Goal: Task Accomplishment & Management: Manage account settings

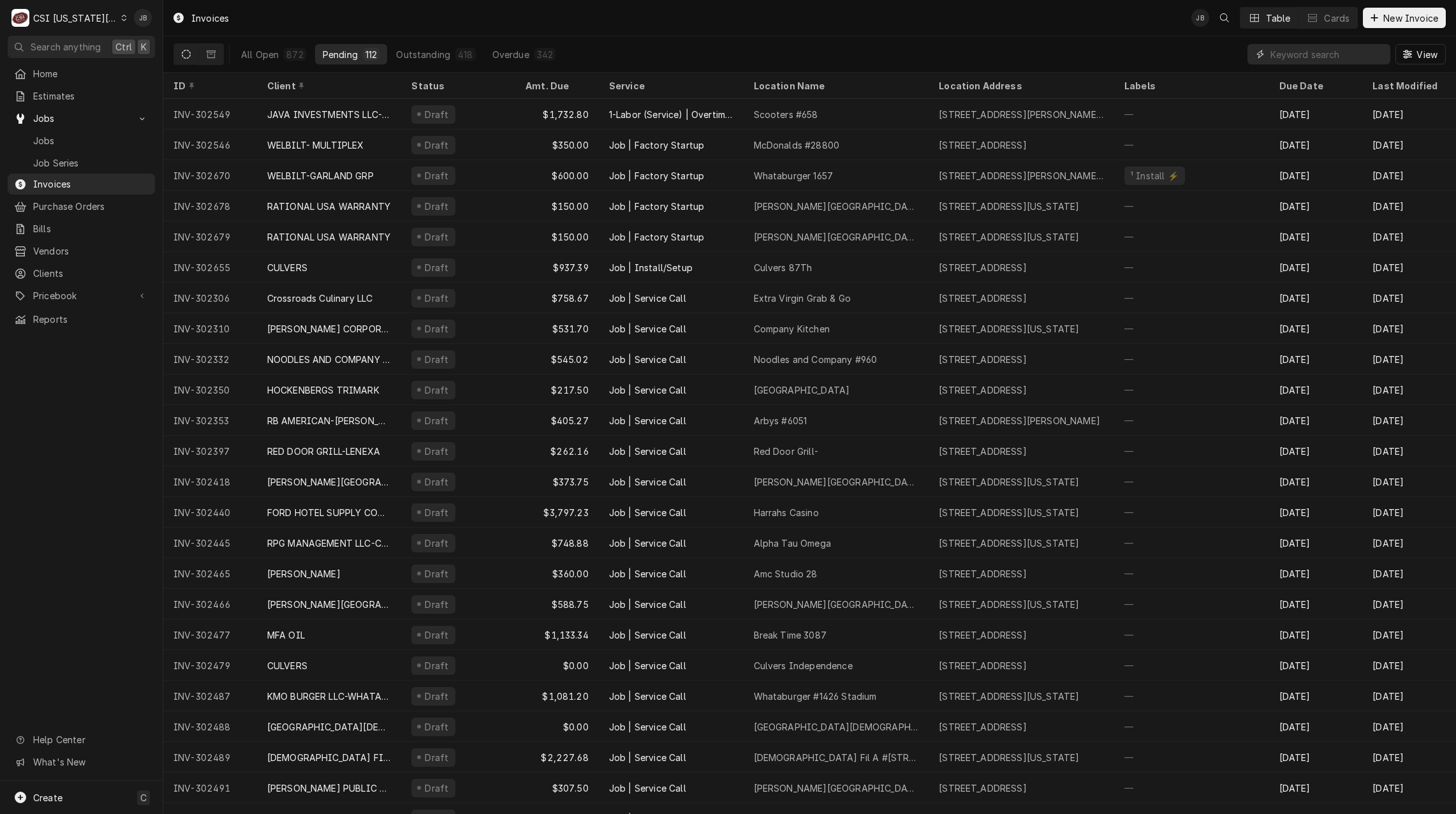
click at [1322, 63] on input "Dynamic Content Wrapper" at bounding box center [1327, 55] width 114 height 21
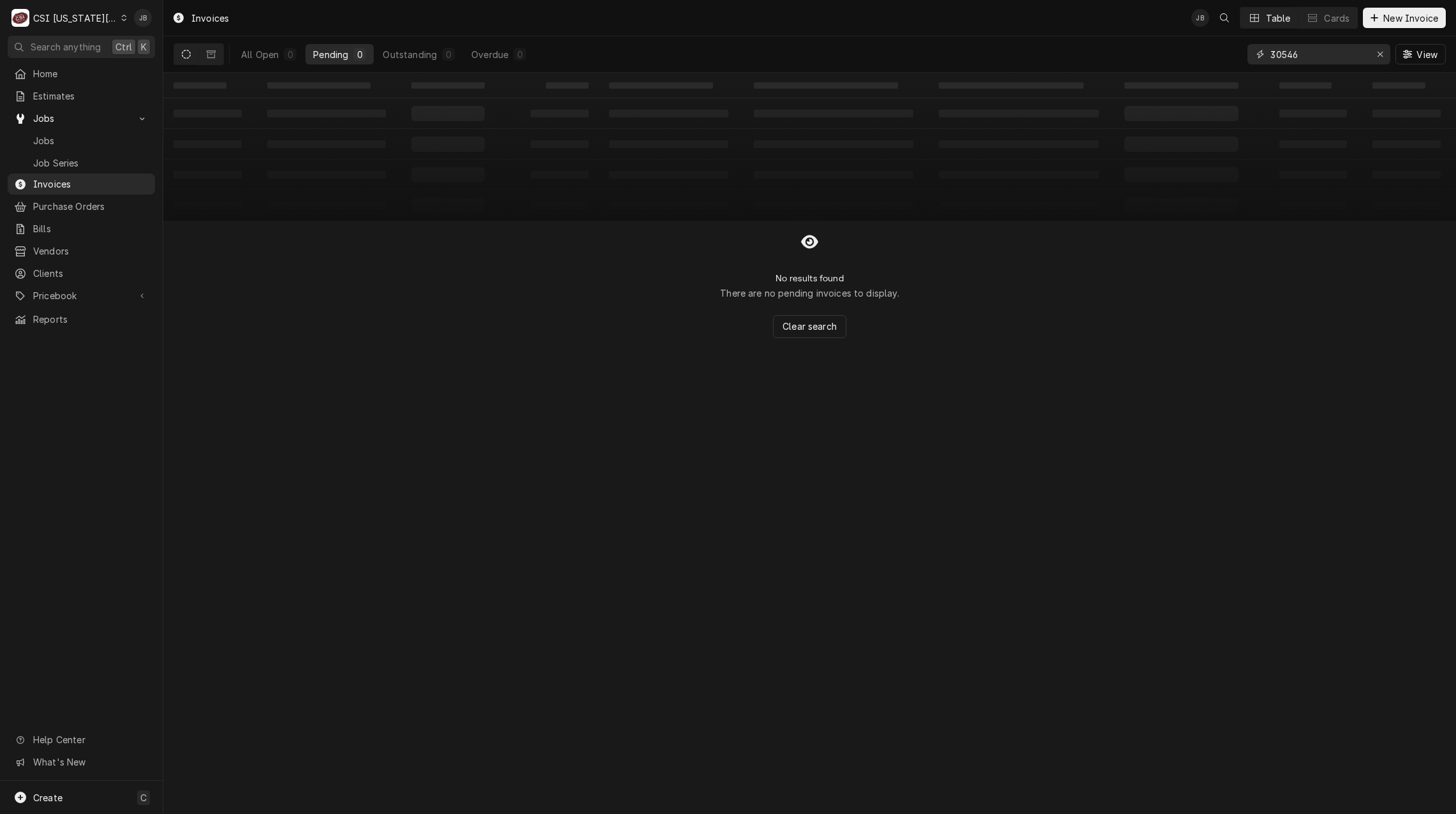
click at [1279, 51] on input "30546" at bounding box center [1319, 55] width 96 height 21
click at [1282, 51] on input "30546" at bounding box center [1319, 55] width 96 height 21
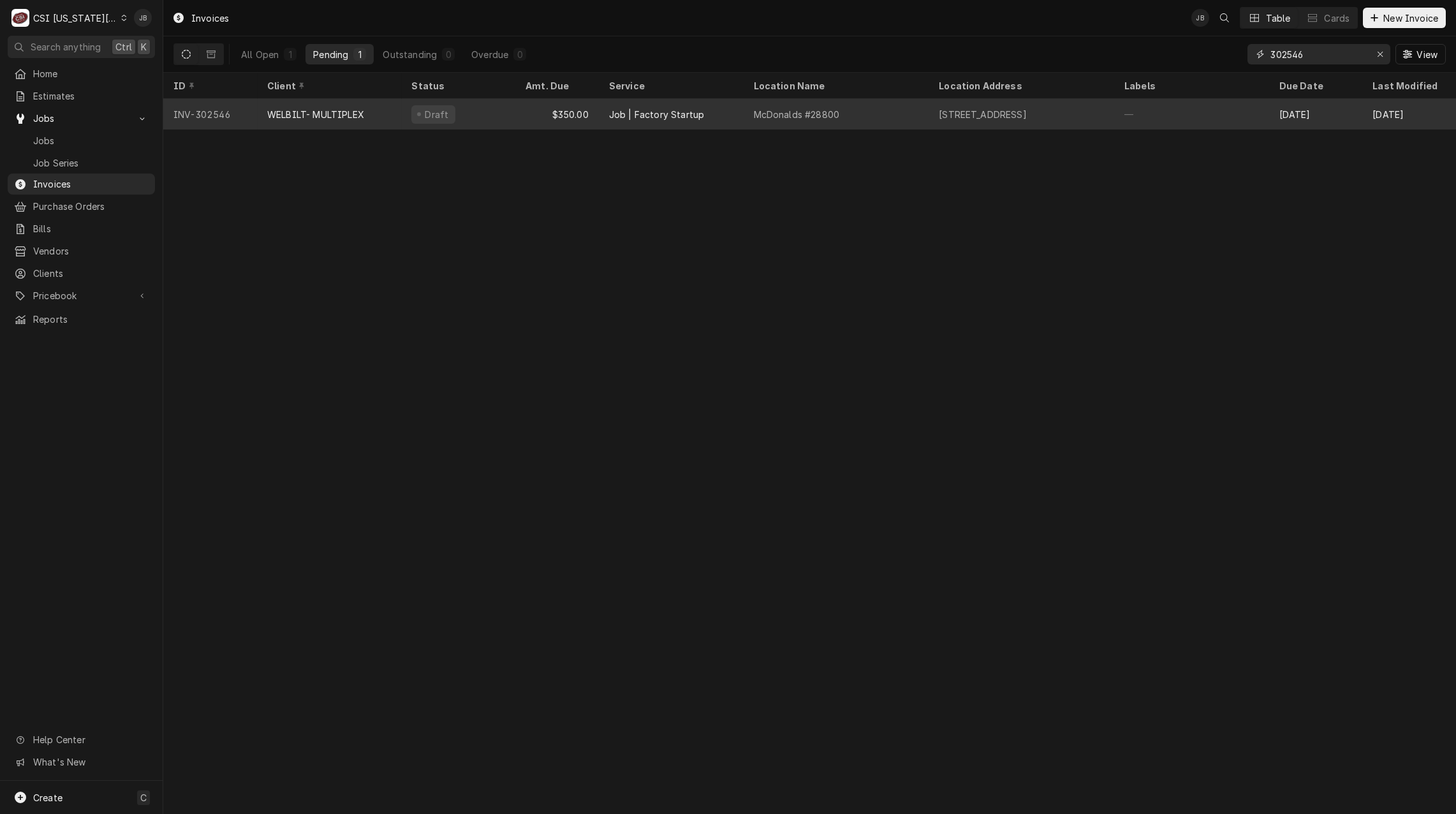
type input "302546"
click at [358, 119] on div "WELBILT- MULTIPLEX" at bounding box center [329, 114] width 145 height 30
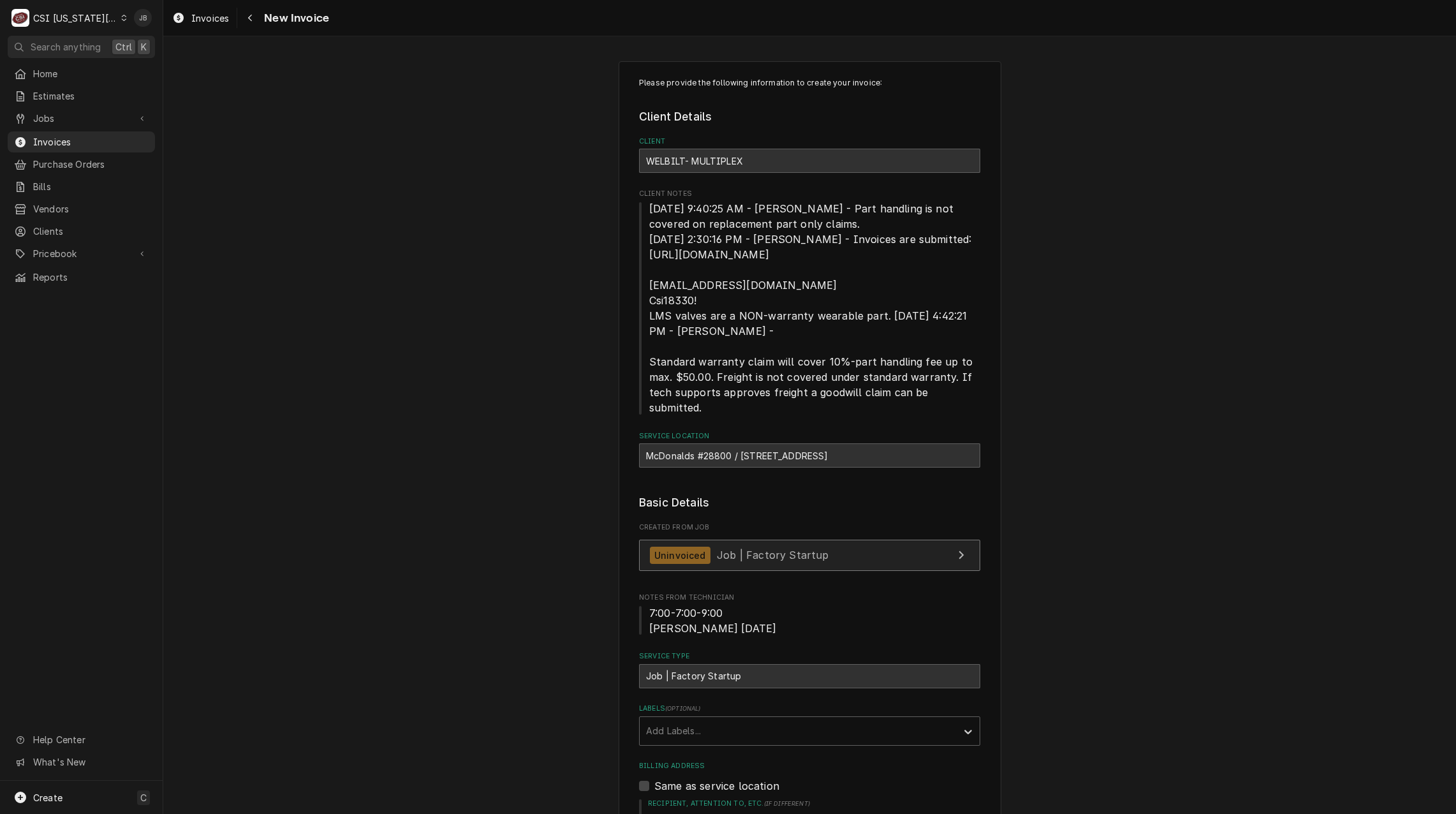
click at [734, 549] on link "Uninvoiced Job | Factory Startup" at bounding box center [810, 555] width 341 height 31
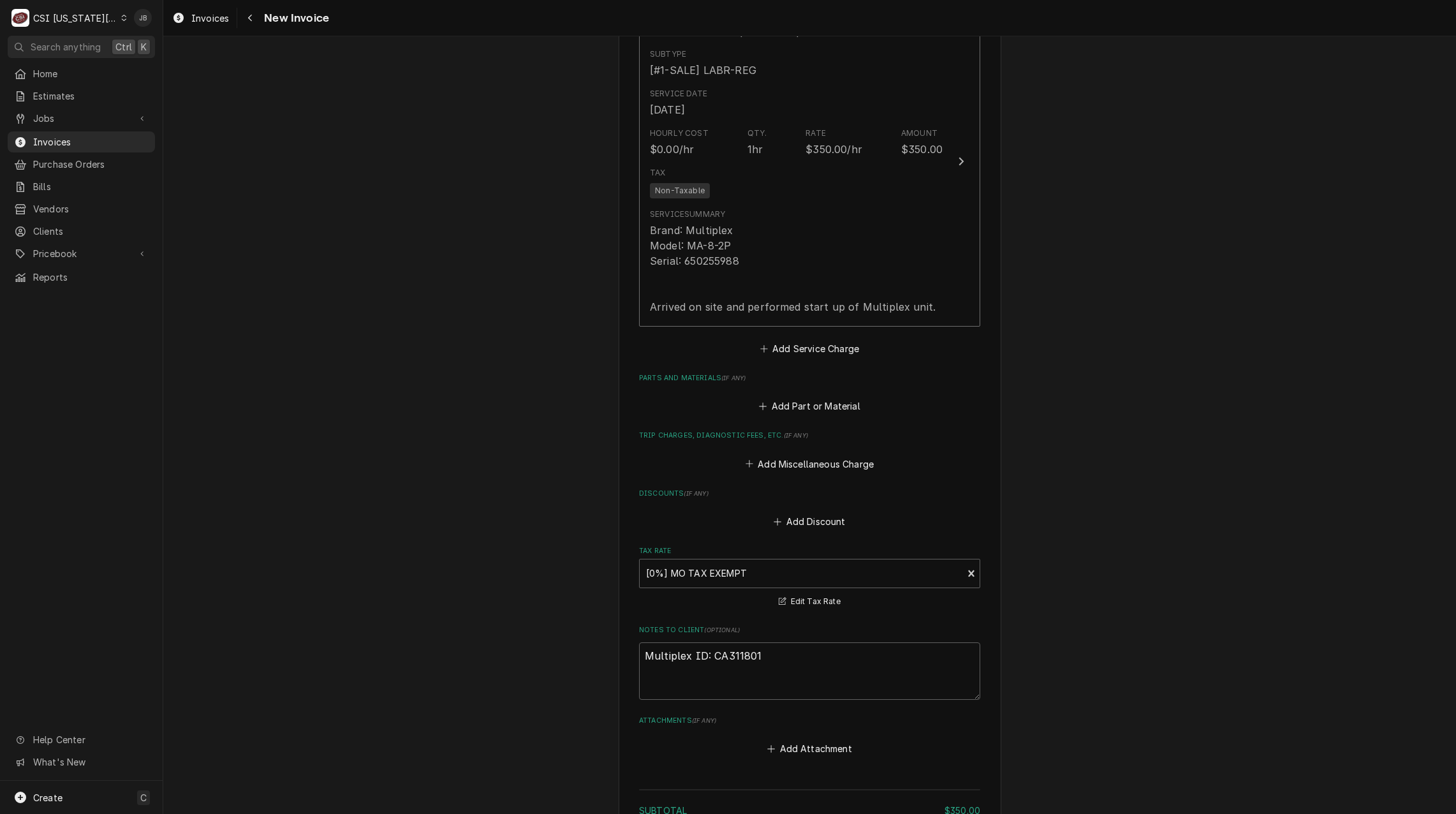
scroll to position [1595, 0]
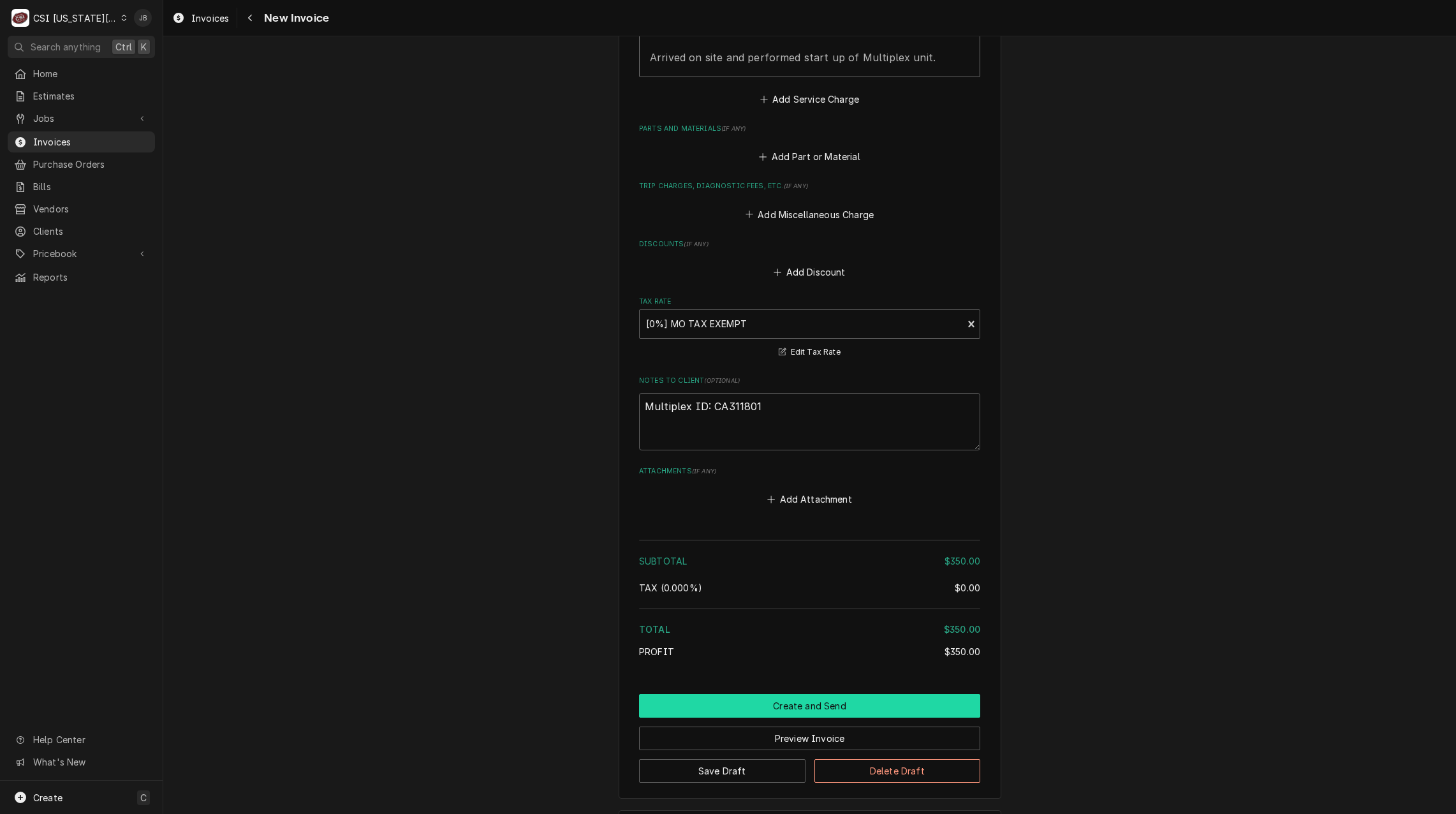
click at [754, 694] on button "Create and Send" at bounding box center [810, 705] width 341 height 24
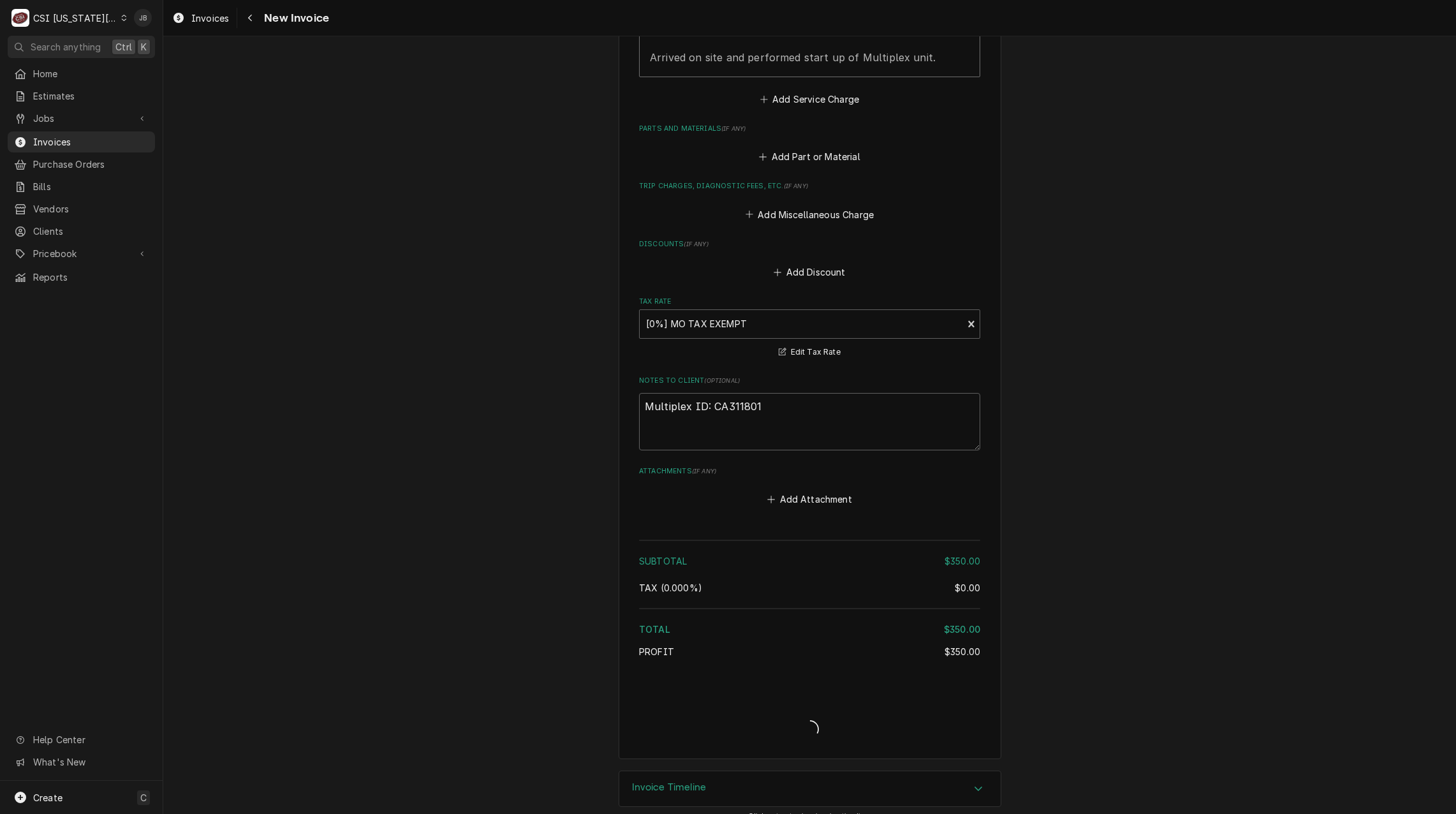
type textarea "x"
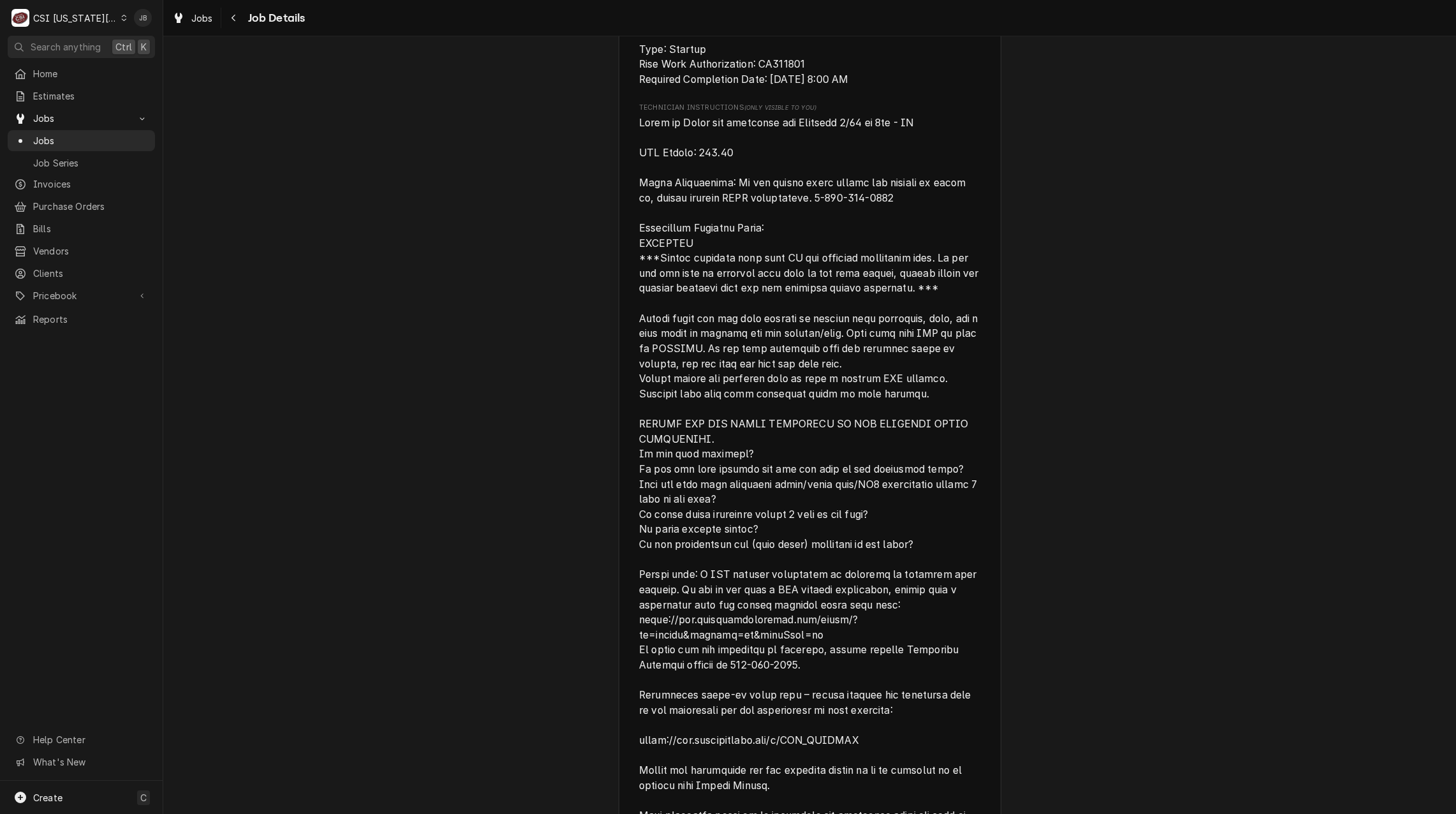
scroll to position [893, 0]
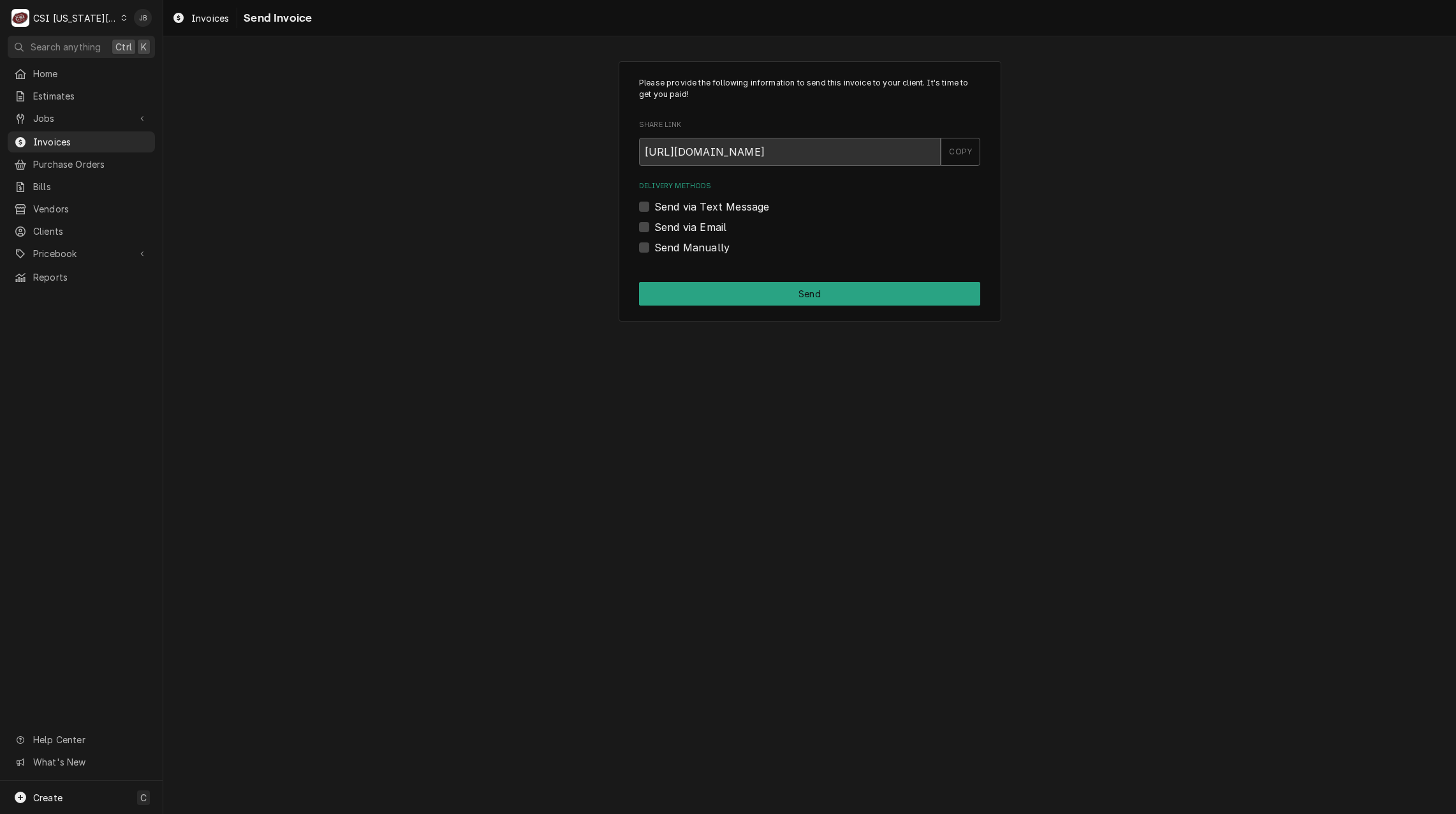
click at [698, 230] on label "Send via Email" at bounding box center [691, 227] width 72 height 16
click at [698, 230] on input "Send via Email" at bounding box center [825, 233] width 341 height 28
checkbox input "true"
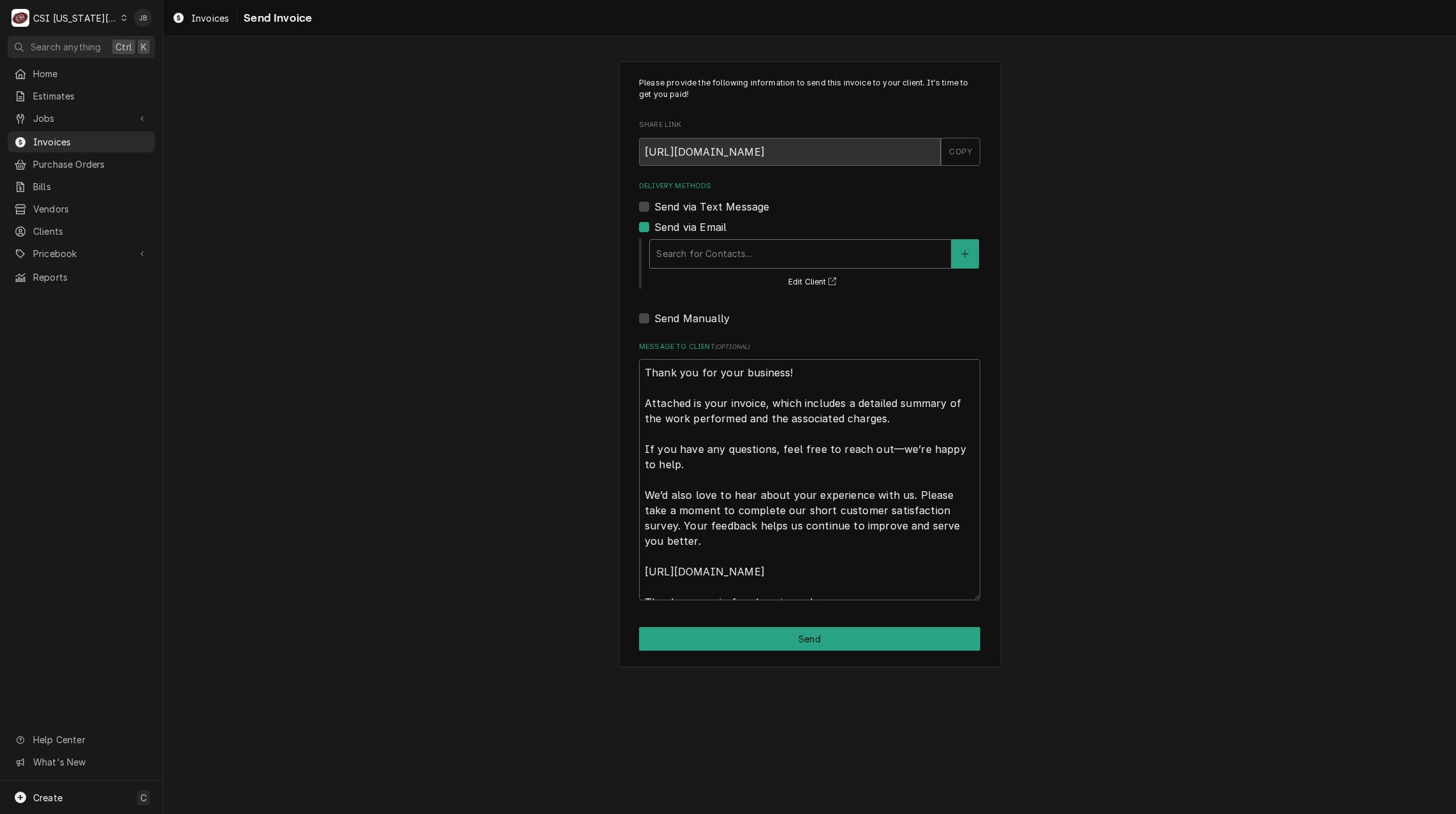
click at [698, 259] on div "Delivery Methods" at bounding box center [801, 253] width 288 height 23
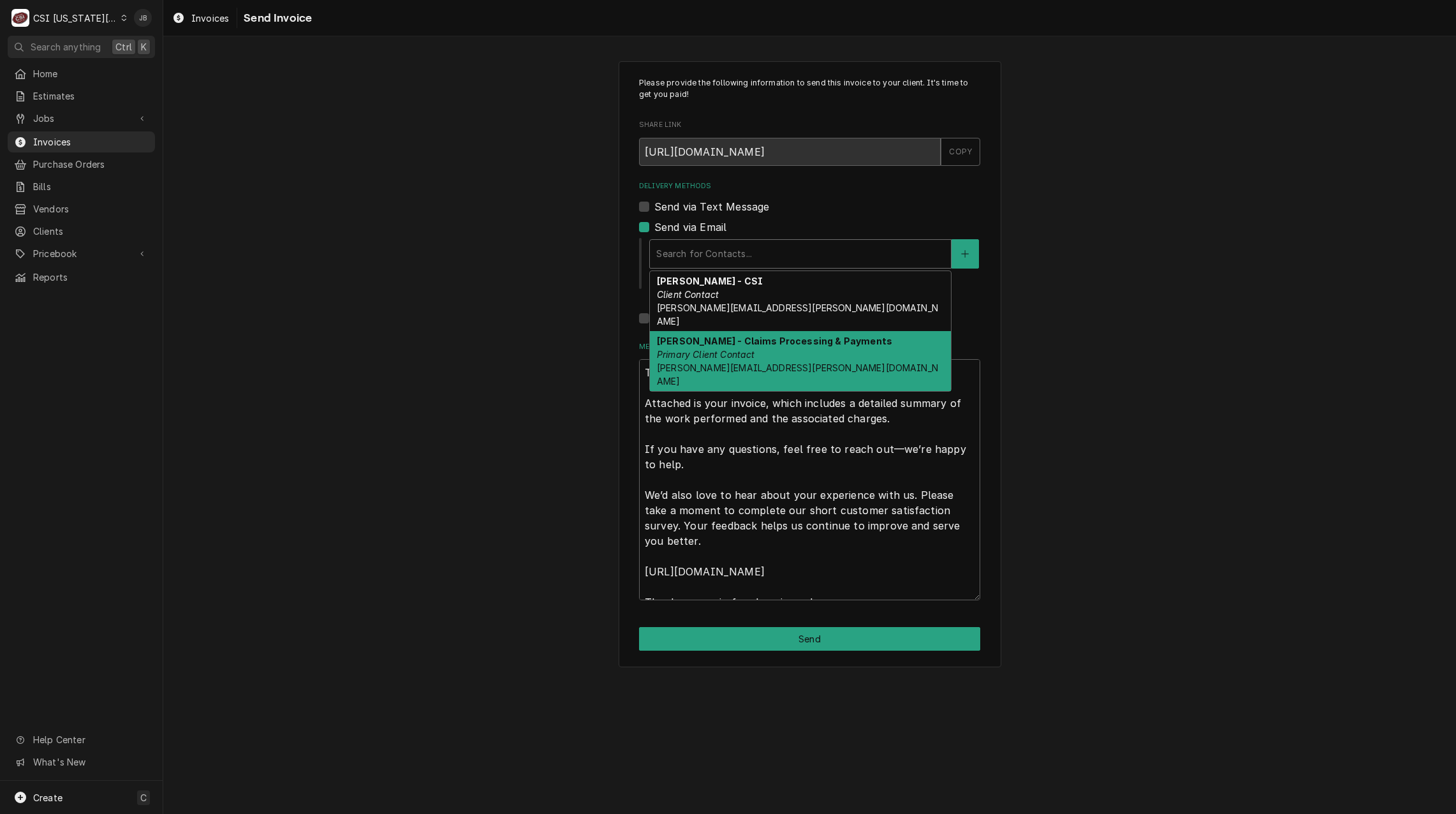
click at [722, 349] on em "Primary Client Contact" at bounding box center [705, 354] width 98 height 11
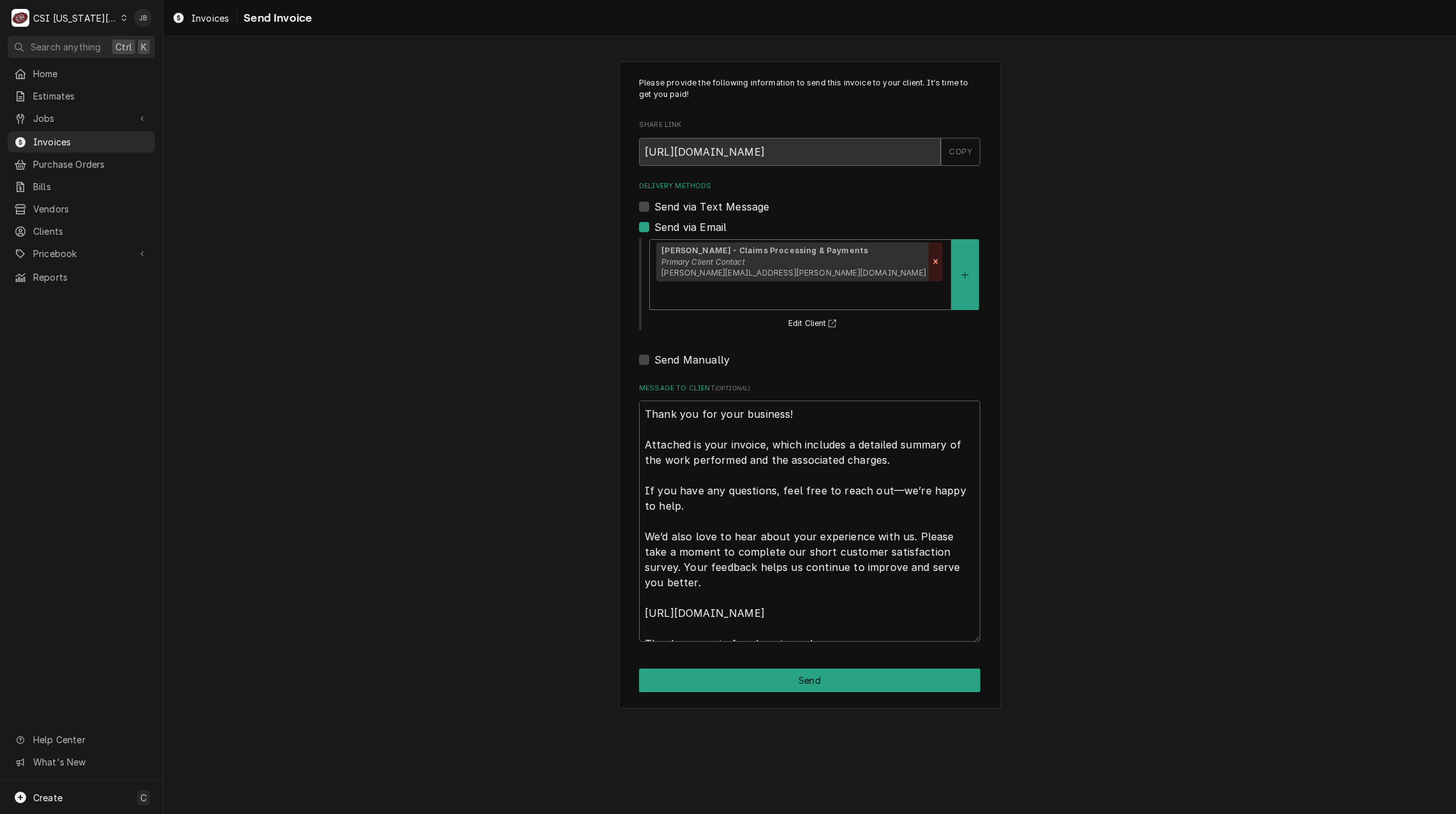
click at [932, 259] on icon "Remove [object Object]" at bounding box center [936, 261] width 9 height 9
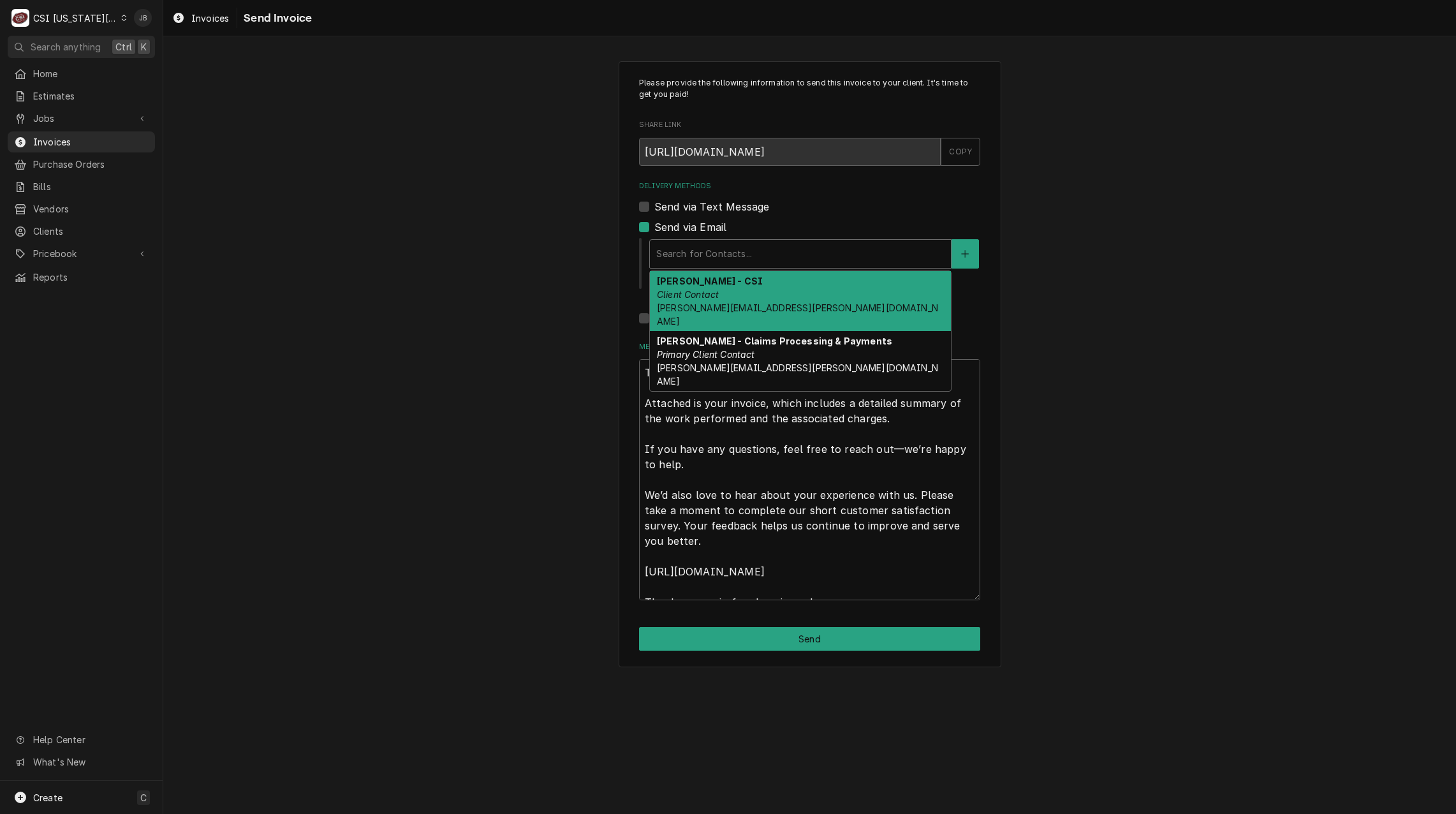
click at [691, 261] on div "Delivery Methods" at bounding box center [801, 253] width 288 height 23
click at [722, 292] on div "Melissa - CSI Client Contact Melissa.Nehls@csi1.com" at bounding box center [801, 301] width 301 height 60
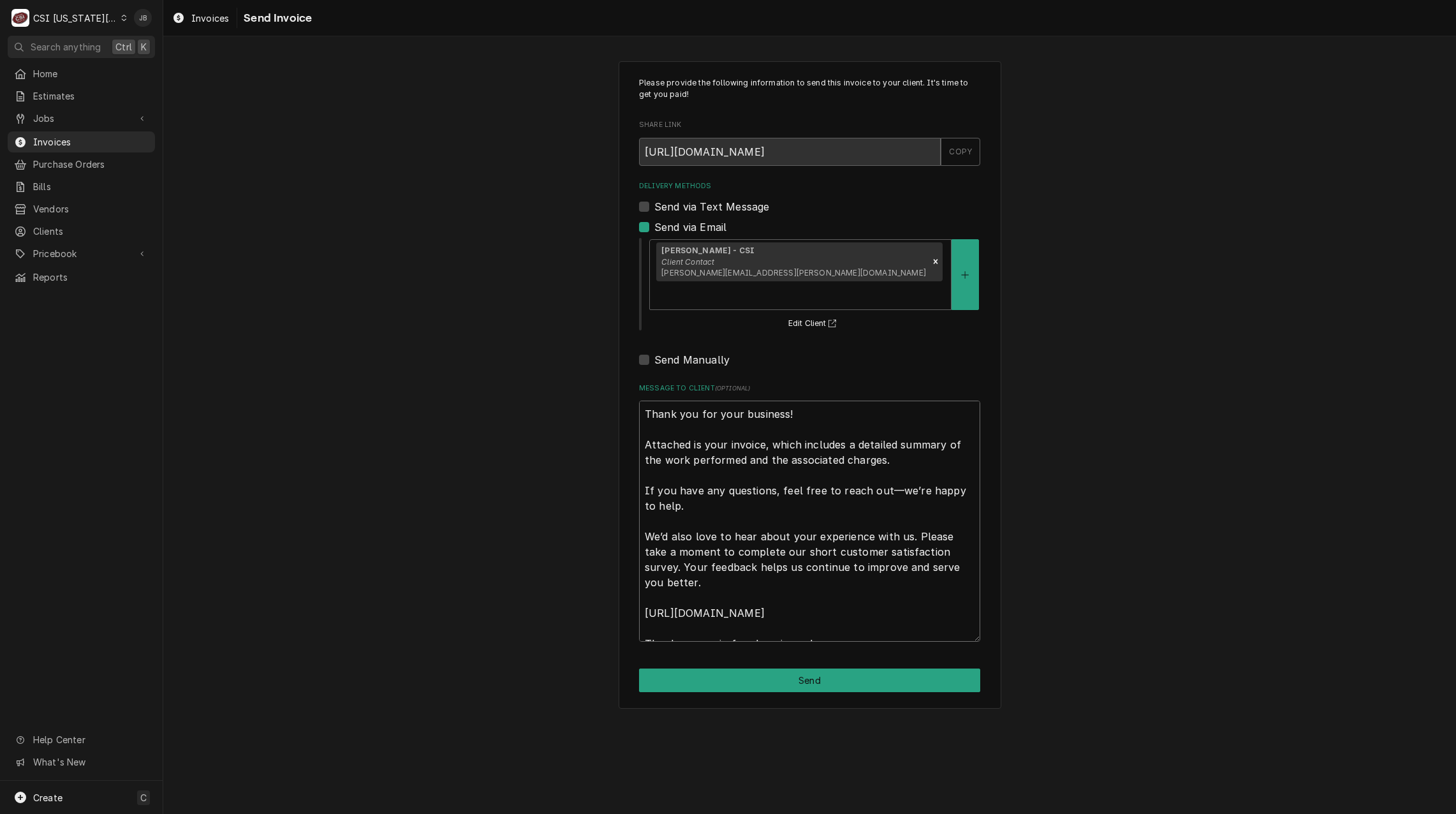
scroll to position [16, 0]
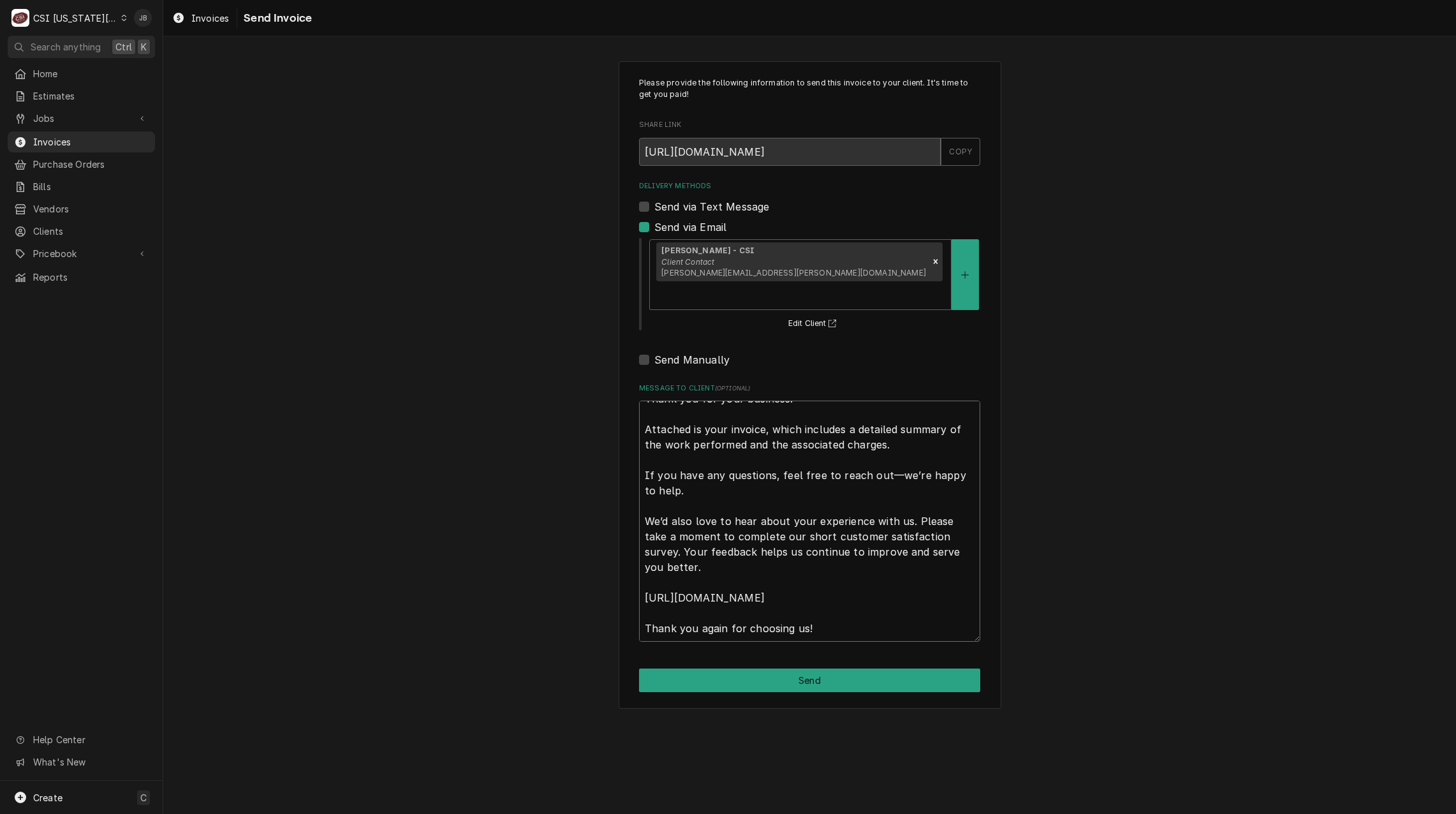
drag, startPoint x: 643, startPoint y: 381, endPoint x: 1376, endPoint y: 847, distance: 868.6
click at [1376, 813] on html "C CSI Kansas City JB Search anything Ctrl K Home Estimates Jobs Jobs Job Series…" at bounding box center [728, 407] width 1456 height 814
type textarea "x"
type textarea "a"
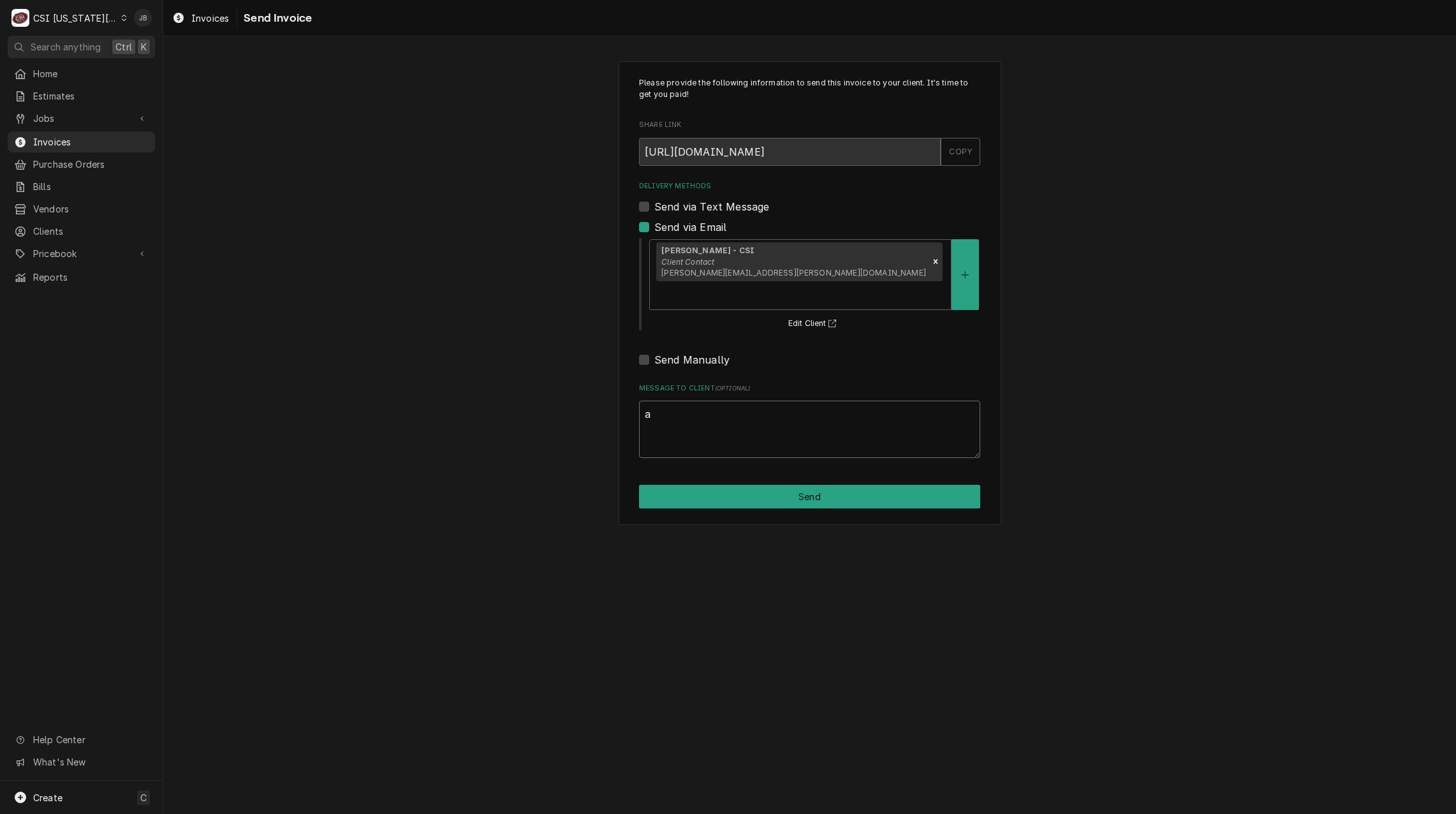
scroll to position [0, 0]
type textarea "x"
type textarea "ap"
type textarea "x"
type textarea "app"
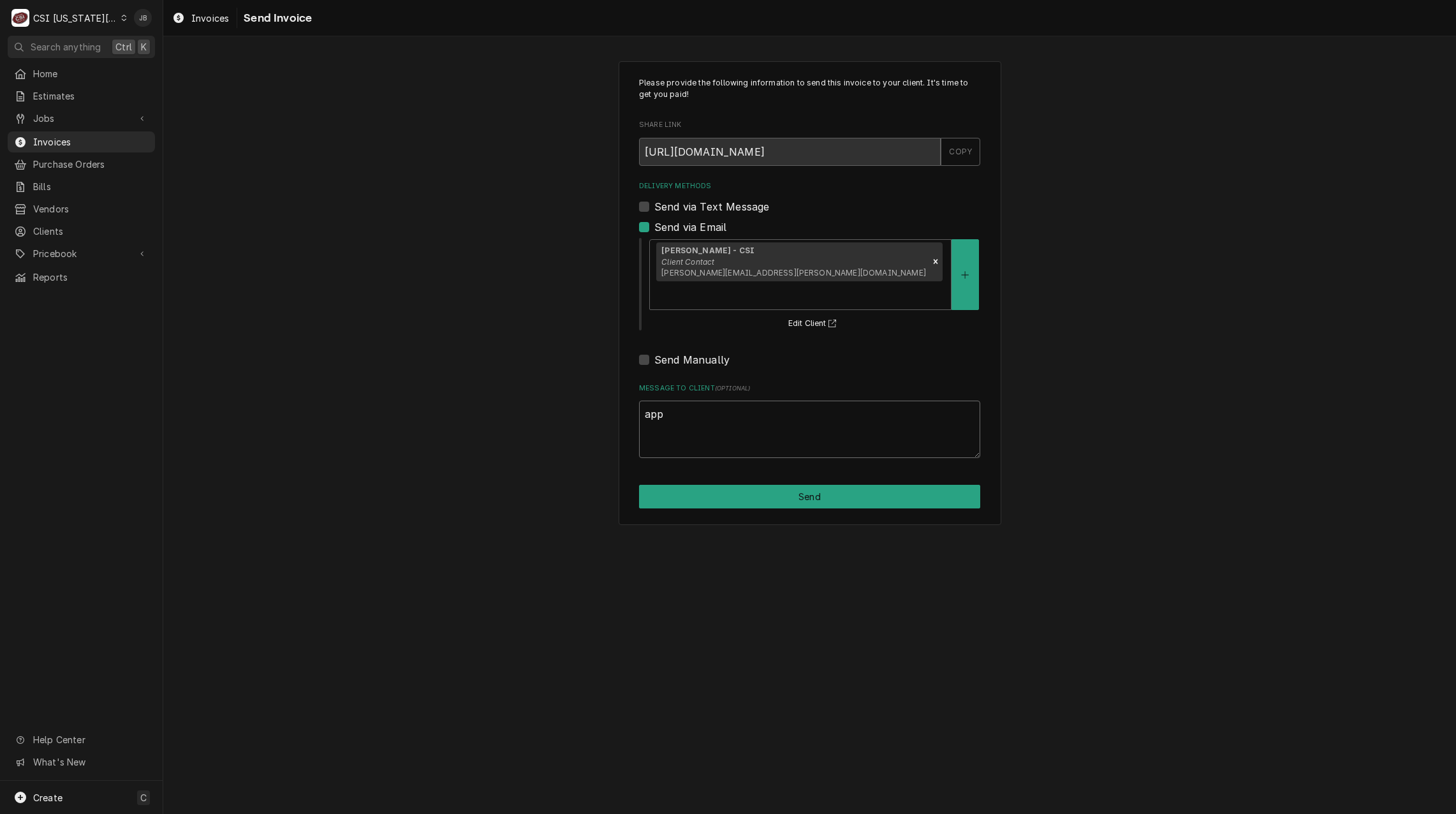
type textarea "x"
type textarea "appr"
type textarea "x"
type textarea "apprv"
type textarea "x"
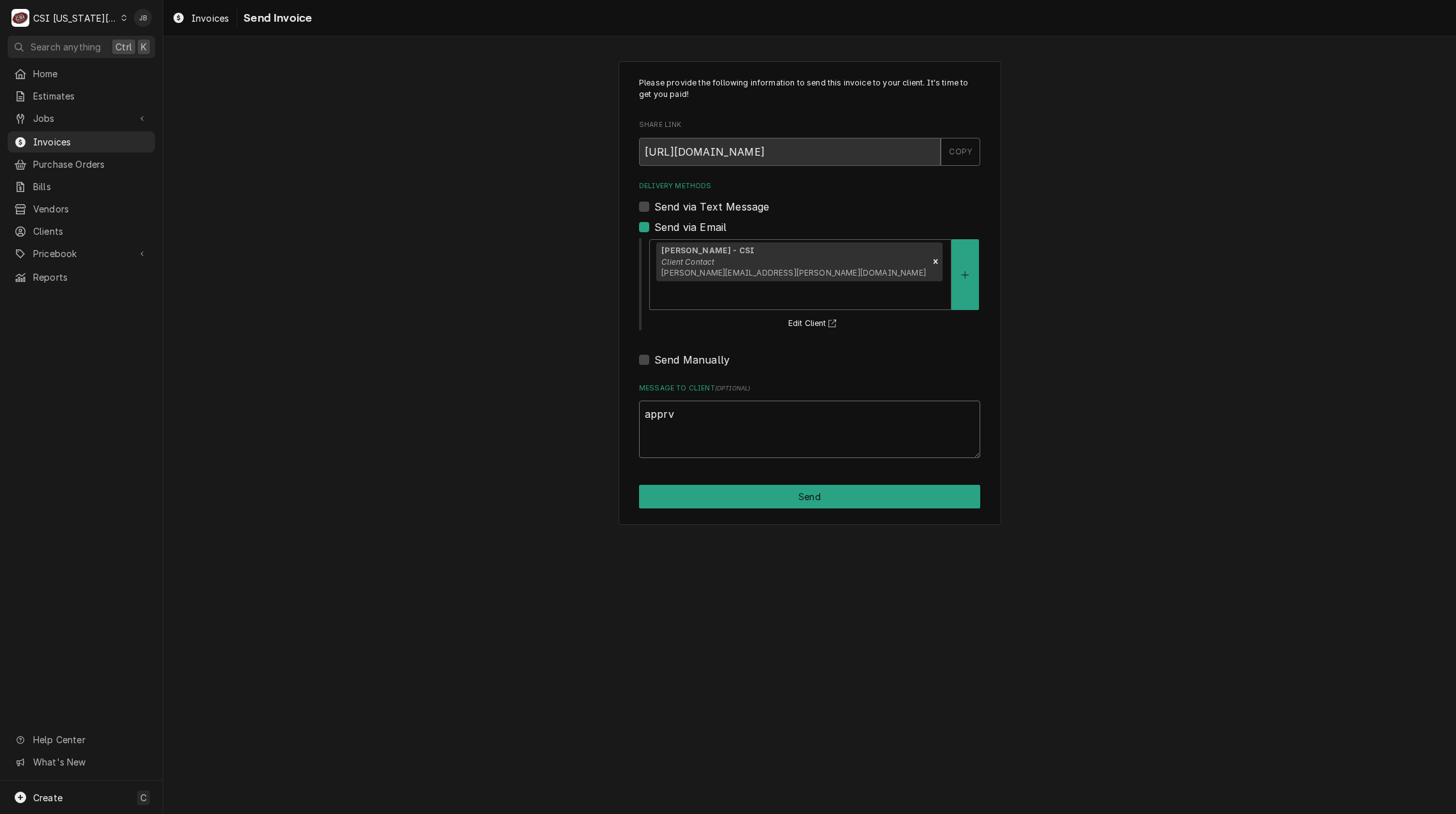
type textarea "appr"
type textarea "x"
type textarea "appro"
type textarea "x"
type textarea "approv"
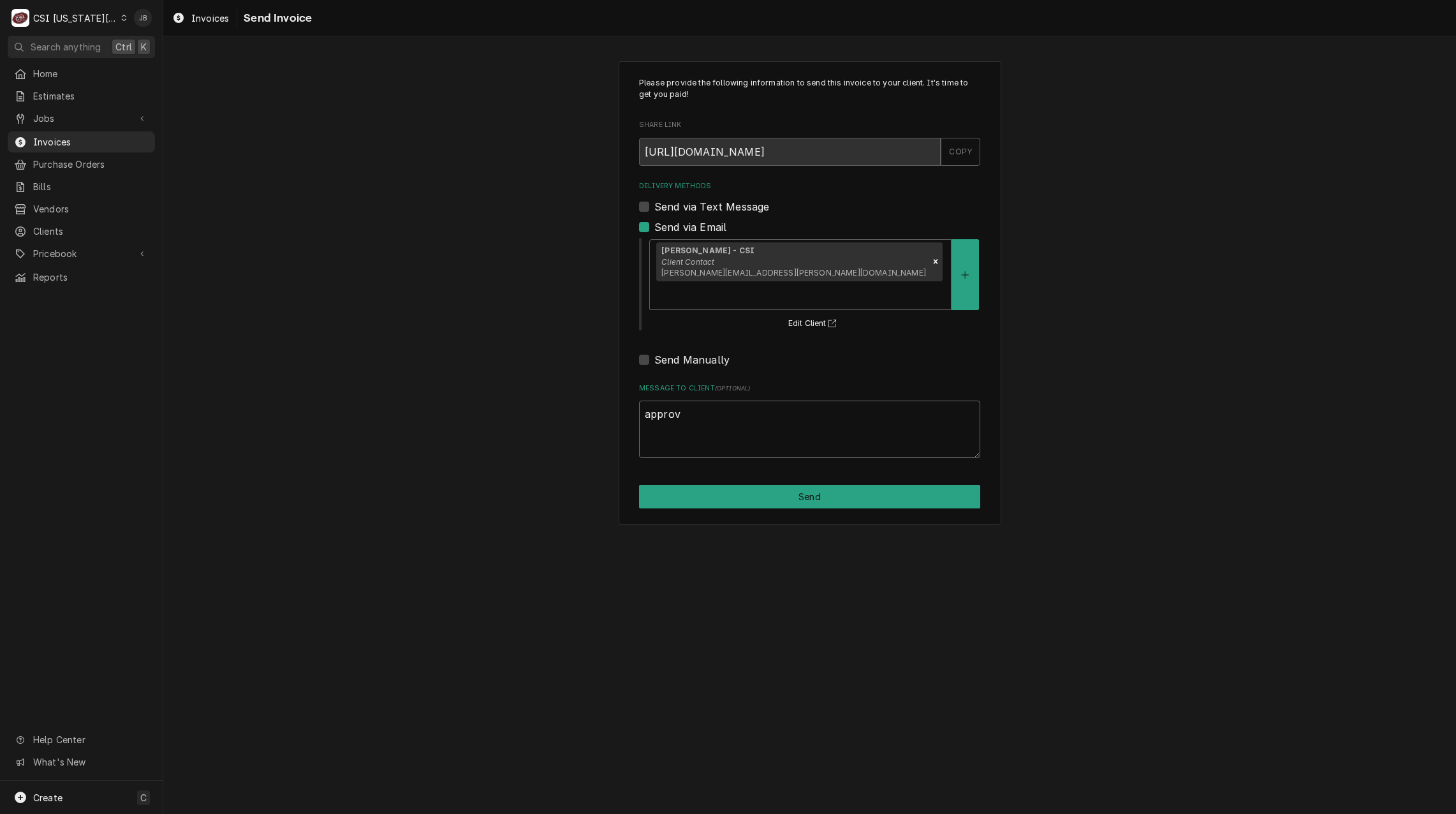
type textarea "x"
type textarea "approve"
type textarea "x"
type textarea "approved"
type textarea "x"
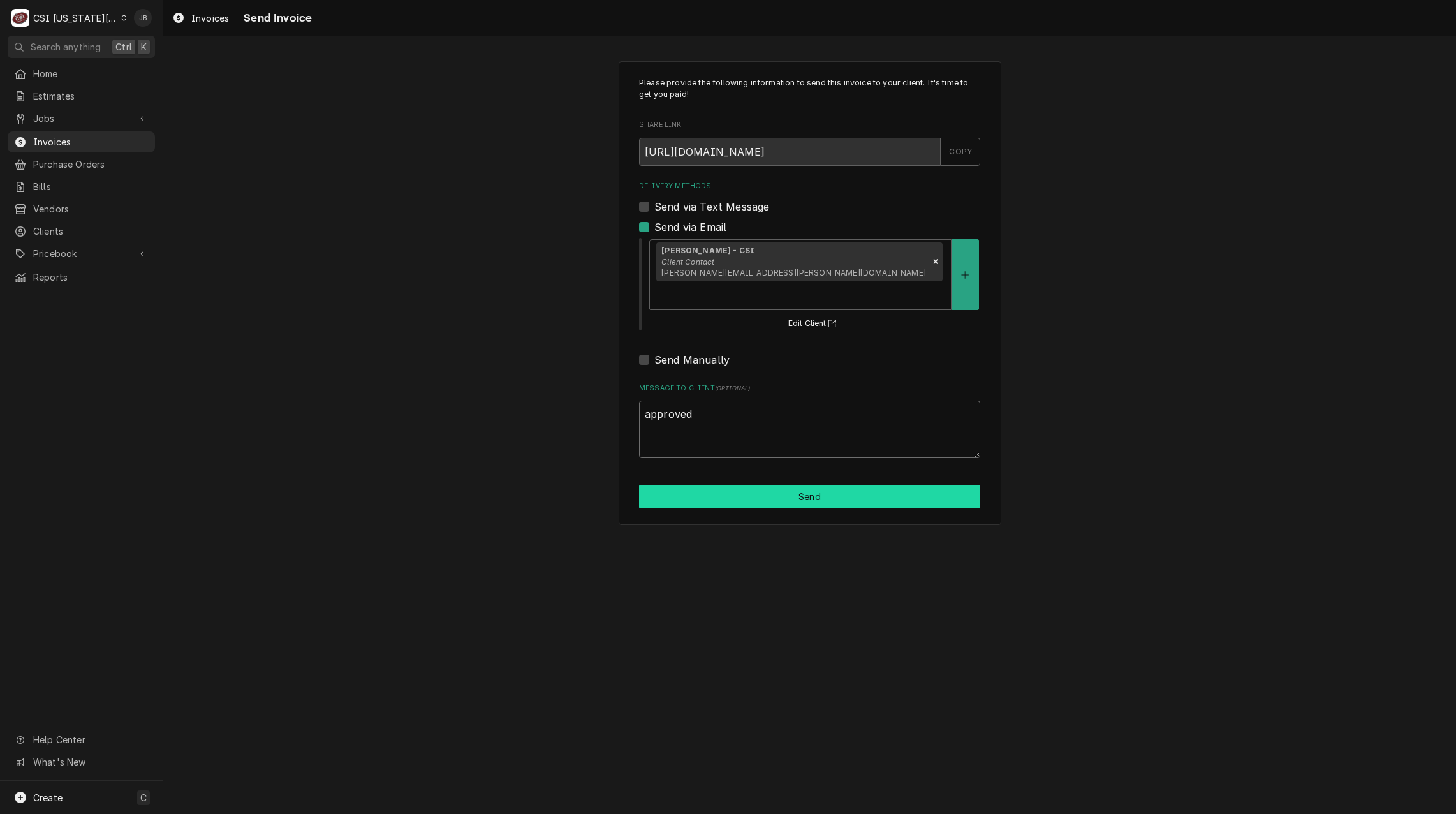
type textarea "approved"
click at [811, 485] on button "Send" at bounding box center [810, 496] width 341 height 24
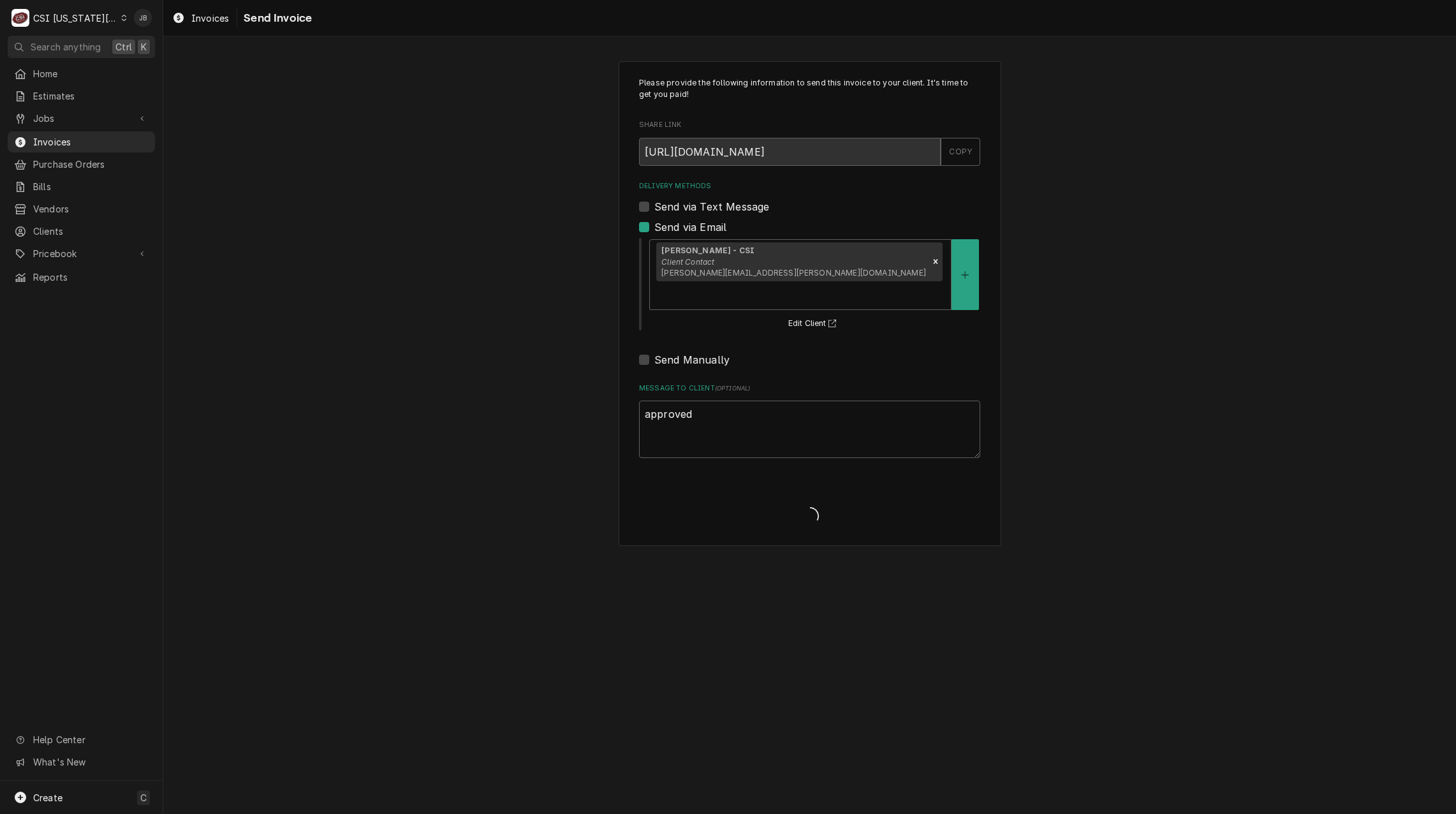
type textarea "x"
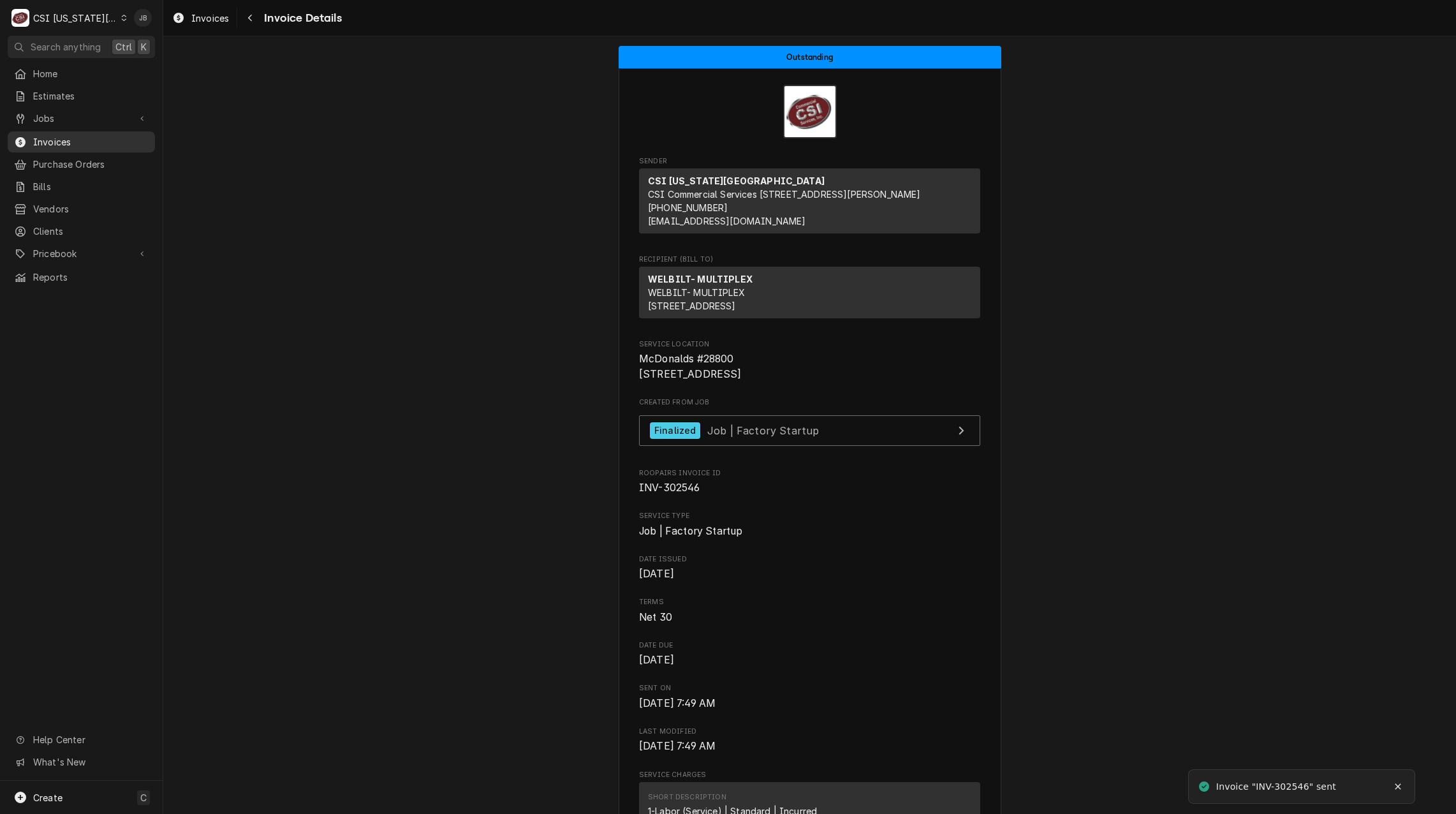
click at [58, 136] on span "Invoices" at bounding box center [91, 142] width 115 height 13
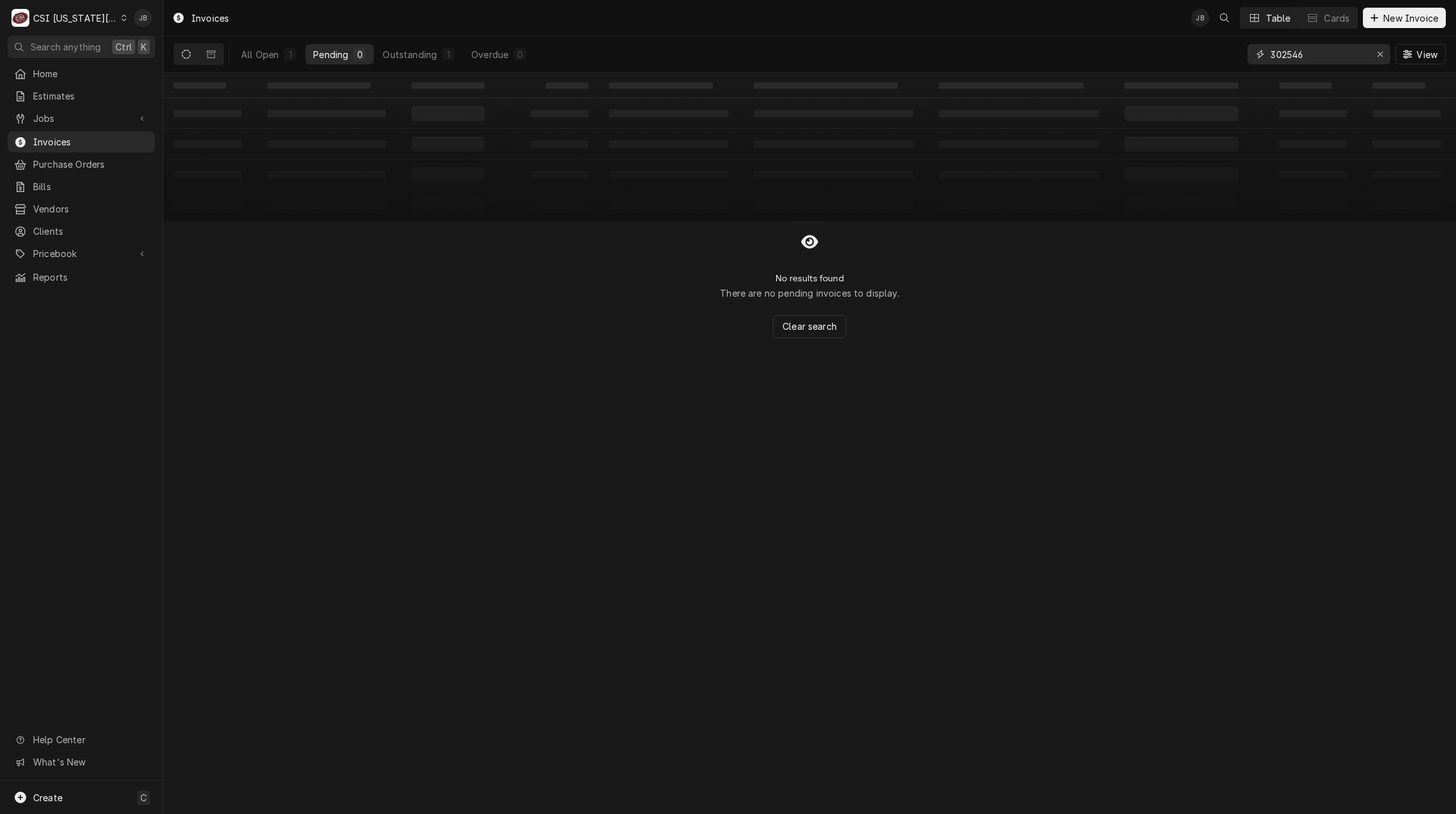
click at [1330, 52] on input "302546" at bounding box center [1319, 55] width 96 height 21
click at [1319, 52] on input "302547" at bounding box center [1319, 55] width 96 height 21
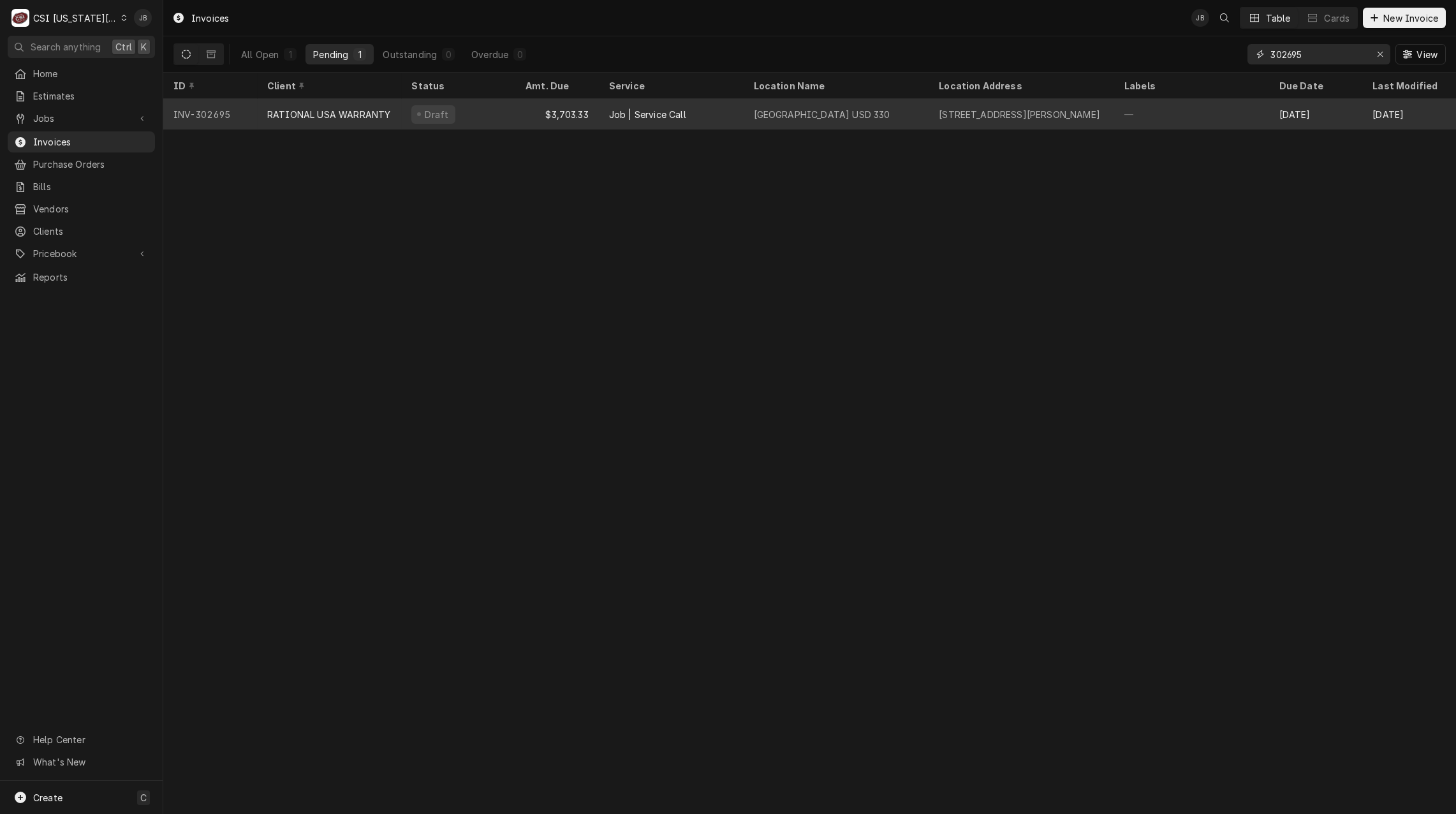
type input "302695"
click at [656, 117] on div "Job | Service Call" at bounding box center [648, 114] width 77 height 13
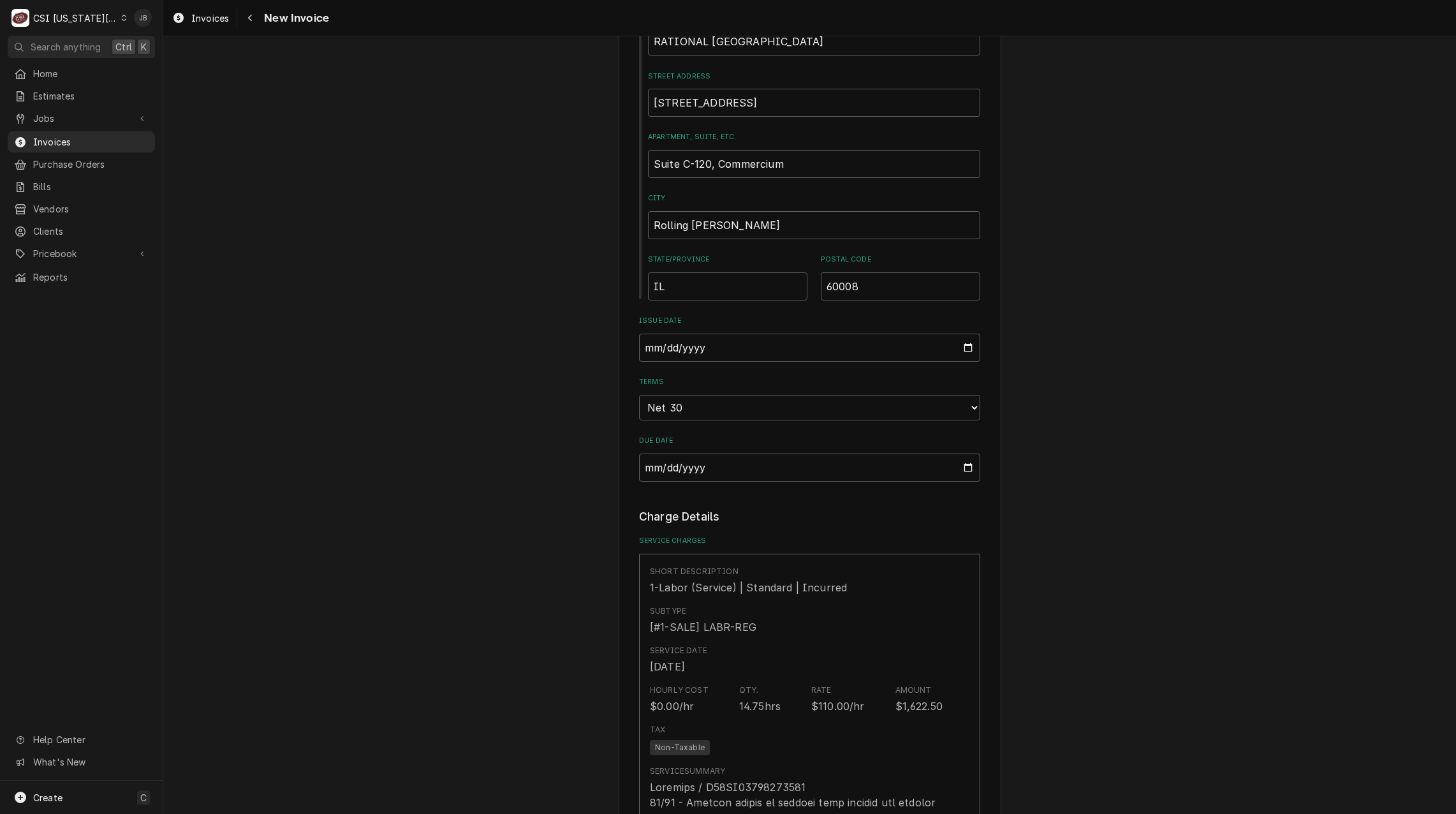
scroll to position [1276, 0]
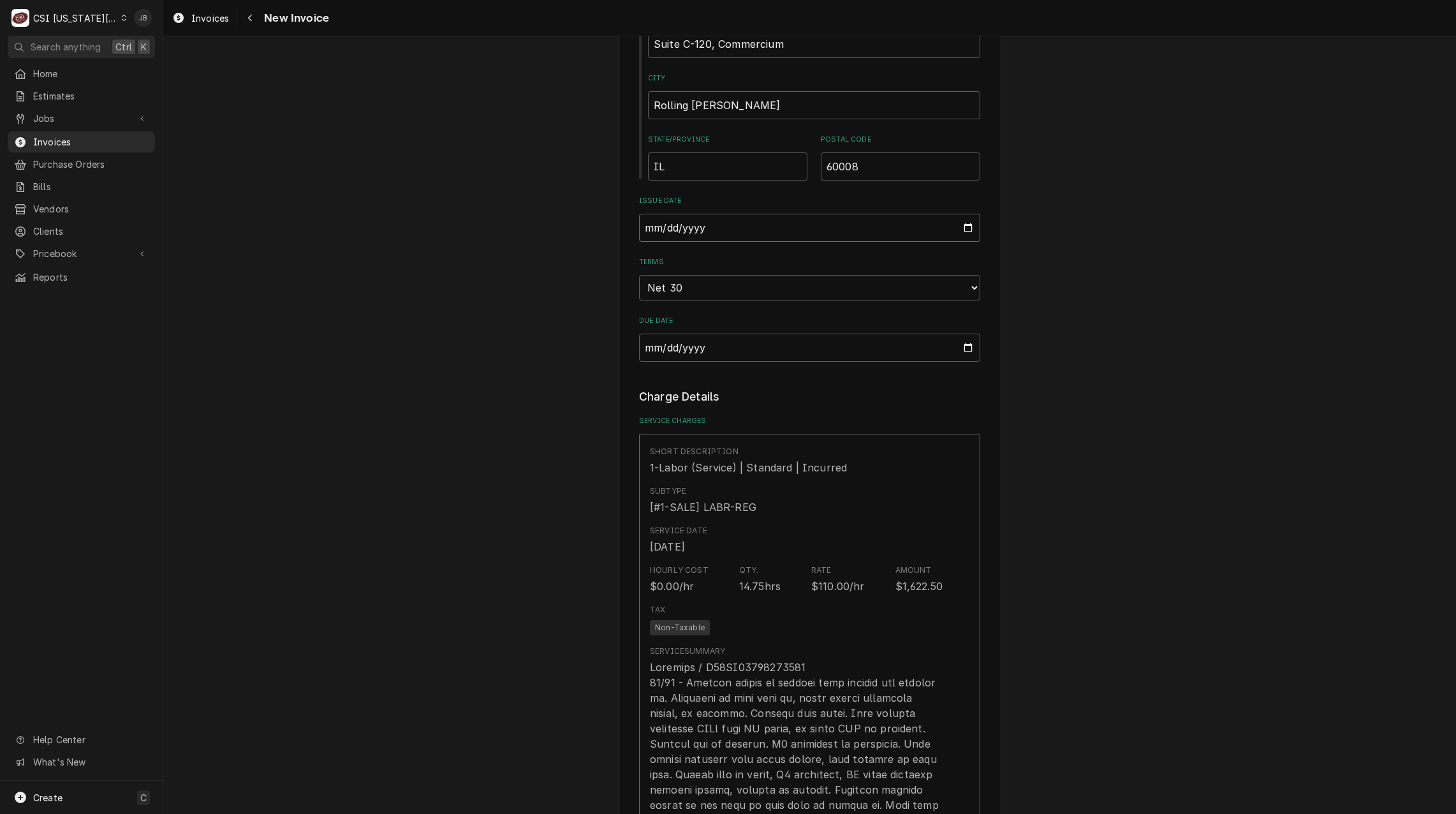
click at [964, 242] on input "2025-08-22" at bounding box center [810, 228] width 341 height 28
drag, startPoint x: 1137, startPoint y: 376, endPoint x: 1122, endPoint y: 372, distance: 15.5
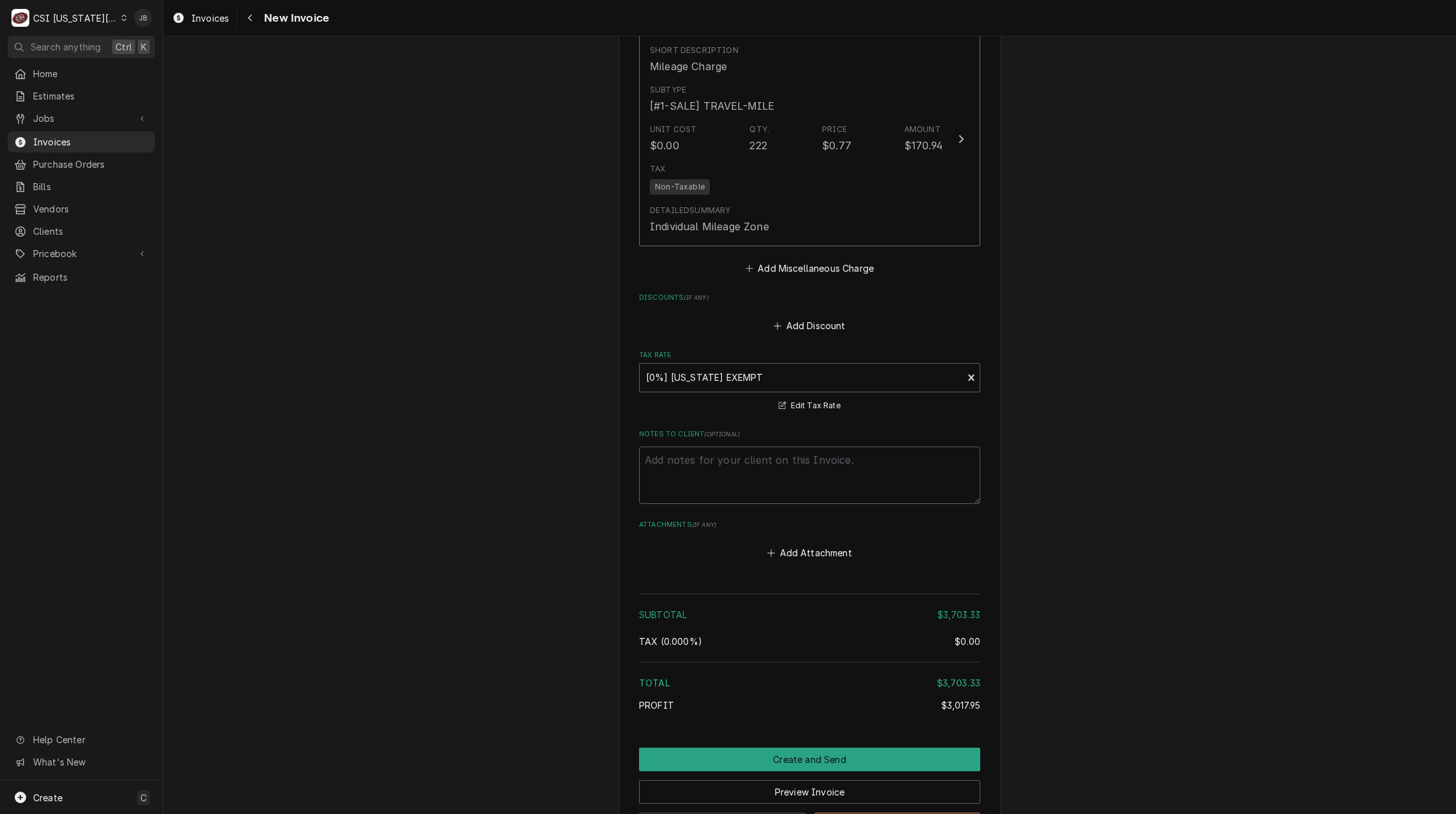
scroll to position [4176, 0]
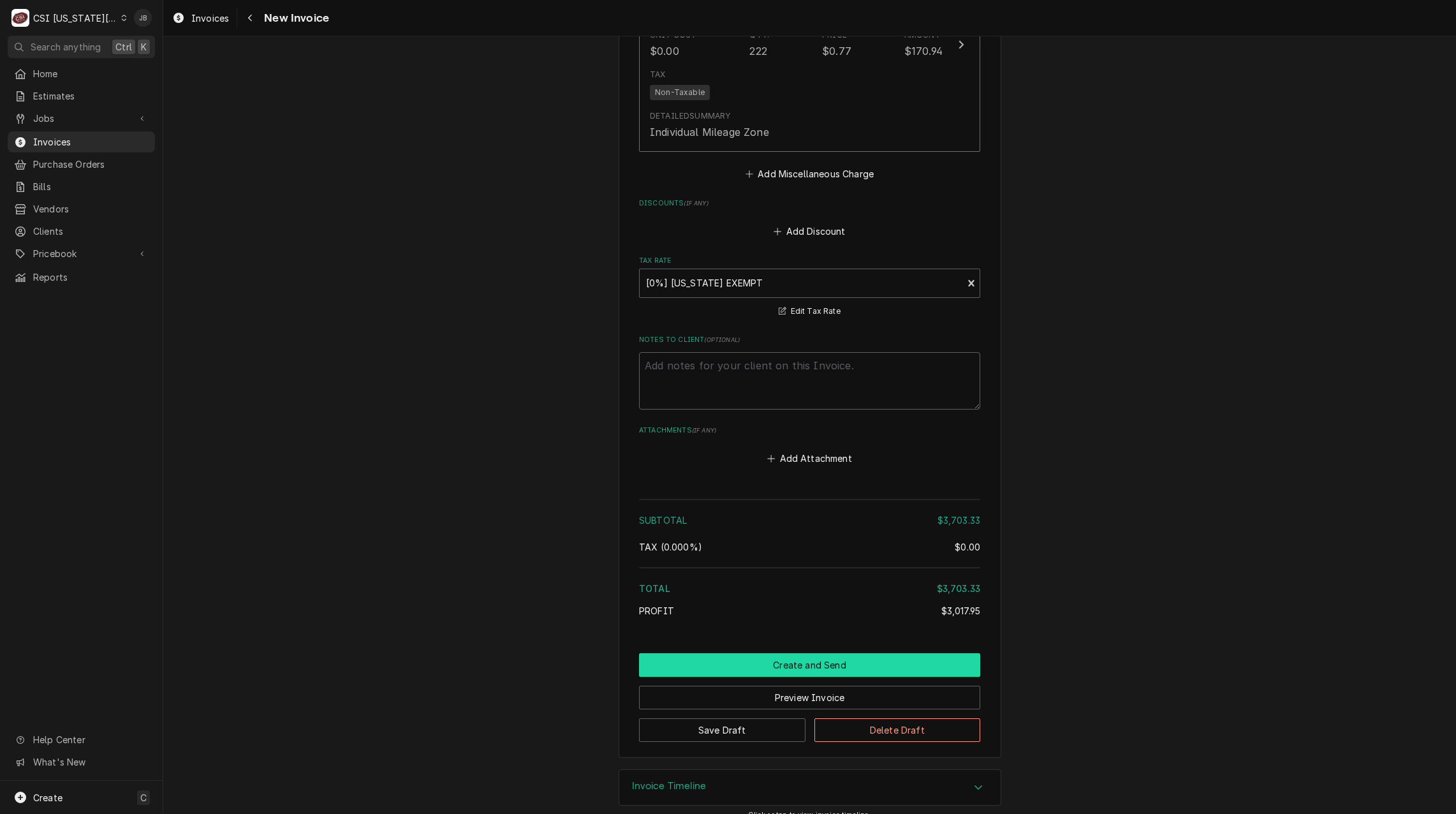
click at [725, 653] on button "Create and Send" at bounding box center [810, 665] width 341 height 24
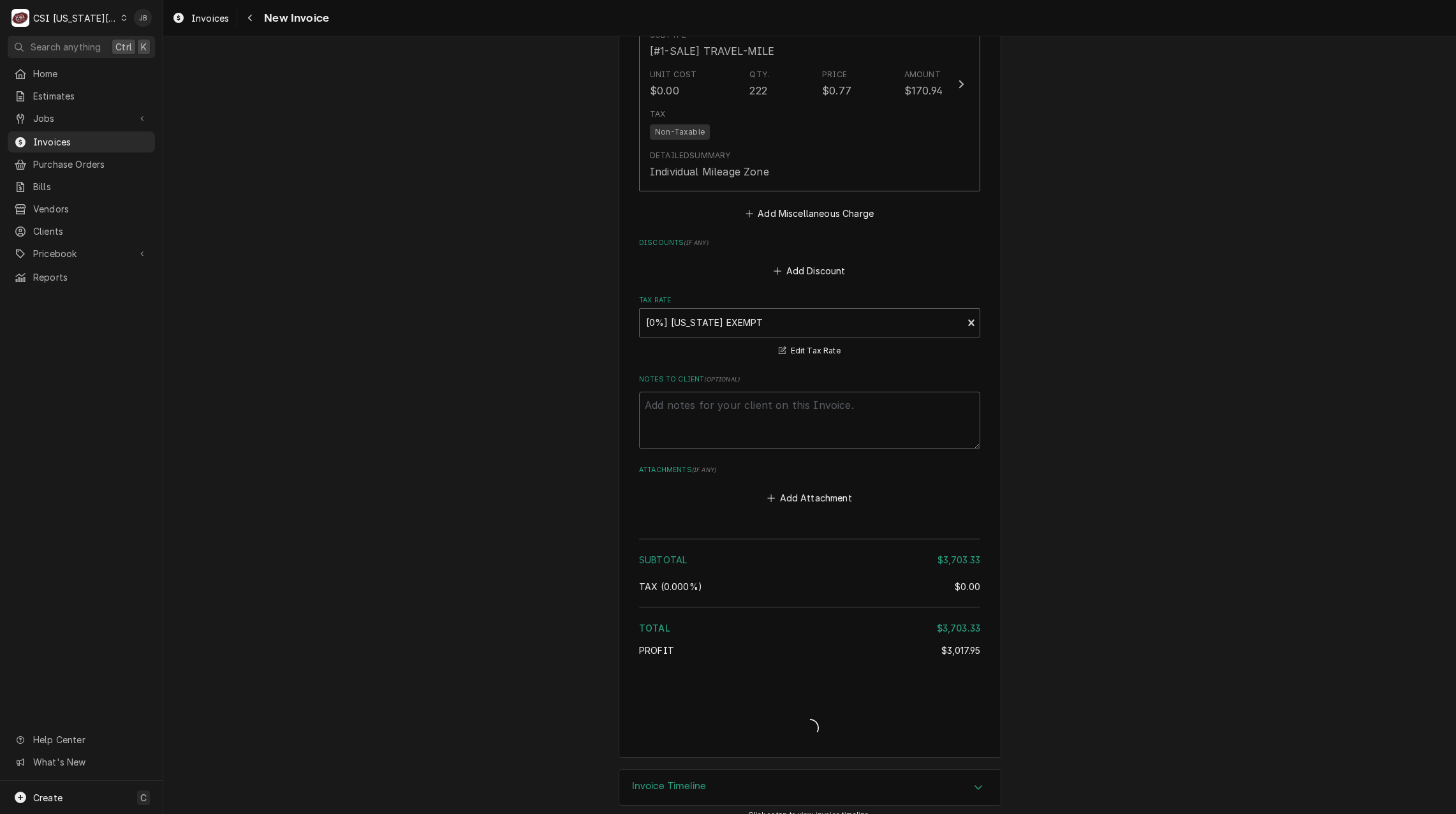
type textarea "x"
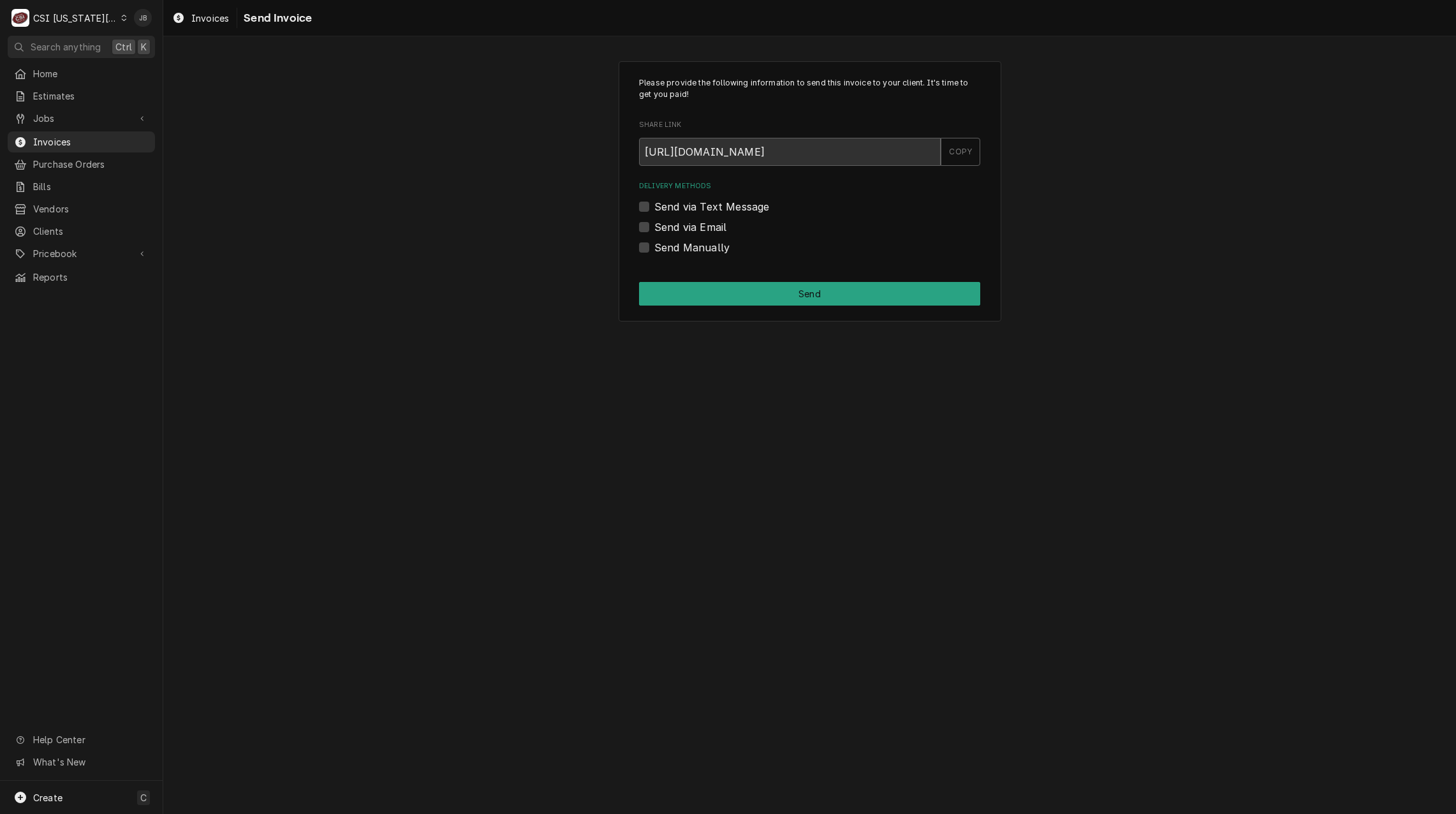
click at [700, 229] on label "Send via Email" at bounding box center [691, 227] width 72 height 16
click at [700, 229] on input "Send via Email" at bounding box center [825, 233] width 341 height 28
checkbox input "true"
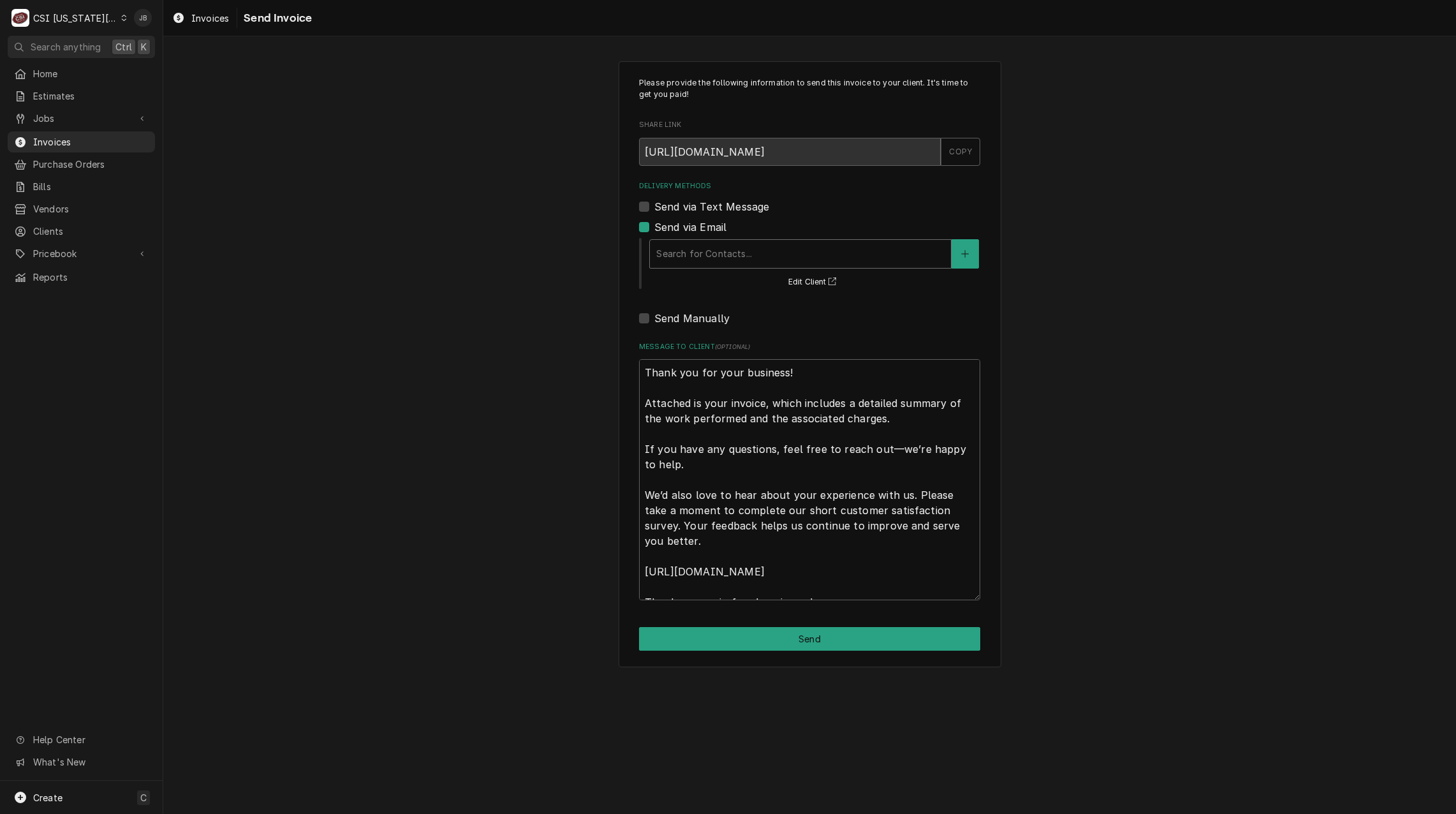
click at [703, 257] on div "Delivery Methods" at bounding box center [801, 253] width 288 height 23
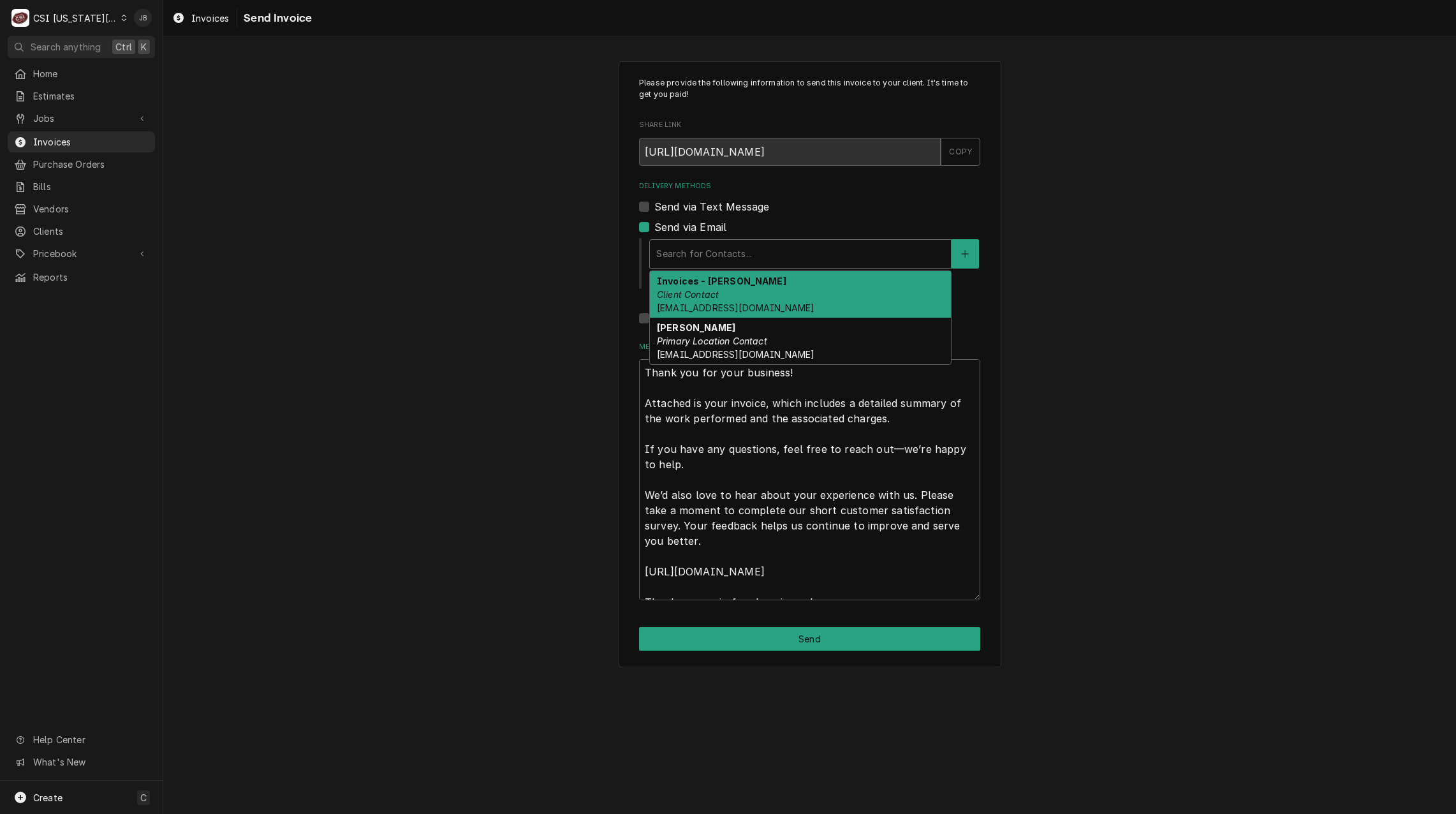
click at [743, 292] on div "Invoices - Kelsey Client Contact kelsey.hetlage@csi1.com" at bounding box center [801, 294] width 301 height 47
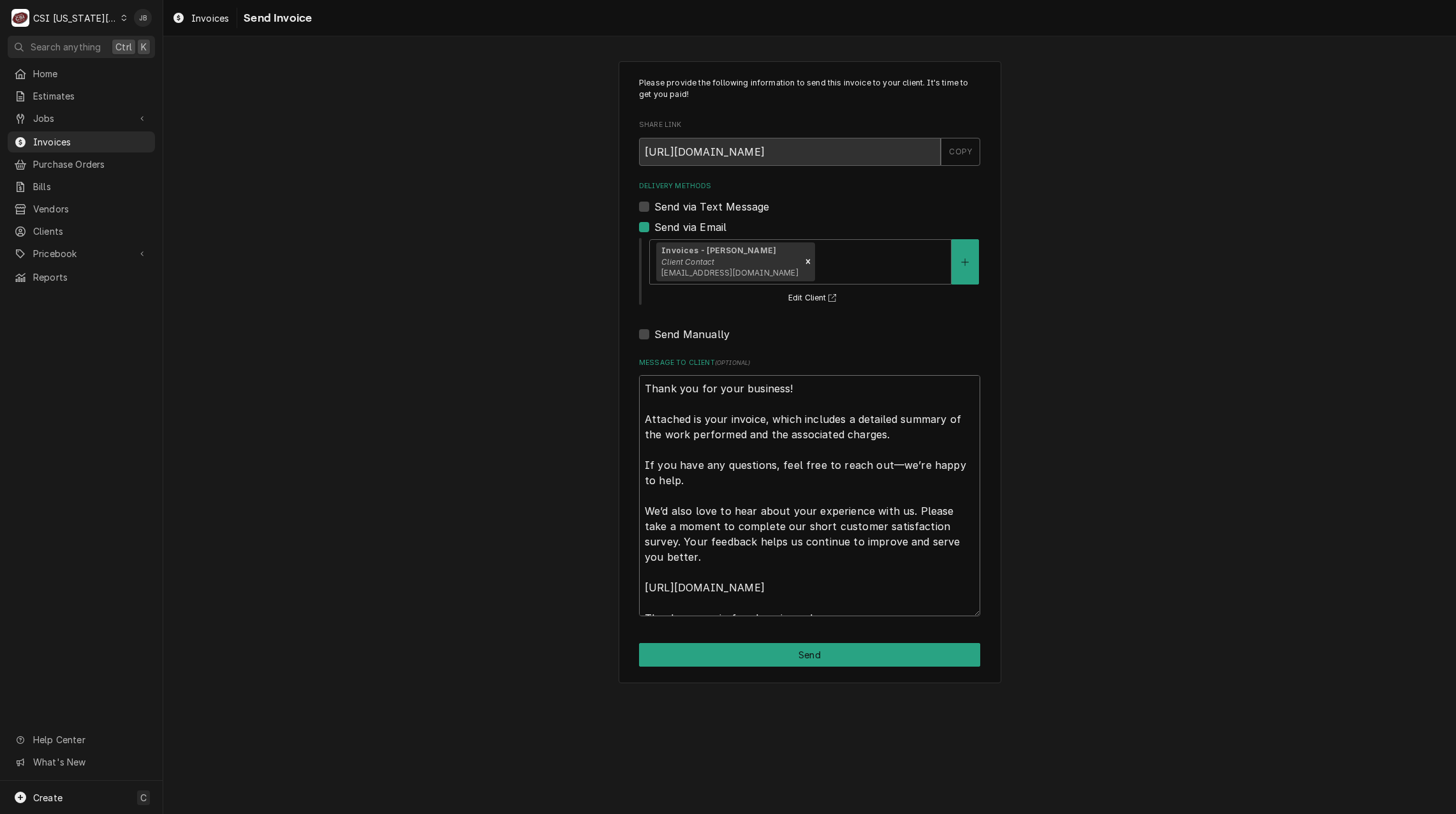
scroll to position [16, 0]
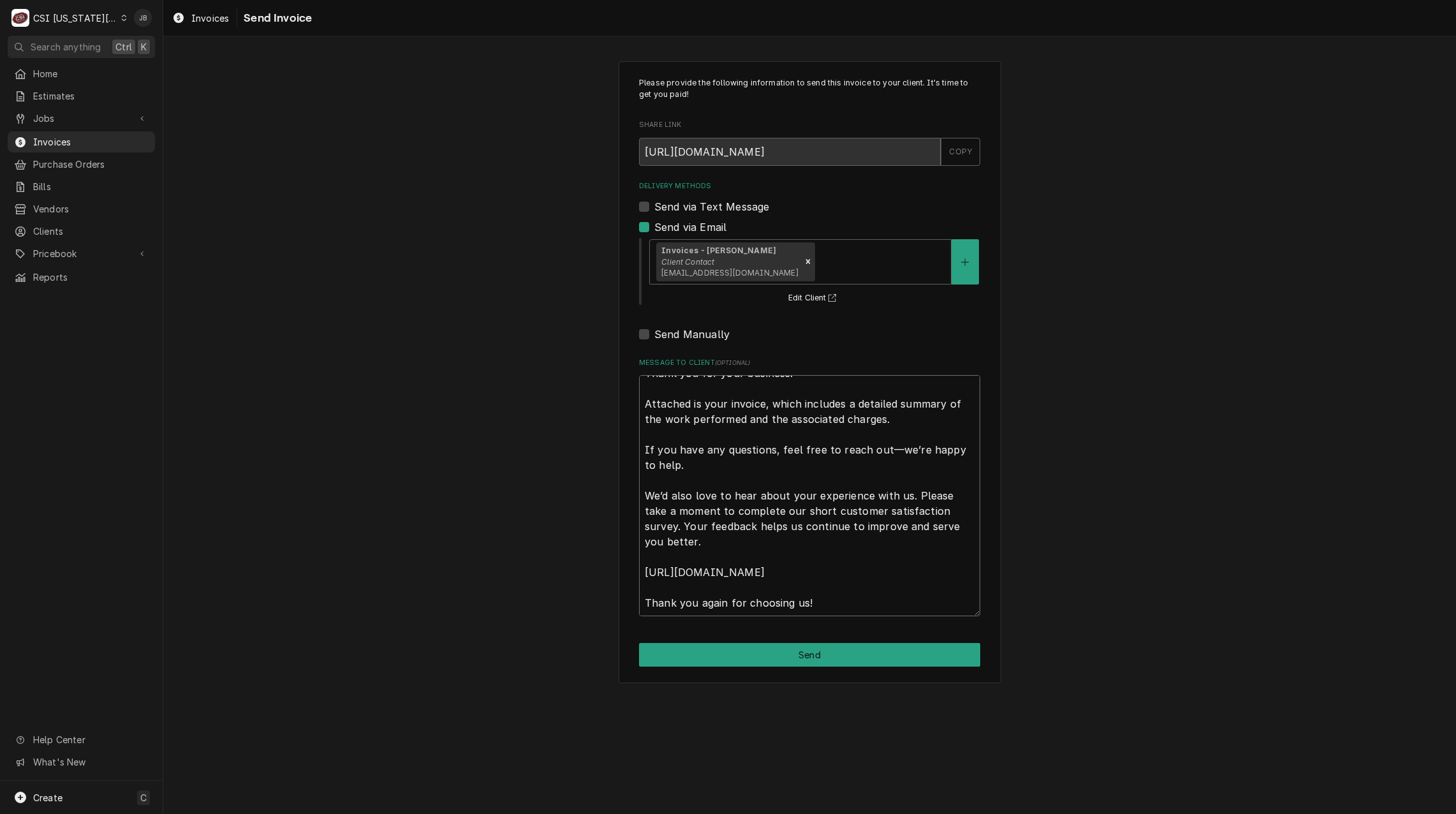
drag, startPoint x: 646, startPoint y: 386, endPoint x: 1296, endPoint y: 768, distance: 753.9
click at [1296, 768] on div "Please provide the following information to send this invoice to your client. I…" at bounding box center [810, 425] width 1293 height 778
type textarea "x"
type textarea "a"
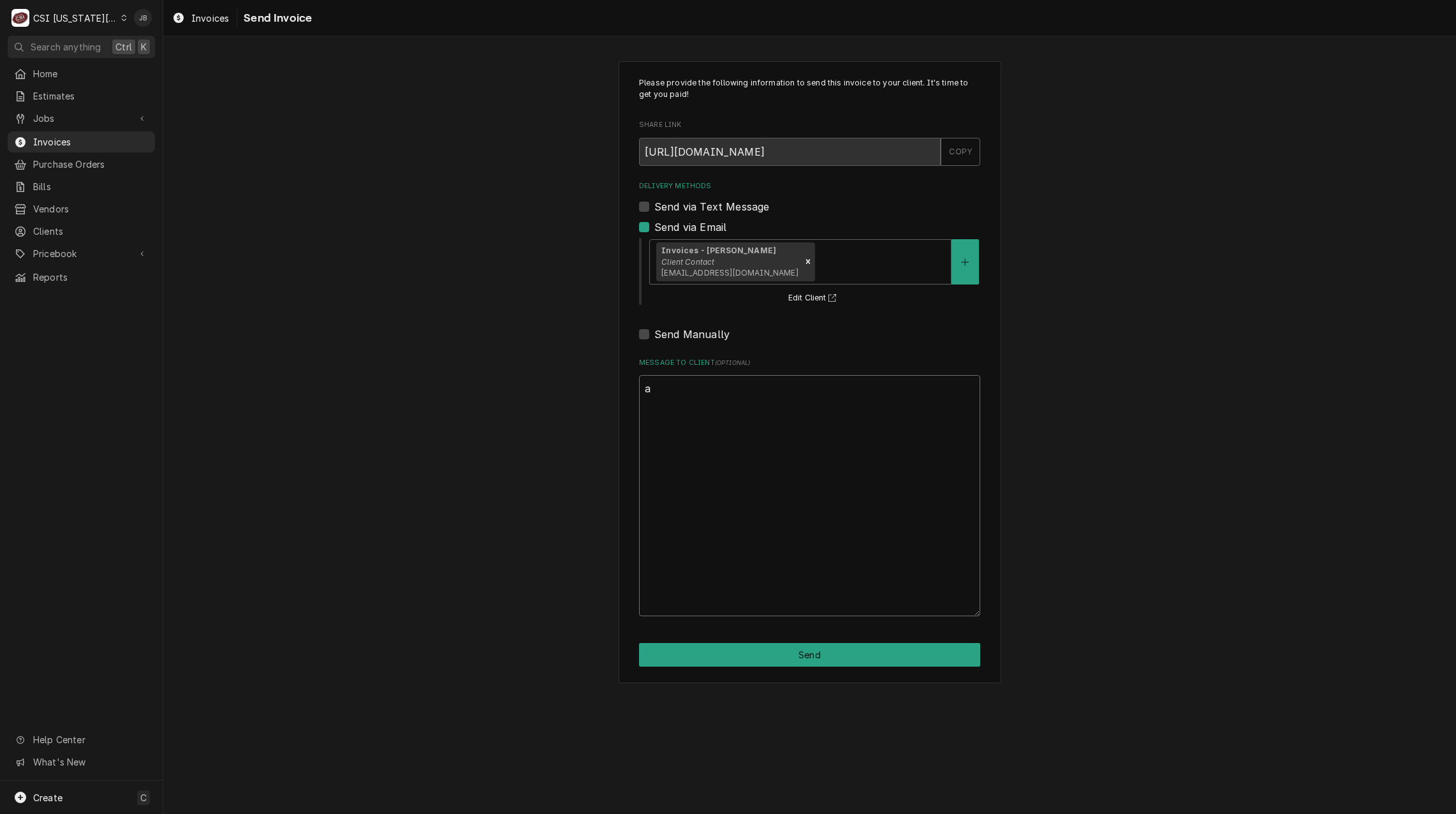
scroll to position [0, 0]
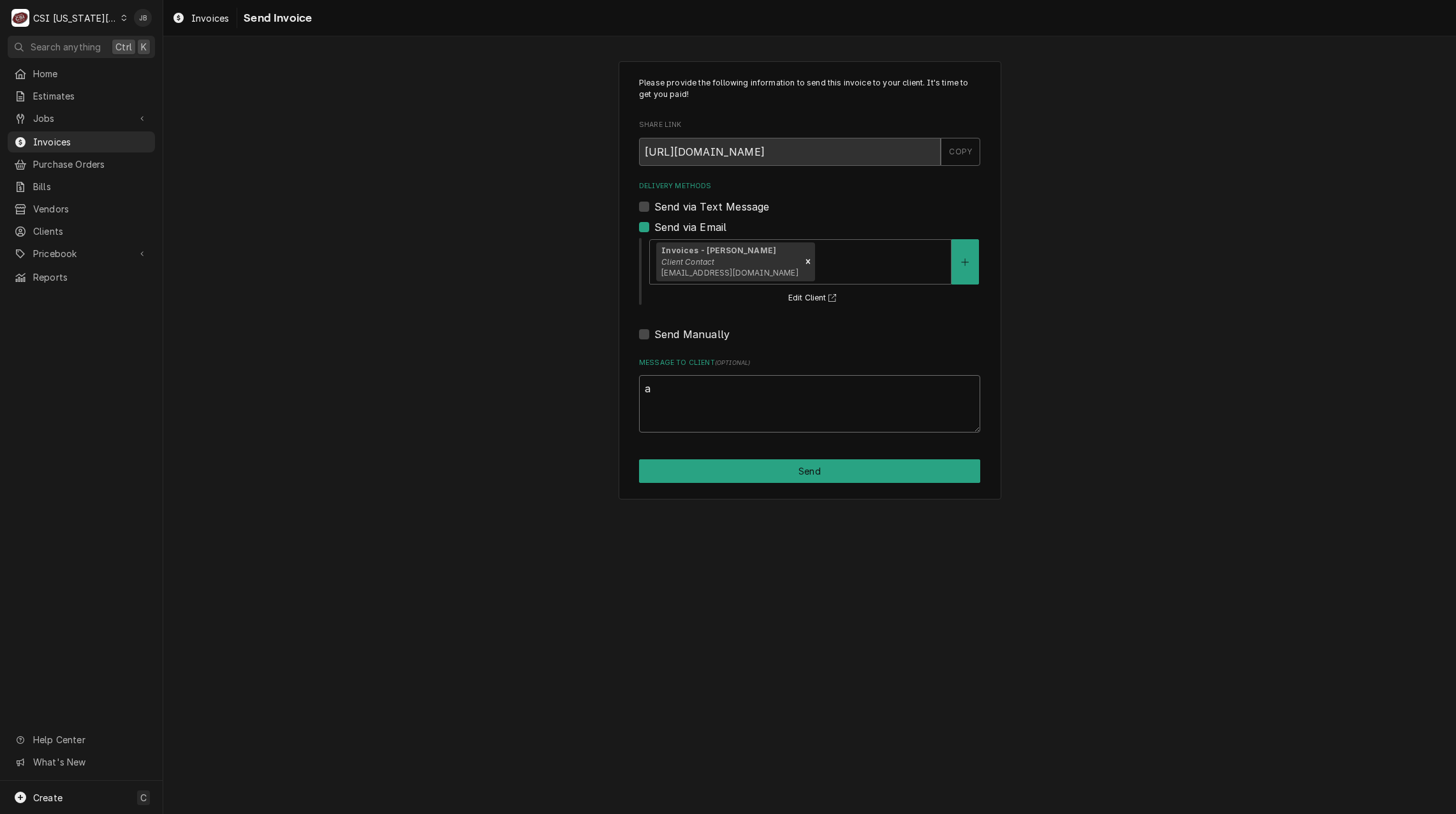
type textarea "x"
type textarea "ap"
type textarea "x"
type textarea "app"
type textarea "x"
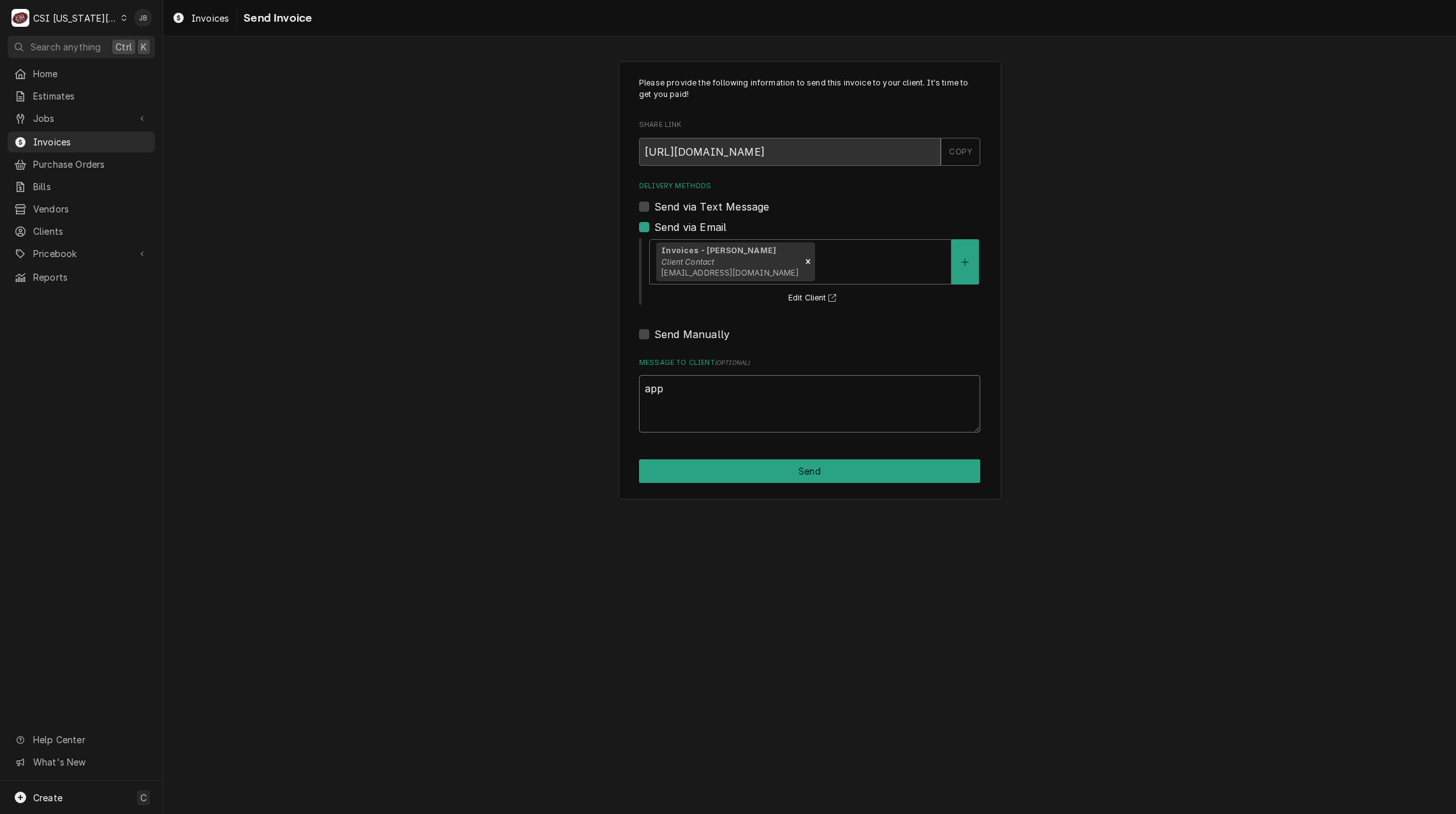
type textarea "appr"
type textarea "x"
type textarea "appro"
type textarea "x"
type textarea "approv"
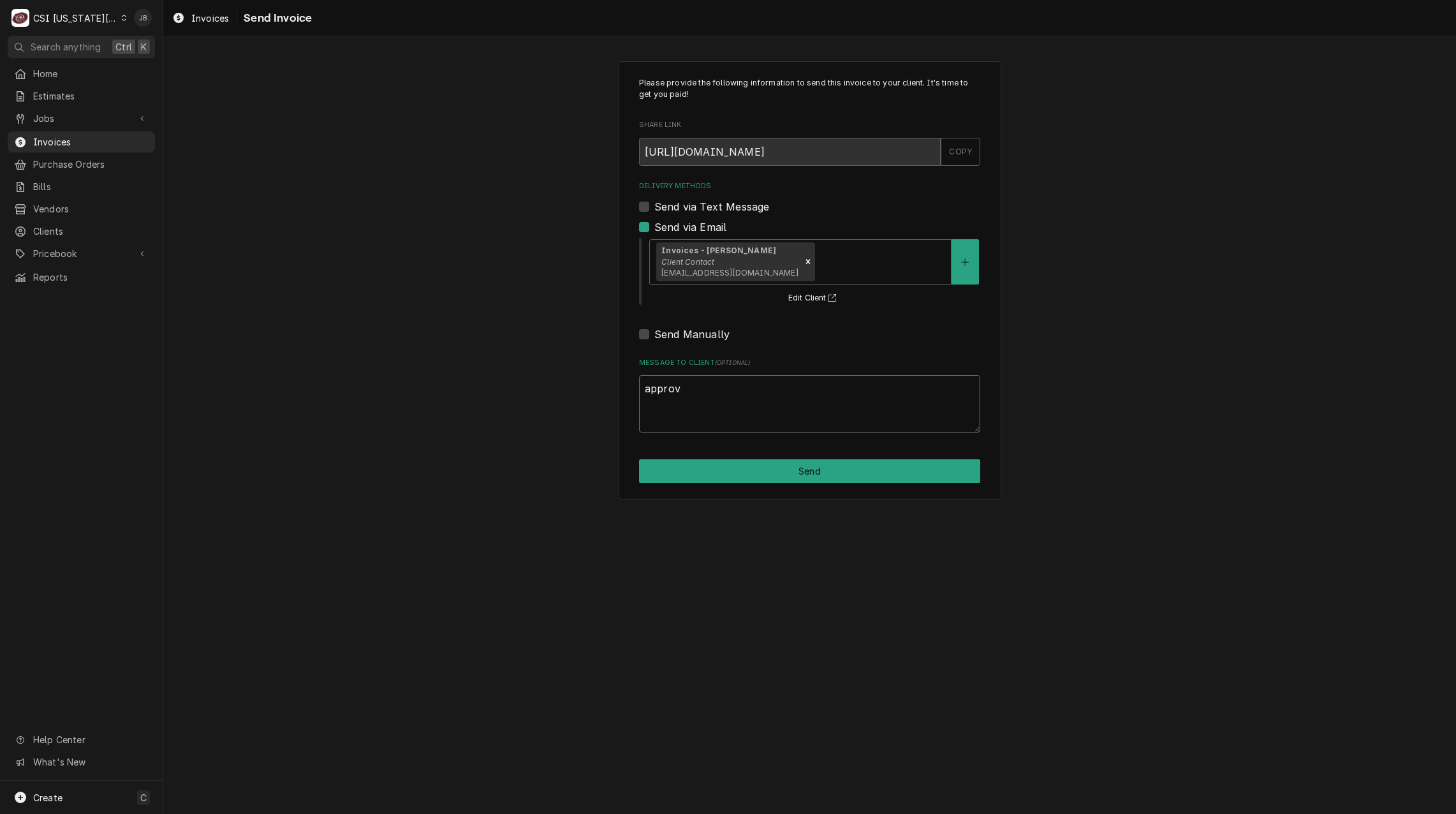
type textarea "x"
type textarea "approve"
type textarea "x"
type textarea "approved"
type textarea "x"
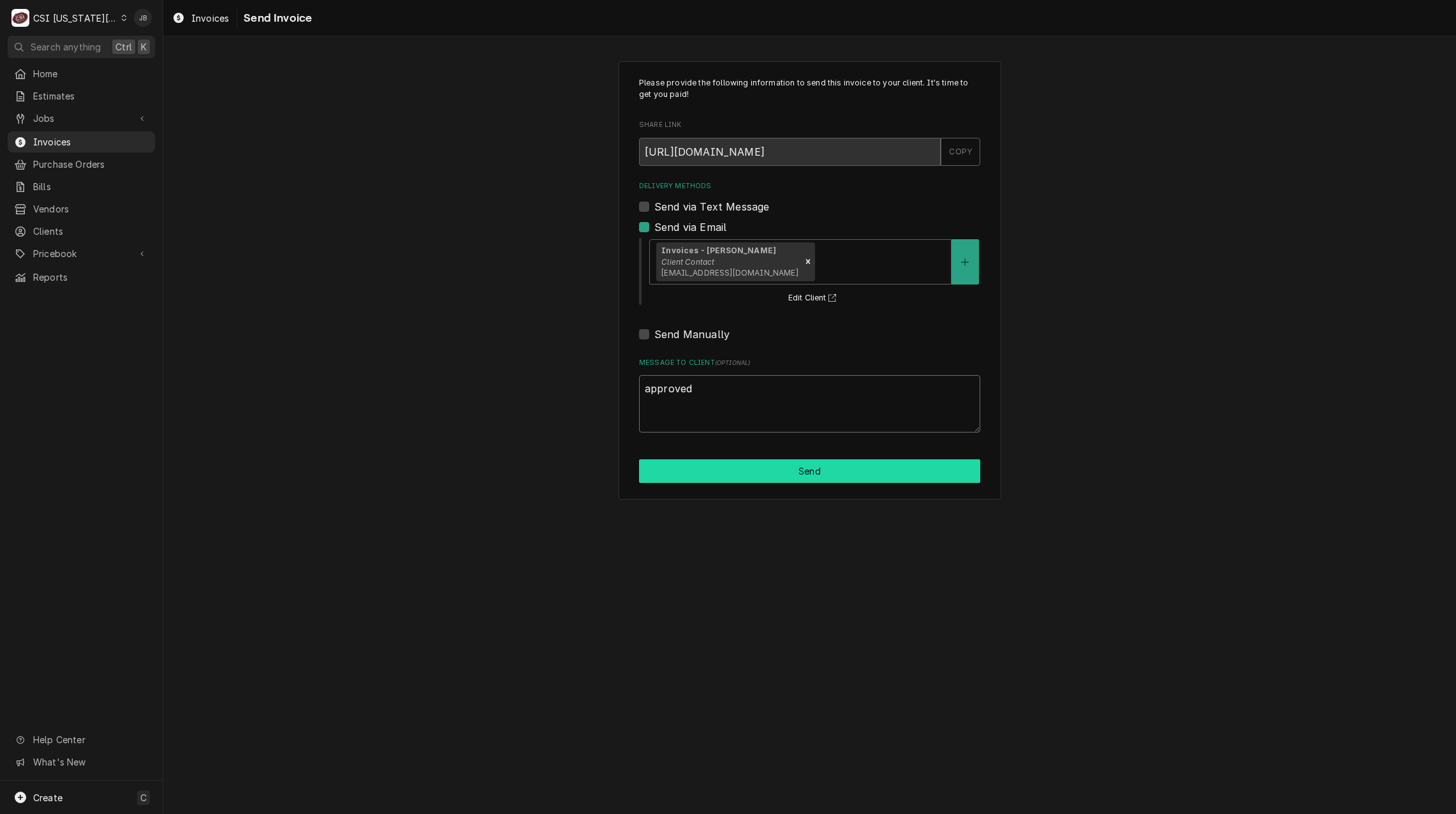
type textarea "approved"
click at [808, 475] on button "Send" at bounding box center [810, 471] width 341 height 24
type textarea "x"
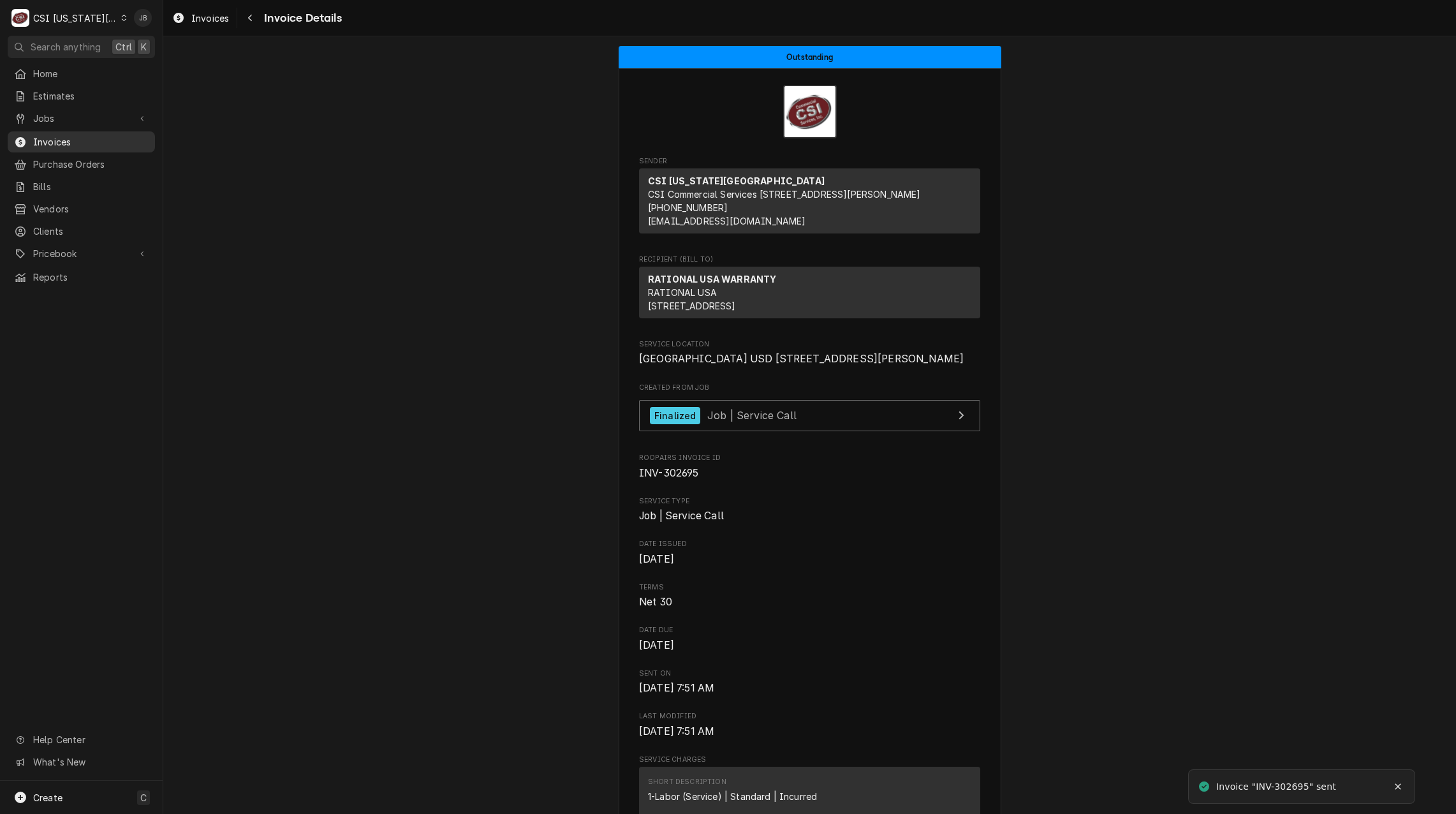
drag, startPoint x: 60, startPoint y: 141, endPoint x: 109, endPoint y: 140, distance: 49.0
click at [60, 141] on span "Invoices" at bounding box center [91, 142] width 115 height 13
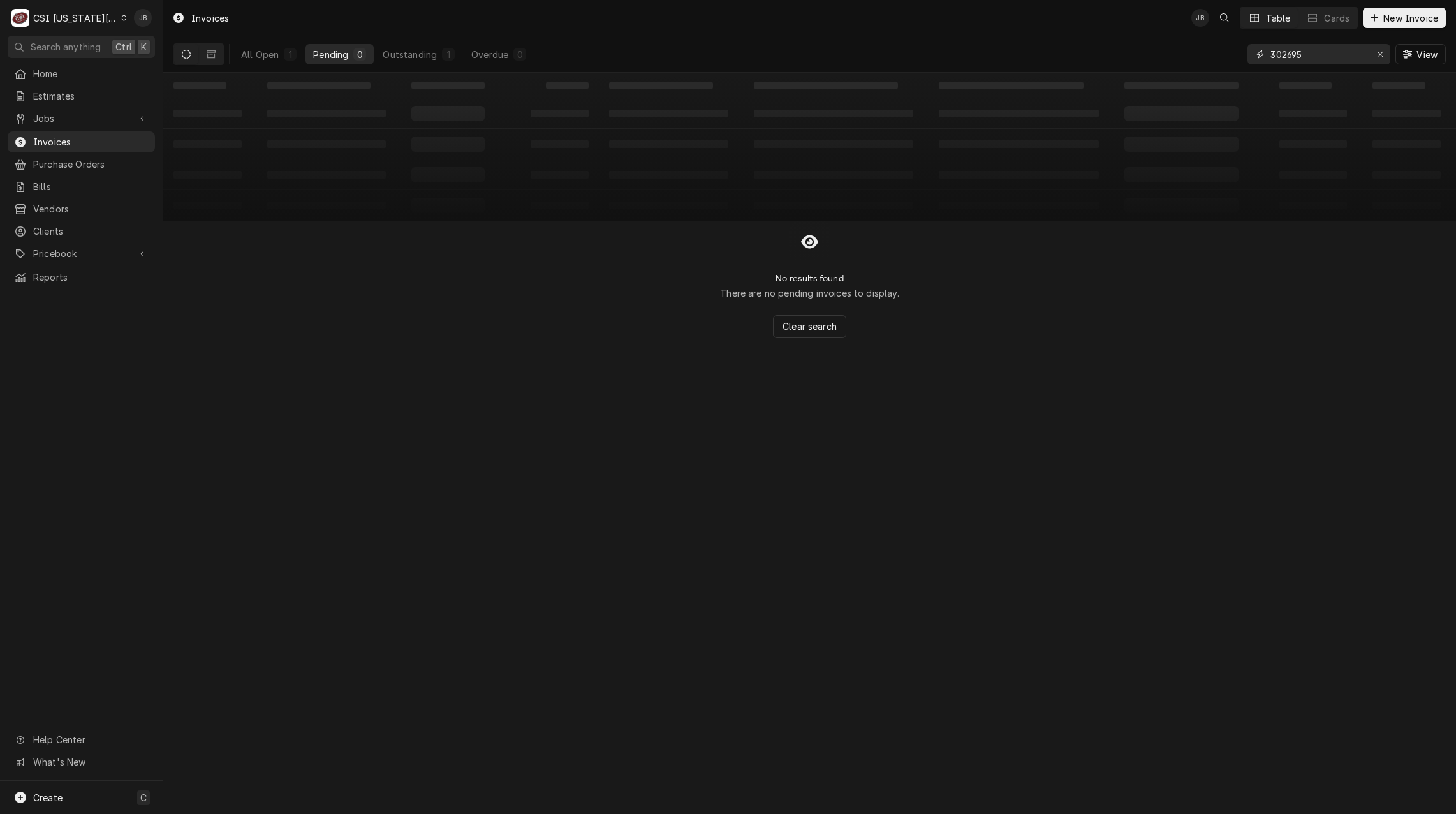
click at [1322, 58] on input "302695" at bounding box center [1319, 55] width 96 height 21
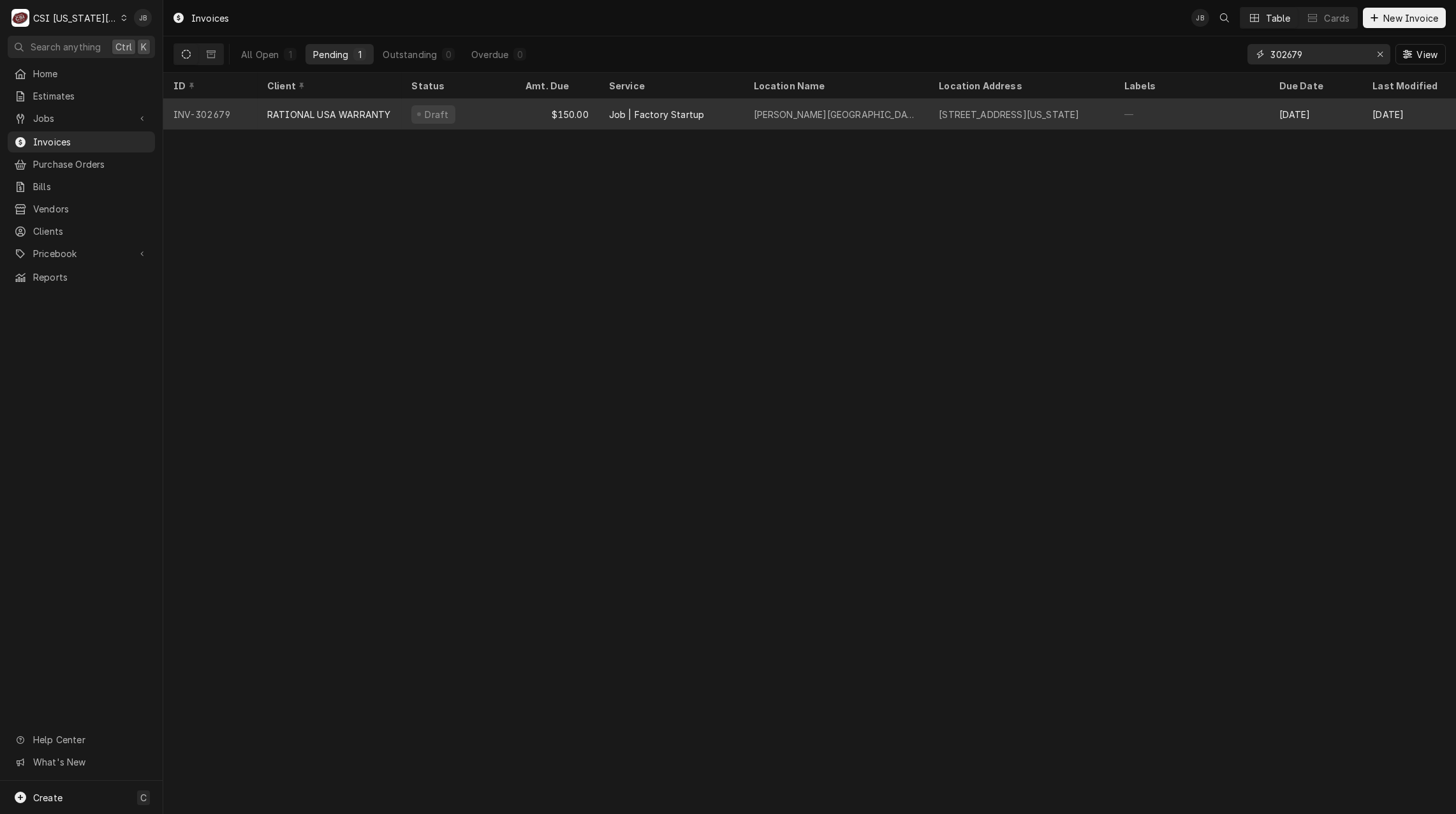
type input "302679"
click at [516, 110] on div "$150.00" at bounding box center [557, 114] width 83 height 30
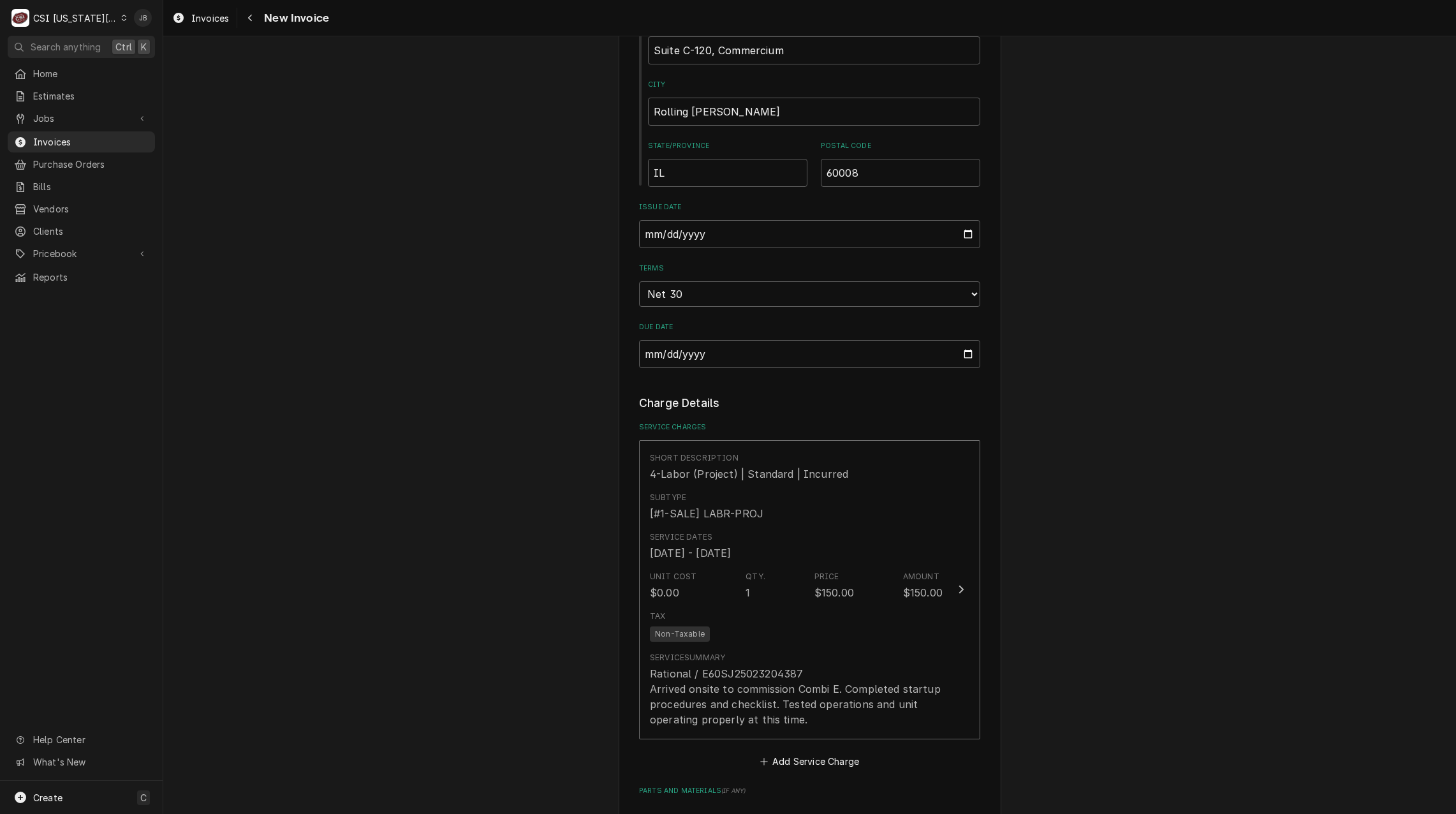
scroll to position [893, 0]
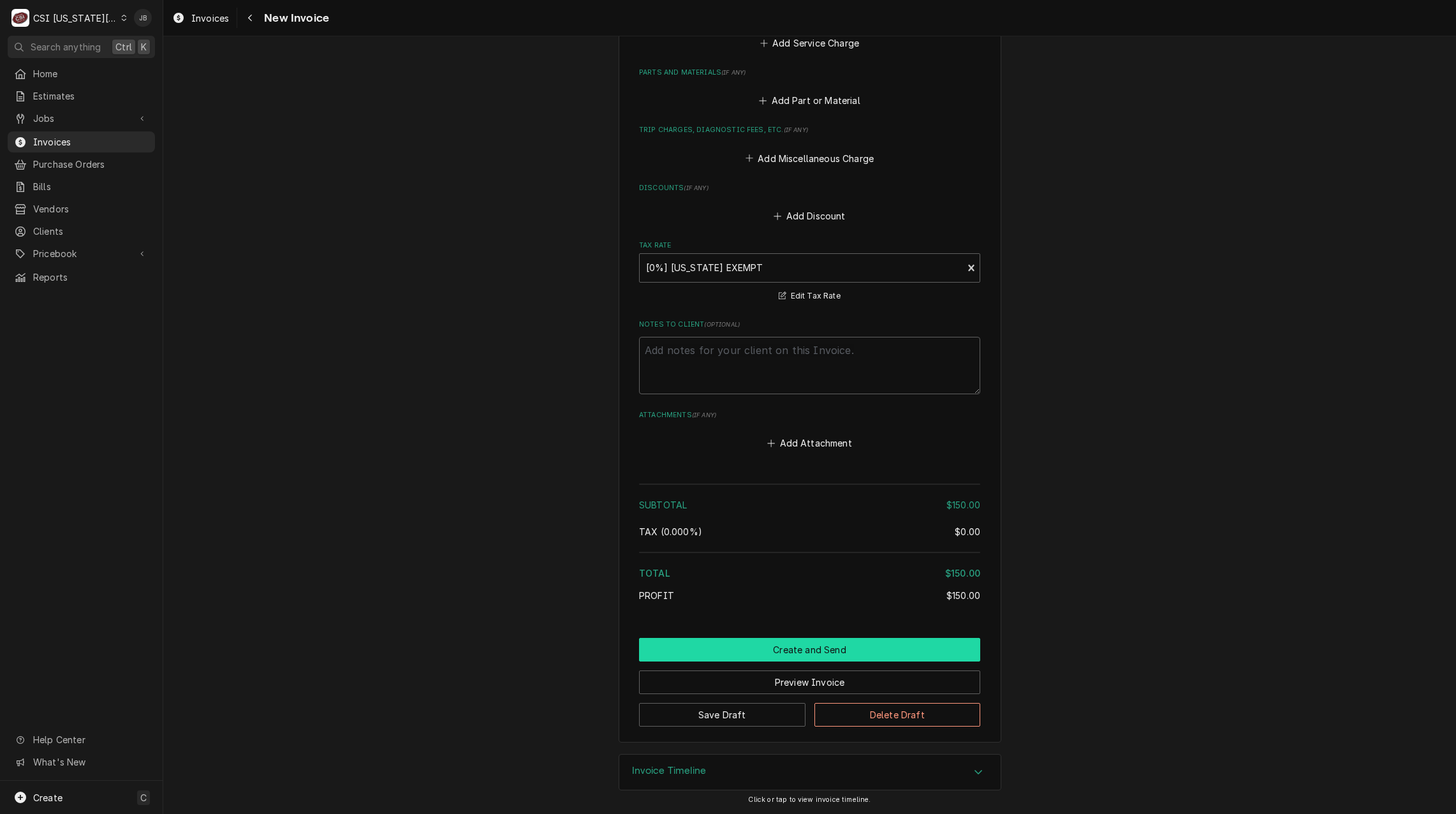
drag, startPoint x: 759, startPoint y: 643, endPoint x: 768, endPoint y: 638, distance: 10.3
click at [759, 643] on button "Create and Send" at bounding box center [810, 649] width 341 height 24
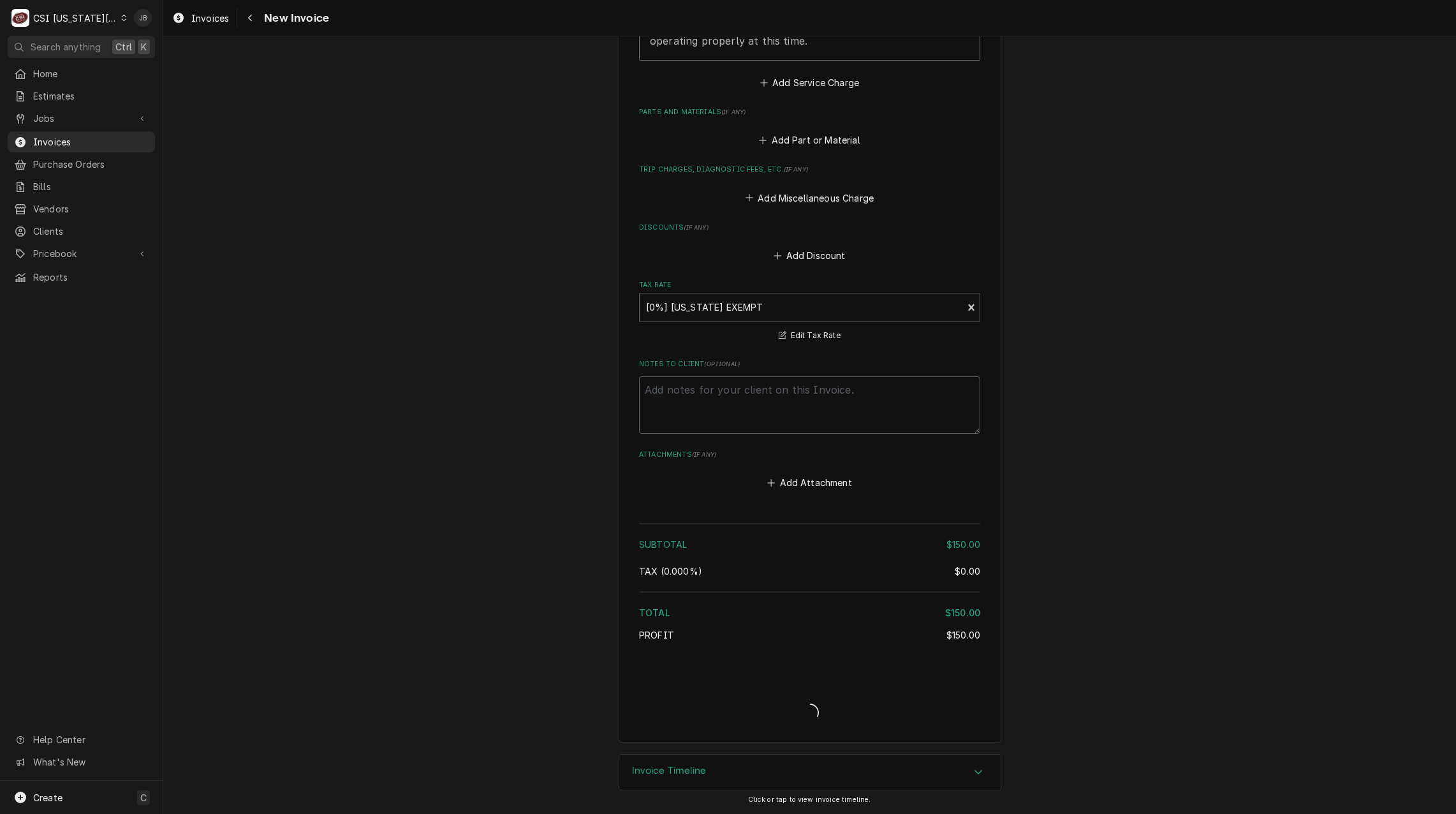
type textarea "x"
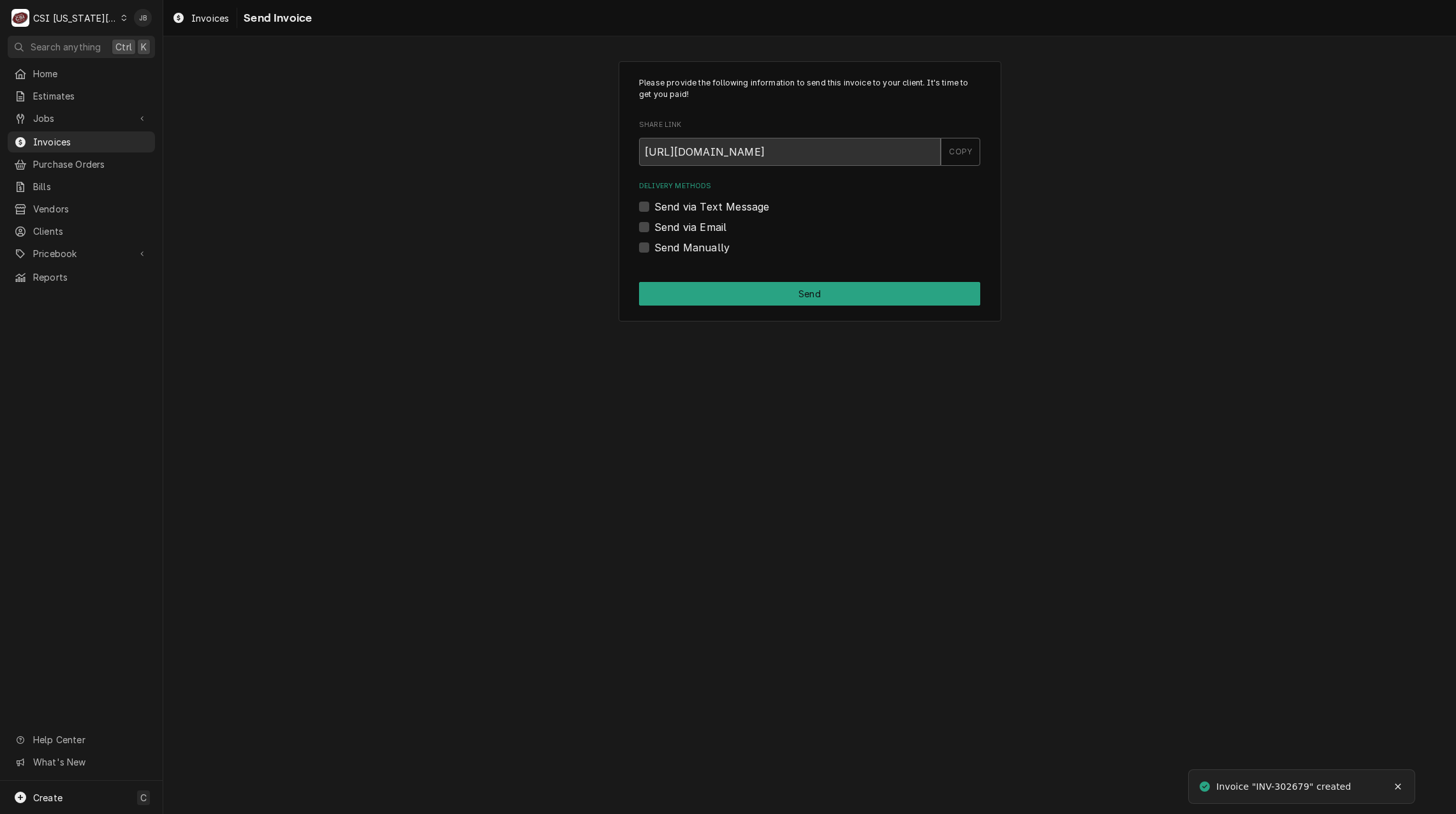
click at [683, 232] on label "Send via Email" at bounding box center [691, 227] width 72 height 16
click at [683, 232] on input "Send via Email" at bounding box center [825, 233] width 341 height 28
checkbox input "true"
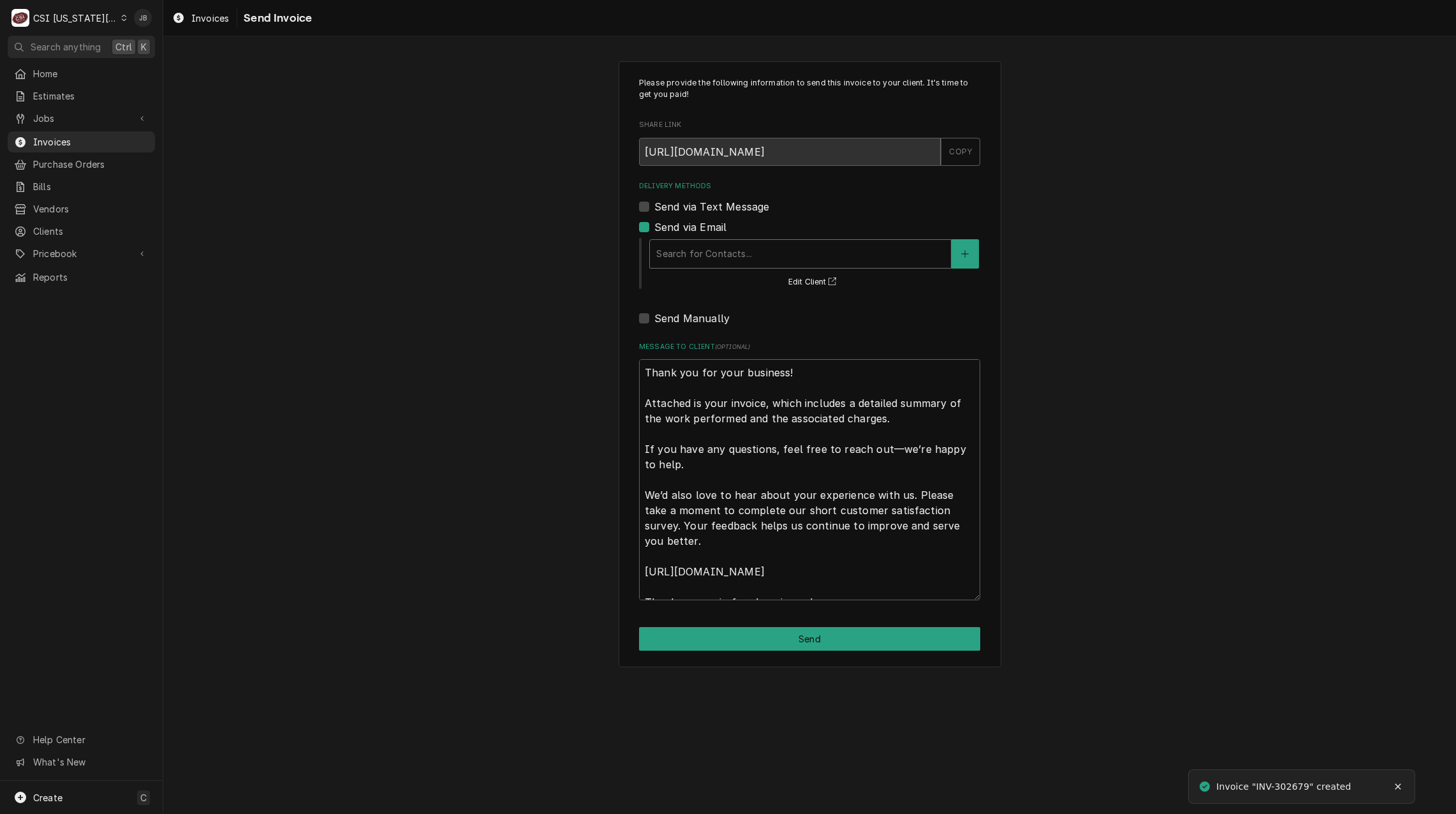
click at [705, 246] on div "Delivery Methods" at bounding box center [801, 253] width 288 height 23
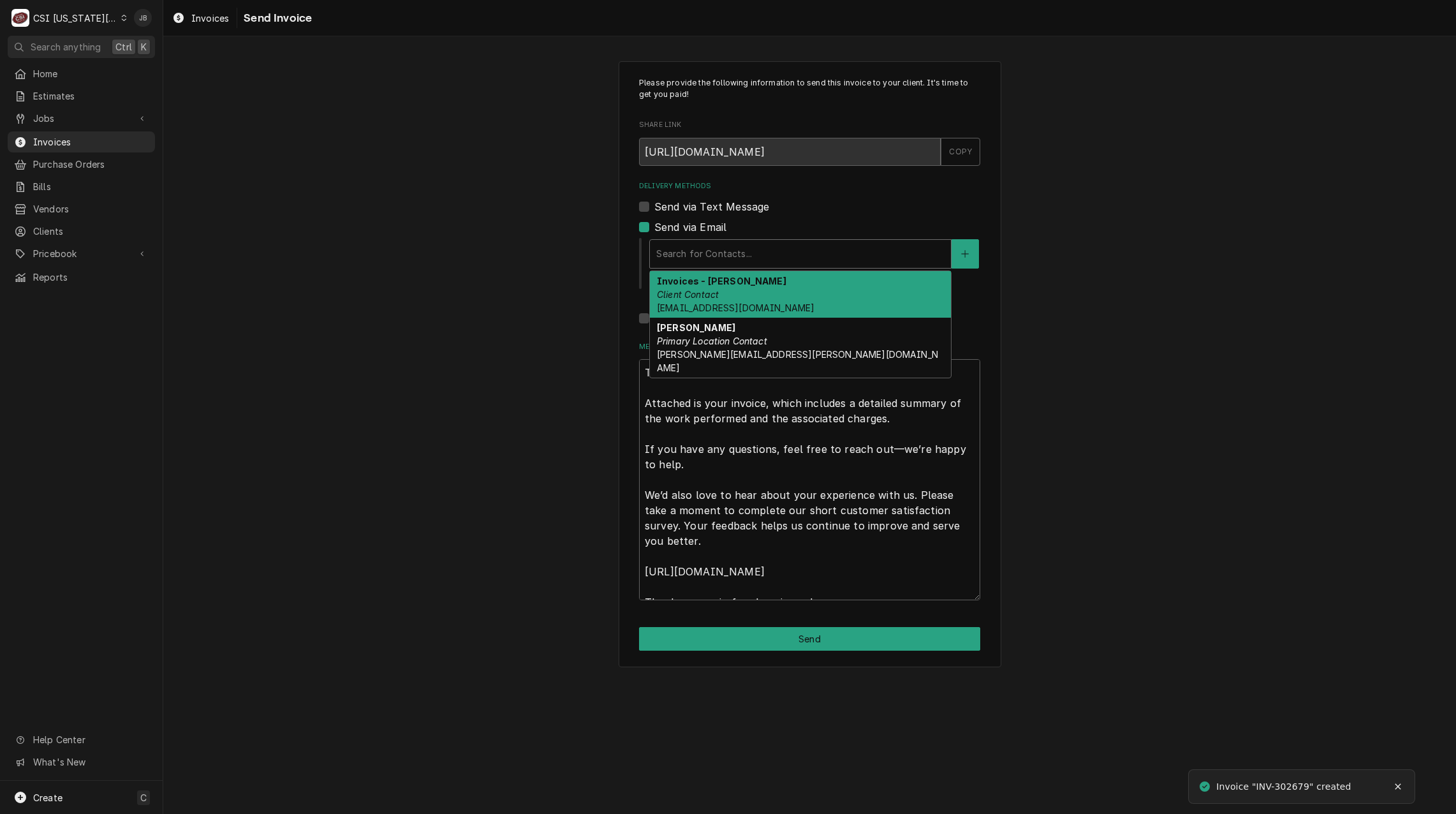
click at [759, 297] on div "Invoices - Kelsey Client Contact kelsey.hetlage@csi1.com" at bounding box center [801, 294] width 301 height 47
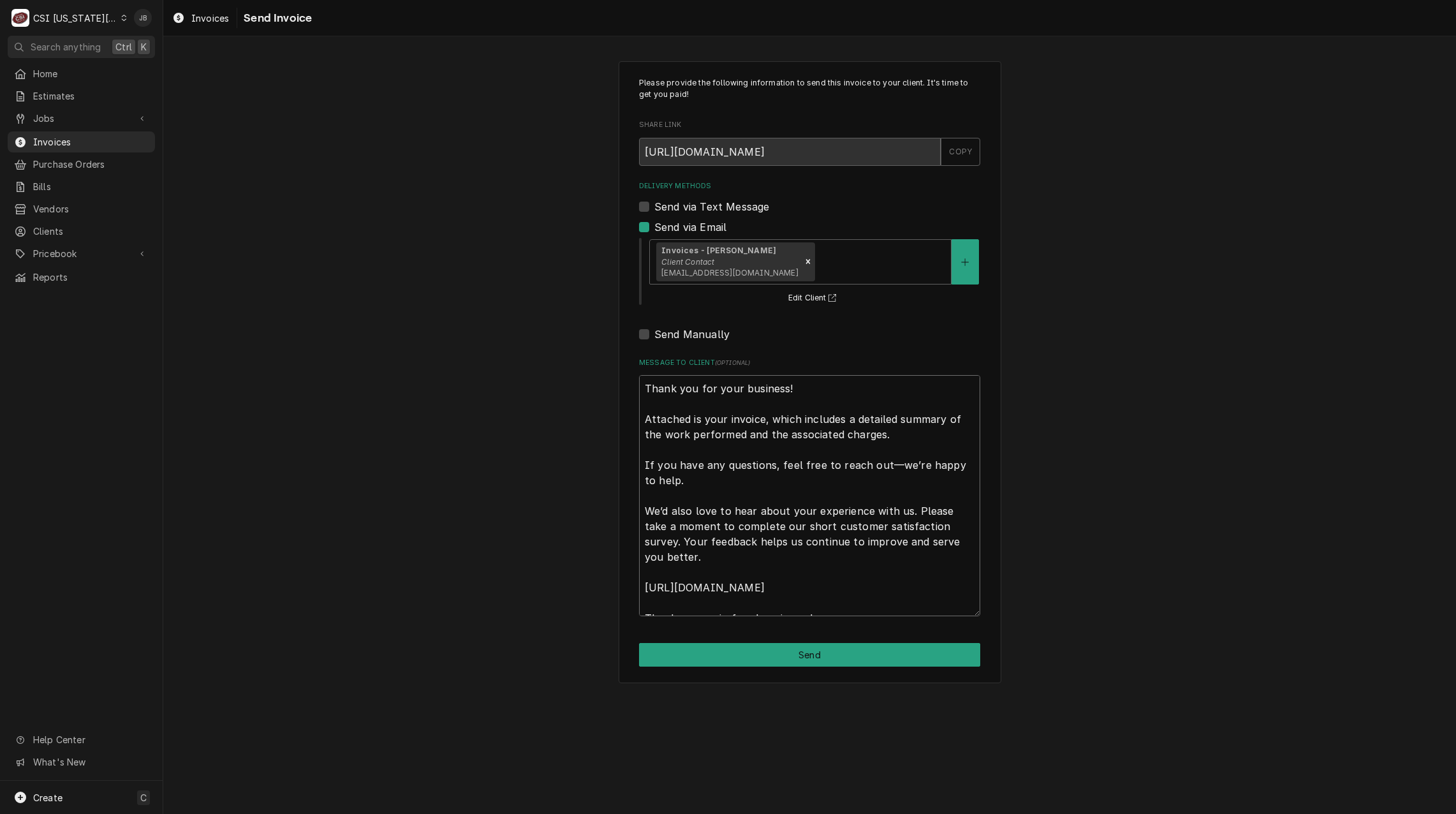
scroll to position [16, 0]
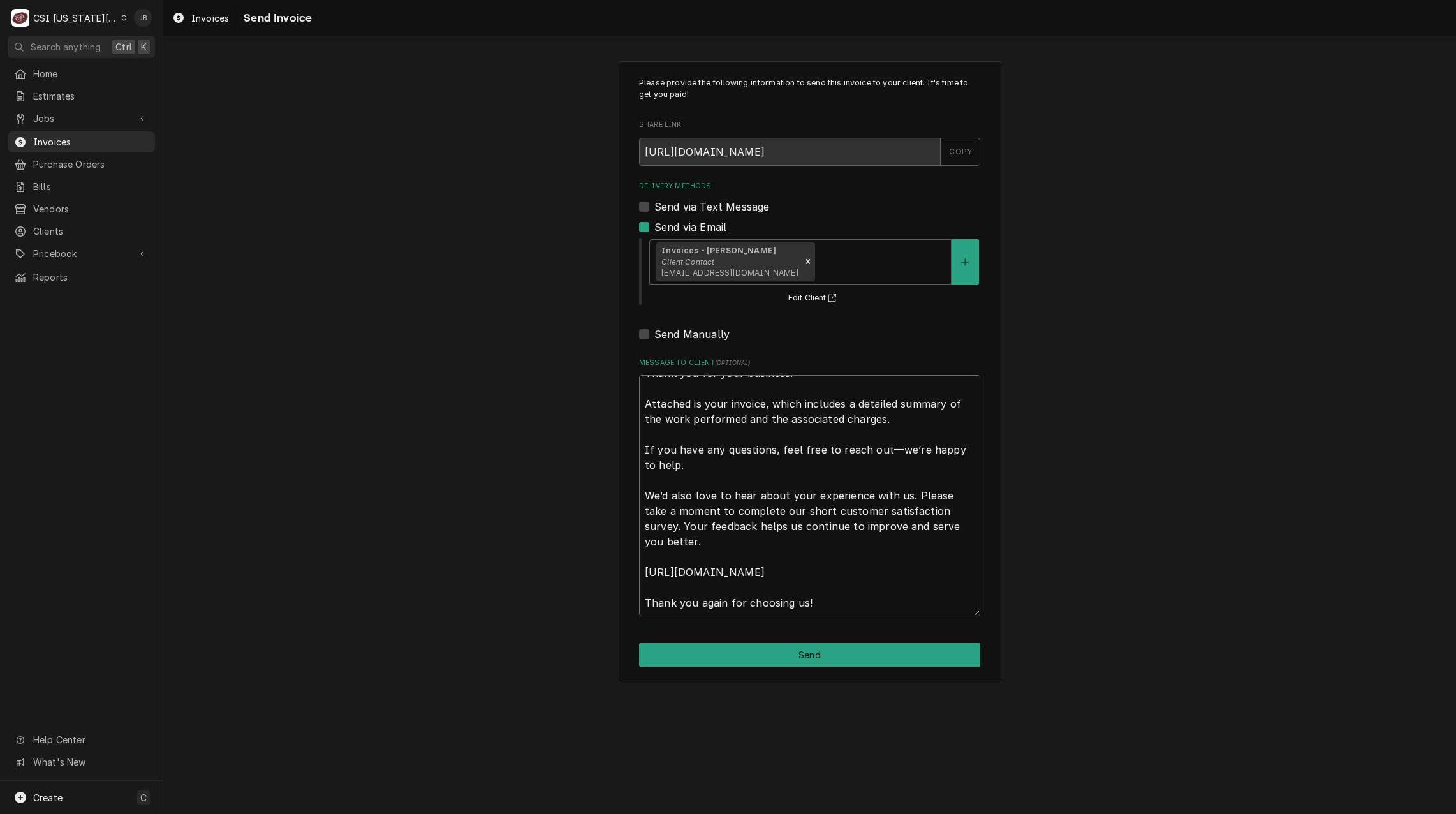
drag, startPoint x: 647, startPoint y: 387, endPoint x: 1437, endPoint y: 748, distance: 868.6
click at [1362, 744] on div "Please provide the following information to send this invoice to your client. I…" at bounding box center [810, 425] width 1293 height 778
type textarea "x"
type textarea "a"
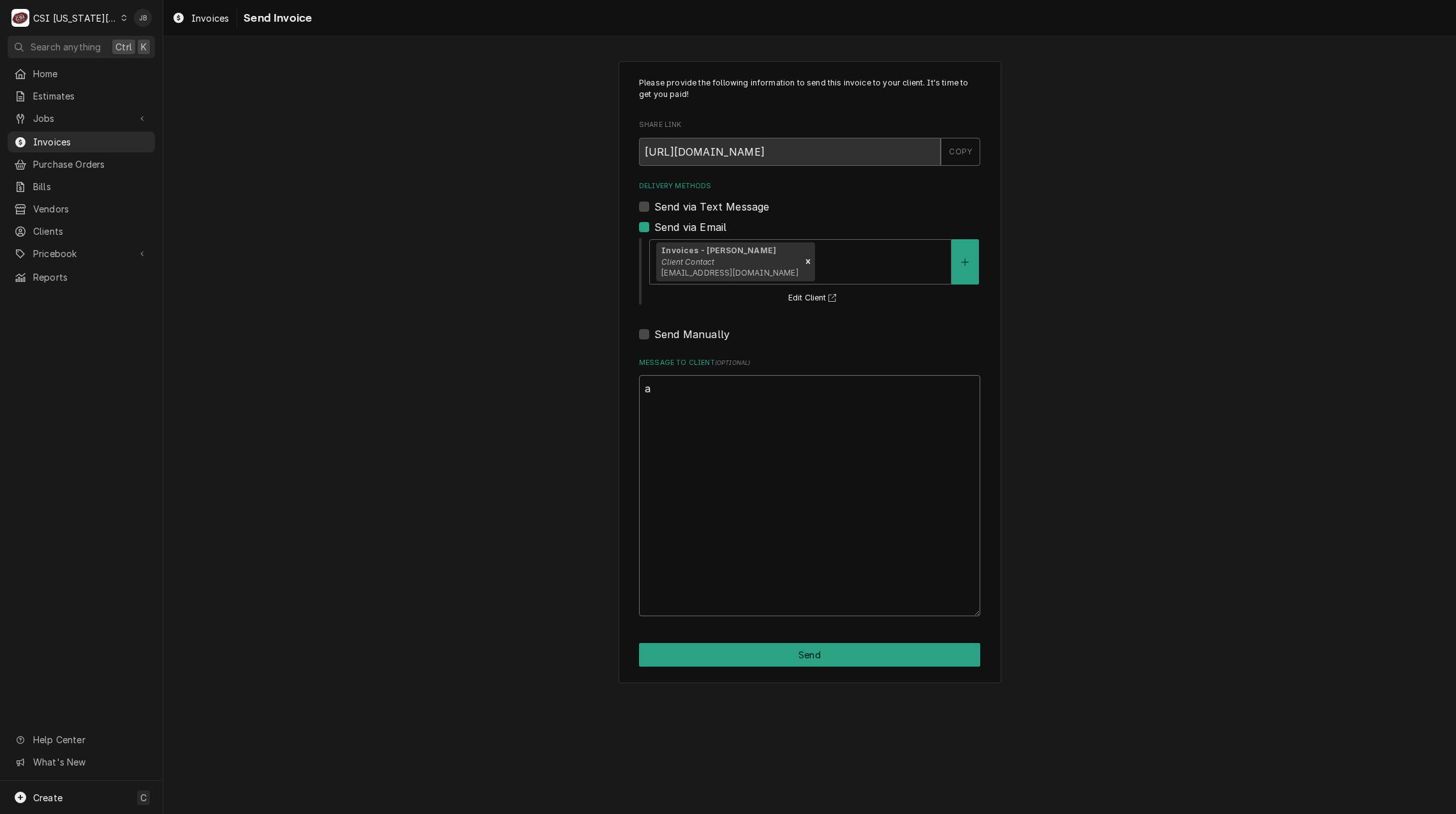
scroll to position [0, 0]
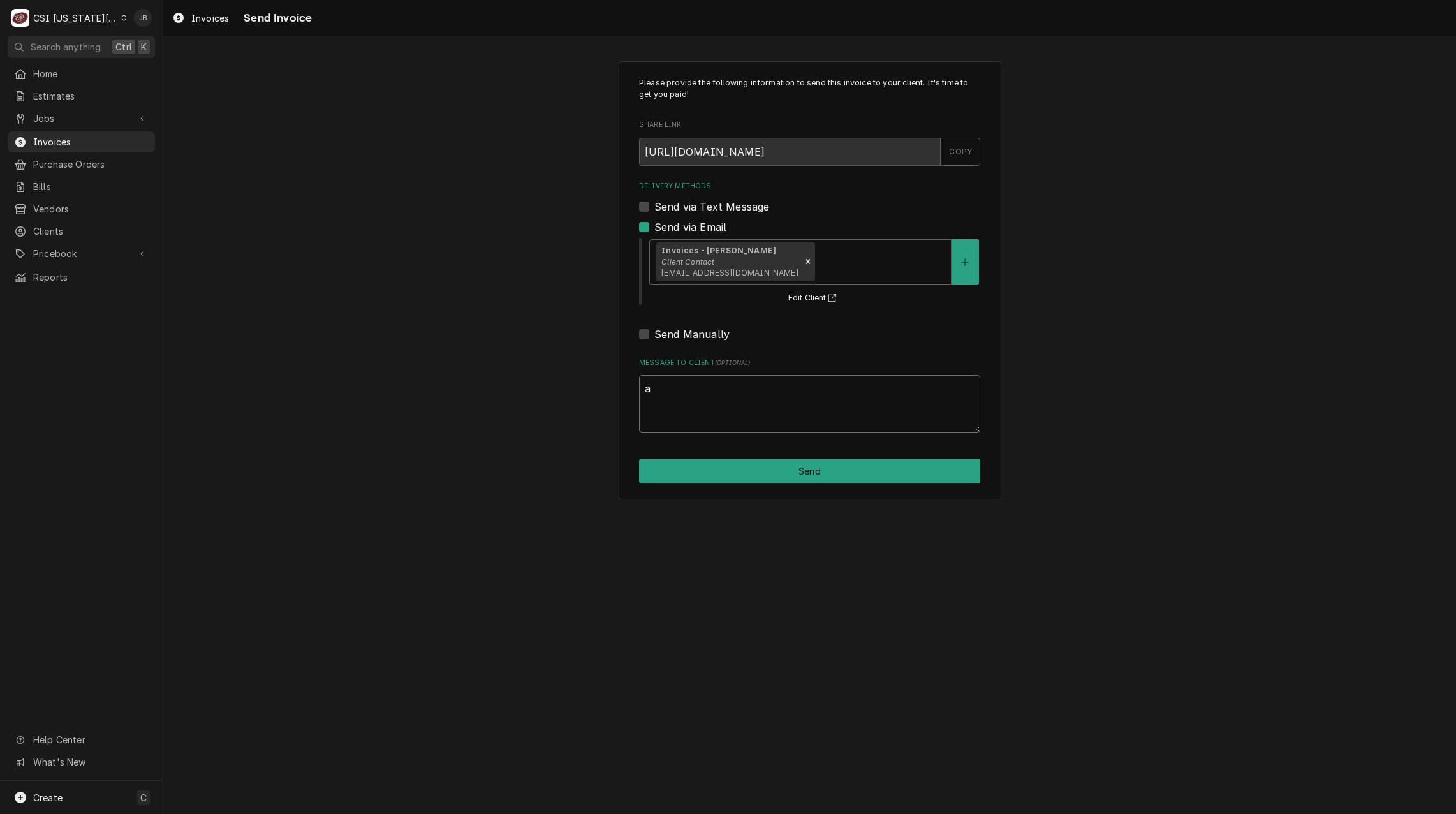
type textarea "x"
type textarea "ap"
type textarea "x"
type textarea "app"
type textarea "x"
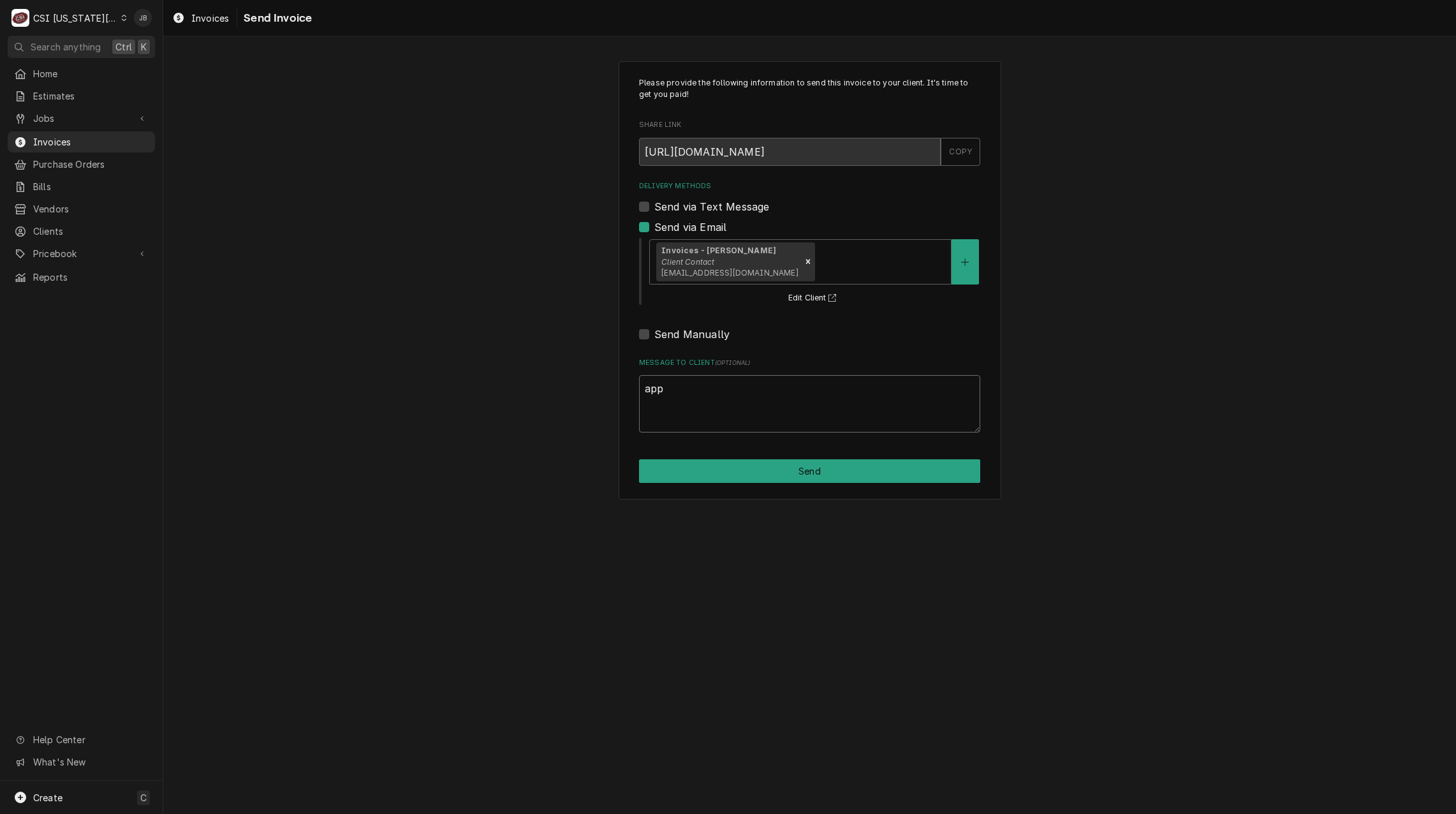
type textarea "appr"
type textarea "x"
type textarea "appri"
type textarea "x"
type textarea "appriv"
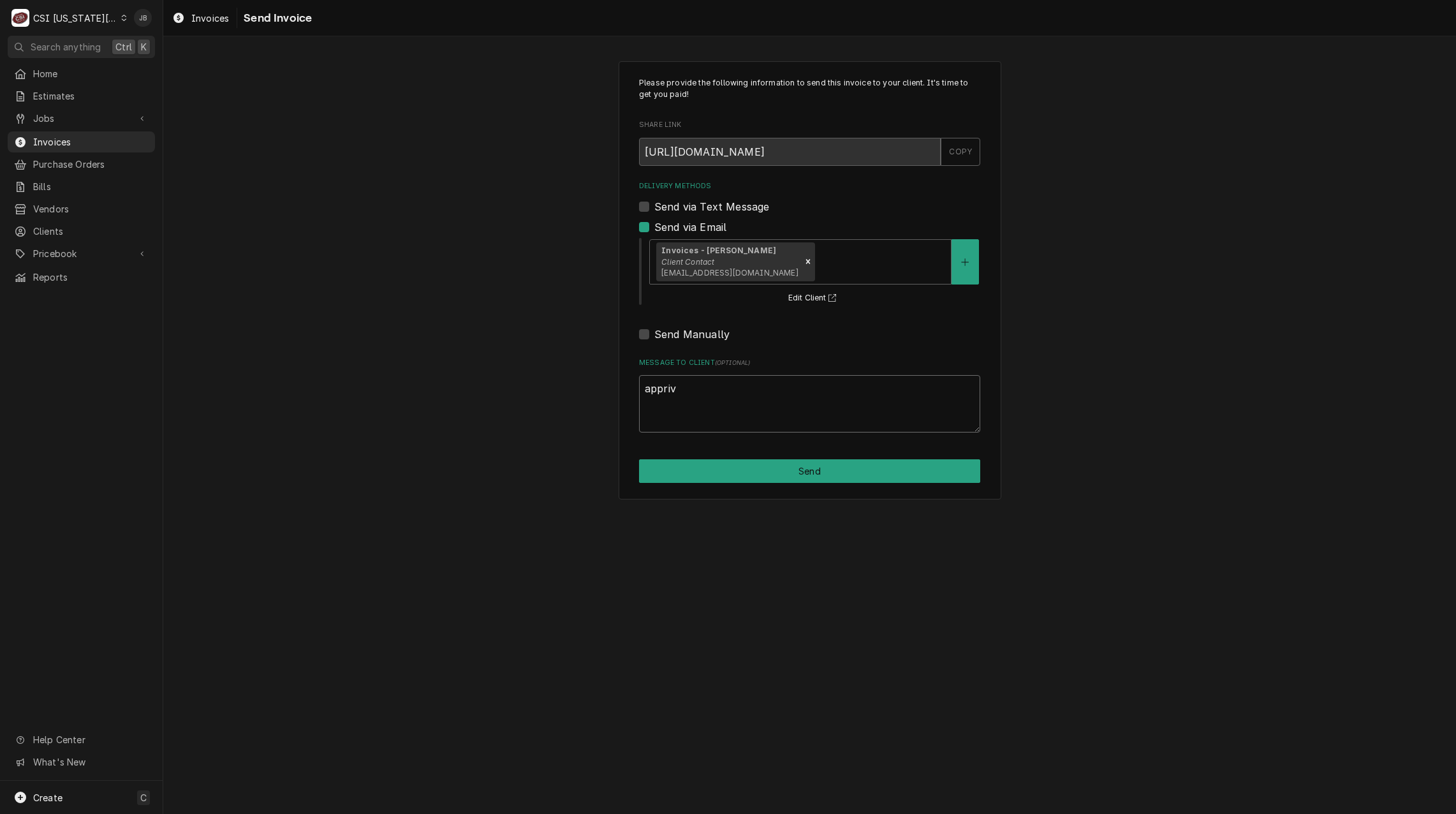
type textarea "x"
type textarea "apprive"
type textarea "x"
type textarea "apprived"
type textarea "x"
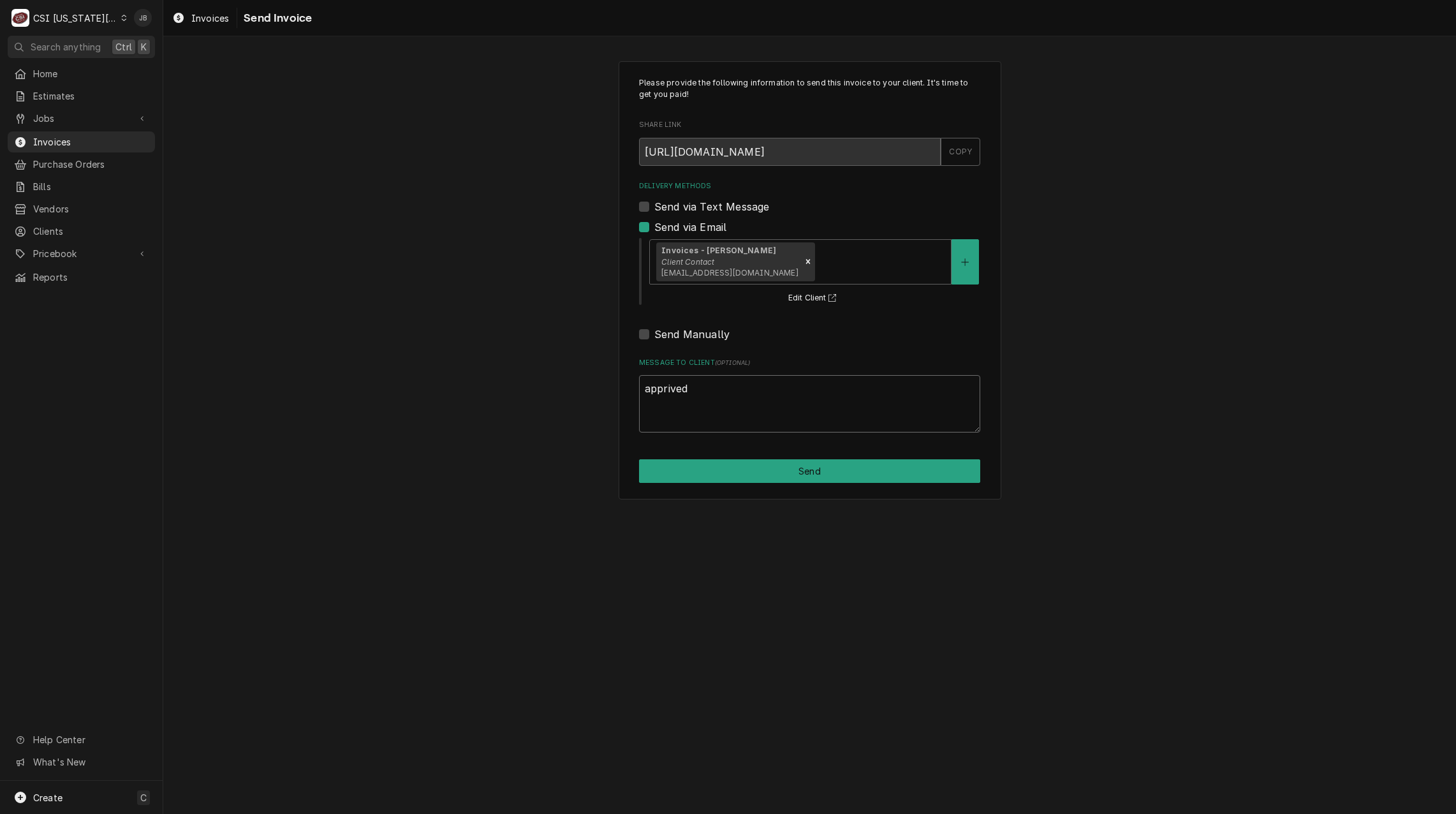
type textarea "apprived"
type textarea "x"
type textarea "approved"
click at [763, 468] on button "Send" at bounding box center [810, 471] width 341 height 24
type textarea "x"
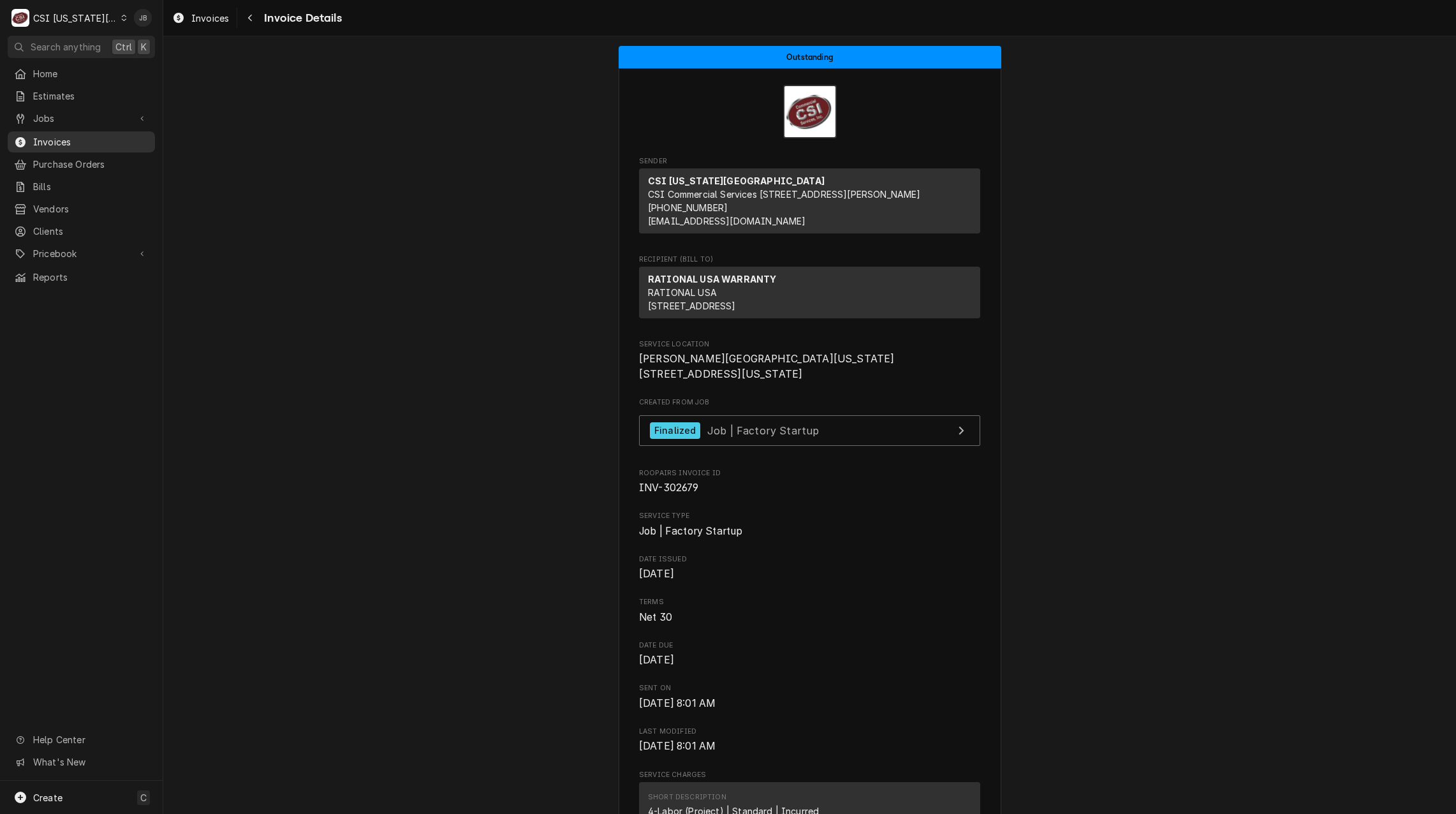
click at [98, 135] on span "Invoices" at bounding box center [91, 142] width 115 height 13
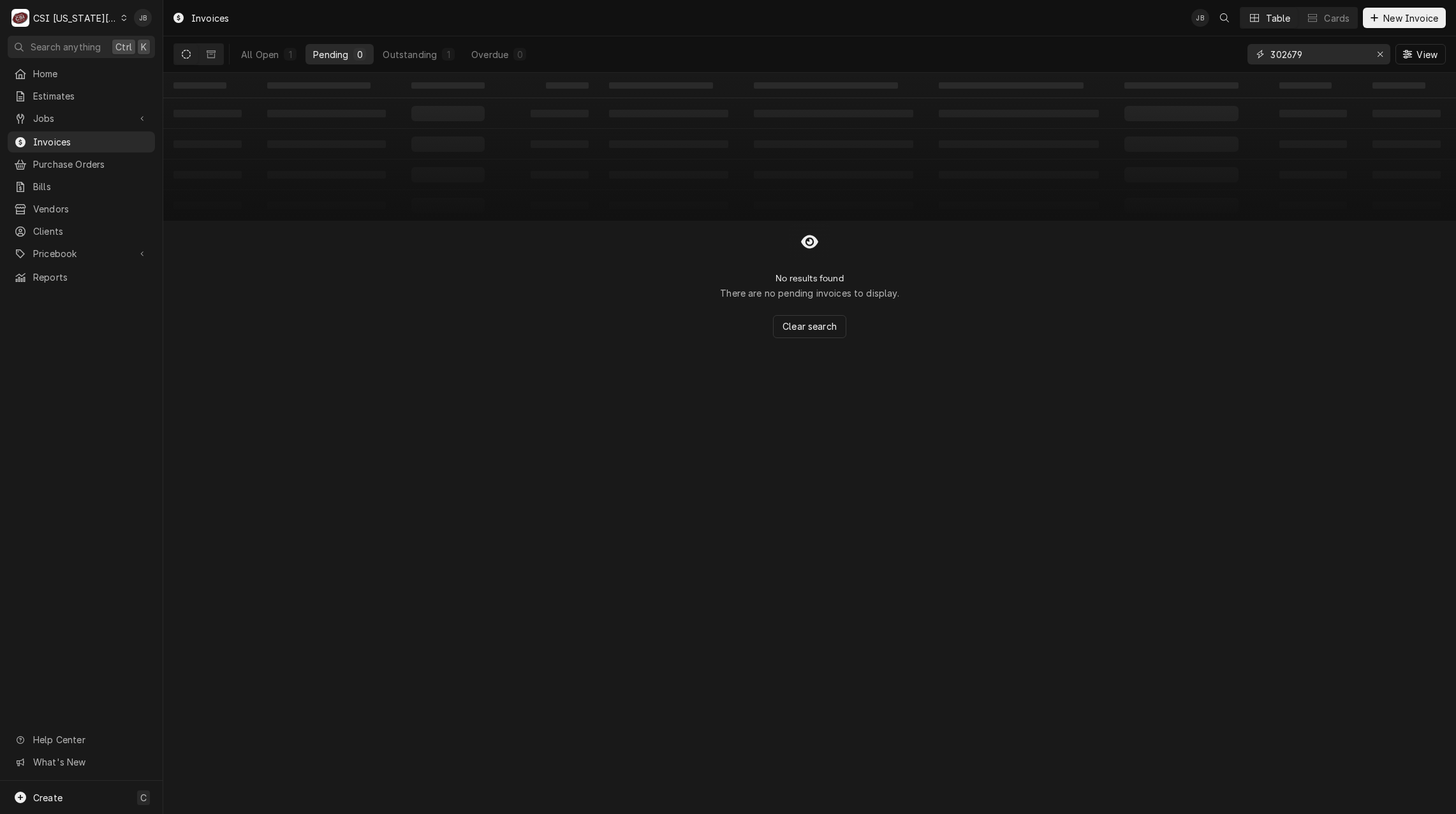
drag, startPoint x: 1315, startPoint y: 51, endPoint x: 1206, endPoint y: 55, distance: 109.1
click at [1206, 55] on div "All Open 1 Pending 0 Outstanding 1 Overdue 0 302679 View" at bounding box center [810, 54] width 1273 height 35
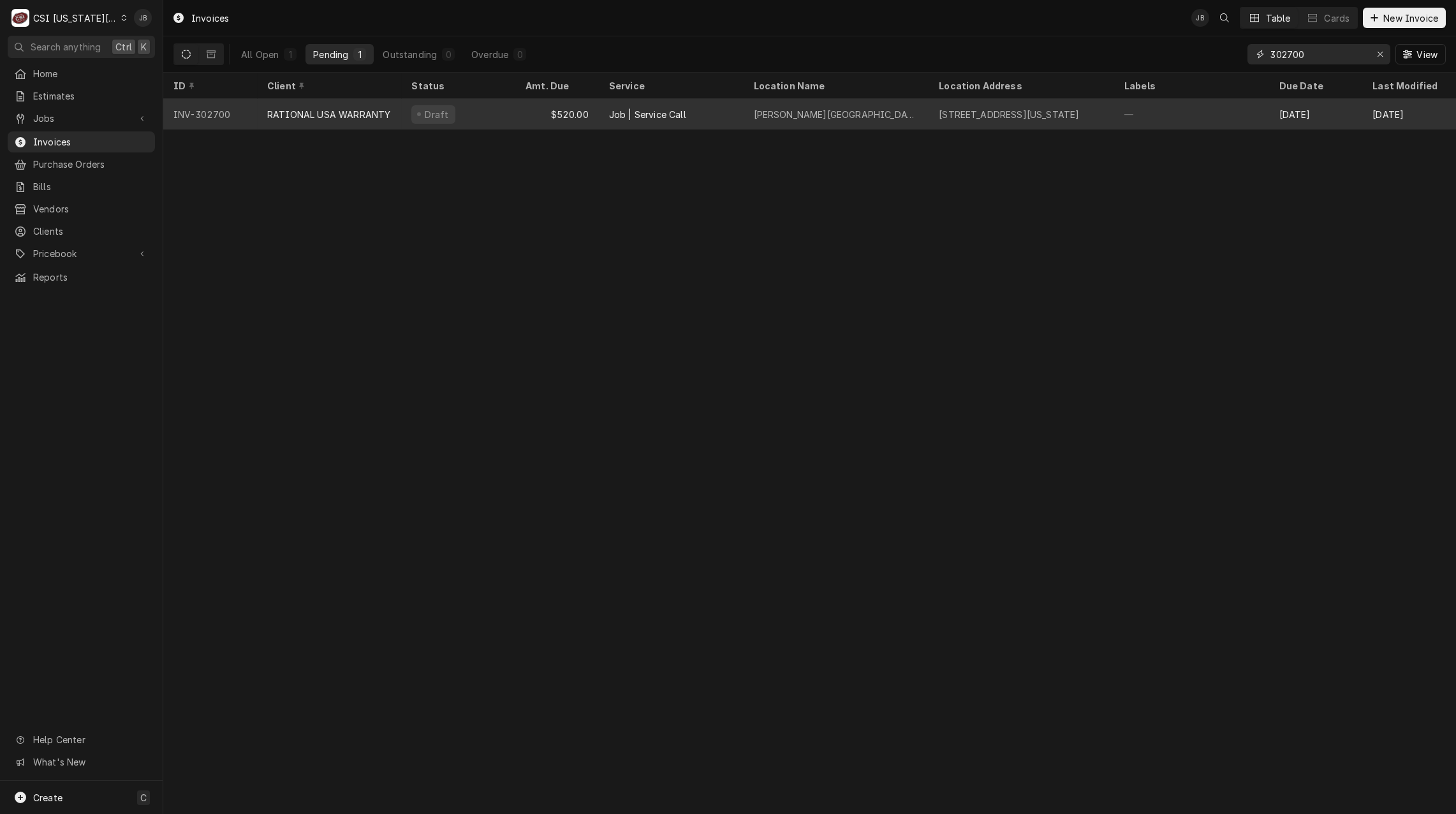
type input "302700"
click at [674, 120] on div "Job | Service Call" at bounding box center [671, 114] width 145 height 30
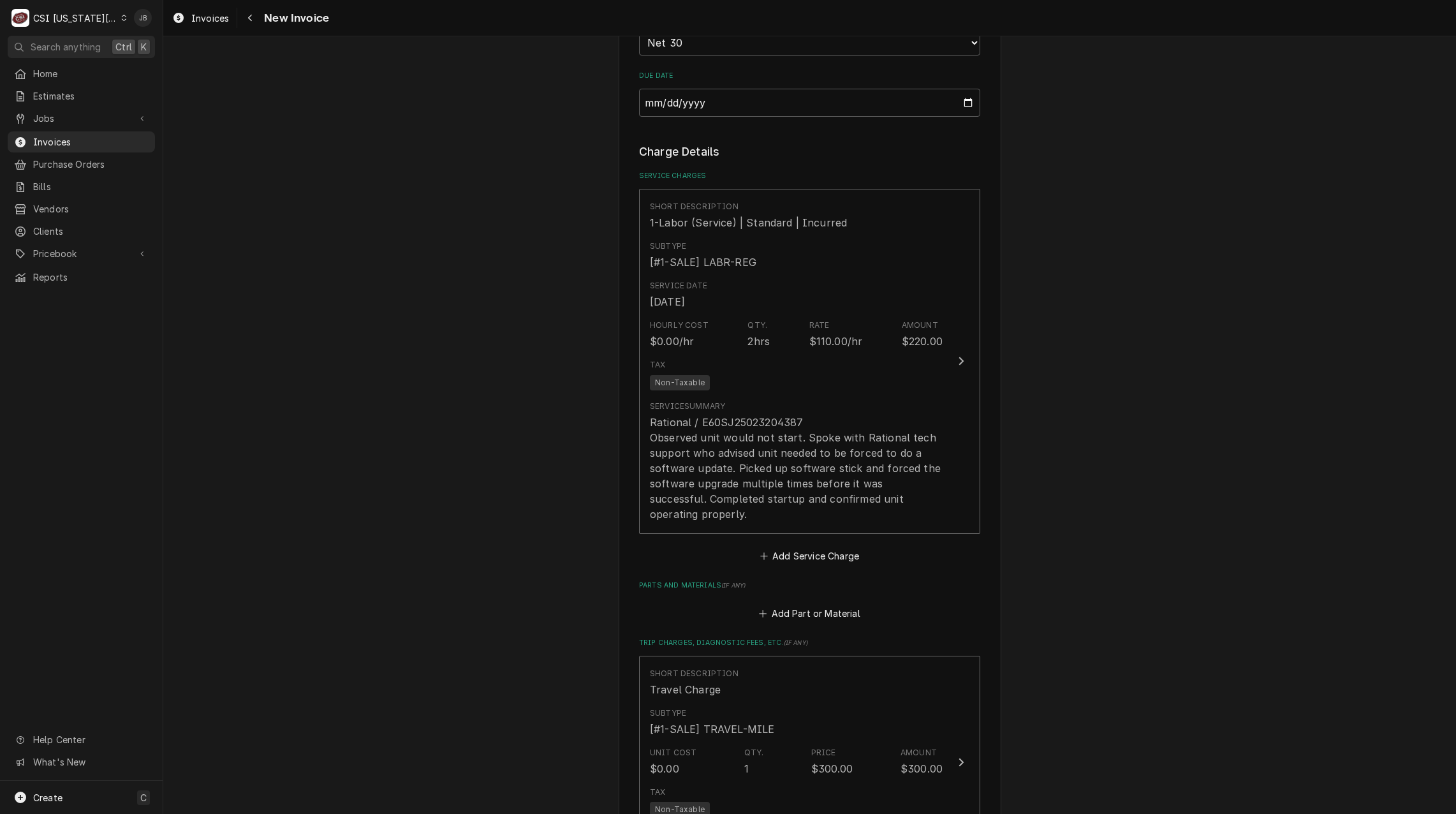
scroll to position [1212, 0]
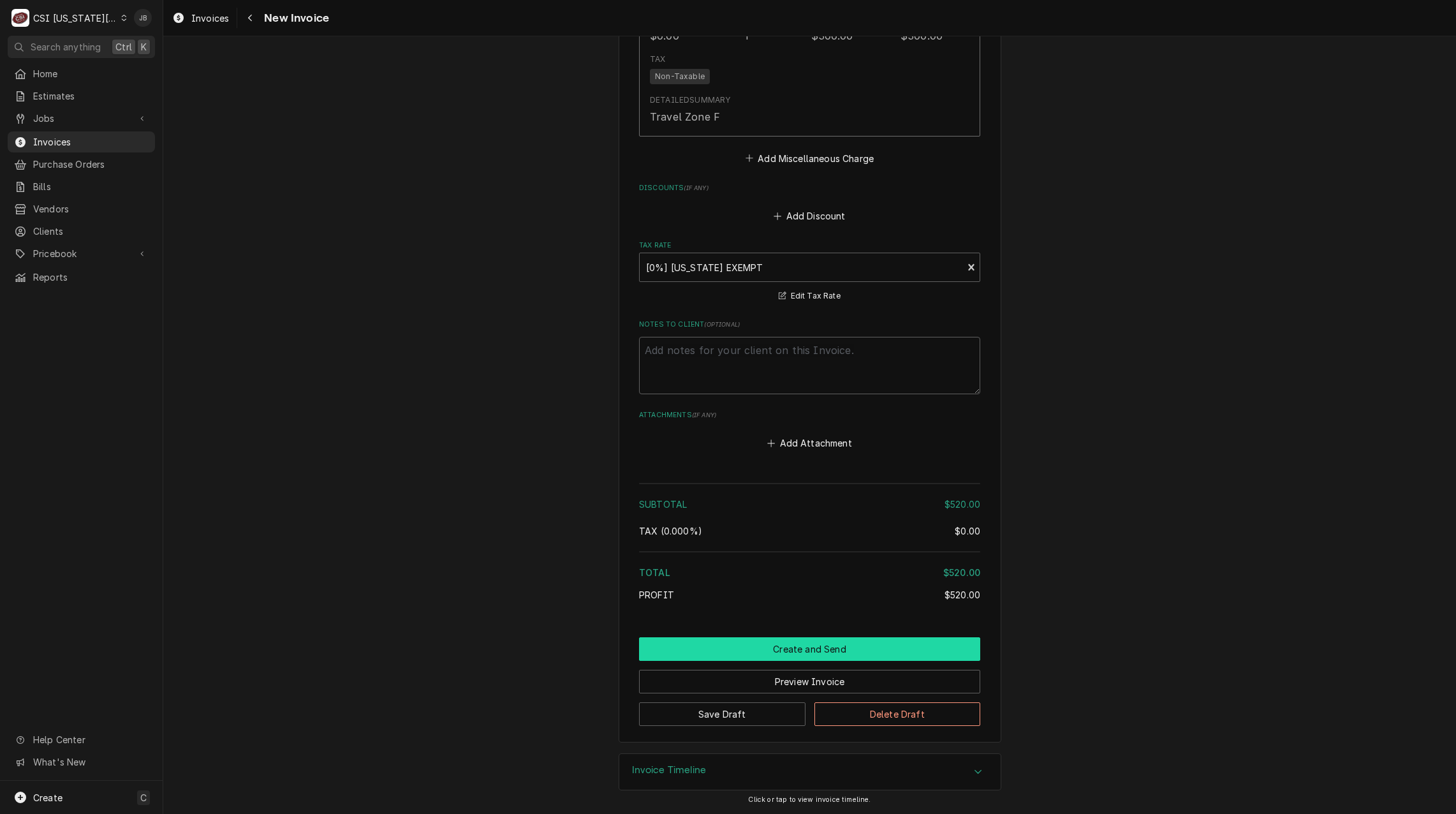
click at [751, 649] on button "Create and Send" at bounding box center [810, 649] width 341 height 24
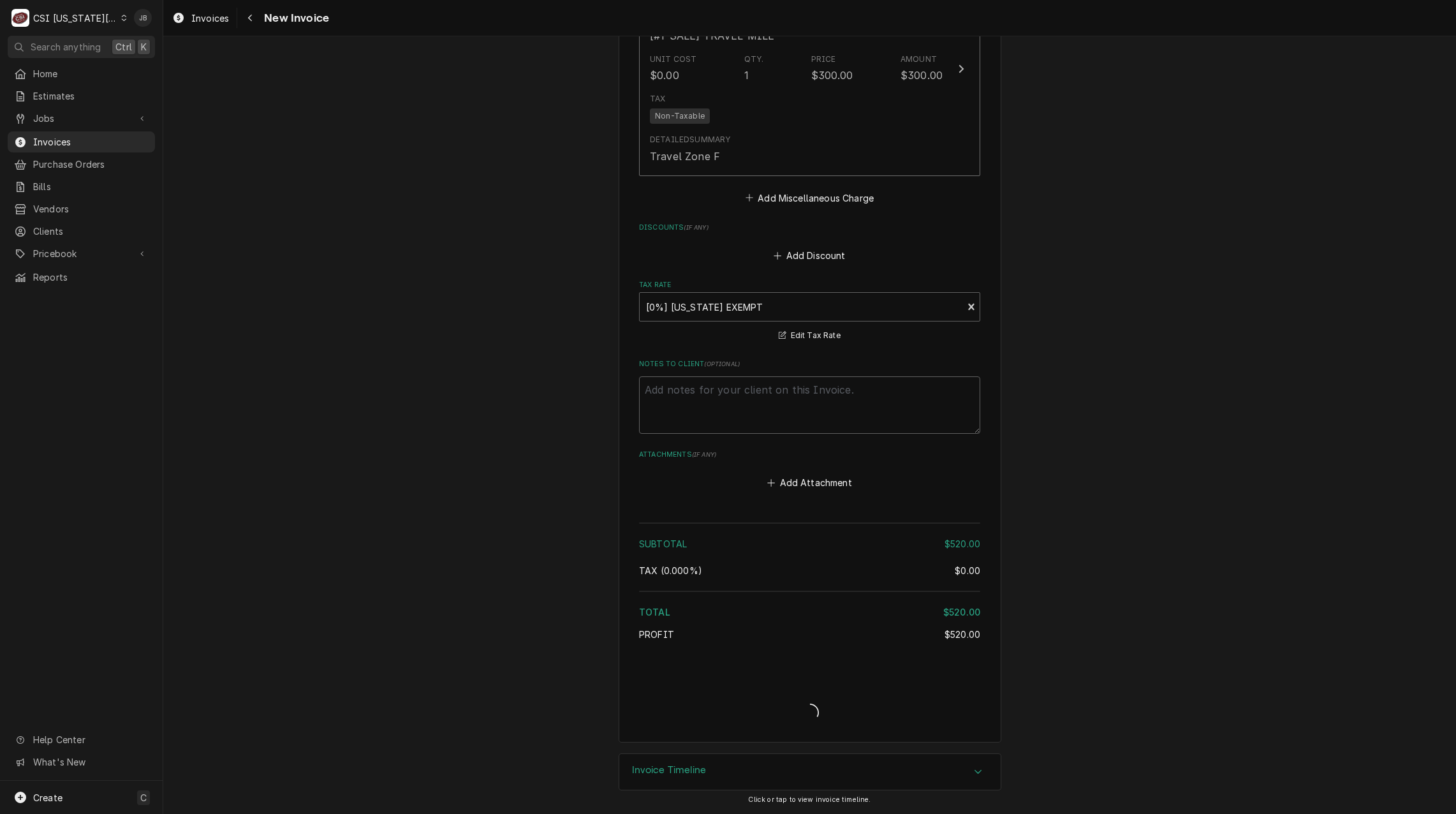
type textarea "x"
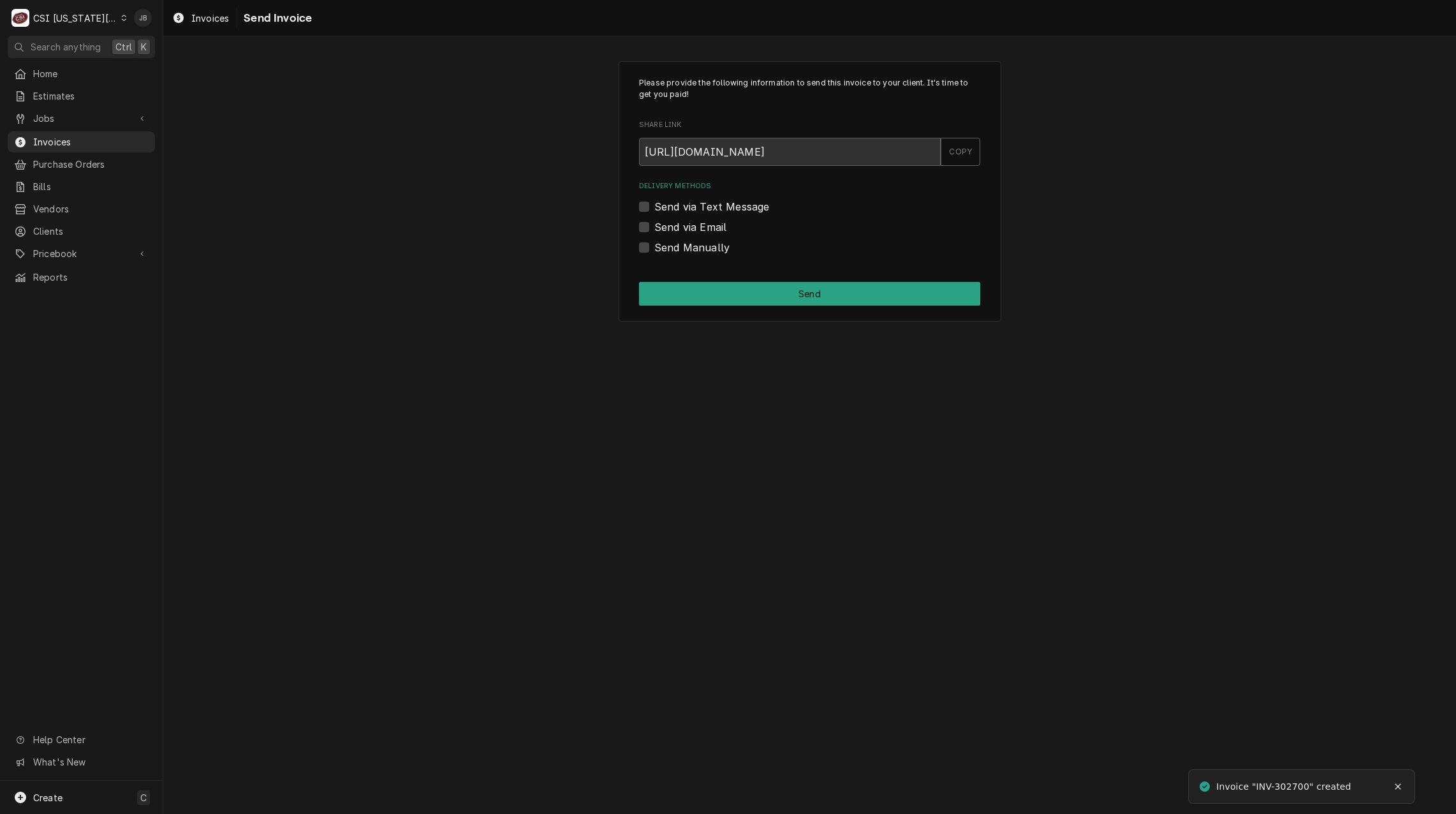
click at [675, 227] on label "Send via Email" at bounding box center [691, 227] width 72 height 16
click at [675, 227] on input "Send via Email" at bounding box center [825, 233] width 341 height 28
checkbox input "true"
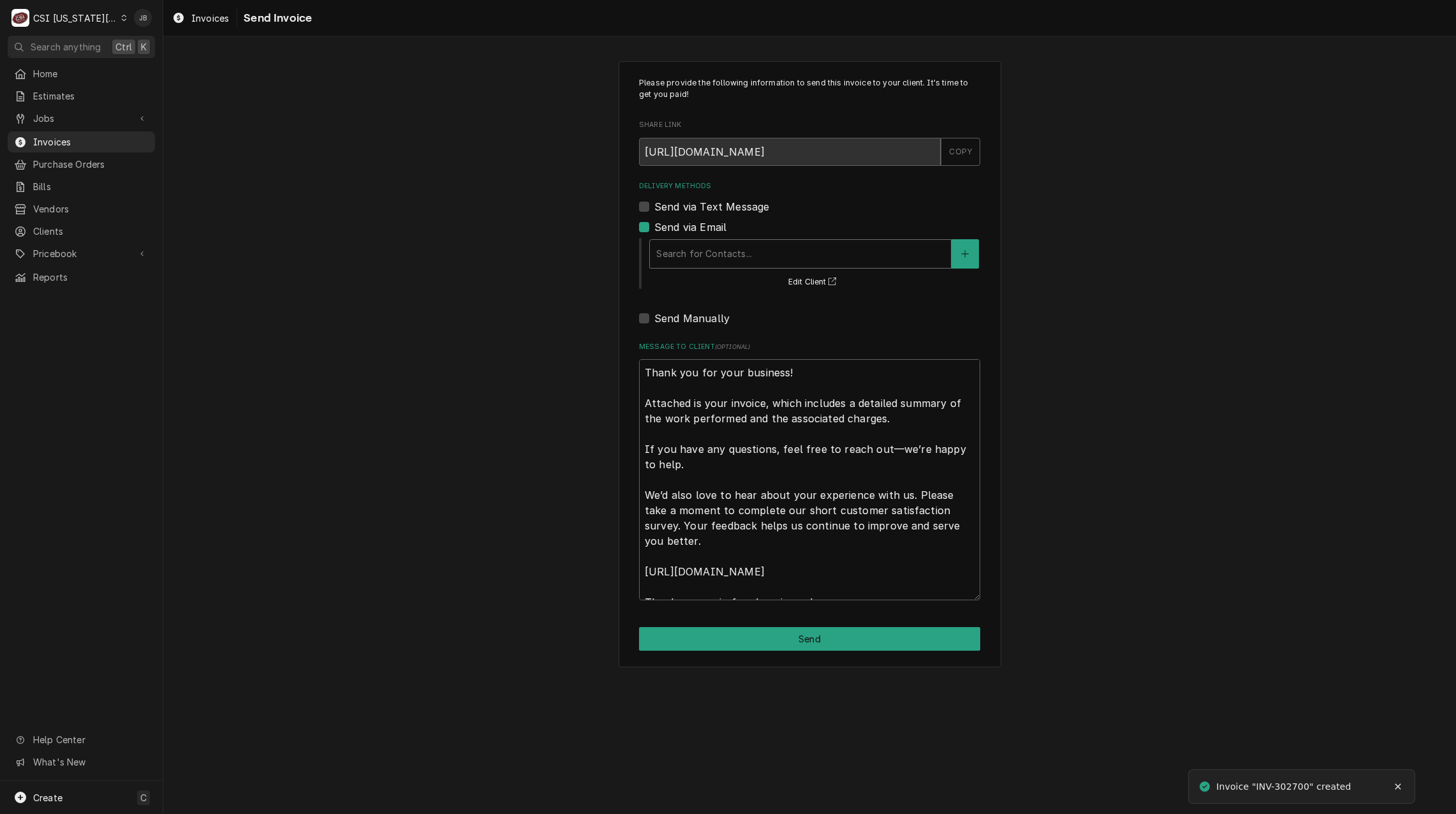
click at [731, 261] on div "Delivery Methods" at bounding box center [801, 253] width 288 height 23
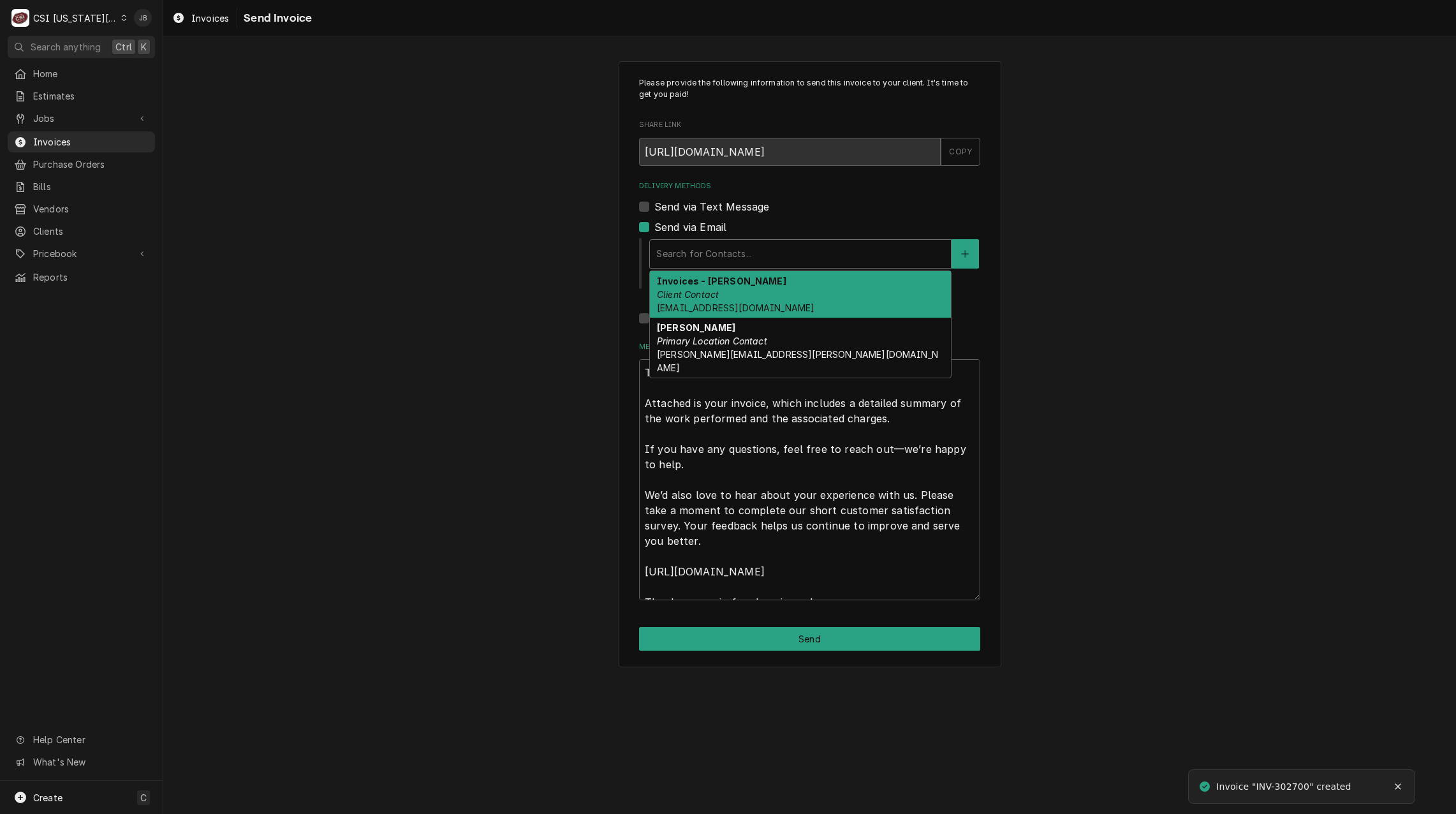
click at [708, 293] on em "Client Contact" at bounding box center [688, 294] width 62 height 11
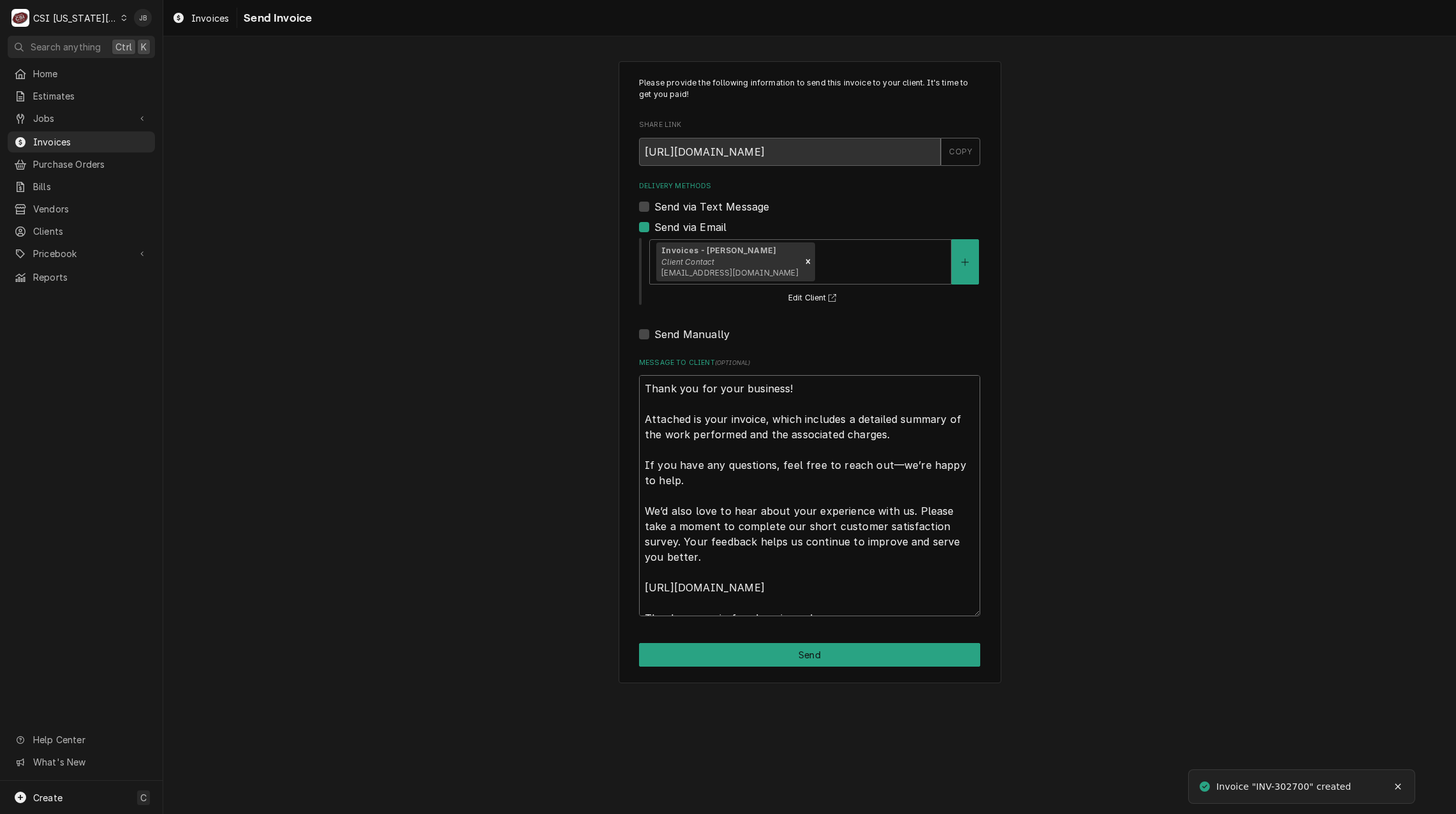
scroll to position [16, 0]
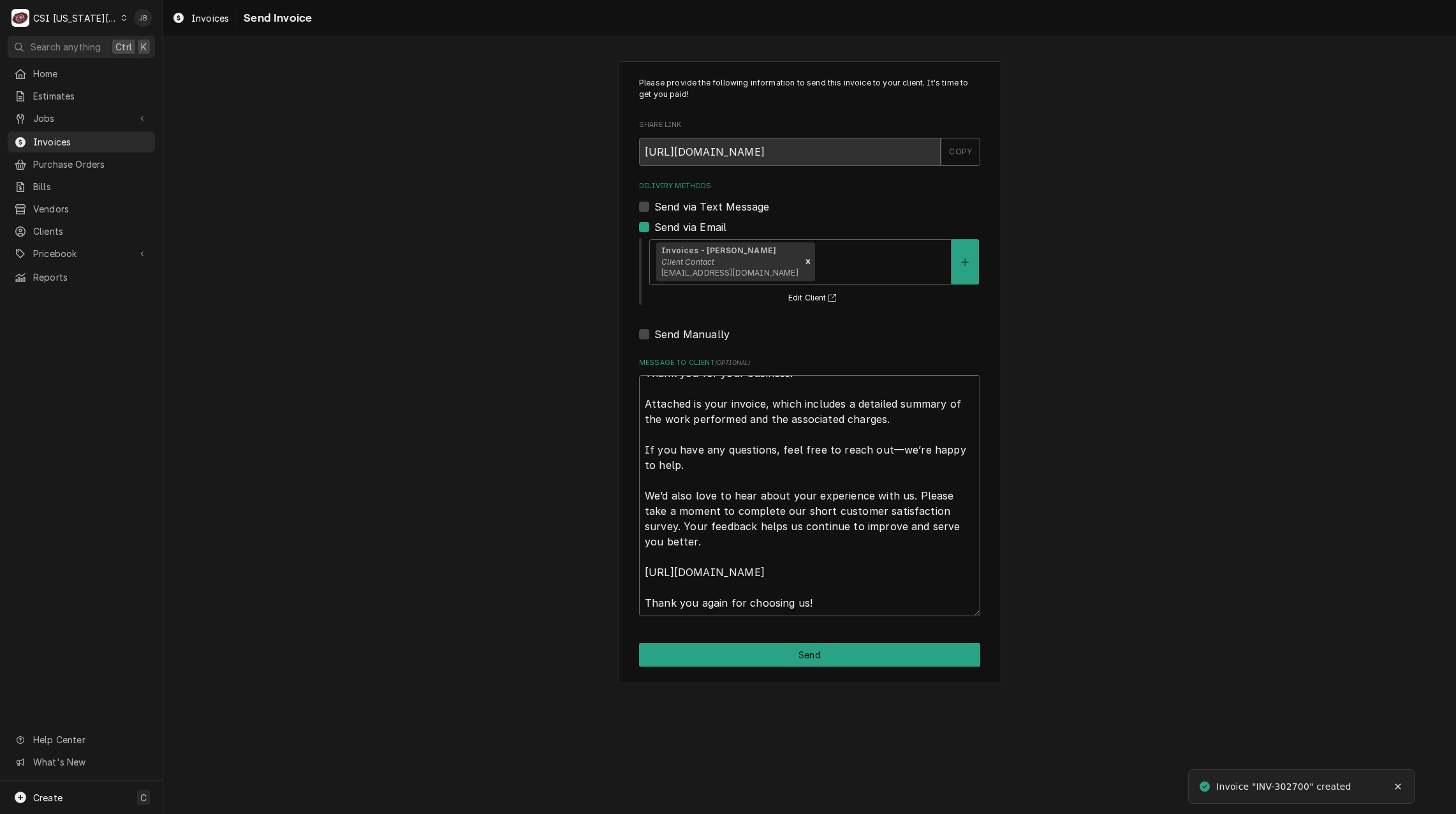
drag, startPoint x: 647, startPoint y: 386, endPoint x: 997, endPoint y: 824, distance: 560.7
click at [997, 813] on html "C CSI Kansas City JB Search anything Ctrl K Home Estimates Jobs Jobs Job Series…" at bounding box center [728, 407] width 1456 height 814
type textarea "x"
type textarea "a"
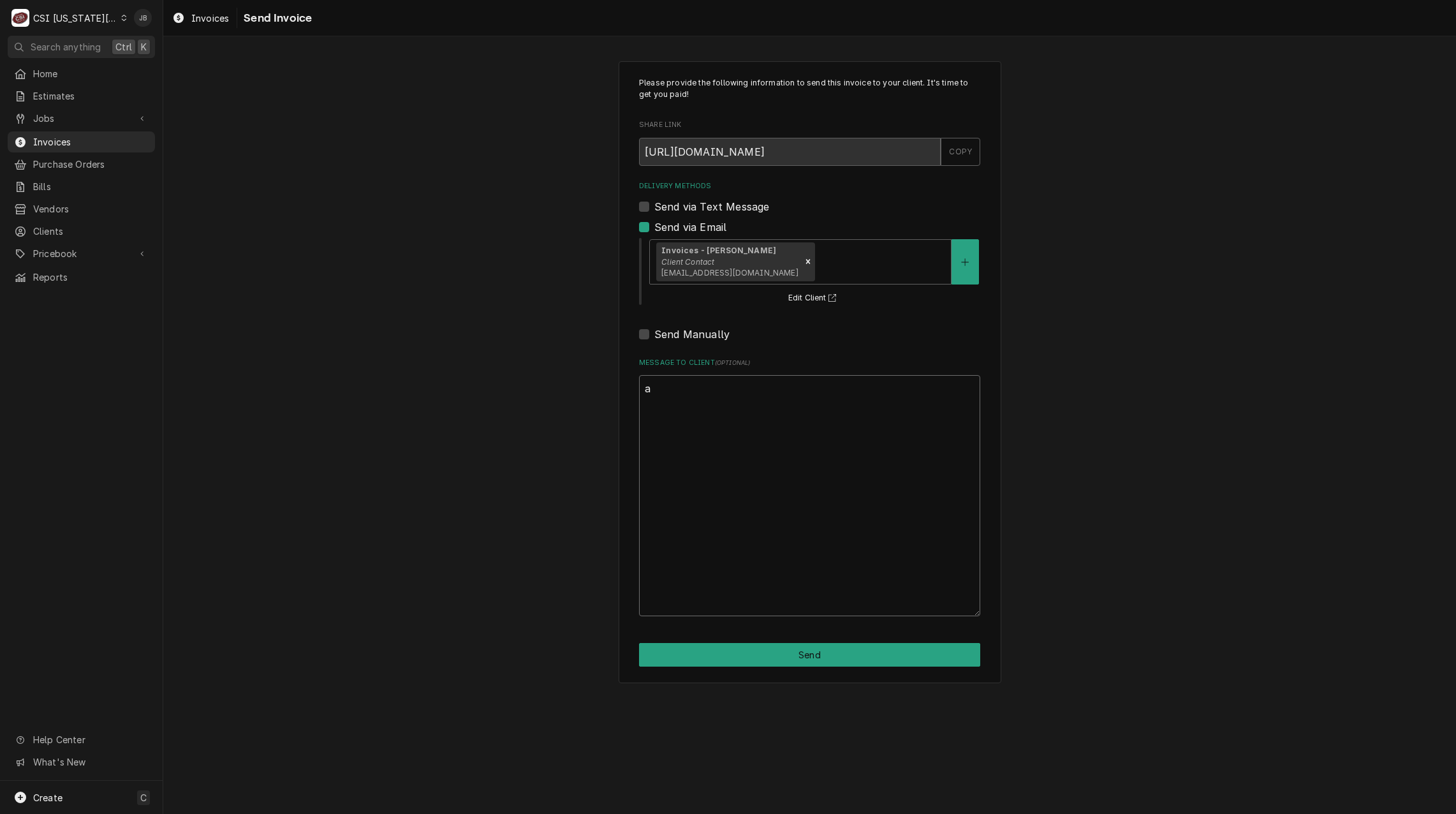
scroll to position [0, 0]
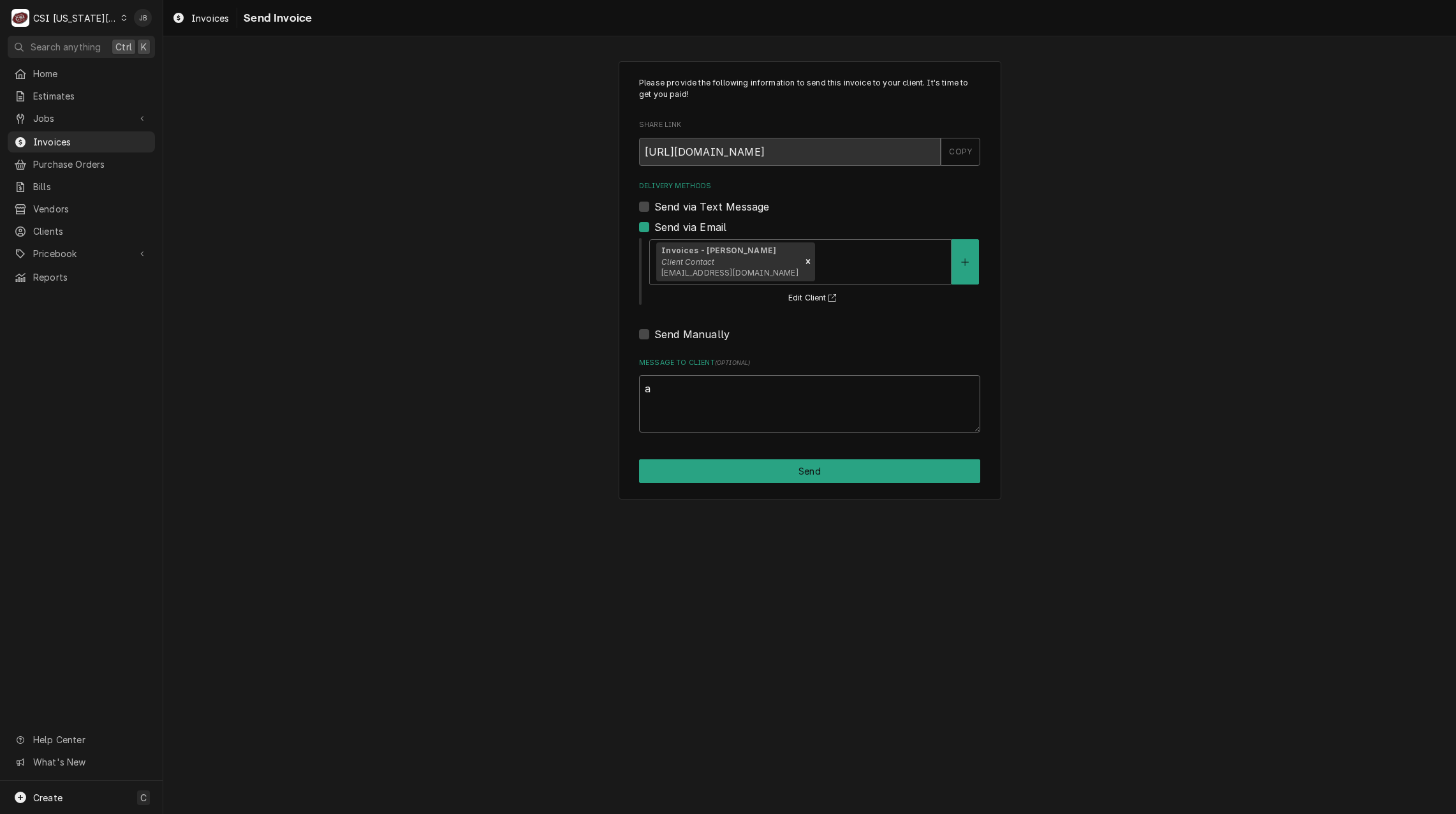
type textarea "x"
type textarea "ap"
type textarea "x"
type textarea "app"
type textarea "x"
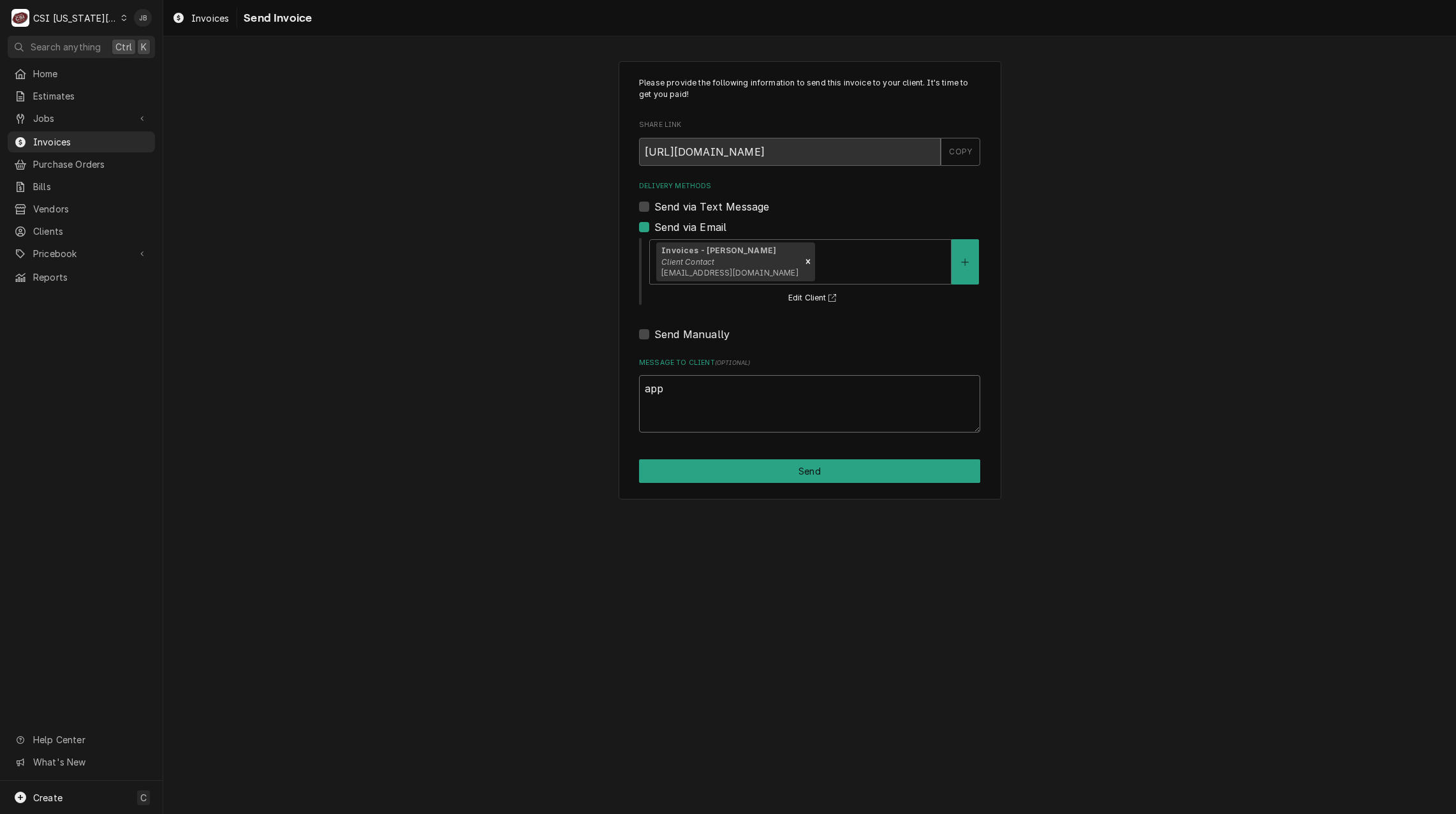
type textarea "appr"
type textarea "x"
type textarea "appro"
type textarea "x"
type textarea "approv"
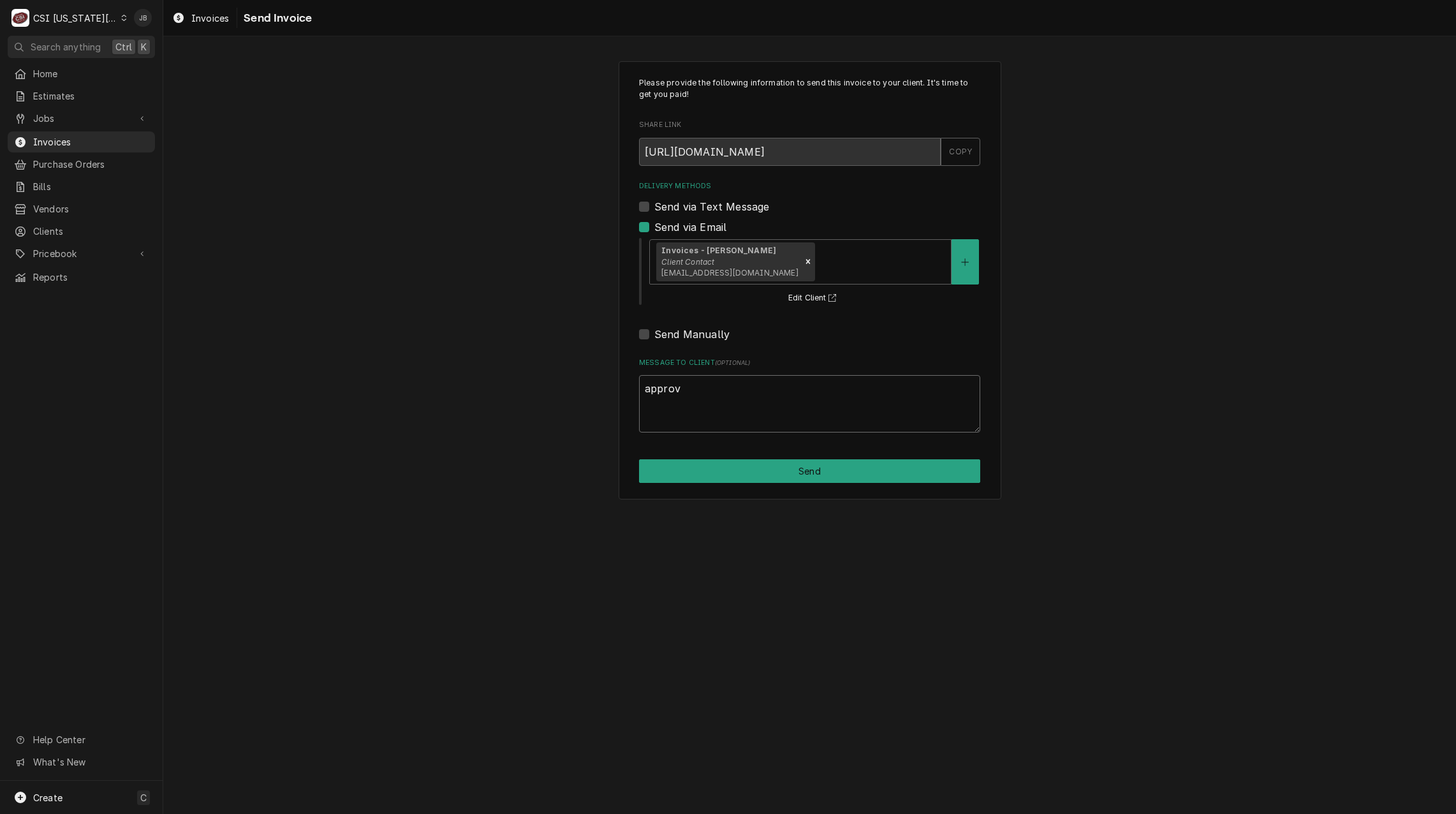
type textarea "x"
type textarea "approve"
type textarea "x"
type textarea "approved"
click at [768, 461] on button "Send" at bounding box center [810, 471] width 341 height 24
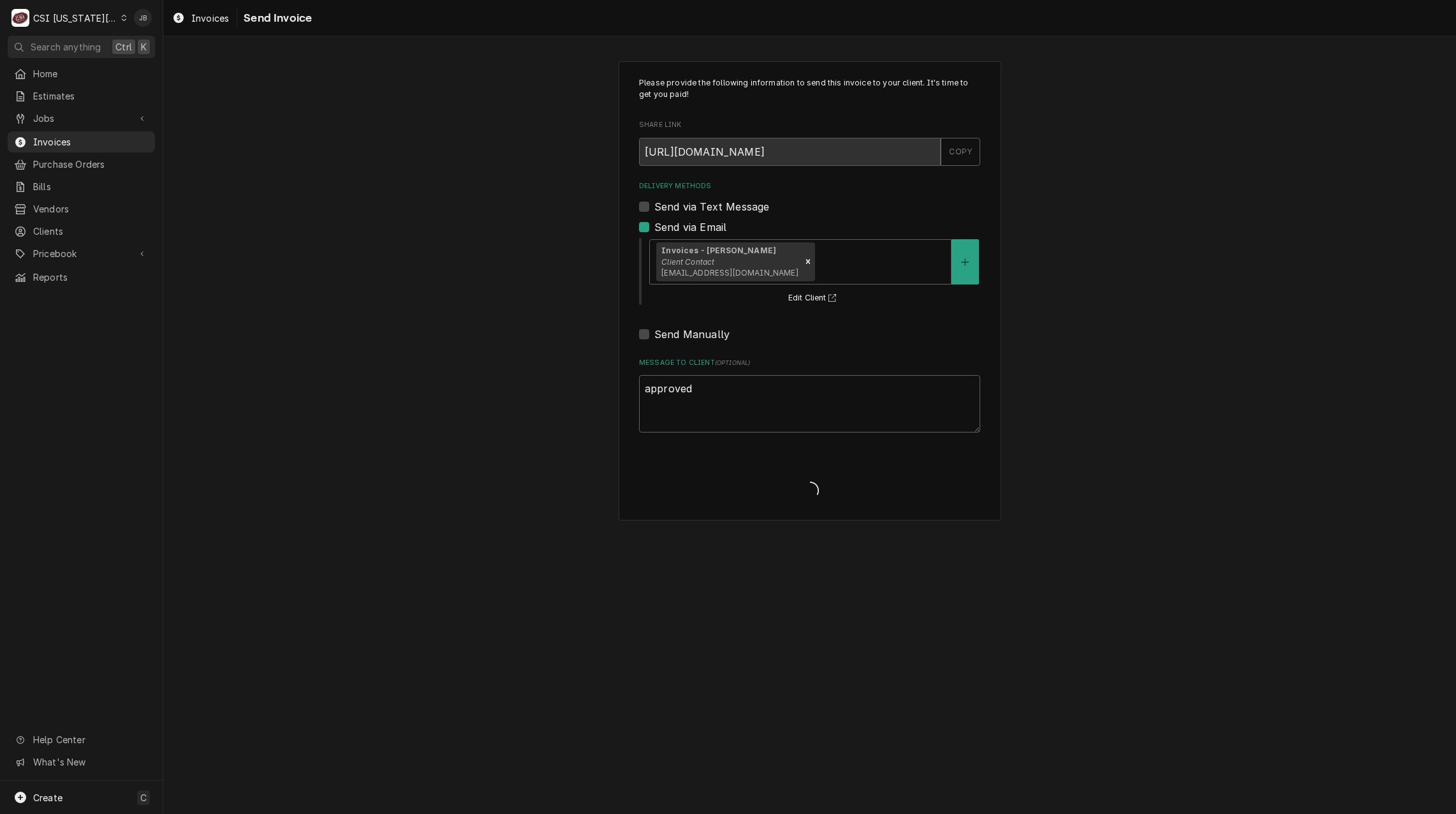
type textarea "x"
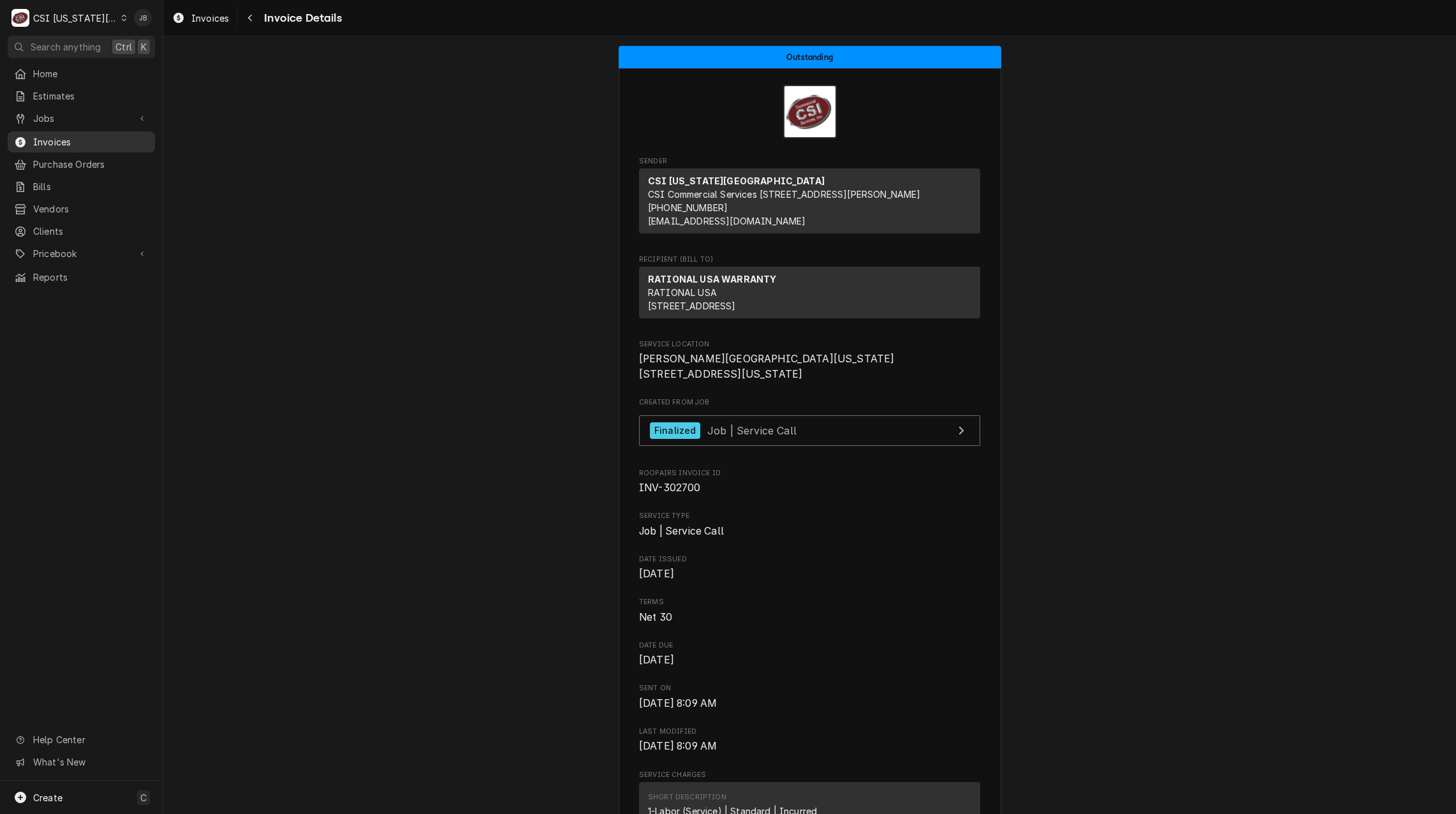
click at [82, 135] on span "Invoices" at bounding box center [91, 142] width 115 height 13
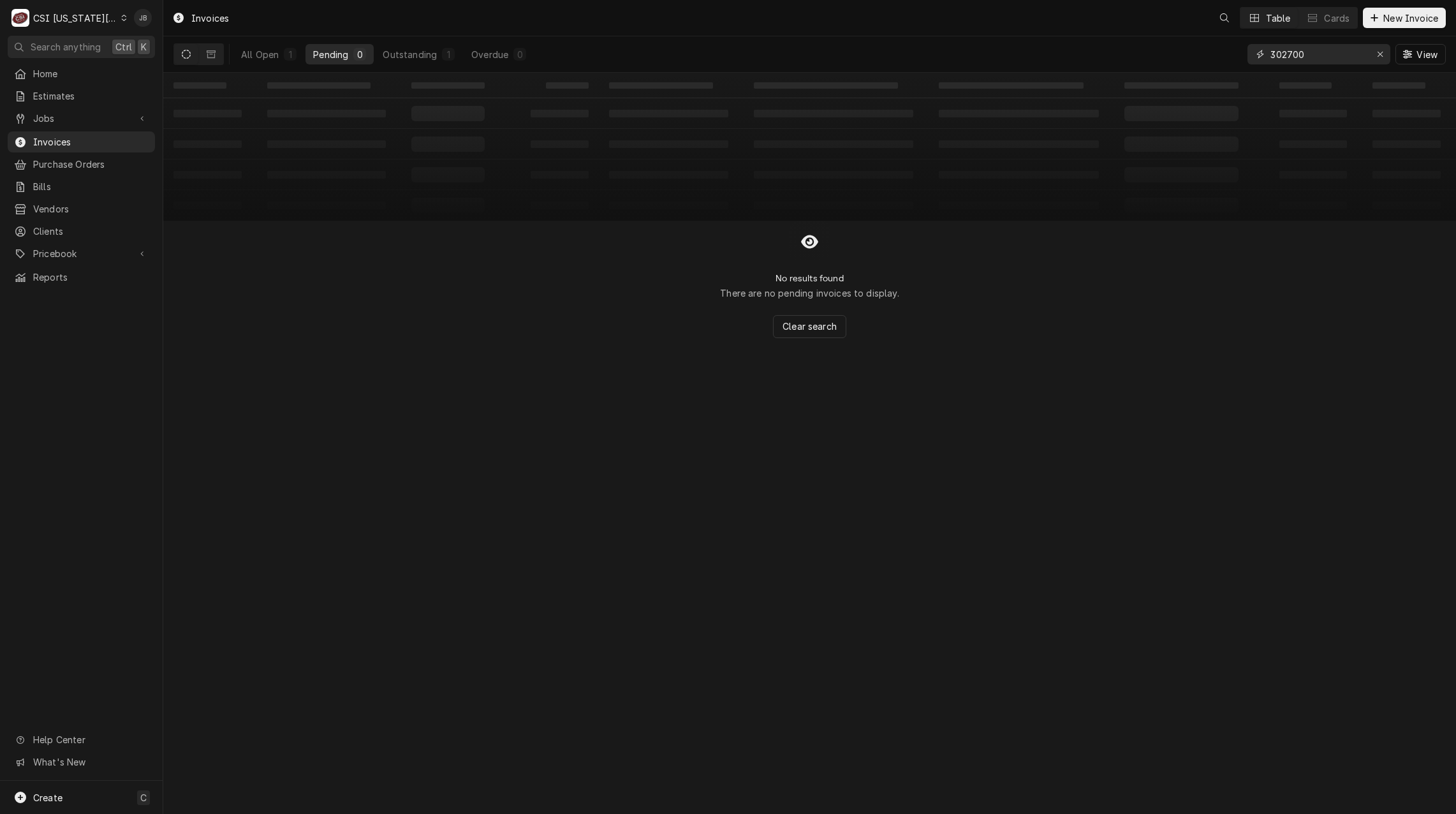
click at [1323, 58] on input "302700" at bounding box center [1319, 55] width 96 height 21
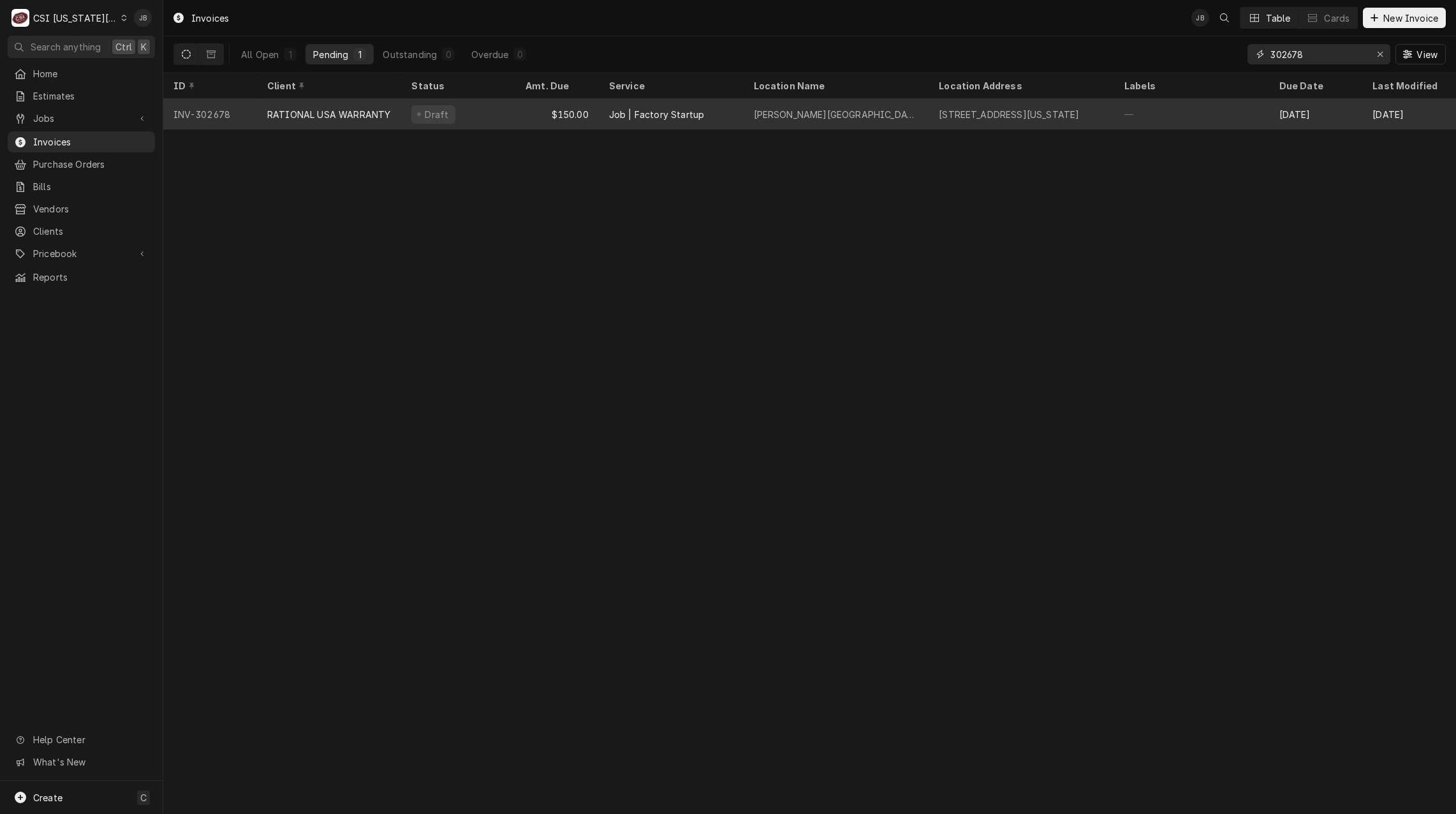
type input "302678"
click at [442, 123] on div "Draft" at bounding box center [458, 114] width 115 height 30
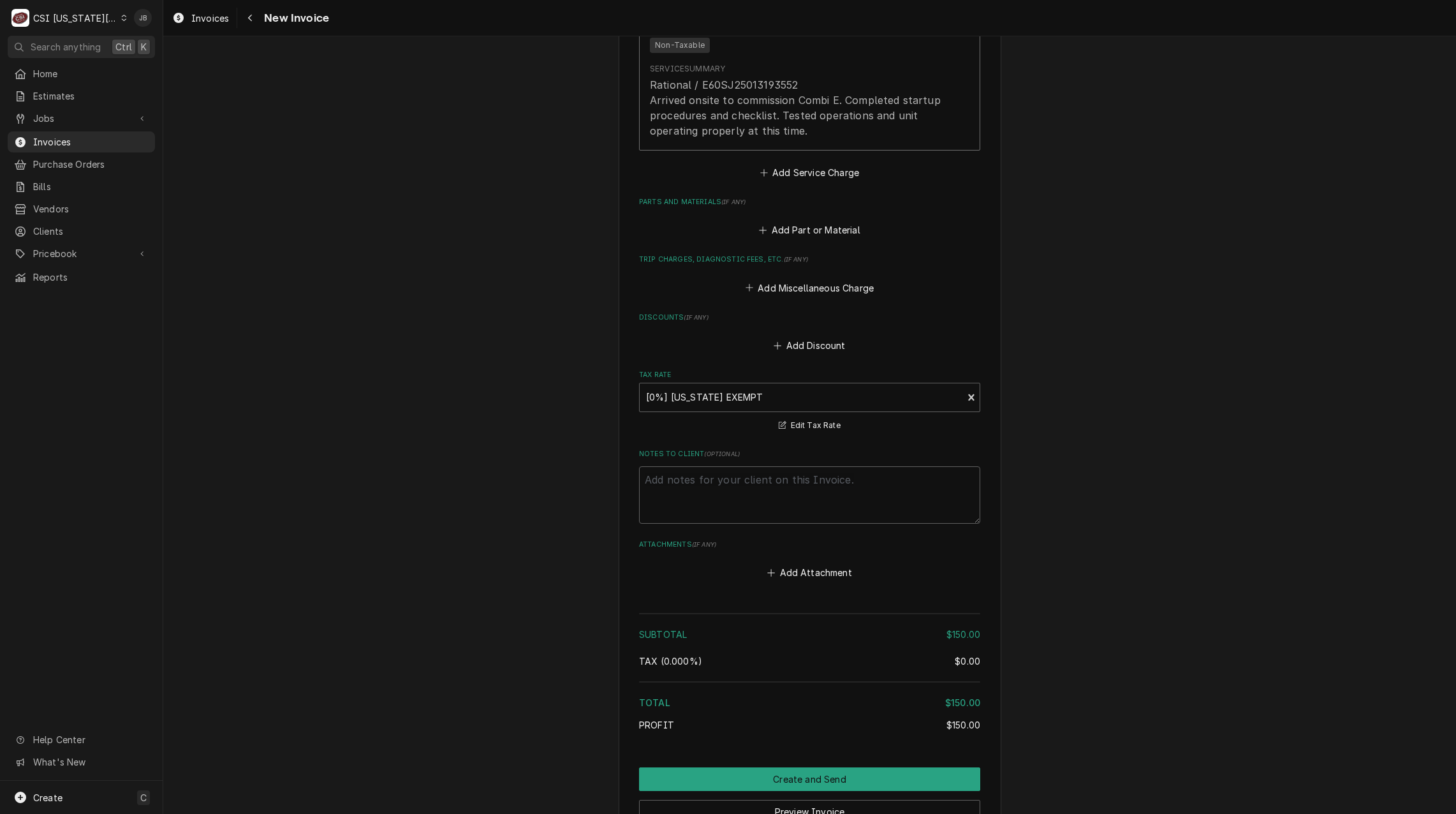
scroll to position [1469, 0]
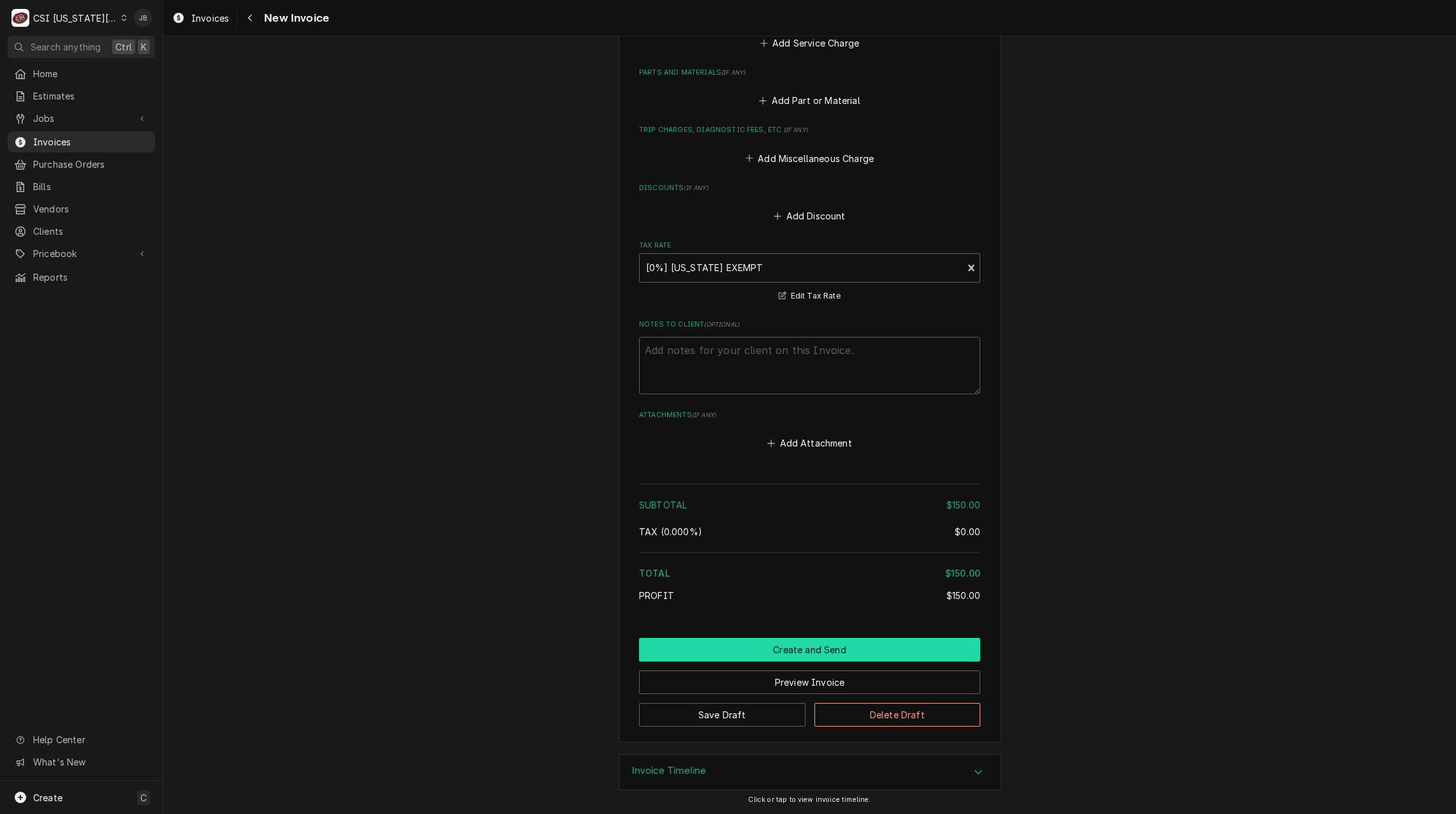
click at [722, 643] on button "Create and Send" at bounding box center [810, 649] width 341 height 24
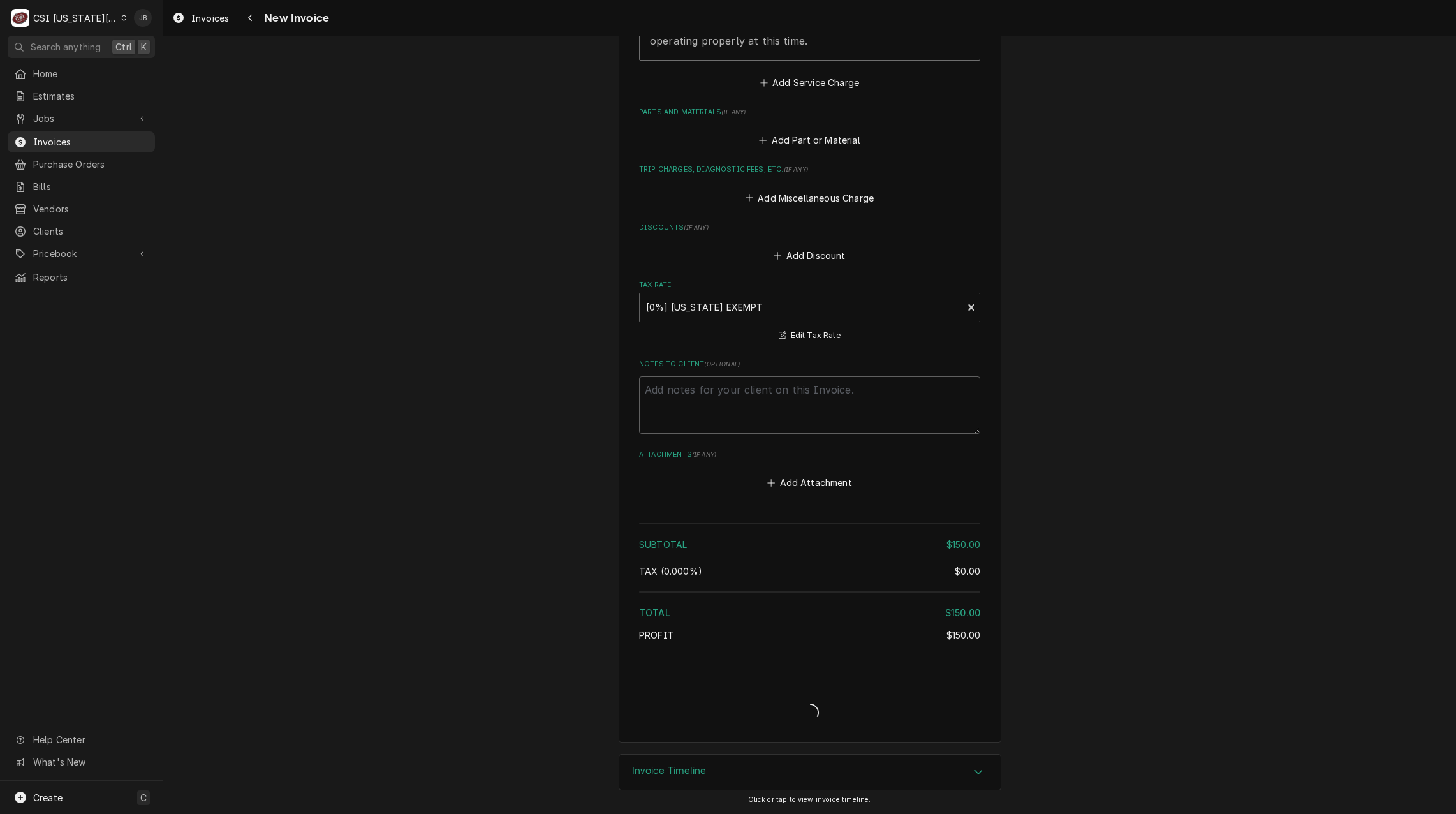
type textarea "x"
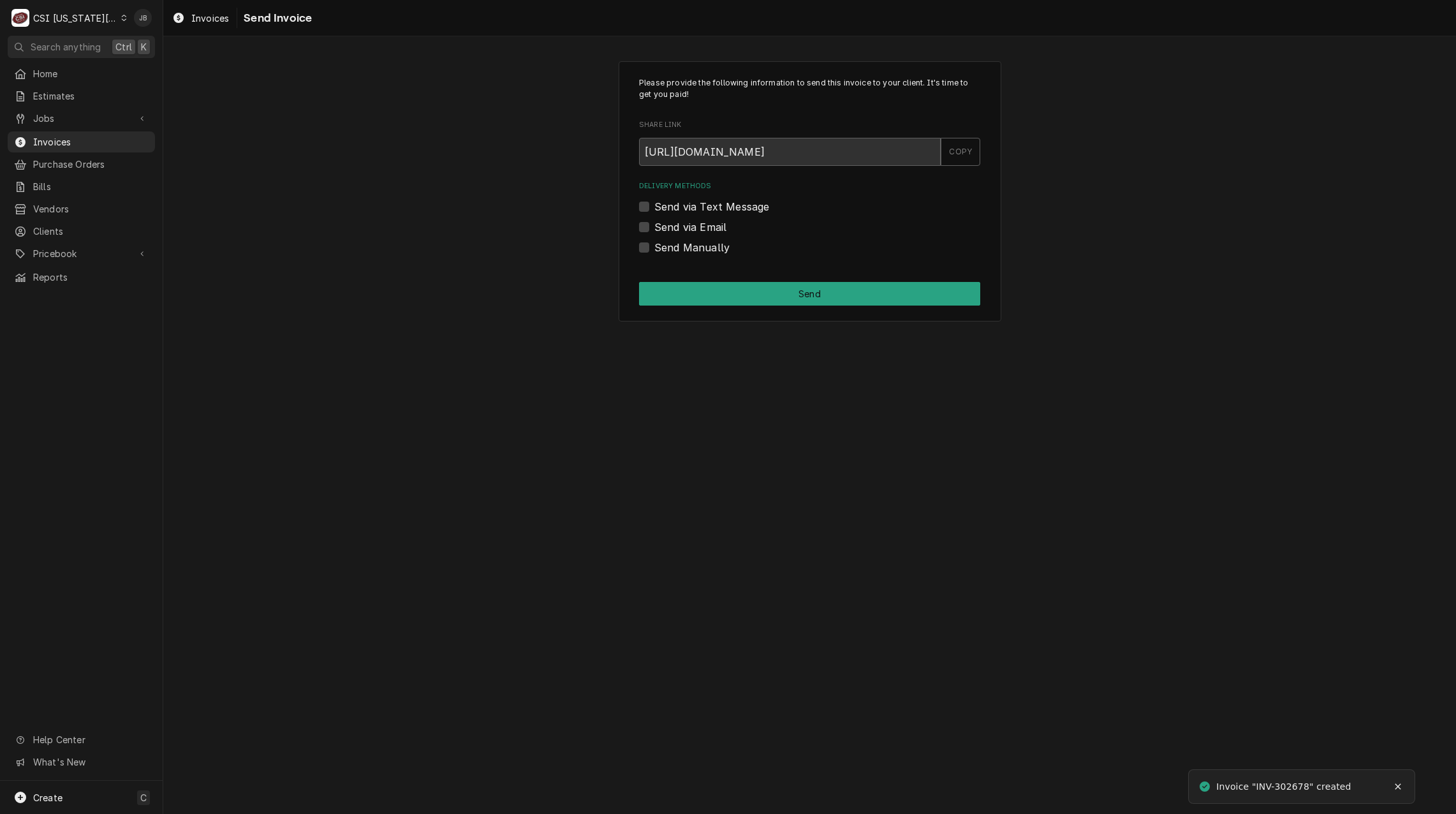
click at [710, 227] on label "Send via Email" at bounding box center [691, 227] width 72 height 16
click at [710, 227] on input "Send via Email" at bounding box center [825, 233] width 341 height 28
checkbox input "true"
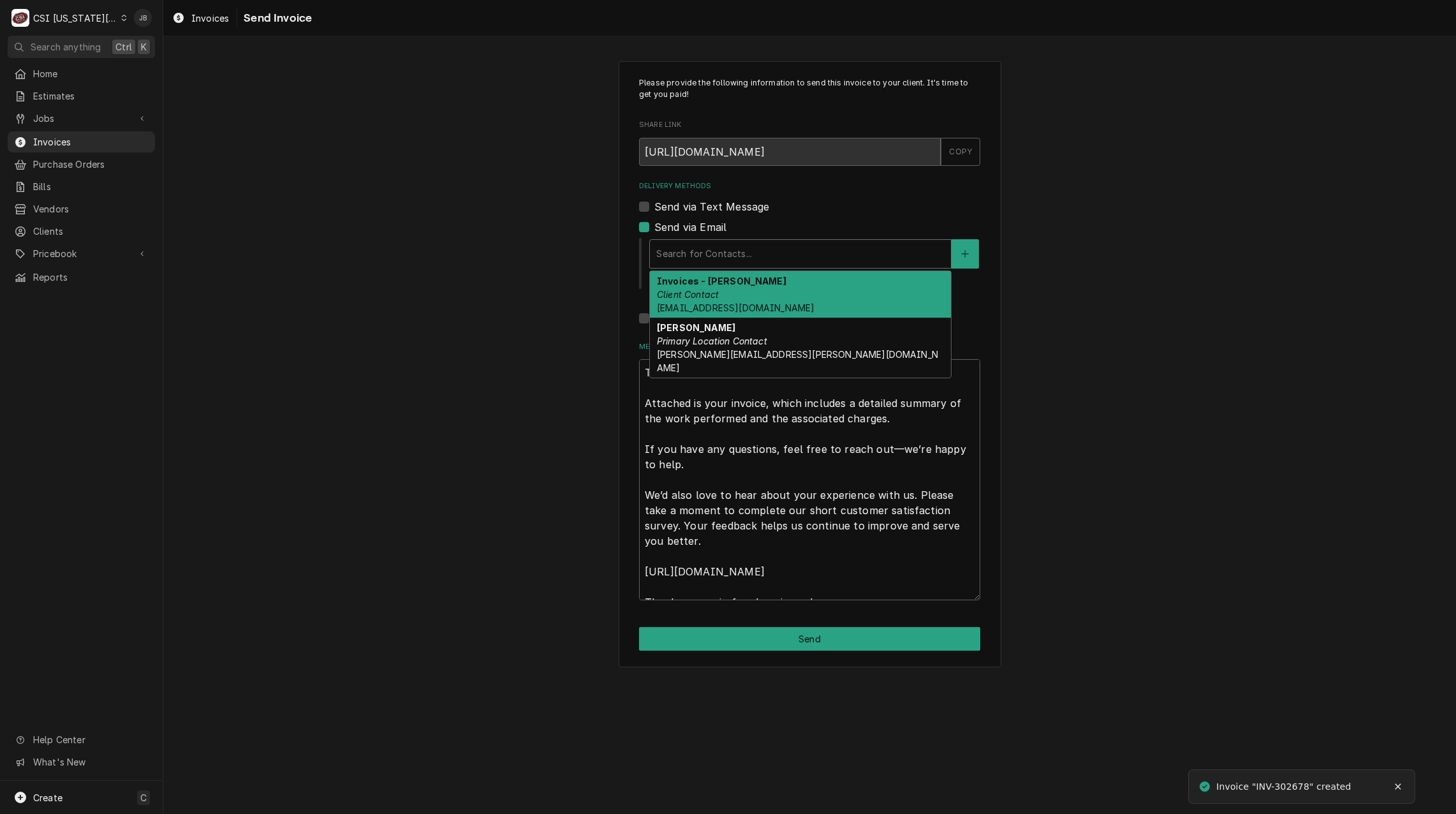
click at [720, 254] on div "Delivery Methods" at bounding box center [801, 253] width 288 height 23
click at [717, 294] on em "Client Contact" at bounding box center [688, 294] width 62 height 11
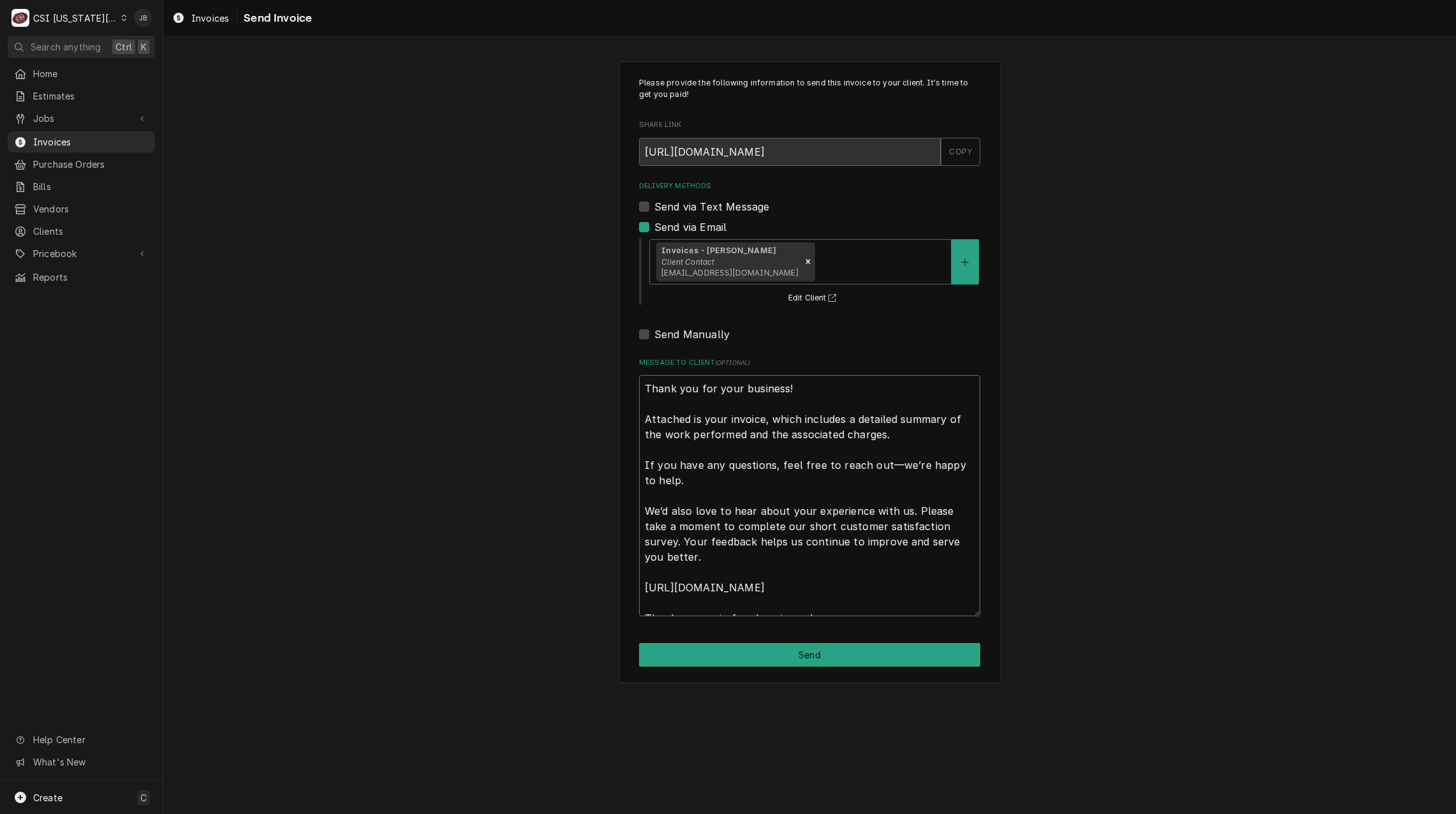
scroll to position [16, 0]
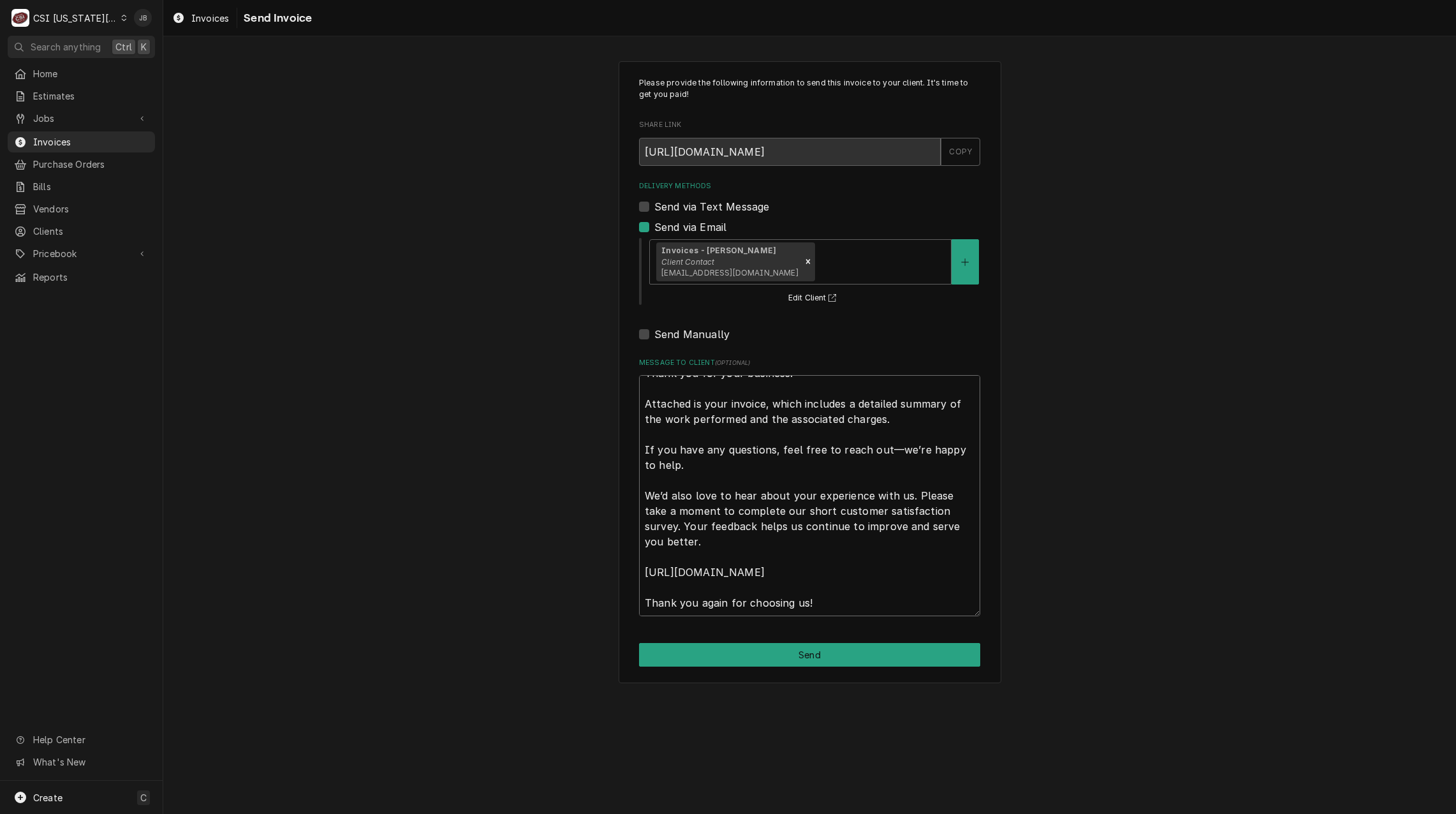
drag, startPoint x: 645, startPoint y: 386, endPoint x: 1088, endPoint y: 801, distance: 607.0
click at [1086, 807] on div "Please provide the following information to send this invoice to your client. I…" at bounding box center [810, 425] width 1293 height 778
type textarea "x"
type textarea "a"
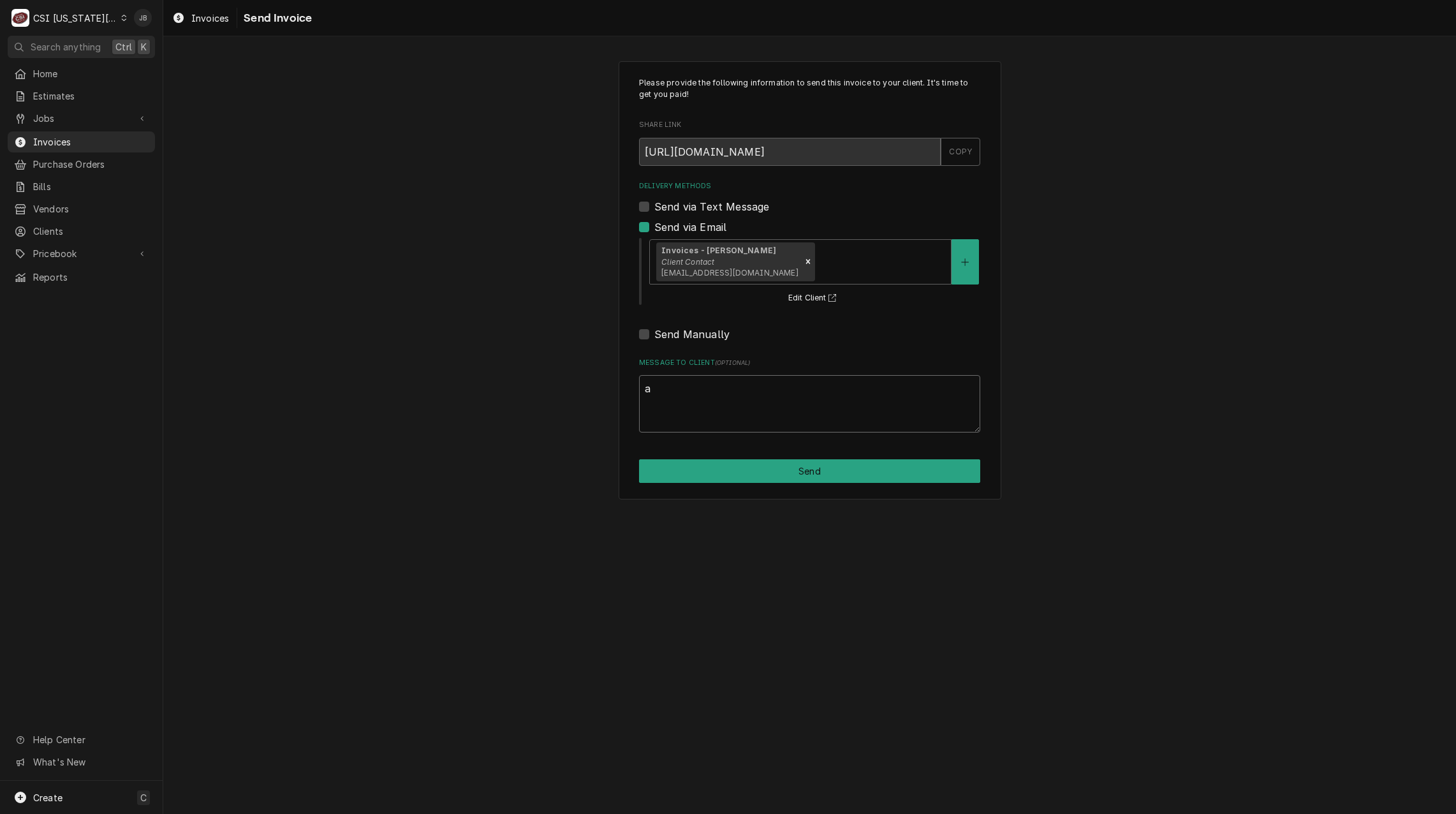
scroll to position [0, 0]
type textarea "x"
type textarea "ap"
type textarea "x"
type textarea "app"
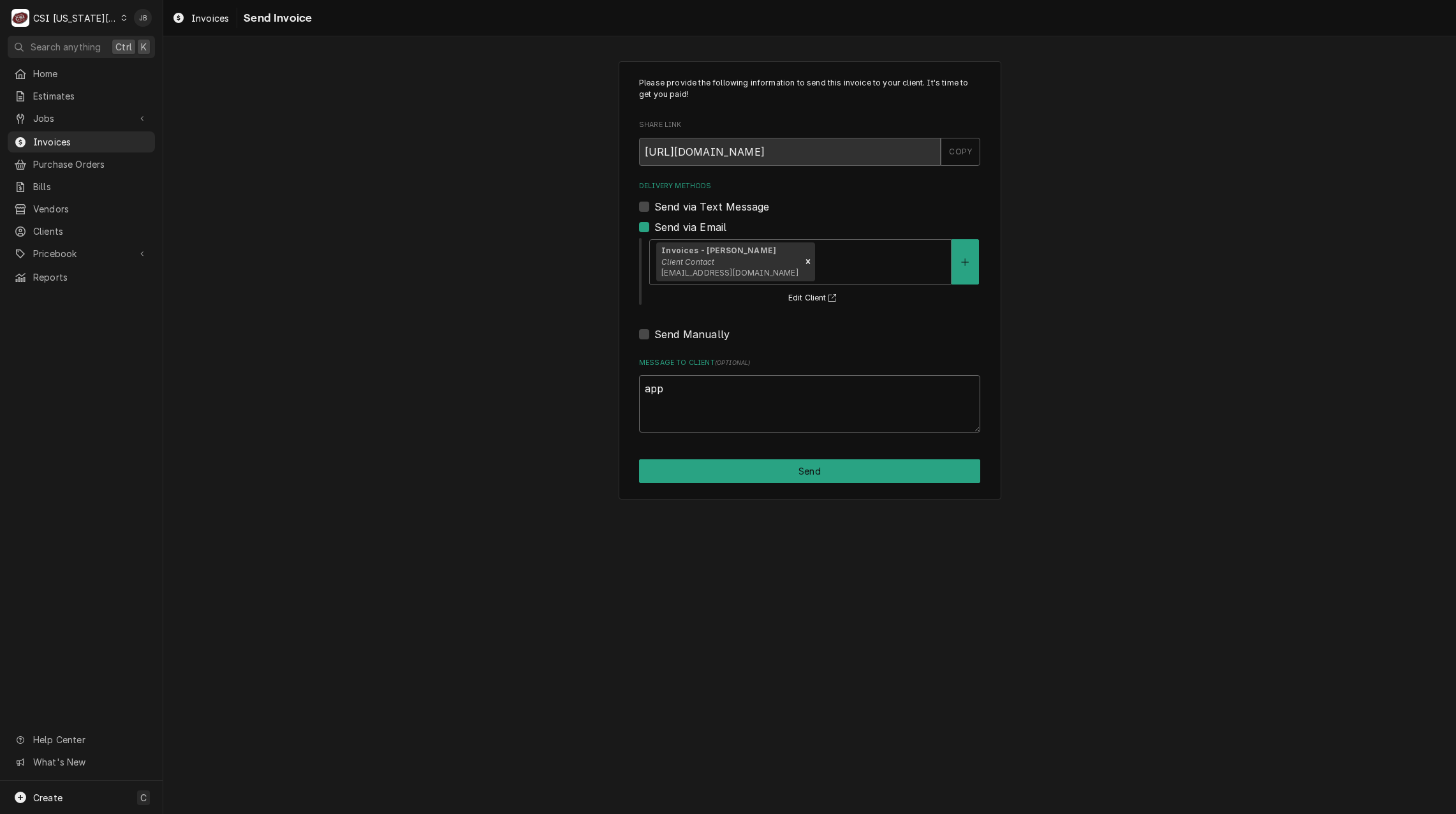
type textarea "x"
type textarea "appr"
type textarea "x"
type textarea "appro"
type textarea "x"
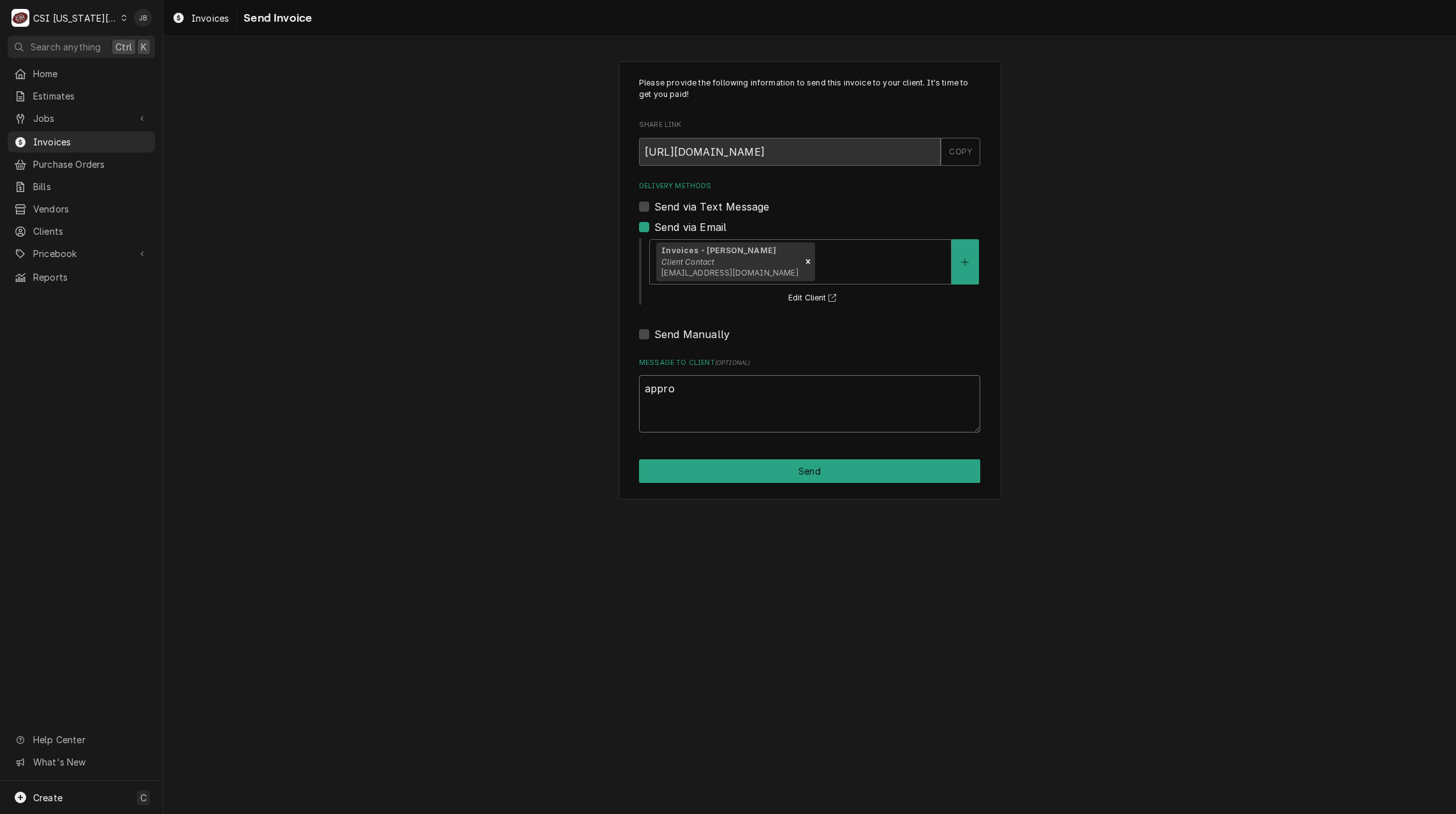
type textarea "approv"
type textarea "x"
type textarea "approve"
type textarea "x"
type textarea "approved"
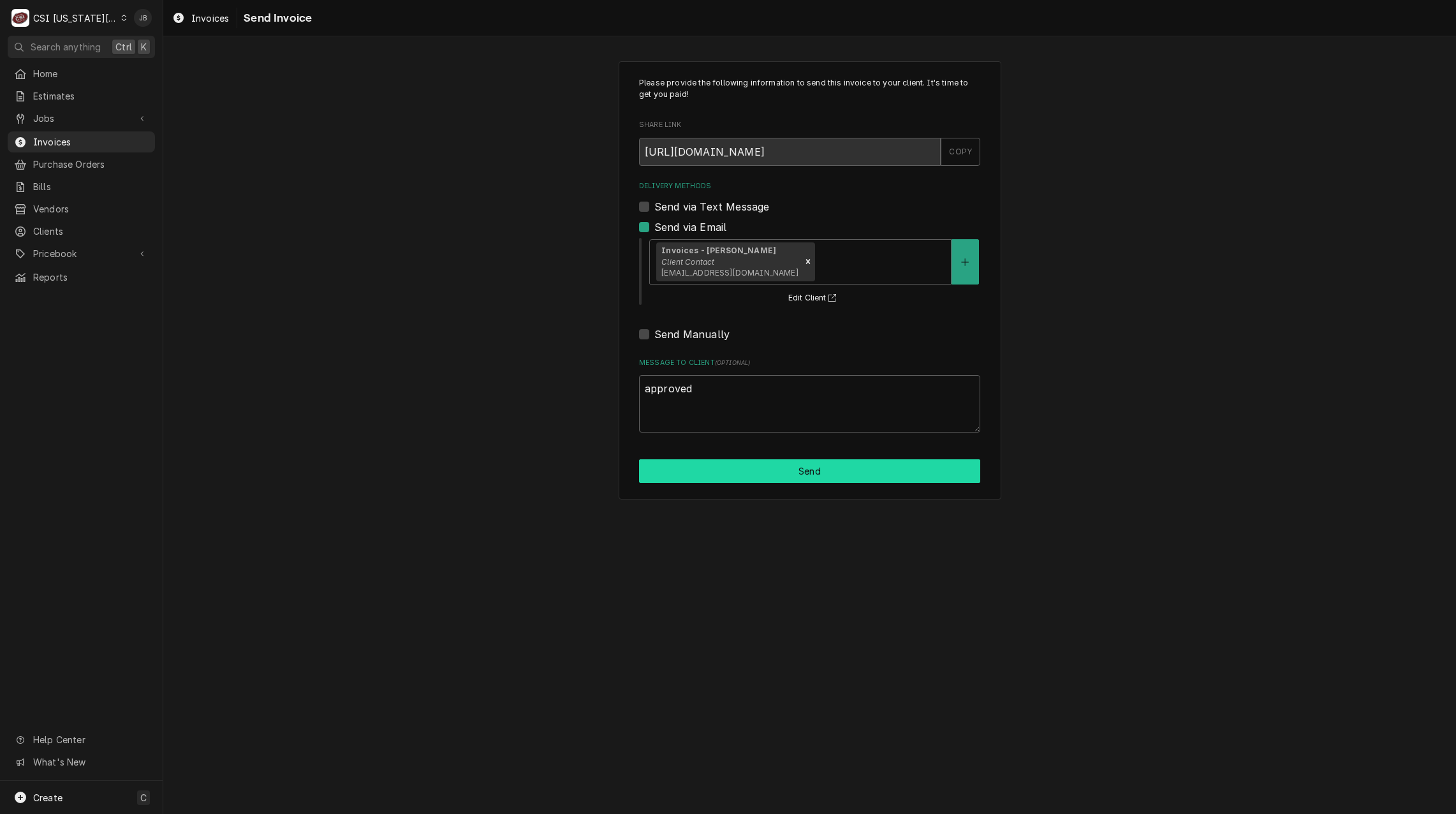
click at [774, 465] on button "Send" at bounding box center [810, 471] width 341 height 24
type textarea "x"
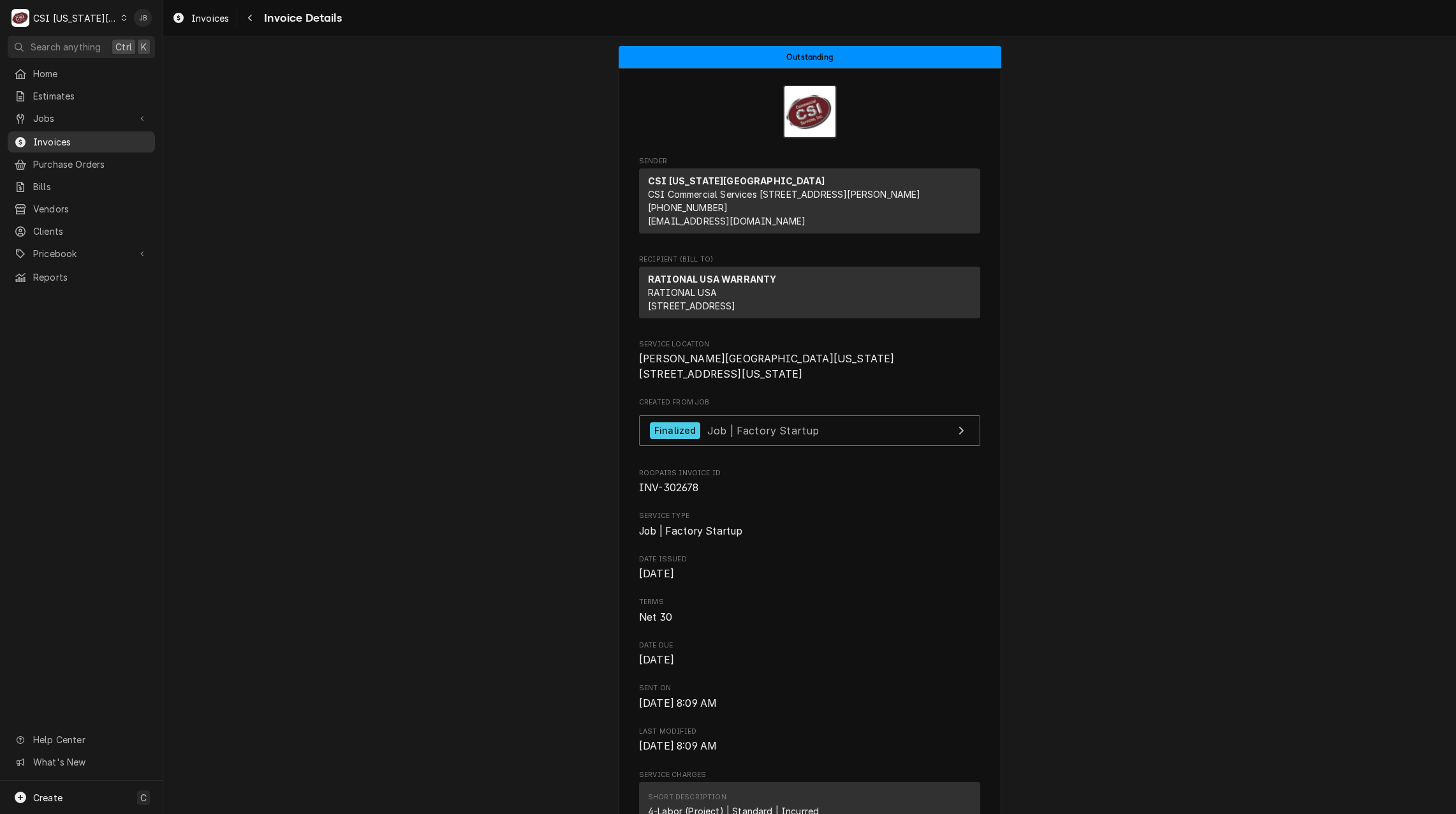
click at [96, 137] on span "Invoices" at bounding box center [91, 142] width 115 height 13
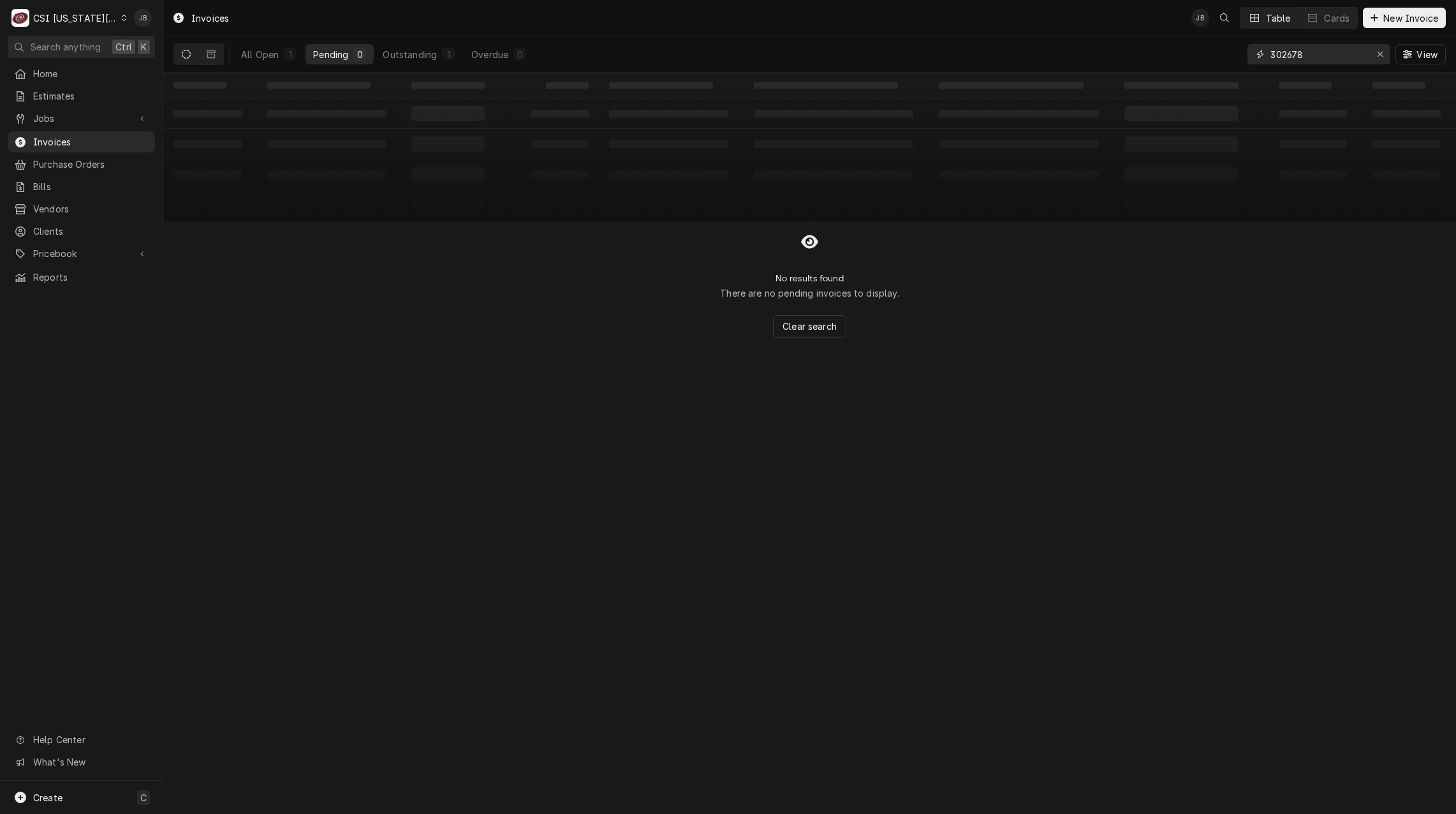
click at [1332, 58] on input "302678" at bounding box center [1319, 55] width 96 height 21
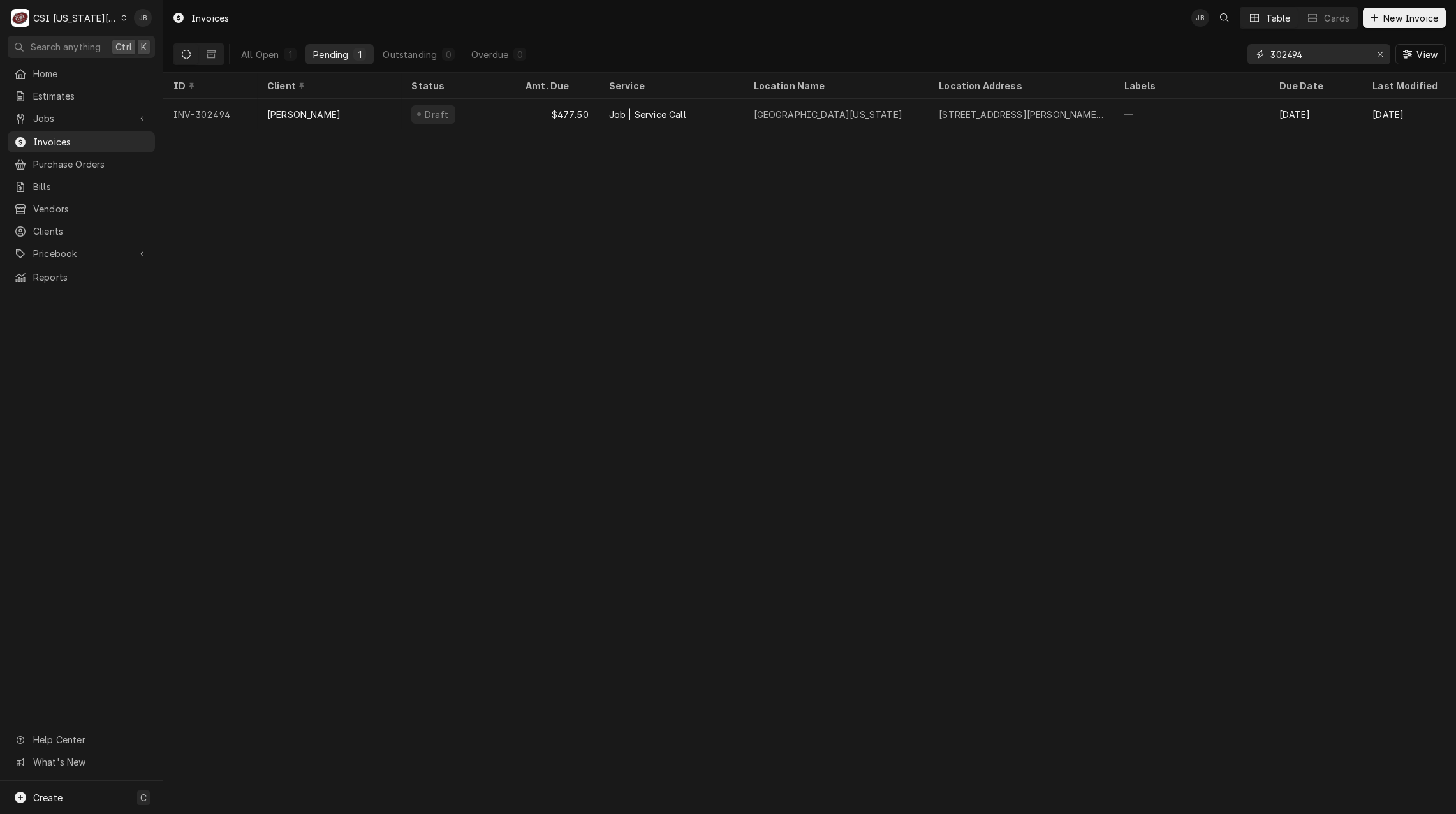
type input "302494"
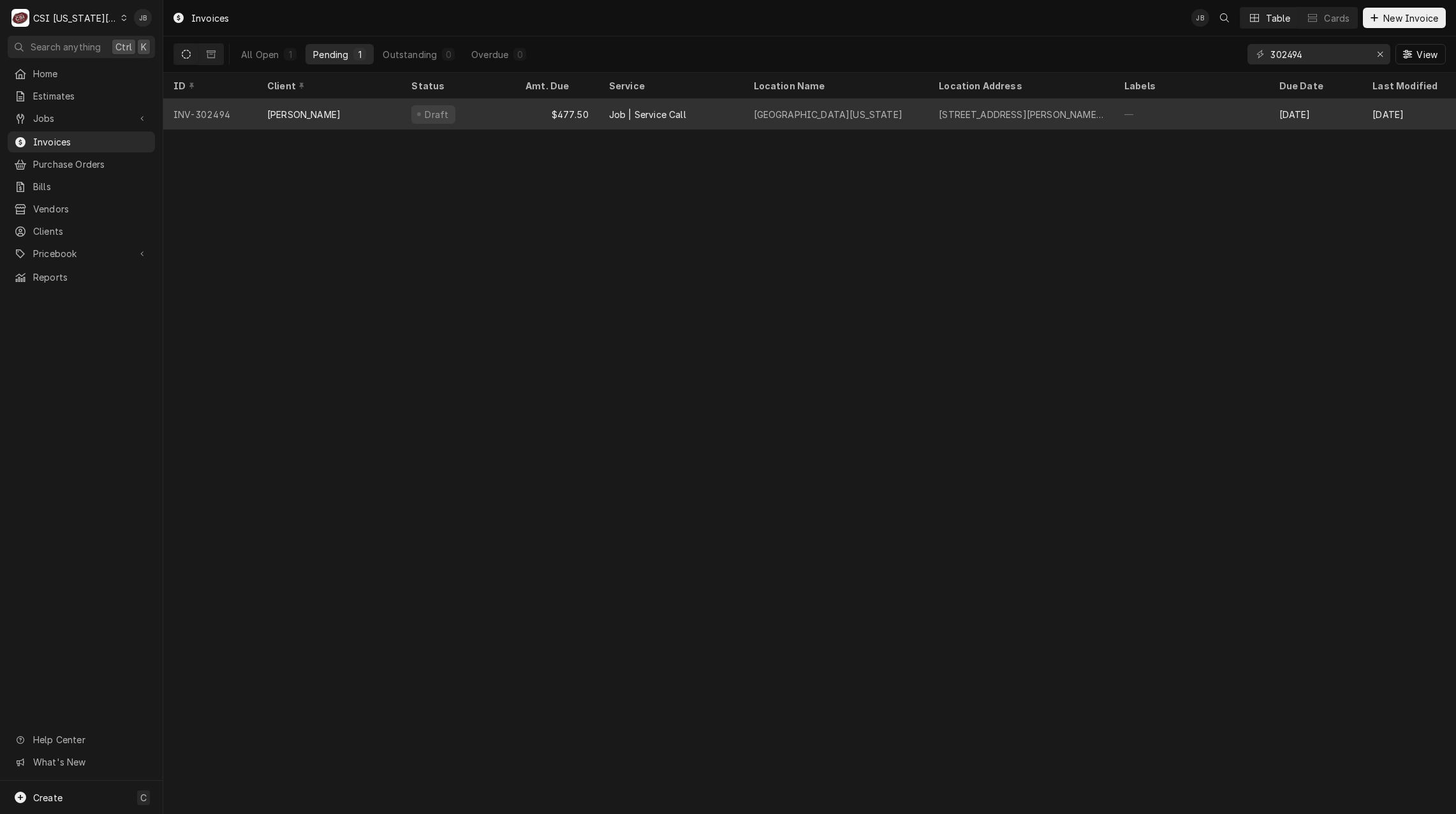
click at [756, 114] on div "[GEOGRAPHIC_DATA][US_STATE]" at bounding box center [828, 114] width 148 height 13
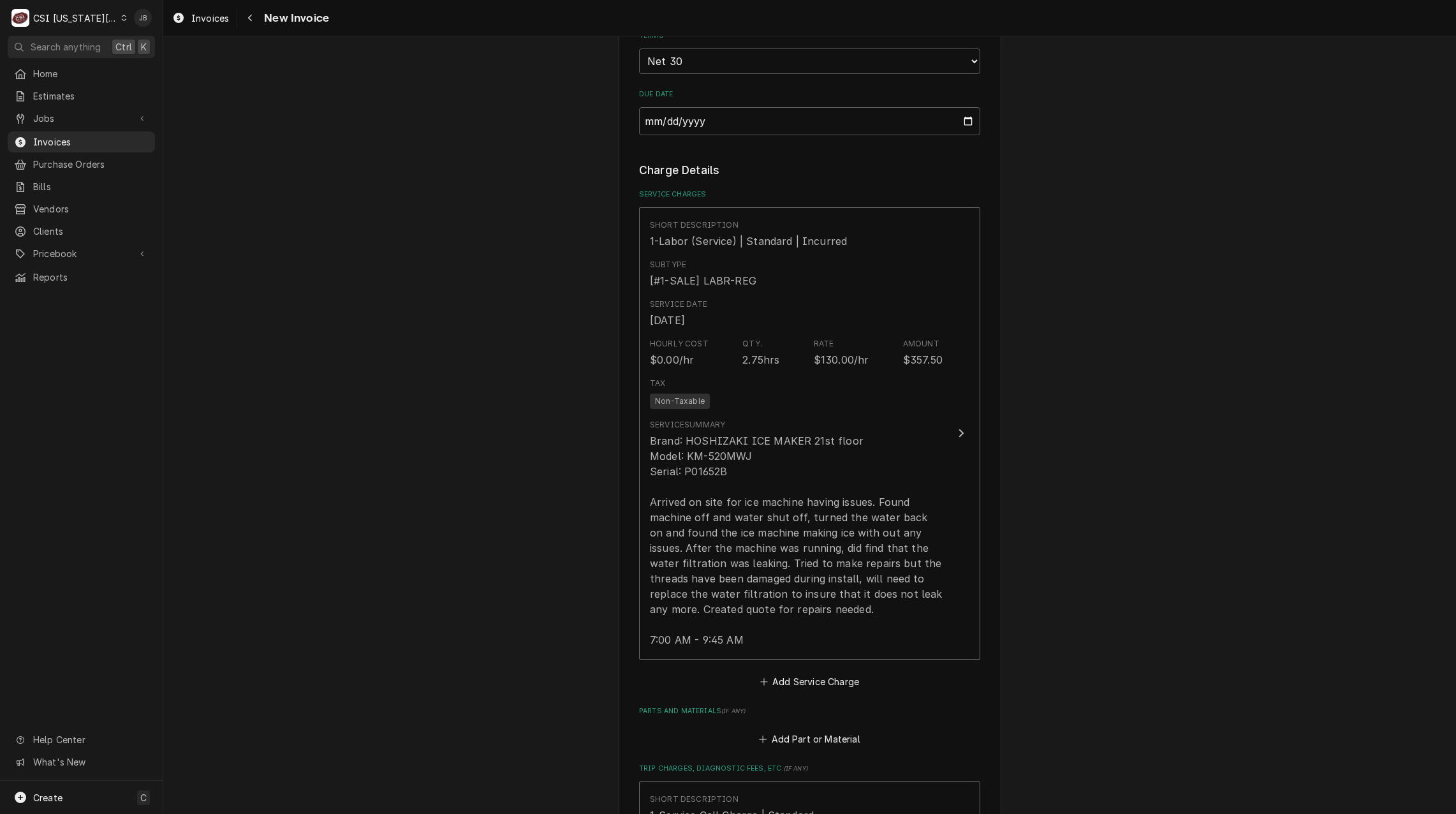
scroll to position [1084, 0]
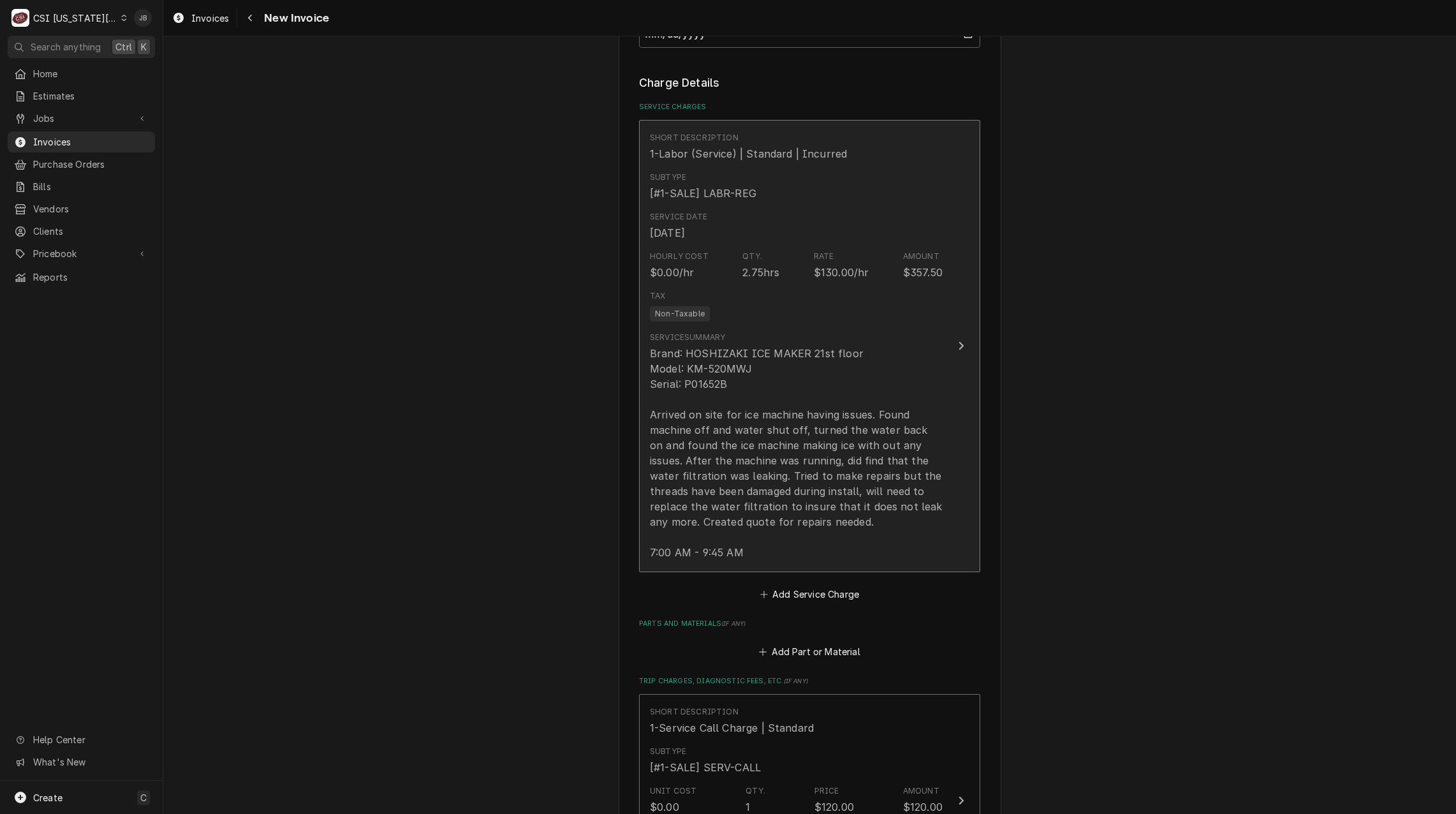
click at [884, 493] on div "Brand: HOSHIZAKI ICE MAKER 21st floor Model: KM-520MWJ Serial: P01652B Arrived …" at bounding box center [796, 453] width 293 height 214
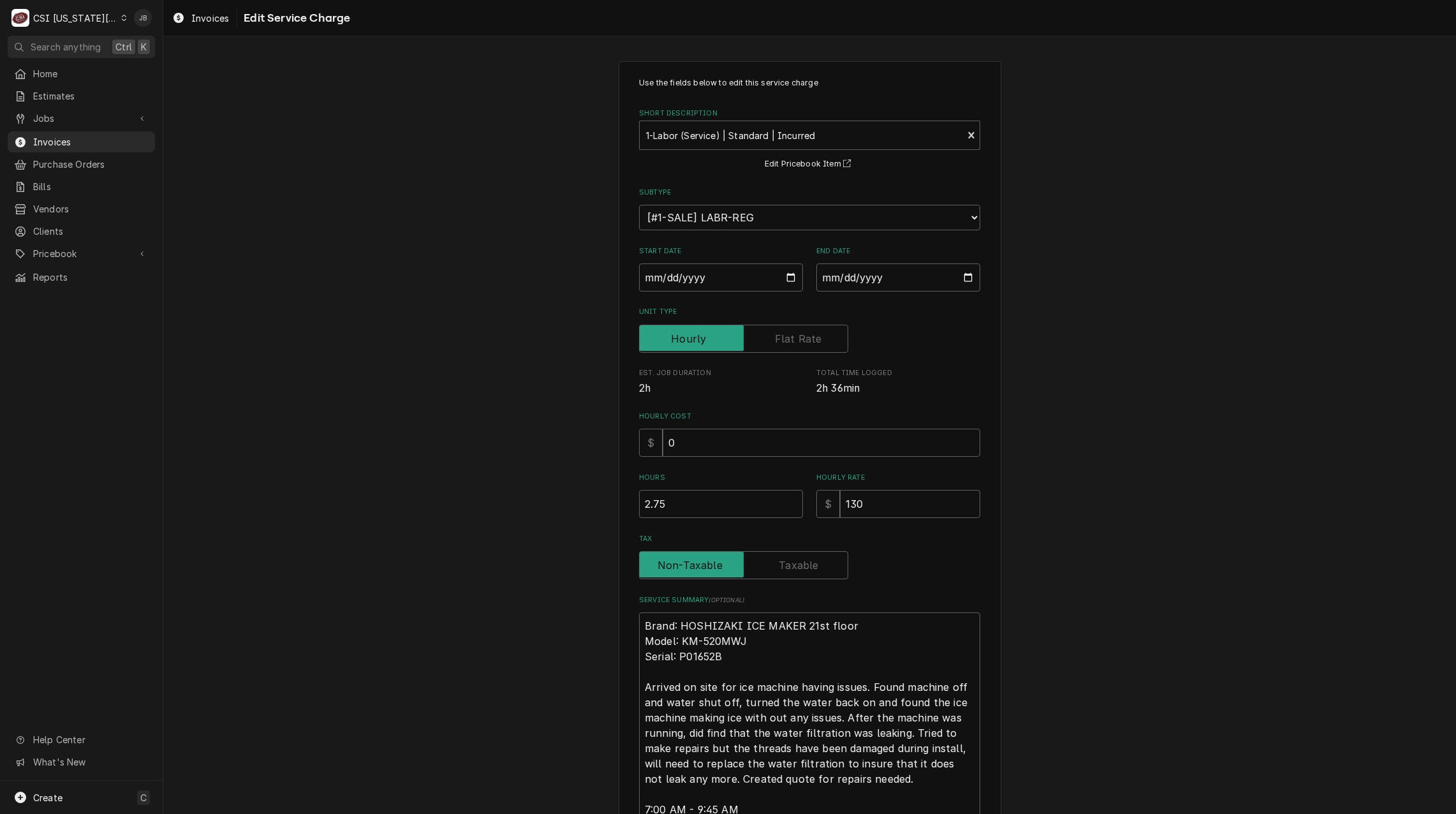
scroll to position [119, 0]
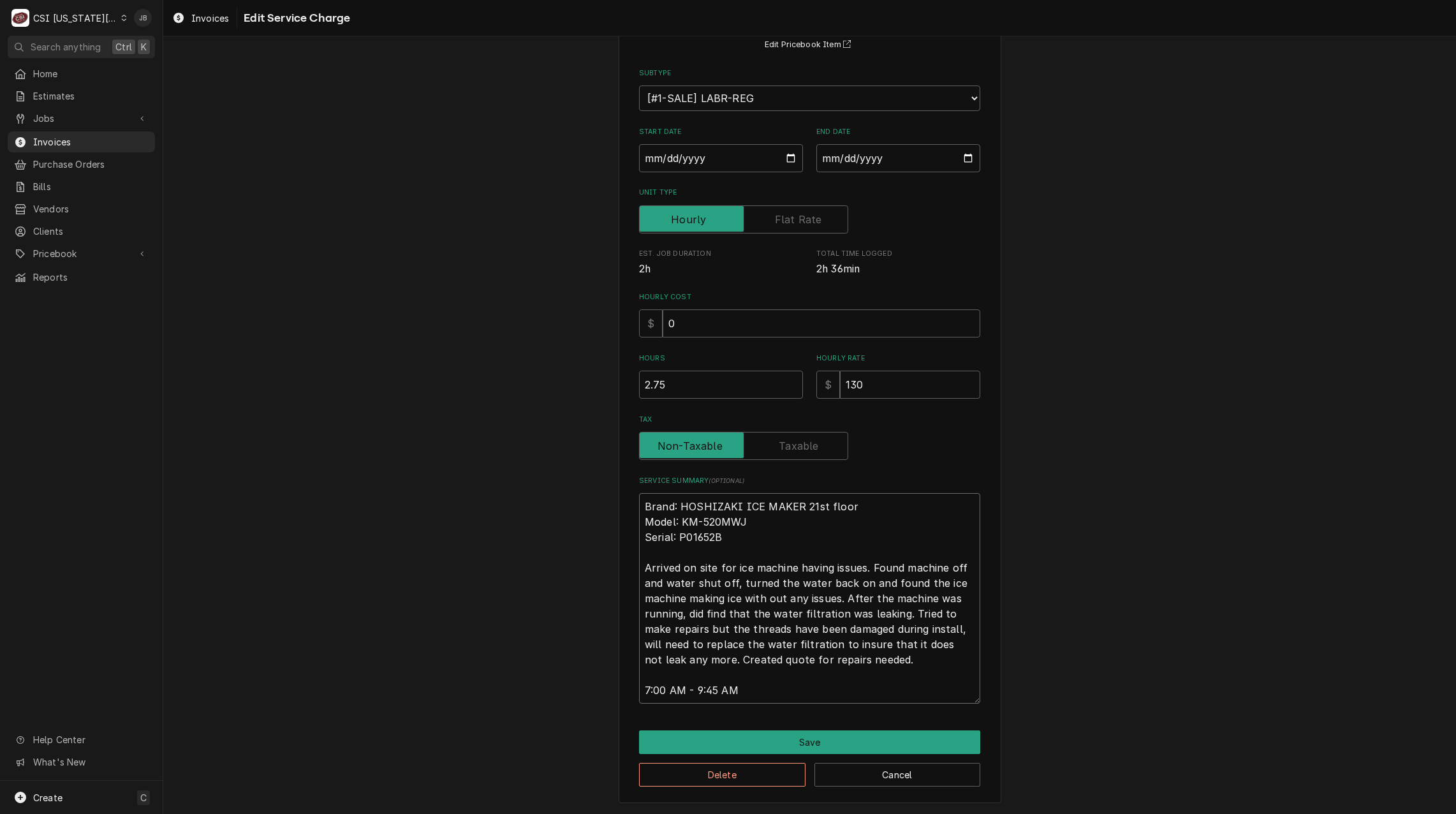
drag, startPoint x: 748, startPoint y: 692, endPoint x: 348, endPoint y: 635, distance: 404.0
click at [445, 661] on div "Use the fields below to edit this service charge Short Description 1-Labor (Ser…" at bounding box center [810, 372] width 1293 height 883
click at [754, 670] on textarea "Brand: HOSHIZAKI ICE MAKER 21st floor Model: KM-520MWJ Serial: P01652B Arrived …" at bounding box center [810, 598] width 341 height 211
drag, startPoint x: 725, startPoint y: 689, endPoint x: 565, endPoint y: 682, distance: 160.2
click at [565, 682] on div "Use the fields below to edit this service charge Short Description 1-Labor (Ser…" at bounding box center [810, 372] width 1293 height 883
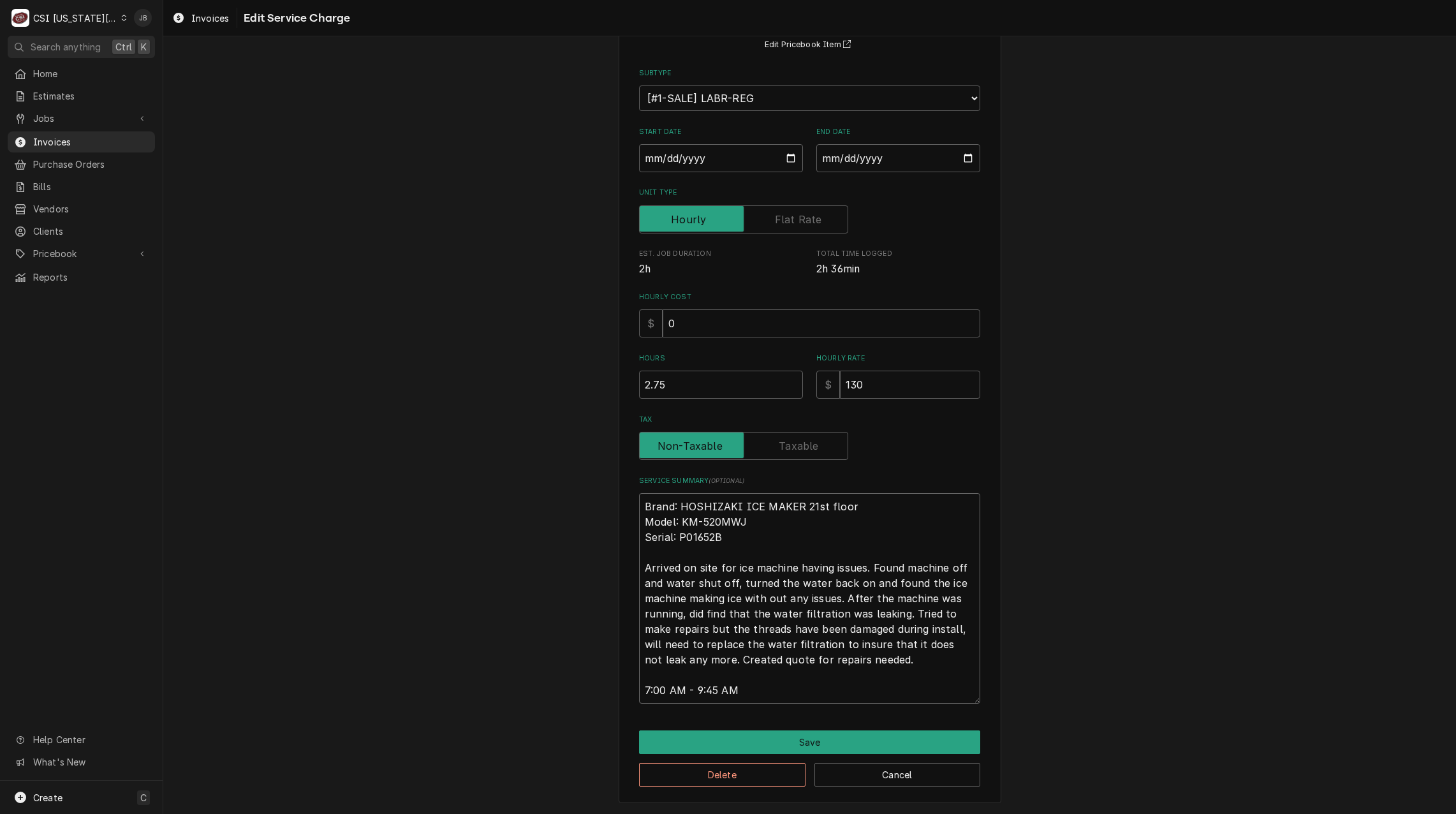
type textarea "x"
type textarea "Brand: HOSHIZAKI ICE MAKER 21st floor Model: KM-520MWJ Serial: P01652B Arrived …"
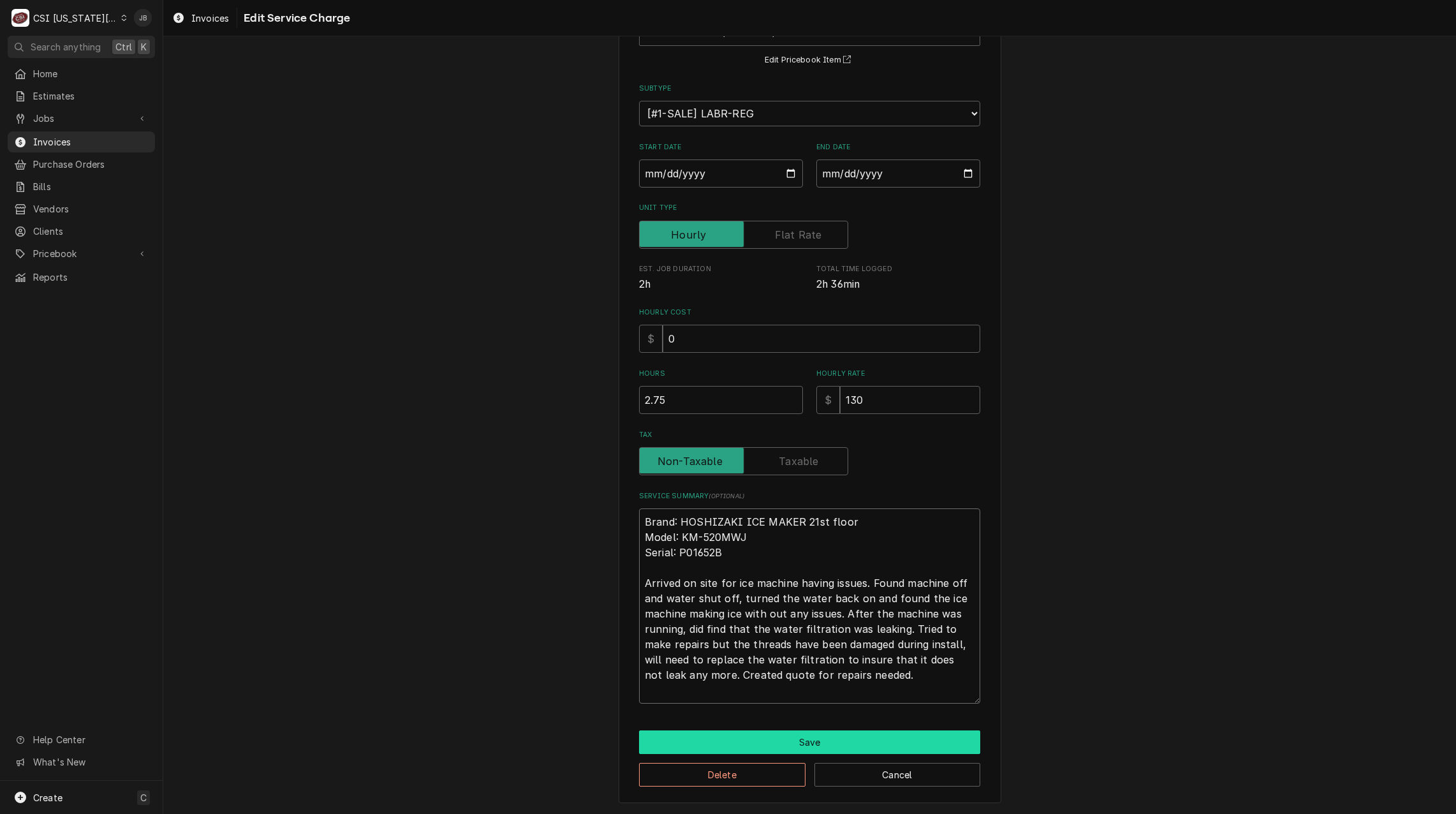
type textarea "x"
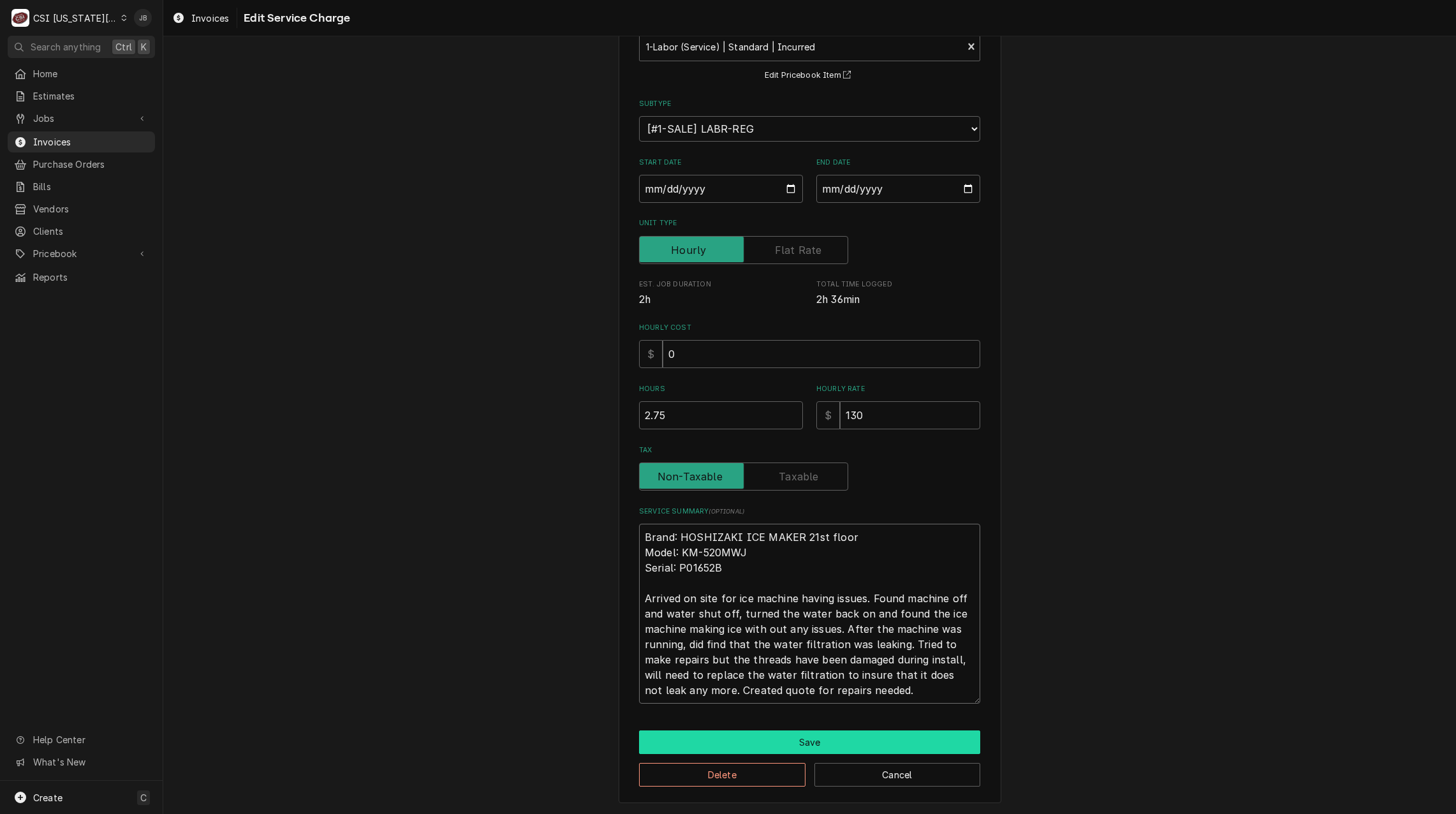
scroll to position [89, 0]
type textarea "Brand: HOSHIZAKI ICE MAKER 21st floor Model: KM-520MWJ Serial: P01652B Arrived …"
click at [774, 745] on button "Save" at bounding box center [810, 742] width 341 height 24
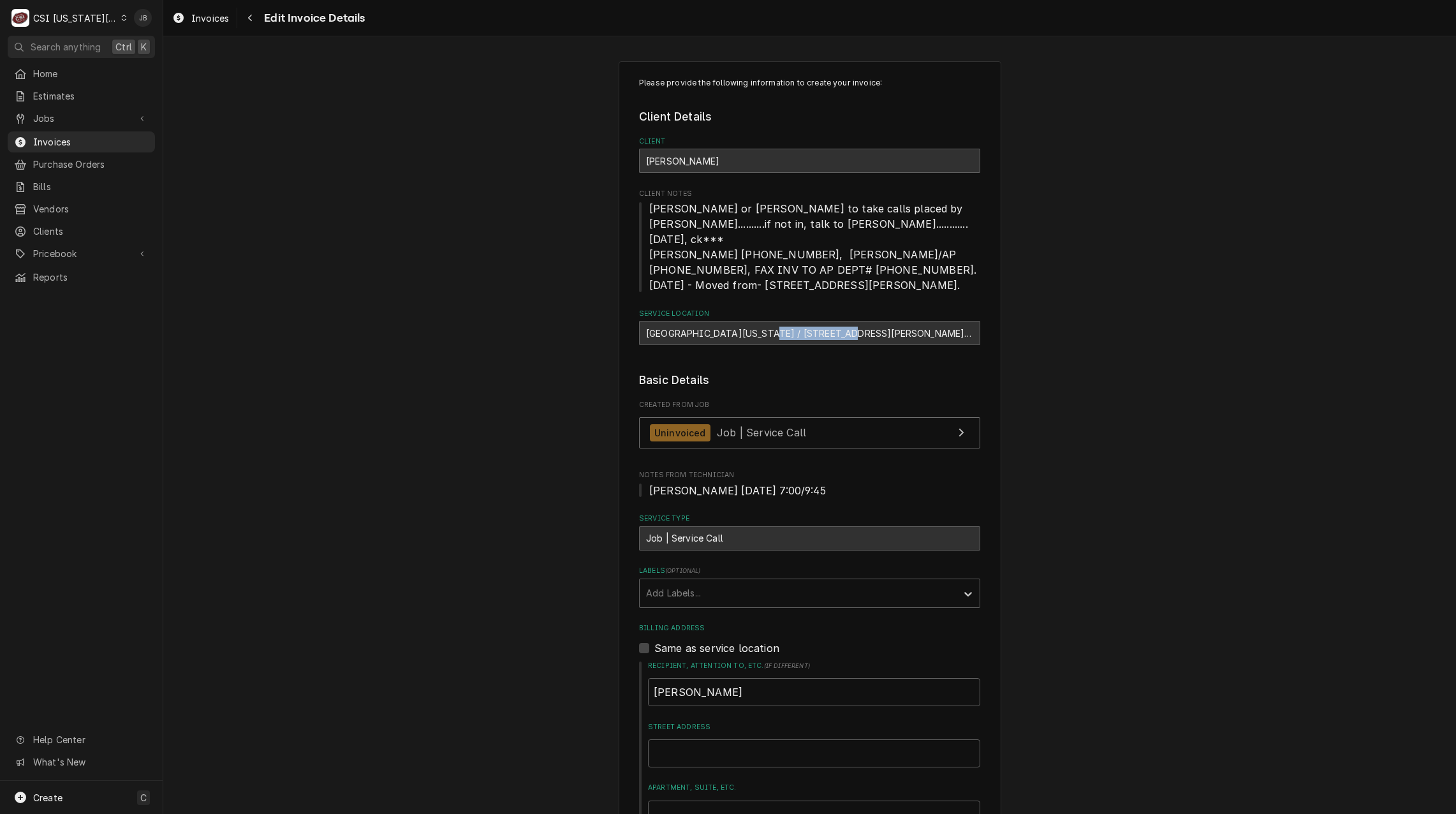
drag, startPoint x: 743, startPoint y: 318, endPoint x: 826, endPoint y: 320, distance: 83.0
click at [826, 321] on div "[GEOGRAPHIC_DATA][US_STATE] / [STREET_ADDRESS][PERSON_NAME][US_STATE]" at bounding box center [810, 332] width 341 height 24
copy div "2345 Mcgee Street"
click at [74, 117] on span "Jobs" at bounding box center [81, 118] width 96 height 13
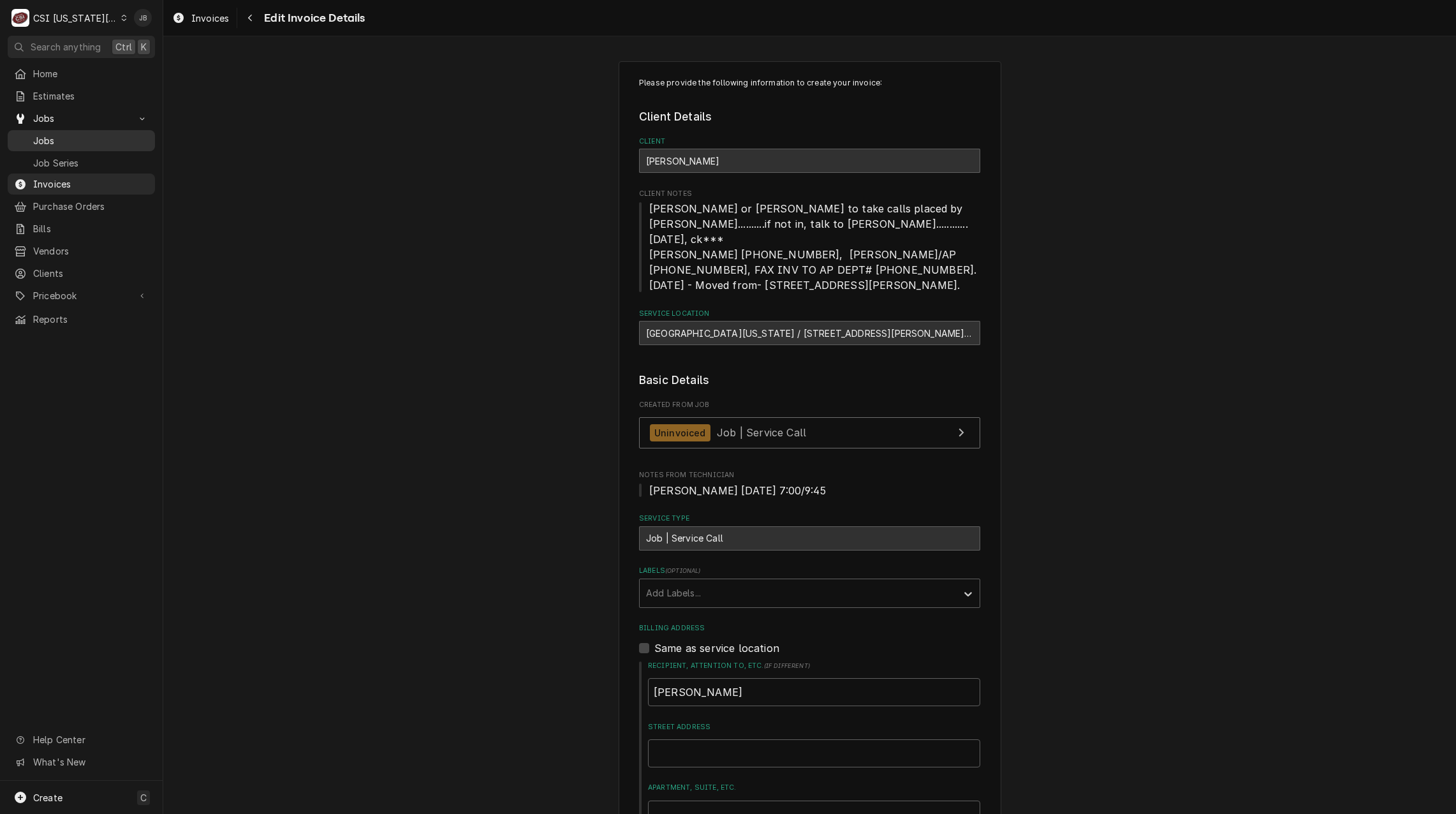
click at [81, 134] on span "Jobs" at bounding box center [91, 140] width 115 height 13
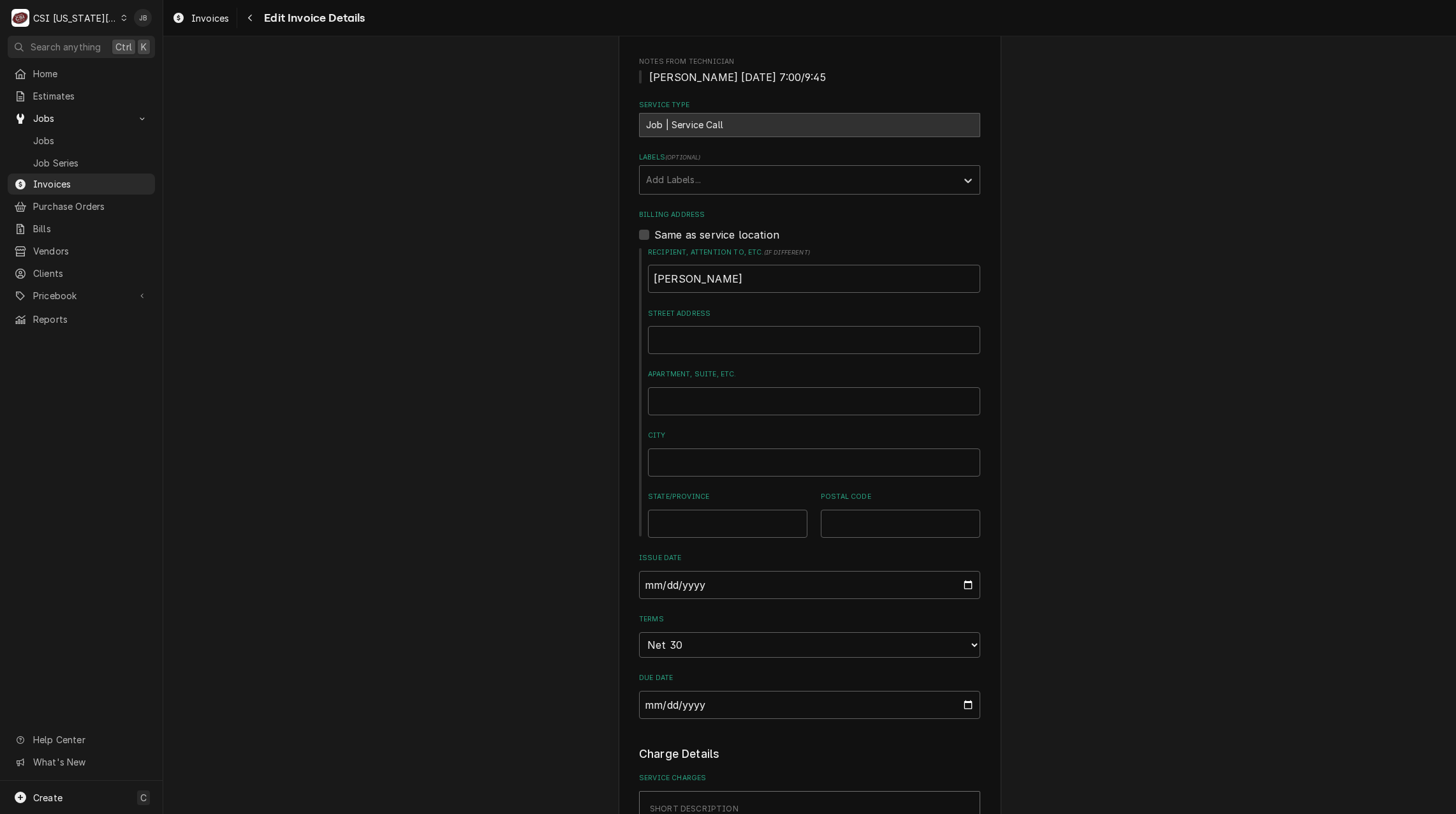
scroll to position [215, 0]
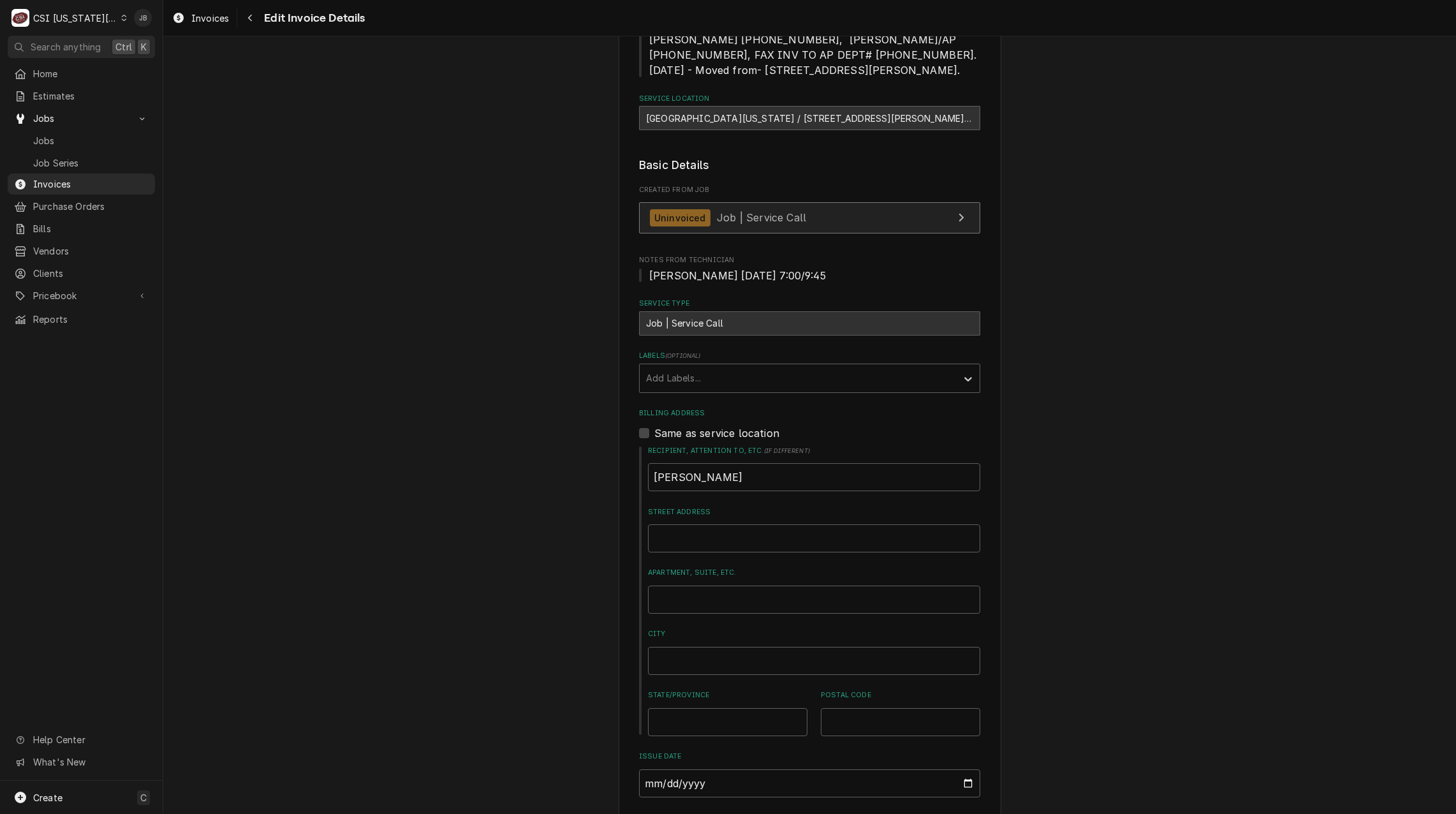
click at [717, 211] on span "Job | Service Call" at bounding box center [762, 217] width 89 height 13
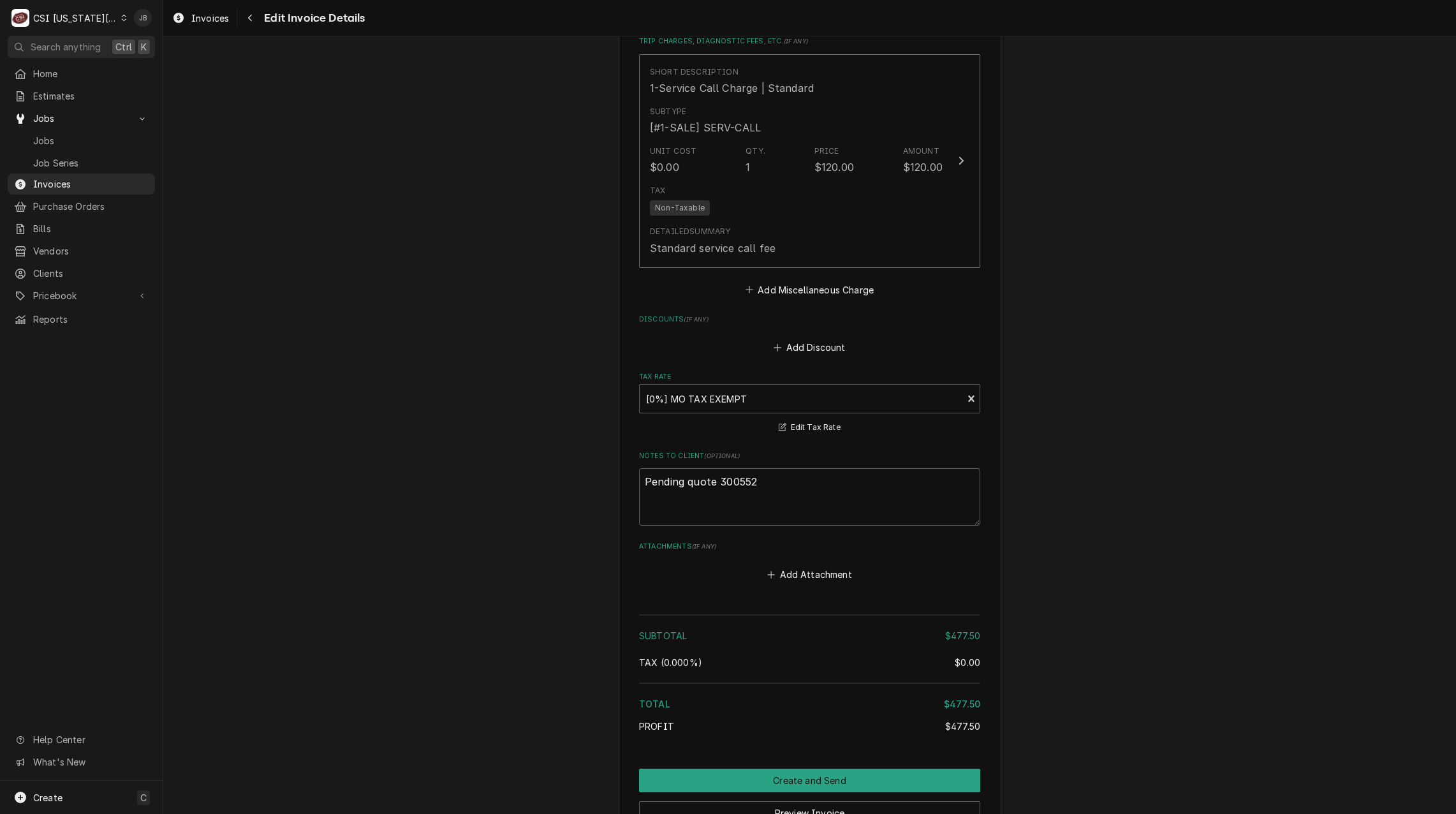
scroll to position [1810, 0]
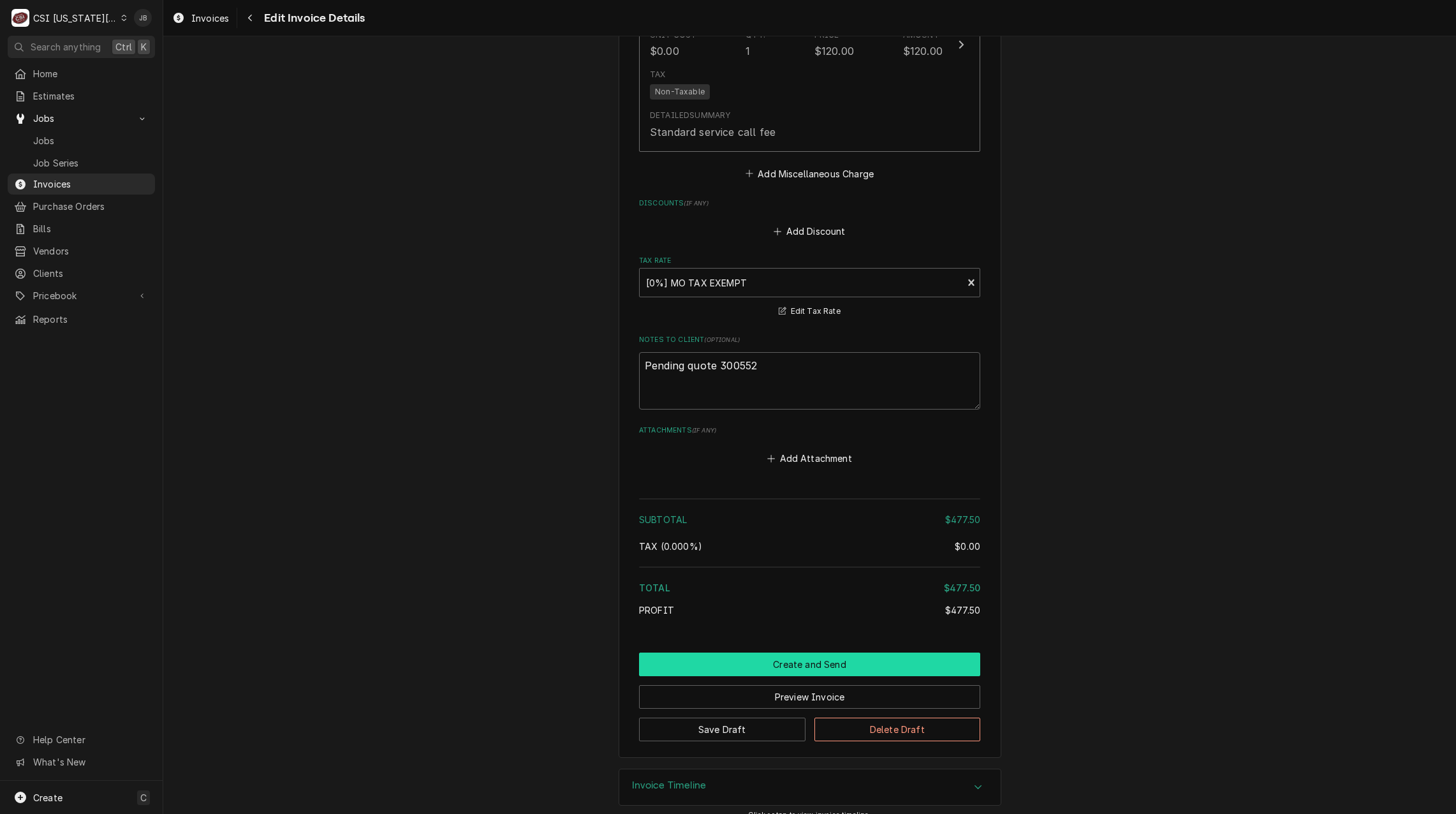
click at [725, 652] on button "Create and Send" at bounding box center [810, 664] width 341 height 24
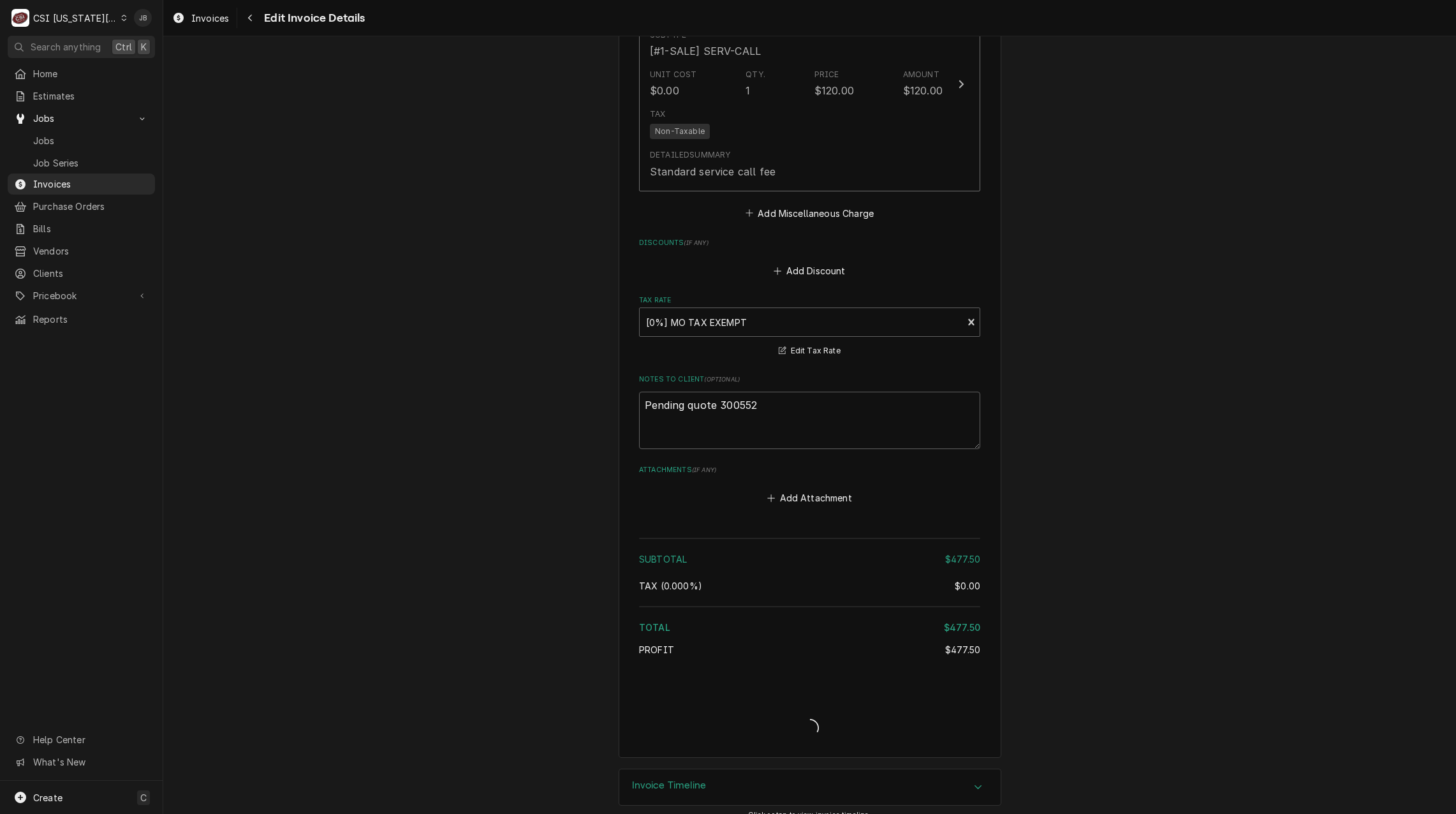
type textarea "x"
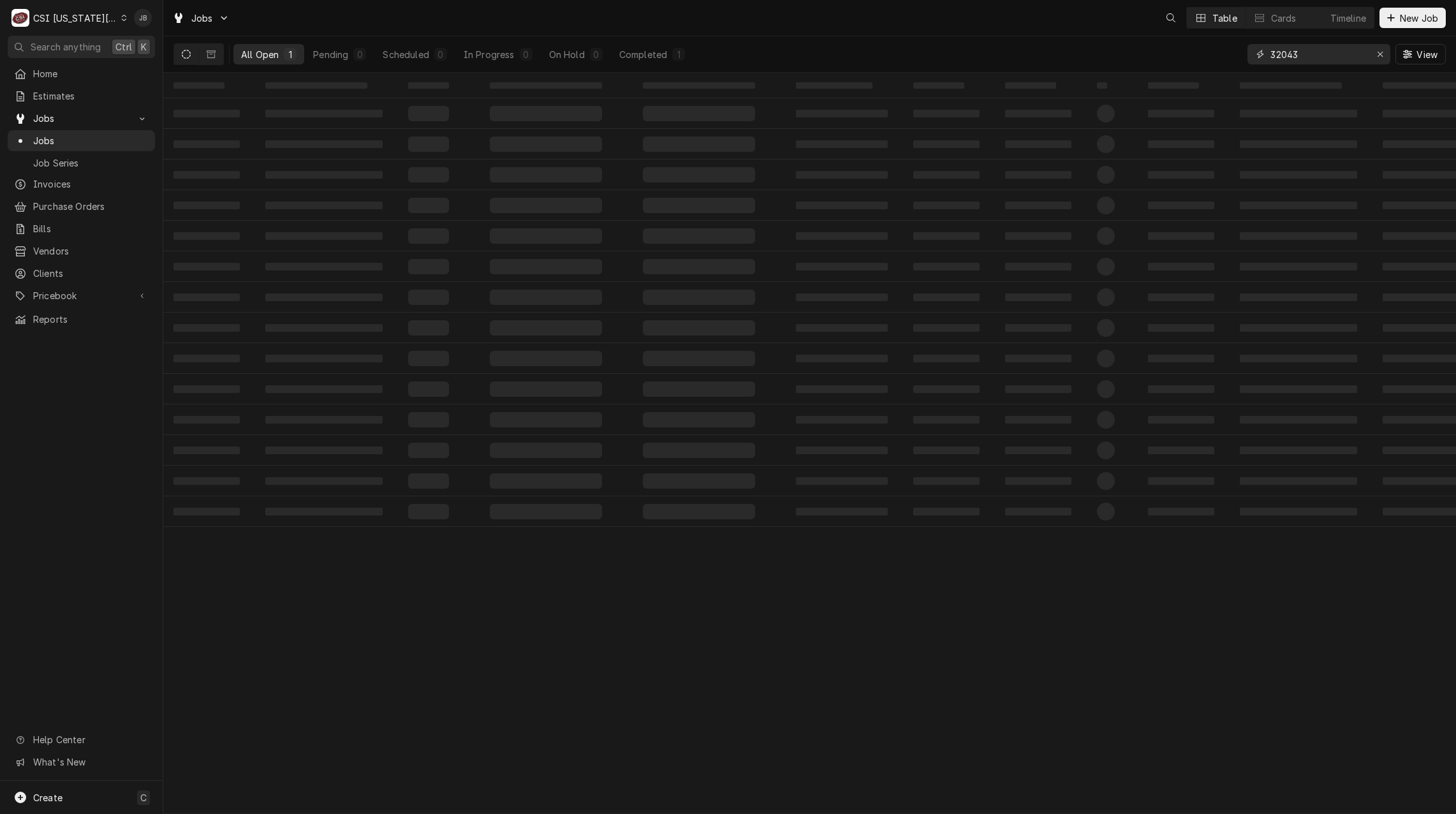
drag, startPoint x: 1333, startPoint y: 55, endPoint x: 1223, endPoint y: 53, distance: 110.0
click at [1225, 53] on div "All Open 1 Pending 0 Scheduled 0 In Progress 0 On Hold 0 Completed 1 32043 View" at bounding box center [810, 54] width 1273 height 35
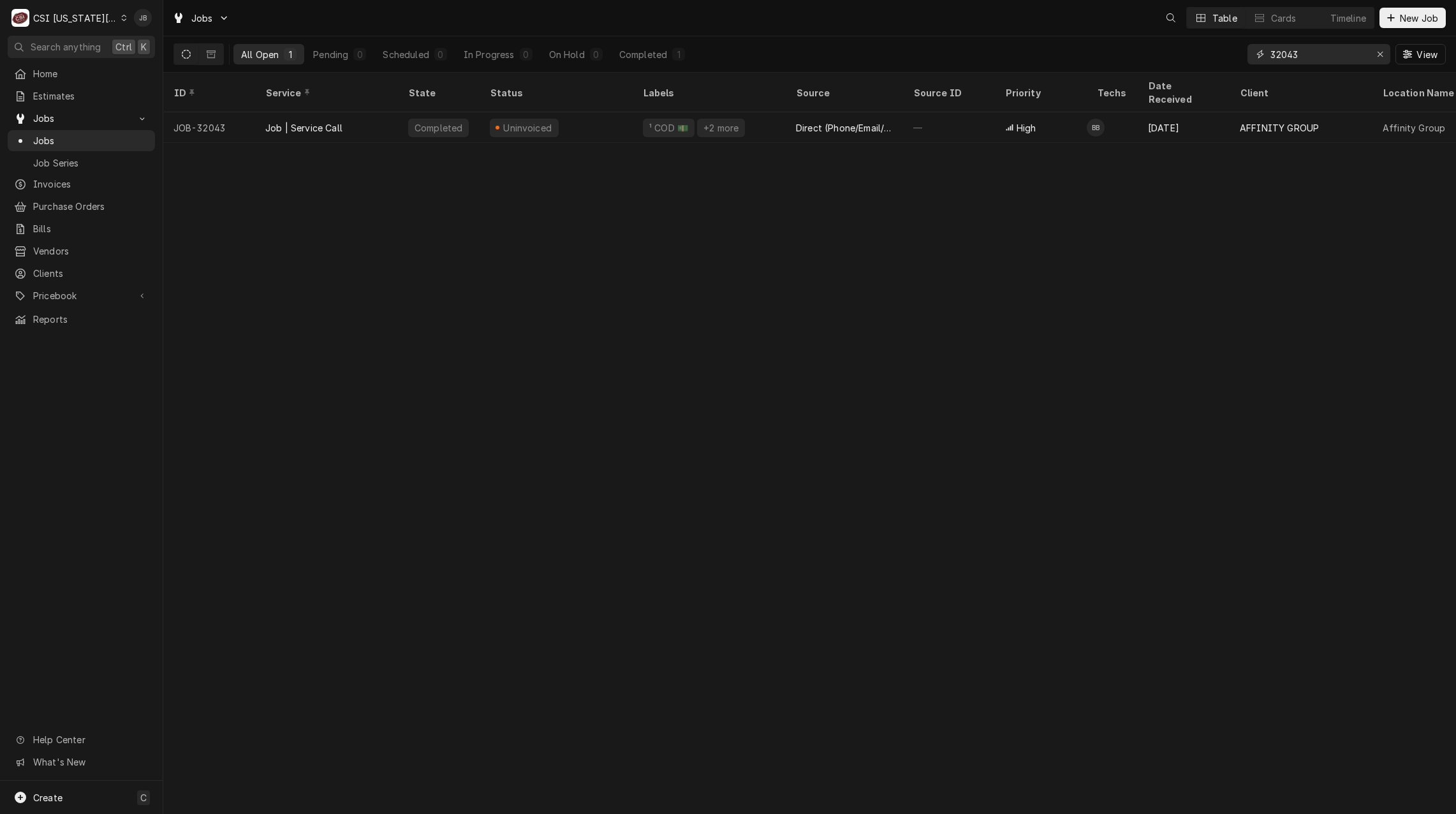
paste input "2345 Mcgee Street"
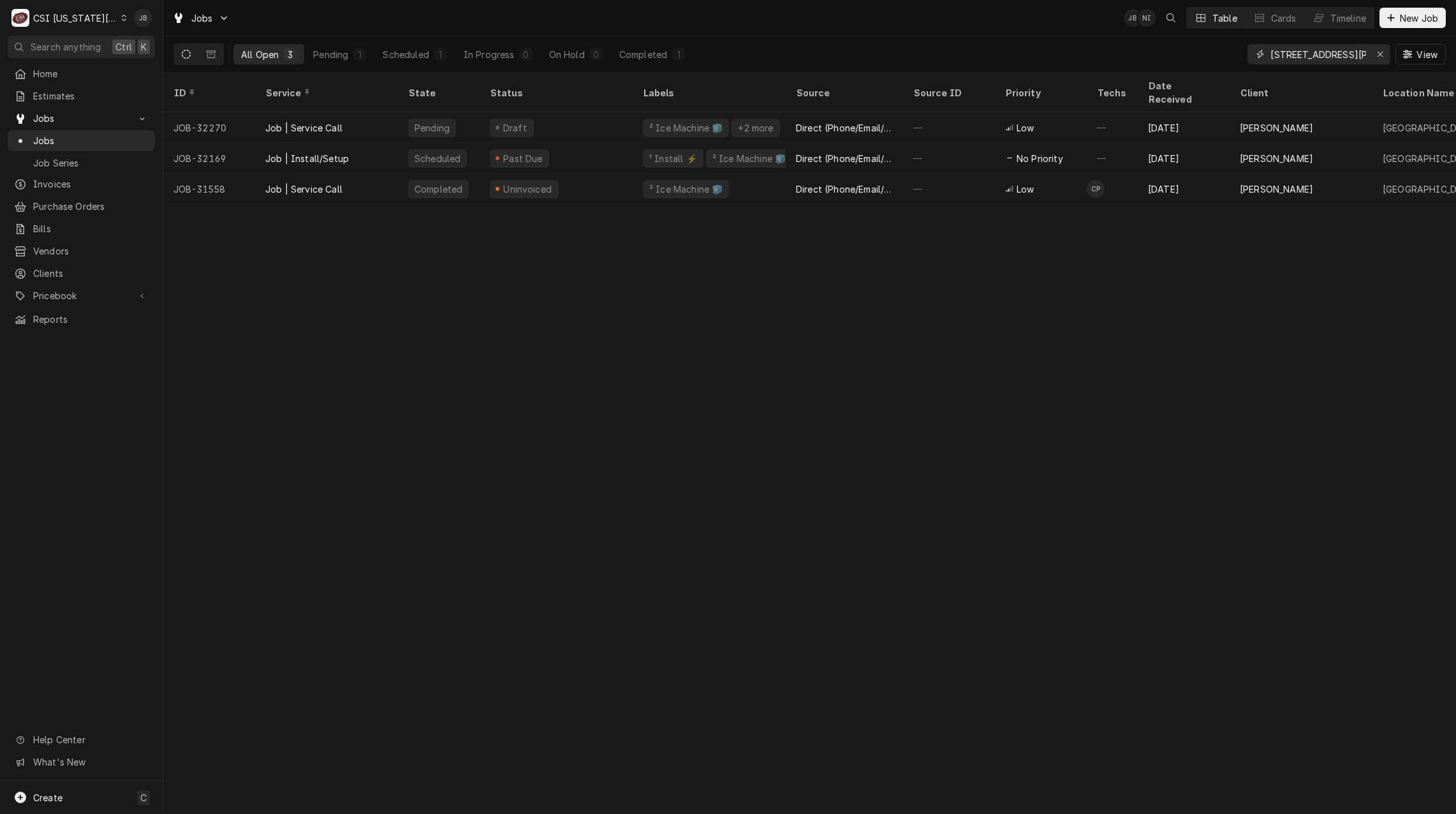
type input "2345 Mcgee Street"
drag, startPoint x: 688, startPoint y: 329, endPoint x: 688, endPoint y: 307, distance: 22.0
click at [688, 327] on div "ID Service State Status Labels Source Source ID Priority Techs Date Received Cl…" at bounding box center [810, 442] width 1293 height 741
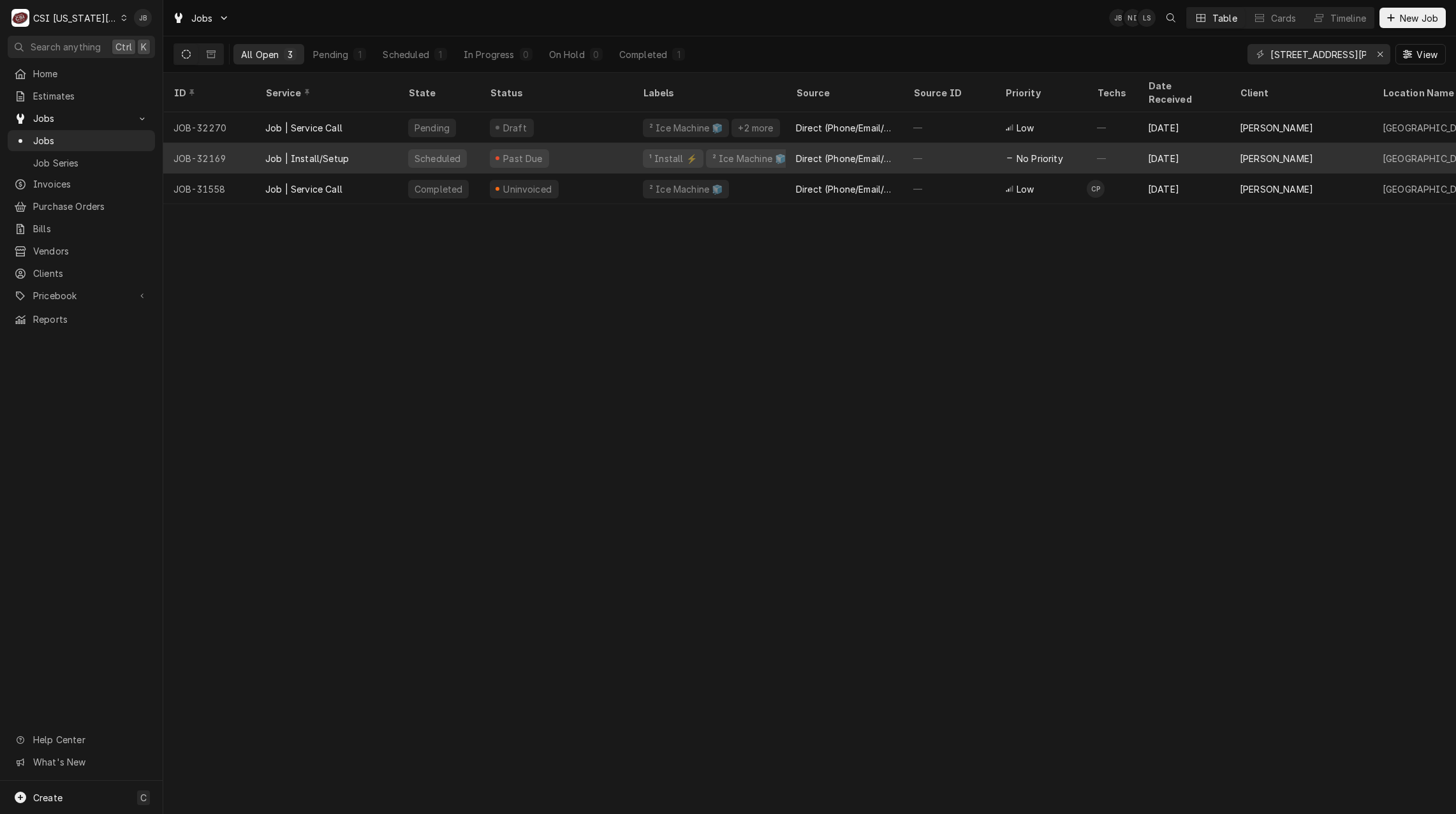
click at [592, 143] on div "Past Due" at bounding box center [556, 157] width 153 height 30
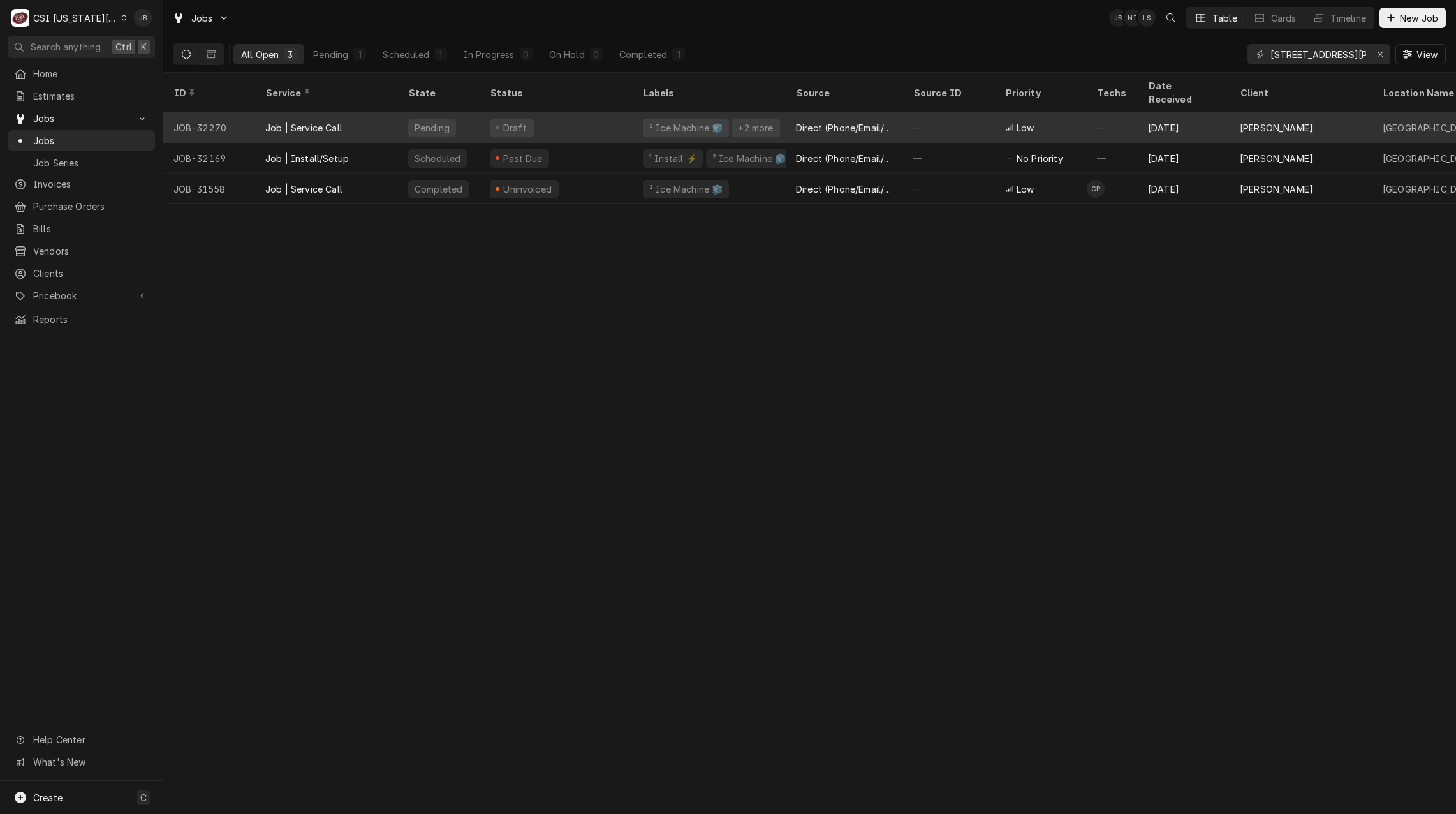
click at [502, 121] on div "Draft" at bounding box center [515, 128] width 27 height 13
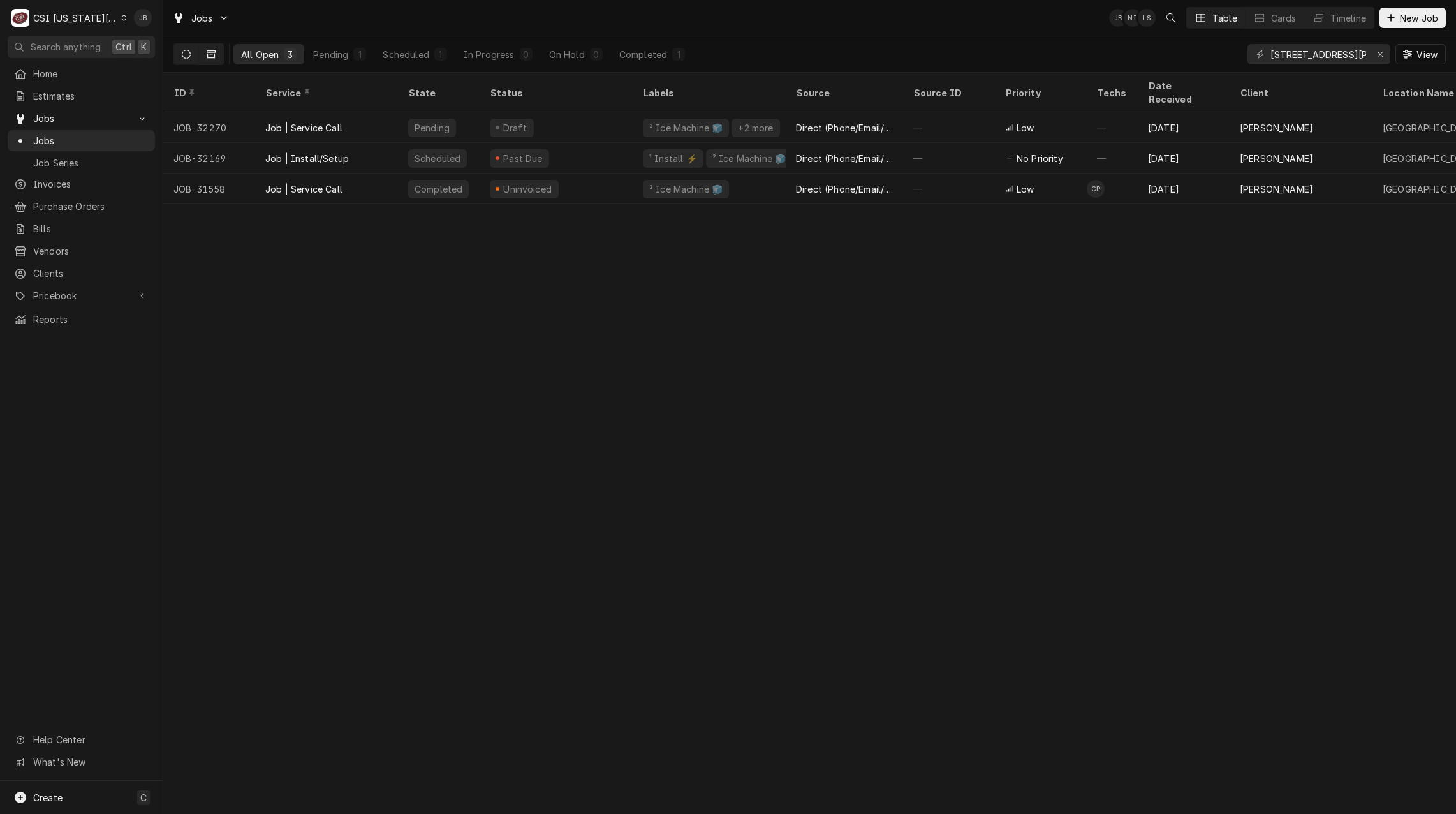
click at [214, 51] on icon "Dynamic Content Wrapper" at bounding box center [211, 54] width 9 height 7
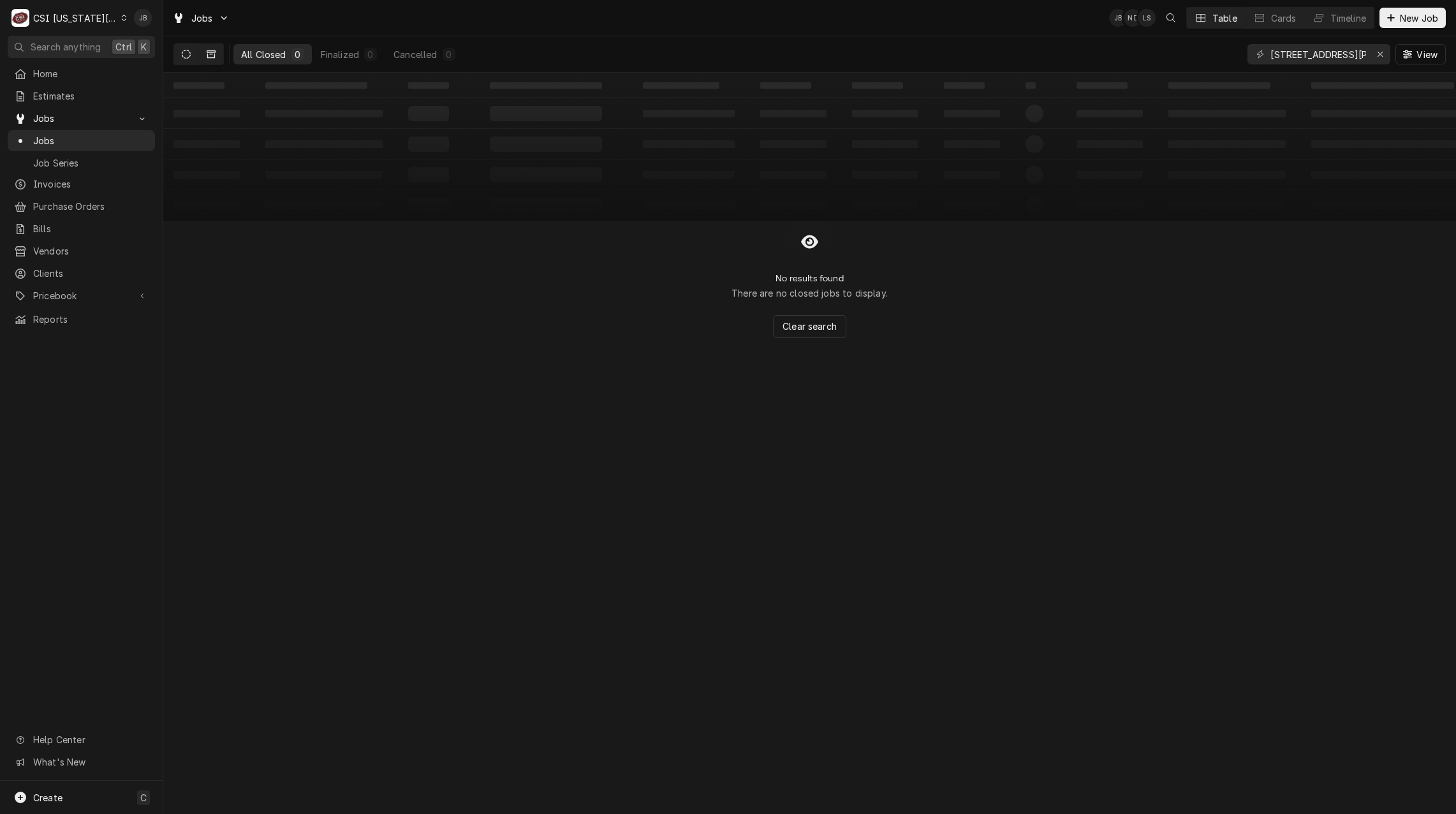
click at [176, 55] on button "Dynamic Content Wrapper" at bounding box center [186, 55] width 24 height 21
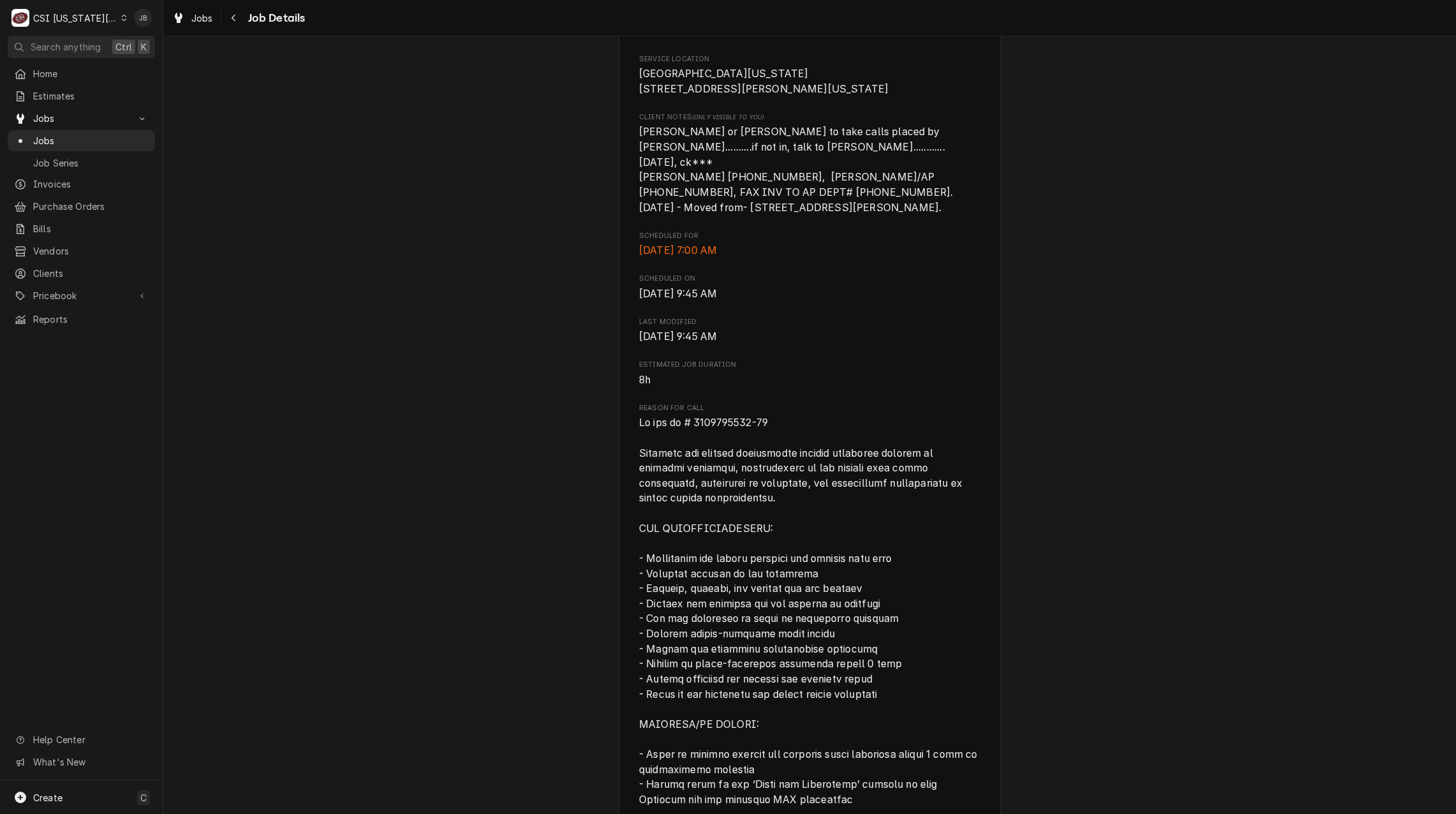
scroll to position [383, 0]
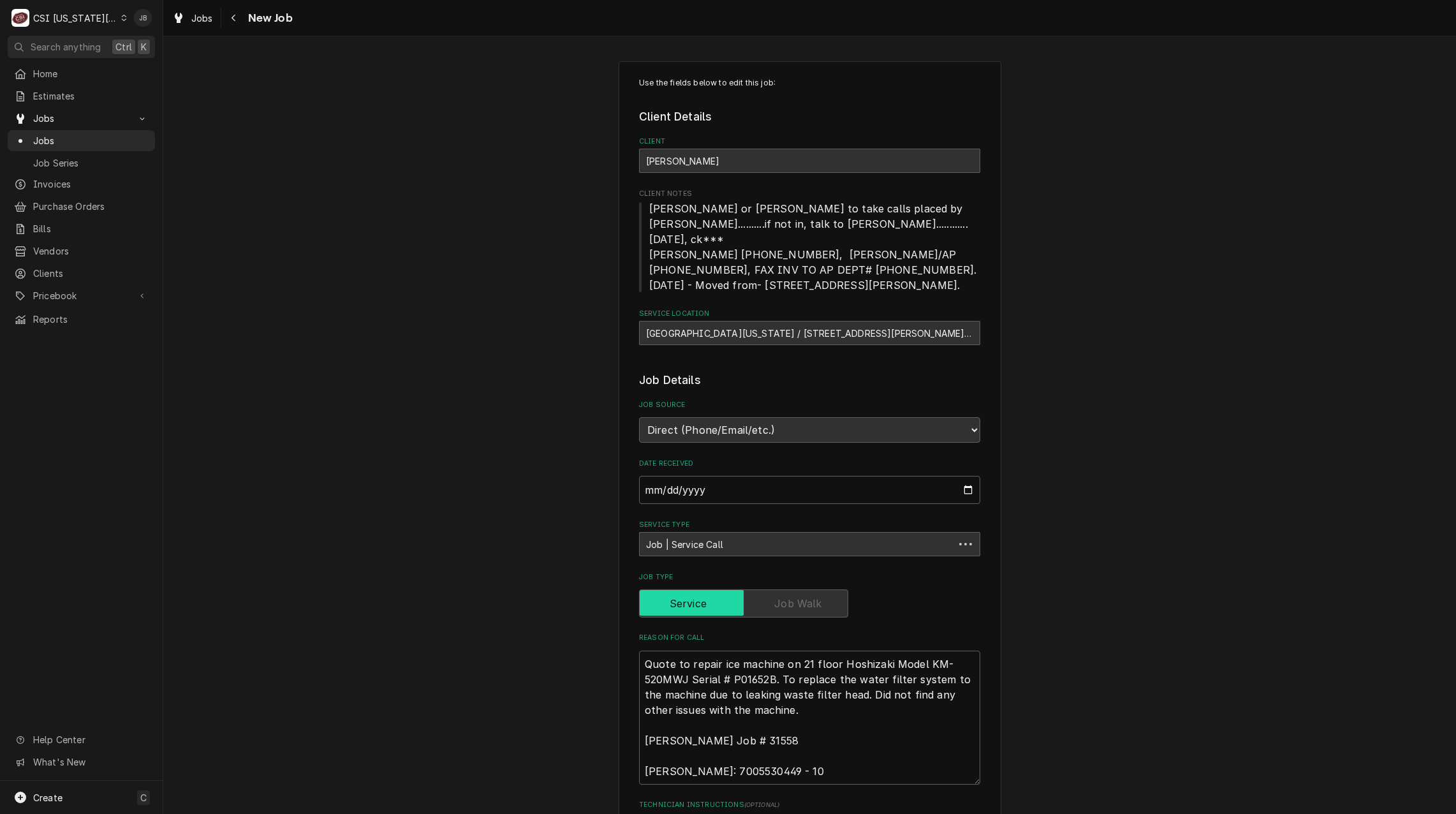
type textarea "x"
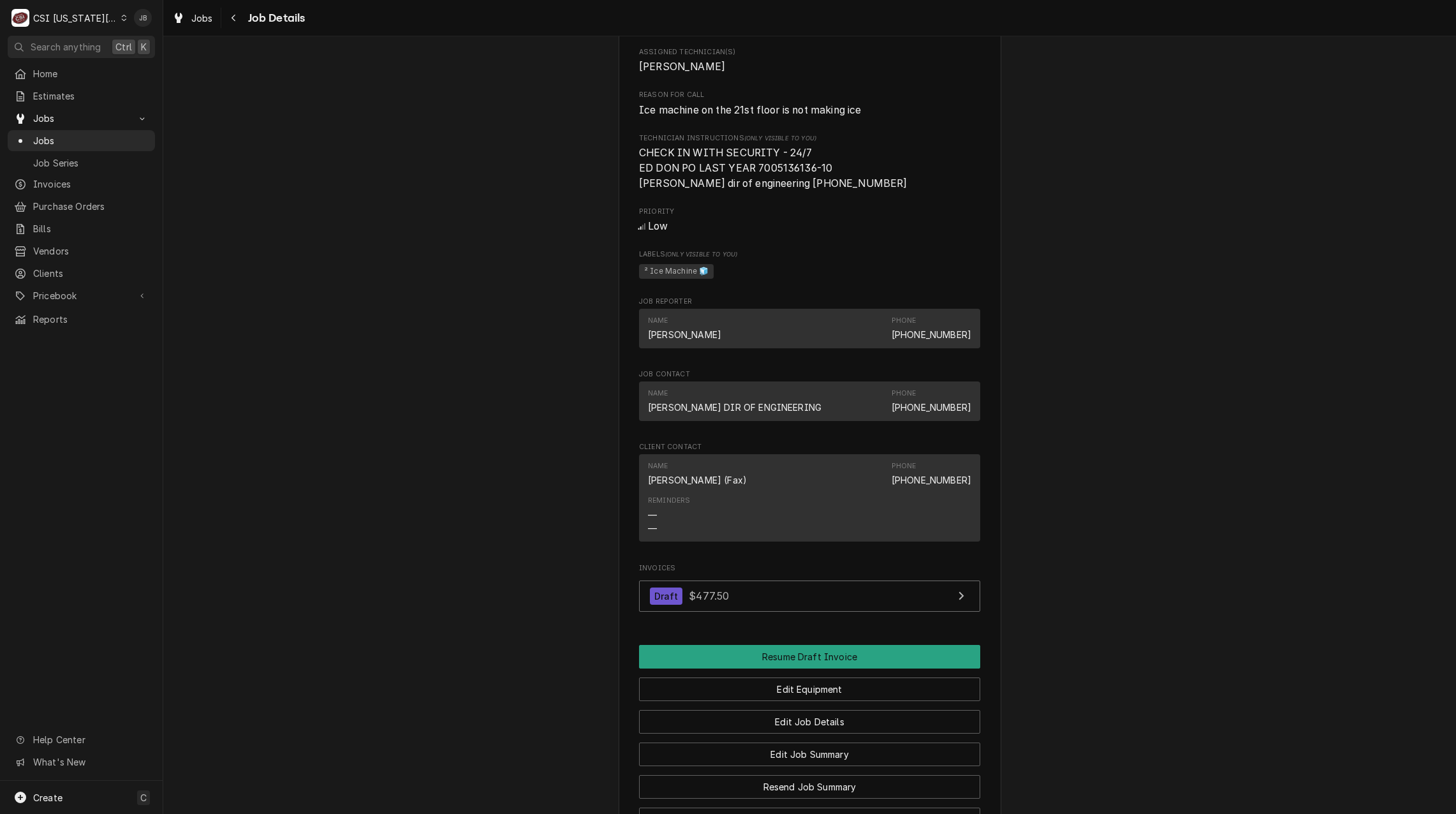
scroll to position [893, 0]
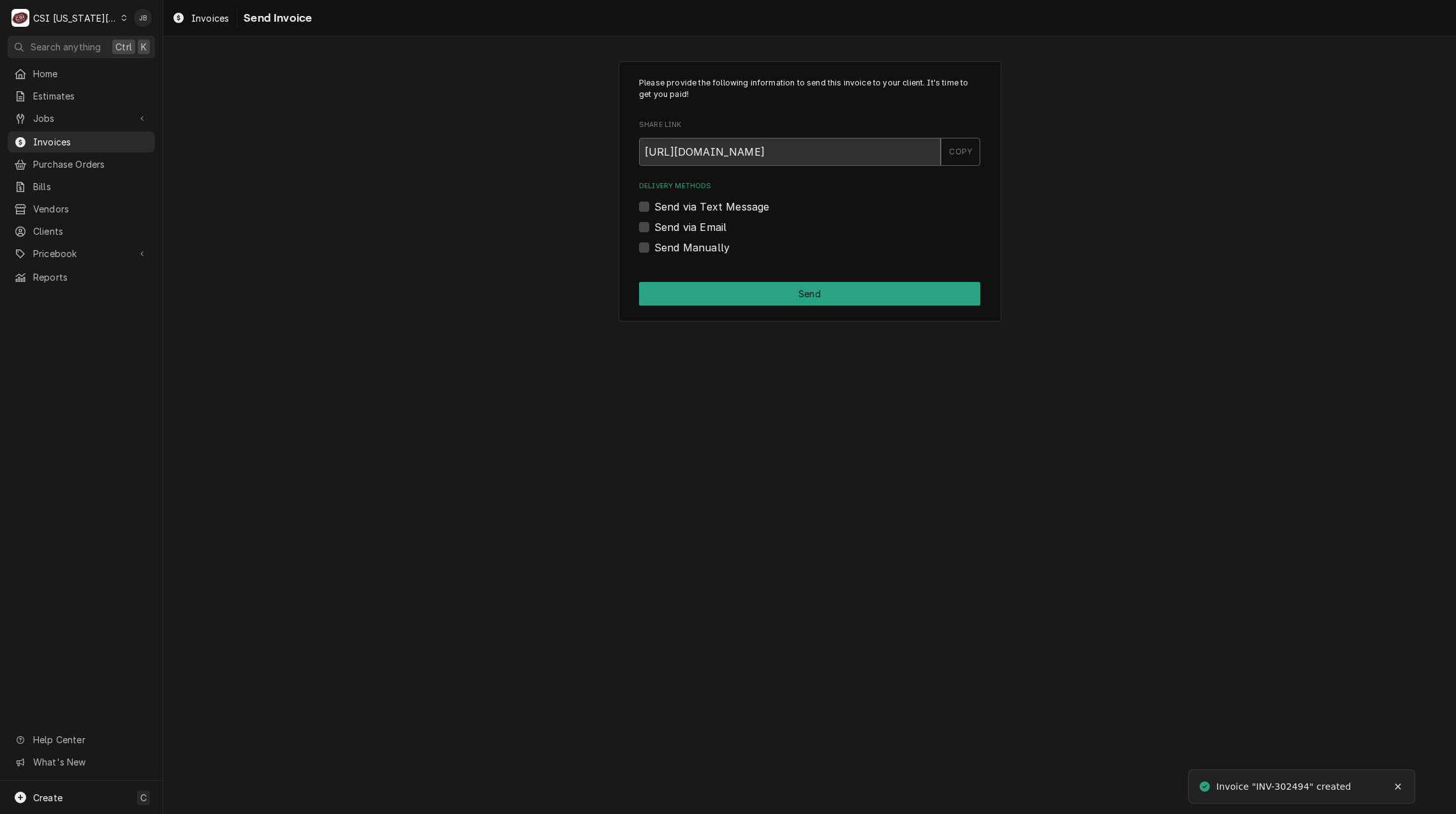
click at [693, 223] on label "Send via Email" at bounding box center [691, 227] width 72 height 16
click at [693, 223] on input "Send via Email" at bounding box center [825, 233] width 341 height 28
checkbox input "true"
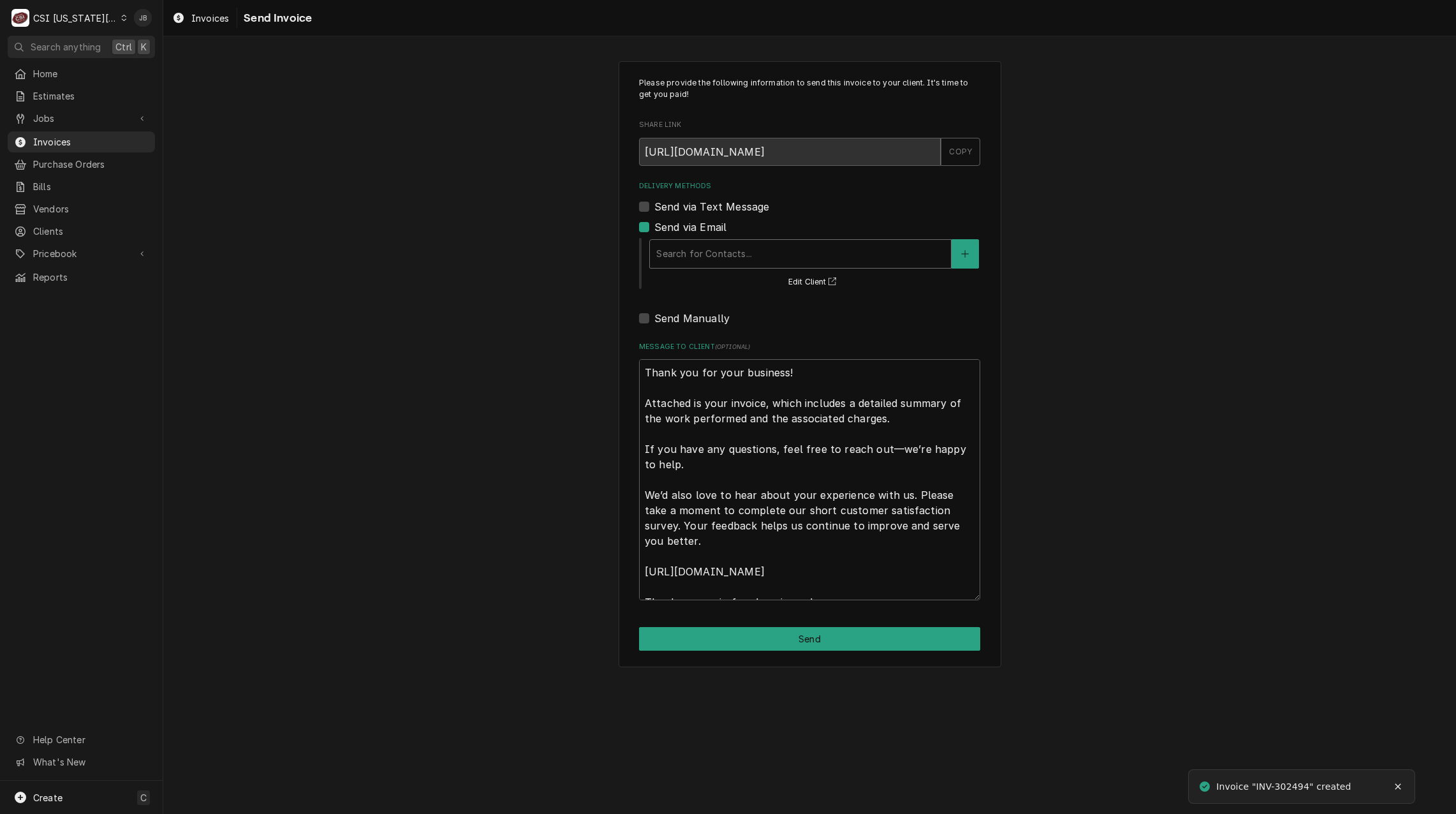
click at [744, 253] on div "Delivery Methods" at bounding box center [801, 253] width 288 height 23
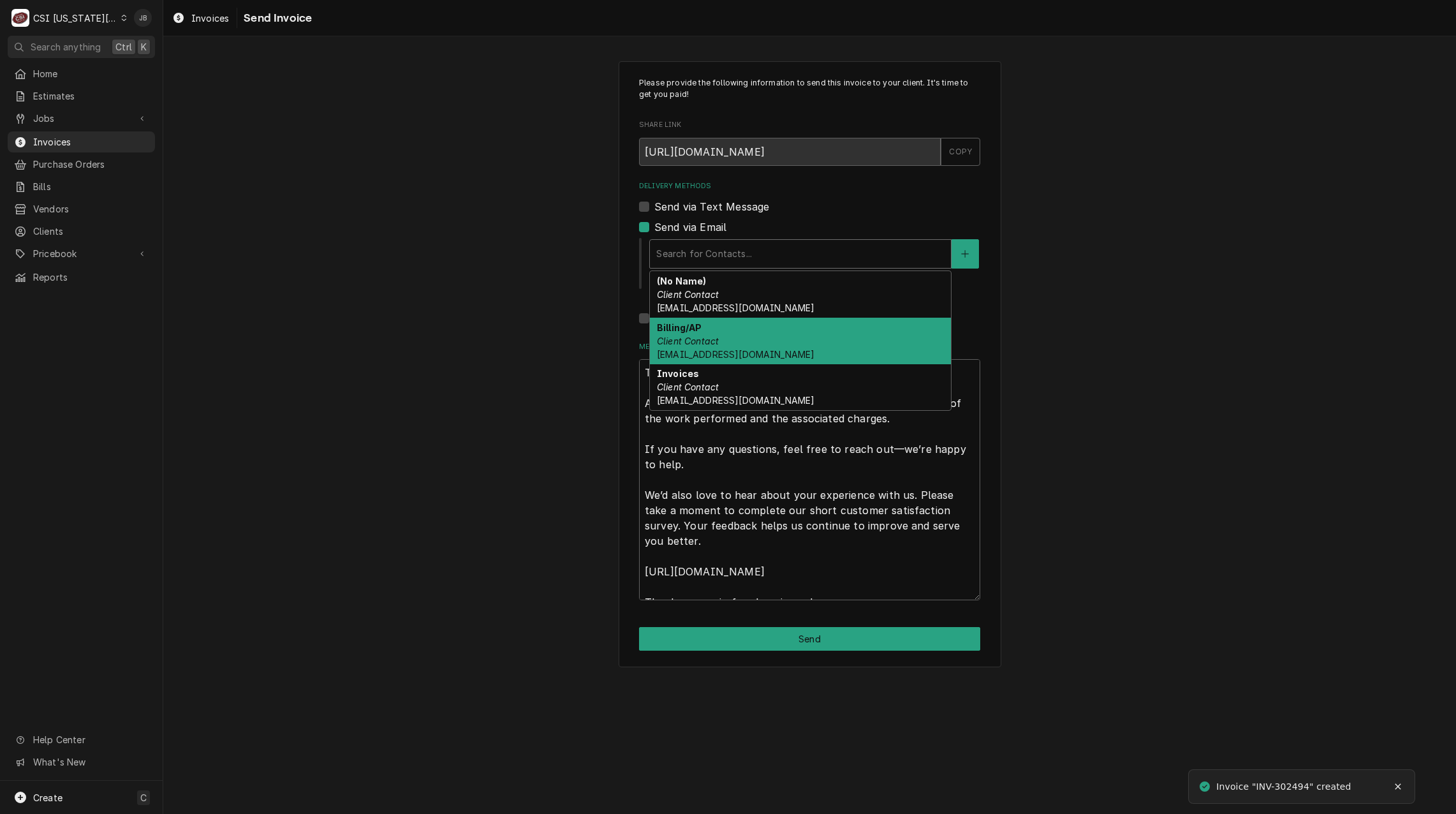
drag, startPoint x: 787, startPoint y: 332, endPoint x: 782, endPoint y: 339, distance: 8.6
click at [784, 335] on div "Billing/AP Client Contact apfax@don.com" at bounding box center [801, 341] width 301 height 47
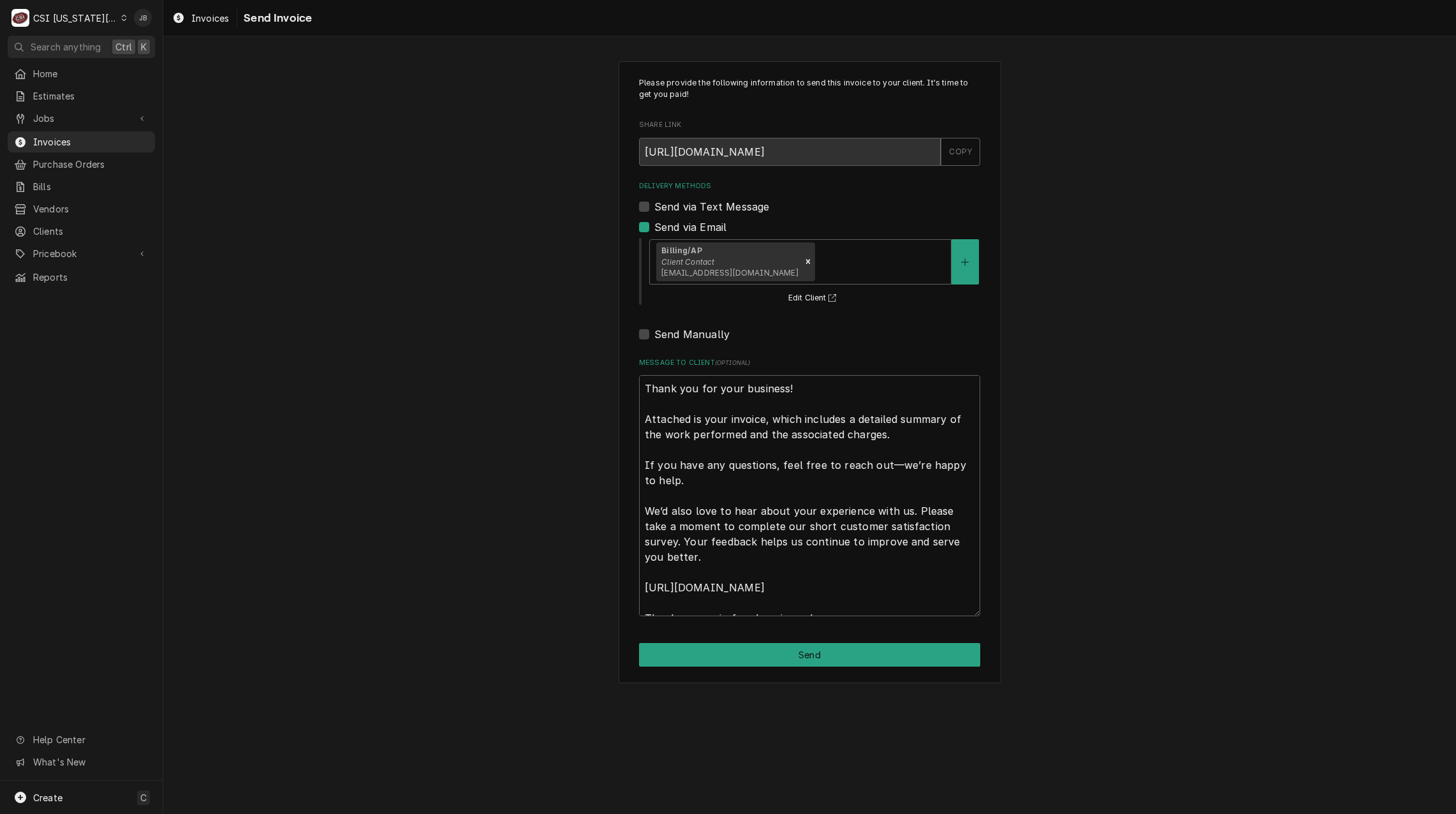
click at [784, 671] on div "Please provide the following information to send this invoice to your client. I…" at bounding box center [810, 372] width 383 height 622
click at [890, 667] on div "Please provide the following information to send this invoice to your client. I…" at bounding box center [810, 372] width 383 height 622
click at [890, 654] on button "Send" at bounding box center [810, 654] width 341 height 24
type textarea "x"
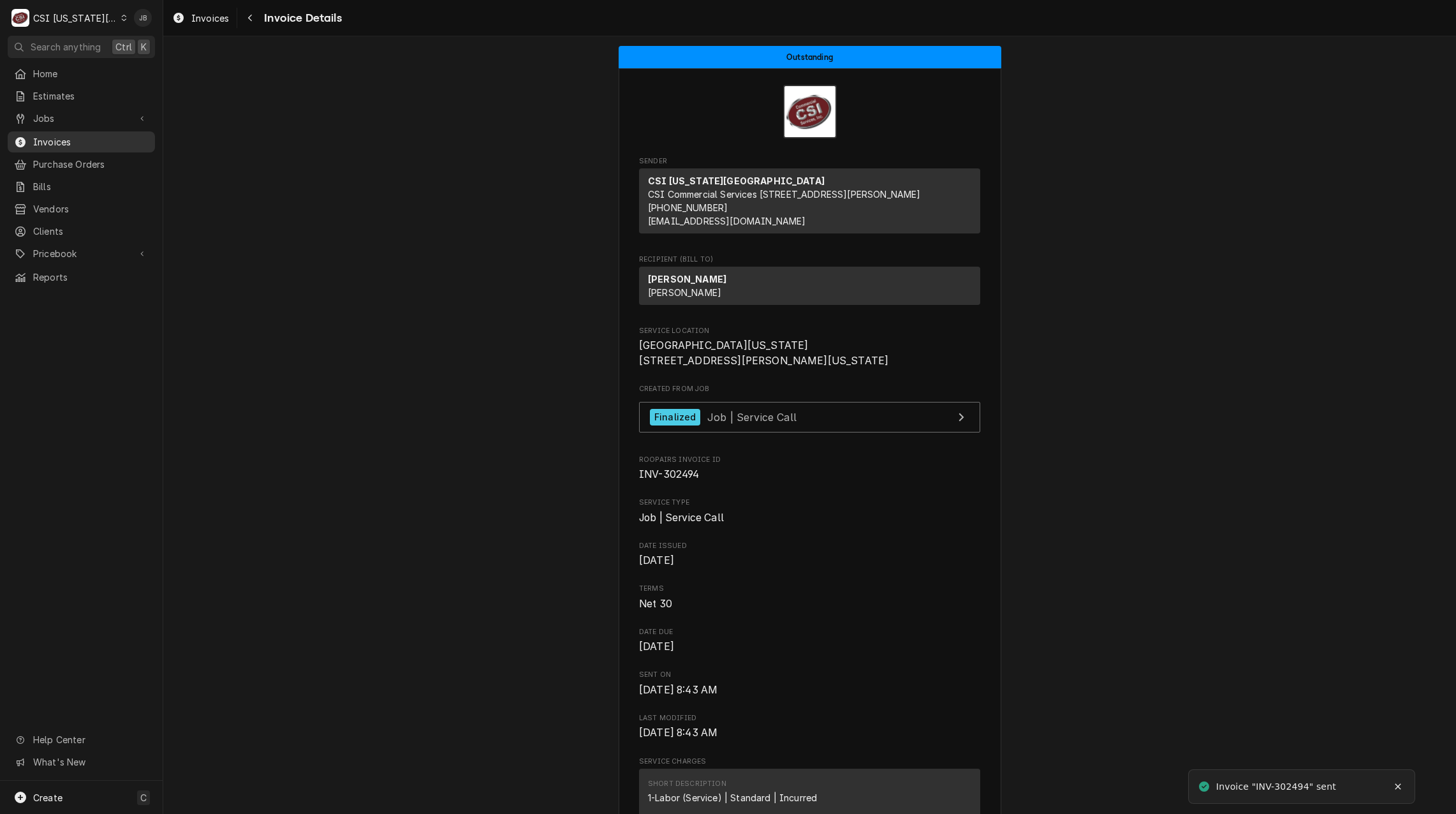
click at [52, 140] on span "Invoices" at bounding box center [91, 142] width 115 height 13
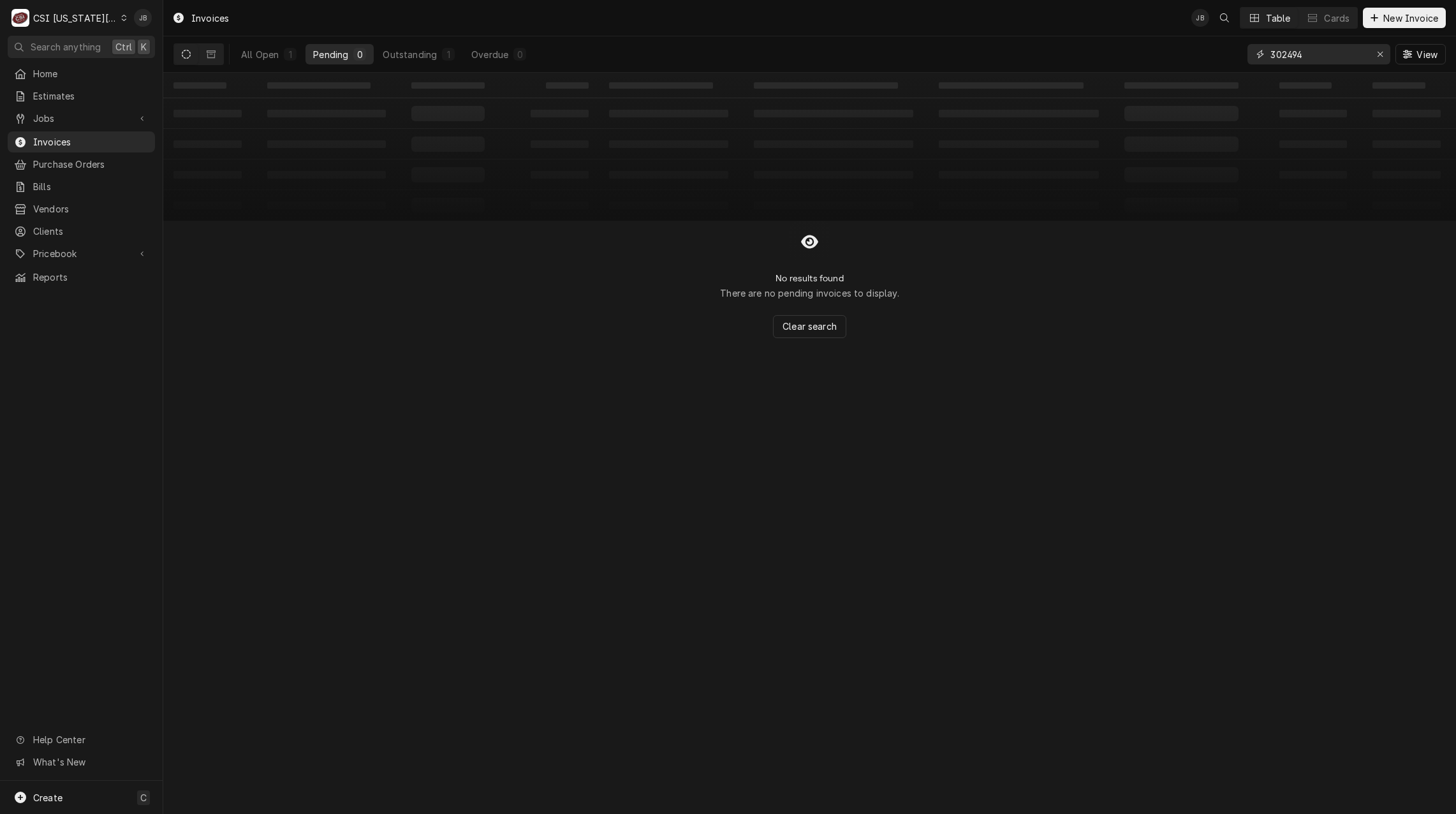
click at [1325, 57] on input "302494" at bounding box center [1319, 55] width 96 height 21
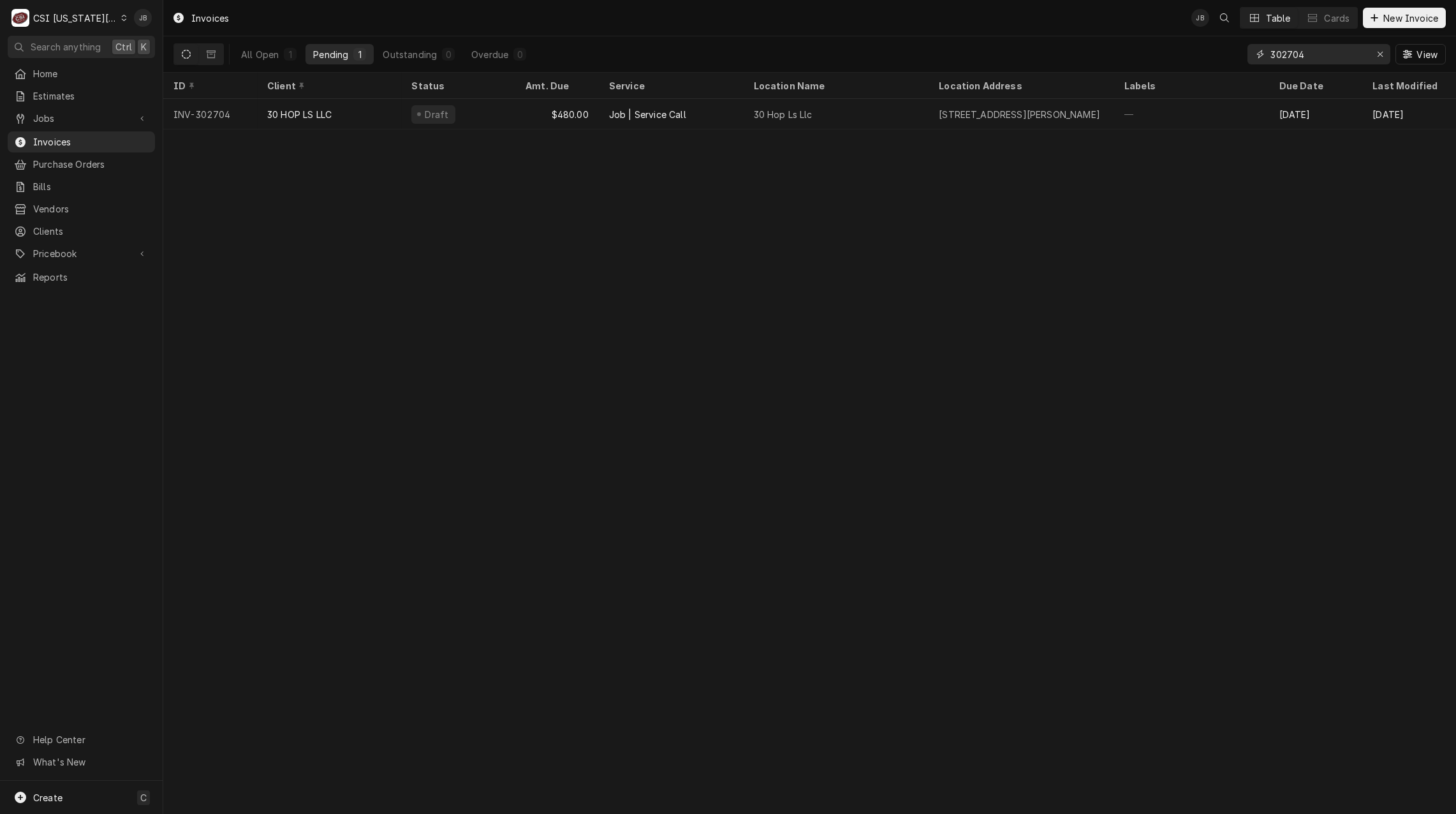
type input "302704"
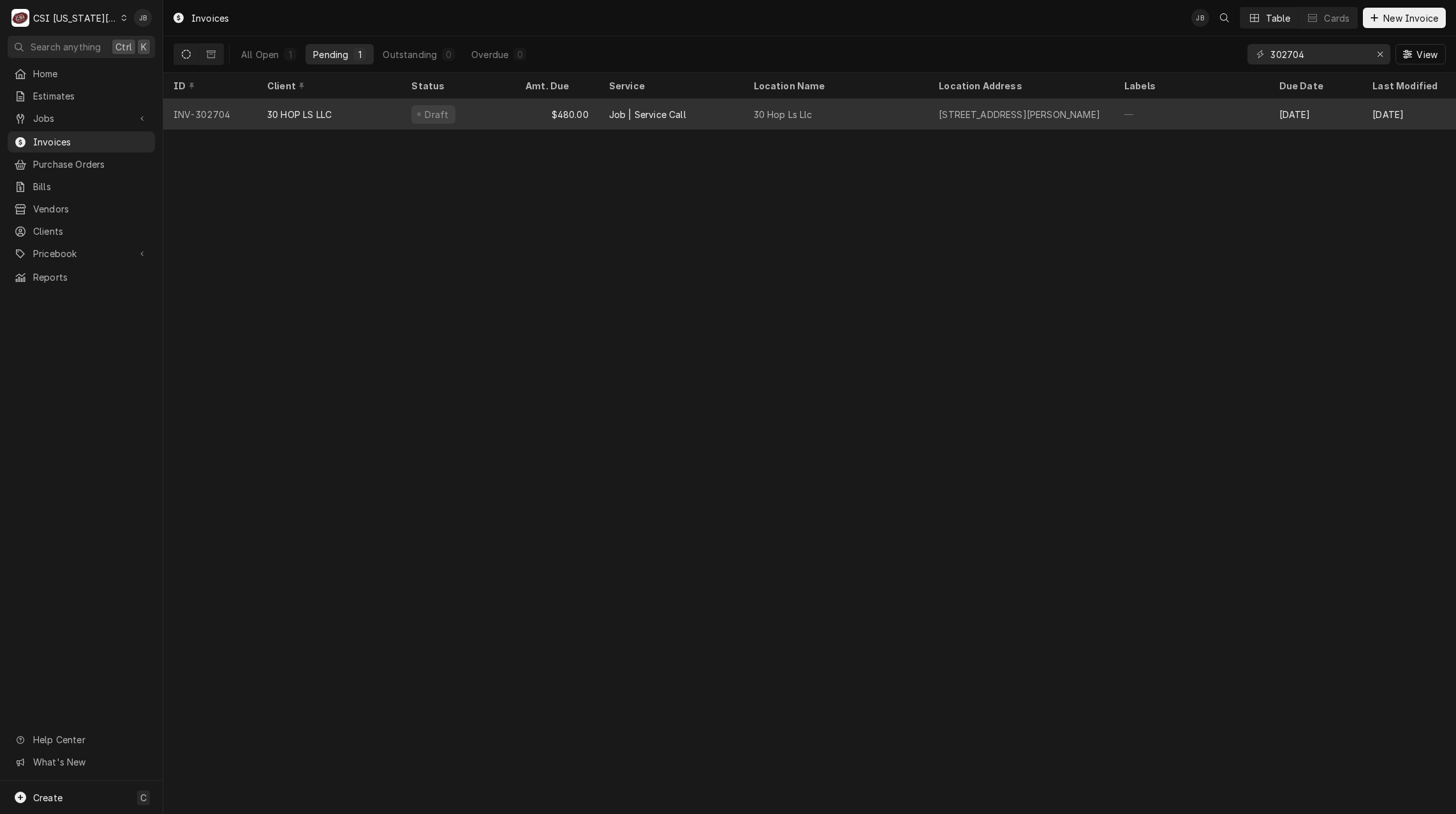
click at [541, 112] on div "$480.00" at bounding box center [557, 114] width 83 height 30
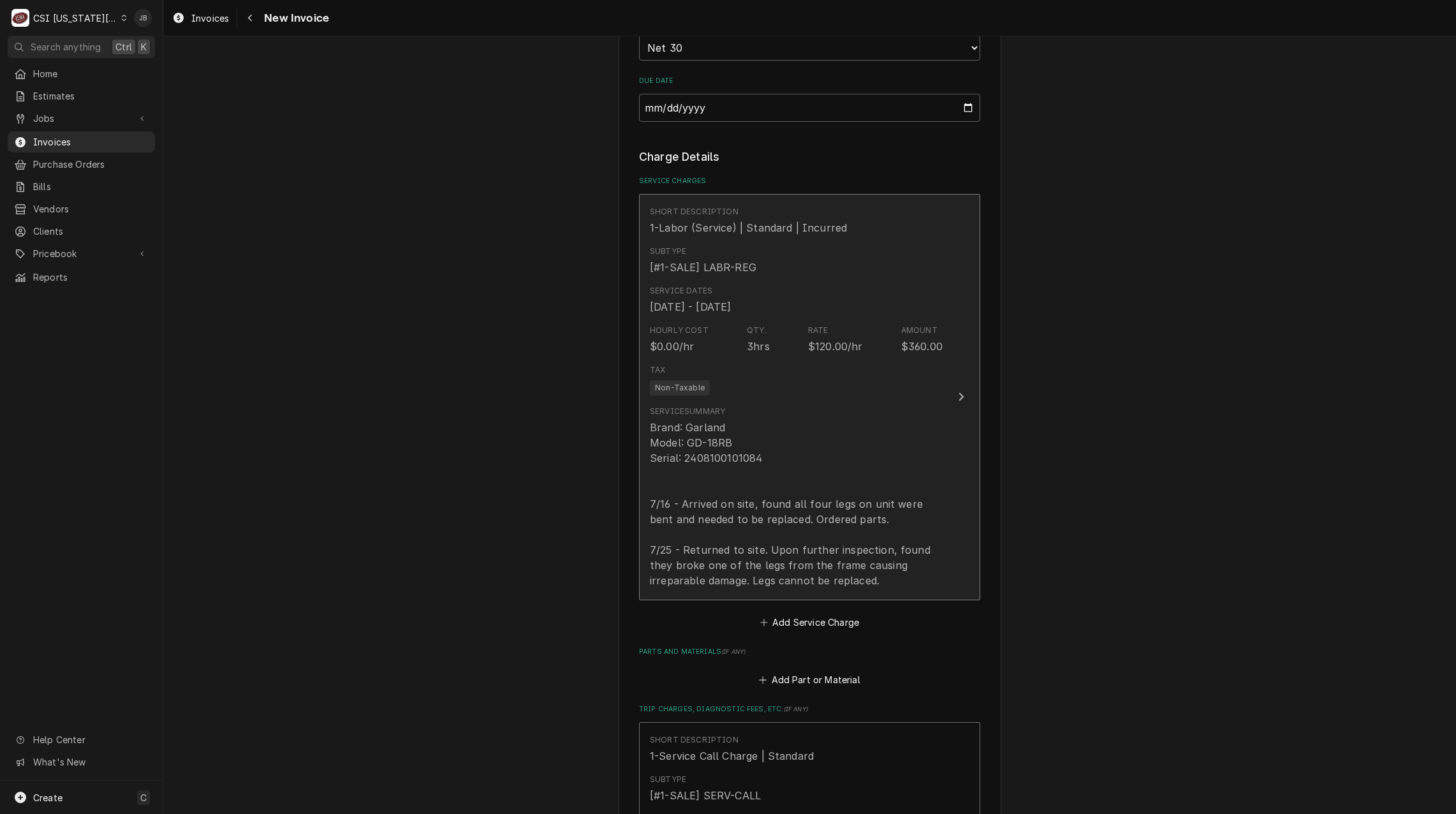
scroll to position [1084, 0]
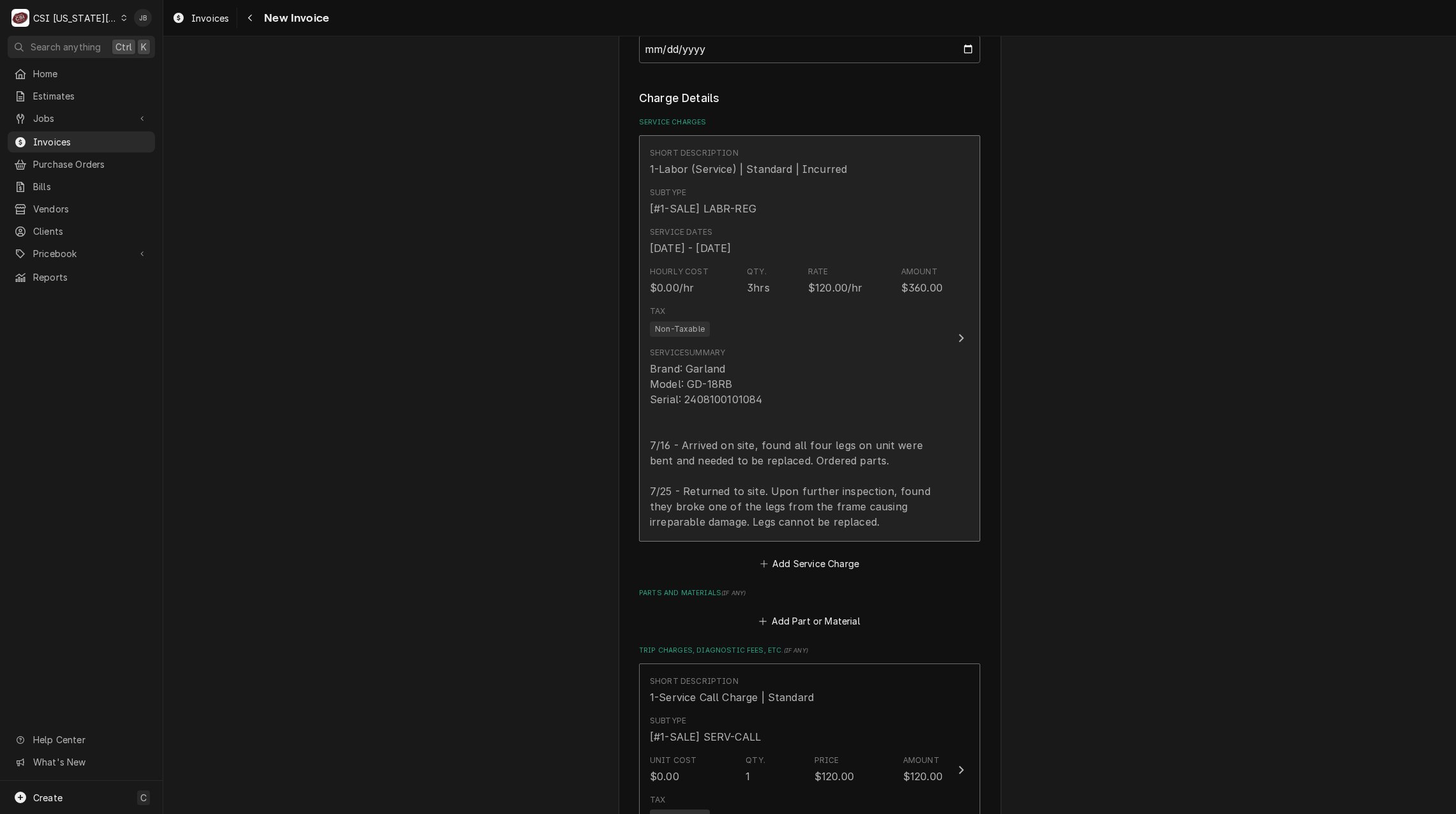
click at [780, 480] on div "Brand: Garland Model: GD-18RB Serial: 2408100101084 7/16 - Arrived on site, fou…" at bounding box center [796, 445] width 293 height 168
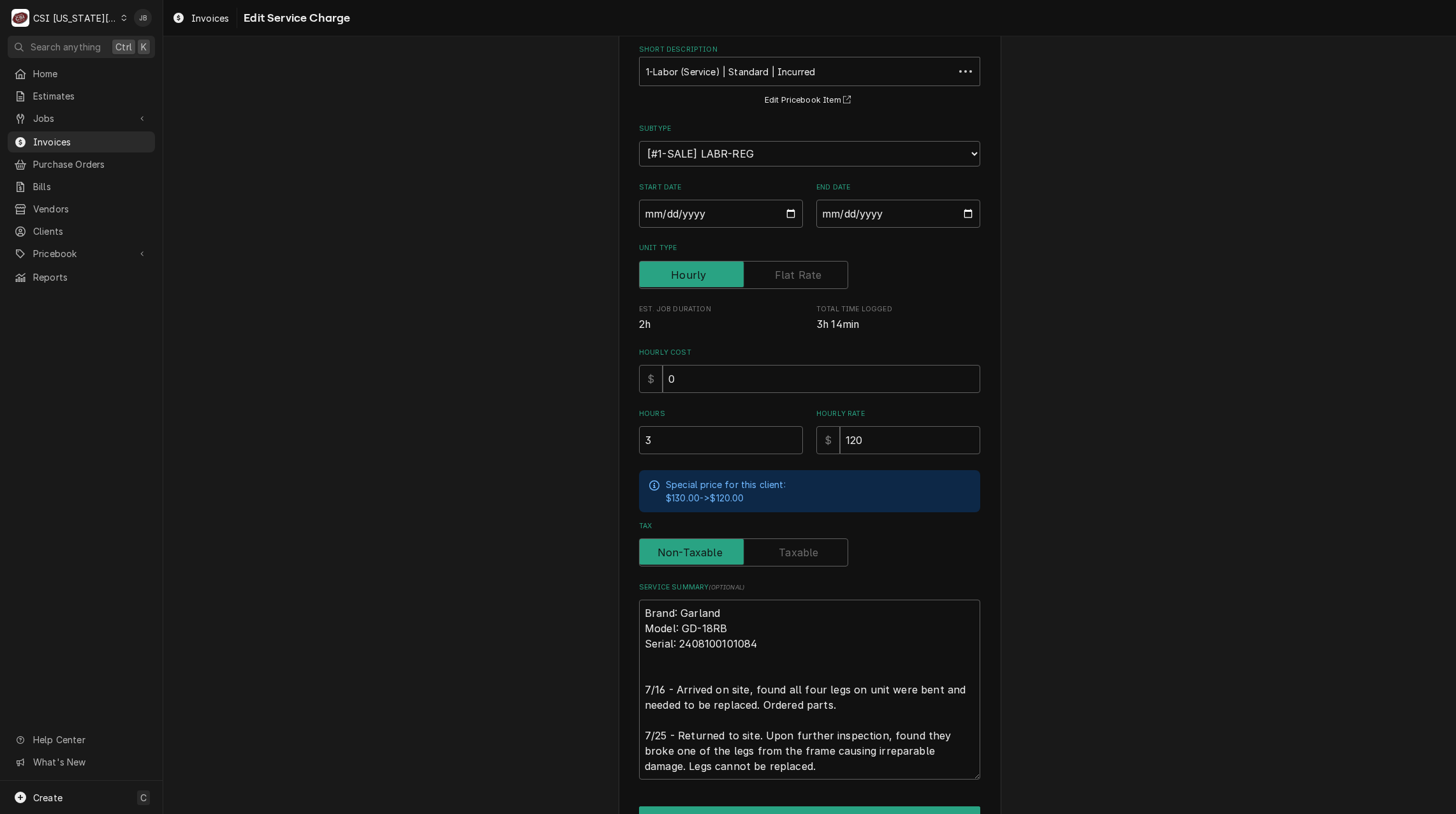
scroll to position [138, 0]
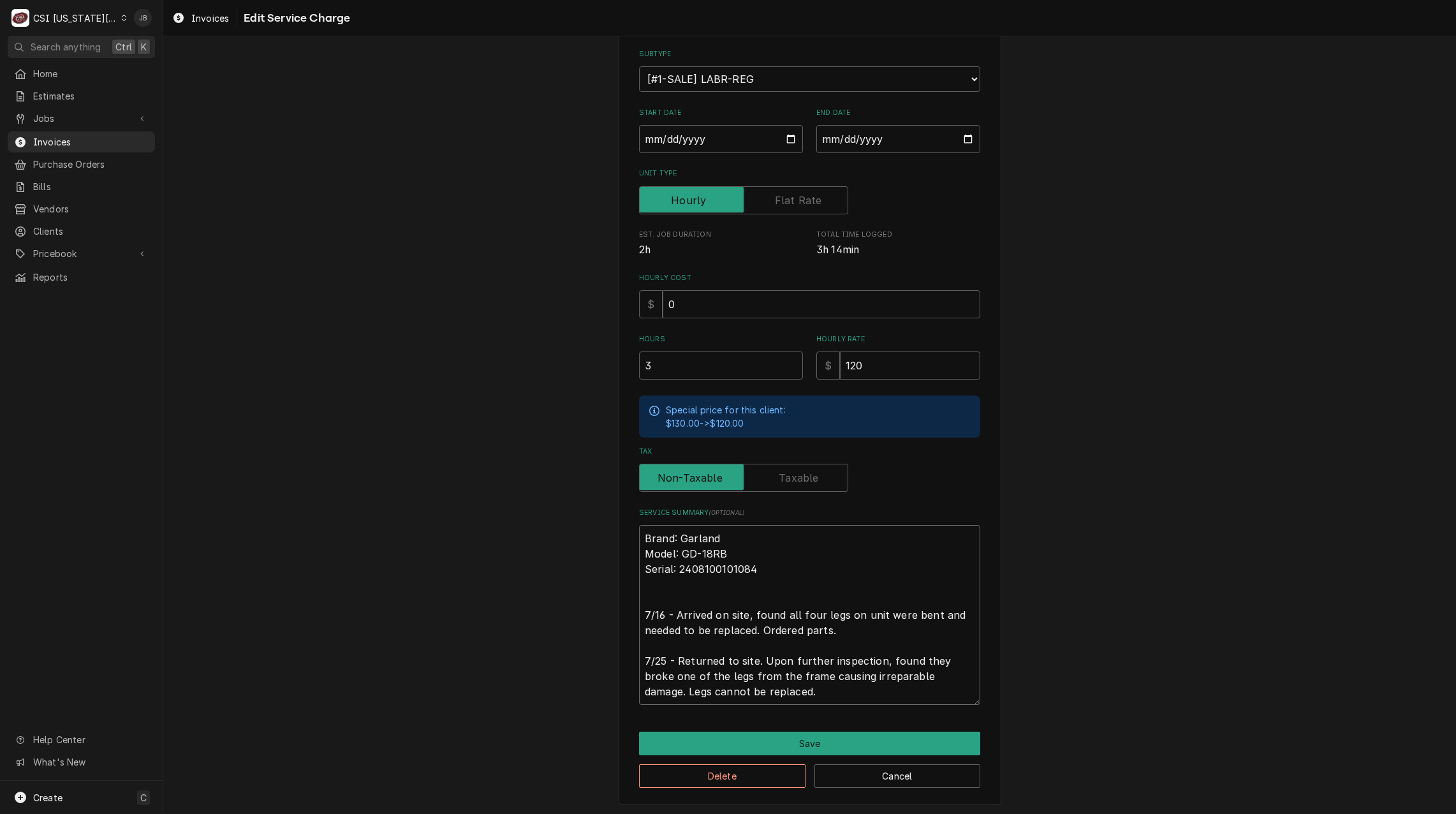
drag, startPoint x: 673, startPoint y: 660, endPoint x: 773, endPoint y: 623, distance: 106.6
click at [773, 623] on textarea "Brand: Garland Model: GD-18RB Serial: 2408100101084 7/16 - Arrived on site, fou…" at bounding box center [810, 615] width 341 height 179
click at [745, 651] on textarea "Brand: Garland Model: GD-18RB Serial: 2408100101084 7/16 - Arrived on site, fou…" at bounding box center [810, 615] width 341 height 179
click at [752, 660] on textarea "Brand: Garland Model: GD-18RB Serial: 2408100101084 7/16 - Arrived on site, fou…" at bounding box center [810, 615] width 341 height 179
type textarea "x"
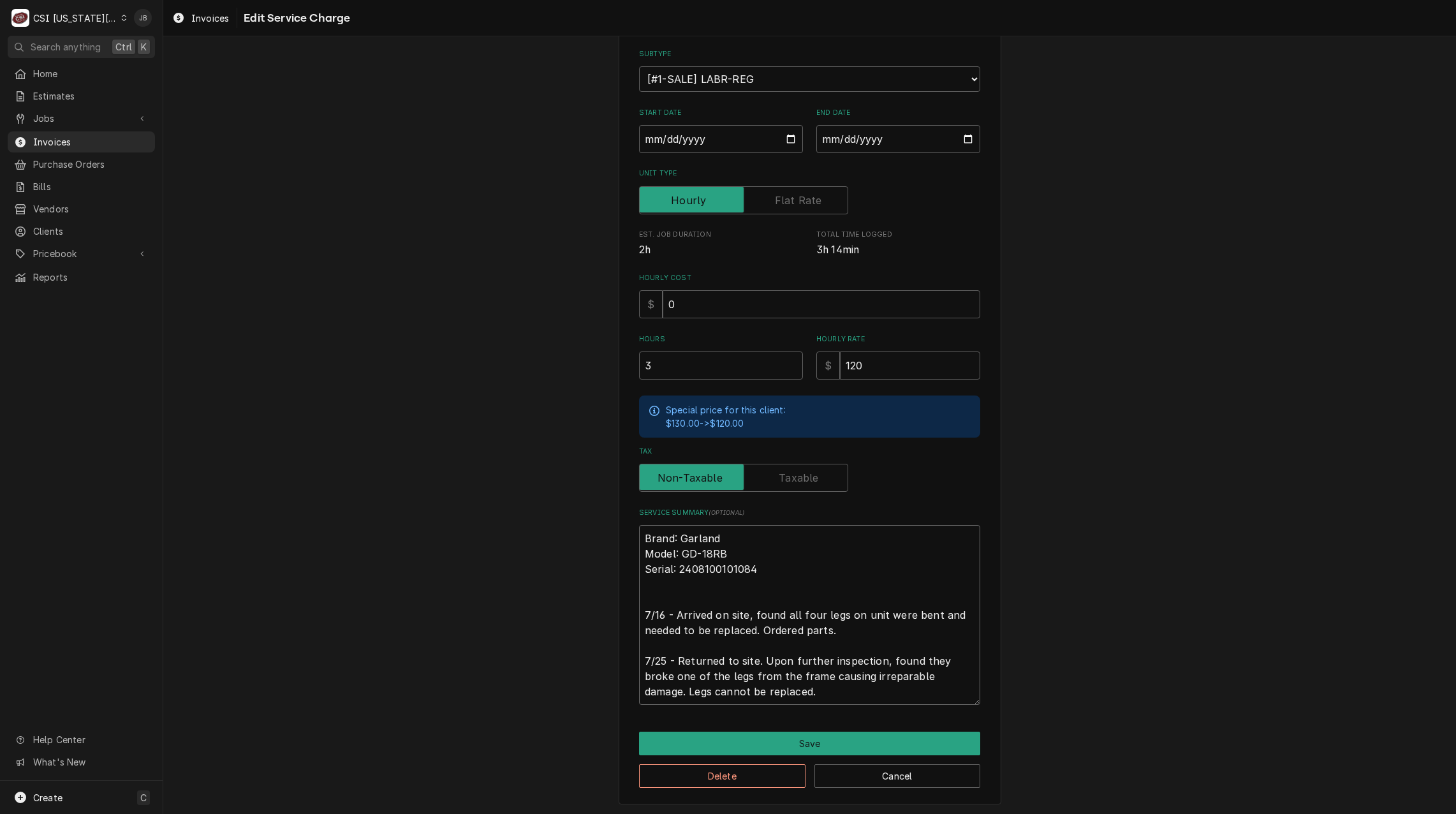
type textarea "Brand: Garland Model: GD-18RB Serial: 2408100101084 7/16 - Arrived on site, fou…"
click at [762, 649] on textarea "Brand: Garland Model: GD-18RB Serial: 2408100101084 7/16 - Arrived on site, fou…" at bounding box center [810, 615] width 341 height 179
drag, startPoint x: 752, startPoint y: 660, endPoint x: 759, endPoint y: 623, distance: 37.7
click at [759, 623] on textarea "Brand: Garland Model: GD-18RB Serial: 2408100101084 7/16 - Arrived on site, fou…" at bounding box center [810, 615] width 341 height 179
type textarea "x"
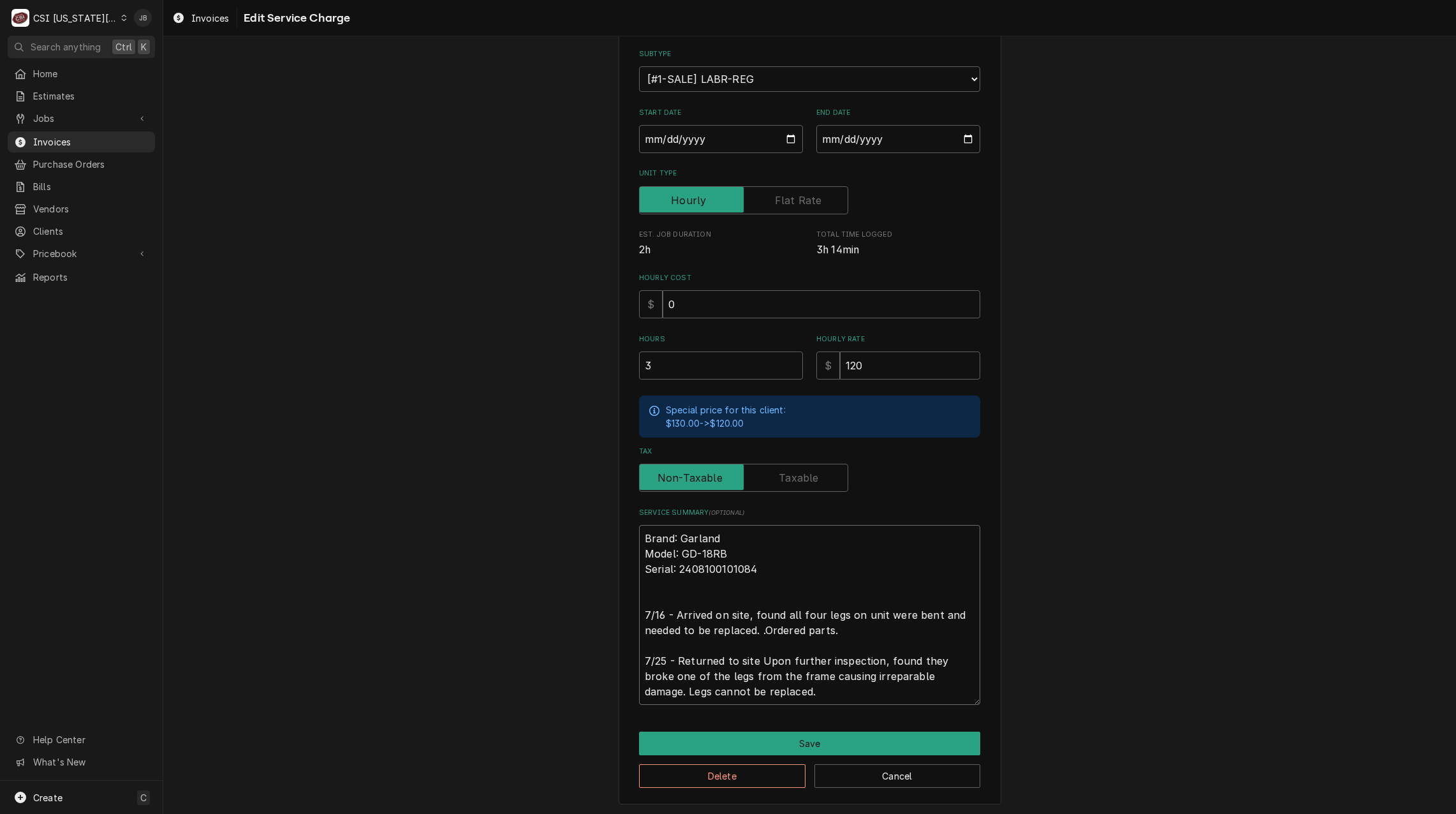
type textarea "Brand: Garland Model: GD-18RB Serial: 2408100101084 7/16 - Arrived on site, fou…"
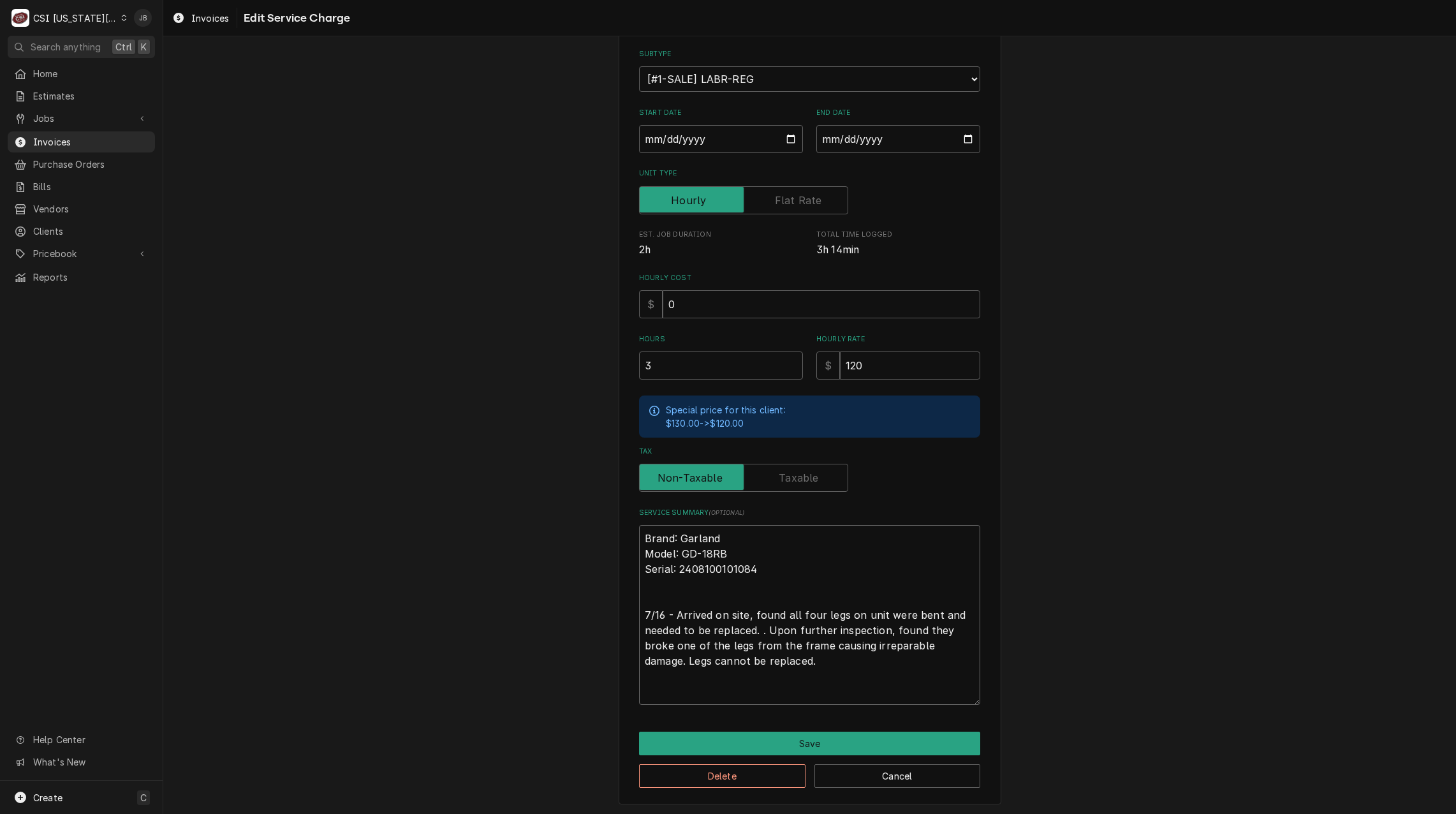
scroll to position [108, 0]
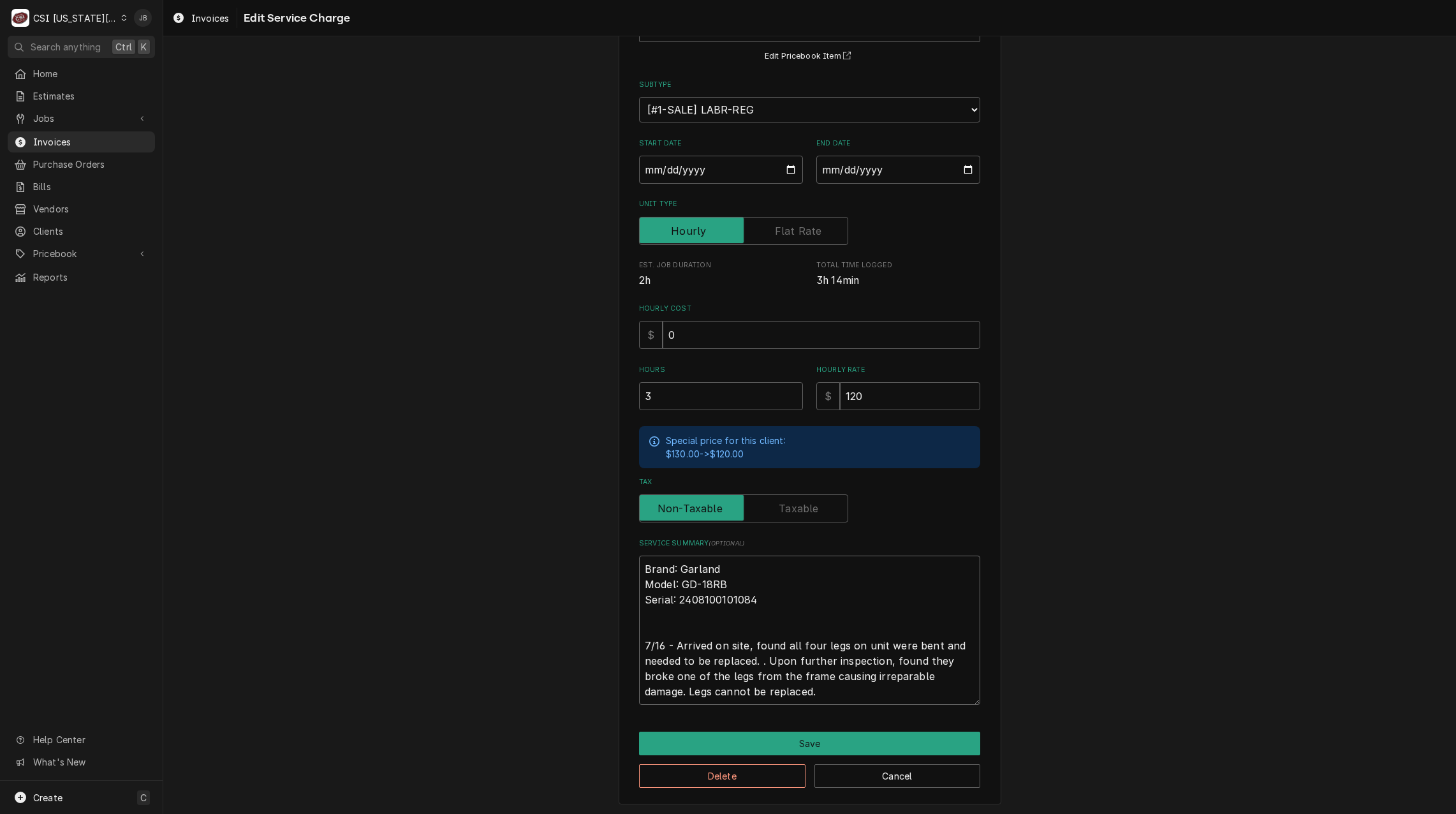
type textarea "x"
type textarea "Brand: Garland Model: GD-18RB Serial: 2408100101084 7/16 - Arrived on site, fou…"
type textarea "x"
click at [764, 691] on textarea "Brand: Garland Model: GD-18RB Serial: 2408100101084 7/16 - Arrived on site, fou…" at bounding box center [810, 630] width 341 height 149
click at [766, 689] on textarea "Brand: Garland Model: GD-18RB Serial: 2408100101084 7/16 - Arrived on site, fou…" at bounding box center [810, 630] width 341 height 149
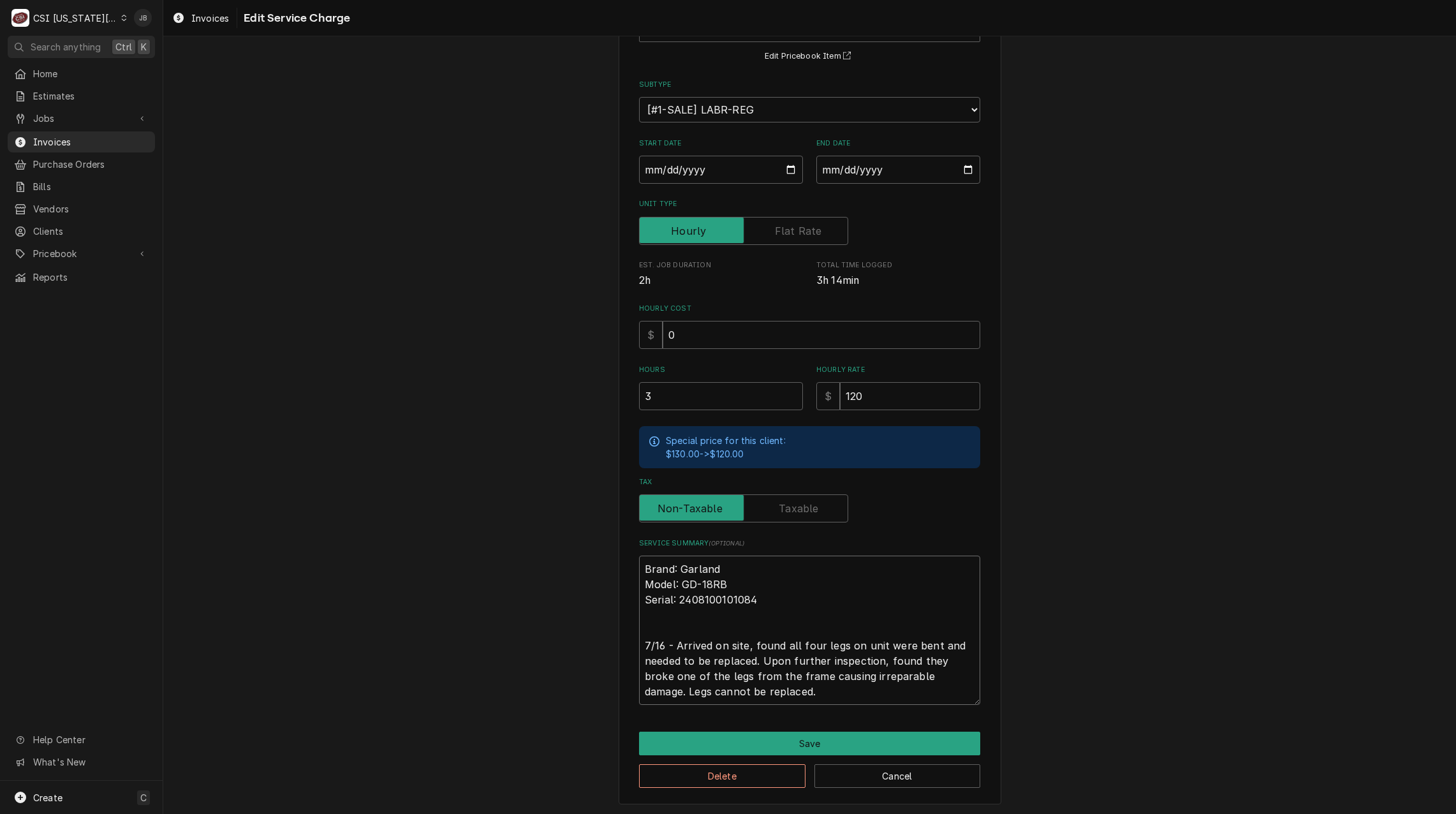
type textarea "Brand: Garland Model: GD-18RB Serial: 2408100101084 7/16 - Arrived on site, fou…"
drag, startPoint x: 666, startPoint y: 397, endPoint x: 601, endPoint y: 397, distance: 65.0
click at [601, 397] on div "Use the fields below to edit this service charge Short Description 1-Labor (Ser…" at bounding box center [810, 378] width 1293 height 873
type textarea "x"
type input "1"
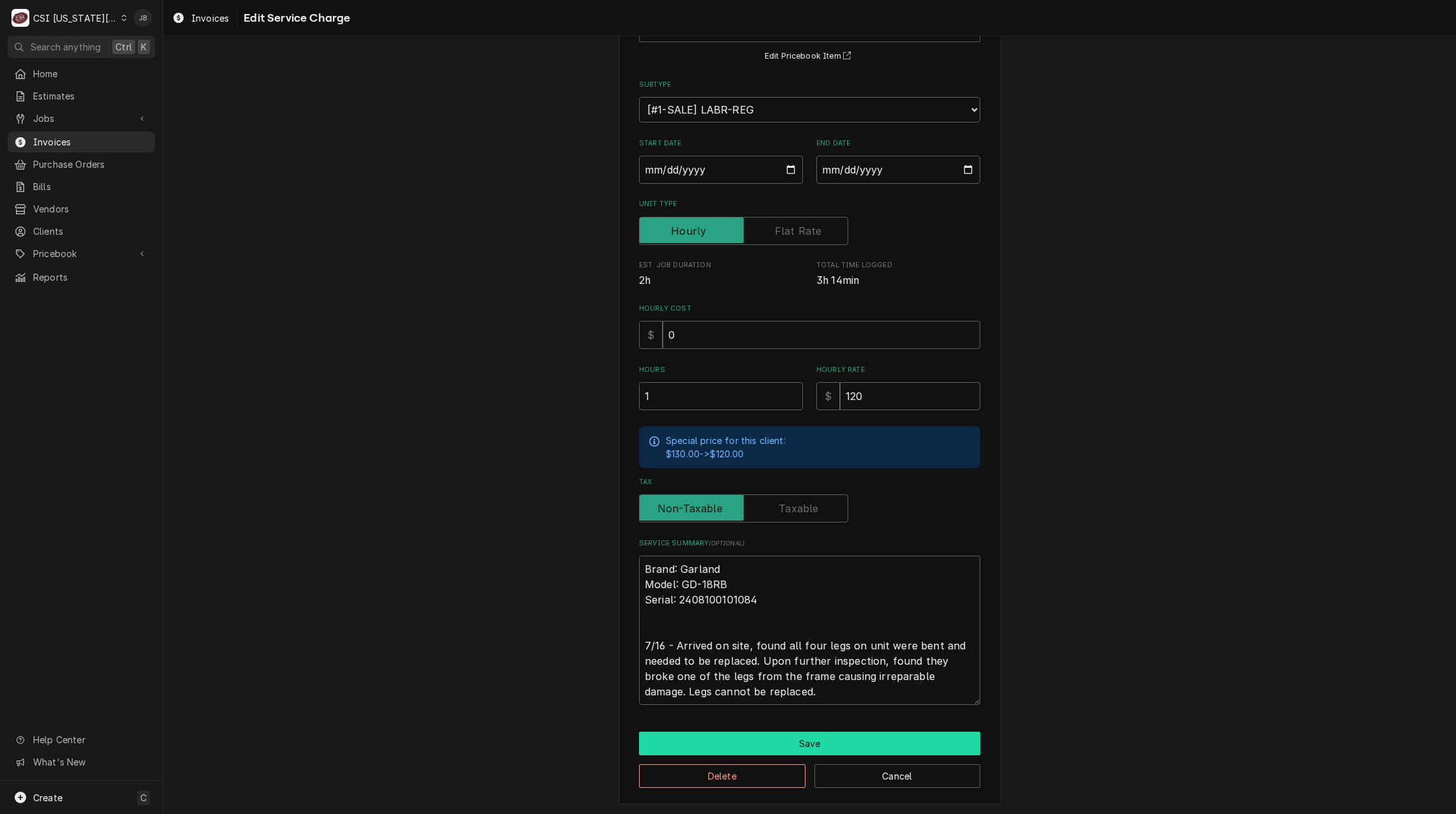
click at [726, 746] on button "Save" at bounding box center [810, 743] width 341 height 24
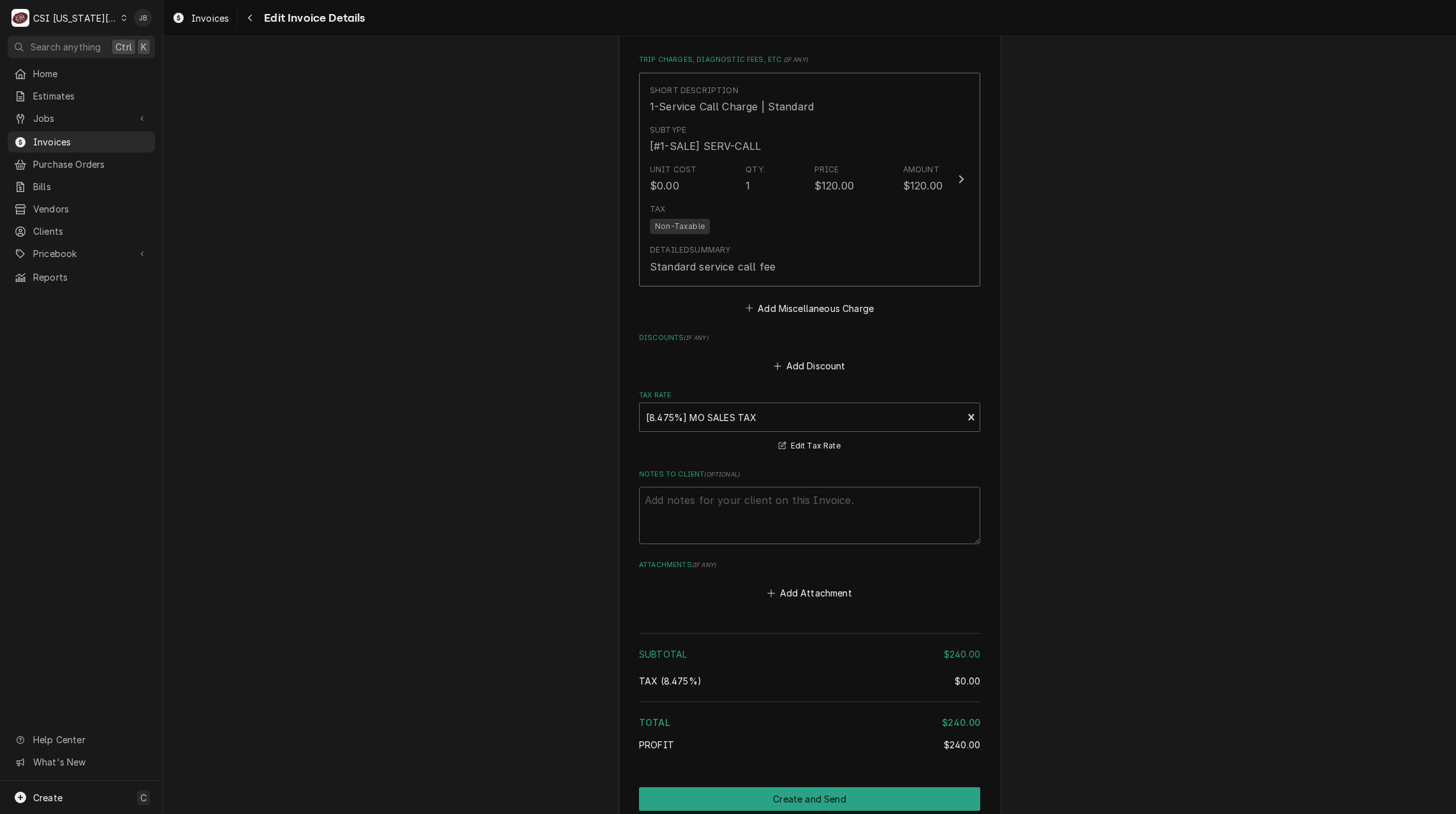
scroll to position [1771, 0]
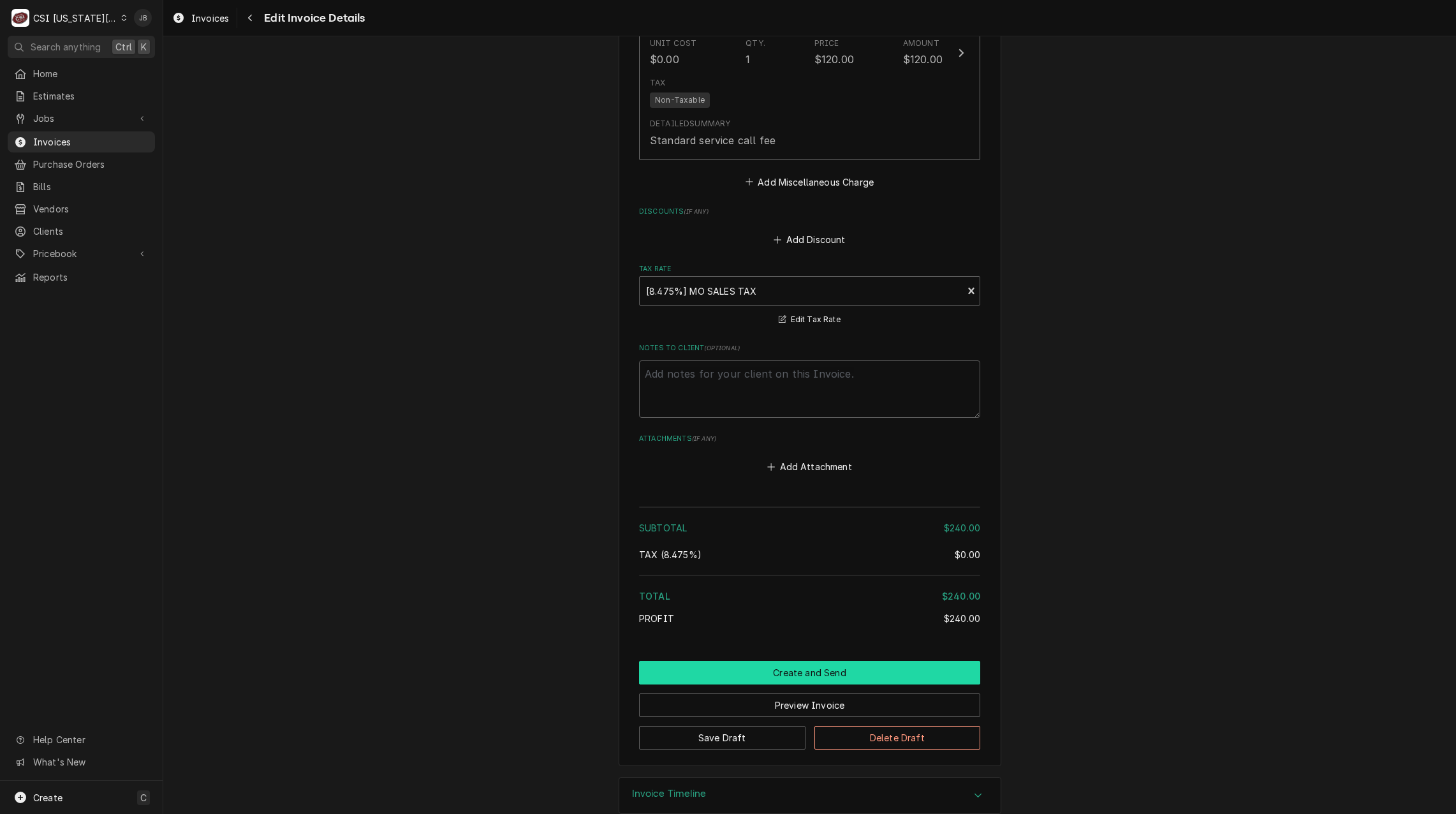
click at [753, 667] on button "Create and Send" at bounding box center [810, 673] width 341 height 24
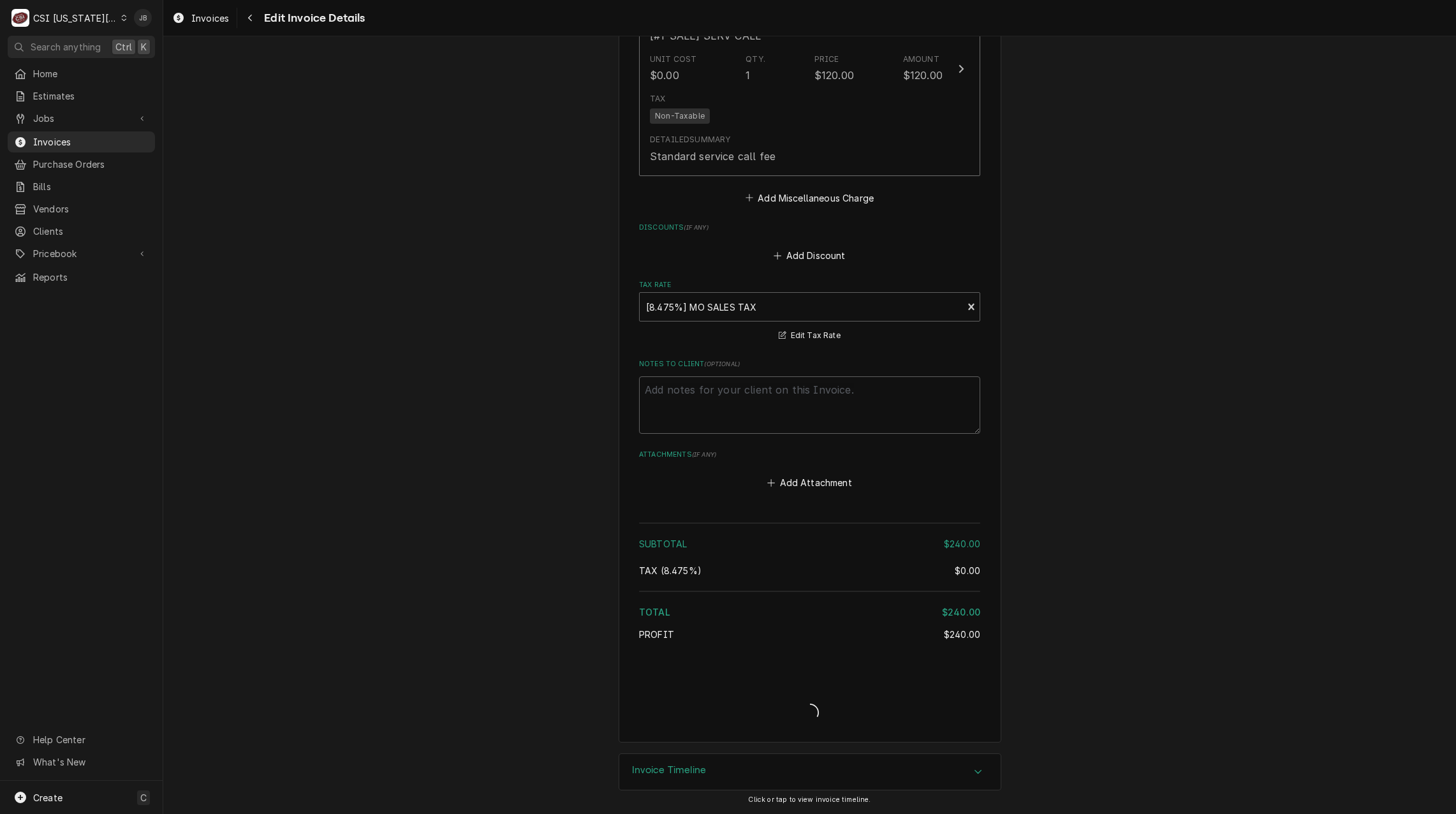
type textarea "x"
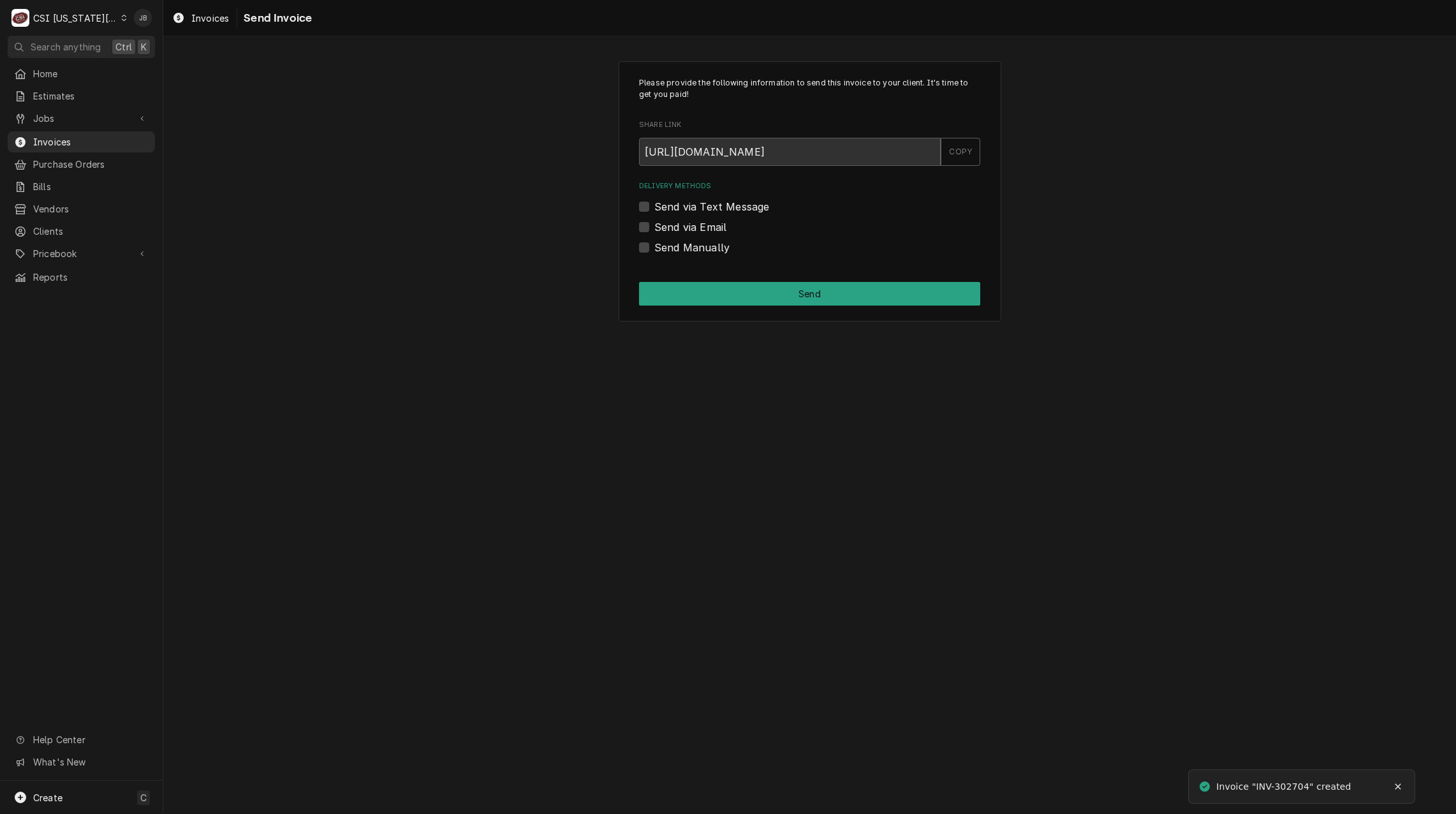
click at [674, 227] on label "Send via Email" at bounding box center [691, 227] width 72 height 16
click at [674, 227] on input "Send via Email" at bounding box center [825, 233] width 341 height 28
checkbox input "true"
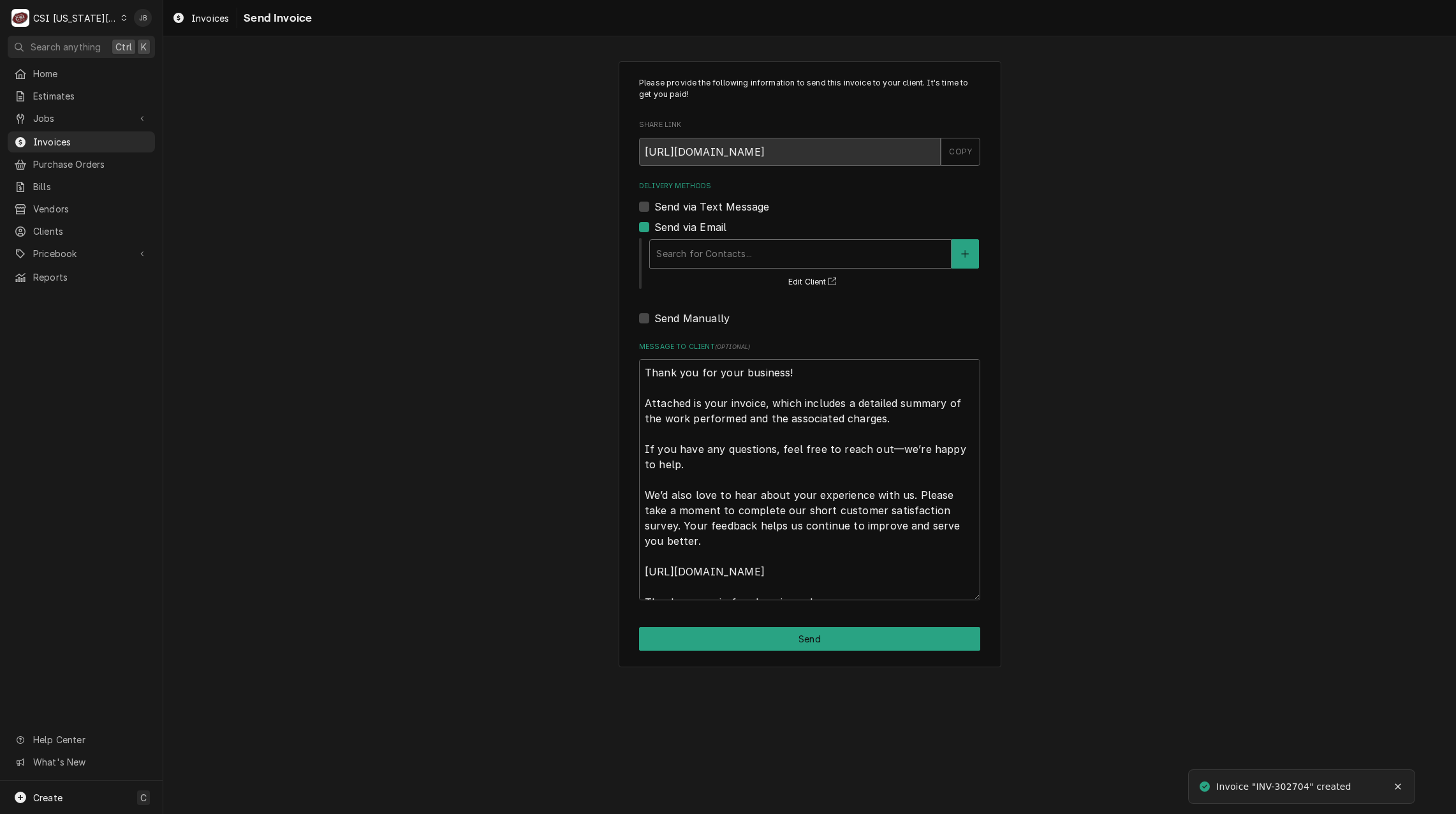
click at [717, 250] on div "Delivery Methods" at bounding box center [801, 253] width 288 height 23
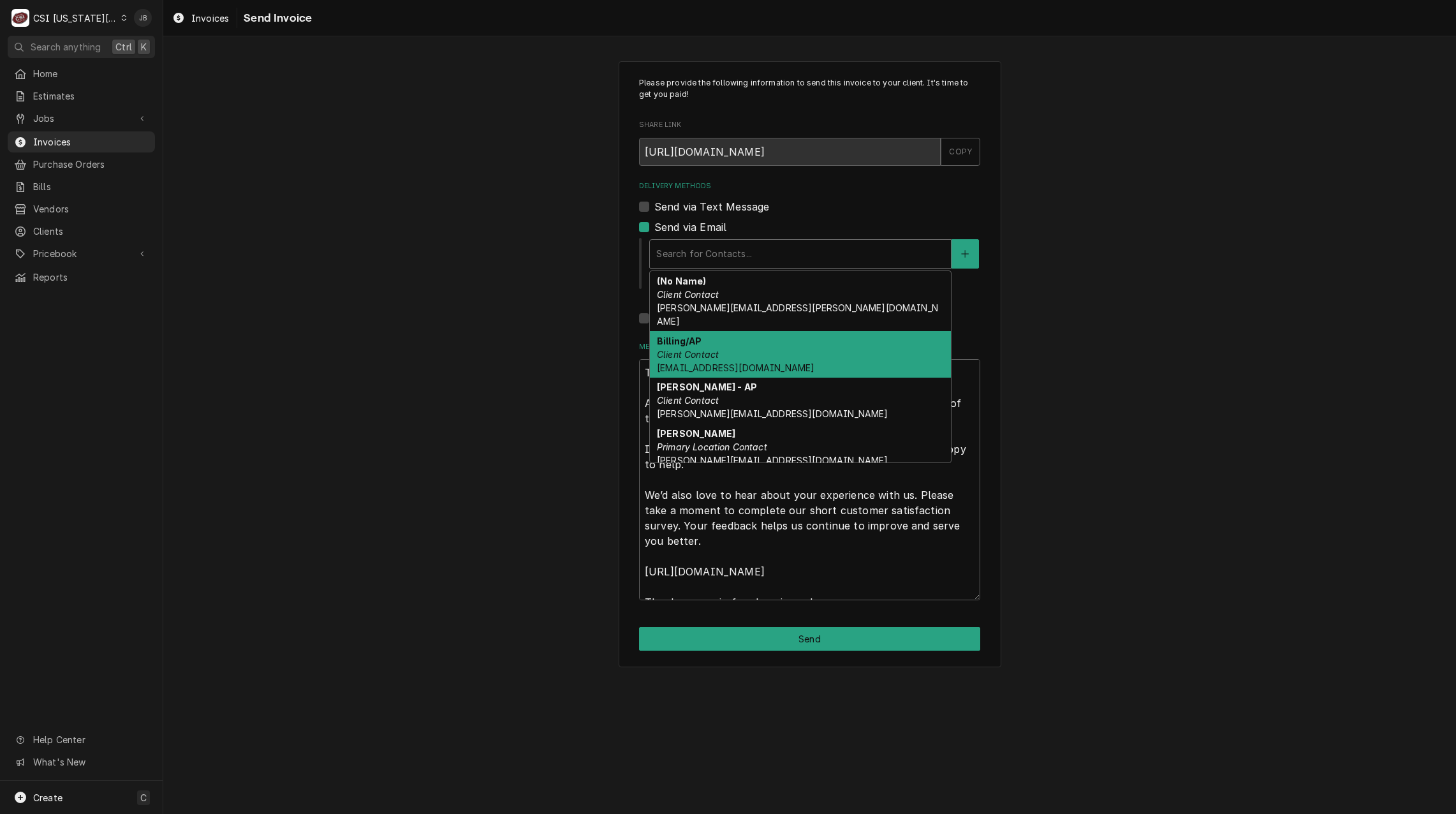
click at [725, 335] on div "Billing/AP Client Contact 30hopleessummit@meinvoices.com" at bounding box center [801, 354] width 301 height 47
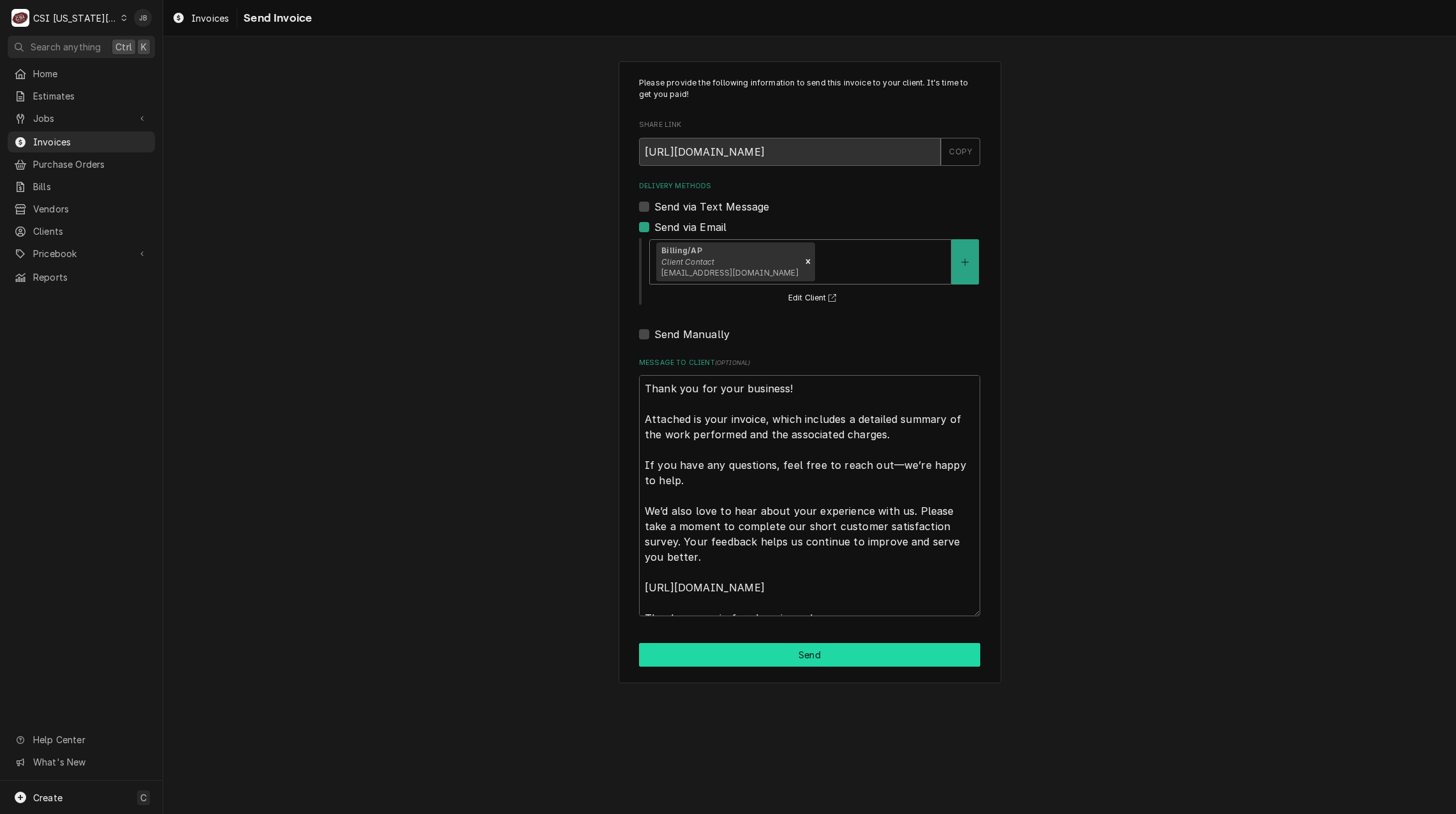
click at [765, 653] on button "Send" at bounding box center [810, 654] width 341 height 24
type textarea "x"
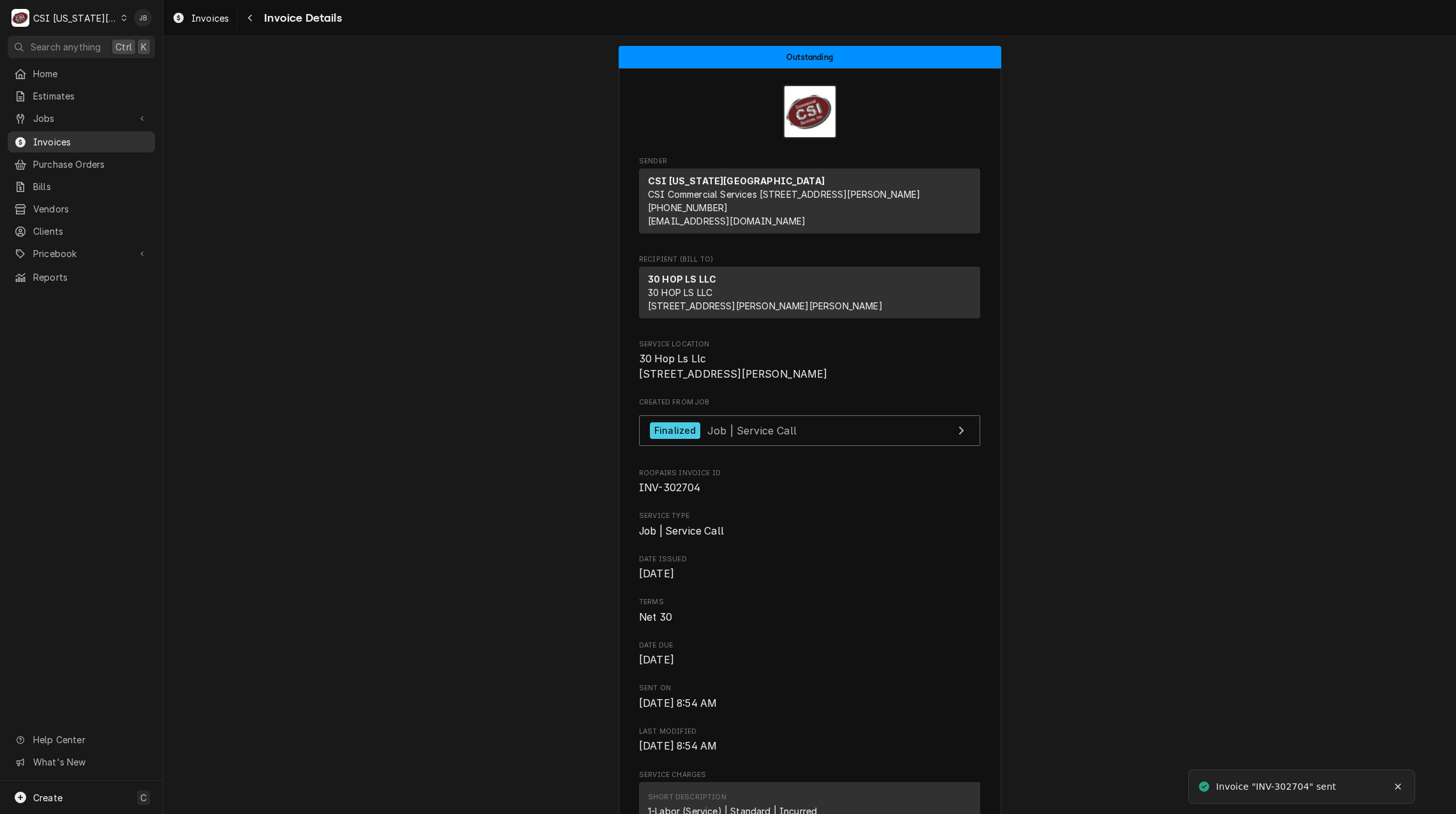
click at [82, 138] on span "Invoices" at bounding box center [91, 142] width 115 height 13
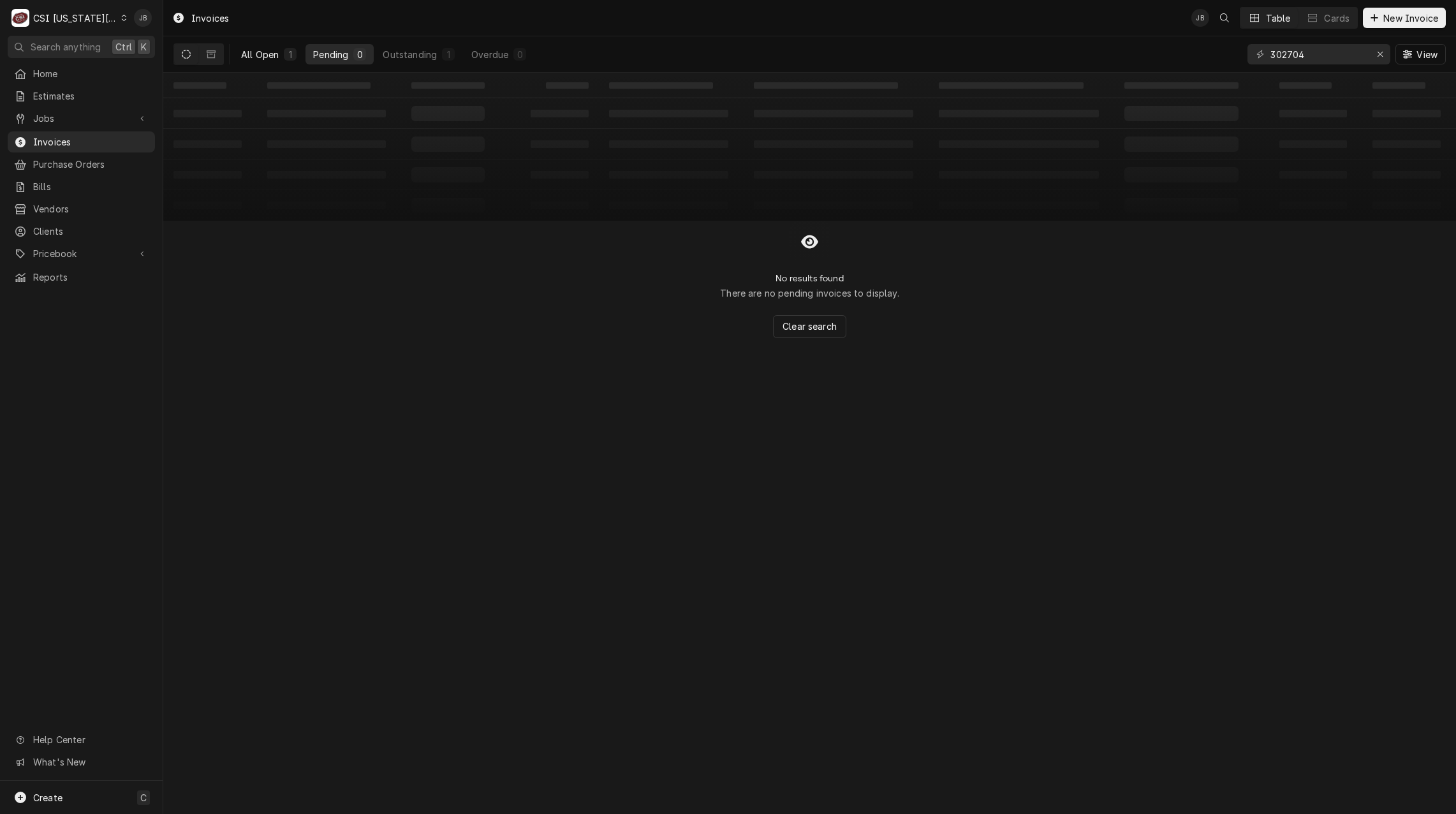
drag, startPoint x: 264, startPoint y: 61, endPoint x: 272, endPoint y: 57, distance: 8.9
click at [264, 60] on button "All Open 1" at bounding box center [269, 55] width 71 height 21
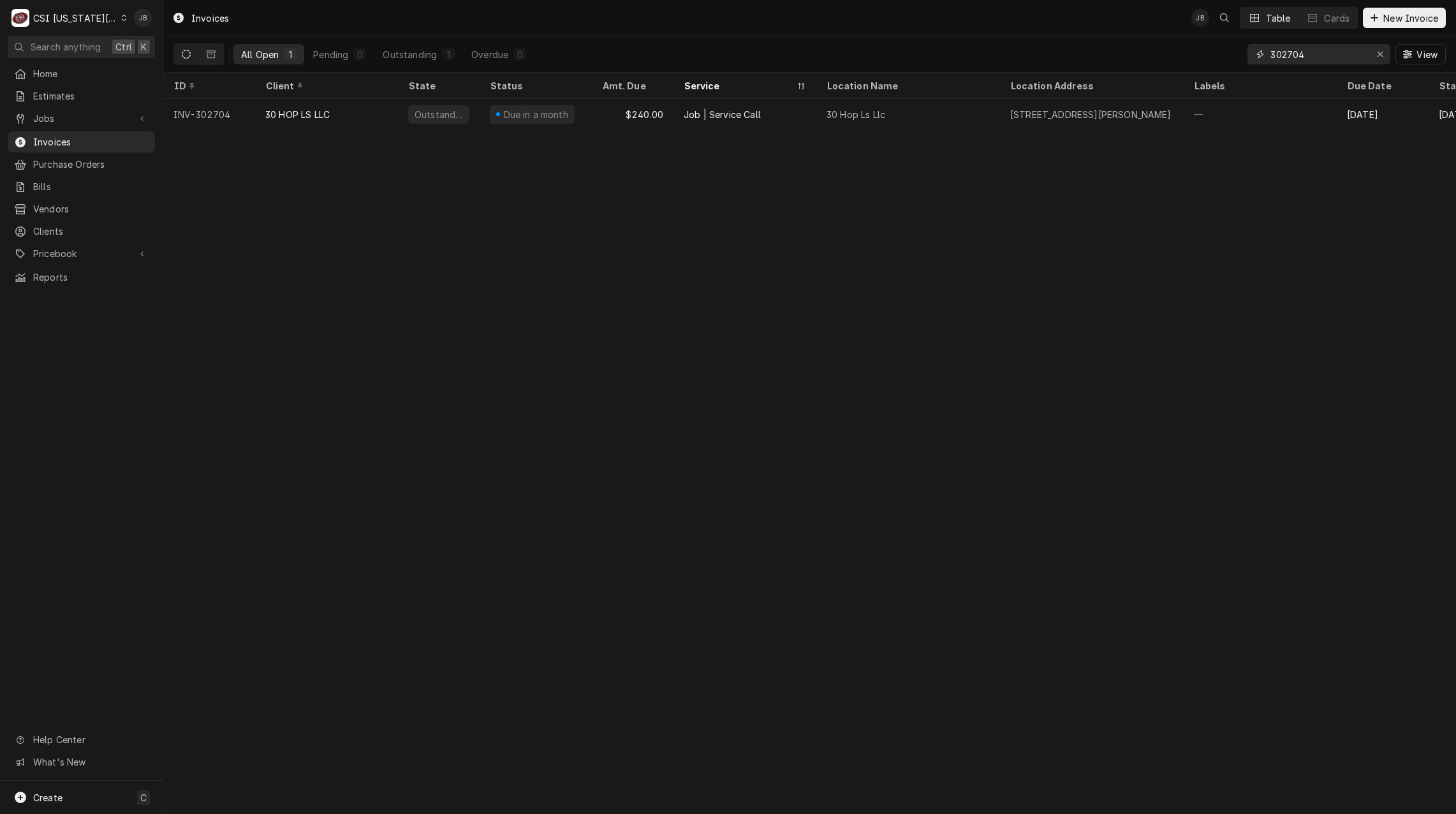
drag, startPoint x: 1319, startPoint y: 58, endPoint x: 1254, endPoint y: 63, distance: 65.2
click at [1254, 63] on div "302704" at bounding box center [1319, 55] width 143 height 21
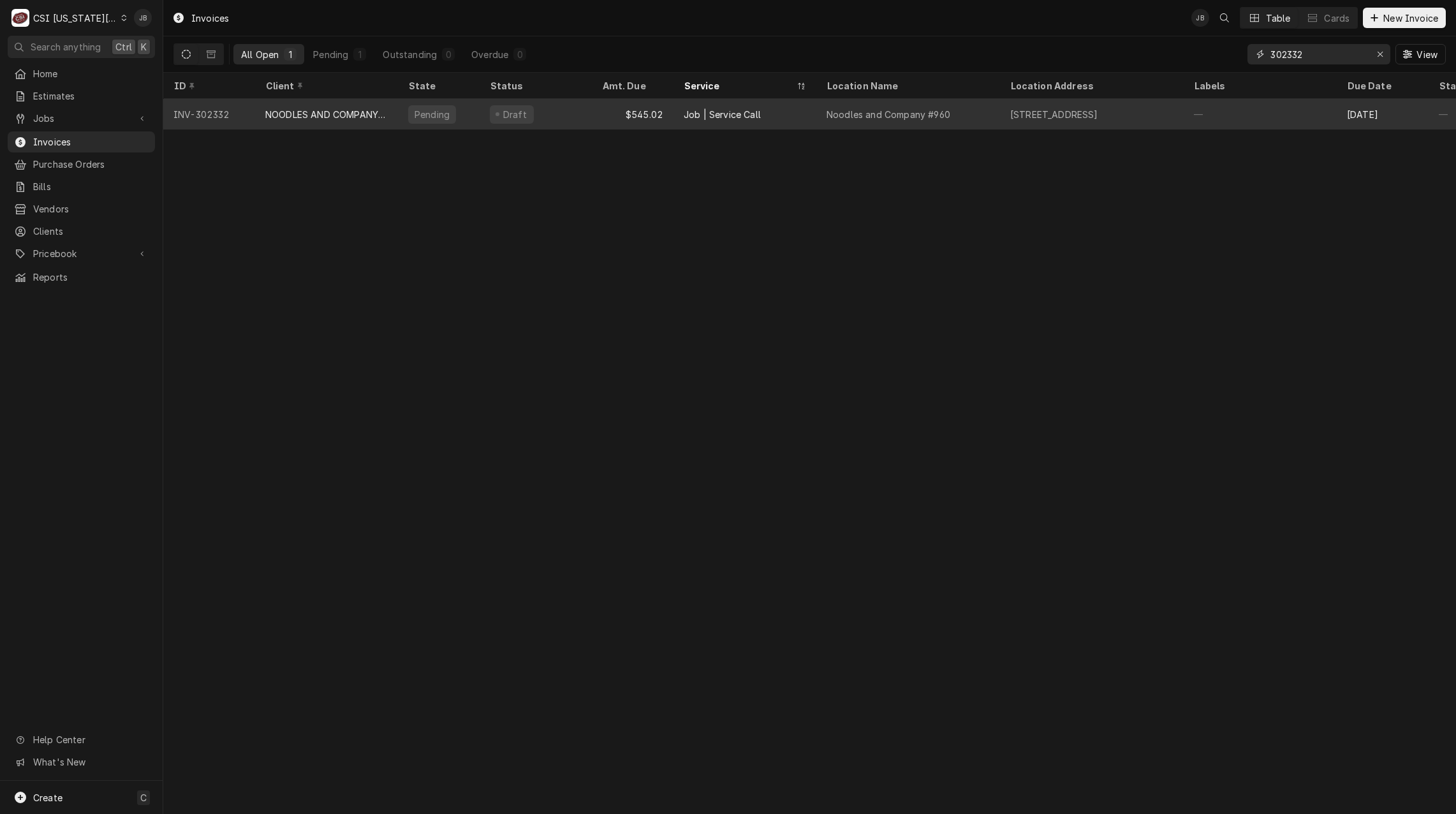
type input "302332"
click at [530, 110] on div "Draft" at bounding box center [536, 114] width 112 height 30
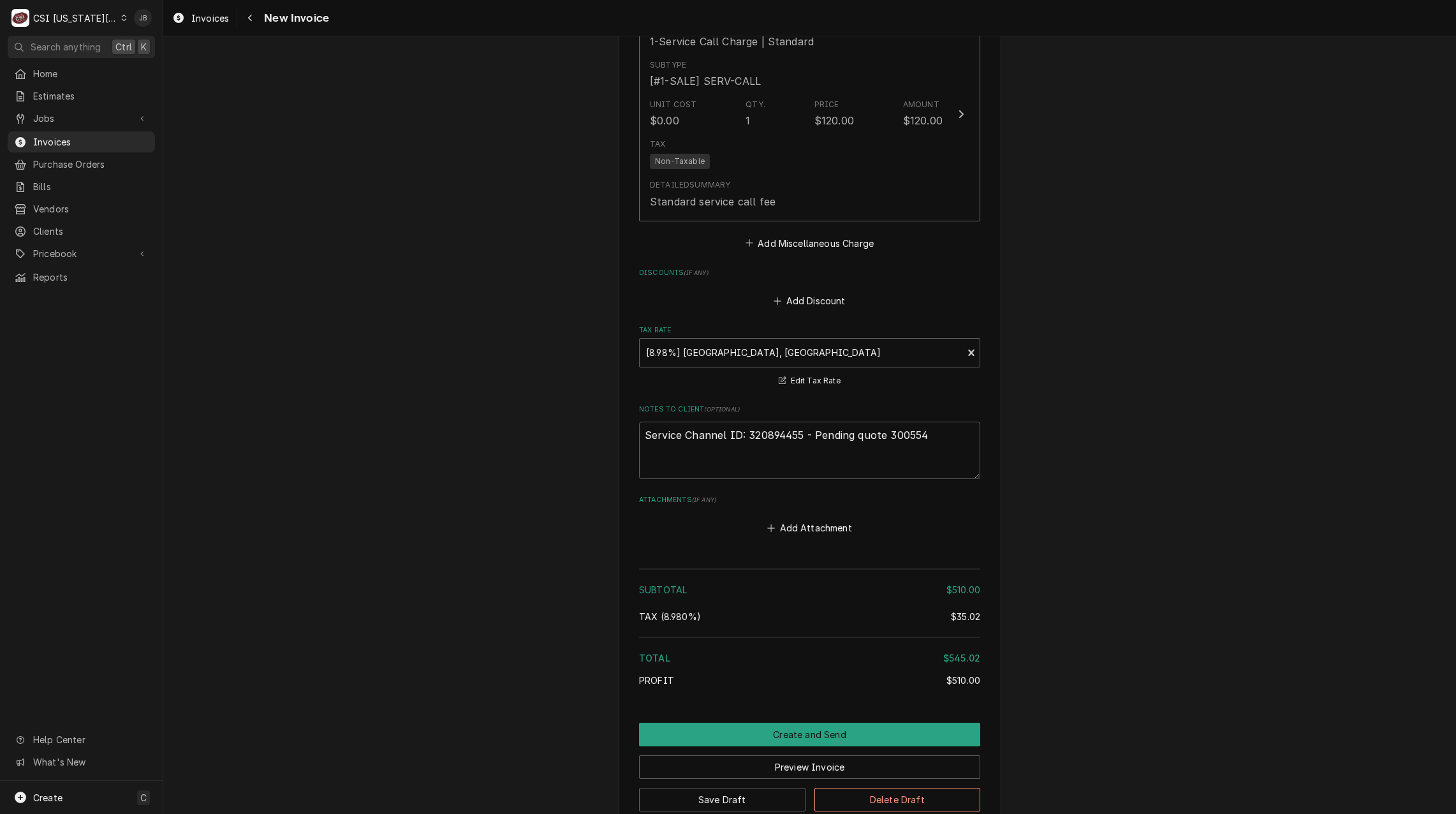
scroll to position [1689, 0]
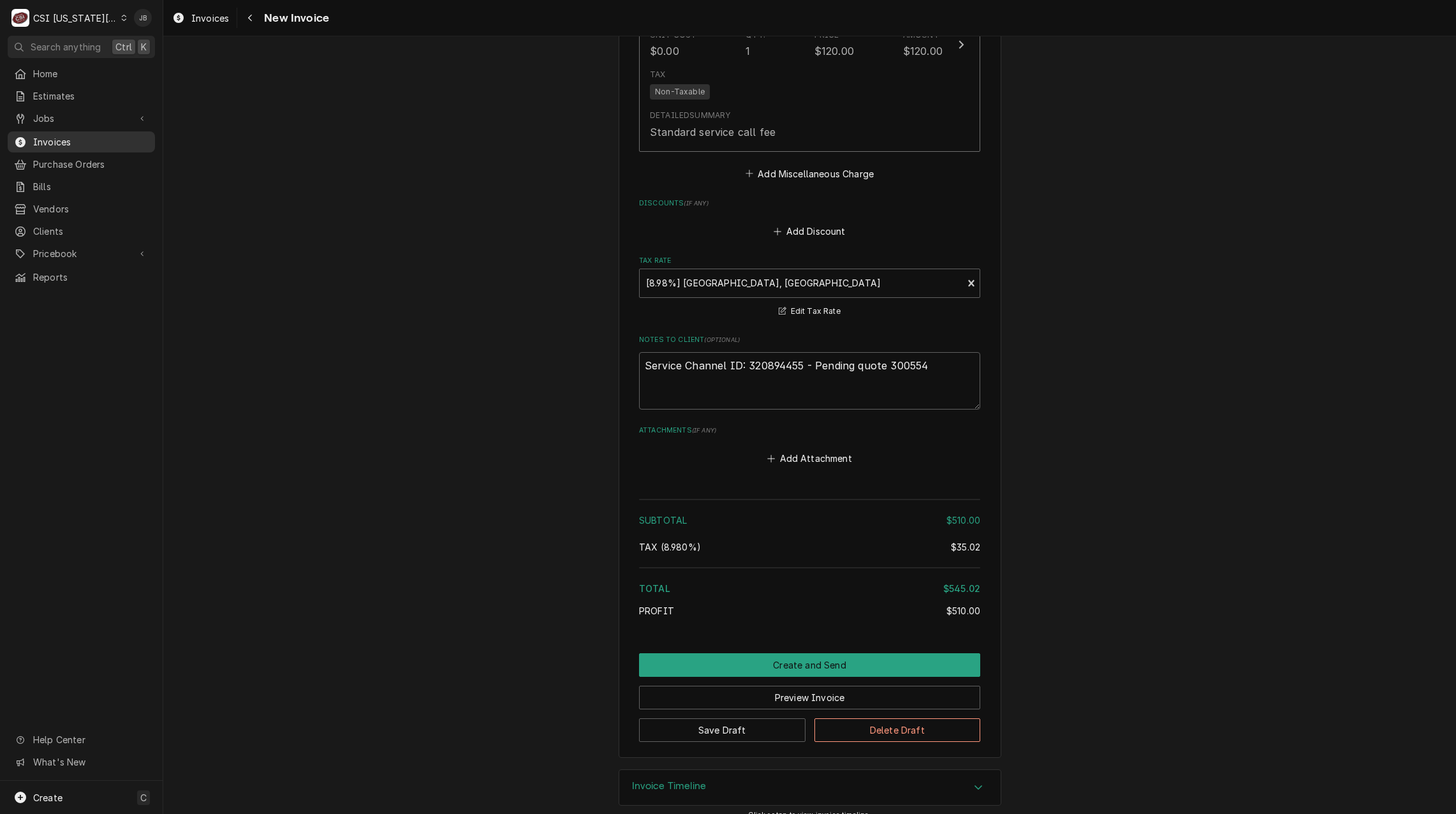
click at [68, 138] on span "Invoices" at bounding box center [91, 142] width 115 height 13
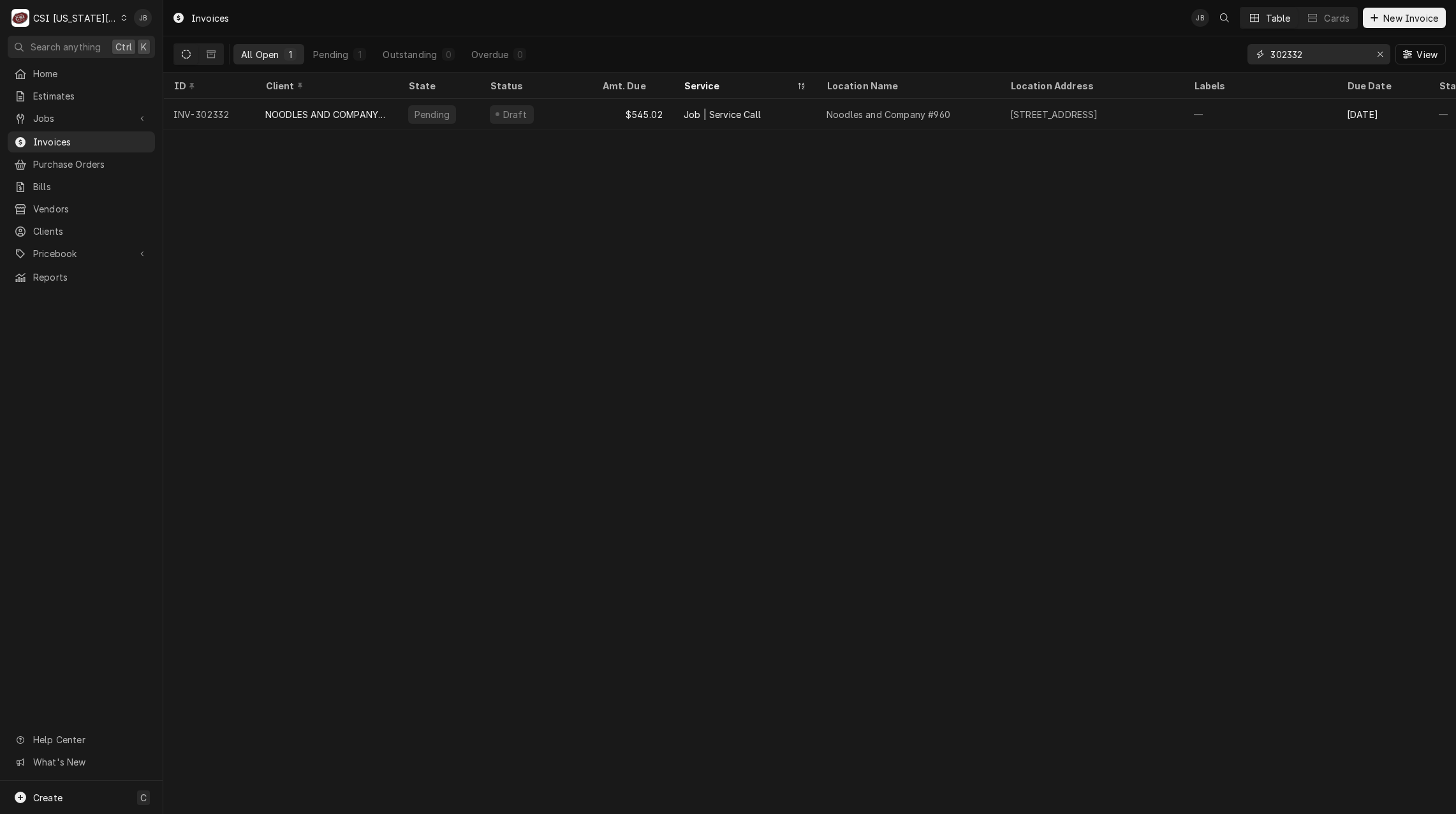
drag, startPoint x: 1339, startPoint y: 55, endPoint x: 1209, endPoint y: 54, distance: 130.0
click at [1210, 55] on div "All Open 1 Pending 1 Outstanding 0 Overdue 0 302332 View" at bounding box center [810, 54] width 1273 height 35
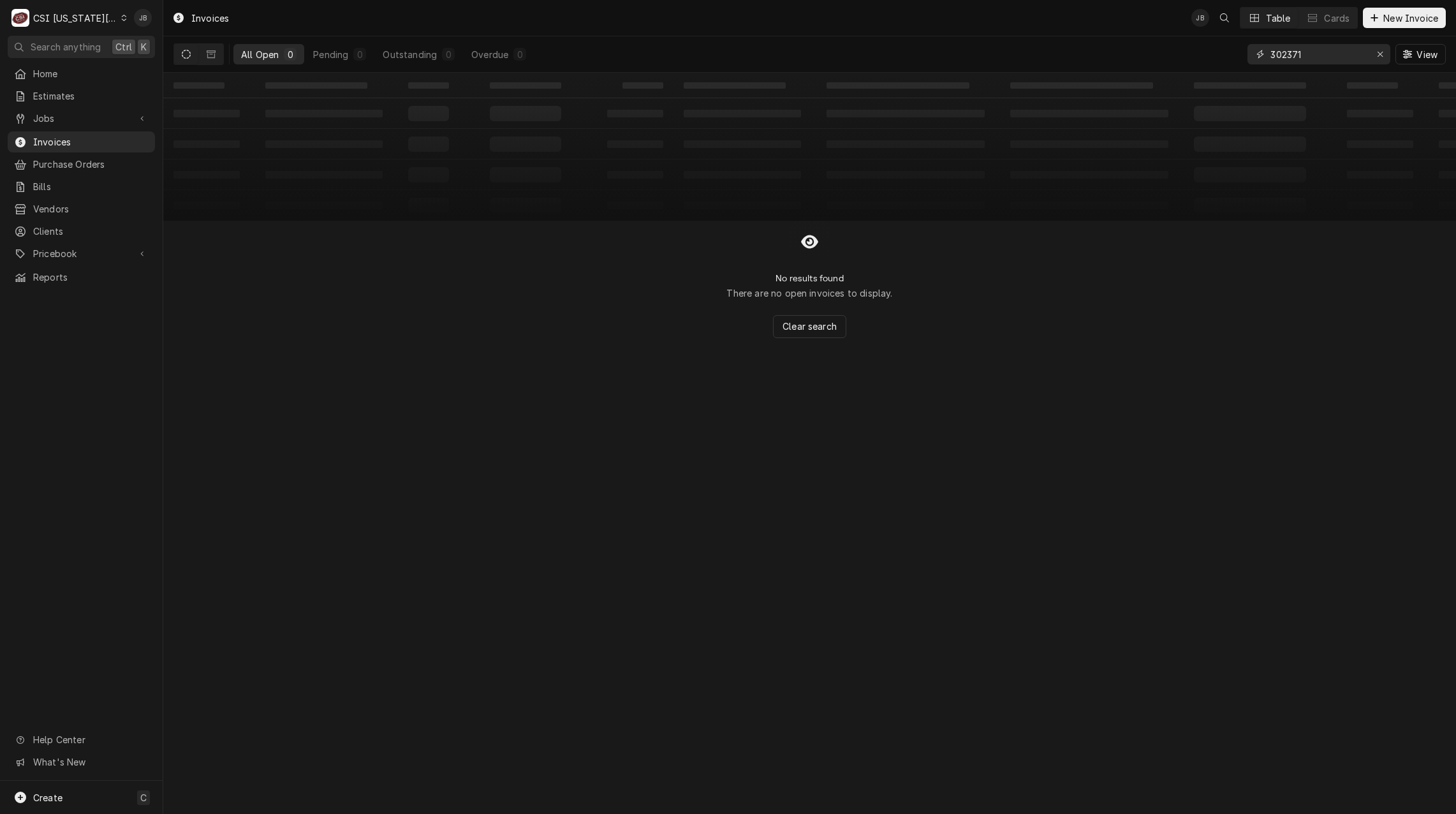
drag, startPoint x: 1316, startPoint y: 55, endPoint x: 1066, endPoint y: 57, distance: 250.0
click at [1077, 56] on div "All Open 0 Pending 0 Outstanding 0 Overdue 0 302371 View" at bounding box center [810, 54] width 1273 height 35
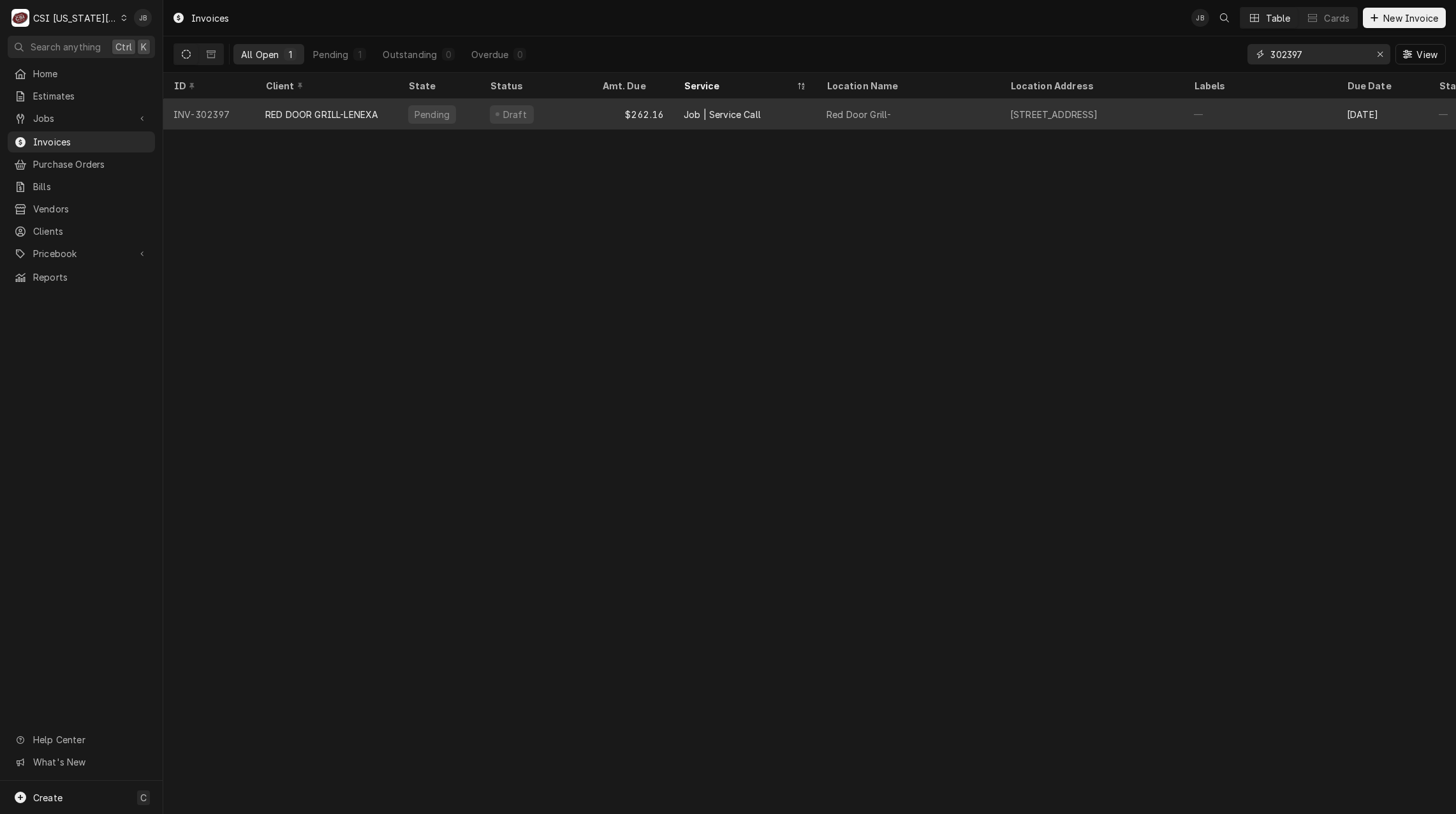
type input "302397"
click at [809, 114] on div "Job | Service Call" at bounding box center [745, 114] width 143 height 30
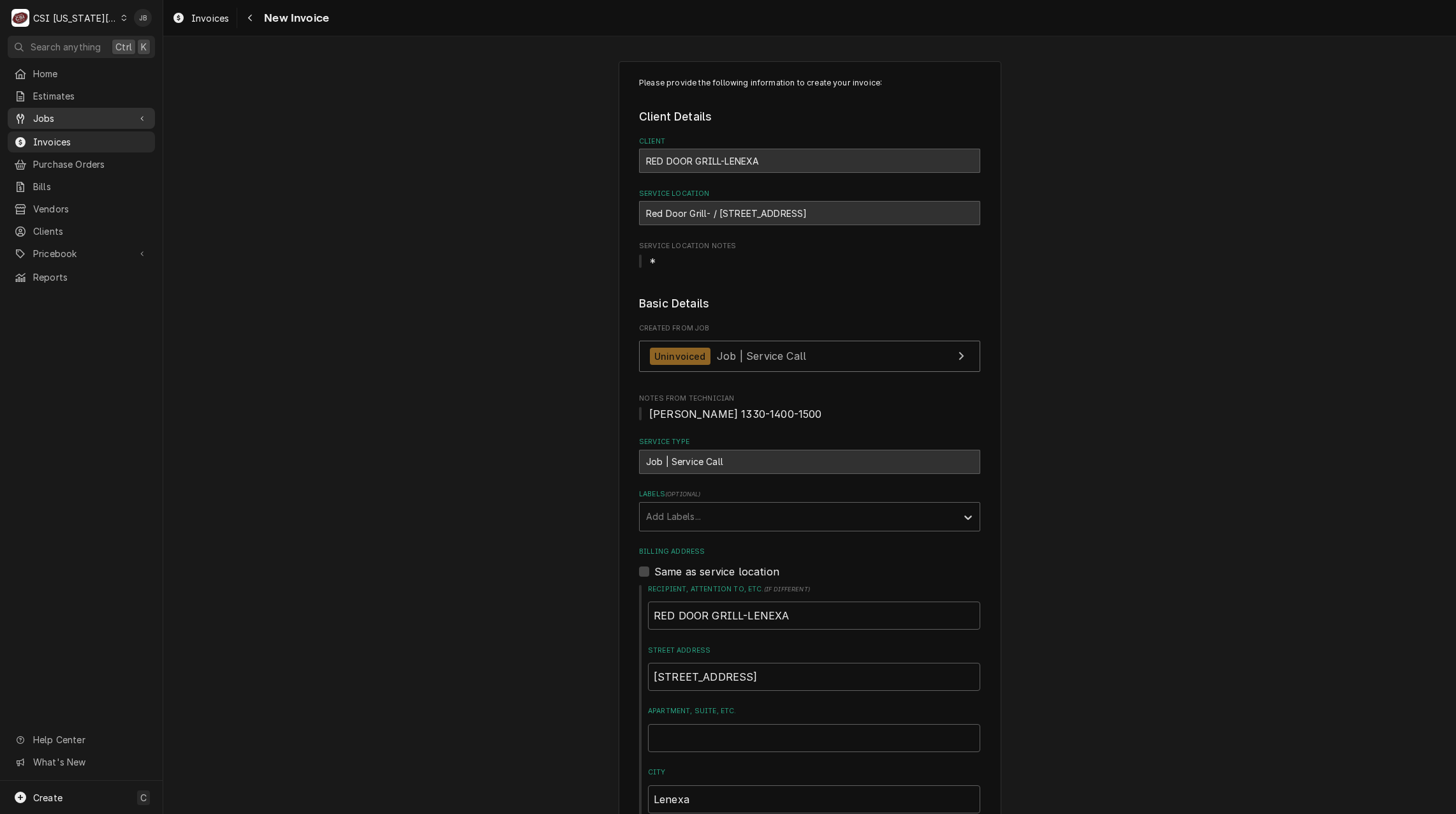
click at [135, 117] on div "Jobs" at bounding box center [81, 118] width 143 height 16
click at [77, 137] on span "Jobs" at bounding box center [91, 140] width 115 height 13
type textarea "x"
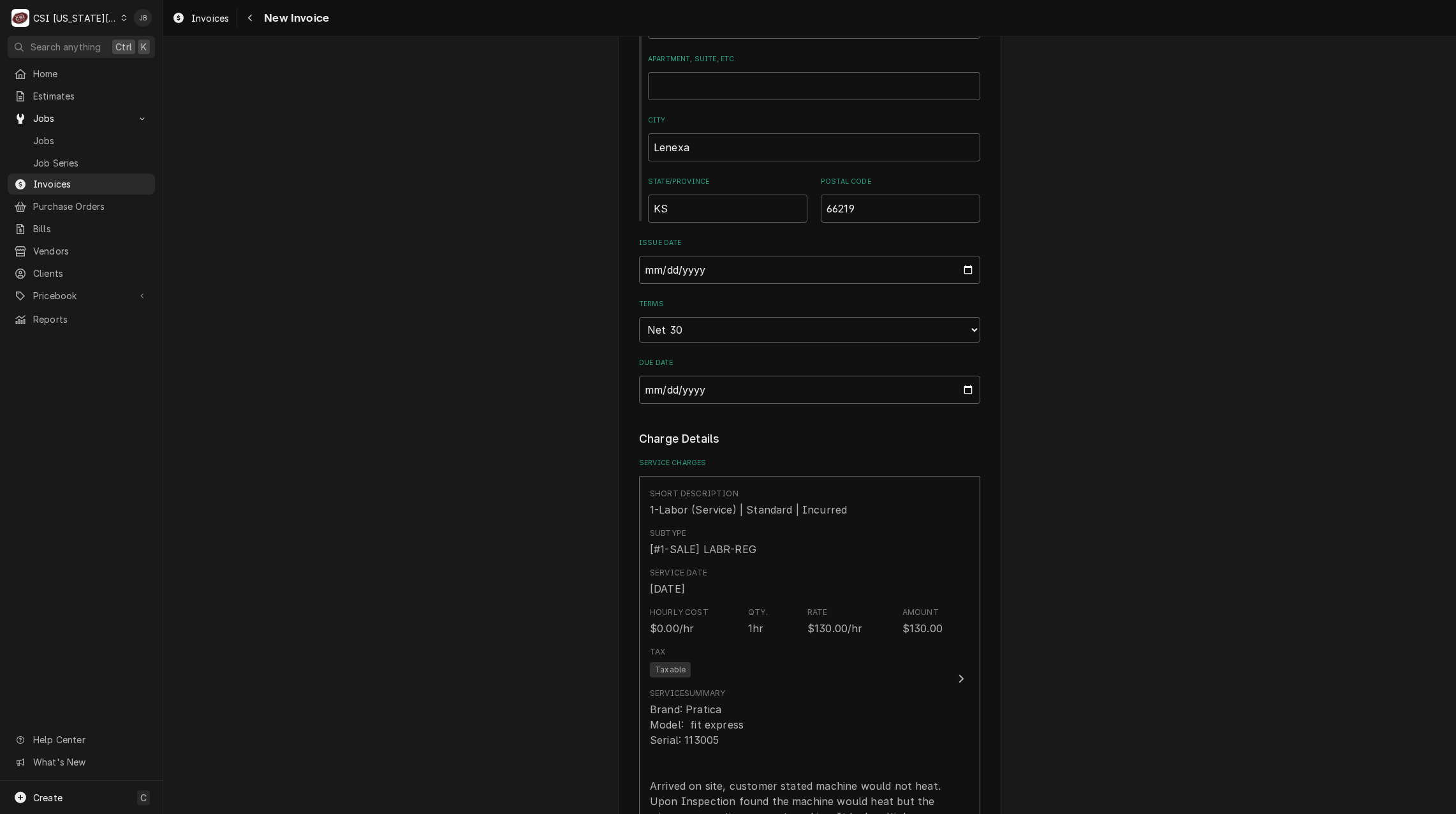
scroll to position [765, 0]
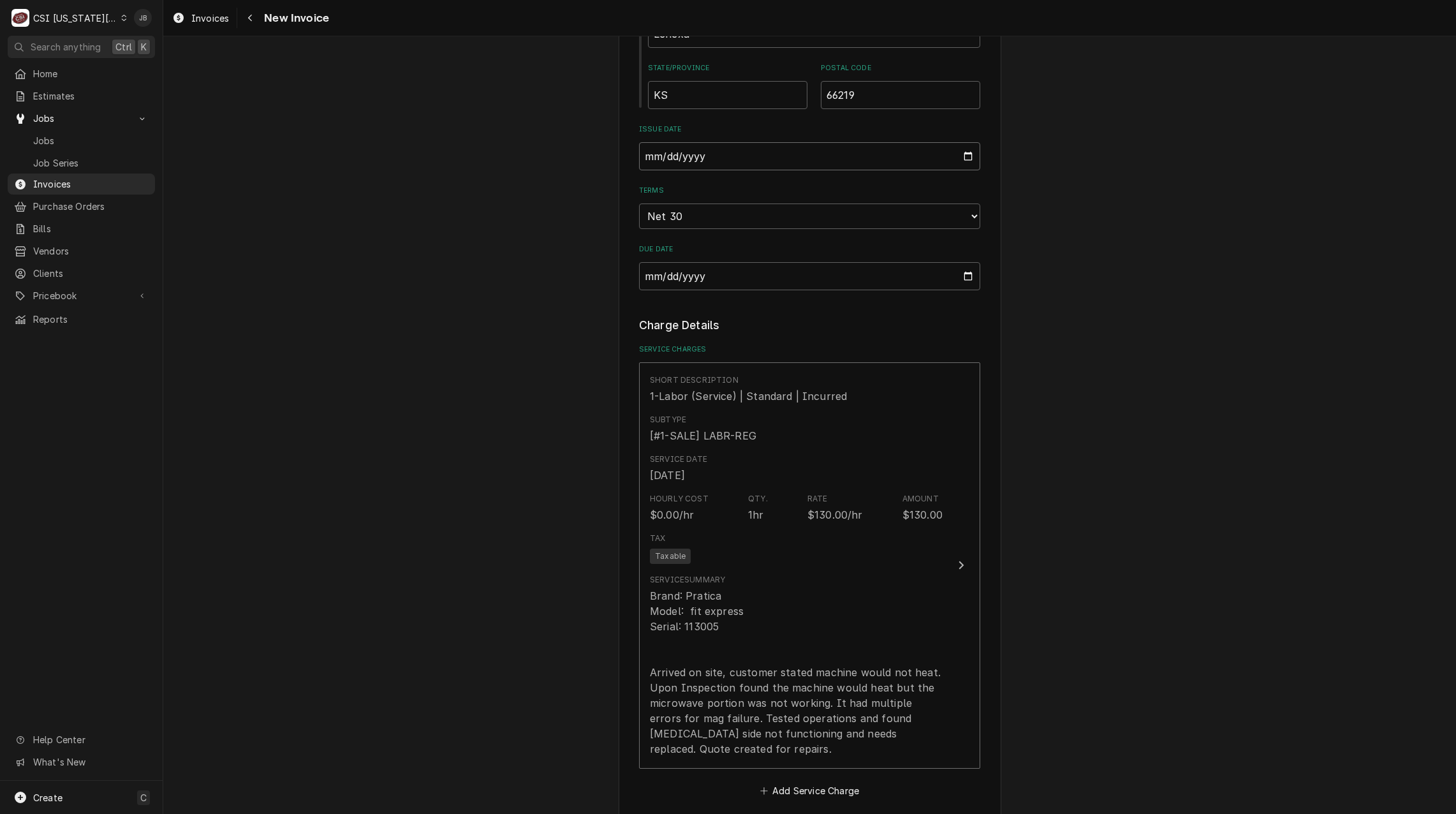
click at [965, 158] on input "2025-08-11" at bounding box center [810, 157] width 341 height 28
type input "2025-08-25"
click at [1082, 338] on div "Please provide the following information to create your invoice: Client Details…" at bounding box center [810, 502] width 1293 height 2436
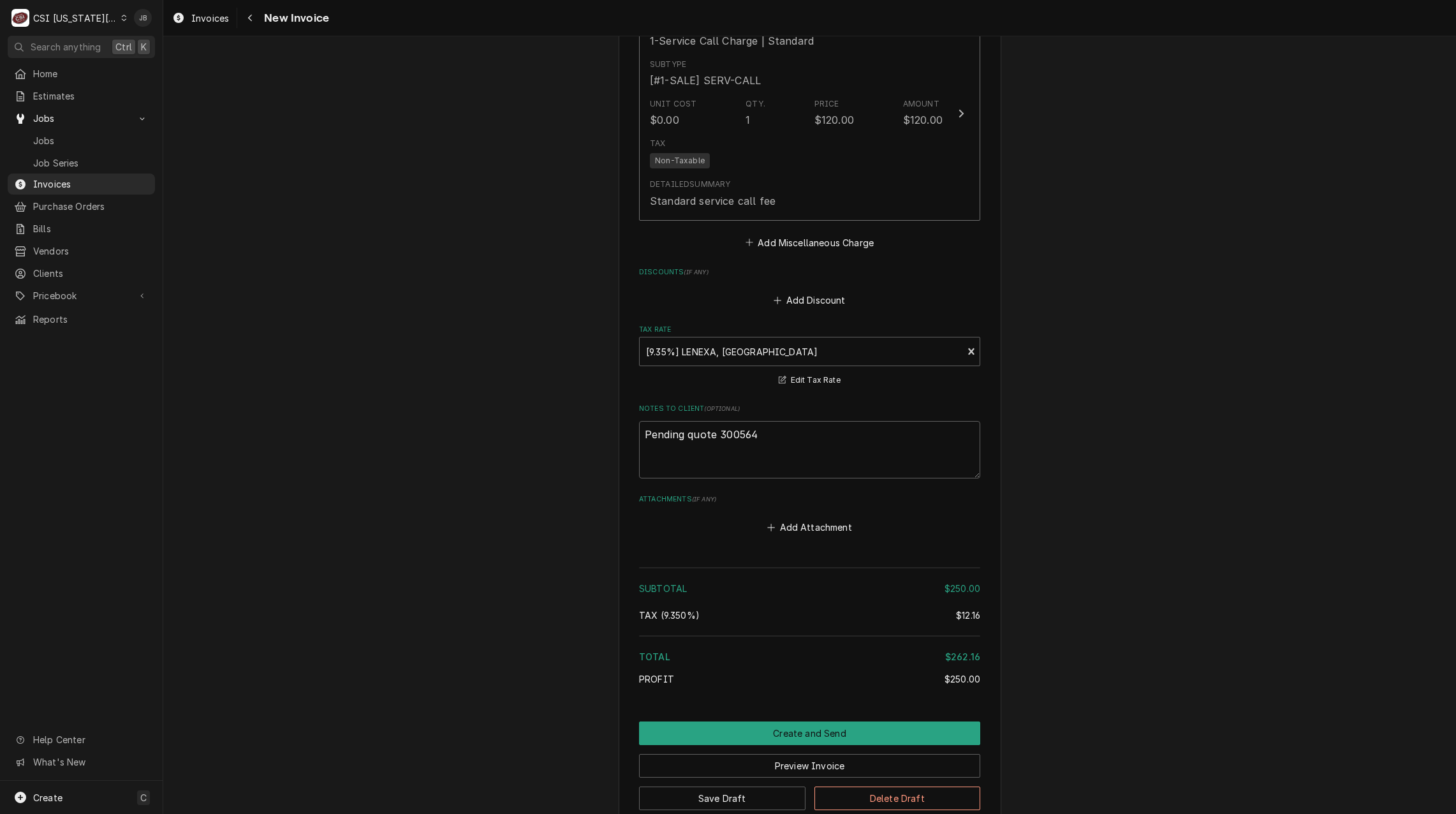
scroll to position [1733, 0]
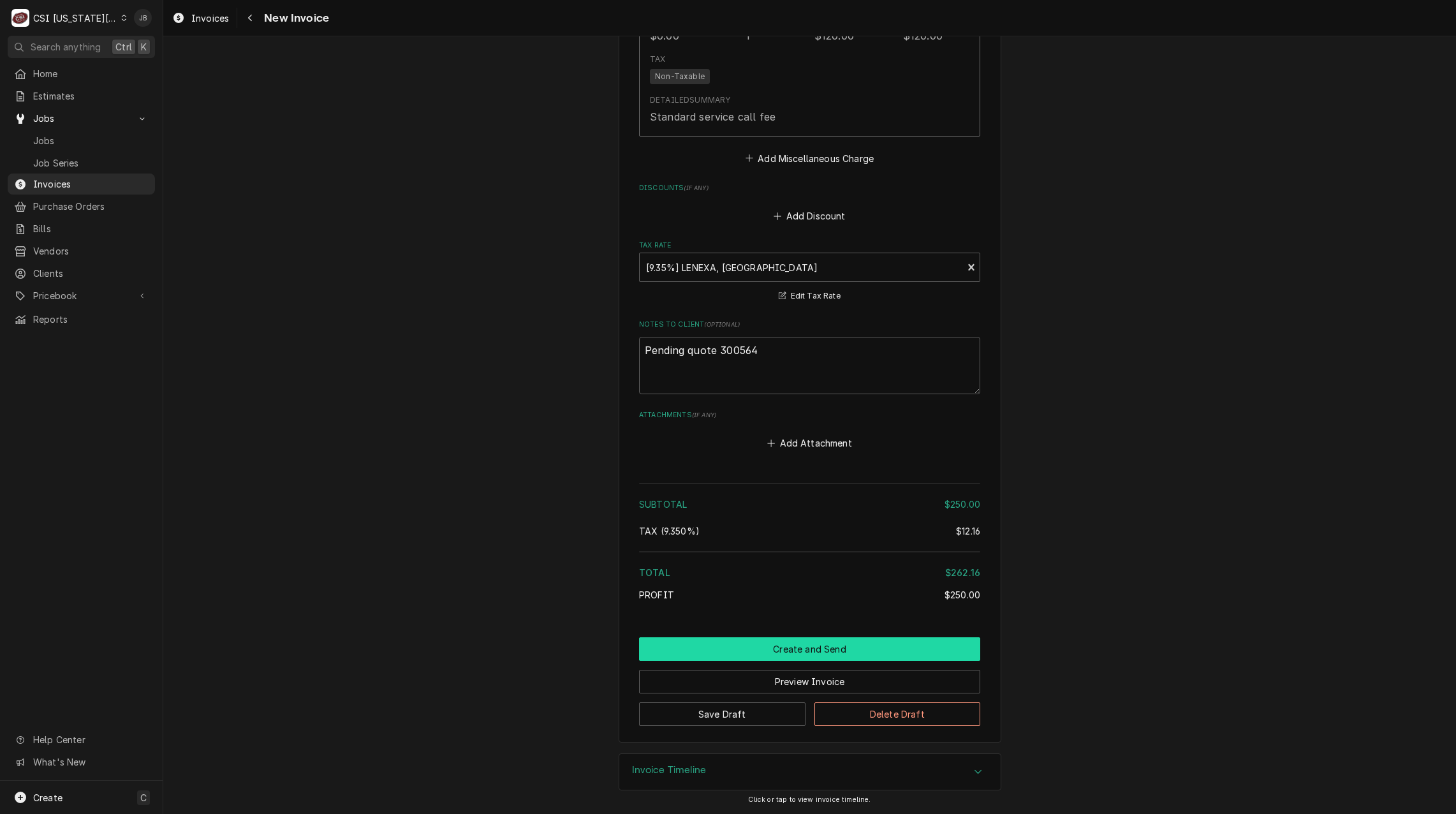
click at [771, 650] on button "Create and Send" at bounding box center [810, 649] width 341 height 24
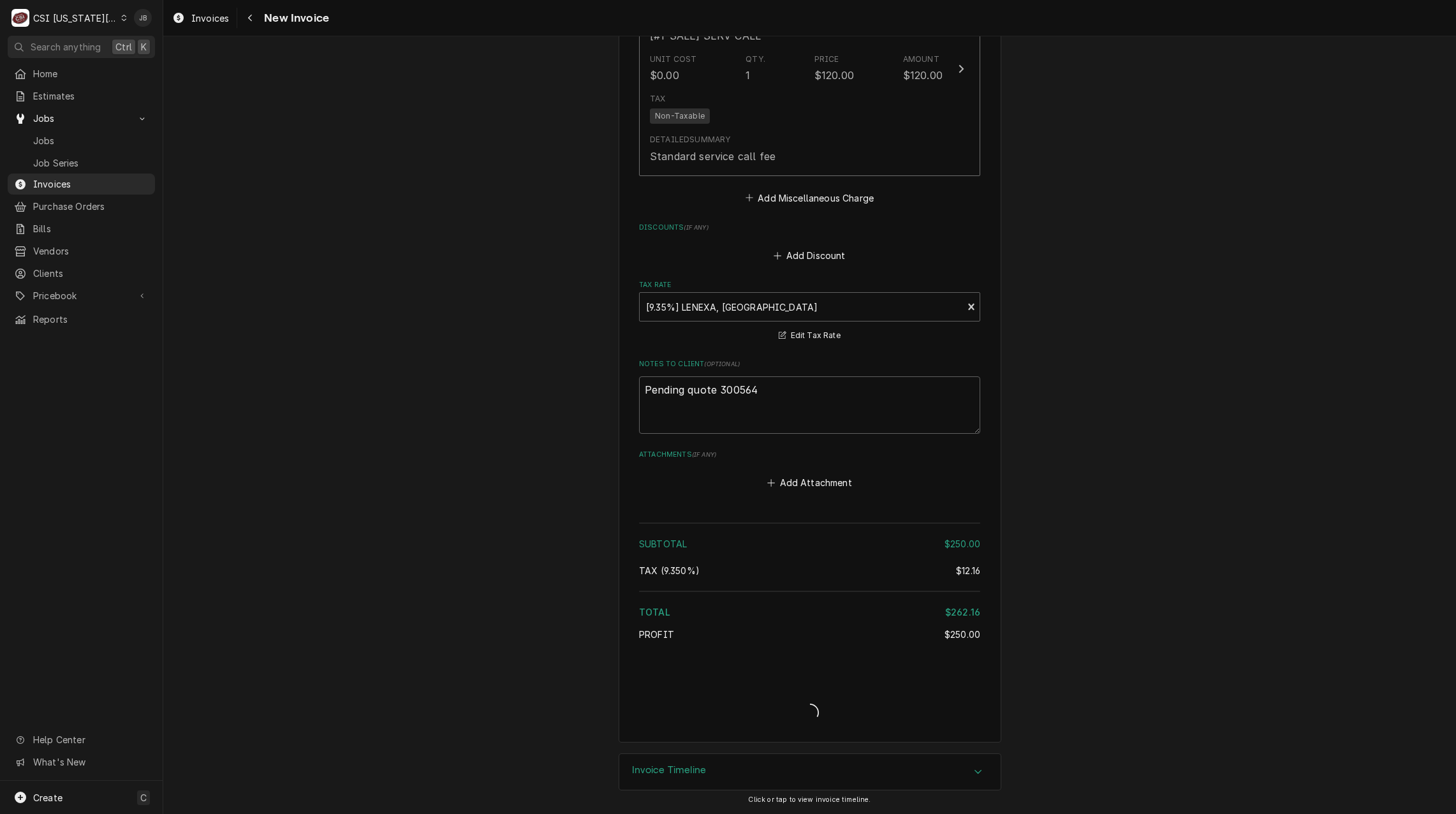
scroll to position [1693, 0]
type textarea "x"
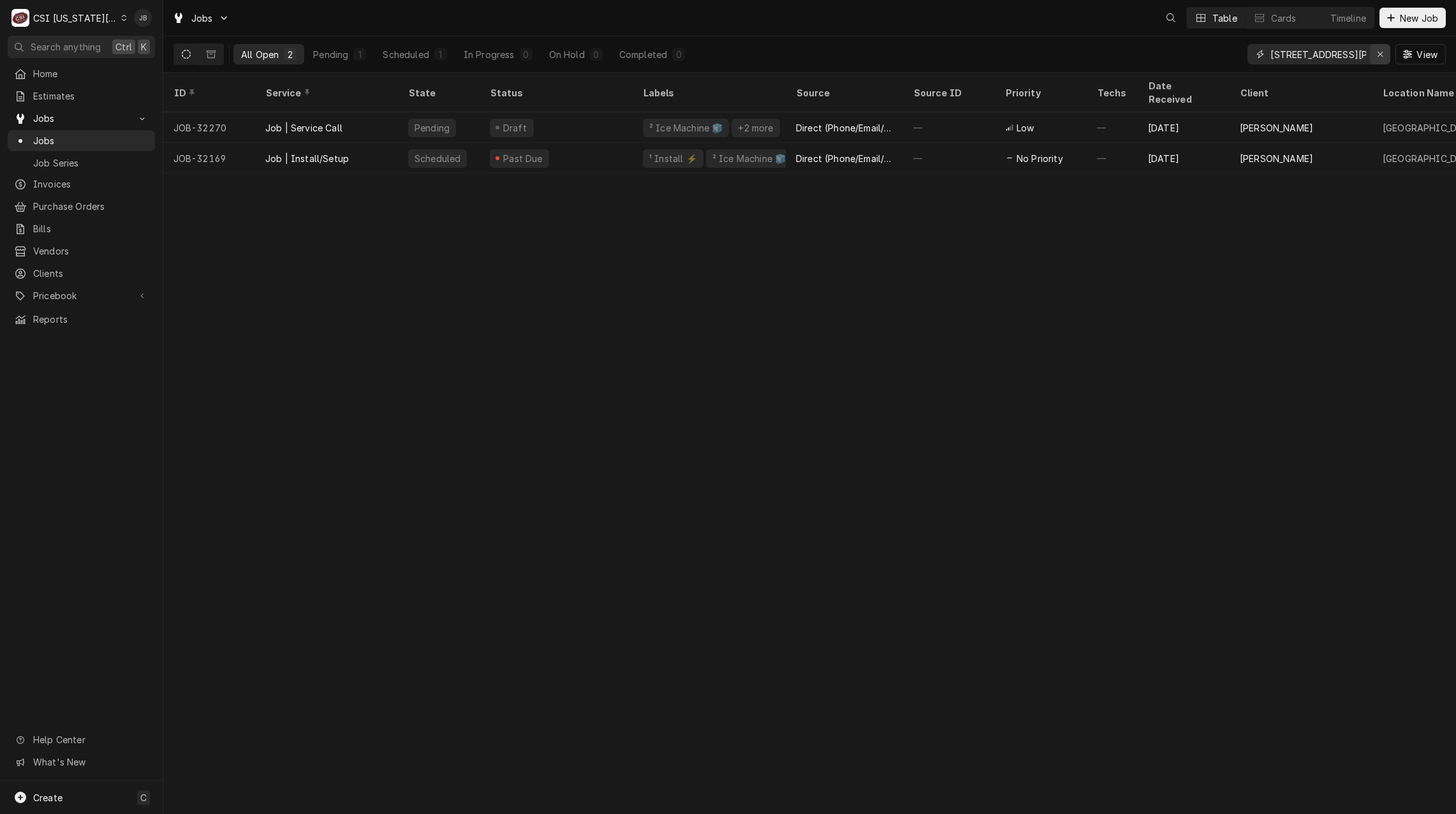
drag, startPoint x: 1380, startPoint y: 54, endPoint x: 1336, endPoint y: 54, distance: 44.0
click at [1380, 53] on icon "Erase input" at bounding box center [1380, 54] width 7 height 9
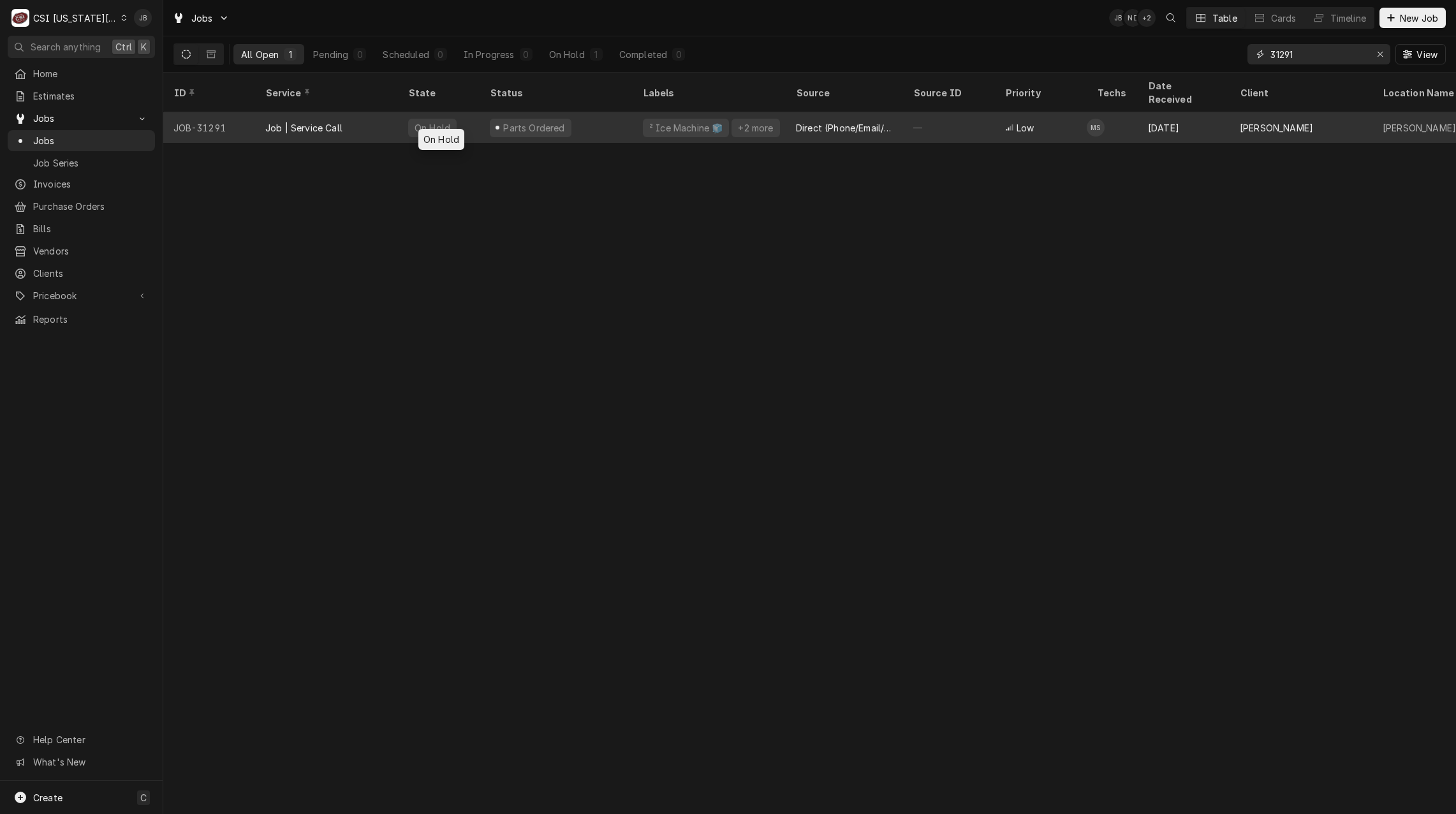
type input "31291"
click at [465, 119] on div "On Hold" at bounding box center [439, 127] width 82 height 30
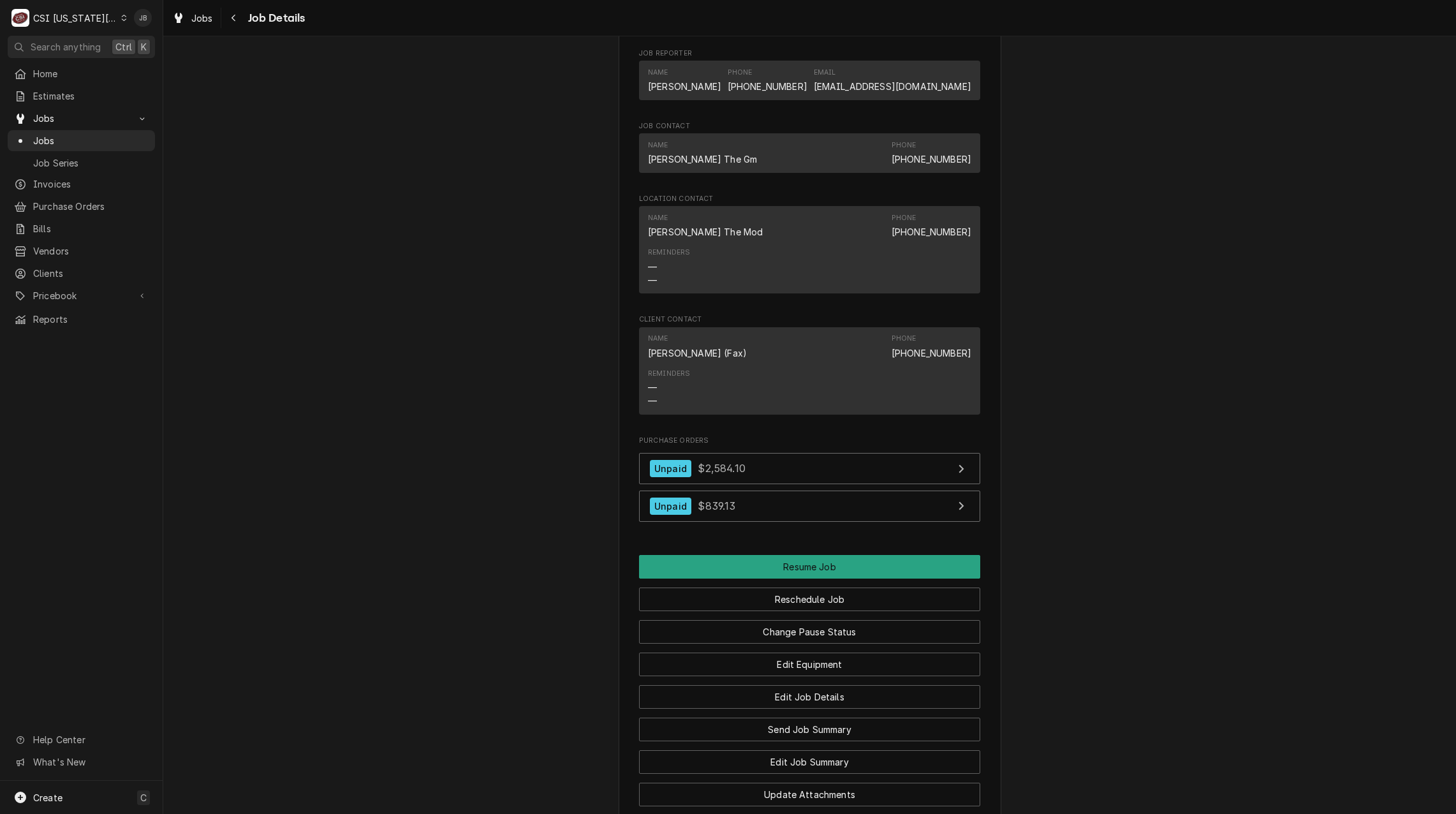
scroll to position [2232, 0]
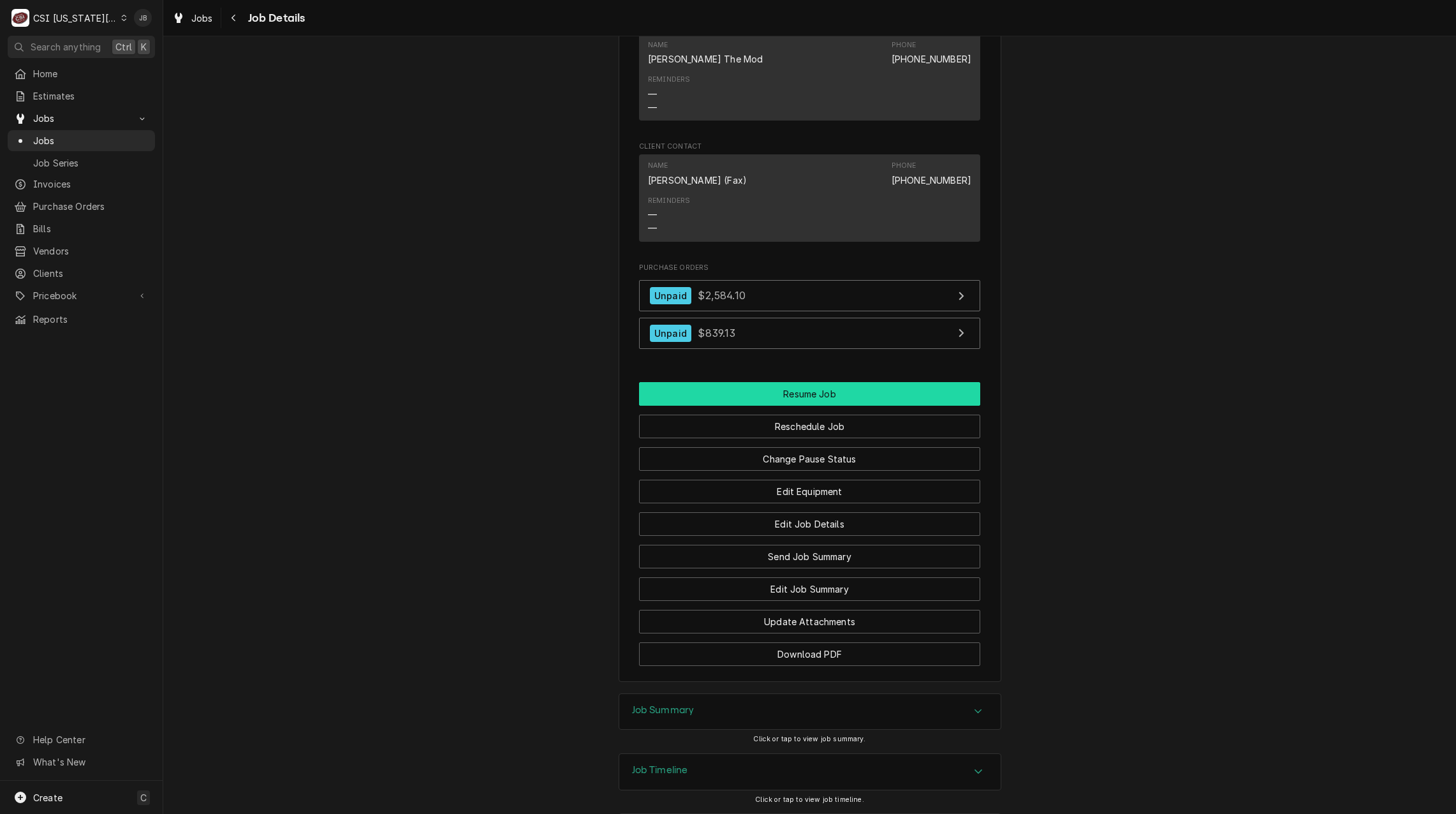
click at [827, 382] on button "Resume Job" at bounding box center [810, 394] width 341 height 24
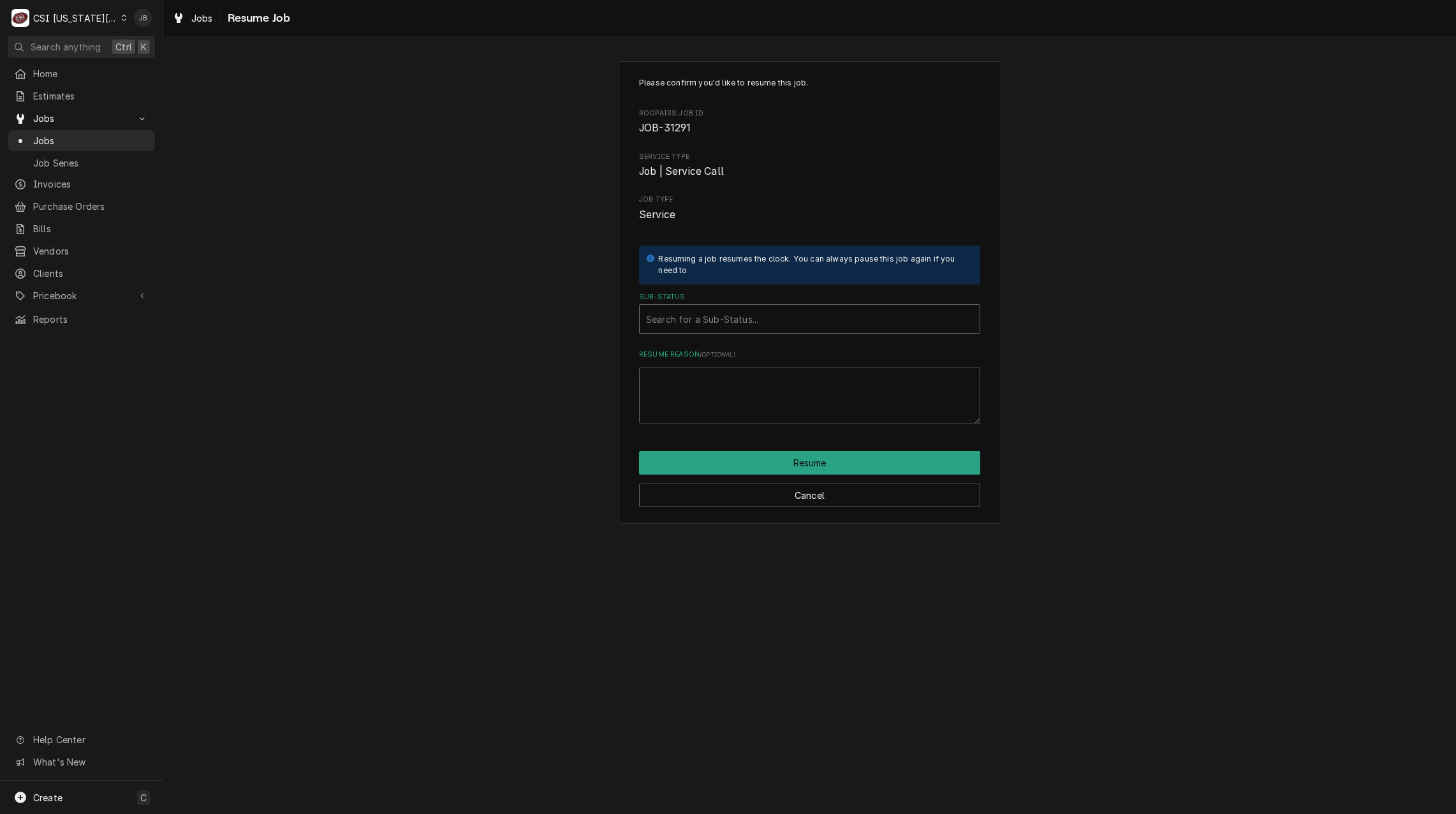
click at [693, 320] on div "Sub-Status" at bounding box center [810, 318] width 327 height 23
click at [687, 363] on div "Working" at bounding box center [810, 366] width 340 height 20
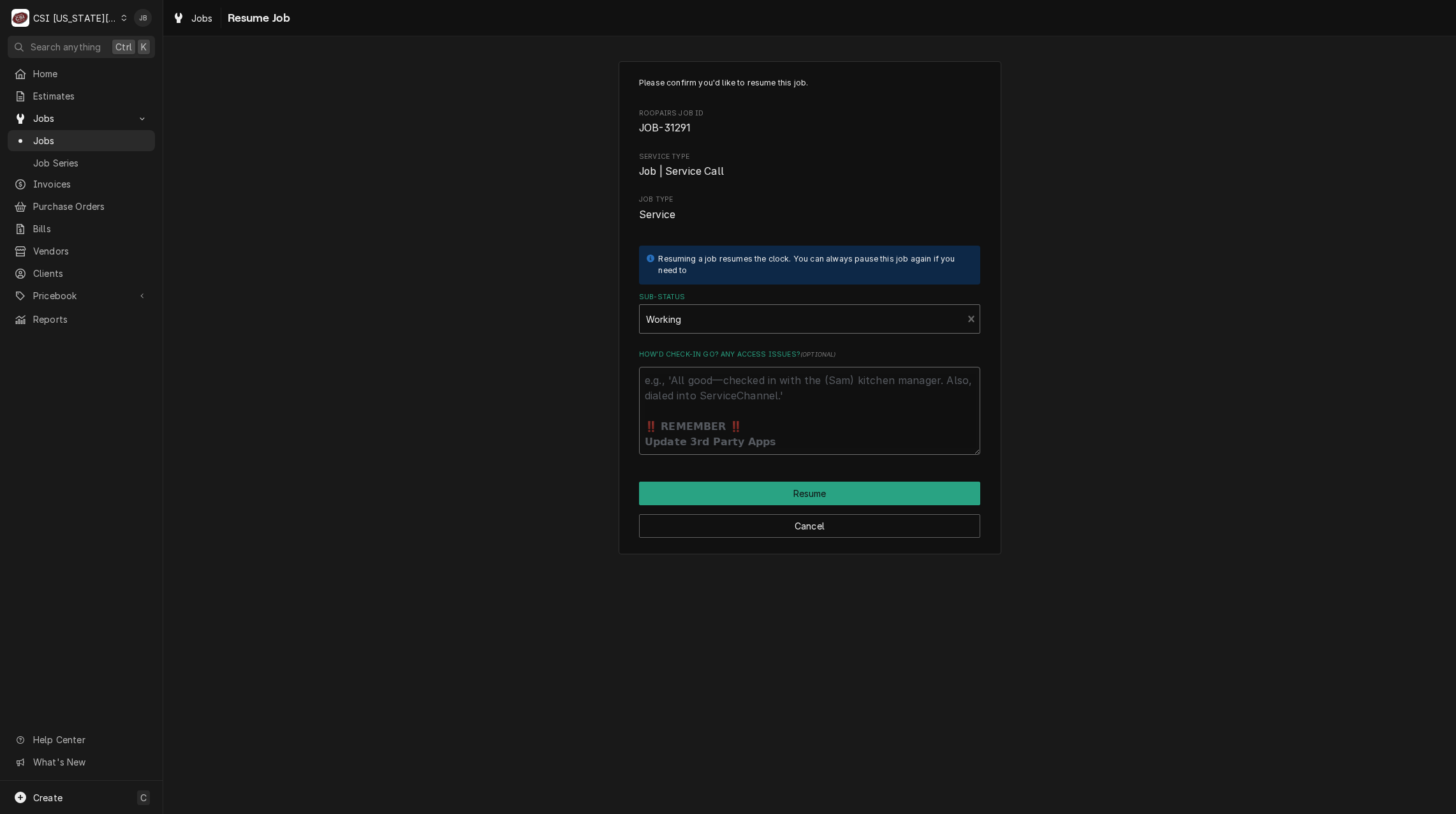
click at [705, 406] on textarea "How’d check-in go? Any access issues? ( optional )" at bounding box center [810, 410] width 341 height 88
click at [773, 493] on button "Resume" at bounding box center [810, 493] width 341 height 24
type textarea "x"
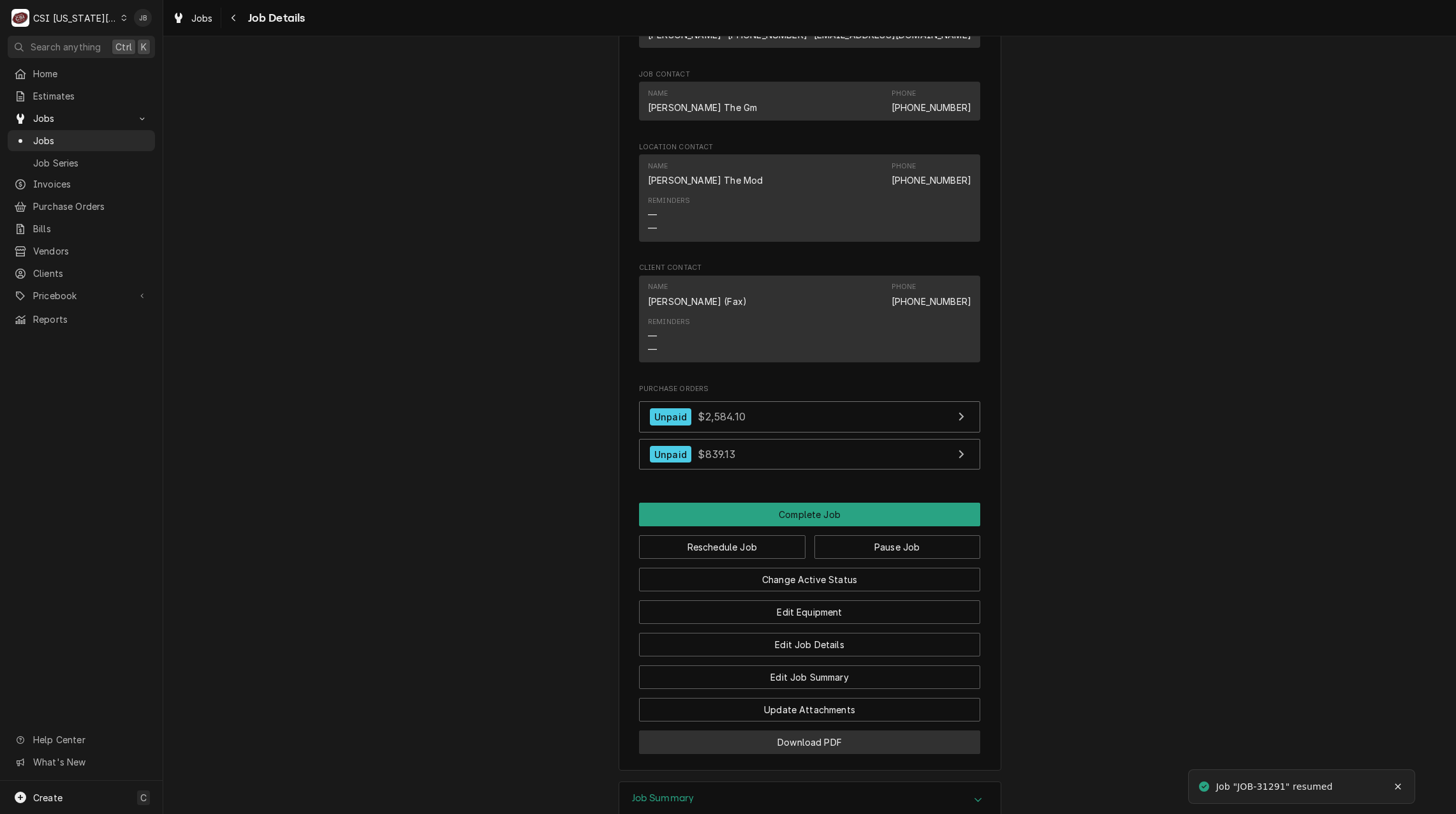
scroll to position [2156, 0]
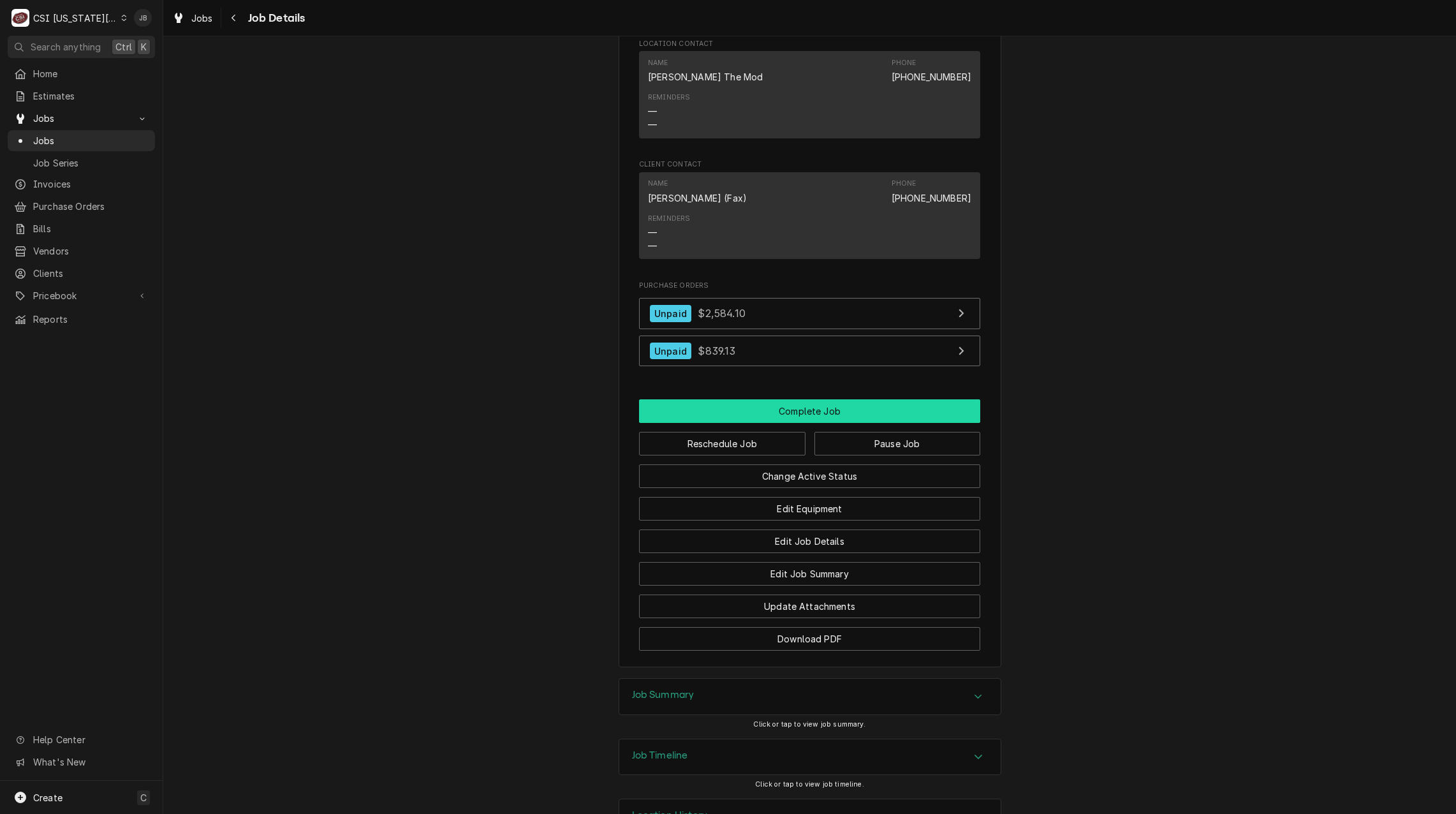
click at [798, 400] on button "Complete Job" at bounding box center [810, 411] width 341 height 24
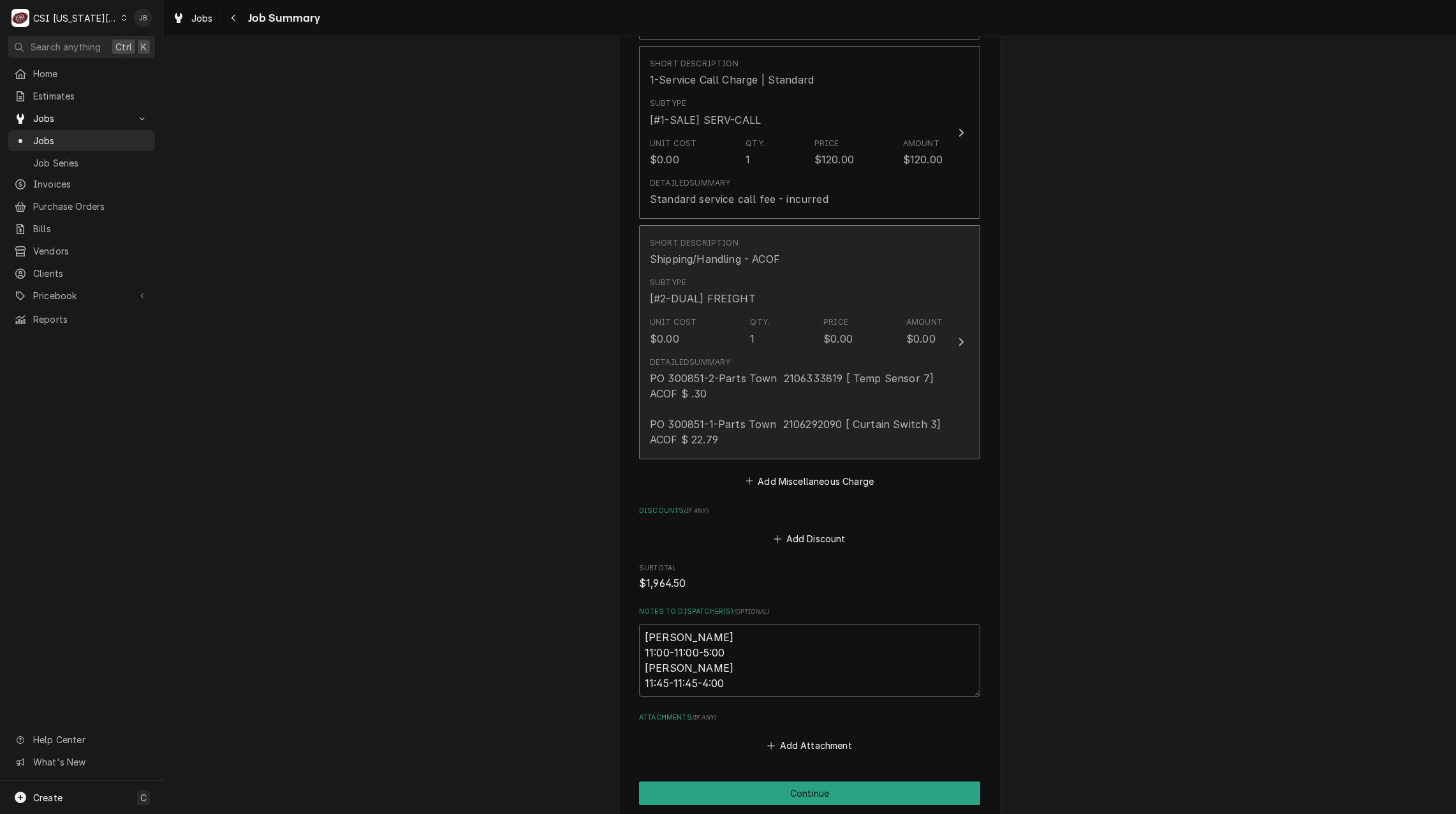
scroll to position [2828, 0]
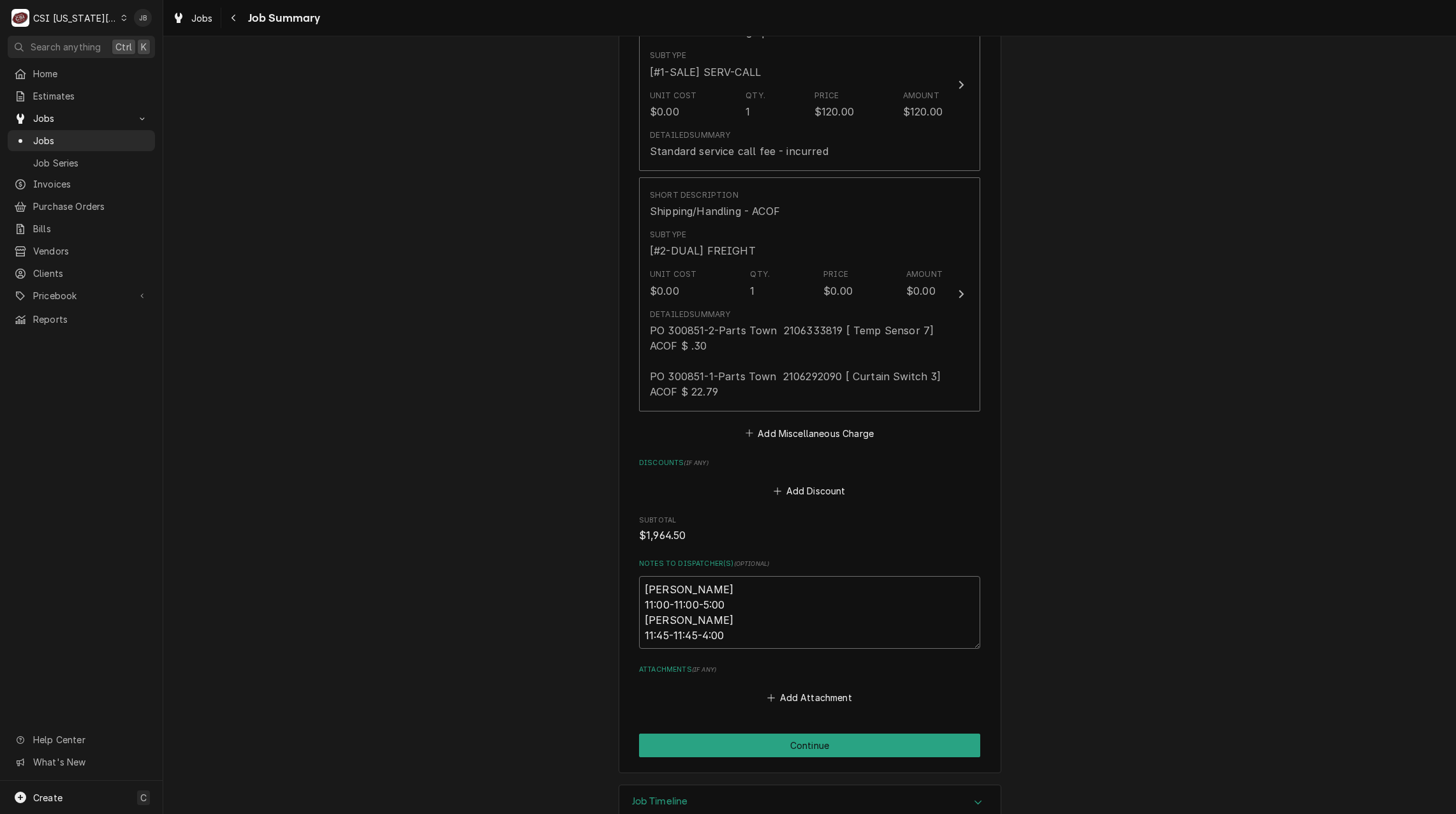
click at [745, 613] on textarea "Mike 11:00-11:00-5:00 Mike 11:45-11:45-4:00" at bounding box center [810, 612] width 341 height 72
type textarea "x"
type textarea "Mike 11:00-11:00-5:00 Mike 11:45-11:45-4:00"
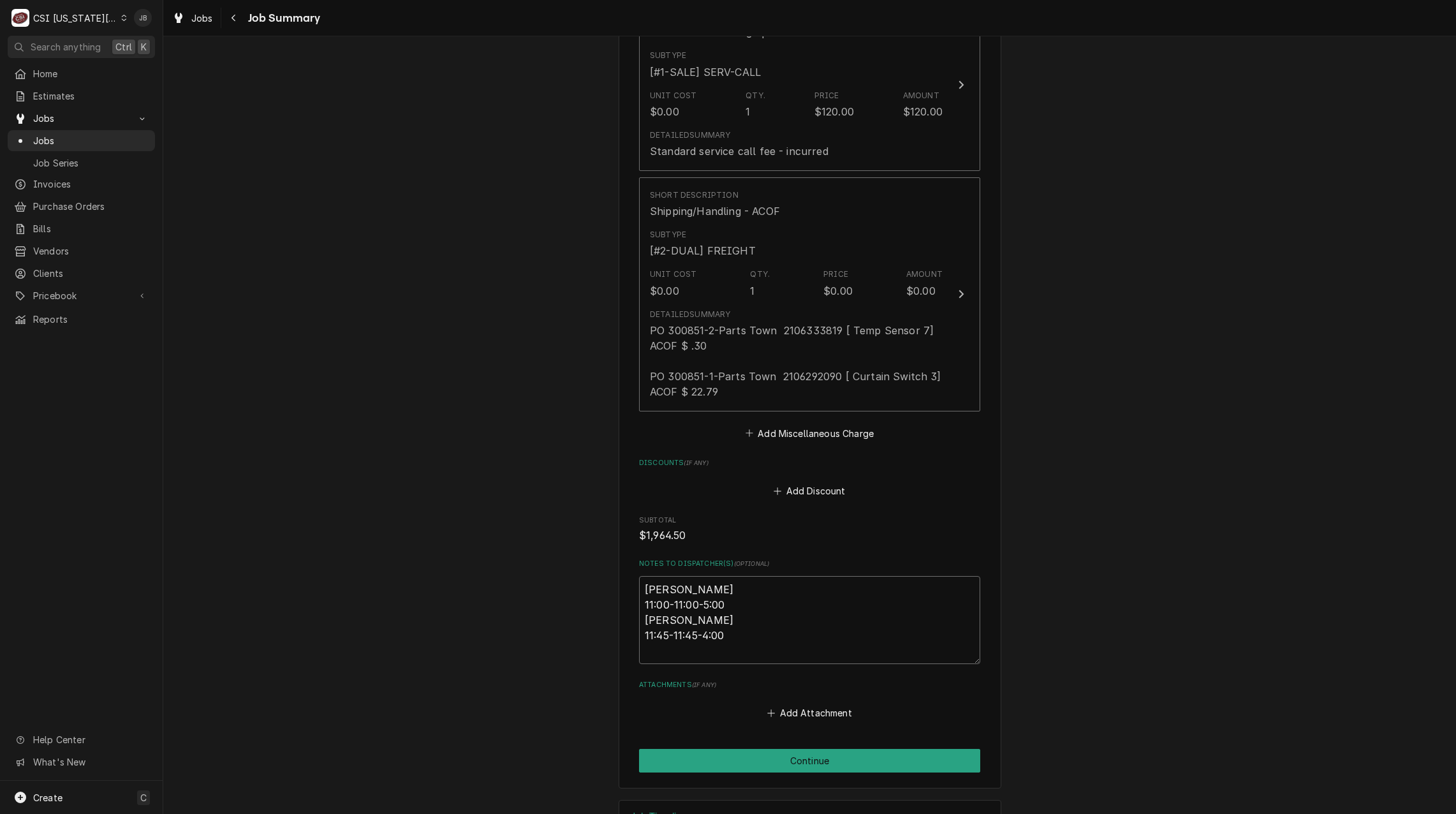
type textarea "x"
type textarea "Mike 11:00-11:00-5:00 Mike 11:45-11:45-4:00"
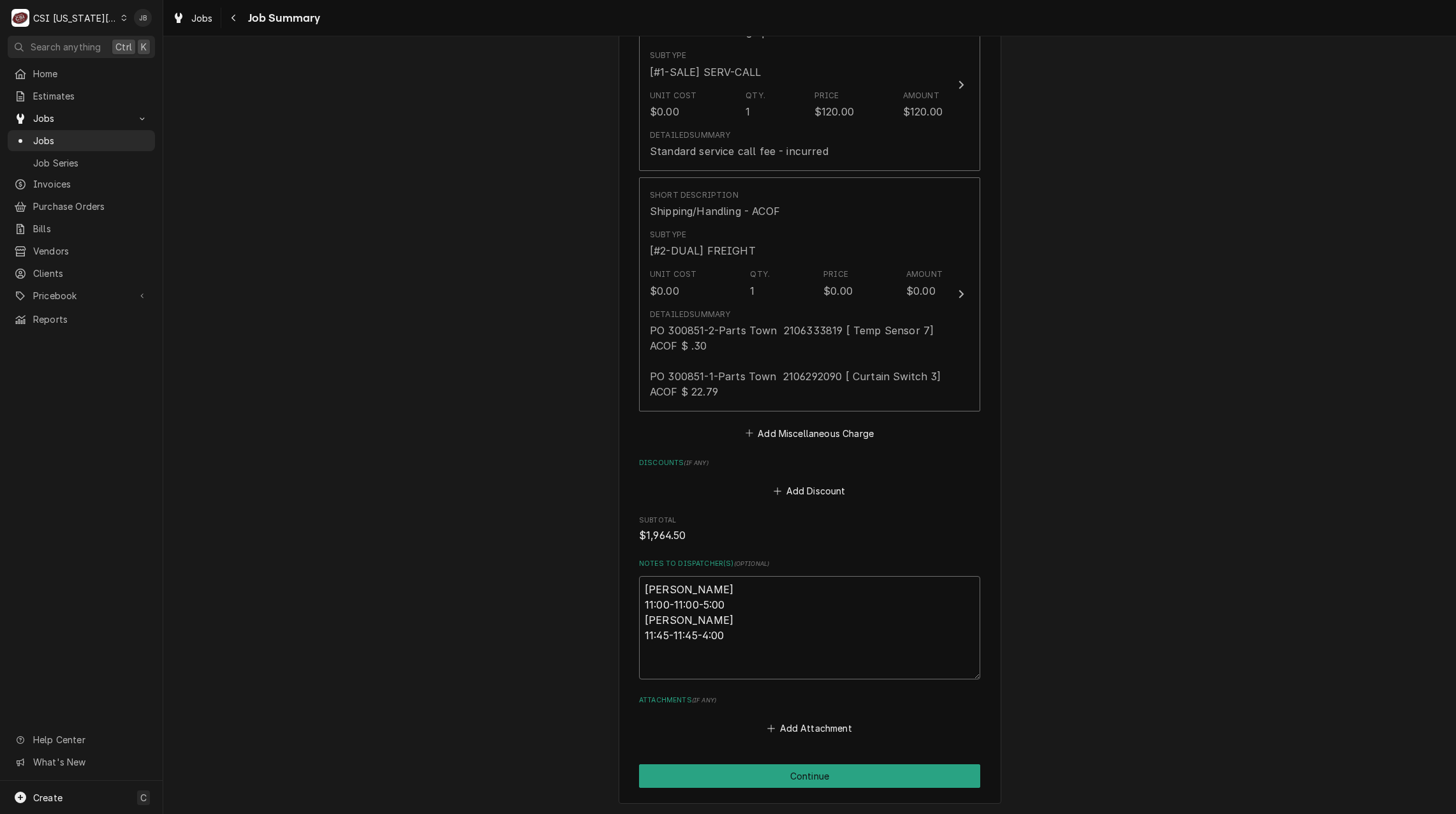
type textarea "x"
type textarea "Mike 11:00-11:00-5:00 Mike 11:45-11:45-4:00 C"
type textarea "x"
type textarea "Mike 11:00-11:00-5:00 Mike 11:45-11:45-4:00 Ca"
type textarea "x"
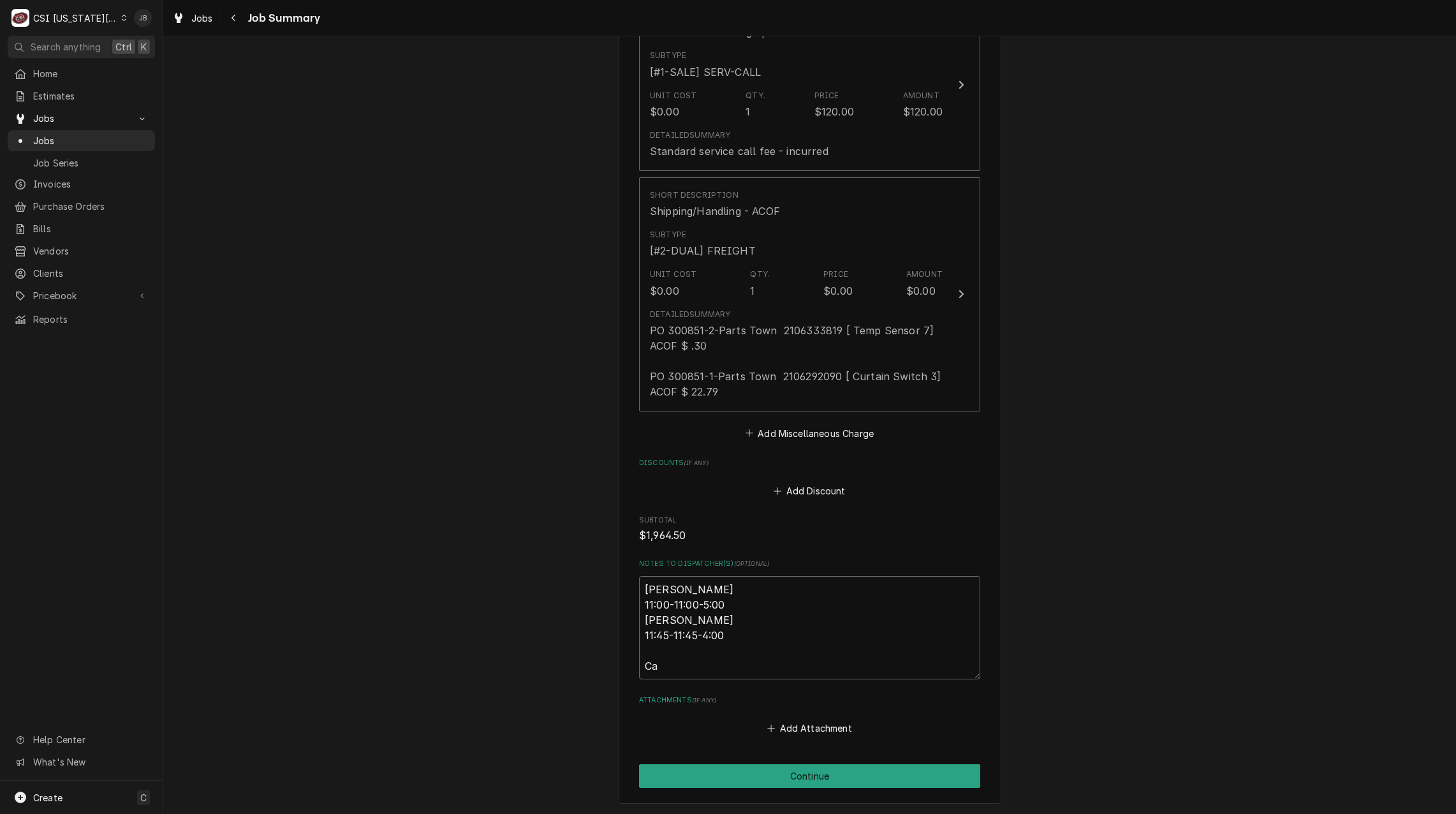
type textarea "Mike 11:00-11:00-5:00 Mike 11:45-11:45-4:00 Cal"
type textarea "x"
type textarea "Mike 11:00-11:00-5:00 Mike 11:45-11:45-4:00 Call"
type textarea "x"
type textarea "Mike 11:00-11:00-5:00 Mike 11:45-11:45-4:00 Call"
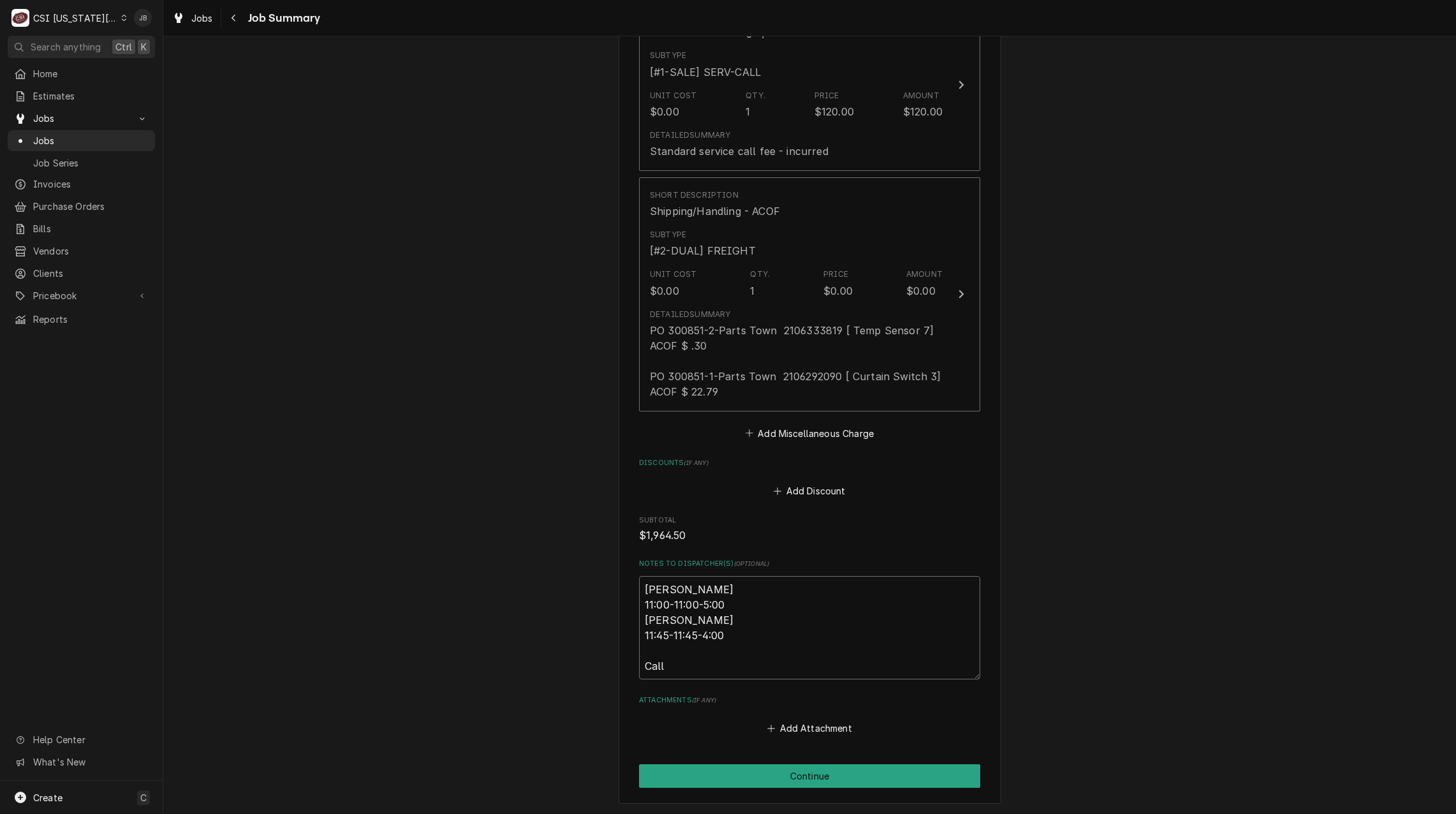
type textarea "x"
type textarea "Mike 11:00-11:00-5:00 Mike 11:45-11:45-4:00 Call b"
type textarea "x"
type textarea "Mike 11:00-11:00-5:00 Mike 11:45-11:45-4:00 Call be"
type textarea "x"
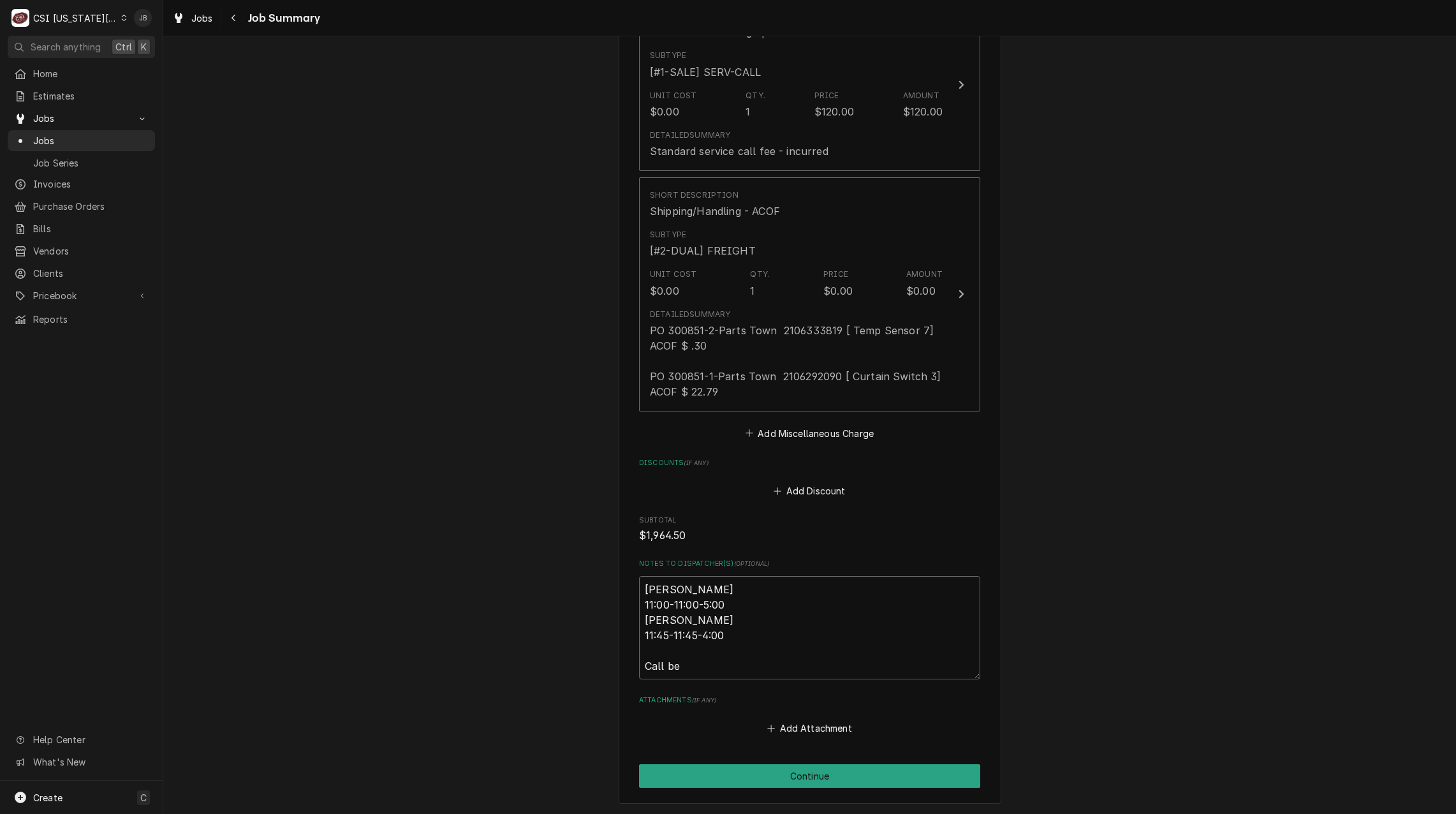
type textarea "Mike 11:00-11:00-5:00 Mike 11:45-11:45-4:00 Call bei"
type textarea "x"
type textarea "Mike 11:00-11:00-5:00 Mike 11:45-11:45-4:00 Call bein"
type textarea "x"
type textarea "Mike 11:00-11:00-5:00 Mike 11:45-11:45-4:00 Call being"
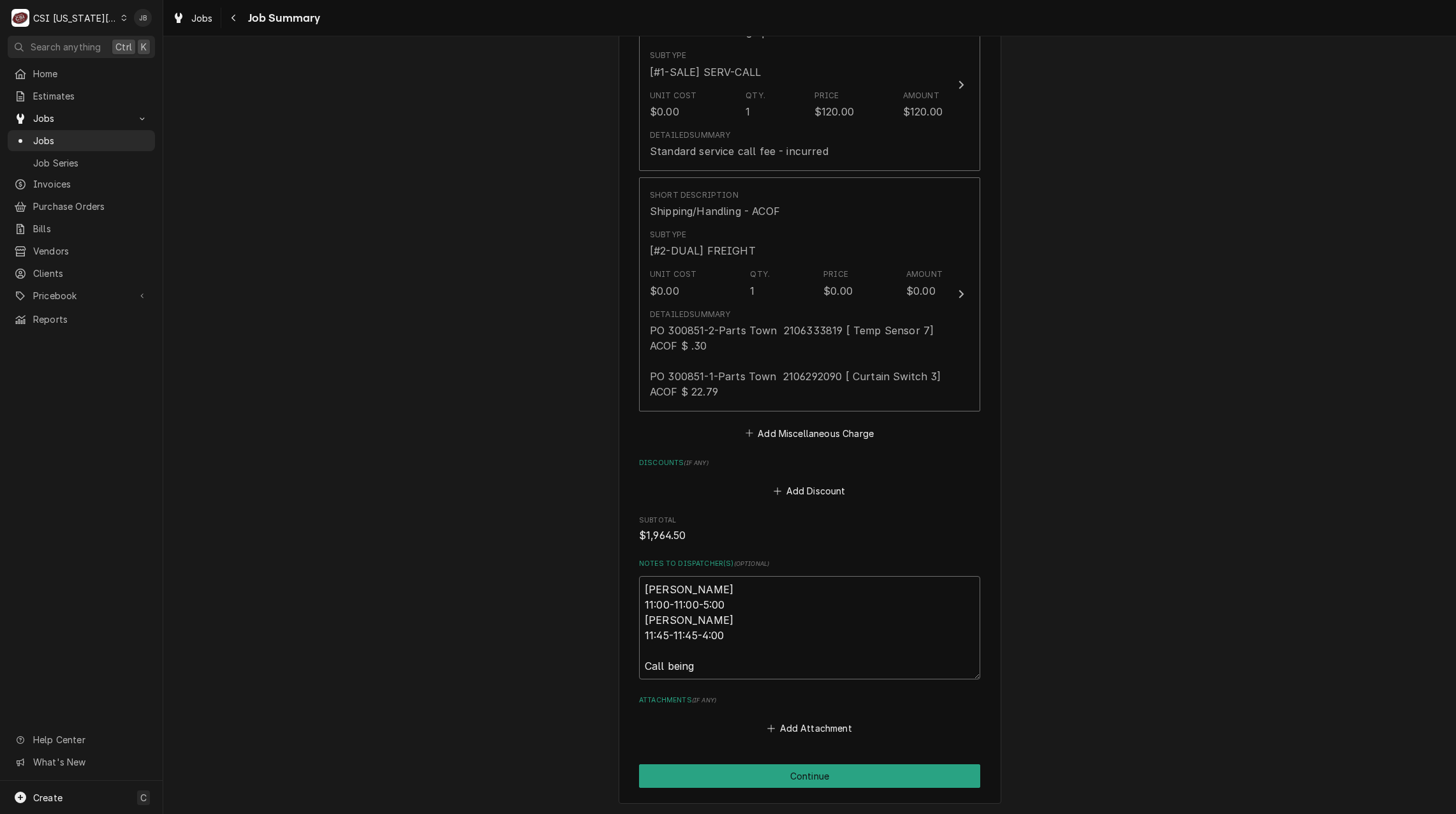
type textarea "x"
type textarea "Mike 11:00-11:00-5:00 Mike 11:45-11:45-4:00 Call being"
type textarea "x"
type textarea "Mike 11:00-11:00-5:00 Mike 11:45-11:45-4:00 Call being u"
type textarea "x"
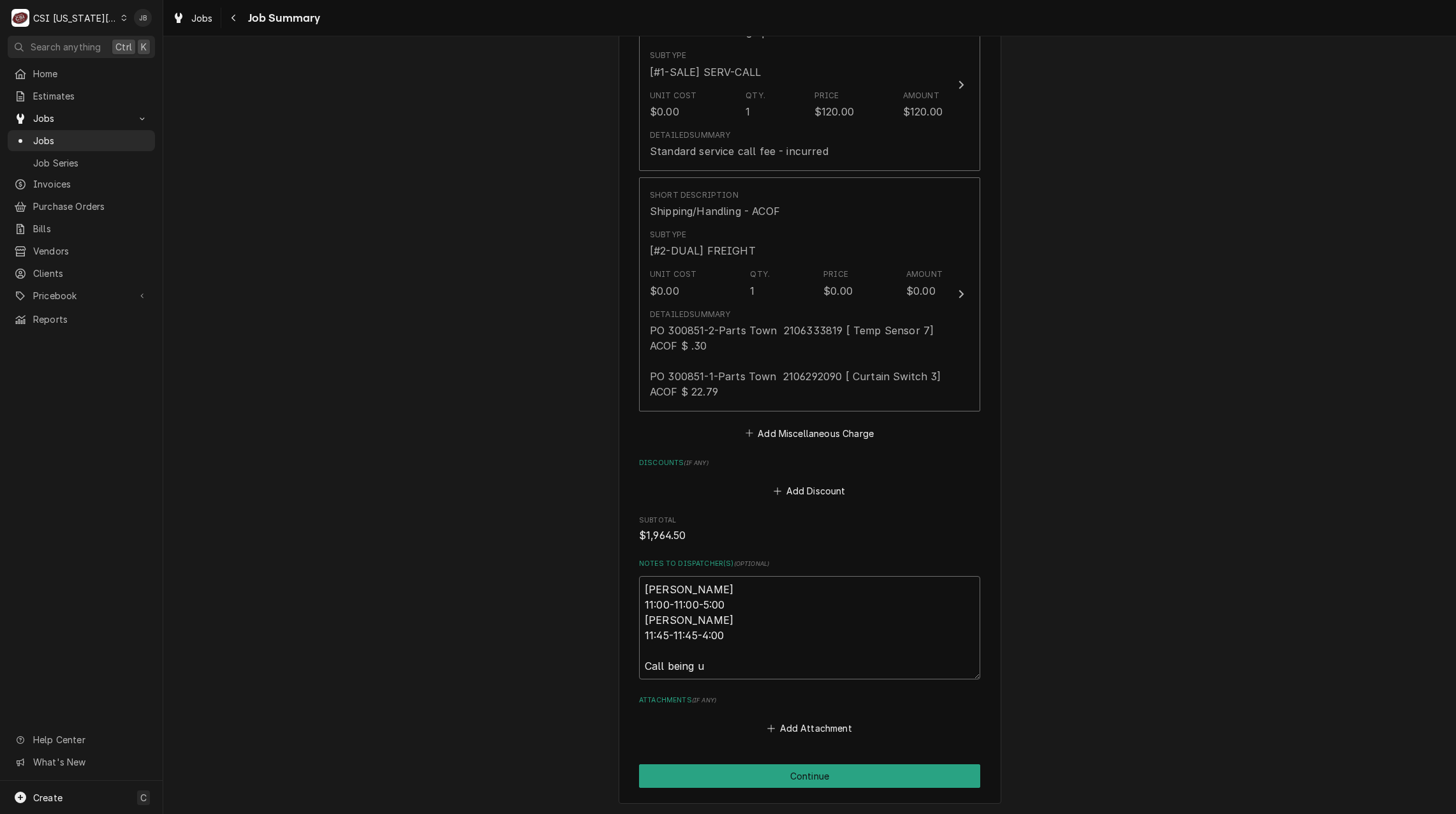
type textarea "Mike 11:00-11:00-5:00 Mike 11:45-11:45-4:00 Call being"
type textarea "x"
type textarea "Mike 11:00-11:00-5:00 Mike 11:45-11:45-4:00 Call being"
type textarea "x"
type textarea "Mike 11:00-11:00-5:00 Mike 11:45-11:45-4:00 Call beingq"
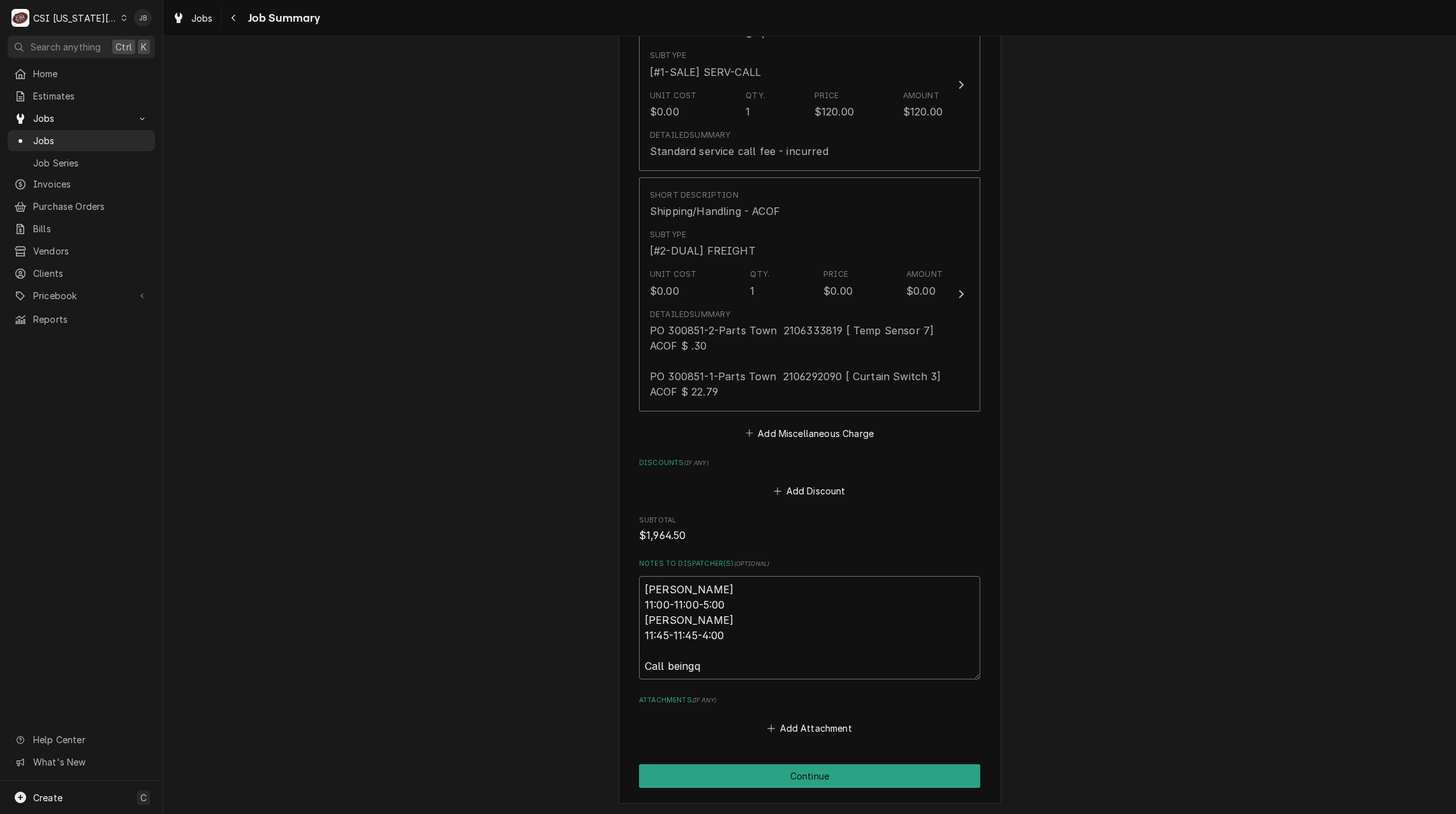
type textarea "x"
type textarea "Mike 11:00-11:00-5:00 Mike 11:45-11:45-4:00 Call beingqu"
type textarea "x"
type textarea "Mike 11:00-11:00-5:00 Mike 11:45-11:45-4:00 Call beingquo"
type textarea "x"
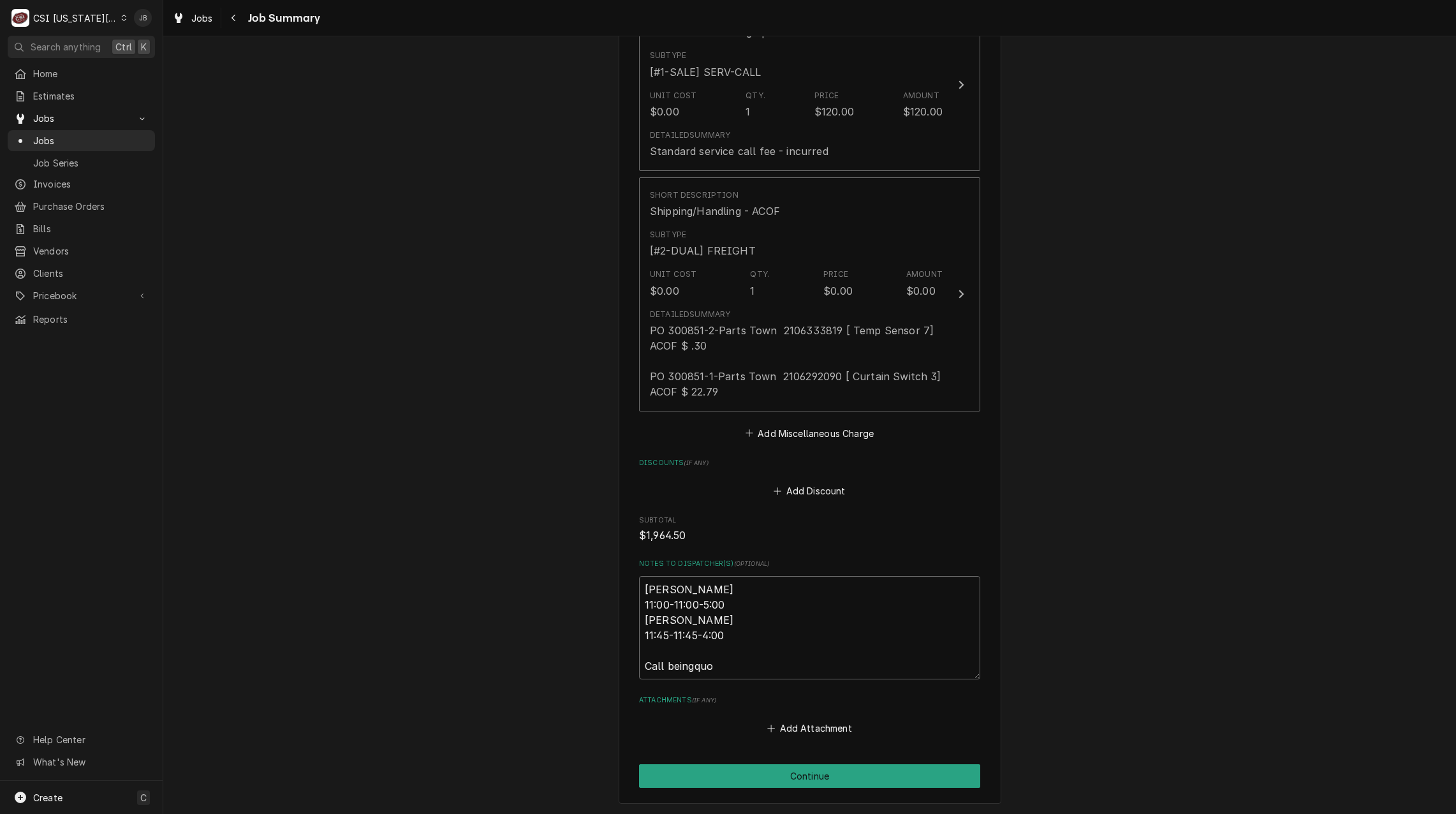
type textarea "Mike 11:00-11:00-5:00 Mike 11:45-11:45-4:00 Call beingqu"
type textarea "x"
type textarea "Mike 11:00-11:00-5:00 Mike 11:45-11:45-4:00 Call beingq"
type textarea "x"
type textarea "Mike 11:00-11:00-5:00 Mike 11:45-11:45-4:00 Call being"
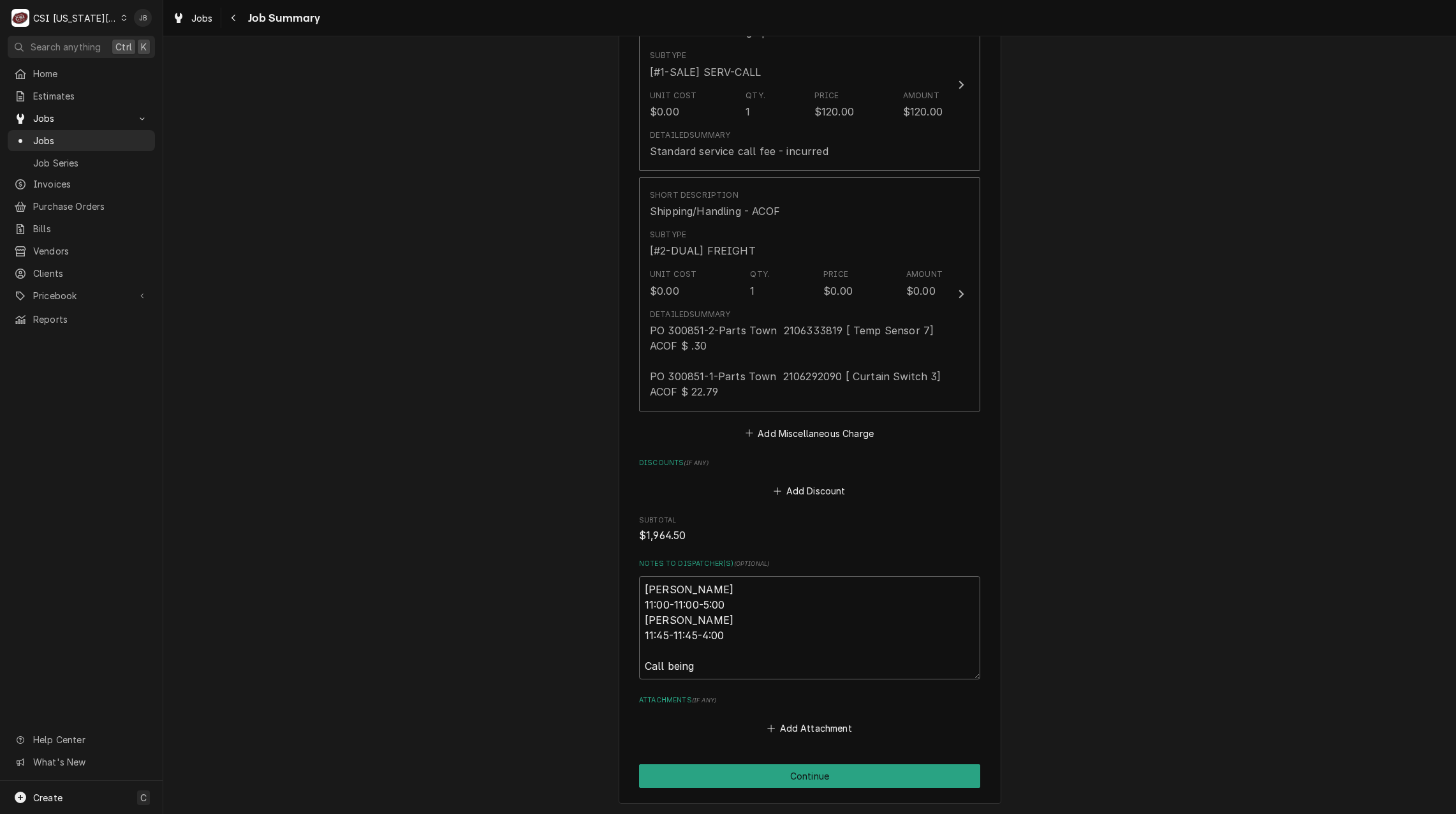
type textarea "x"
type textarea "Mike 11:00-11:00-5:00 Mike 11:45-11:45-4:00 Call being"
type textarea "x"
type textarea "Mike 11:00-11:00-5:00 Mike 11:45-11:45-4:00 Call being q"
type textarea "x"
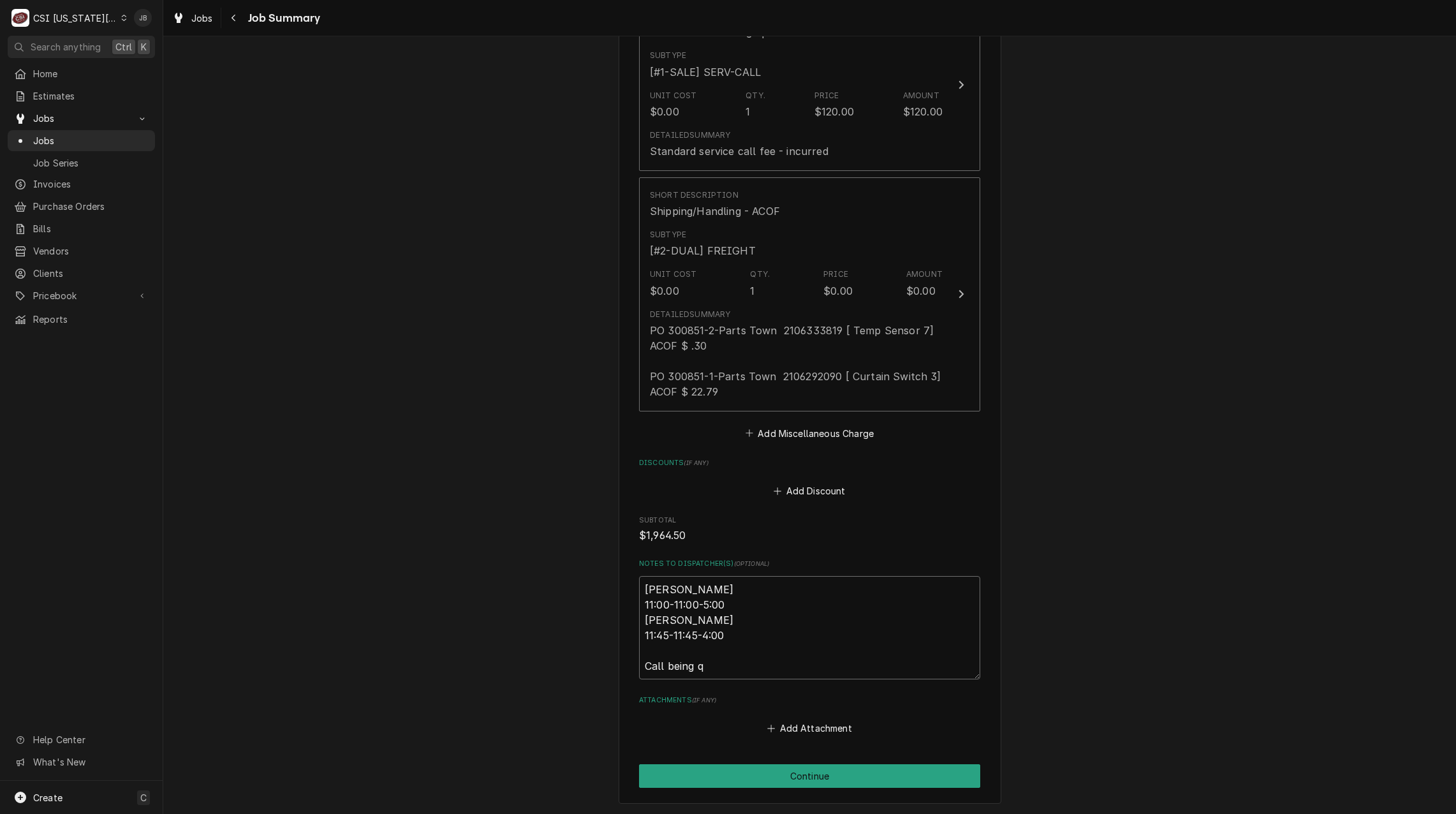
type textarea "Mike 11:00-11:00-5:00 Mike 11:45-11:45-4:00 Call being qu"
type textarea "x"
type textarea "Mike 11:00-11:00-5:00 Mike 11:45-11:45-4:00 Call being quo"
type textarea "x"
type textarea "Mike 11:00-11:00-5:00 Mike 11:45-11:45-4:00 Call being quot"
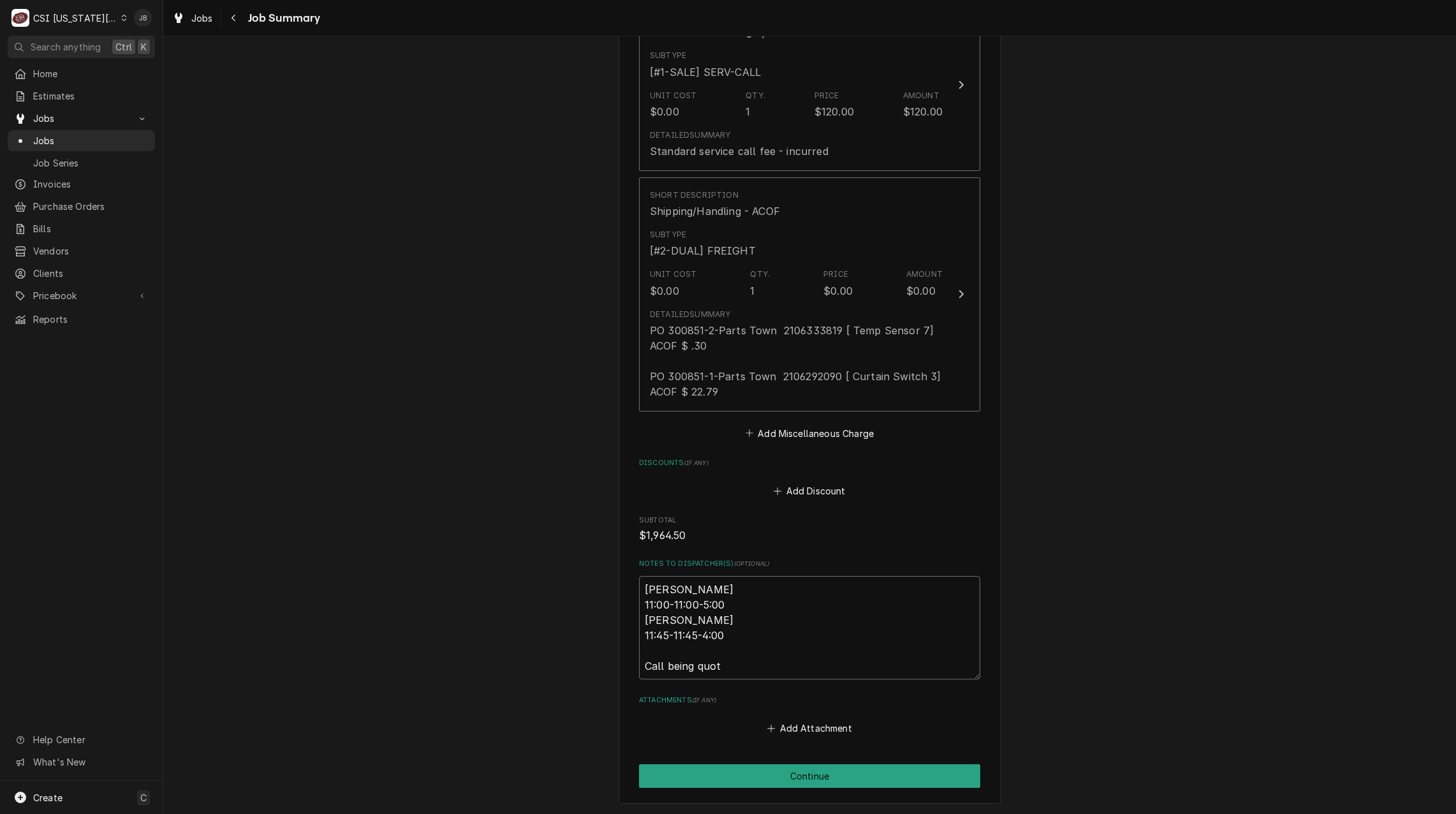
type textarea "x"
type textarea "Mike 11:00-11:00-5:00 Mike 11:45-11:45-4:00 Call being quote"
type textarea "x"
type textarea "Mike 11:00-11:00-5:00 Mike 11:45-11:45-4:00 Call being quoted"
type textarea "x"
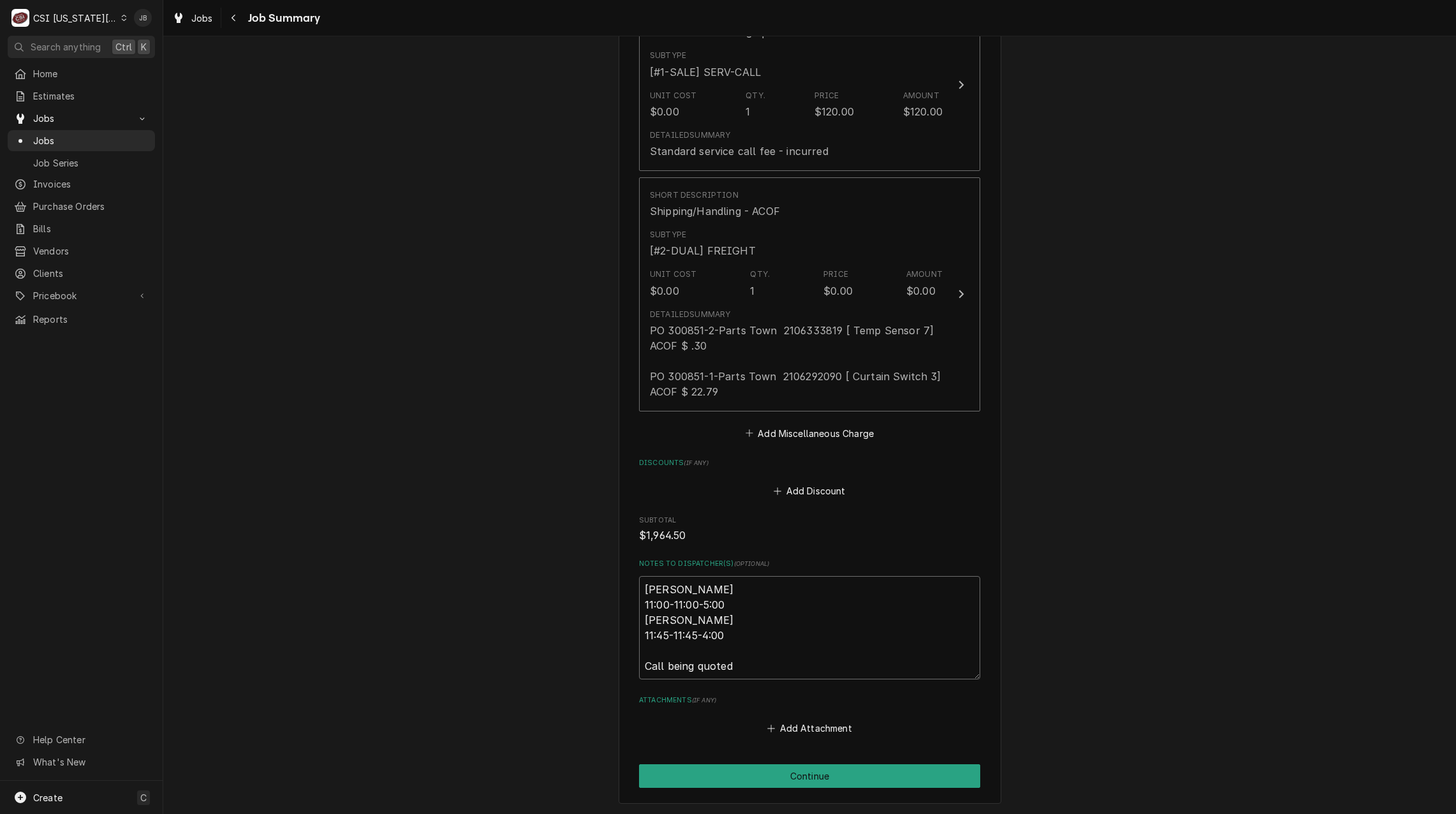
type textarea "Mike 11:00-11:00-5:00 Mike 11:45-11:45-4:00 Call being quoted"
type textarea "x"
type textarea "Mike 11:00-11:00-5:00 Mike 11:45-11:45-4:00 Call being quoted J"
type textarea "x"
type textarea "Mike 11:00-11:00-5:00 Mike 11:45-11:45-4:00 Call being quoted JB"
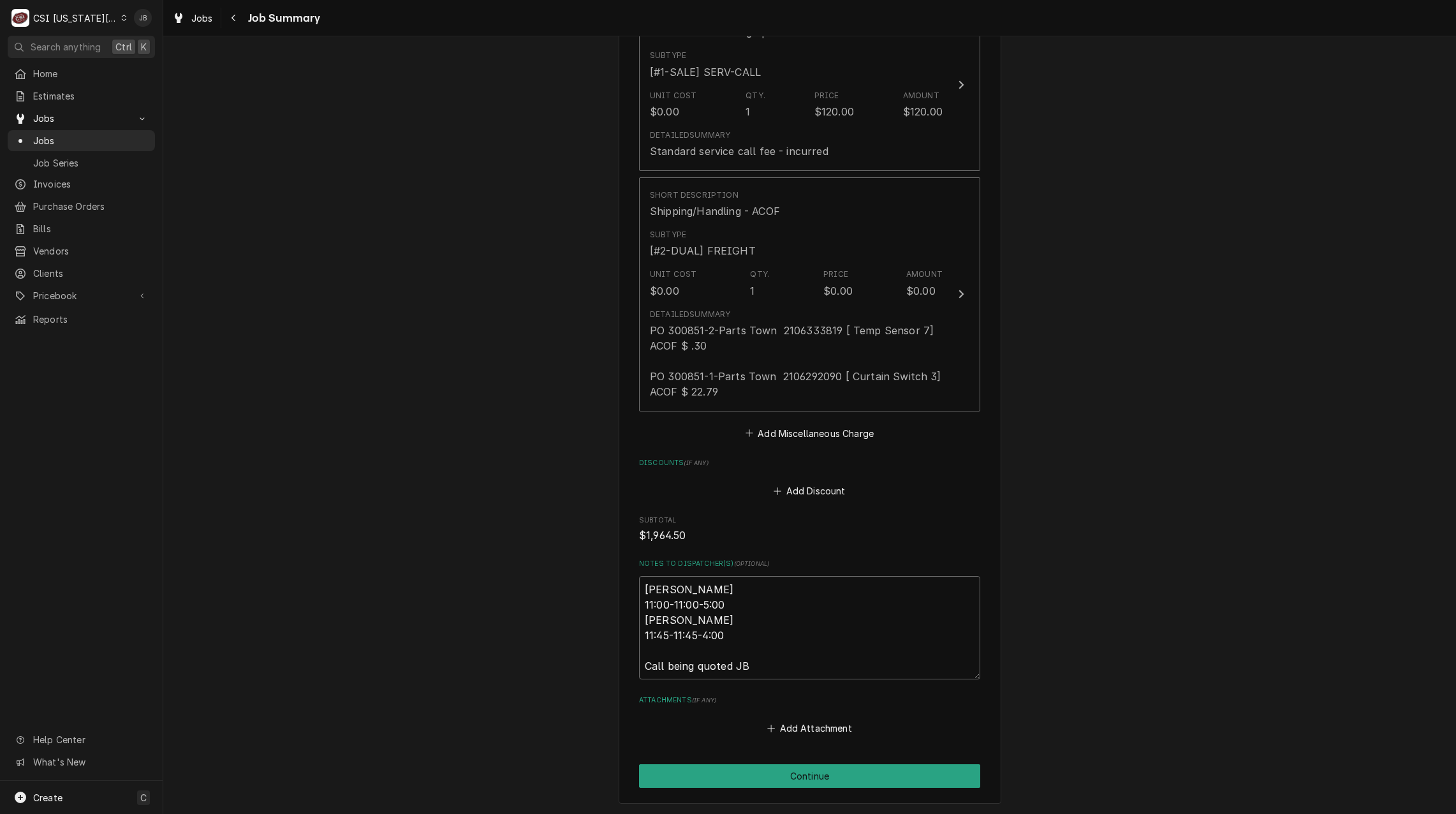
type textarea "x"
type textarea "Mike 11:00-11:00-5:00 Mike 11:45-11:45-4:00 Call being quoted JB,"
type textarea "x"
type textarea "Mike 11:00-11:00-5:00 Mike 11:45-11:45-4:00 Call being quoted JB,"
type textarea "x"
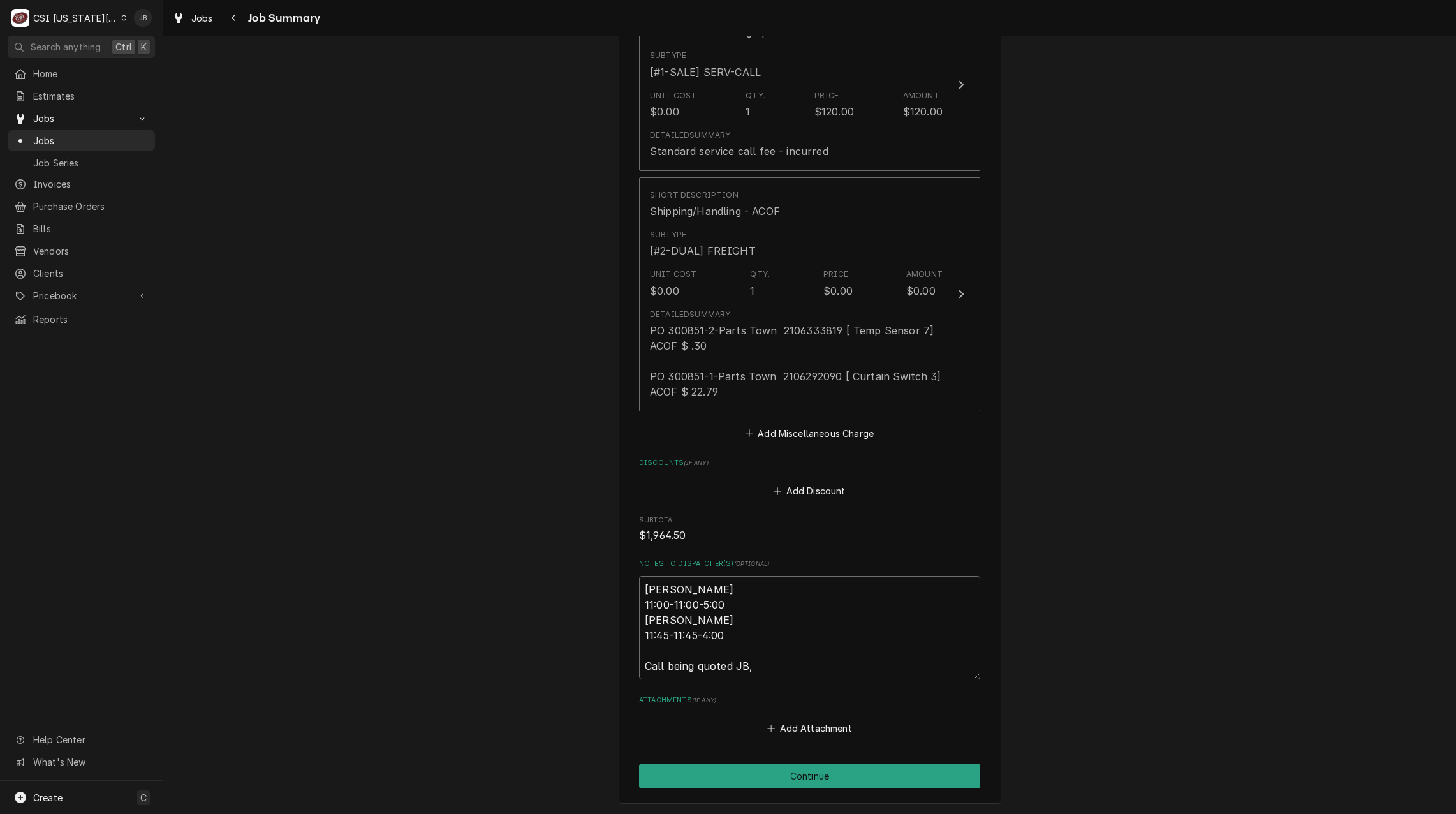
type textarea "Mike 11:00-11:00-5:00 Mike 11:45-11:45-4:00 Call being quoted JB, Z"
type textarea "x"
type textarea "Mike 11:00-11:00-5:00 Mike 11:45-11:45-4:00 Call being quoted JB, Ze"
type textarea "x"
type textarea "Mike 11:00-11:00-5:00 Mike 11:45-11:45-4:00 Call being quoted JB, Zer"
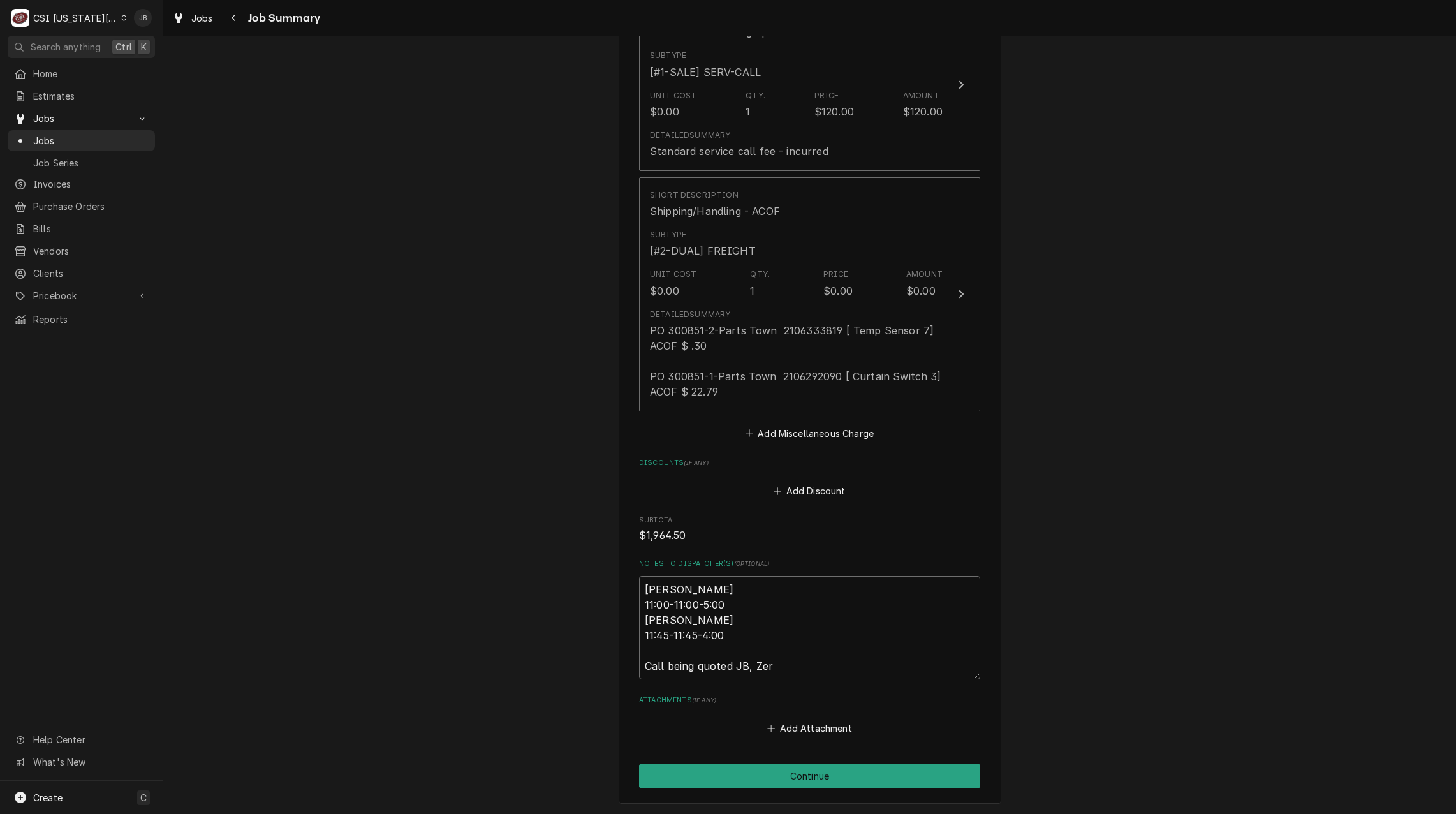
type textarea "x"
type textarea "Mike 11:00-11:00-5:00 Mike 11:45-11:45-4:00 Call being quoted JB, Zero"
type textarea "x"
type textarea "Mike 11:00-11:00-5:00 Mike 11:45-11:45-4:00 Call being quoted JB, Zero"
type textarea "x"
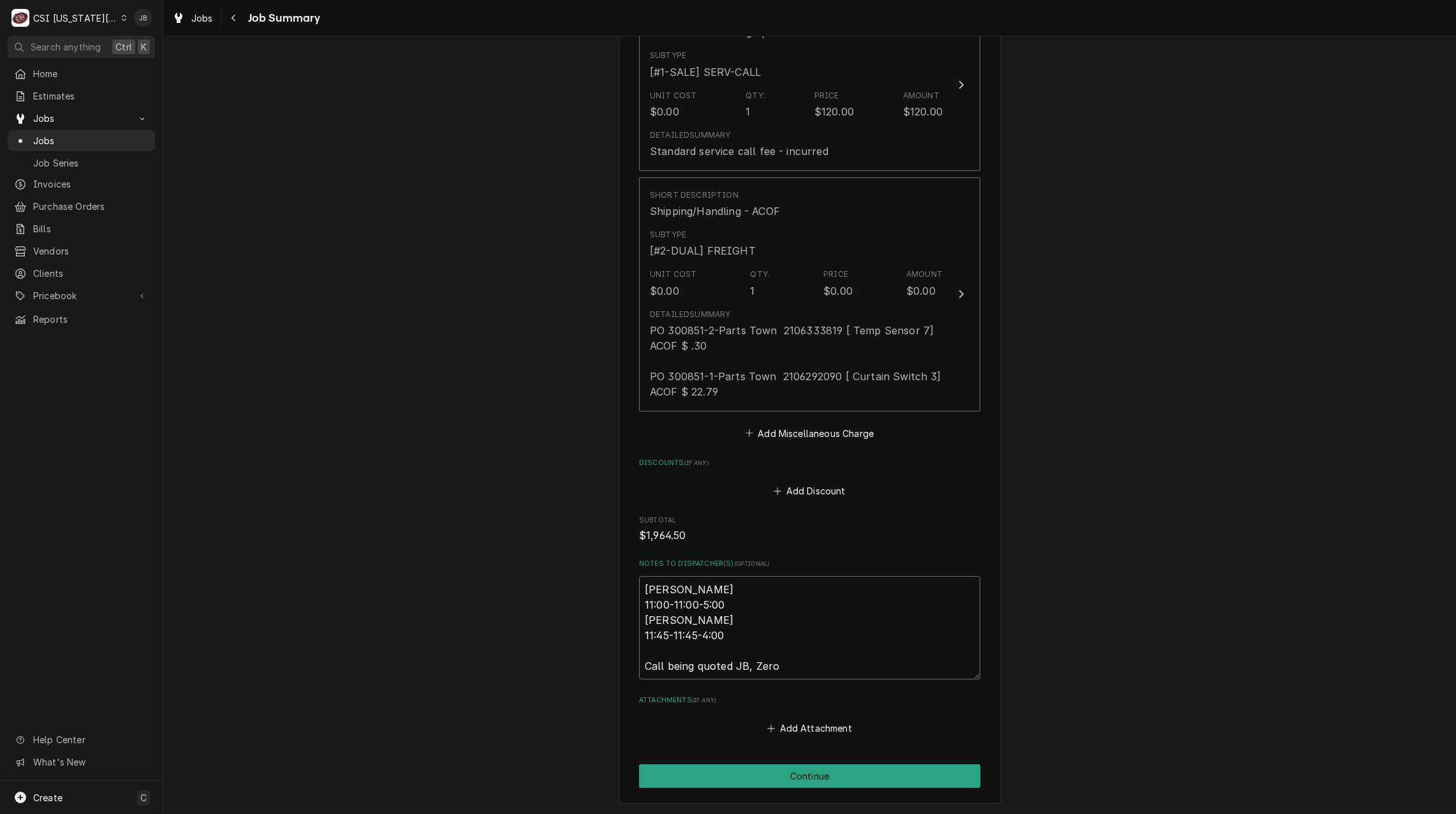
type textarea "Mike 11:00-11:00-5:00 Mike 11:45-11:45-4:00 Call being quoted JB, Zero t"
type textarea "x"
type textarea "Mike 11:00-11:00-5:00 Mike 11:45-11:45-4:00 Call being quoted JB, Zero th"
type textarea "x"
type textarea "Mike 11:00-11:00-5:00 Mike 11:45-11:45-4:00 Call being quoted JB, Zero thi"
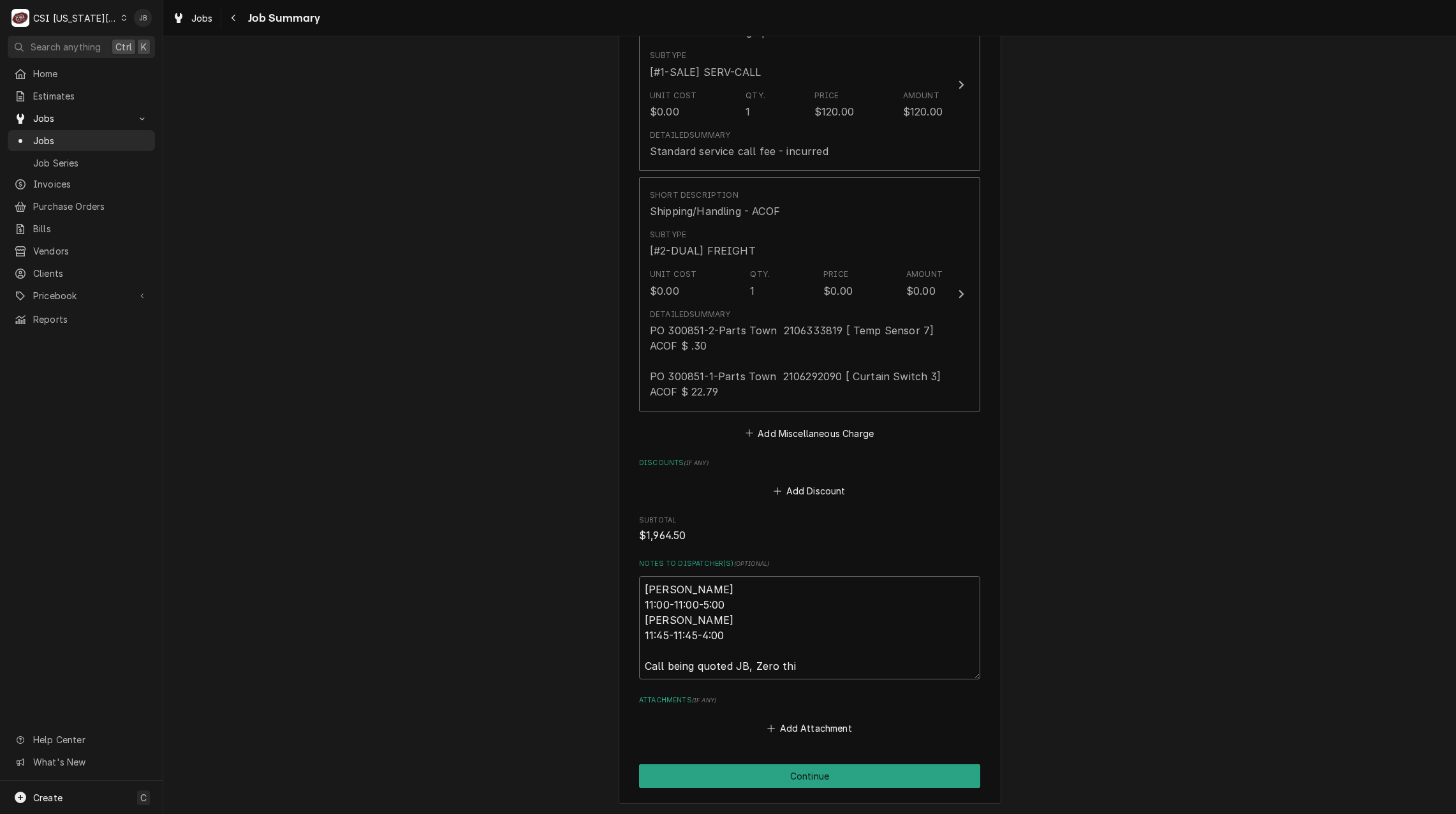
type textarea "x"
type textarea "Mike 11:00-11:00-5:00 Mike 11:45-11:45-4:00 Call being quoted JB, Zero this"
type textarea "x"
type textarea "Mike 11:00-11:00-5:00 Mike 11:45-11:45-4:00 Call being quoted JB, Zero this"
type textarea "x"
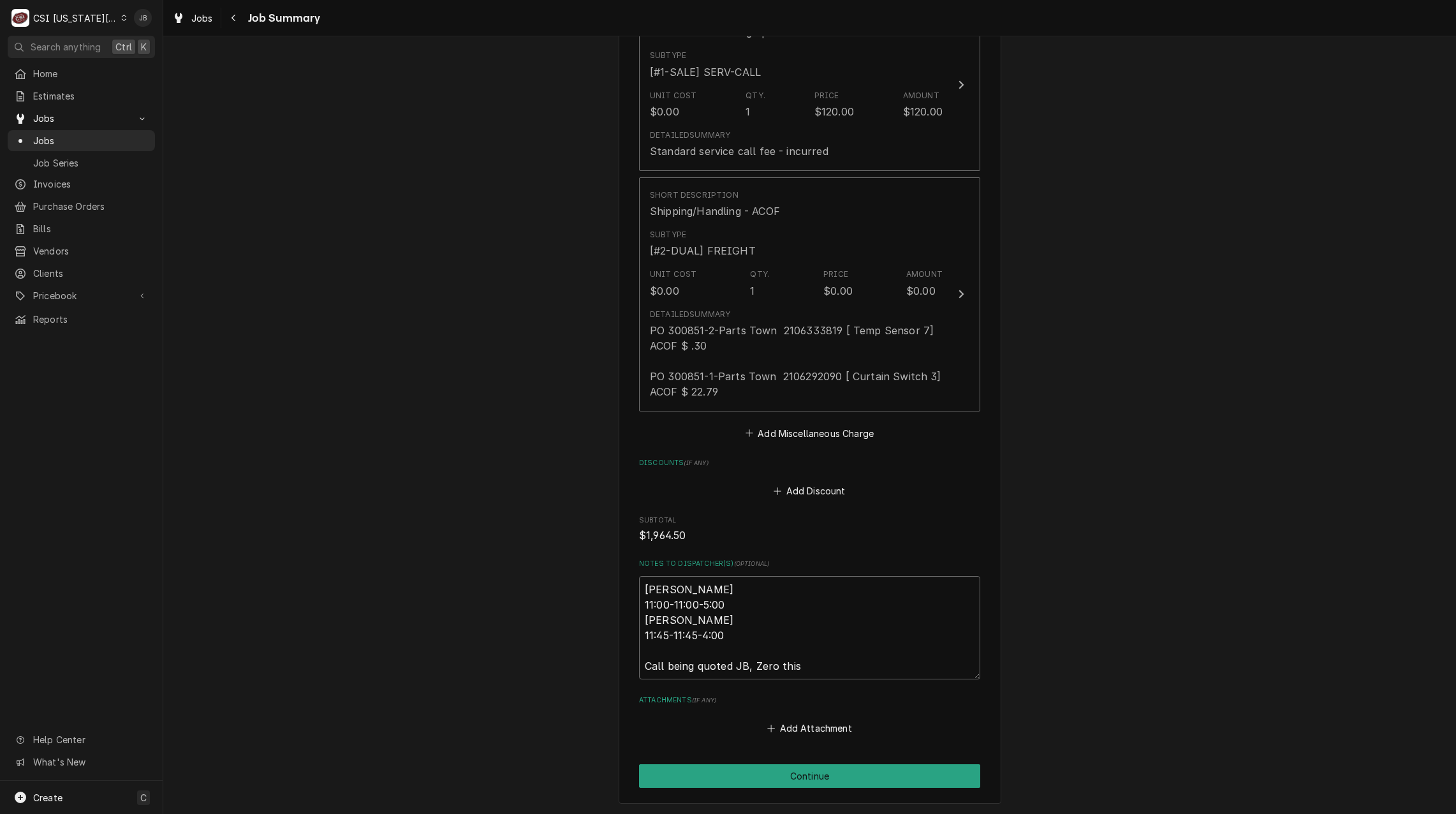
type textarea "Mike 11:00-11:00-5:00 Mike 11:45-11:45-4:00 Call being quoted JB, Zero this a"
type textarea "x"
type textarea "Mike 11:00-11:00-5:00 Mike 11:45-11:45-4:00 Call being quoted JB, Zero this al"
type textarea "x"
type textarea "Mike 11:00-11:00-5:00 Mike 11:45-11:45-4:00 Call being quoted JB, Zero this all"
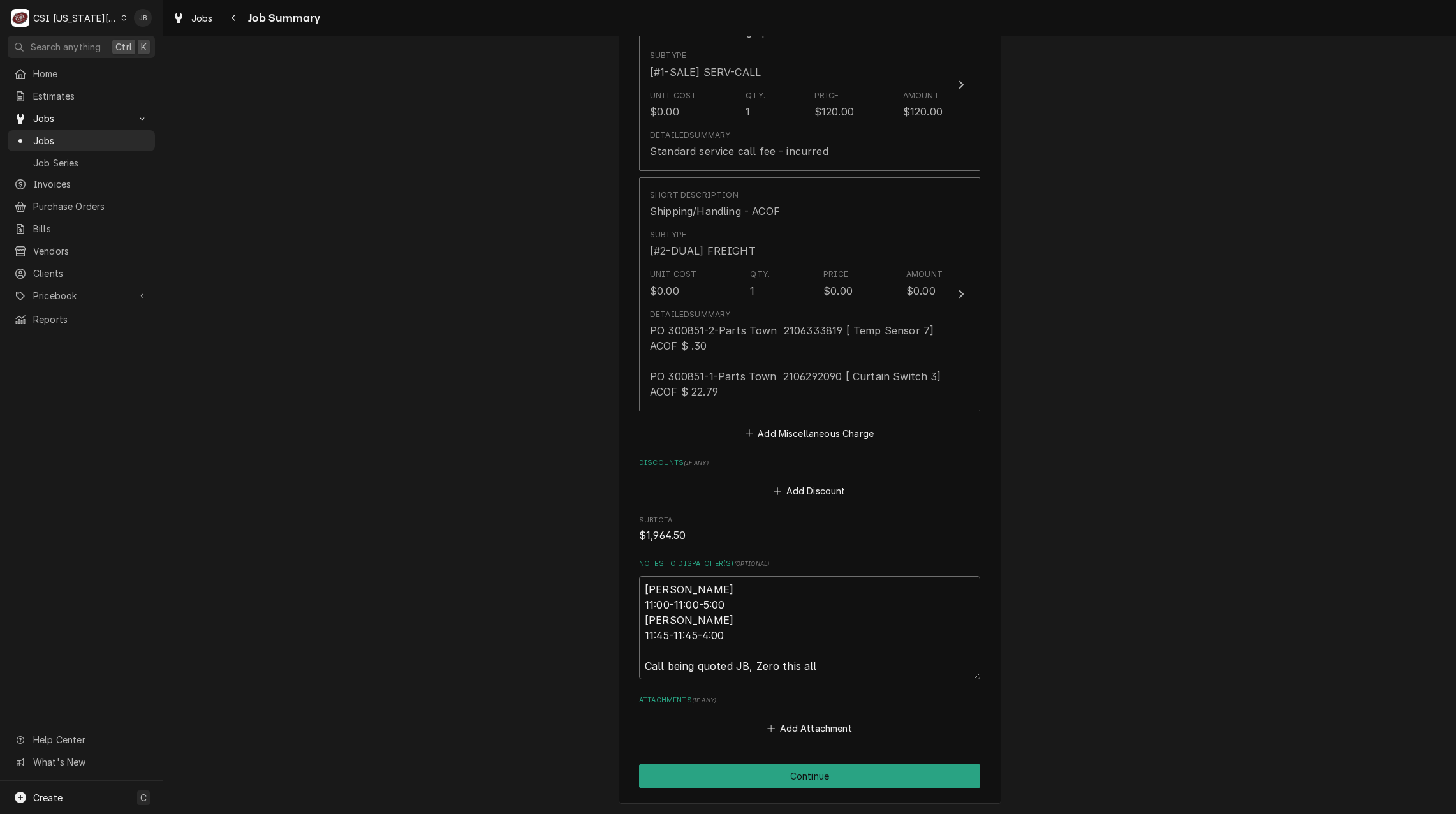
type textarea "x"
type textarea "Mike 11:00-11:00-5:00 Mike 11:45-11:45-4:00 Call being quoted JB, Zero this all"
type textarea "x"
type textarea "Mike 11:00-11:00-5:00 Mike 11:45-11:45-4:00 Call being quoted JB, Zero this all…"
type textarea "x"
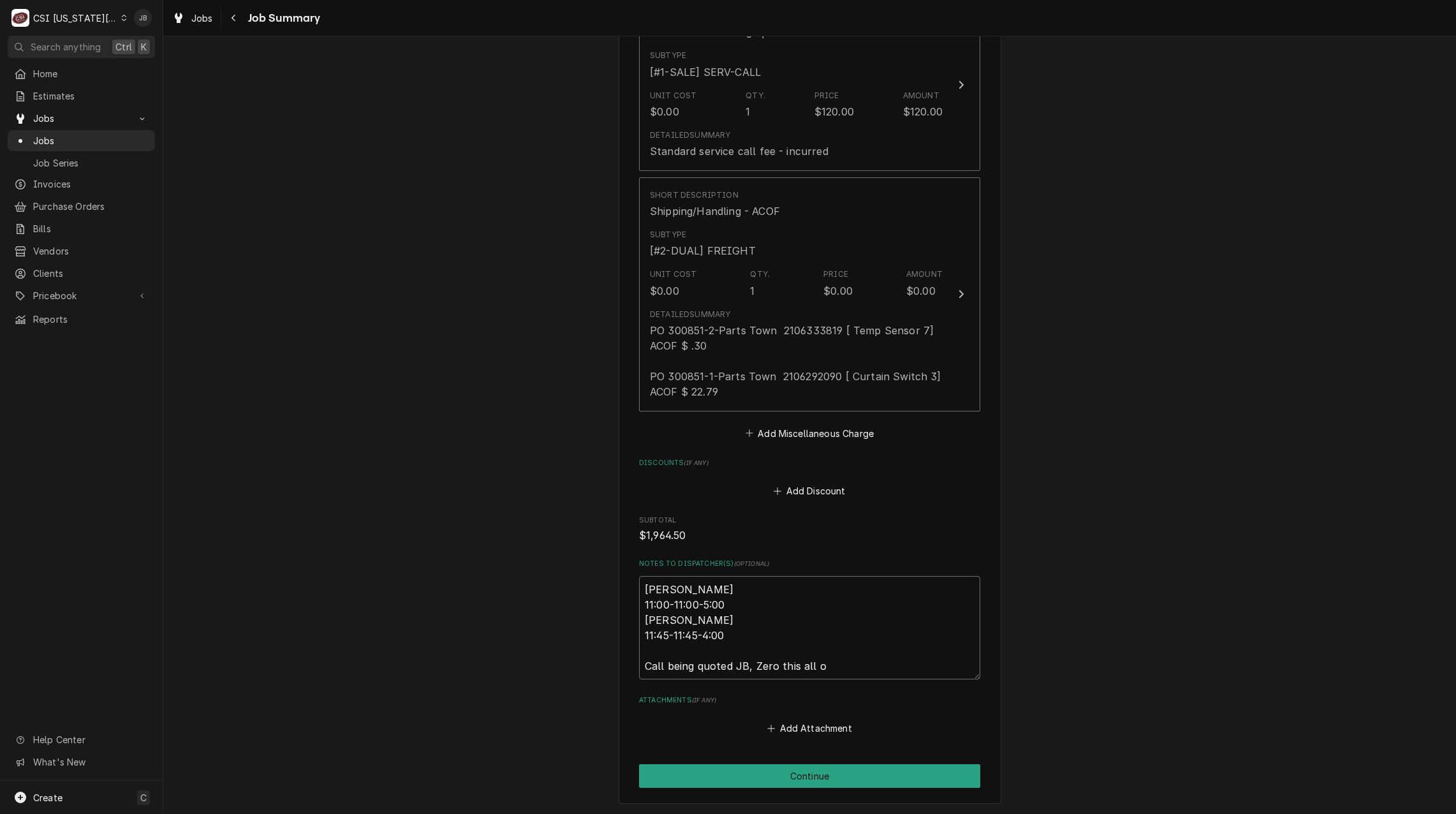
type textarea "Mike 11:00-11:00-5:00 Mike 11:45-11:45-4:00 Call being quoted JB, Zero this all…"
type textarea "x"
type textarea "Mike 11:00-11:00-5:00 Mike 11:45-11:45-4:00 Call being quoted JB, Zero this all…"
type textarea "x"
type textarea "Mike 11:00-11:00-5:00 Mike 11:45-11:45-4:00 Call being quoted JB, Zero this all…"
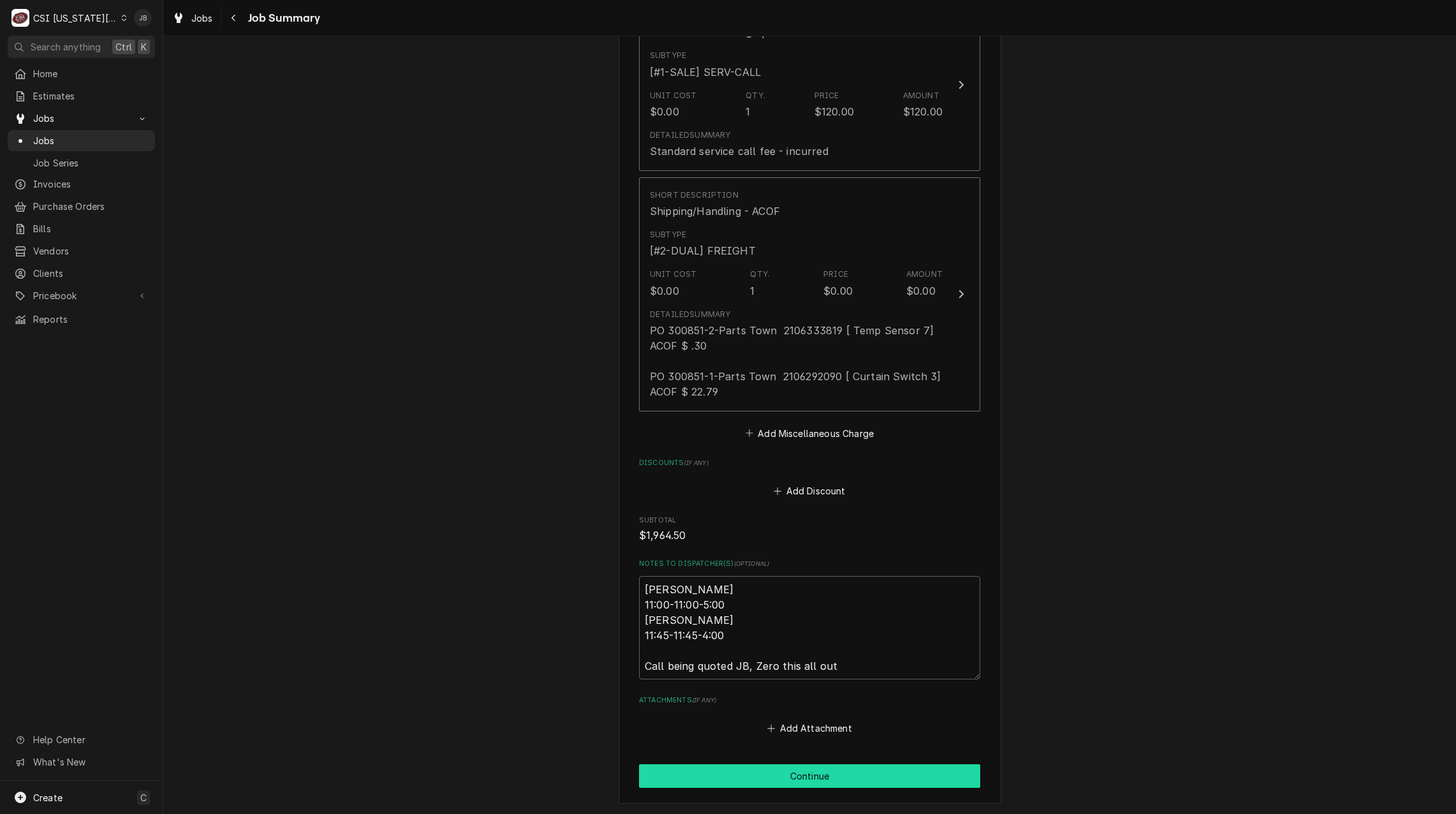
click at [790, 764] on button "Continue" at bounding box center [810, 776] width 341 height 24
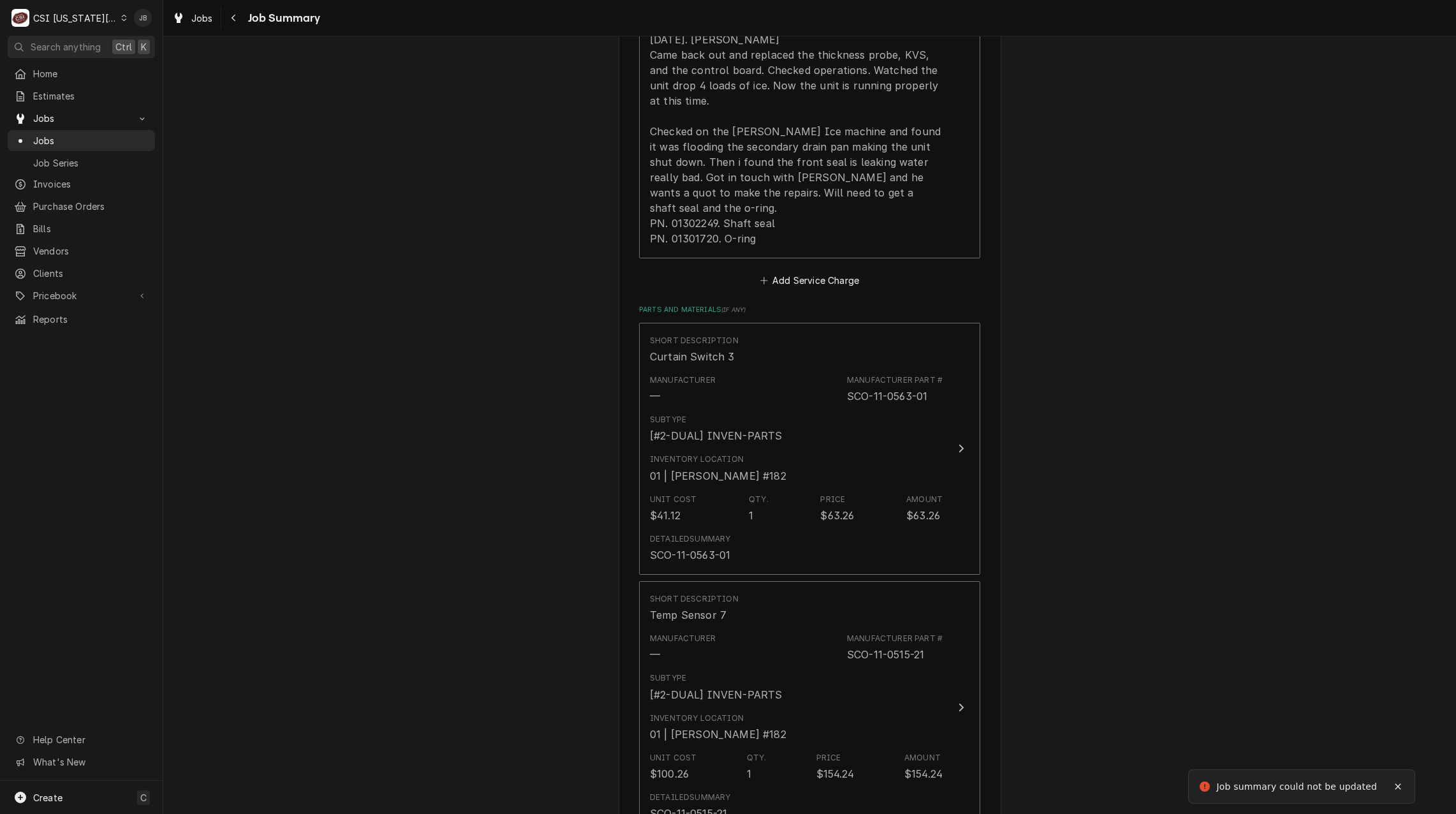
scroll to position [1829, 0]
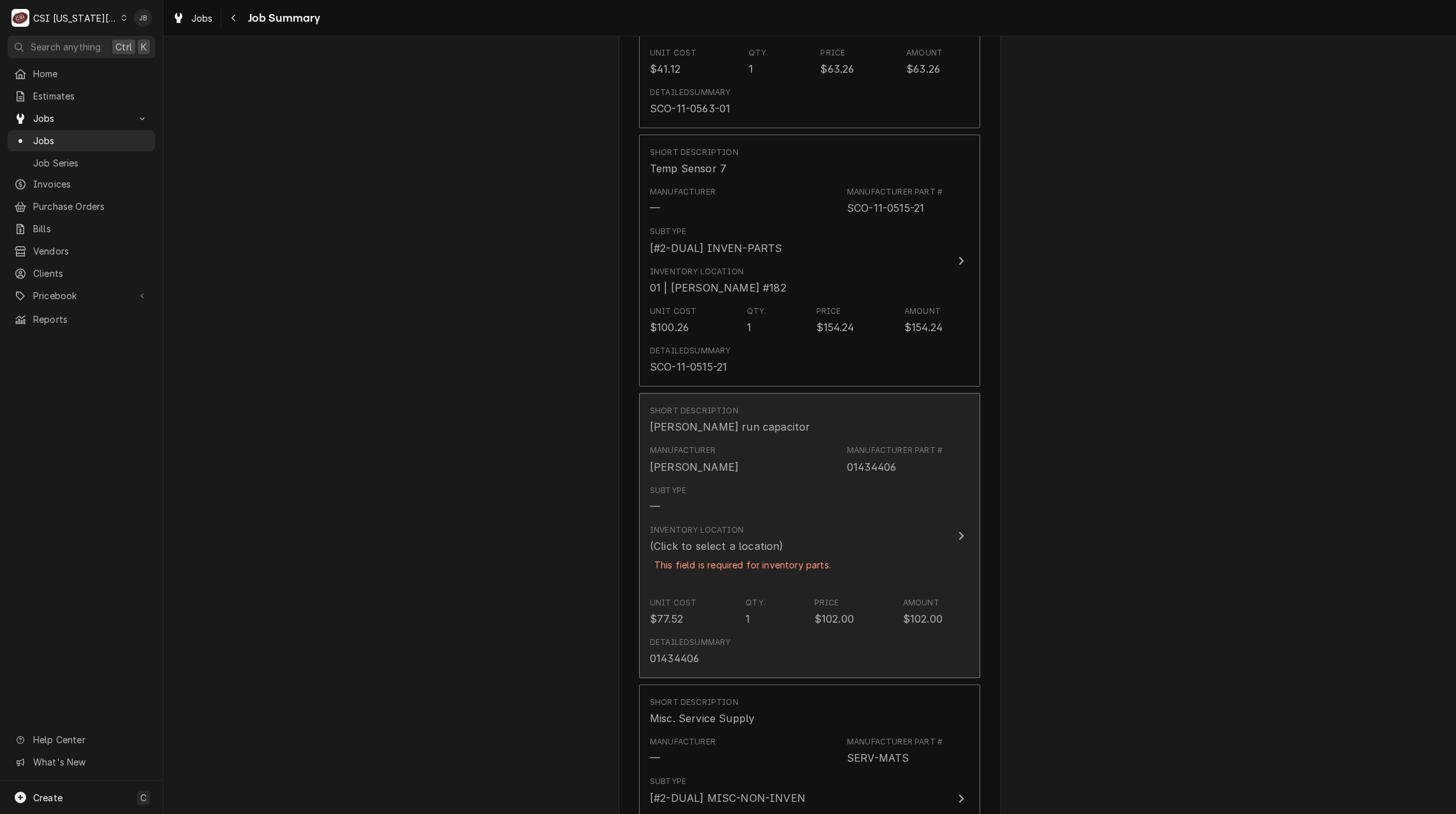
click at [795, 553] on div "This field is required for inventory parts." at bounding box center [742, 564] width 185 height 22
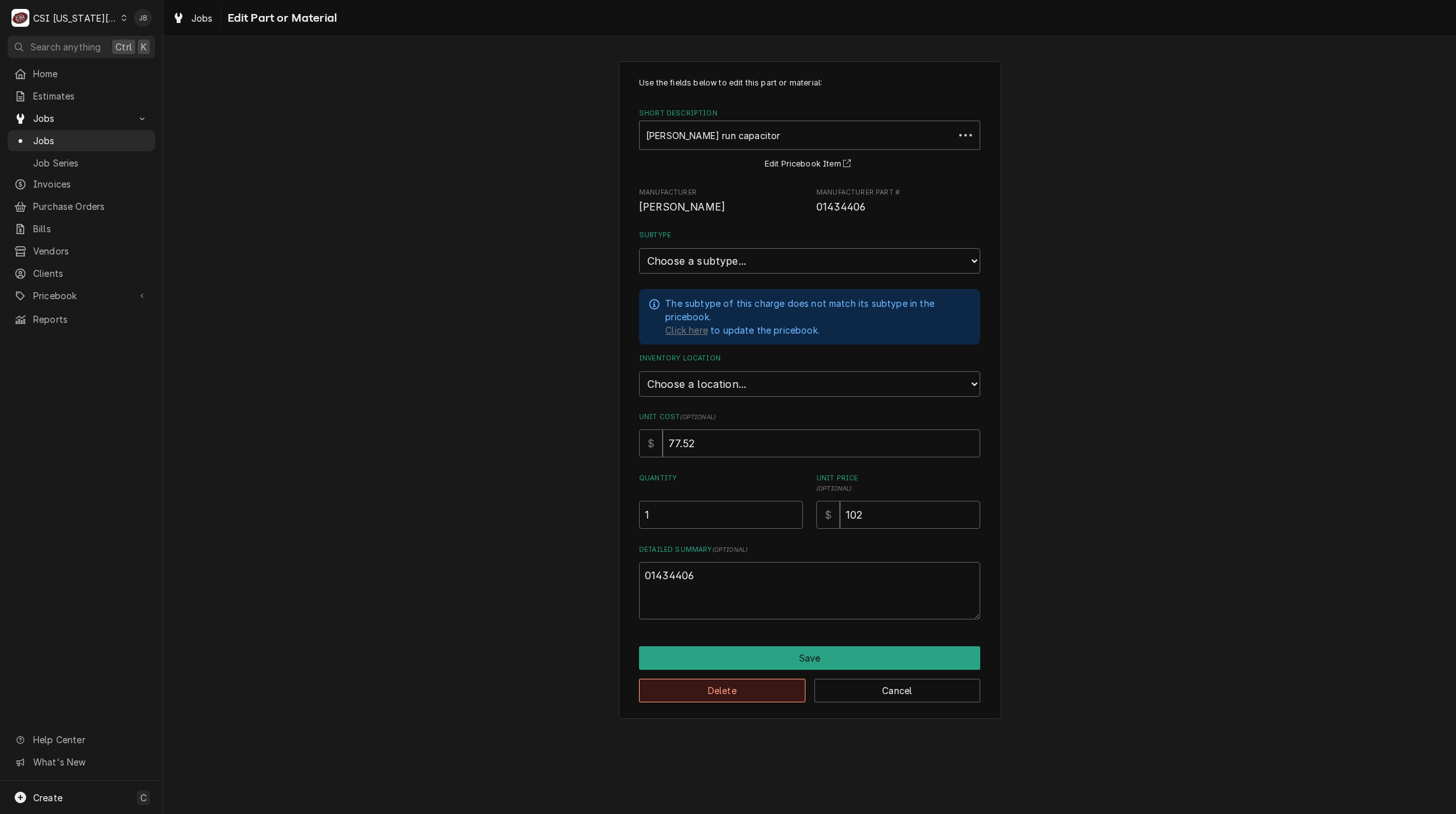
click at [702, 688] on button "Delete" at bounding box center [722, 691] width 166 height 24
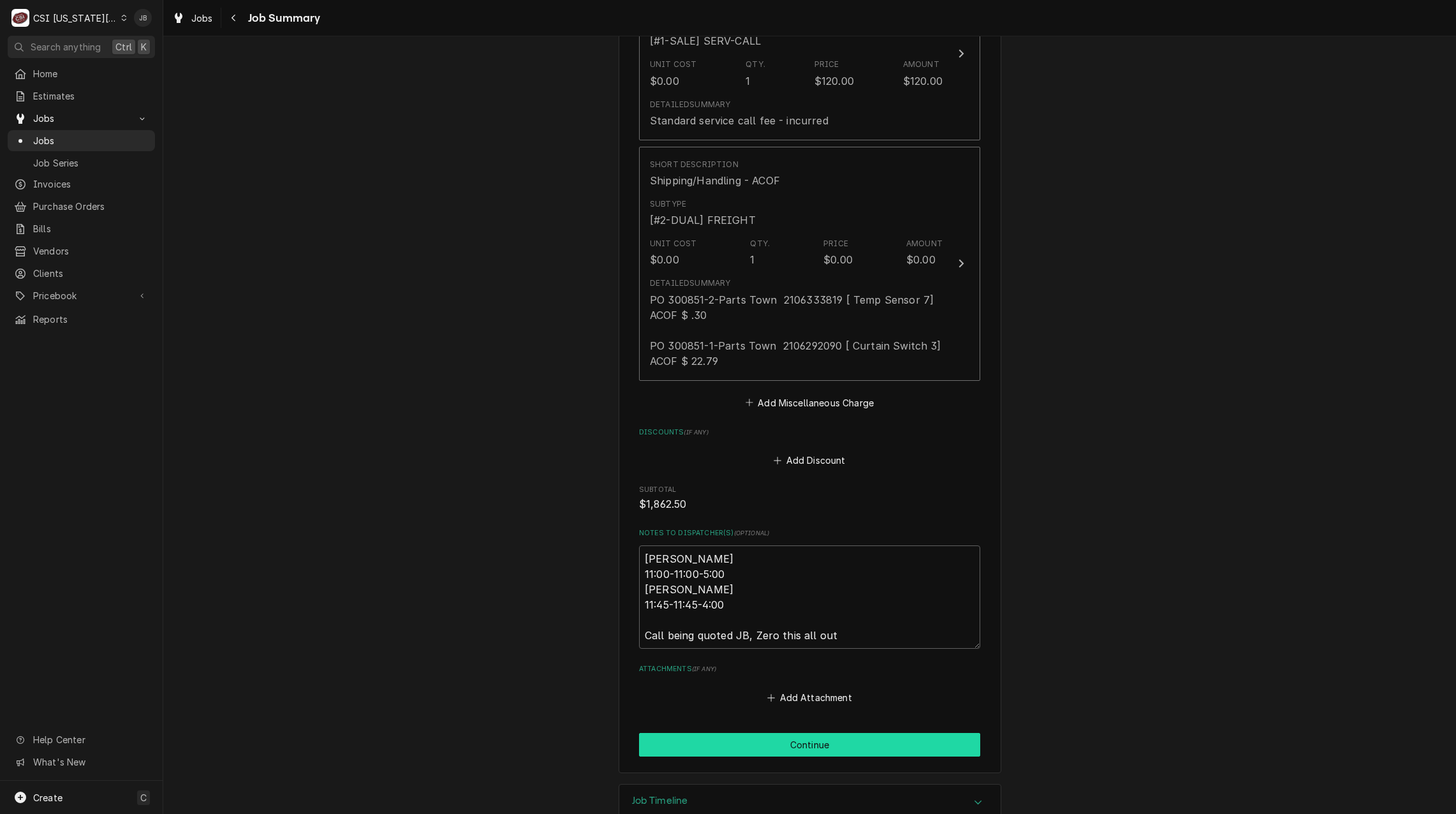
click at [758, 733] on button "Continue" at bounding box center [810, 745] width 341 height 24
type textarea "x"
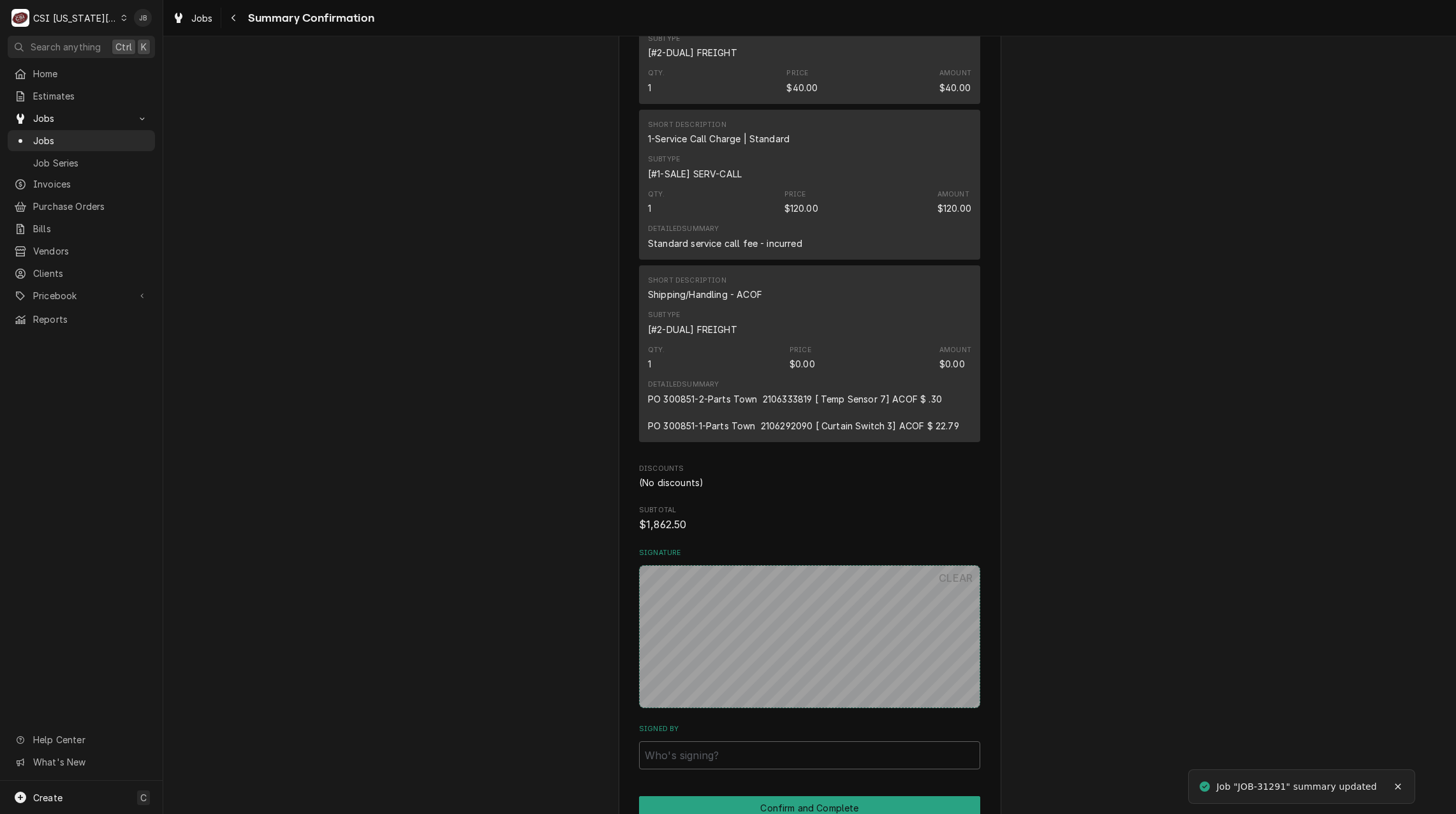
scroll to position [2226, 0]
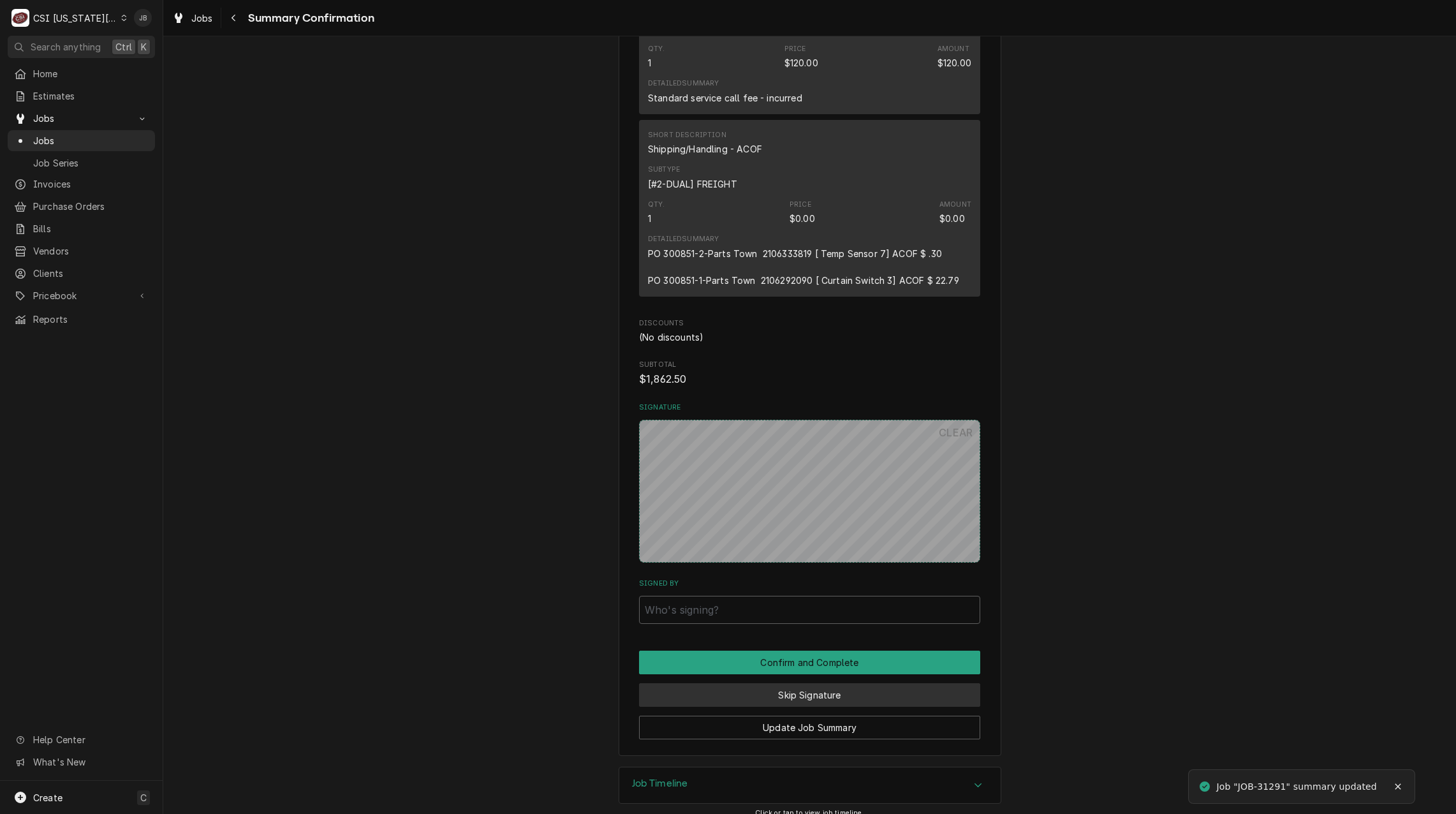
click at [760, 685] on button "Skip Signature" at bounding box center [810, 695] width 341 height 24
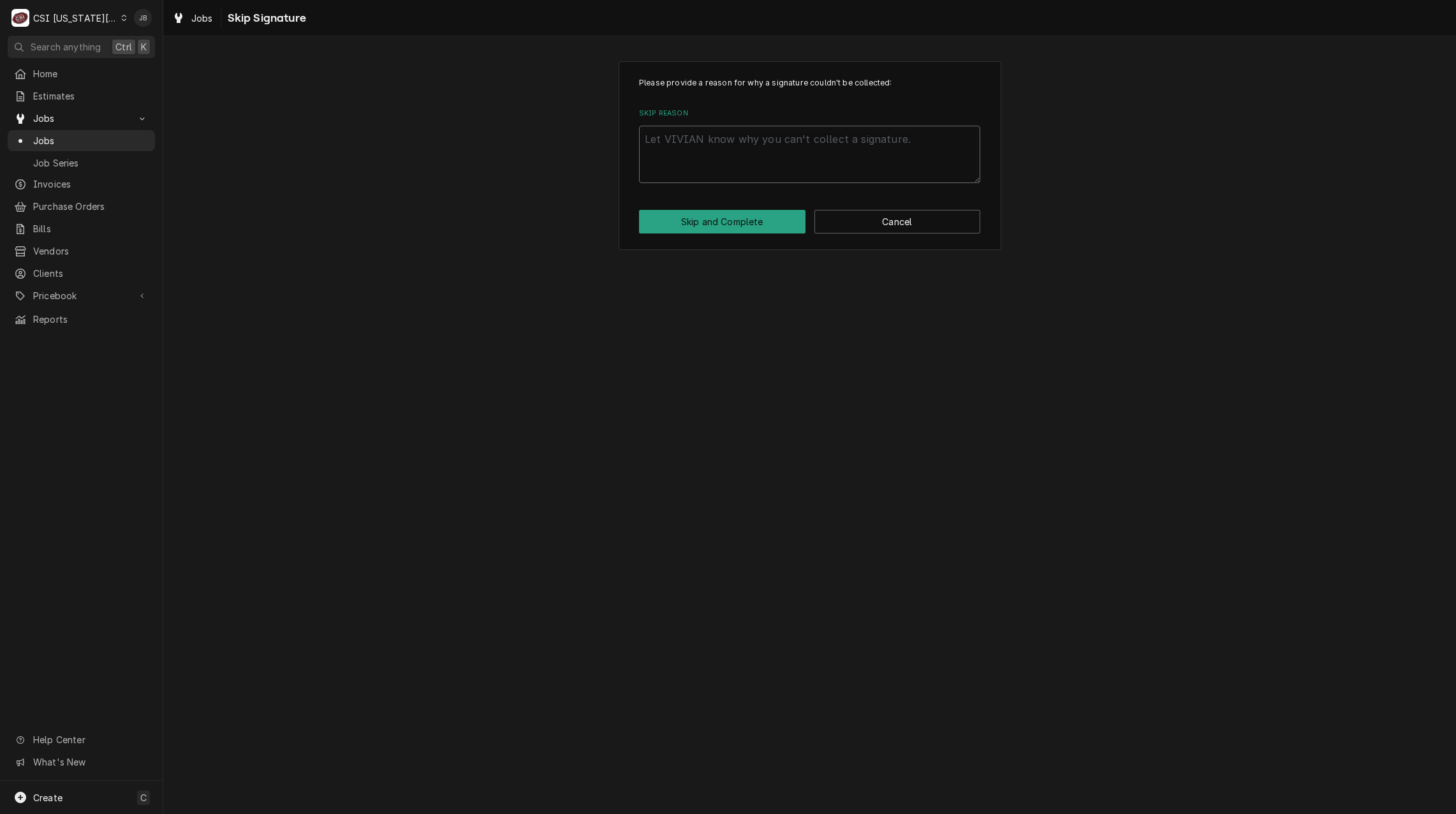
click at [657, 151] on textarea "Skip Reason" at bounding box center [810, 154] width 341 height 58
type textarea "x"
type textarea "P"
type textarea "x"
type textarea "PO"
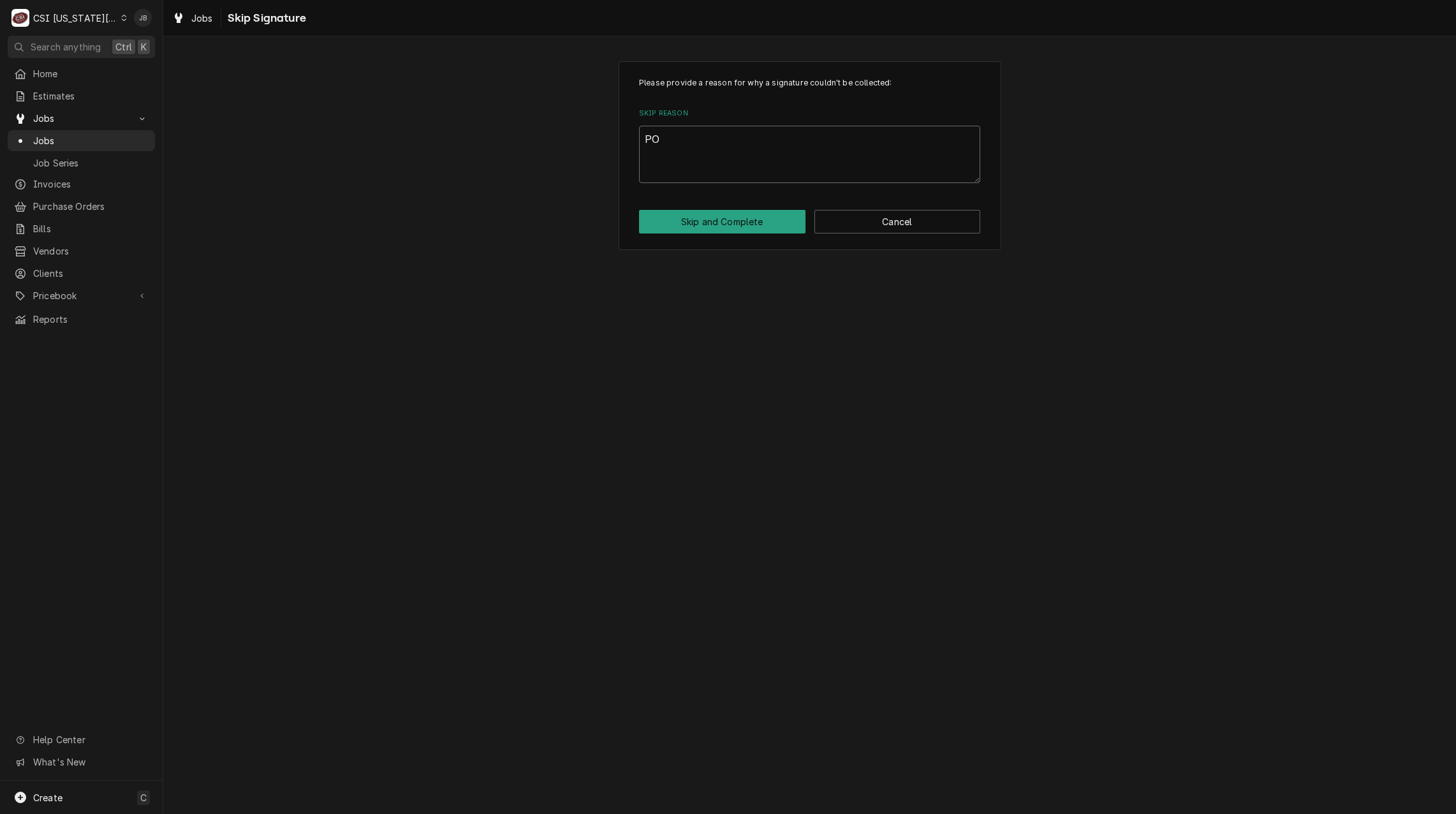
type textarea "x"
type textarea "PO"
type textarea "x"
type textarea "PO c"
type textarea "x"
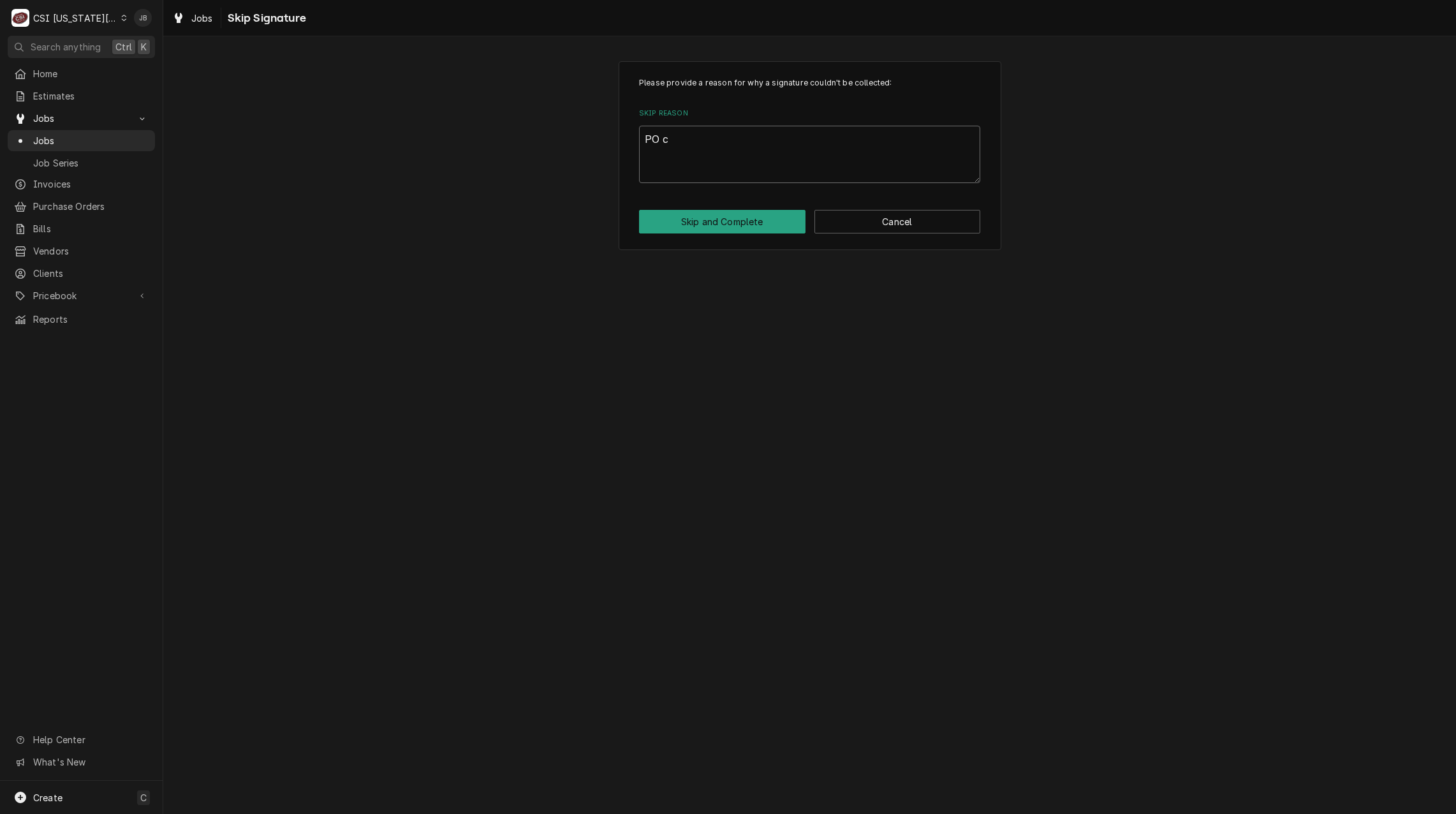
type textarea "PO ca"
type textarea "x"
type textarea "PO can"
type textarea "x"
type textarea "PO canc"
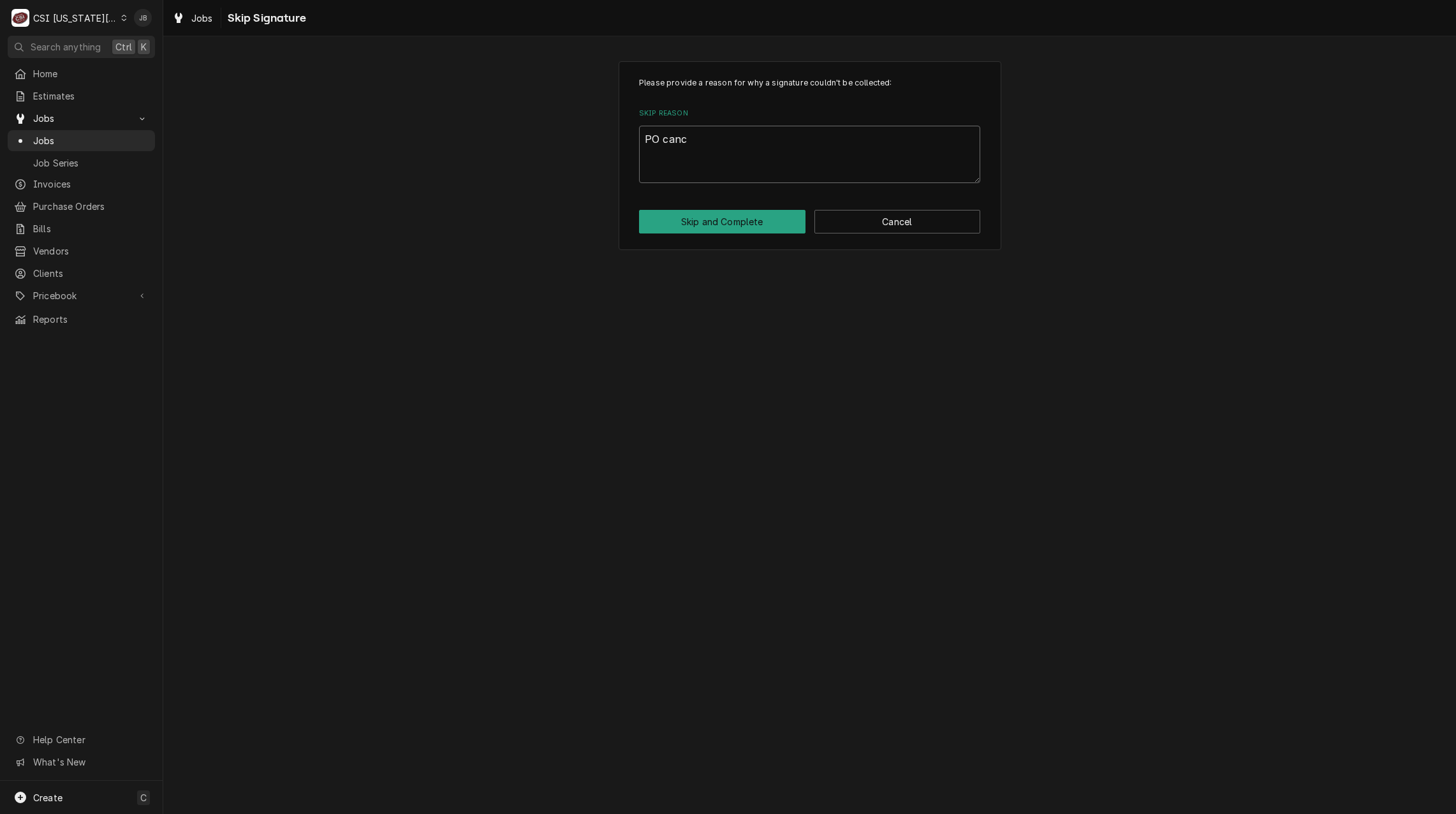
type textarea "x"
type textarea "PO cance"
type textarea "x"
type textarea "PO cancel"
type textarea "x"
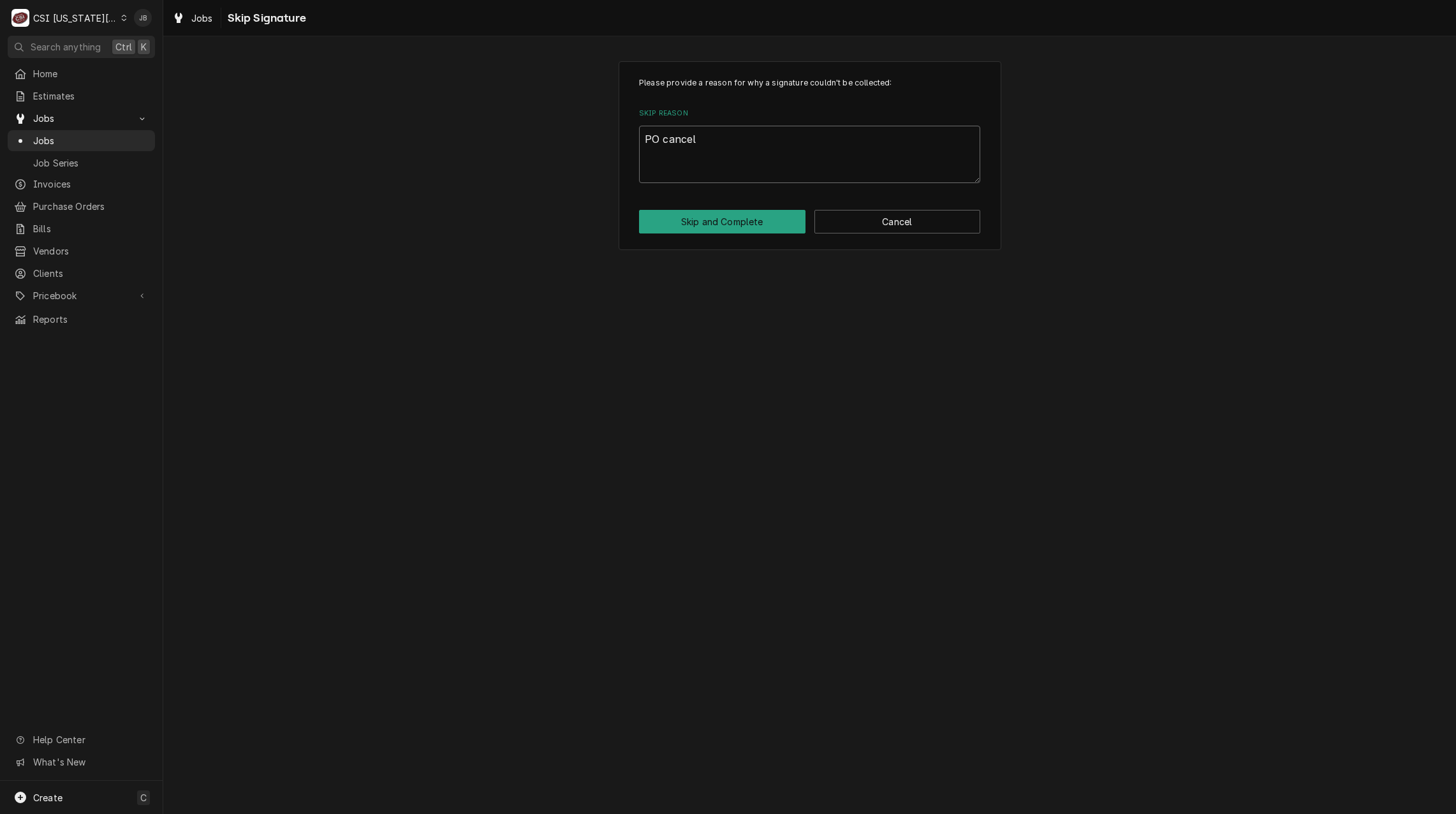
type textarea "PO cancell"
type textarea "x"
type textarea "PO cancelle"
type textarea "x"
type textarea "PO cancelled"
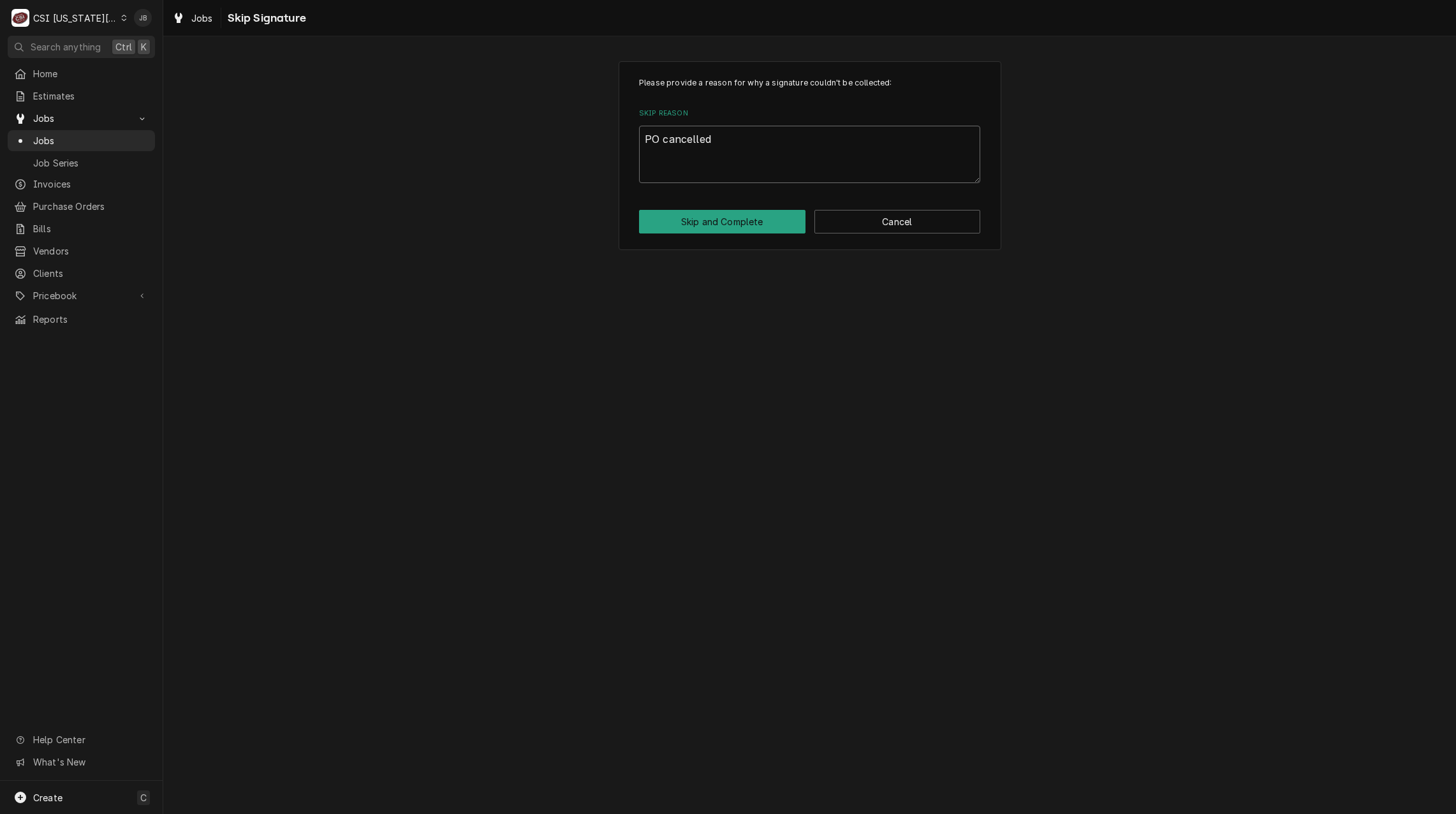
type textarea "x"
type textarea "PO cancelled"
type textarea "x"
type textarea "PO cancelled"
type textarea "x"
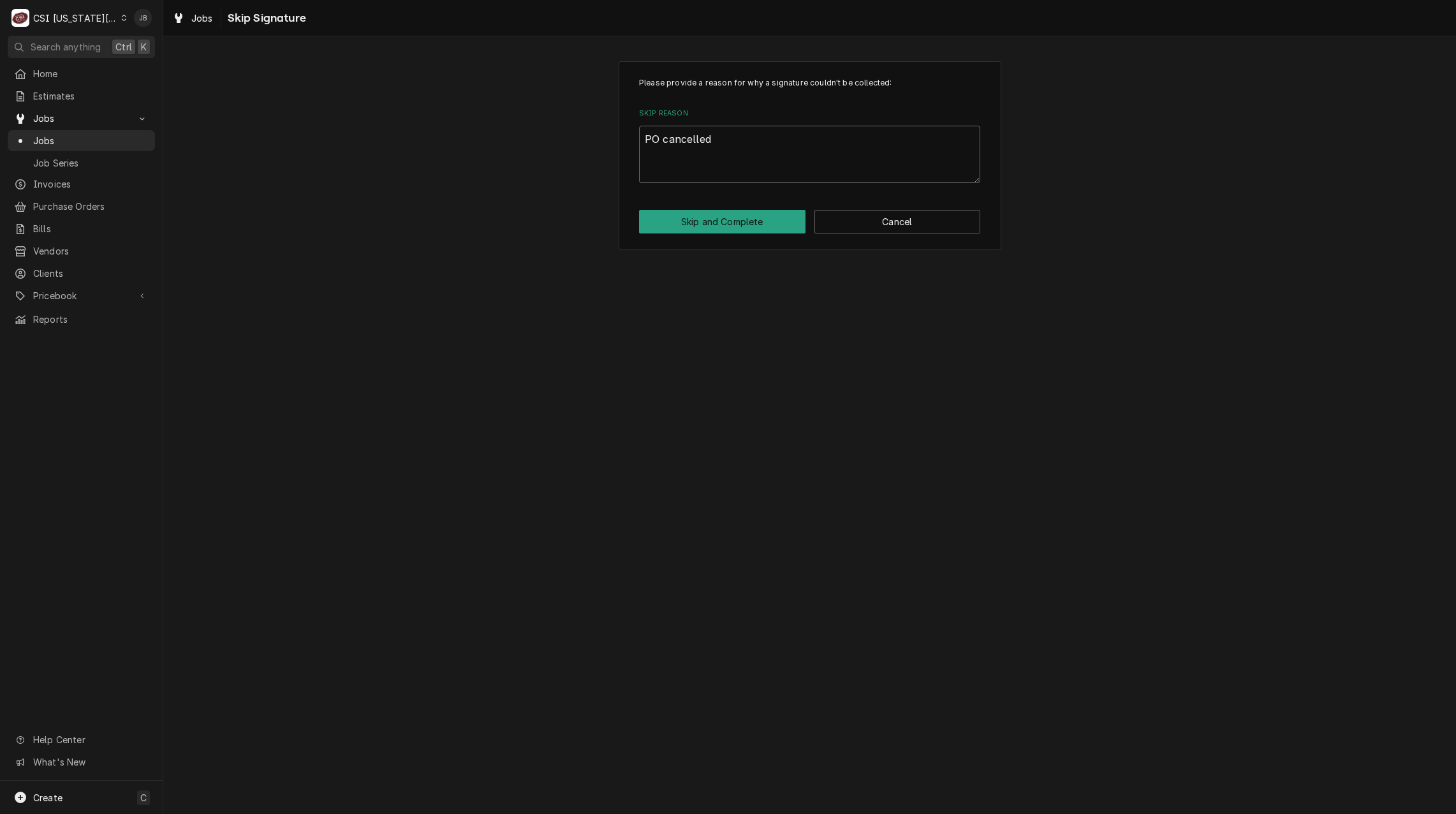
type textarea "PO cancelled,"
type textarea "x"
type textarea "PO cancelled,"
type textarea "x"
type textarea "PO cancelled, c"
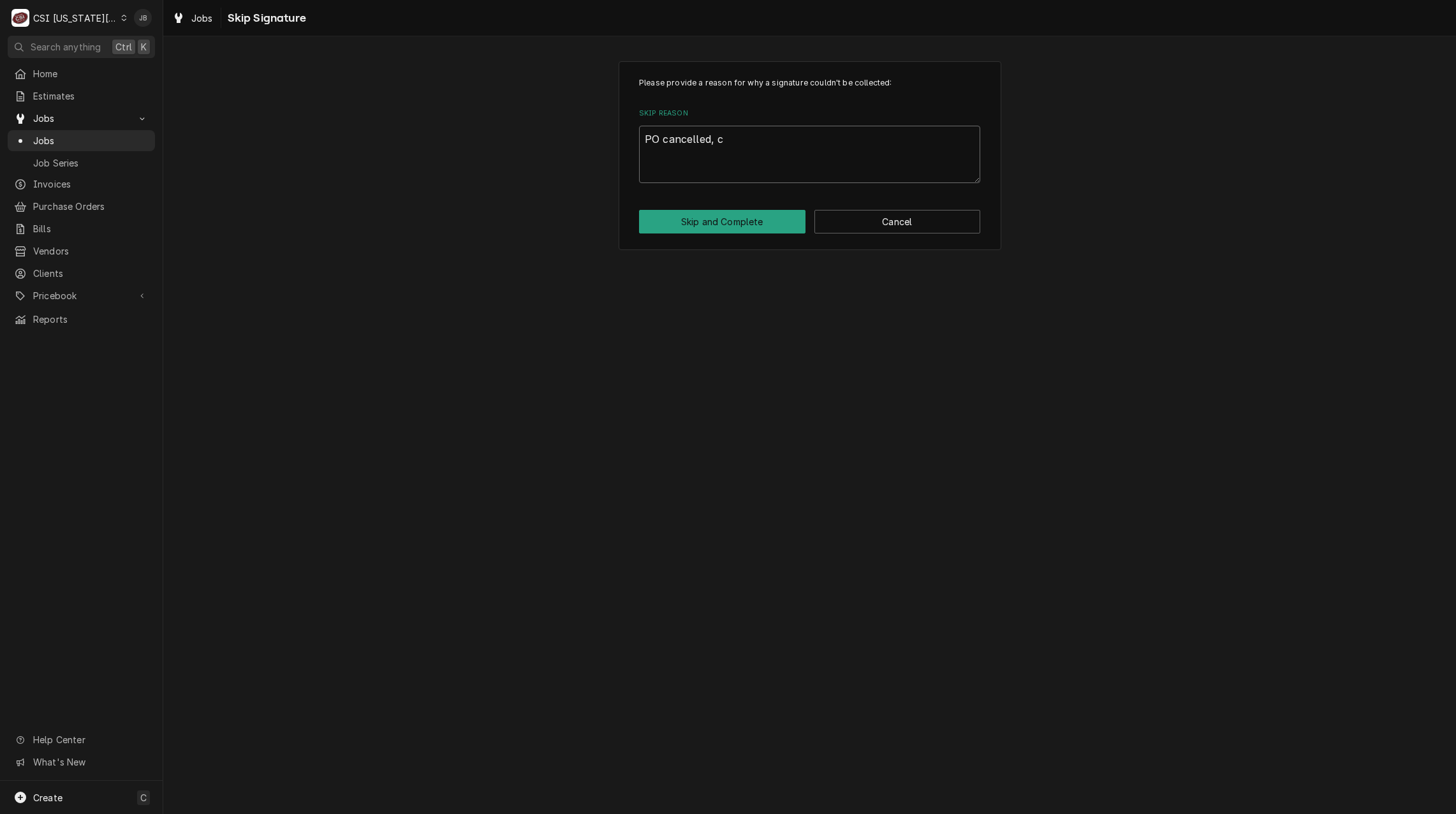
type textarea "x"
type textarea "PO cancelled, ca"
type textarea "x"
type textarea "PO cancelled, cal"
type textarea "x"
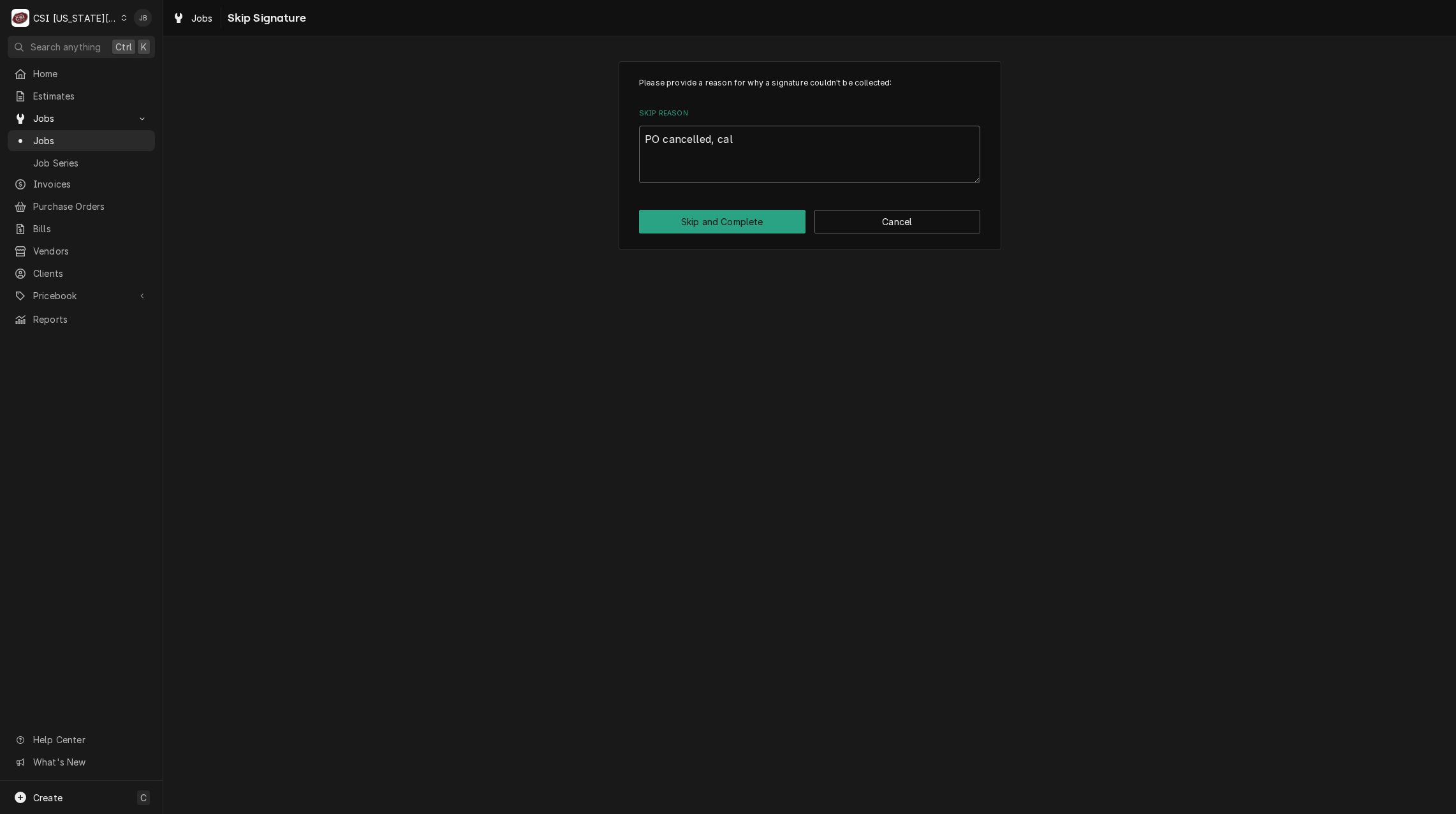
type textarea "PO cancelled, call"
type textarea "x"
type textarea "PO cancelled, call"
type textarea "x"
type textarea "PO cancelled, call b"
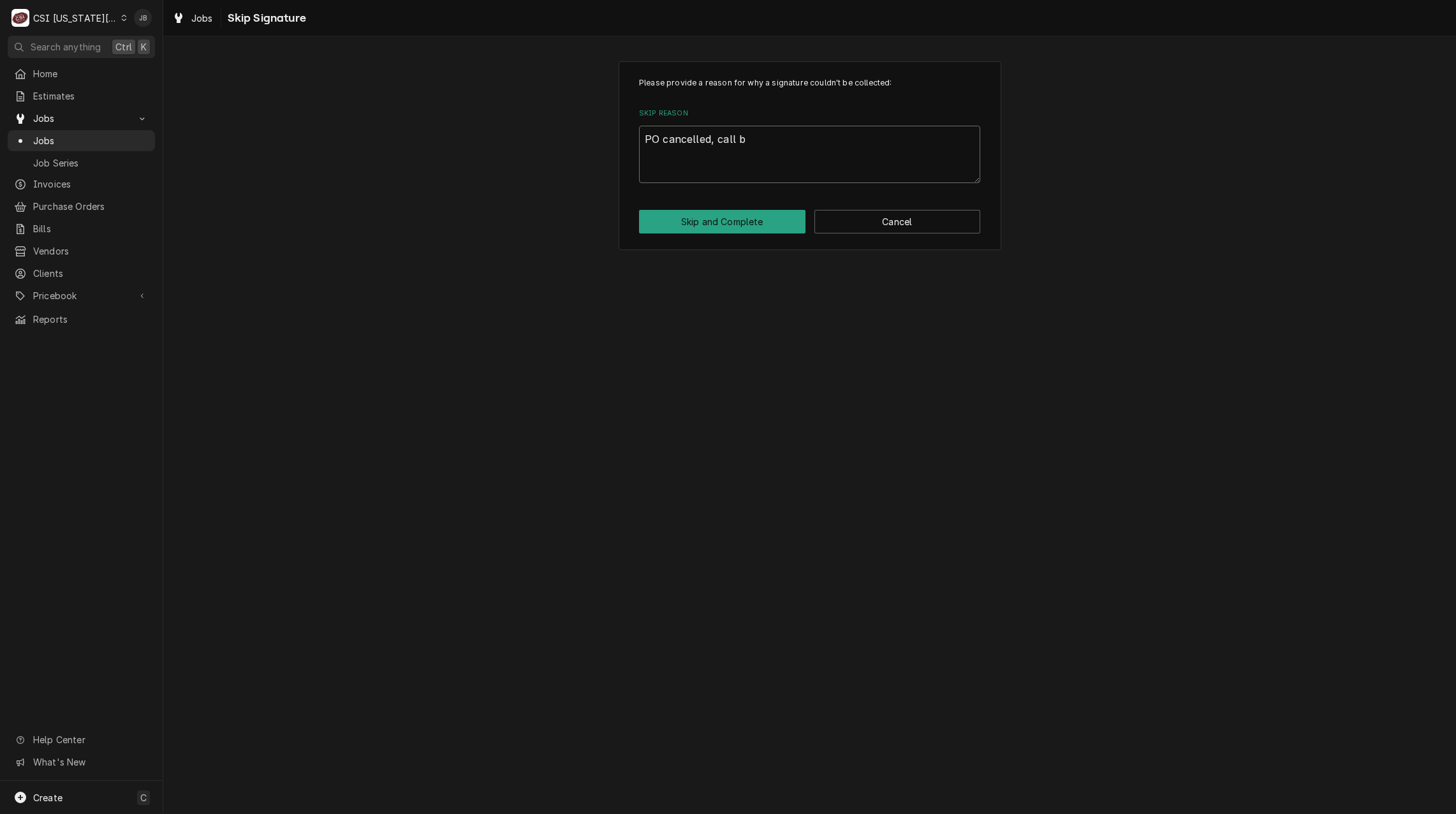
type textarea "x"
type textarea "PO cancelled, call be"
type textarea "x"
type textarea "PO cancelled, call bei"
type textarea "x"
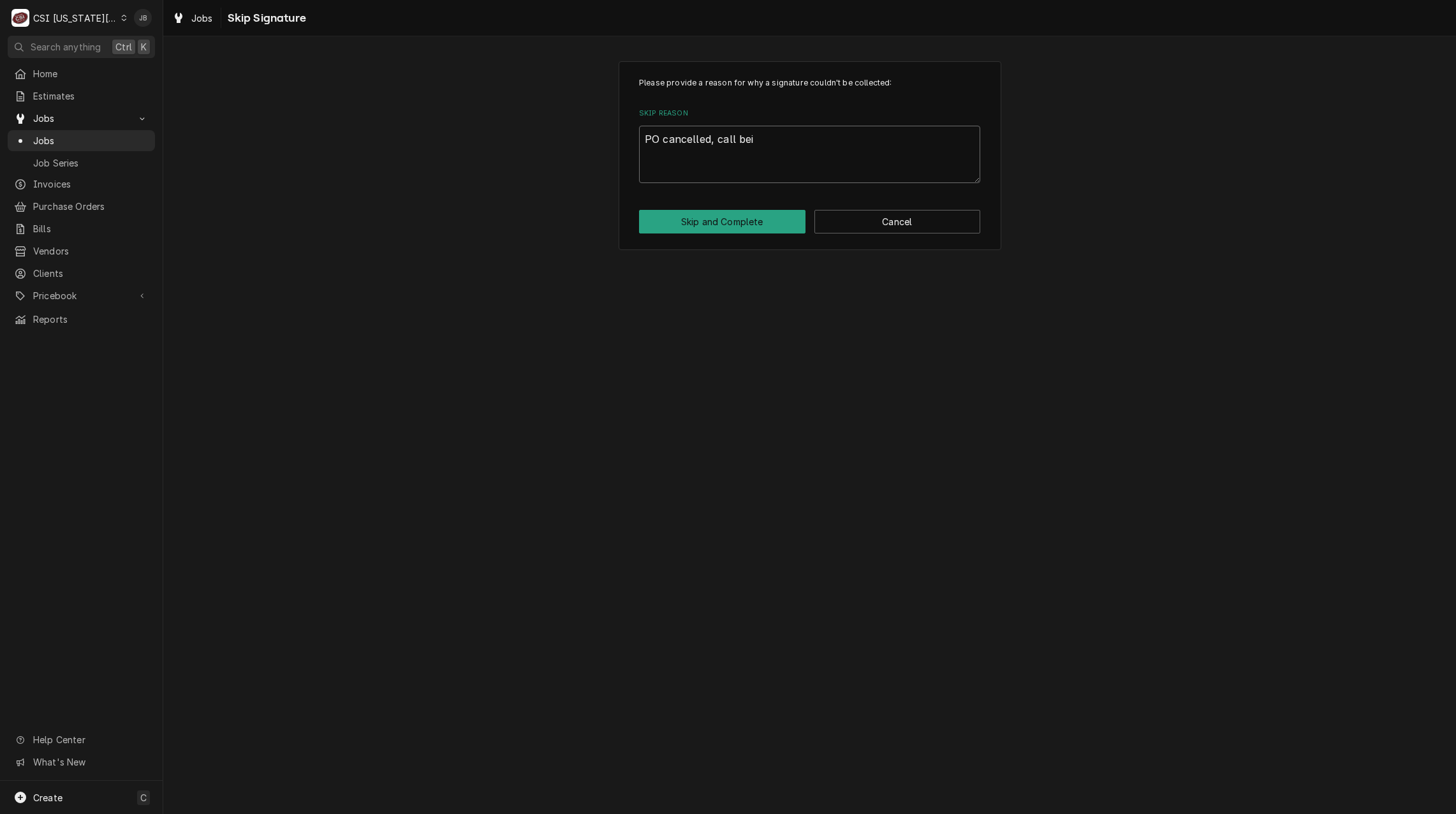
type textarea "PO cancelled, call bein"
type textarea "x"
type textarea "PO cancelled, call being"
type textarea "x"
type textarea "PO cancelled, call being"
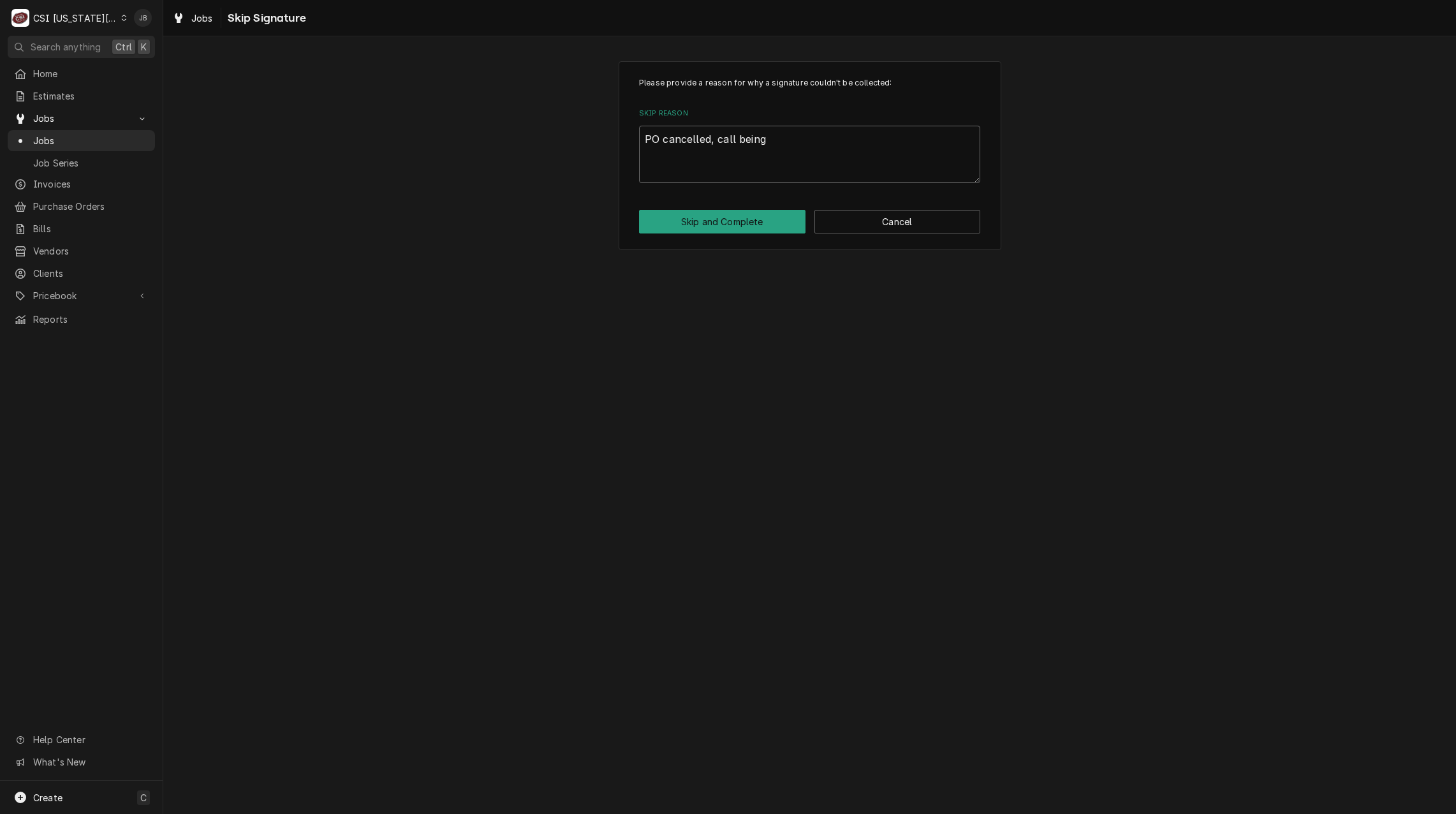
type textarea "x"
type textarea "PO cancelled, call being q"
type textarea "x"
type textarea "PO cancelled, call being qu"
type textarea "x"
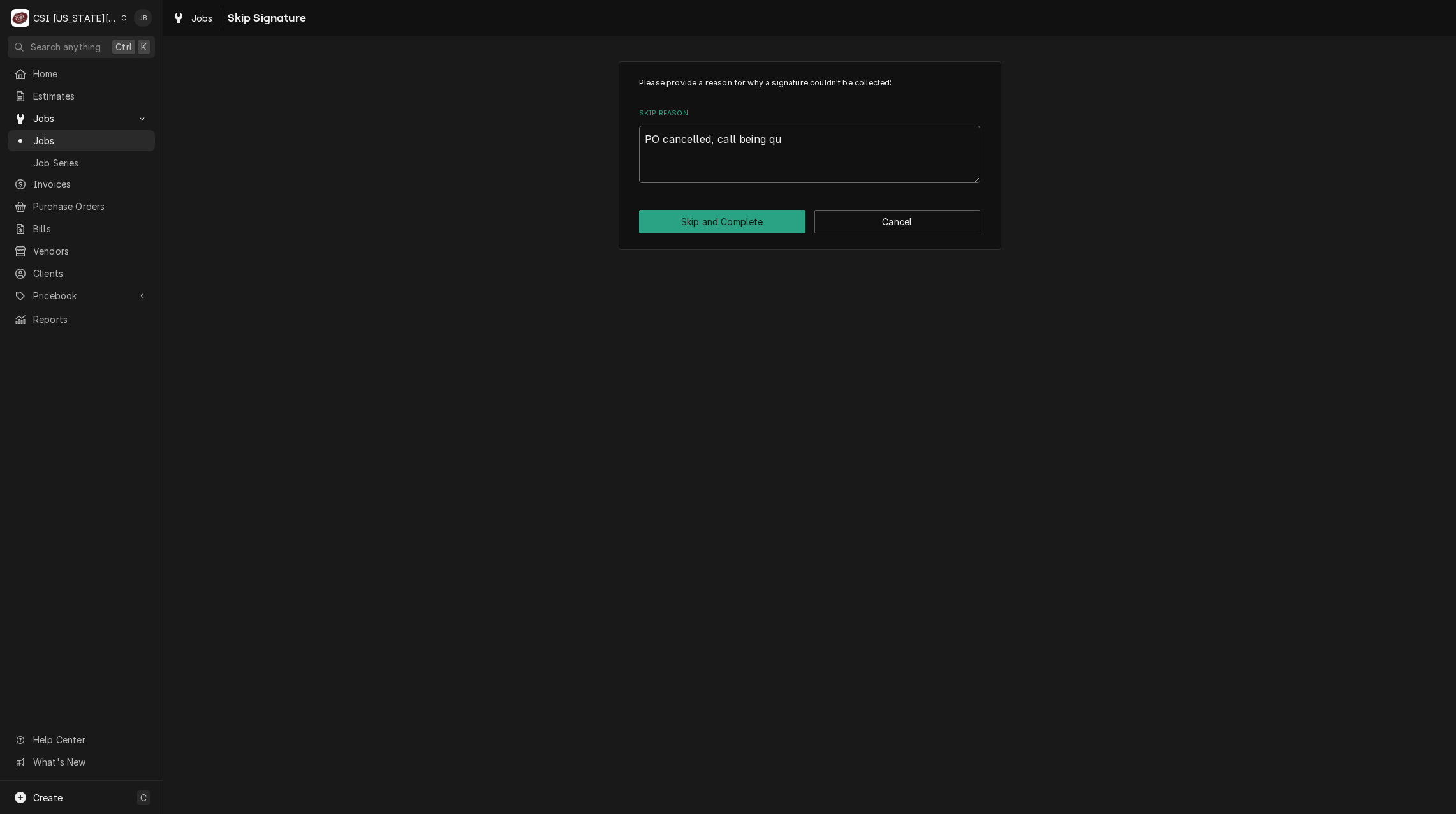
type textarea "PO cancelled, call being quo"
type textarea "x"
type textarea "PO cancelled, call being quot"
type textarea "x"
type textarea "PO cancelled, call being quo"
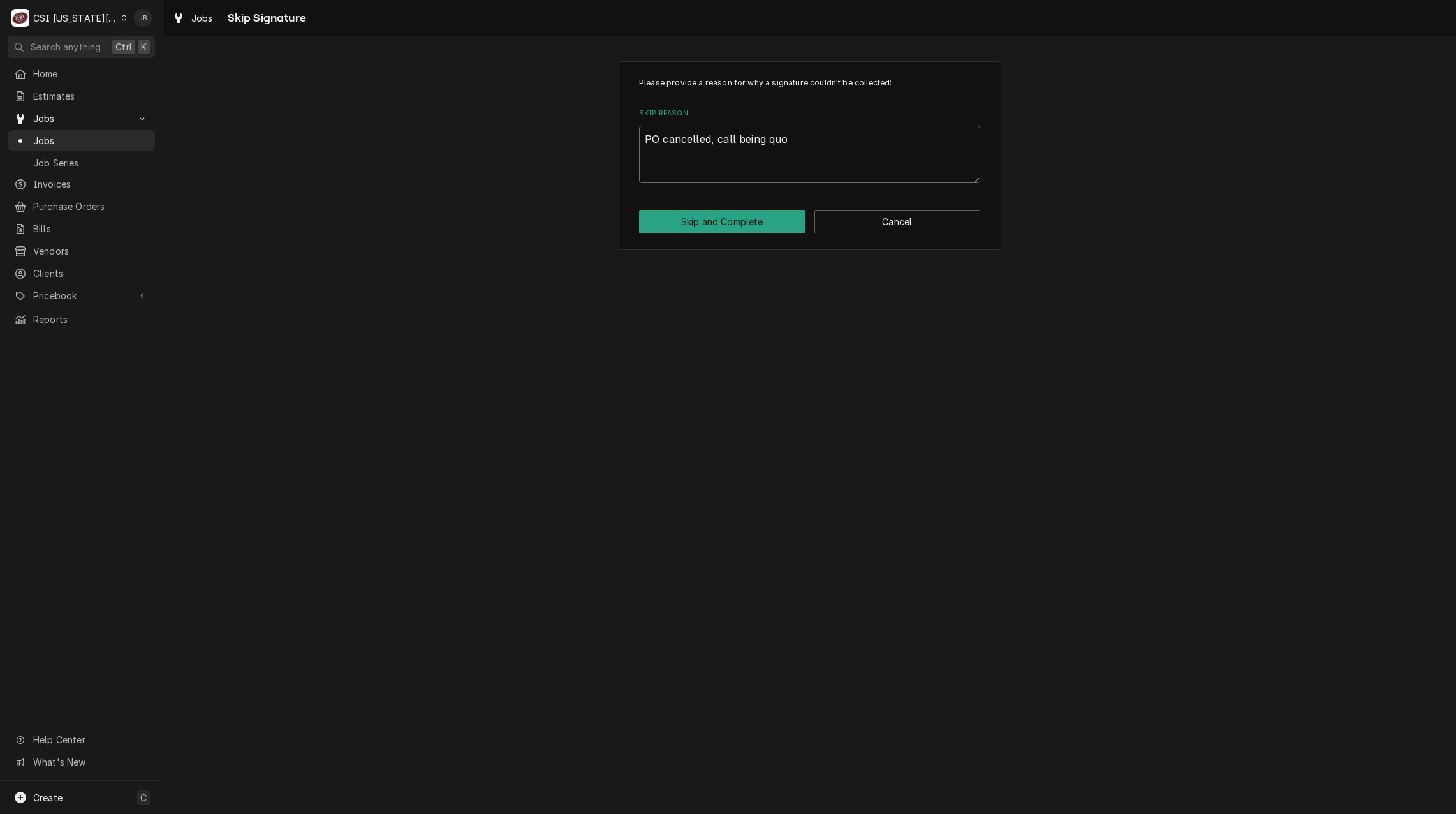
type textarea "x"
type textarea "PO cancelled, call being quot"
type textarea "x"
type textarea "PO cancelled, call being quote"
type textarea "x"
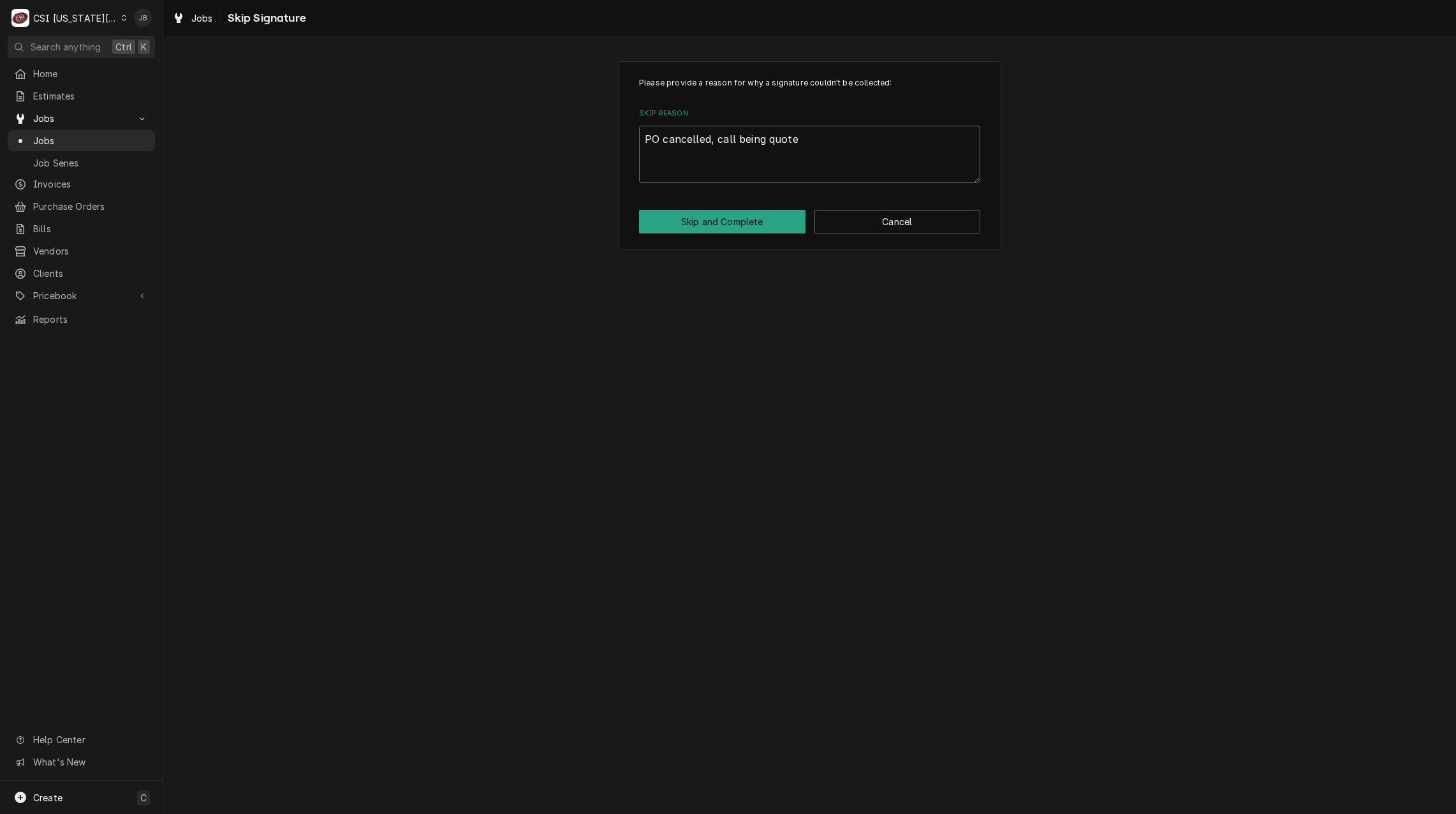
type textarea "PO cancelled, call being quoted"
type textarea "x"
type textarea "PO cancelled, call being quoted"
type textarea "x"
type textarea "PO cancelled, call being quoted o"
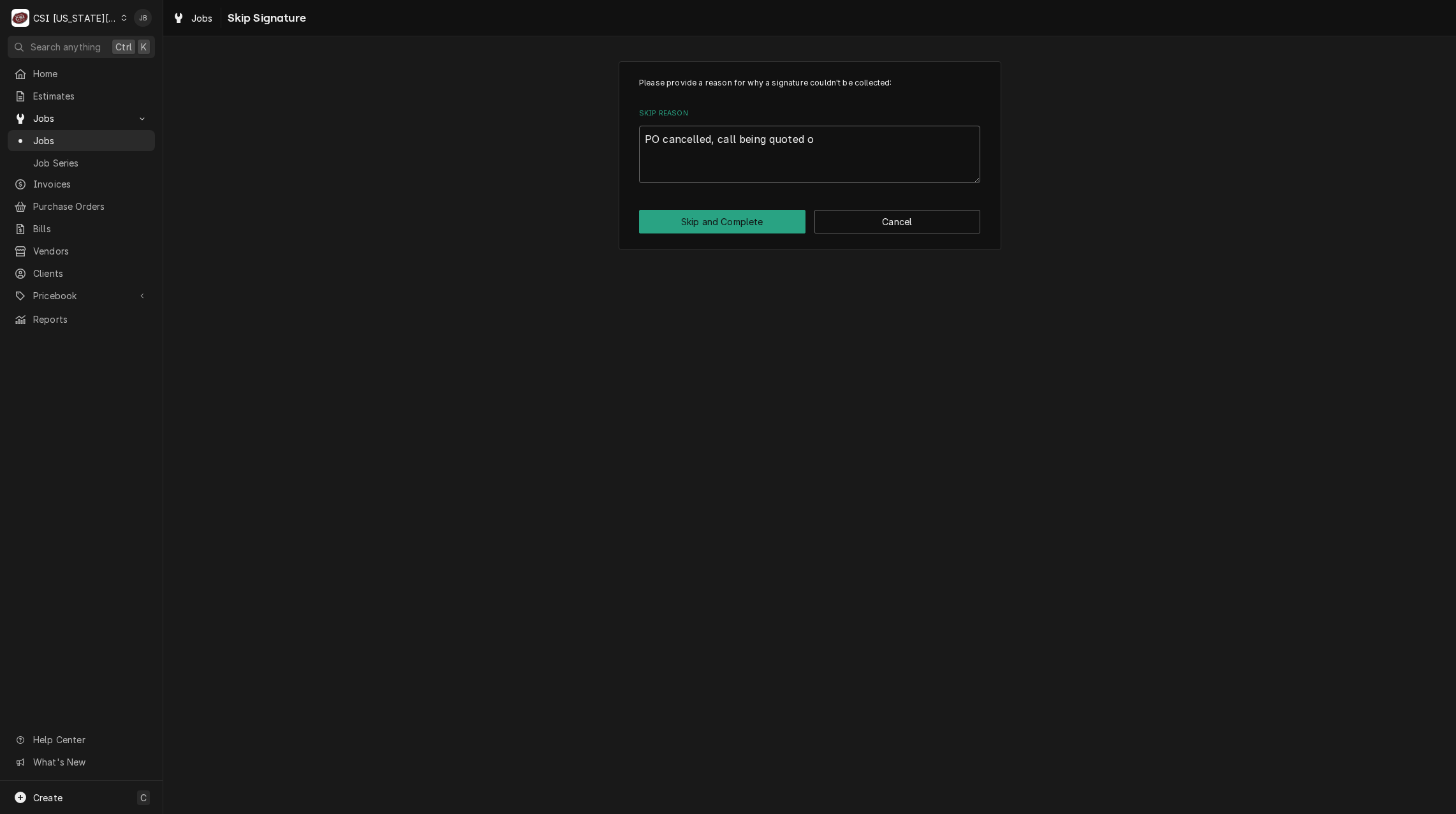
type textarea "x"
type textarea "PO cancelled, call being quoted on"
type textarea "x"
type textarea "PO cancelled, call being quoted on"
type textarea "x"
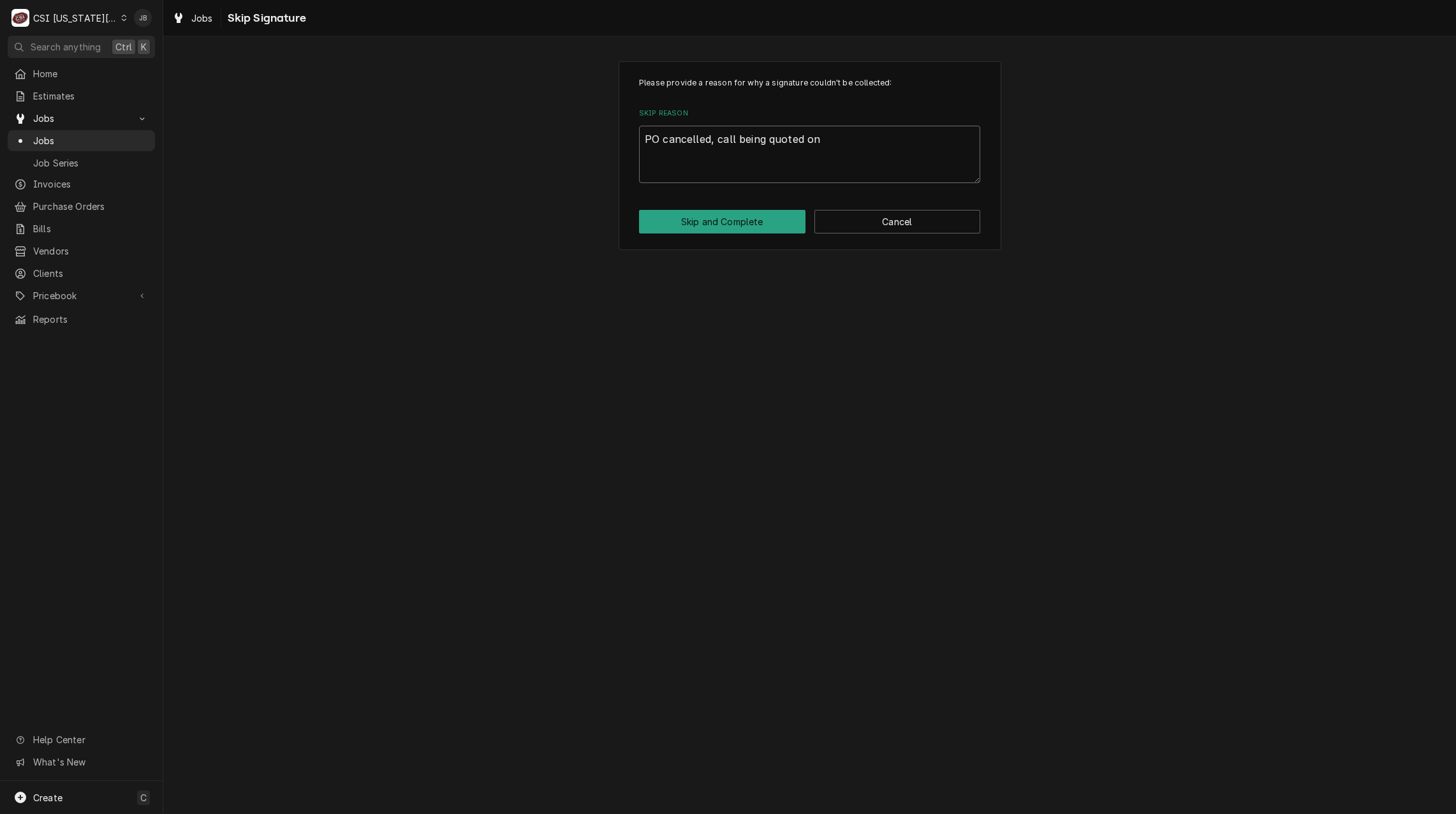
type textarea "PO cancelled, call being quoted on n"
type textarea "x"
type textarea "PO cancelled, call being quoted on ne"
type textarea "x"
type textarea "PO cancelled, call being quoted on new"
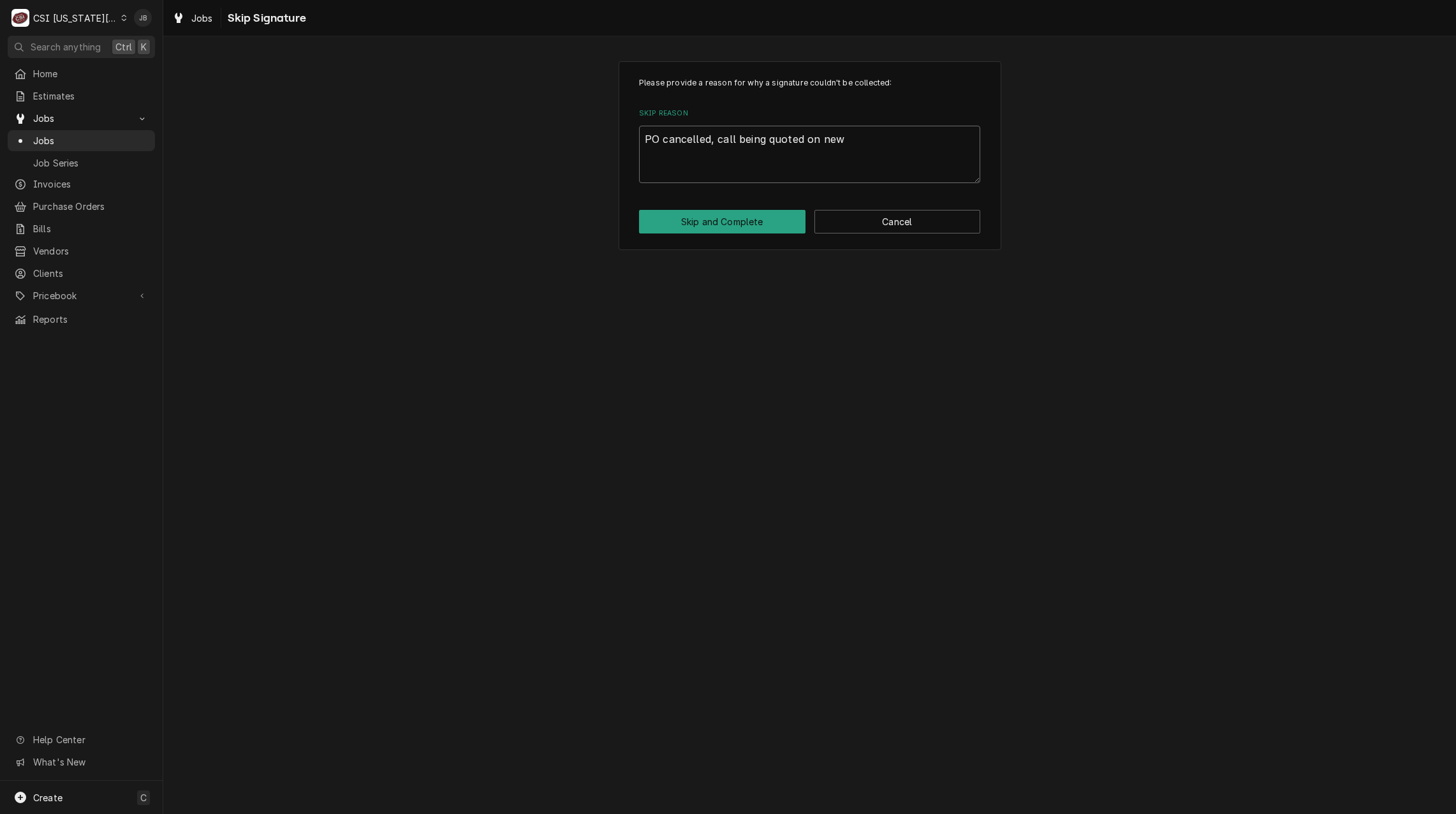
type textarea "x"
type textarea "PO cancelled, call being quoted on new"
type textarea "x"
type textarea "PO cancelled, call being quoted on new P"
type textarea "x"
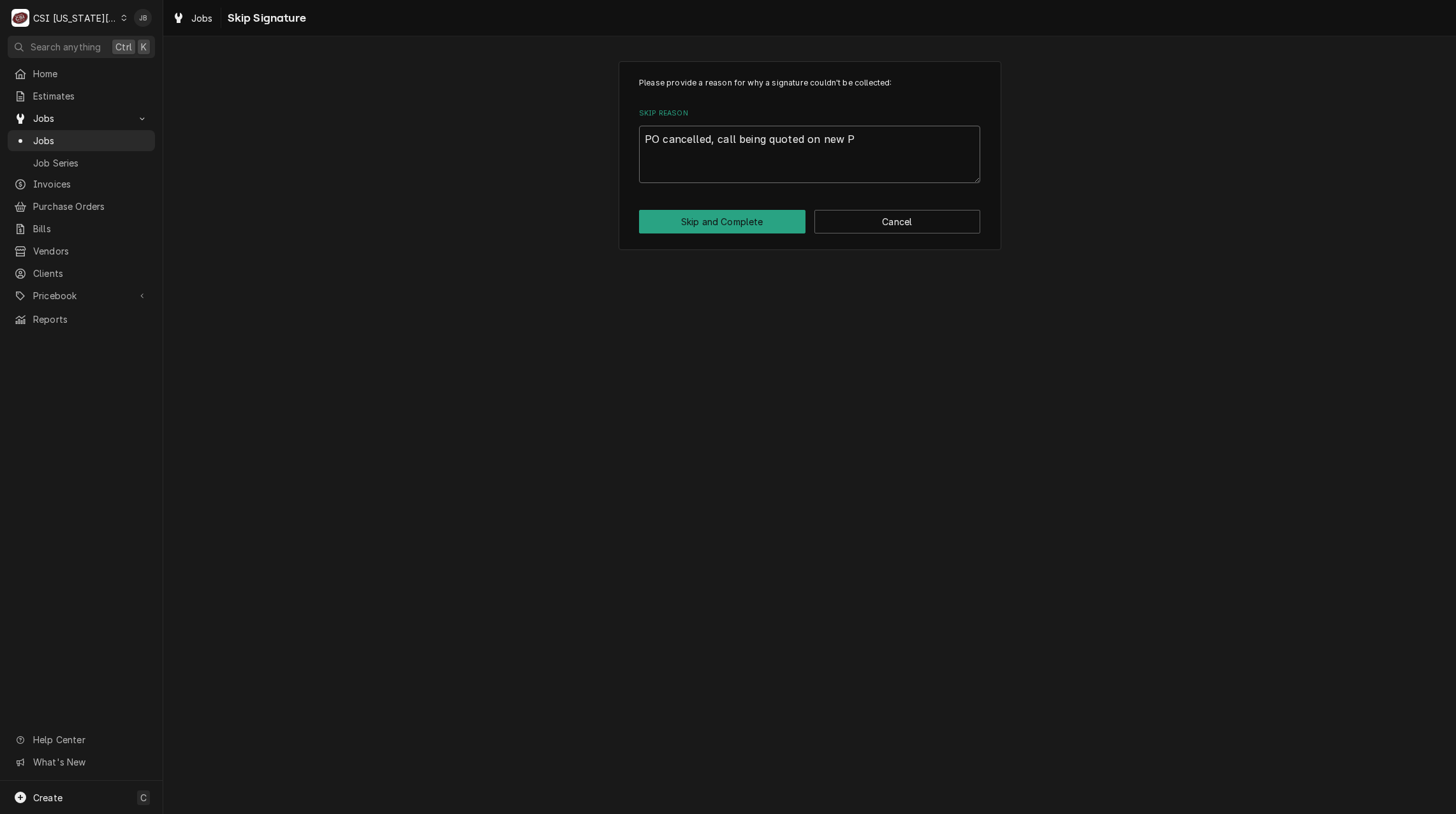
type textarea "PO cancelled, call being quoted on new Po"
type textarea "x"
type textarea "PO cancelled, call being quoted on new Pos"
type textarea "x"
type textarea "PO cancelled, call being quoted on new Po"
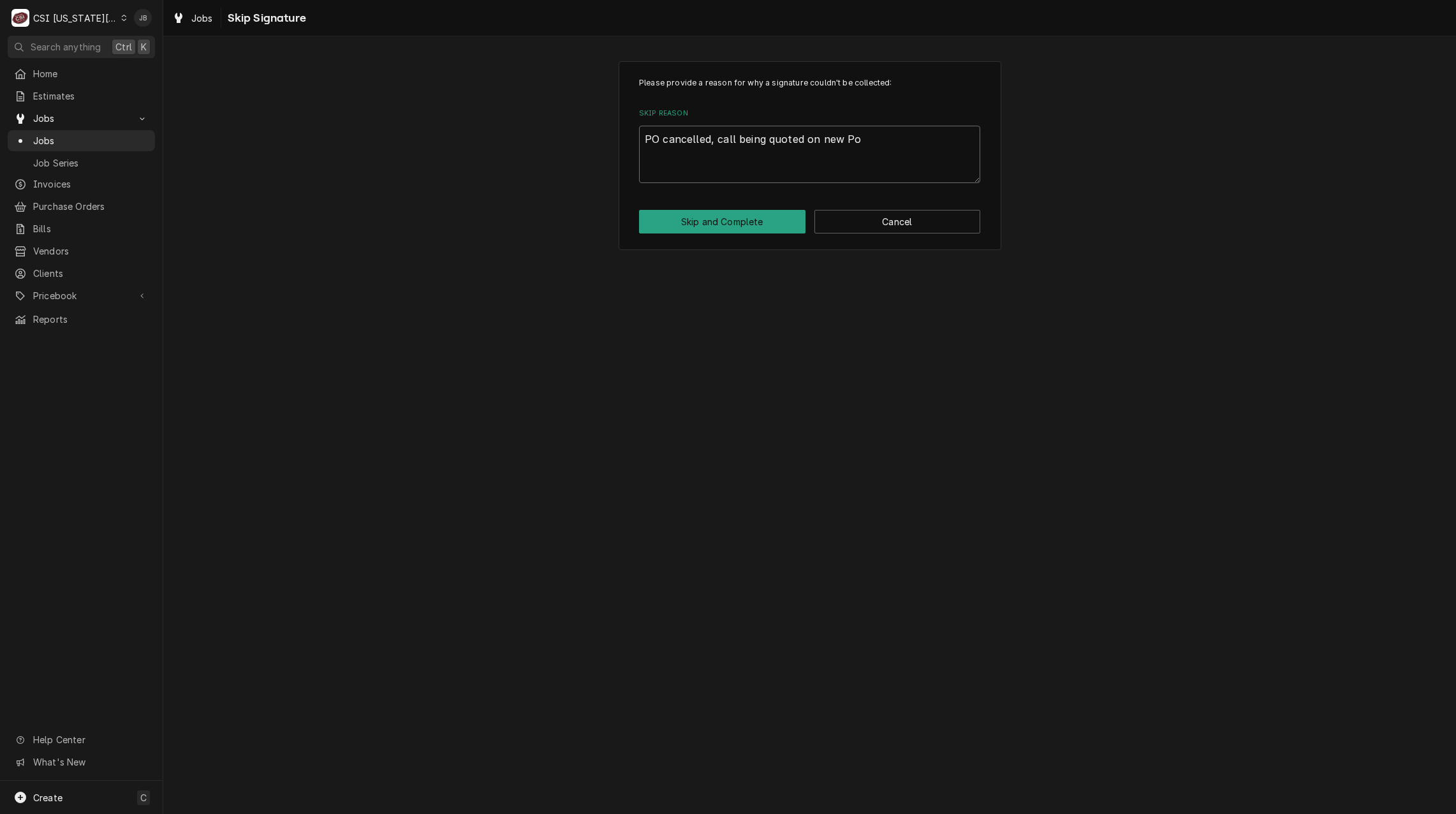
type textarea "x"
type textarea "PO cancelled, call being quoted on new P"
type textarea "x"
type textarea "PO cancelled, call being quoted on new PO"
type textarea "x"
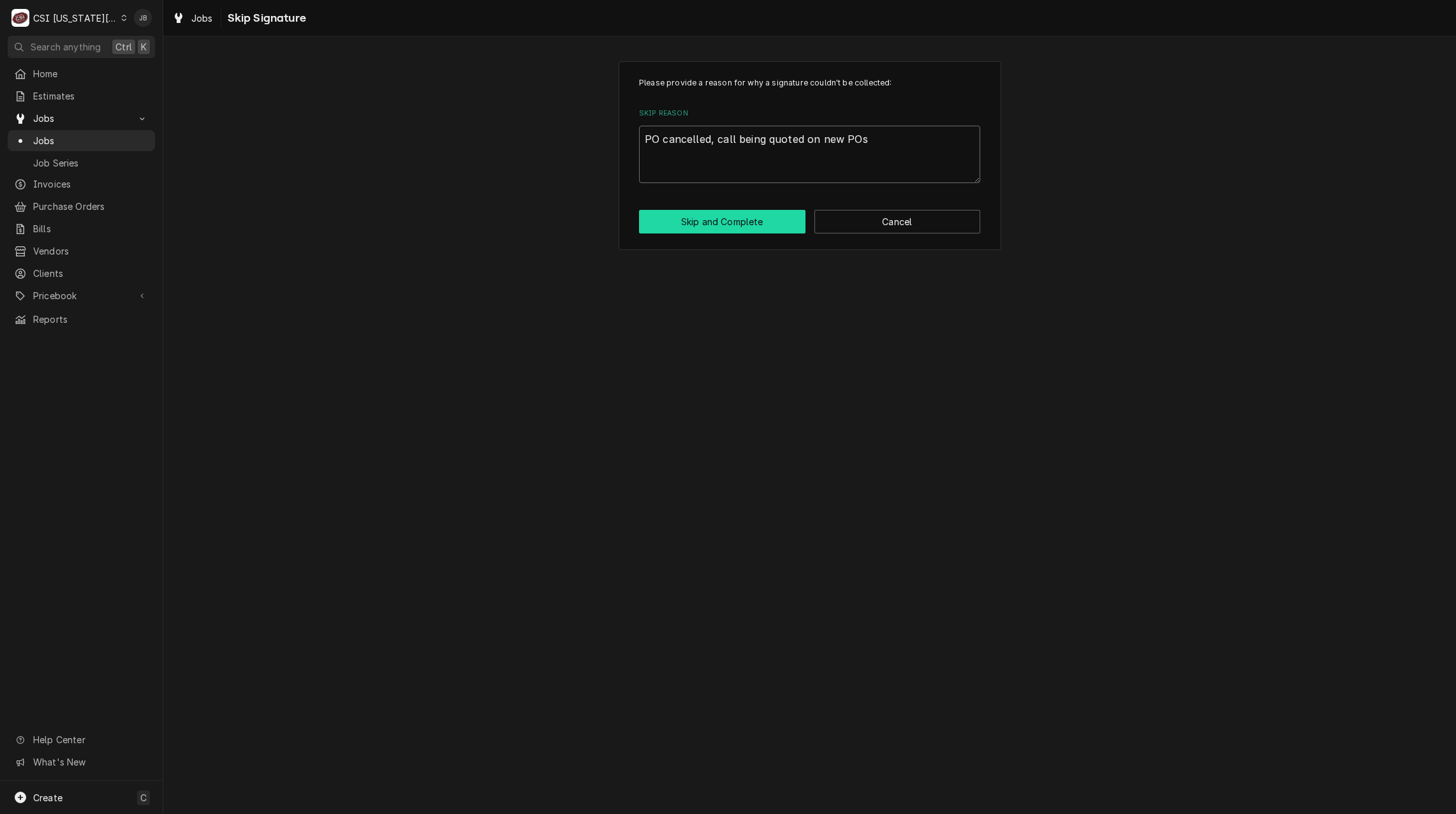
type textarea "PO cancelled, call being quoted on new POs"
click at [694, 222] on button "Skip and Complete" at bounding box center [722, 222] width 166 height 24
type textarea "x"
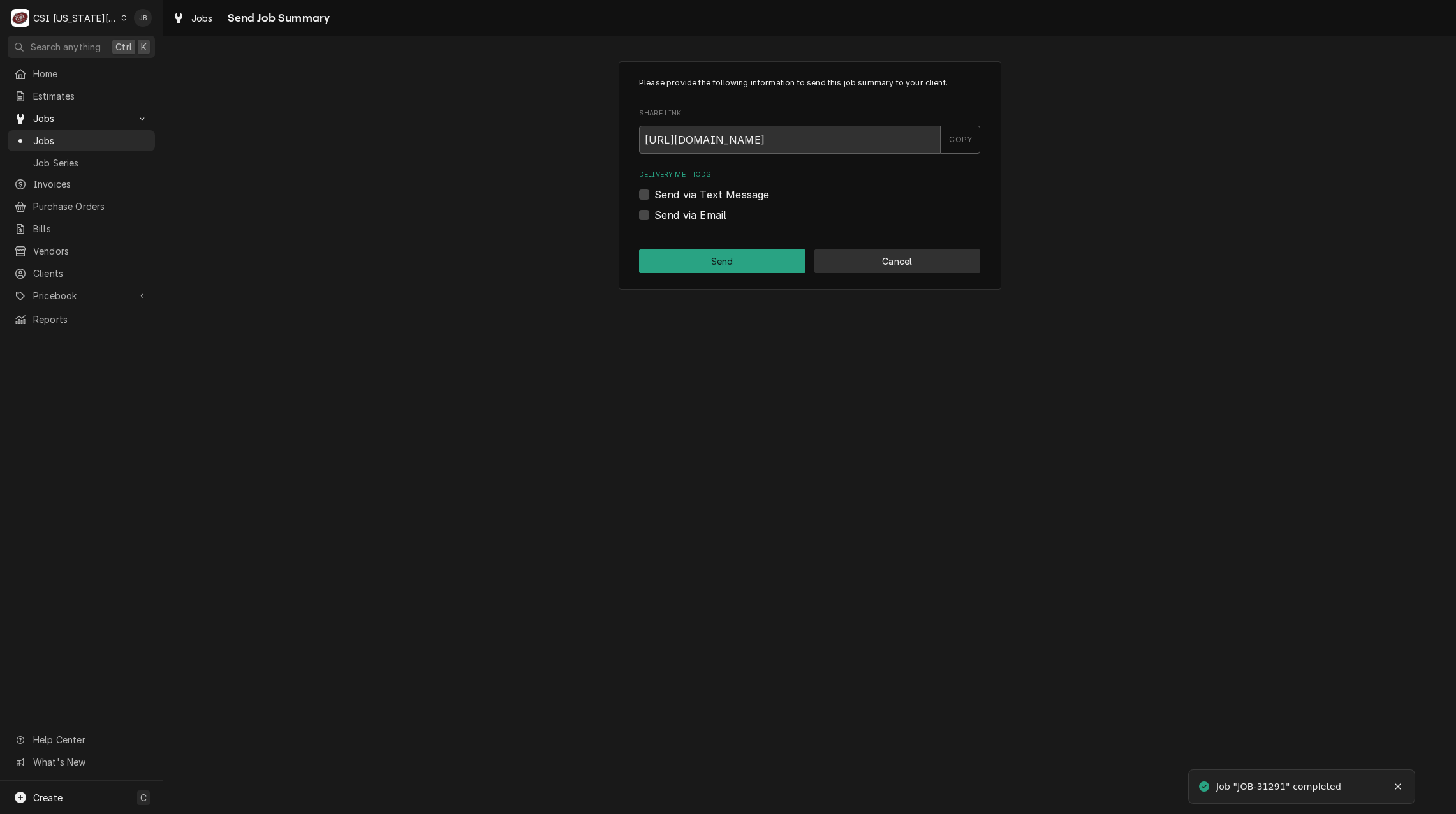
click at [872, 261] on button "Cancel" at bounding box center [898, 261] width 166 height 24
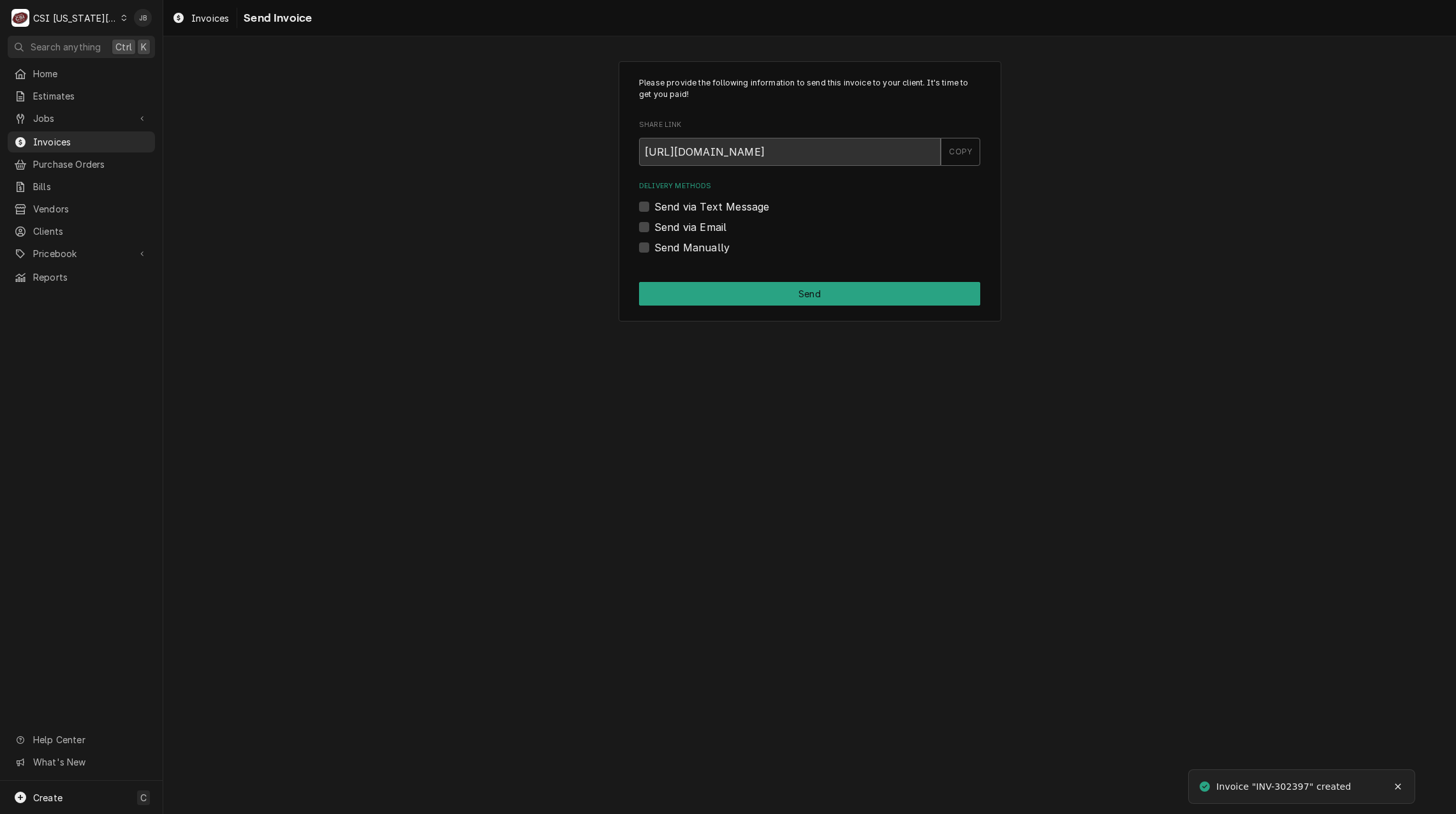
click at [698, 226] on label "Send via Email" at bounding box center [691, 227] width 72 height 16
click at [698, 226] on input "Send via Email" at bounding box center [825, 233] width 341 height 28
checkbox input "true"
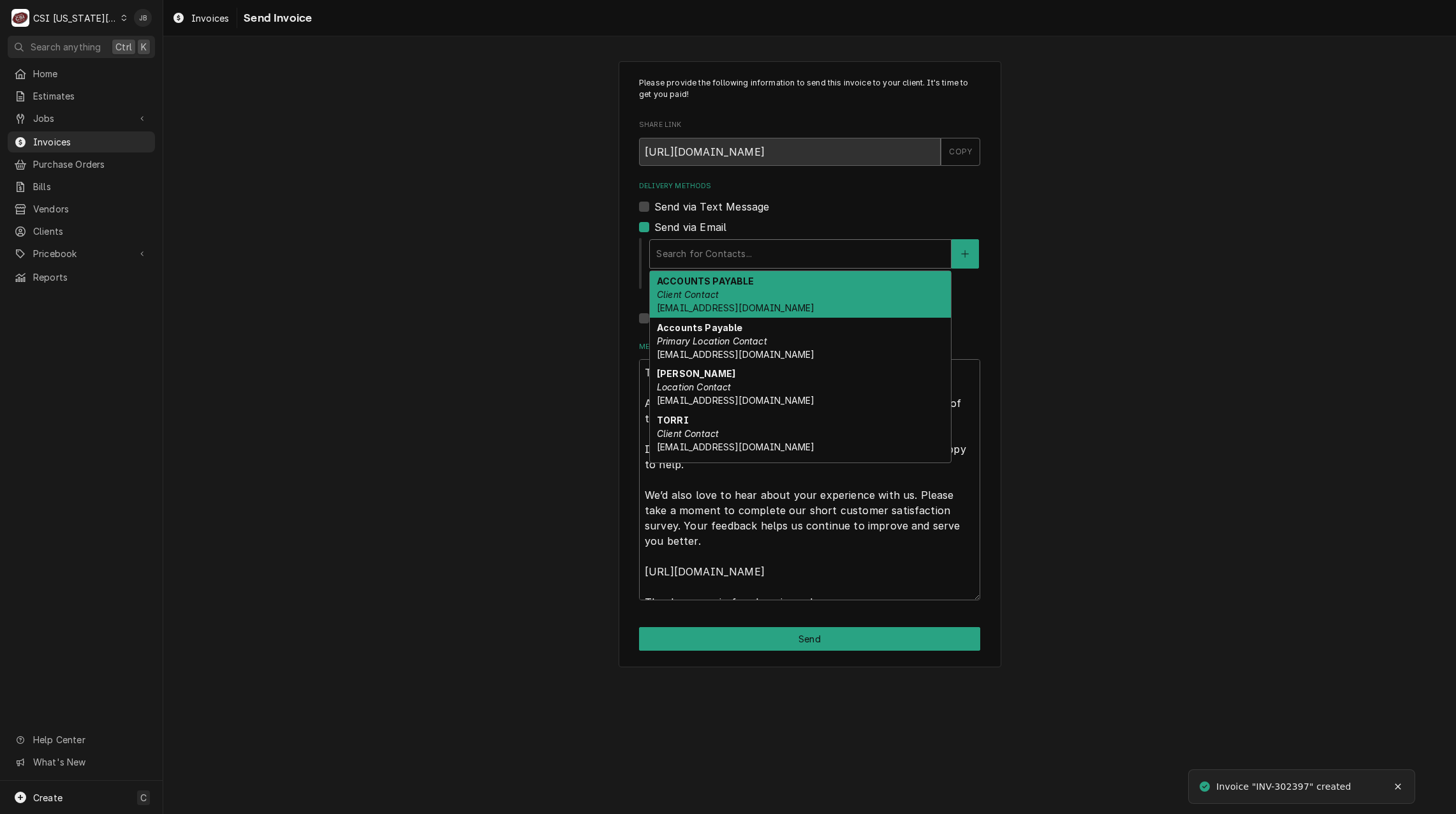
click at [714, 248] on div "Delivery Methods" at bounding box center [801, 253] width 288 height 23
click at [759, 293] on div "ACCOUNTS PAYABLE Client Contact ACCOUNTSPAYABLE@ZANCANELLI.COM" at bounding box center [801, 294] width 301 height 47
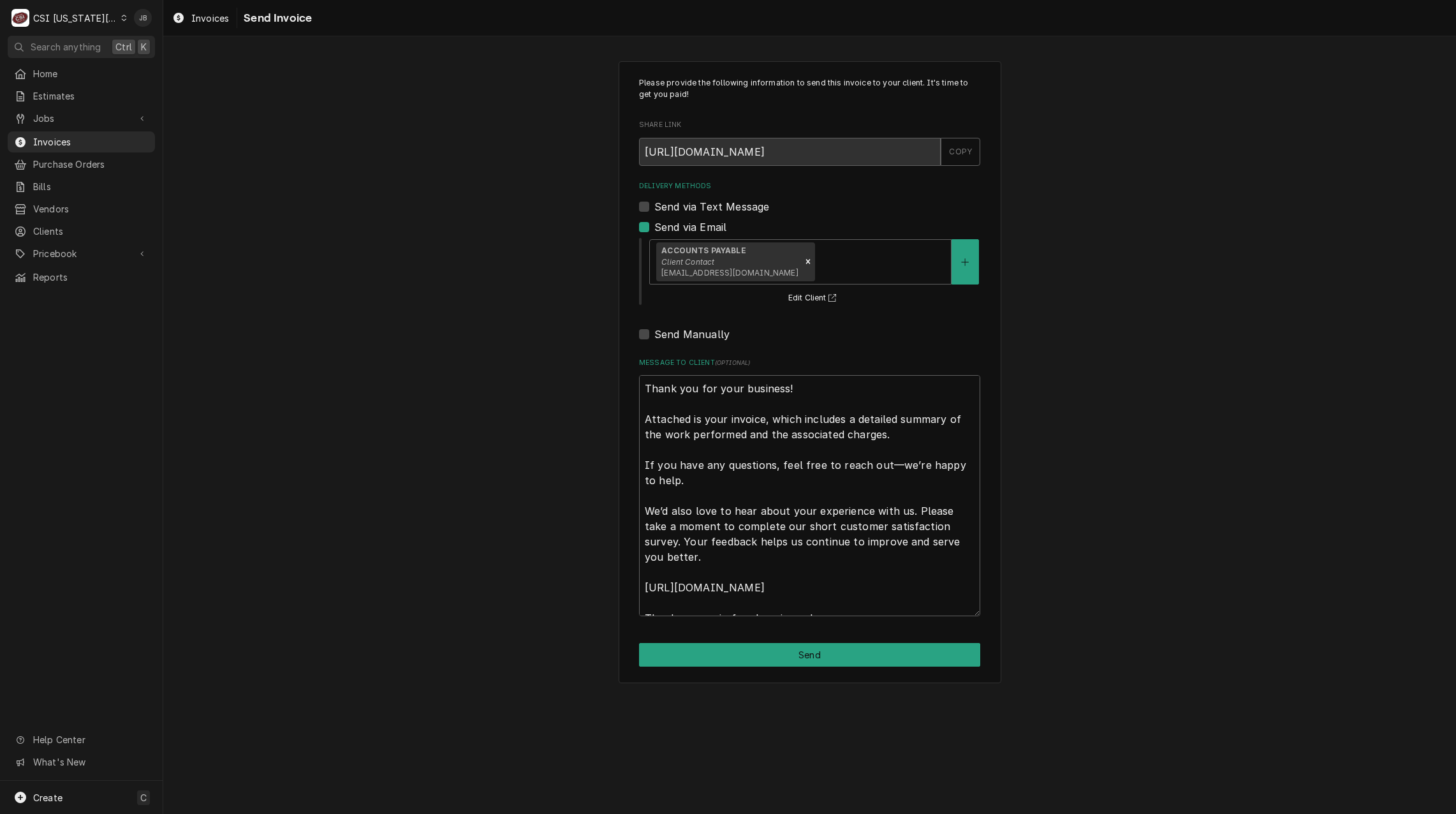
click at [732, 637] on div "Please provide the following information to send this invoice to your client. I…" at bounding box center [810, 372] width 383 height 622
click at [750, 650] on button "Send" at bounding box center [810, 654] width 341 height 24
type textarea "x"
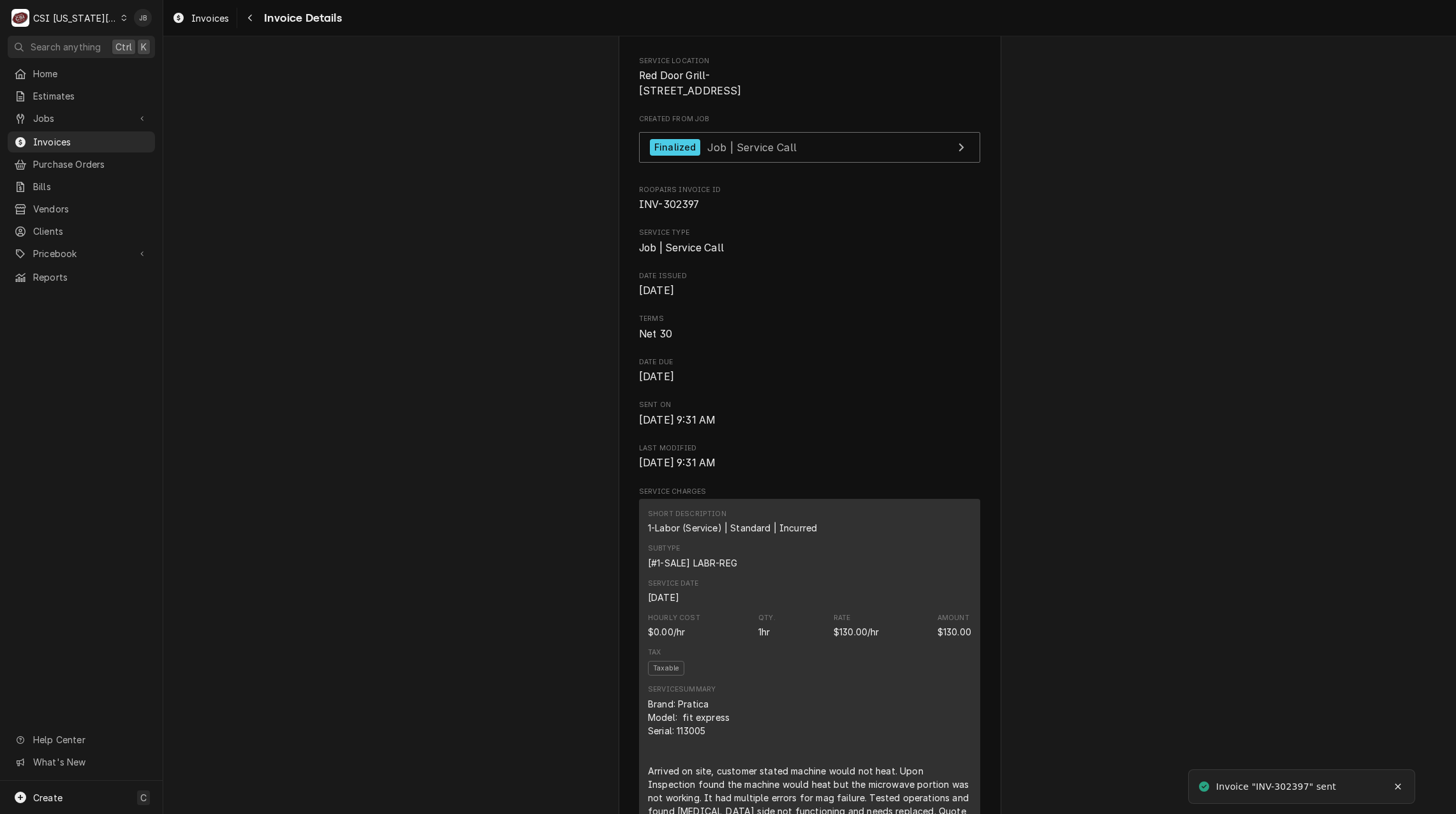
scroll to position [319, 0]
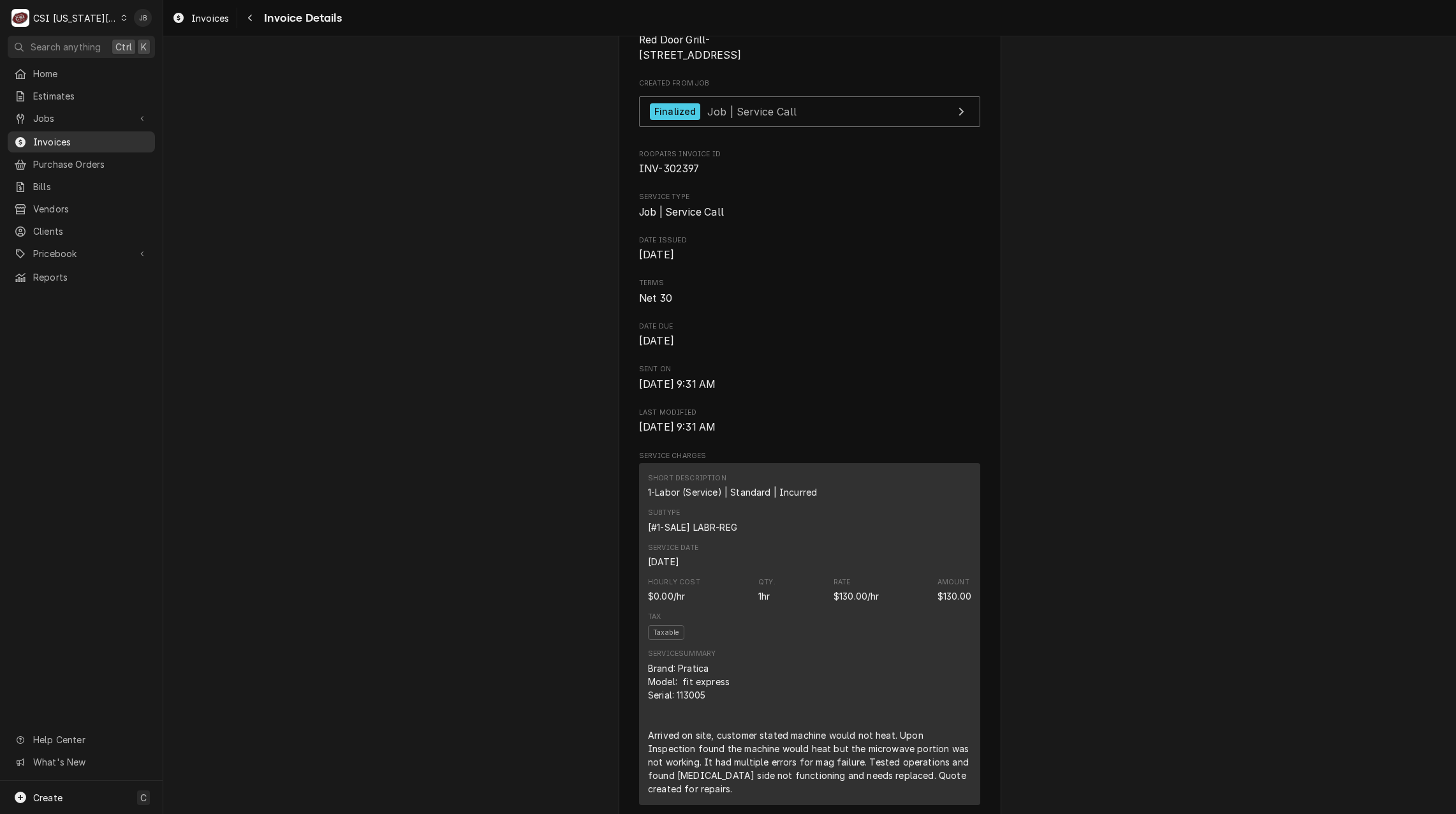
click at [75, 137] on span "Invoices" at bounding box center [91, 142] width 115 height 13
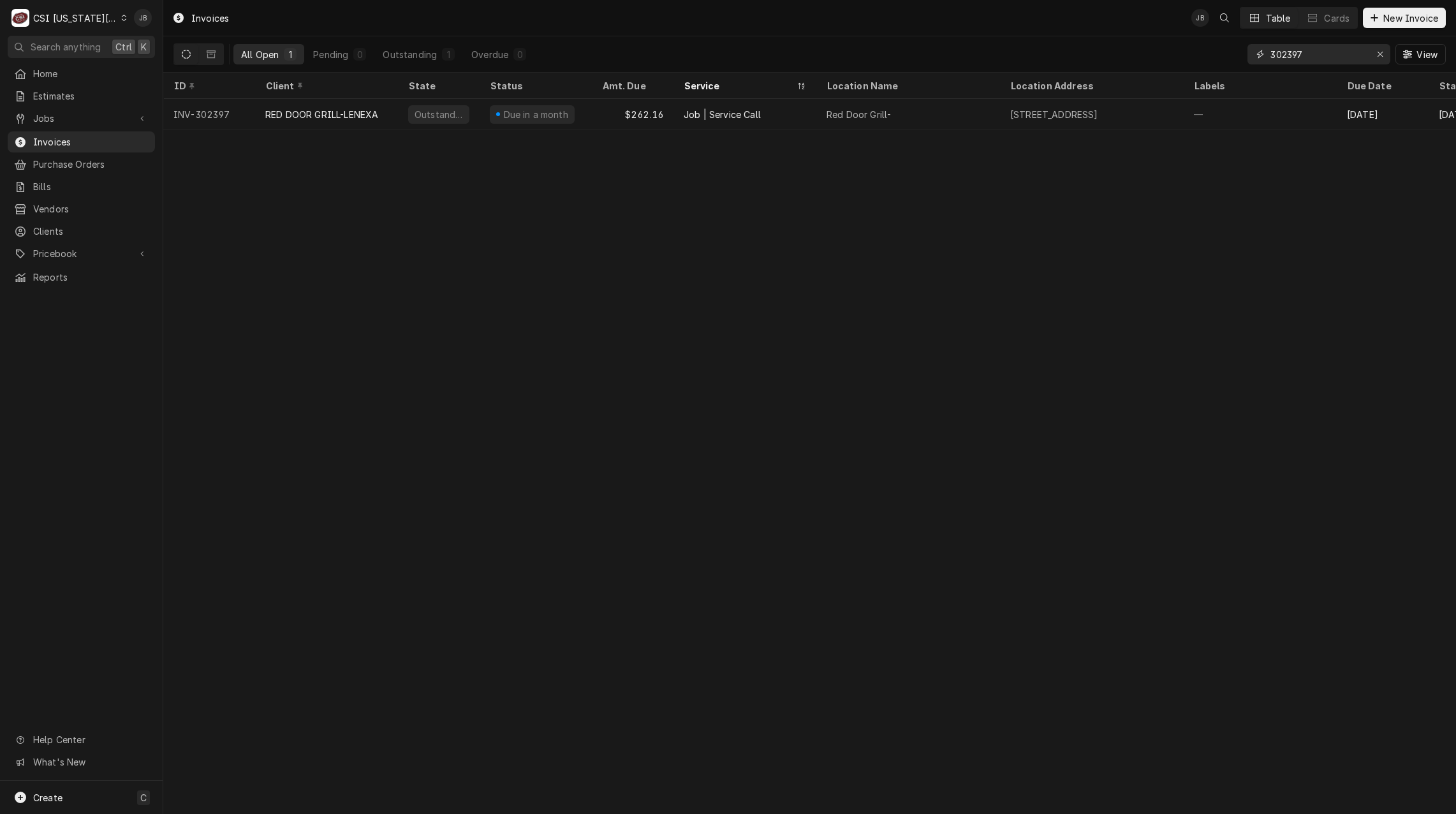
drag, startPoint x: 1313, startPoint y: 54, endPoint x: 1161, endPoint y: 41, distance: 152.6
click at [1201, 52] on div "All Open 1 Pending 0 Outstanding 1 Overdue 0 302397 View" at bounding box center [810, 54] width 1273 height 35
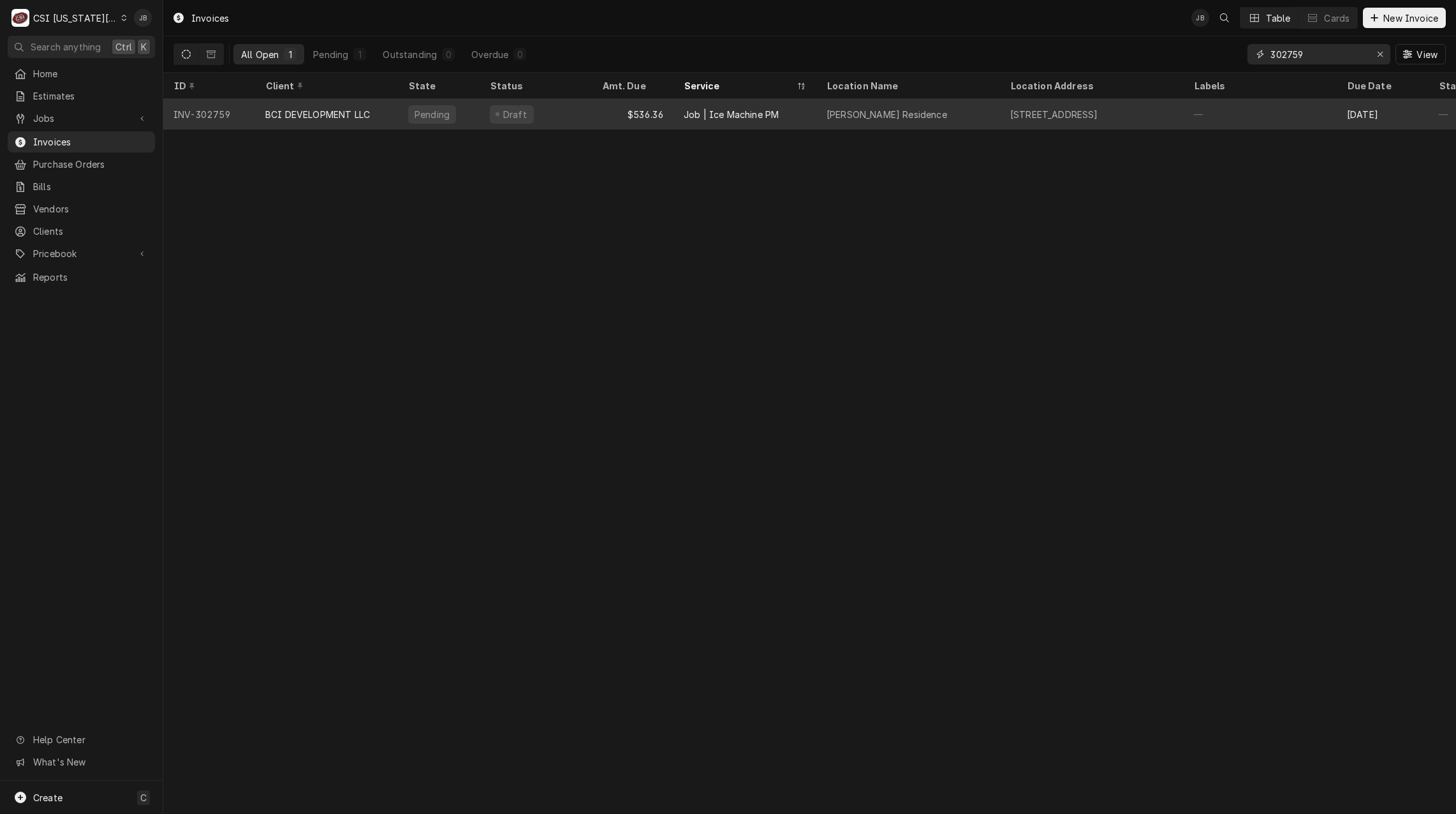
type input "302759"
click at [710, 117] on div "Job | Ice Machine PM" at bounding box center [731, 114] width 95 height 13
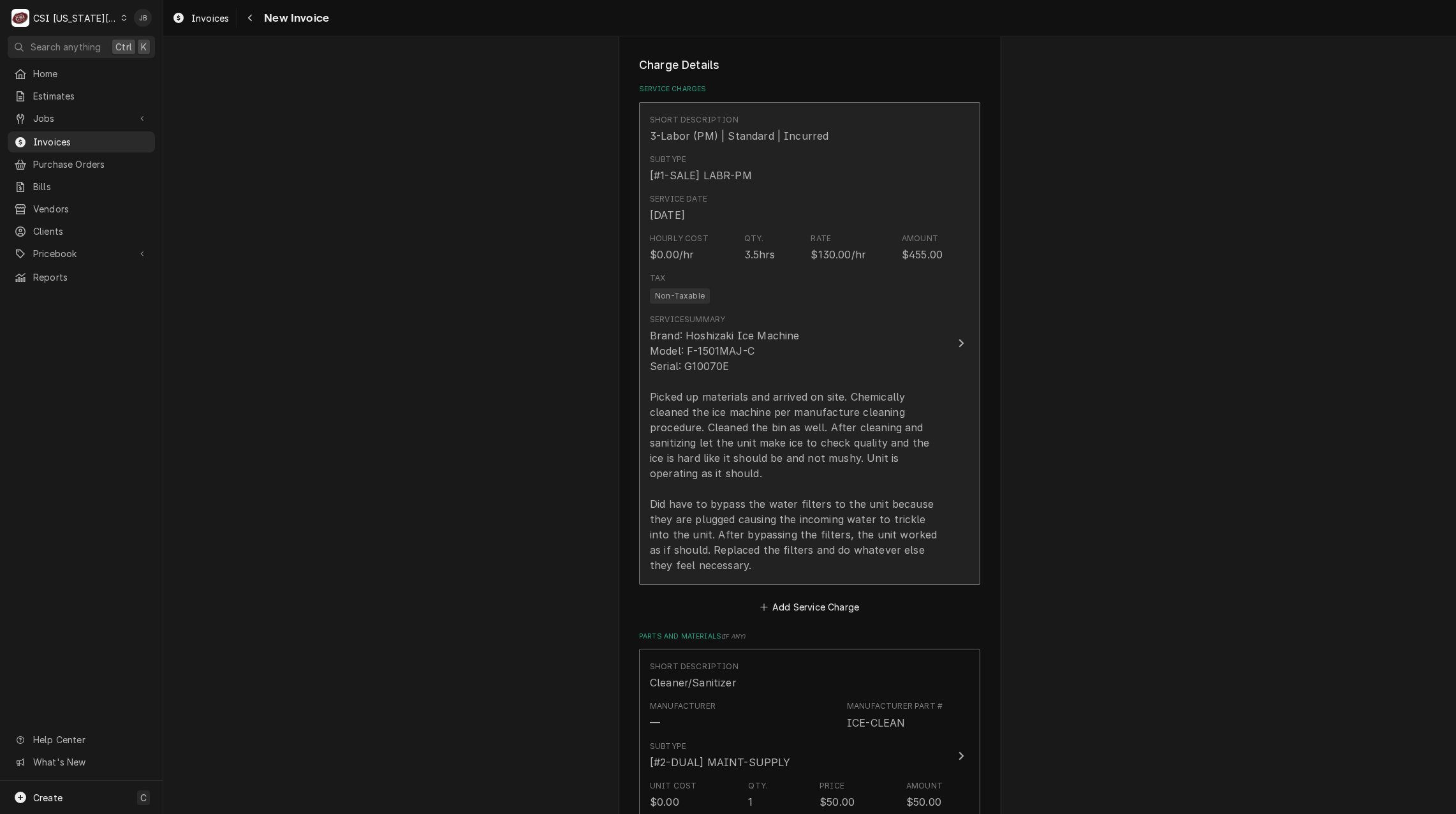
scroll to position [1148, 0]
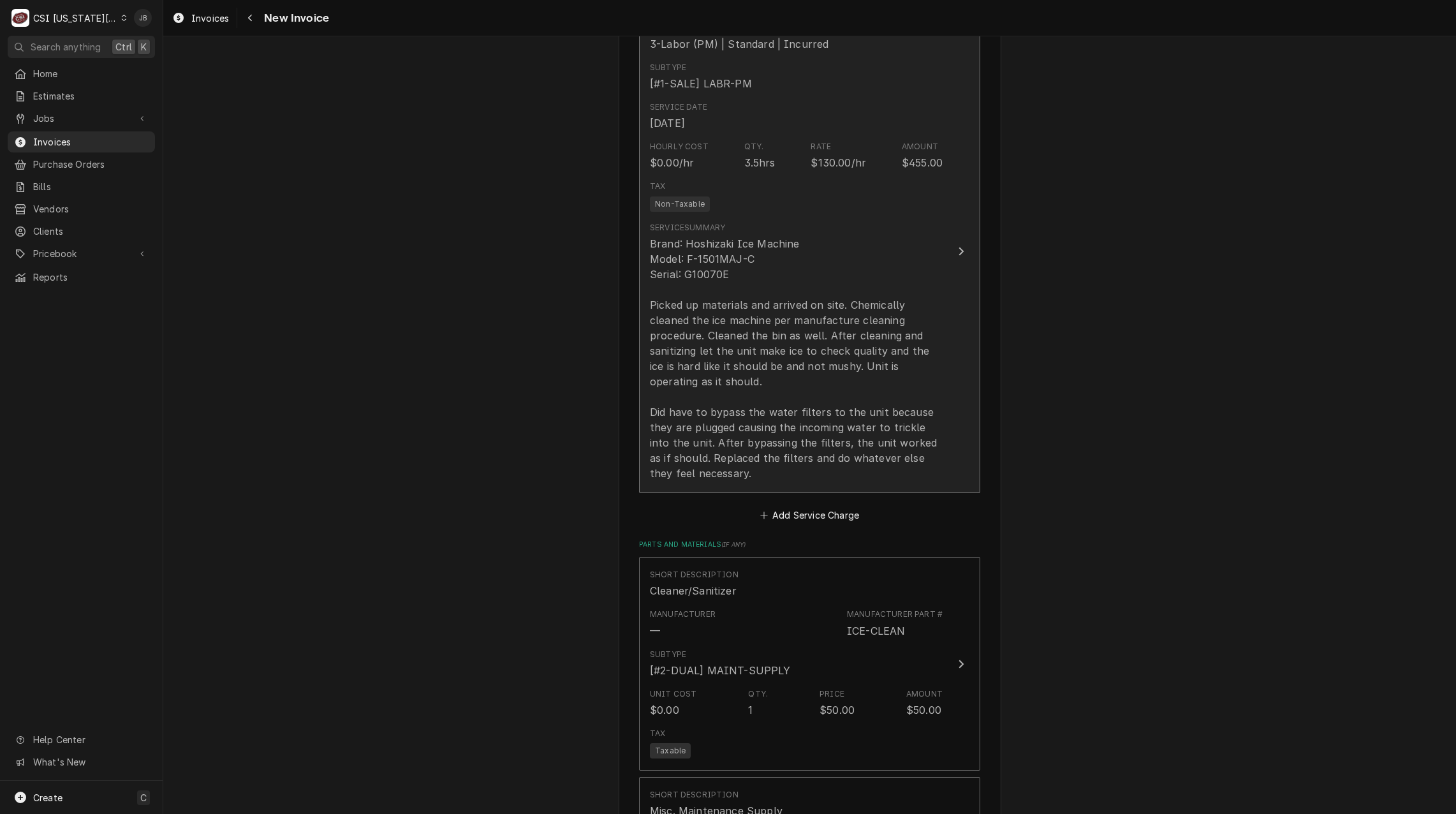
click at [728, 475] on div "Brand: Hoshizaki Ice Machine Model: F-1501MAJ-C Serial: G10070E Picked up mater…" at bounding box center [796, 358] width 293 height 245
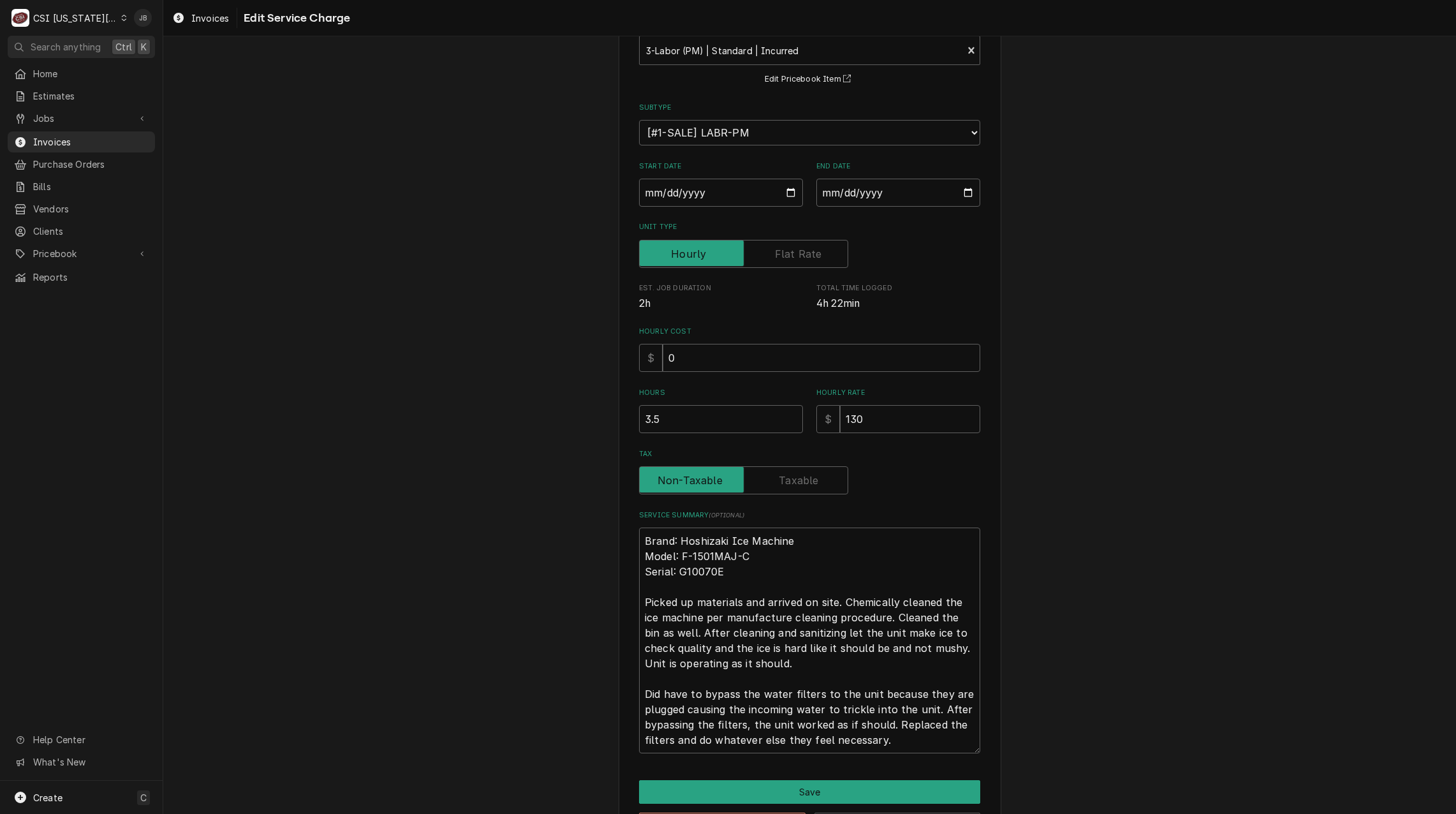
scroll to position [134, 0]
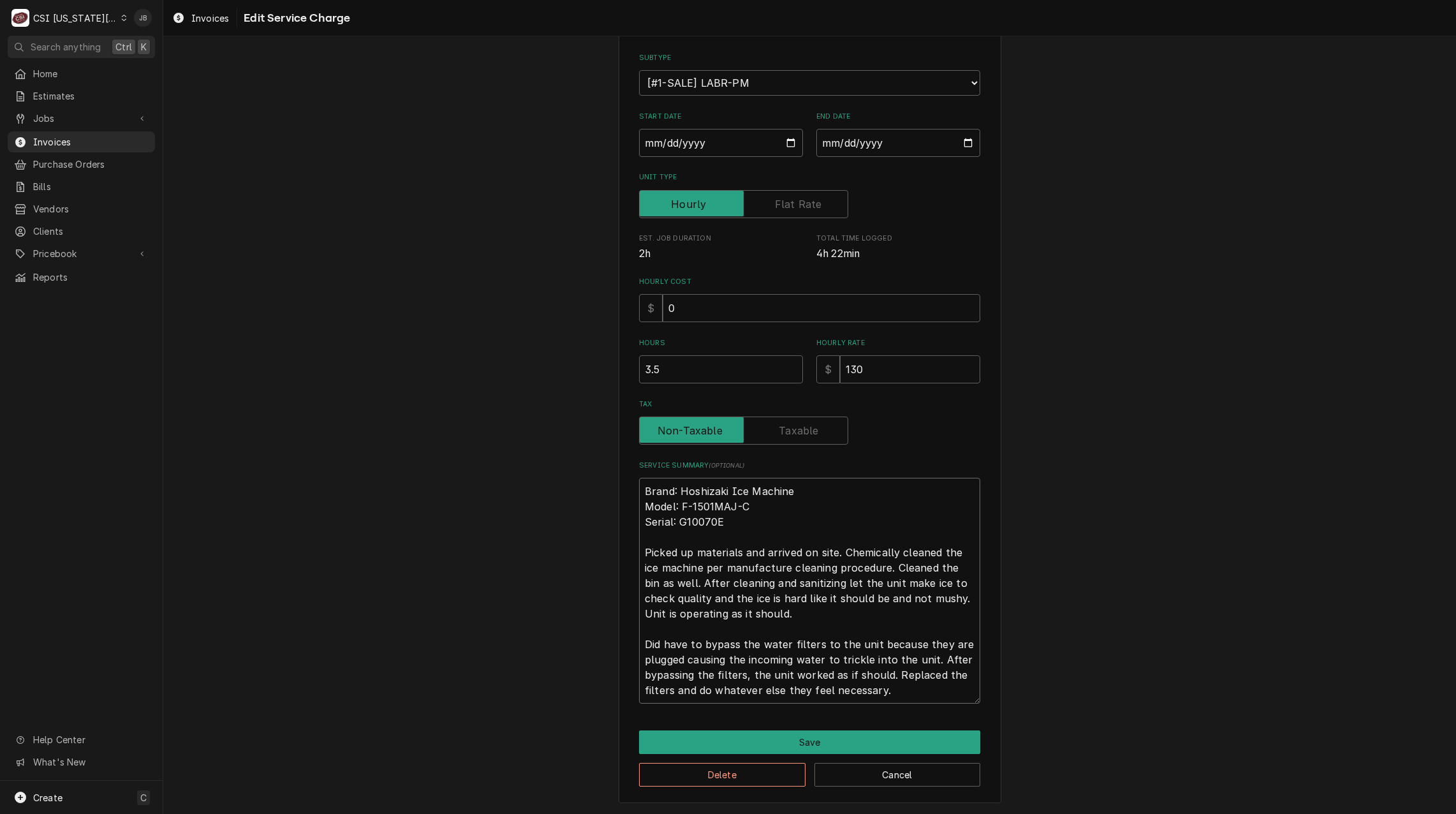
drag, startPoint x: 894, startPoint y: 692, endPoint x: 670, endPoint y: 687, distance: 224.1
click at [670, 687] on textarea "Brand: Hoshizaki Ice Machine Model: F-1501MAJ-C Serial: G10070E Picked up mater…" at bounding box center [810, 591] width 341 height 226
click at [743, 748] on button "Save" at bounding box center [810, 742] width 341 height 24
type textarea "x"
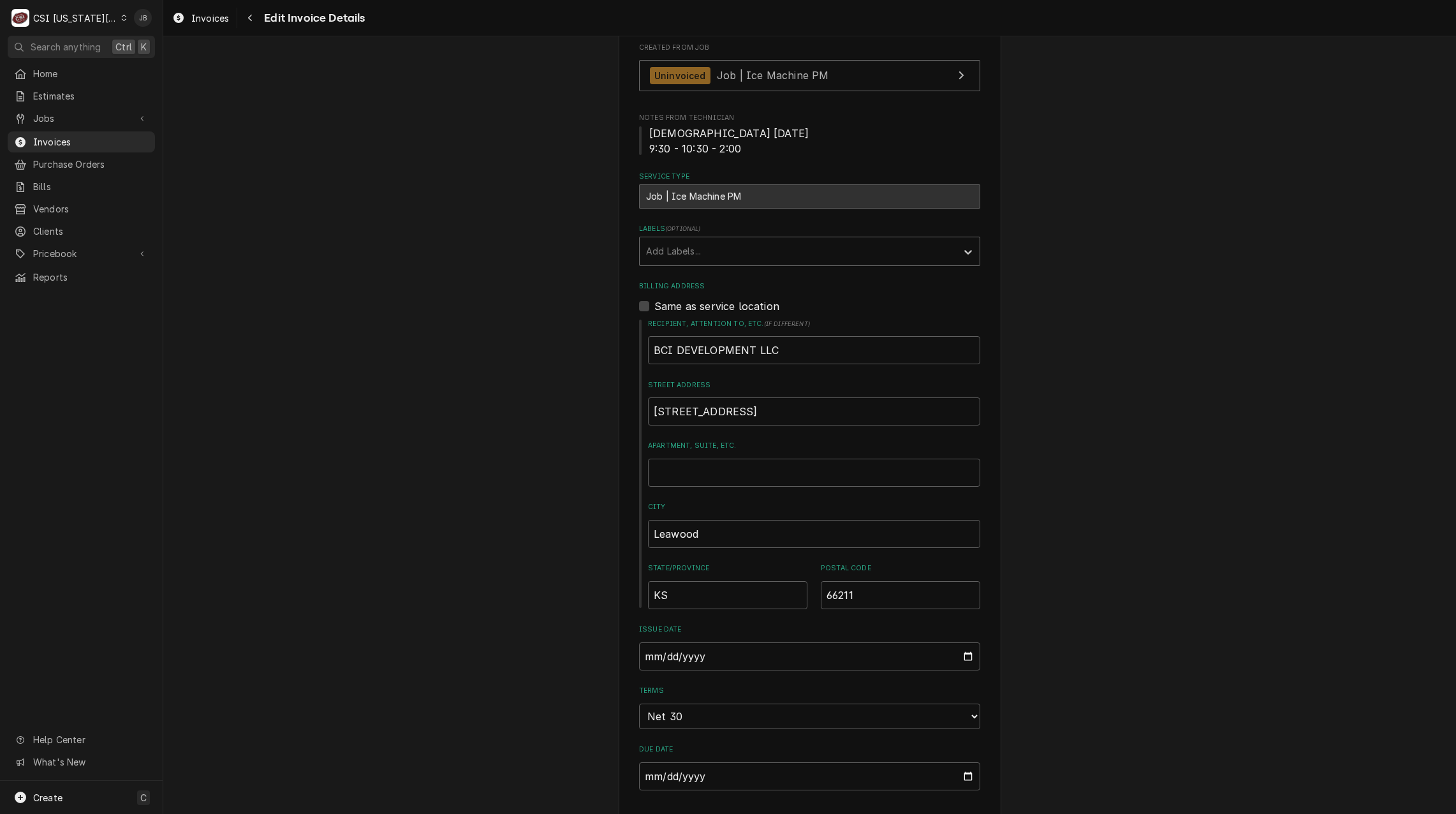
scroll to position [49, 0]
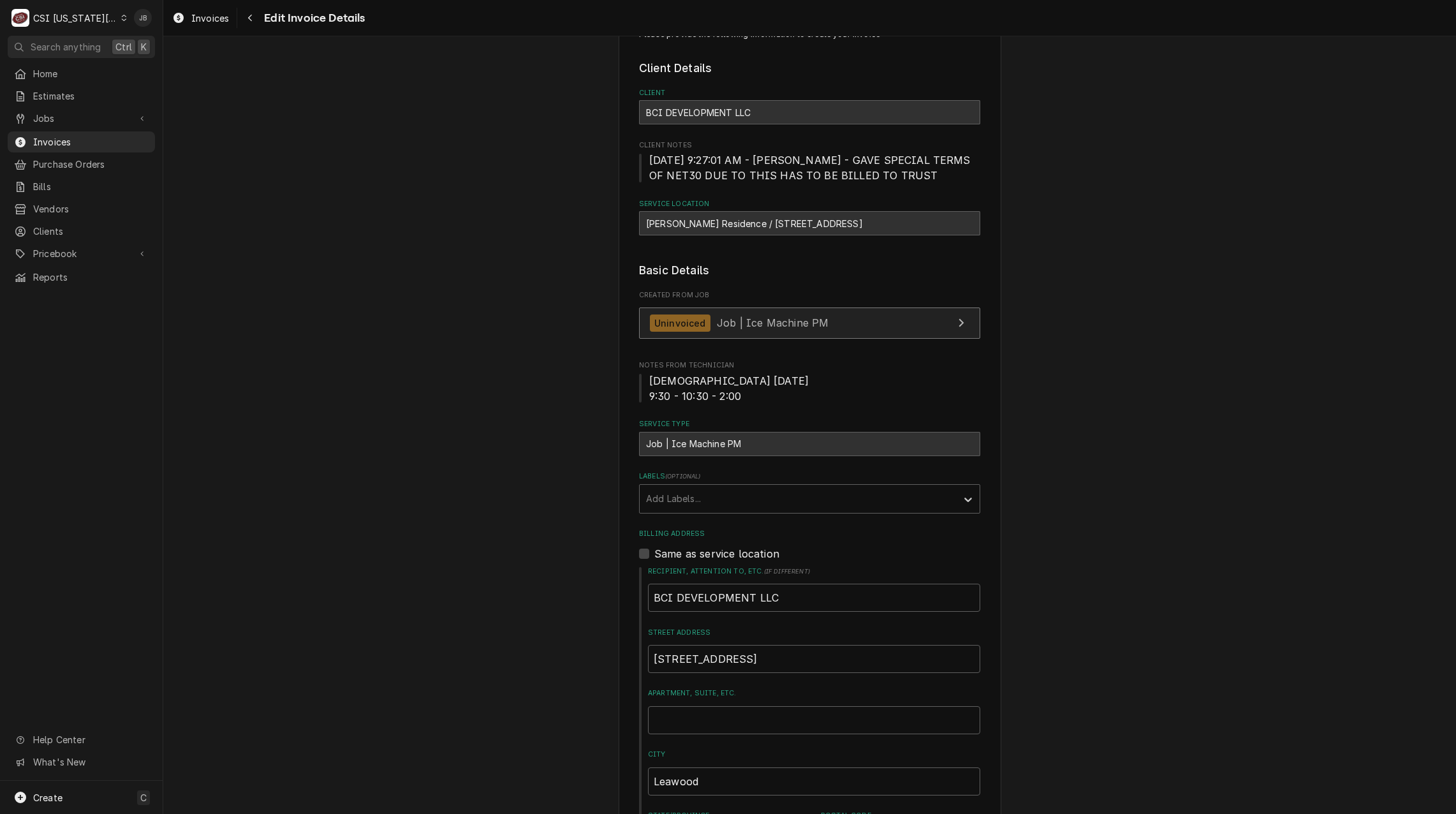
click at [736, 318] on span "Job | Ice Machine PM" at bounding box center [773, 322] width 112 height 13
click at [84, 137] on span "Invoices" at bounding box center [91, 142] width 115 height 13
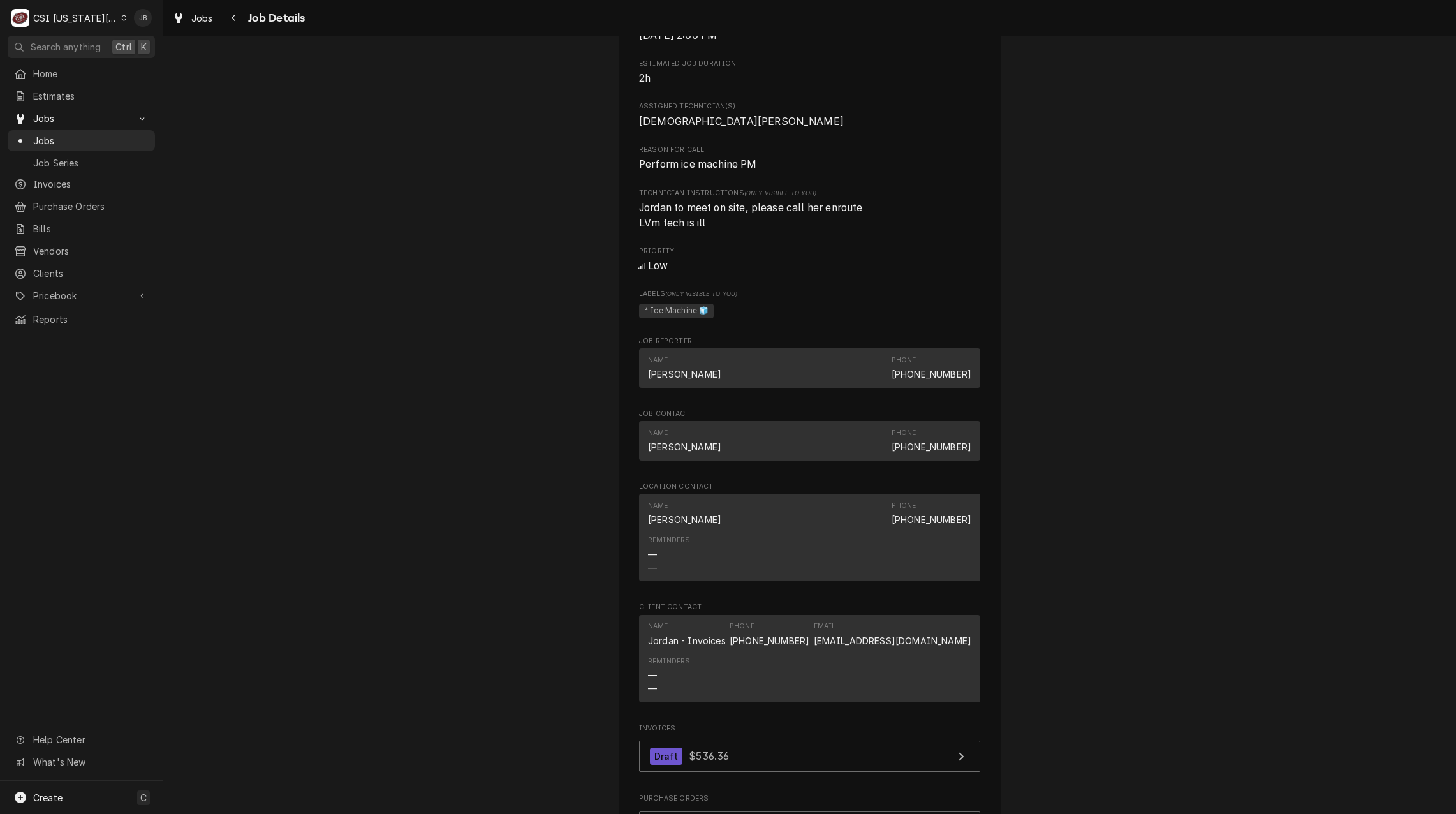
scroll to position [1084, 0]
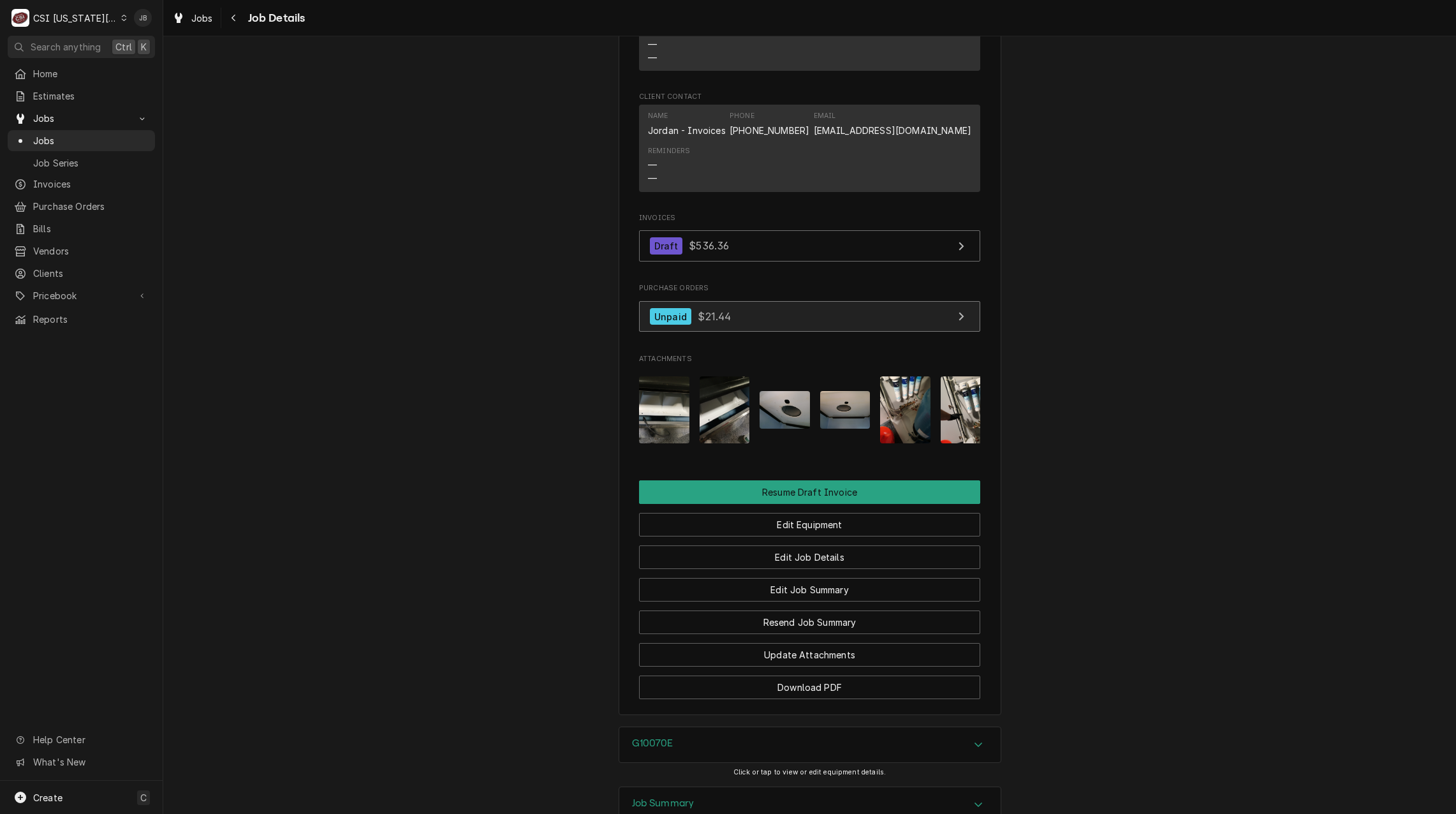
click at [723, 323] on span "$21.44" at bounding box center [714, 316] width 33 height 13
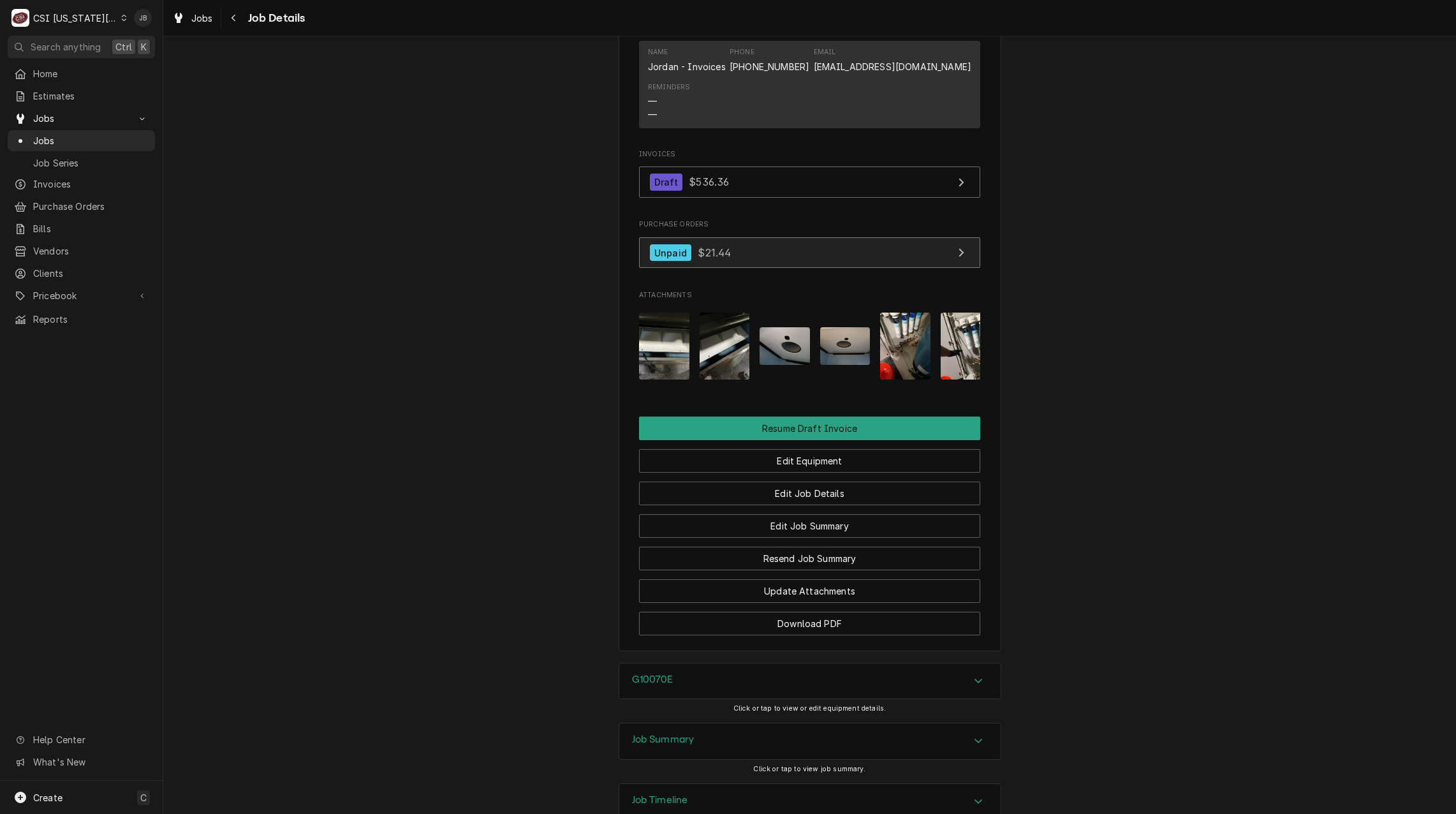
scroll to position [0, 81]
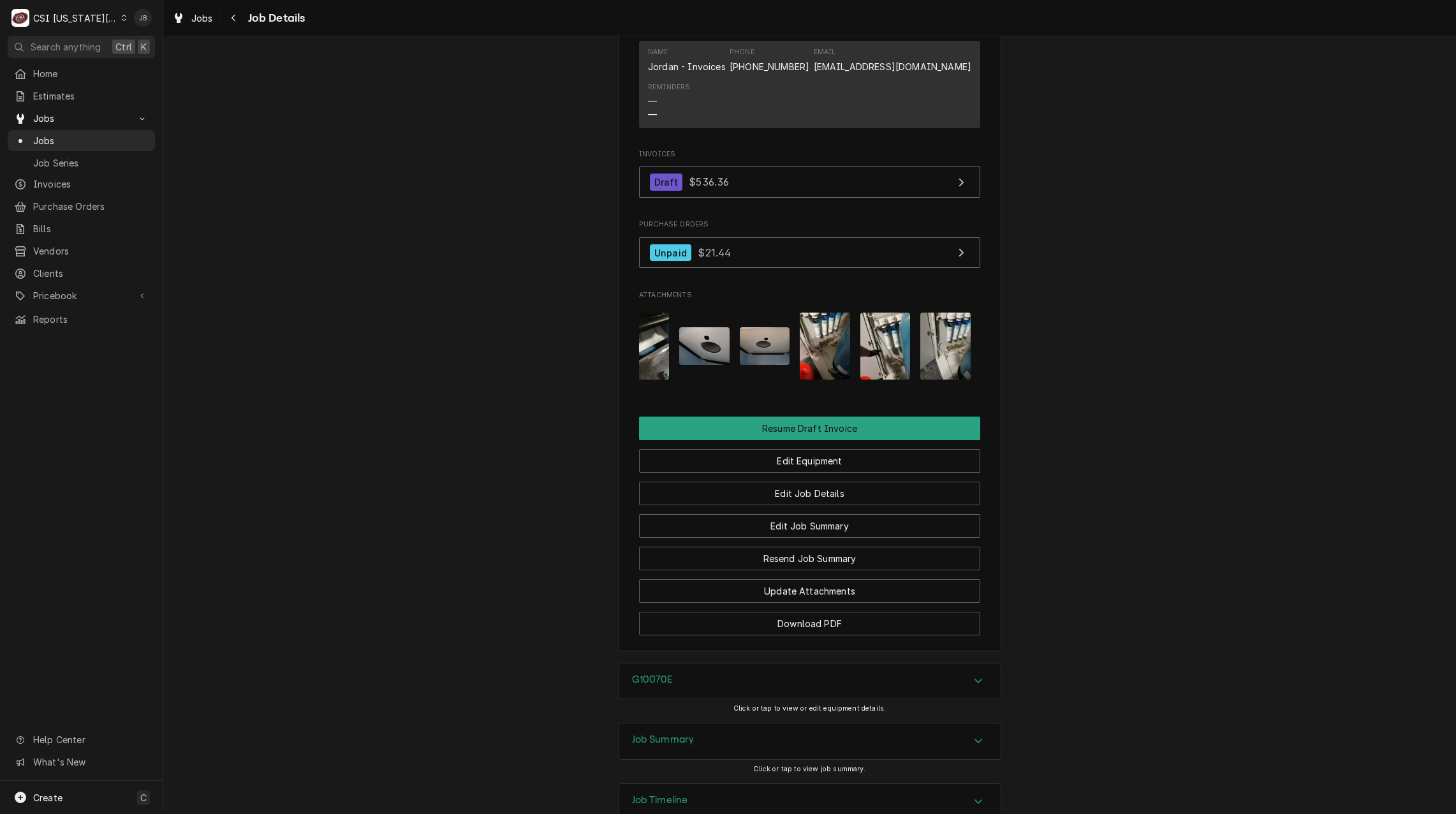
click at [809, 344] on img "Attachments" at bounding box center [825, 346] width 50 height 67
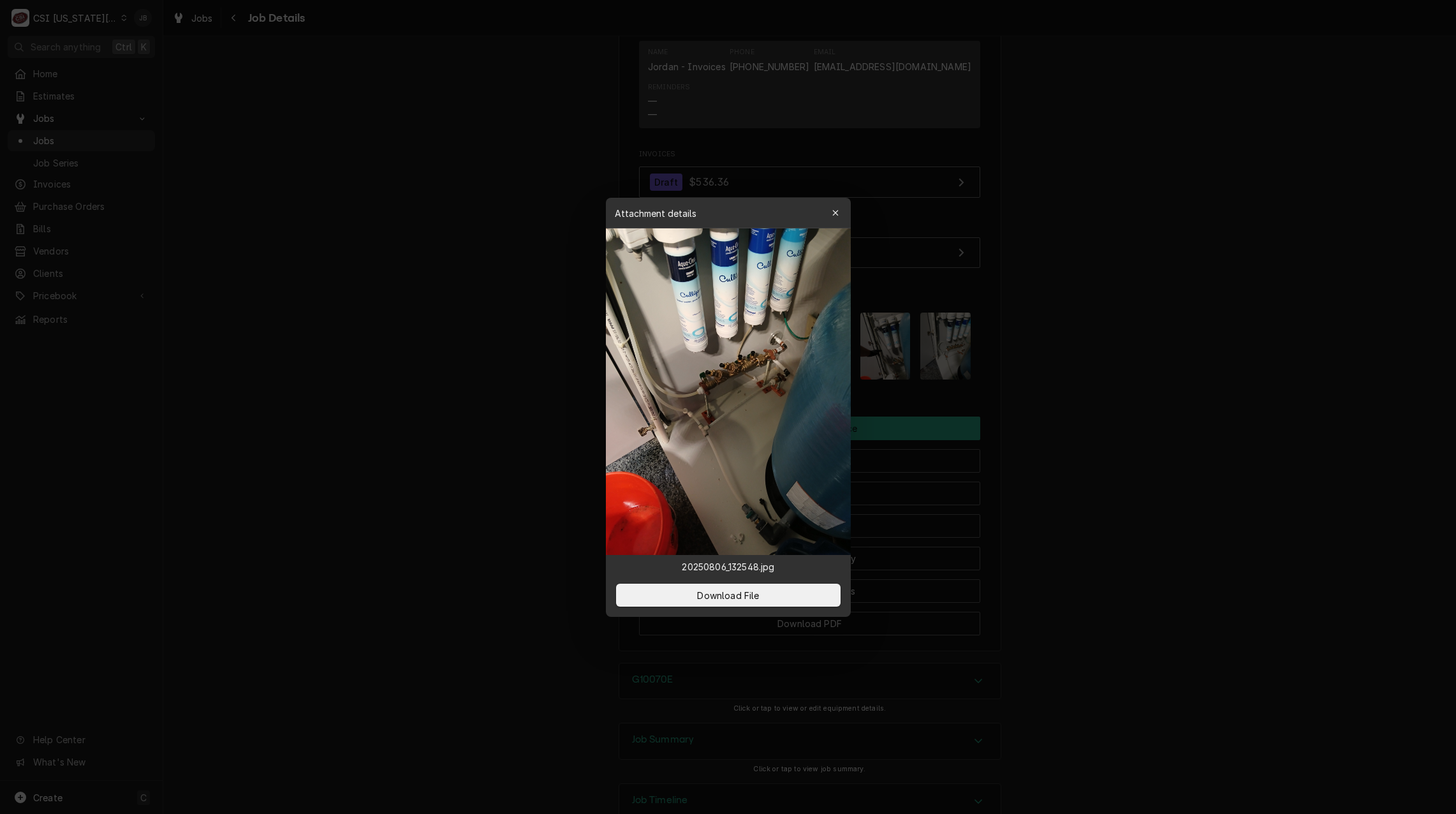
drag, startPoint x: 1098, startPoint y: 405, endPoint x: 946, endPoint y: 386, distance: 153.2
click at [1097, 405] on div at bounding box center [728, 407] width 1456 height 814
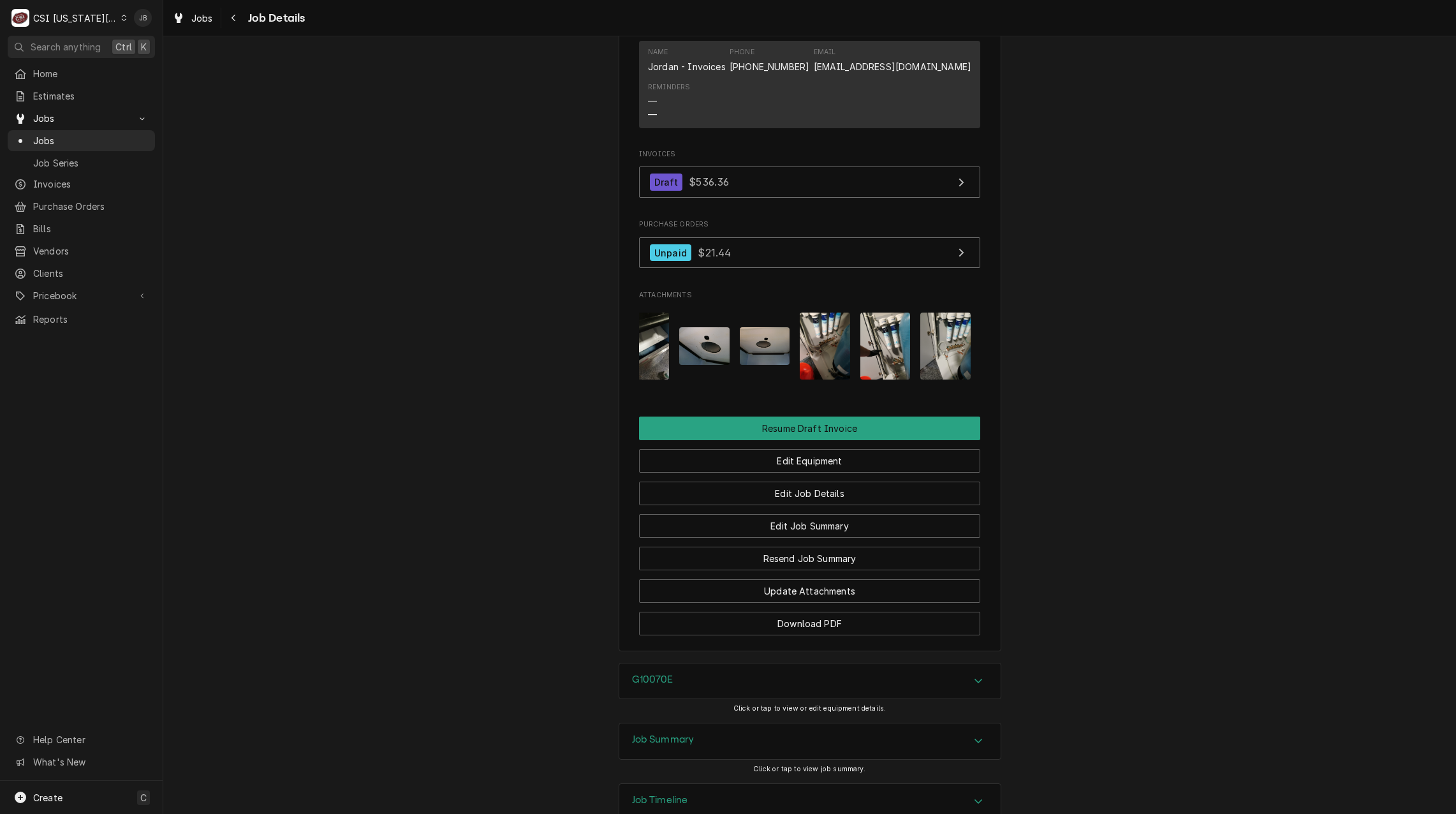
click at [885, 362] on img "Attachments" at bounding box center [886, 346] width 50 height 67
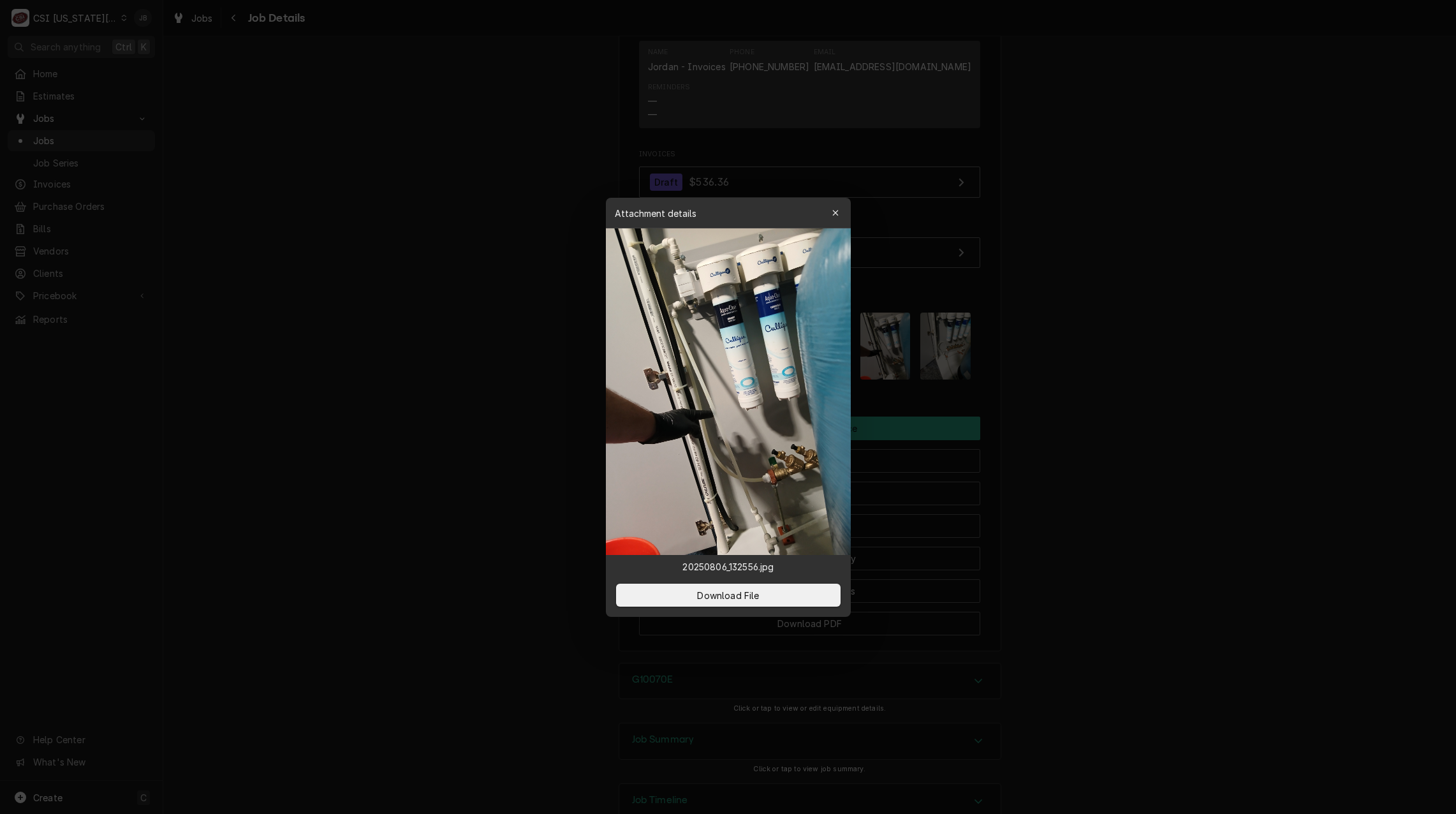
click at [1036, 388] on div at bounding box center [728, 407] width 1456 height 814
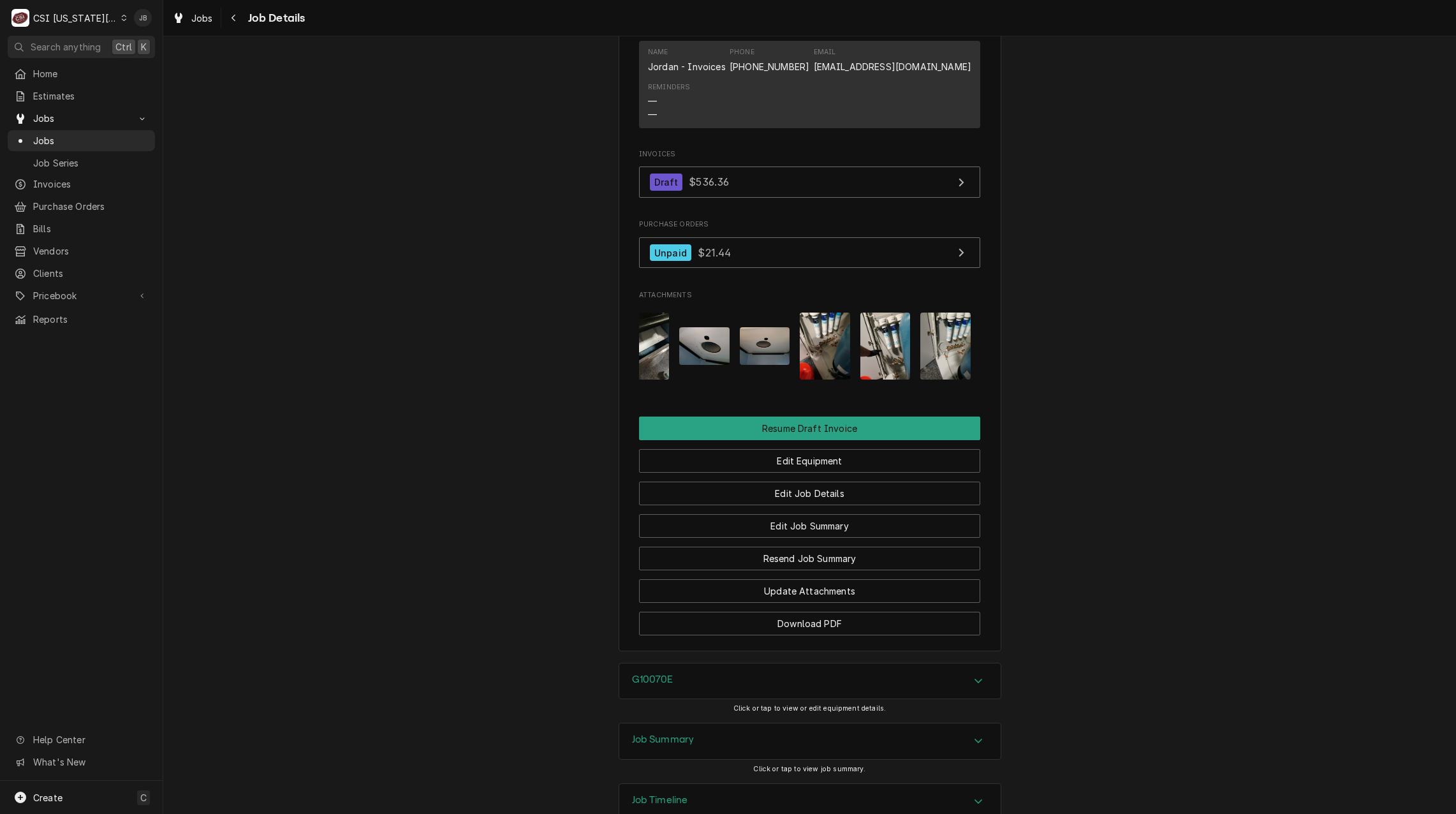
click at [954, 370] on img "Attachments" at bounding box center [946, 346] width 50 height 67
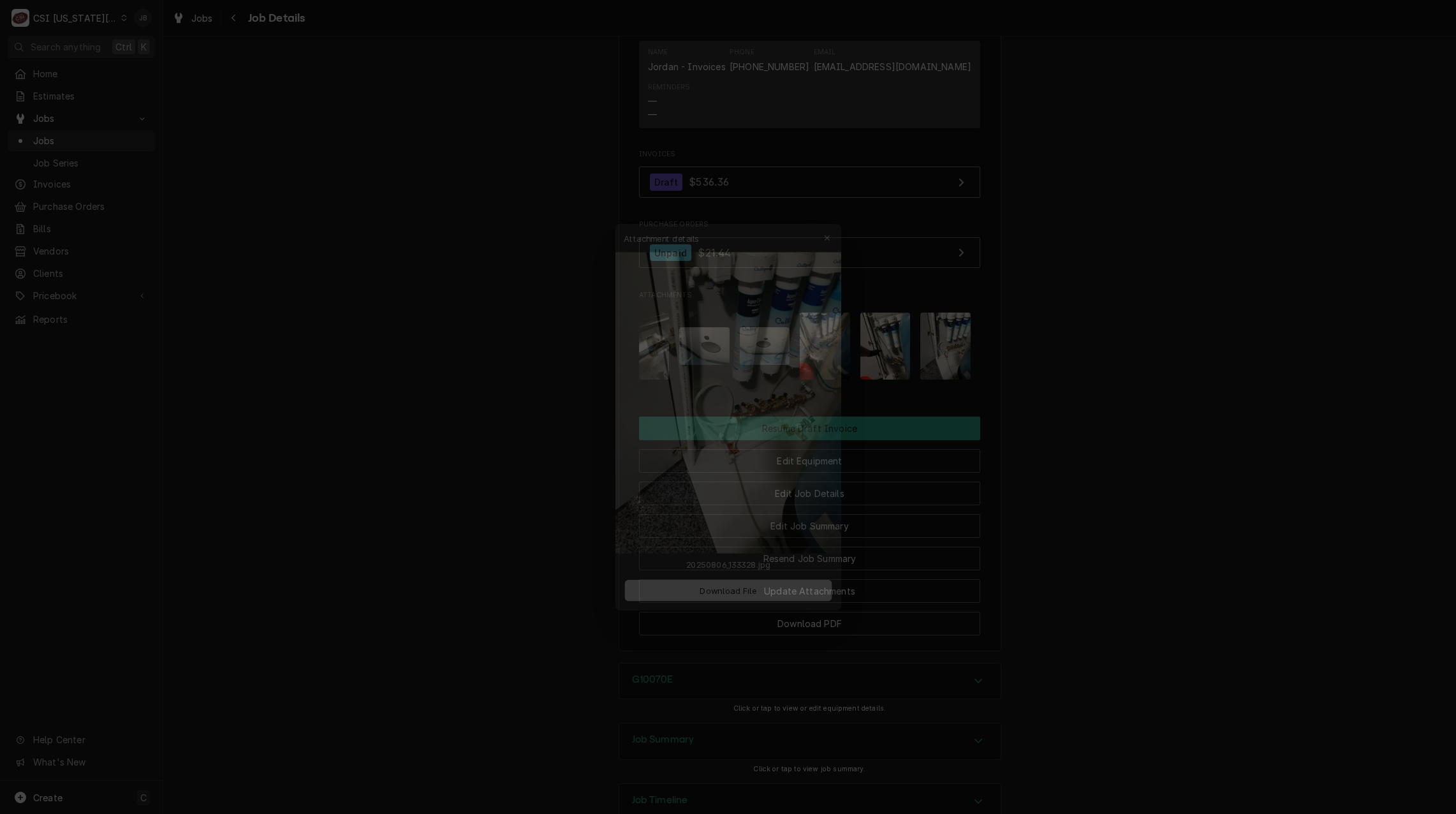
click at [1090, 494] on div at bounding box center [728, 407] width 1456 height 814
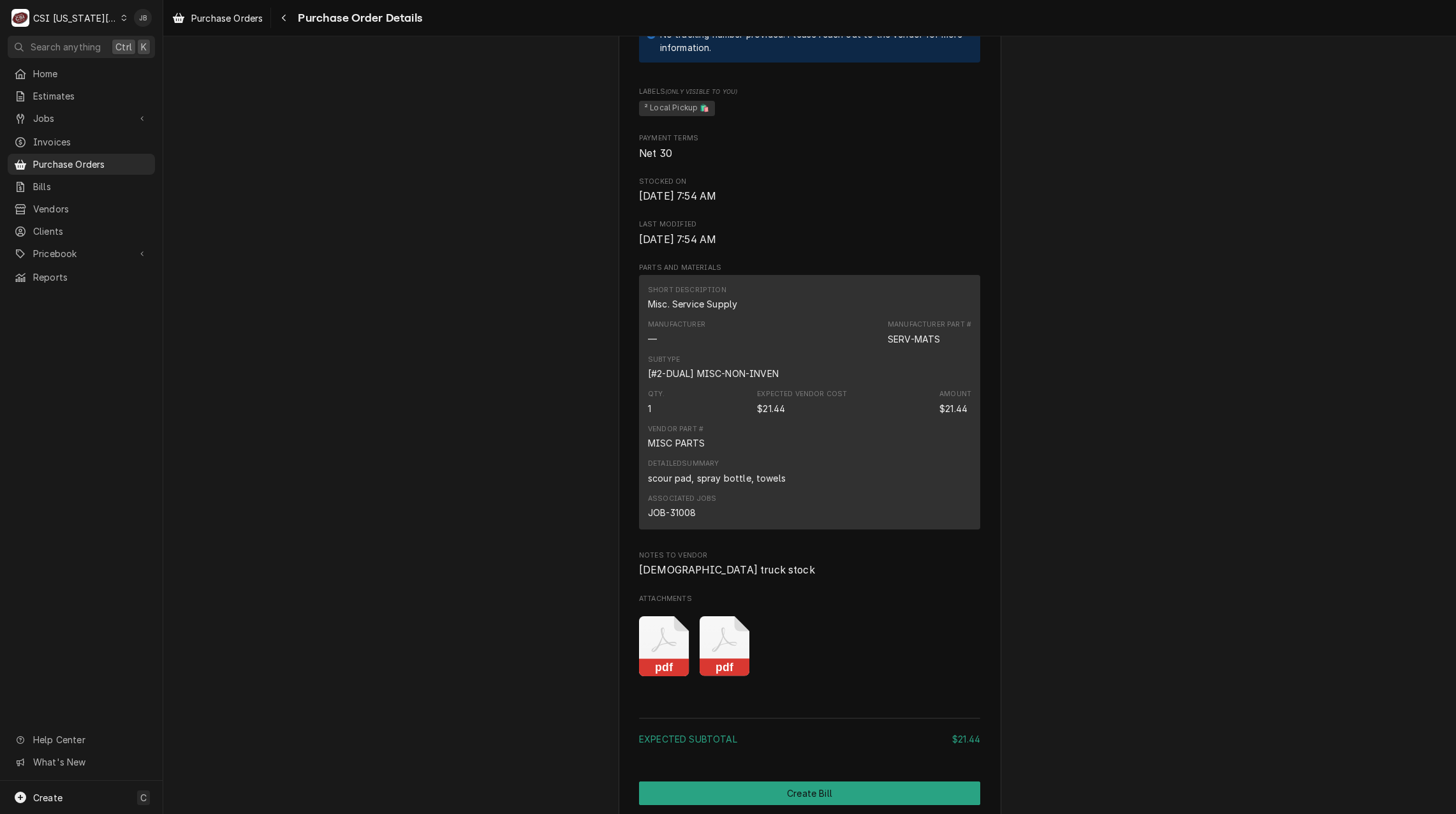
scroll to position [829, 0]
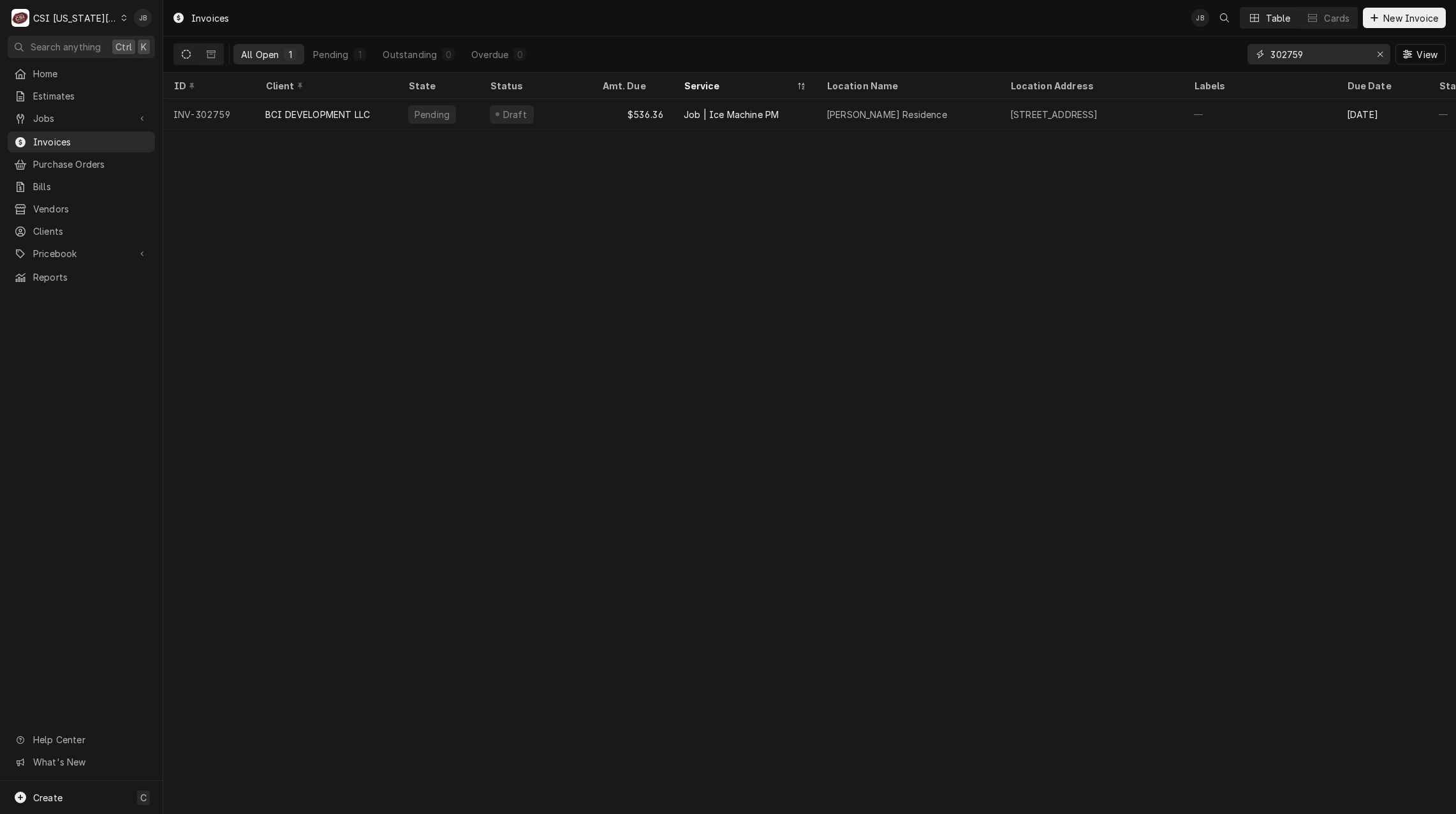
drag, startPoint x: 1332, startPoint y: 52, endPoint x: 916, endPoint y: 58, distance: 416.0
click at [979, 58] on div "All Open 1 Pending 1 Outstanding 0 Overdue 0 302759 View" at bounding box center [810, 54] width 1273 height 35
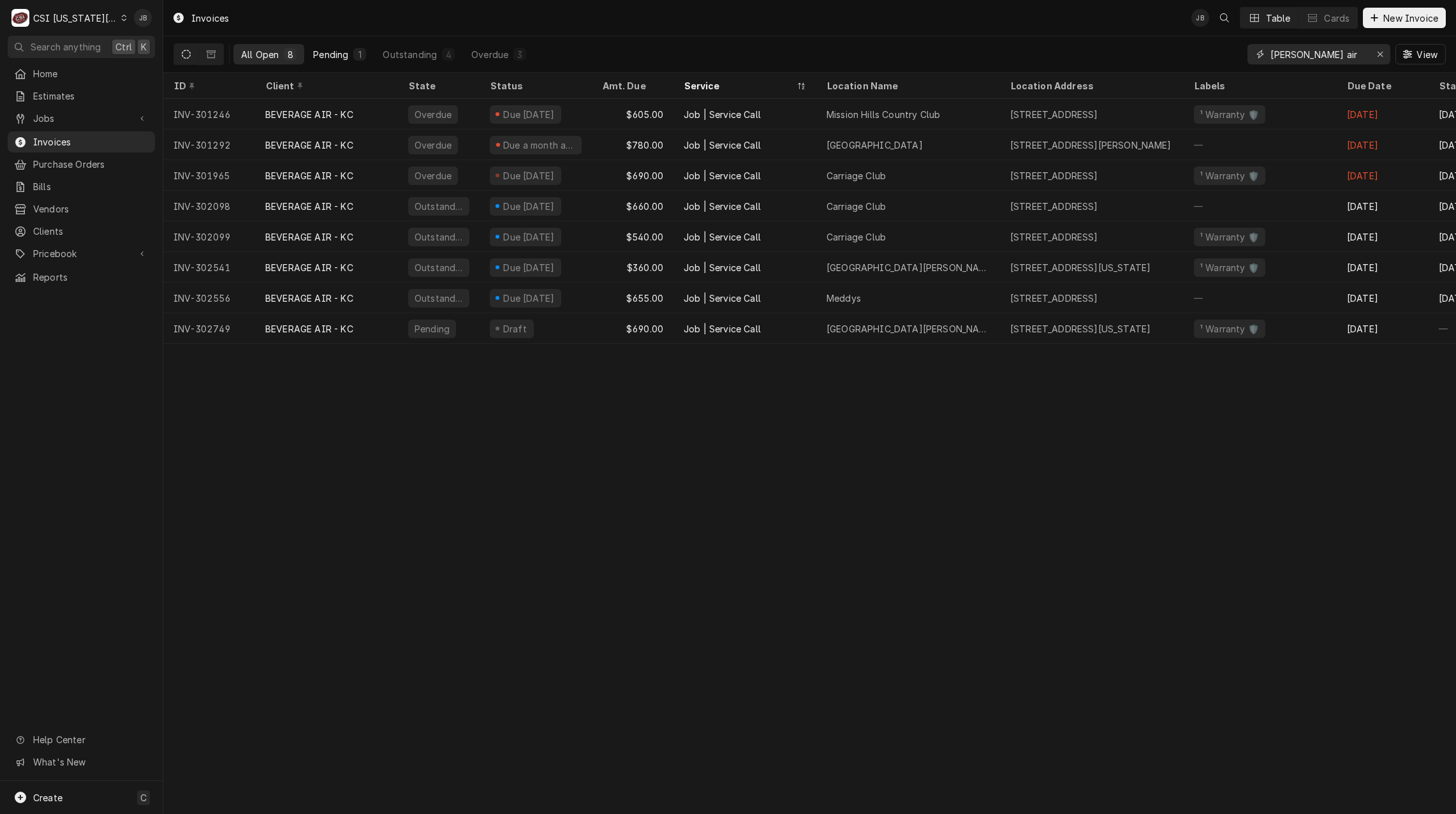
type input "[PERSON_NAME] air"
click at [327, 50] on div "Pending" at bounding box center [330, 55] width 35 height 13
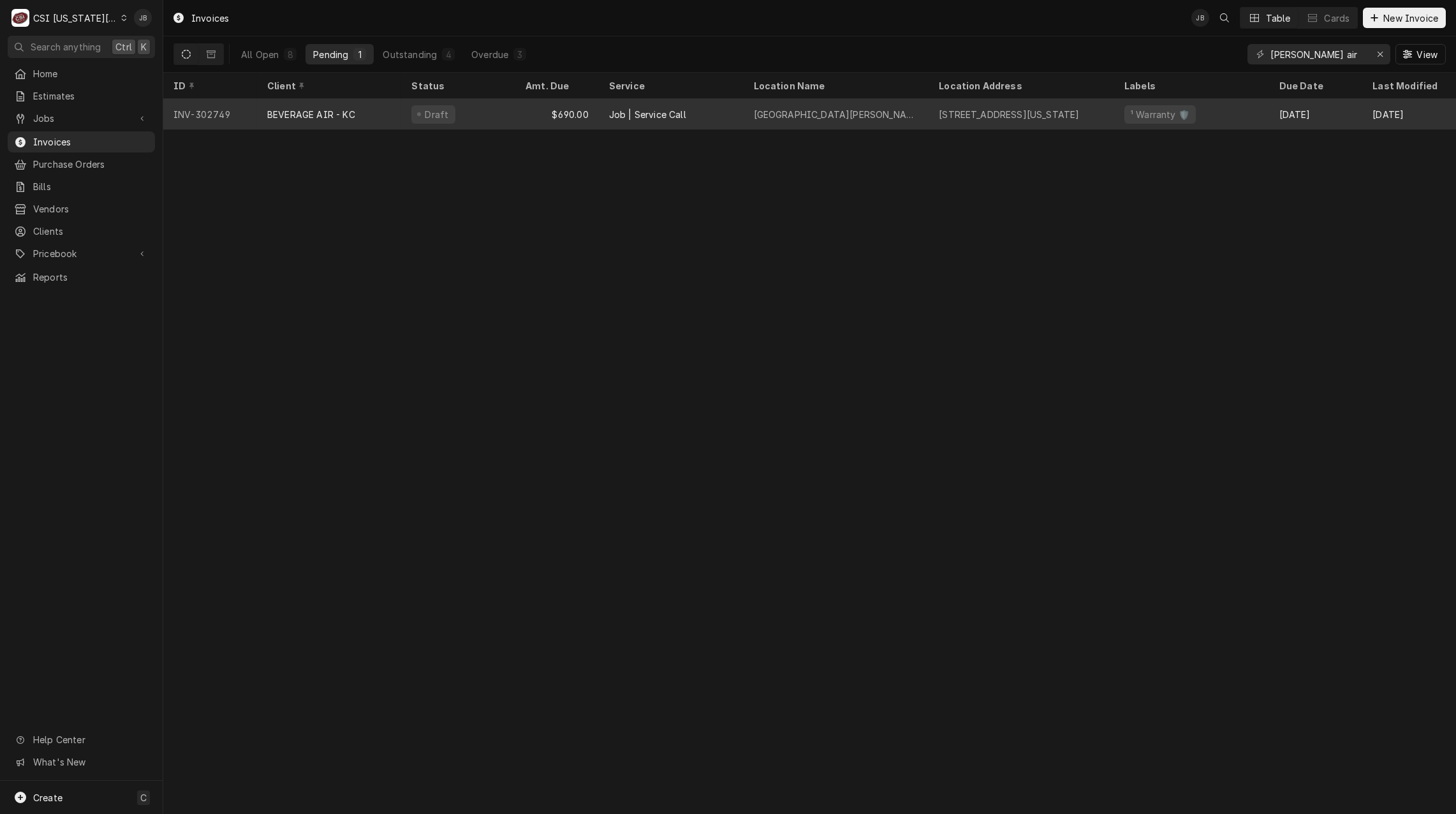
click at [371, 117] on div "BEVERAGE AIR - KC" at bounding box center [329, 114] width 145 height 30
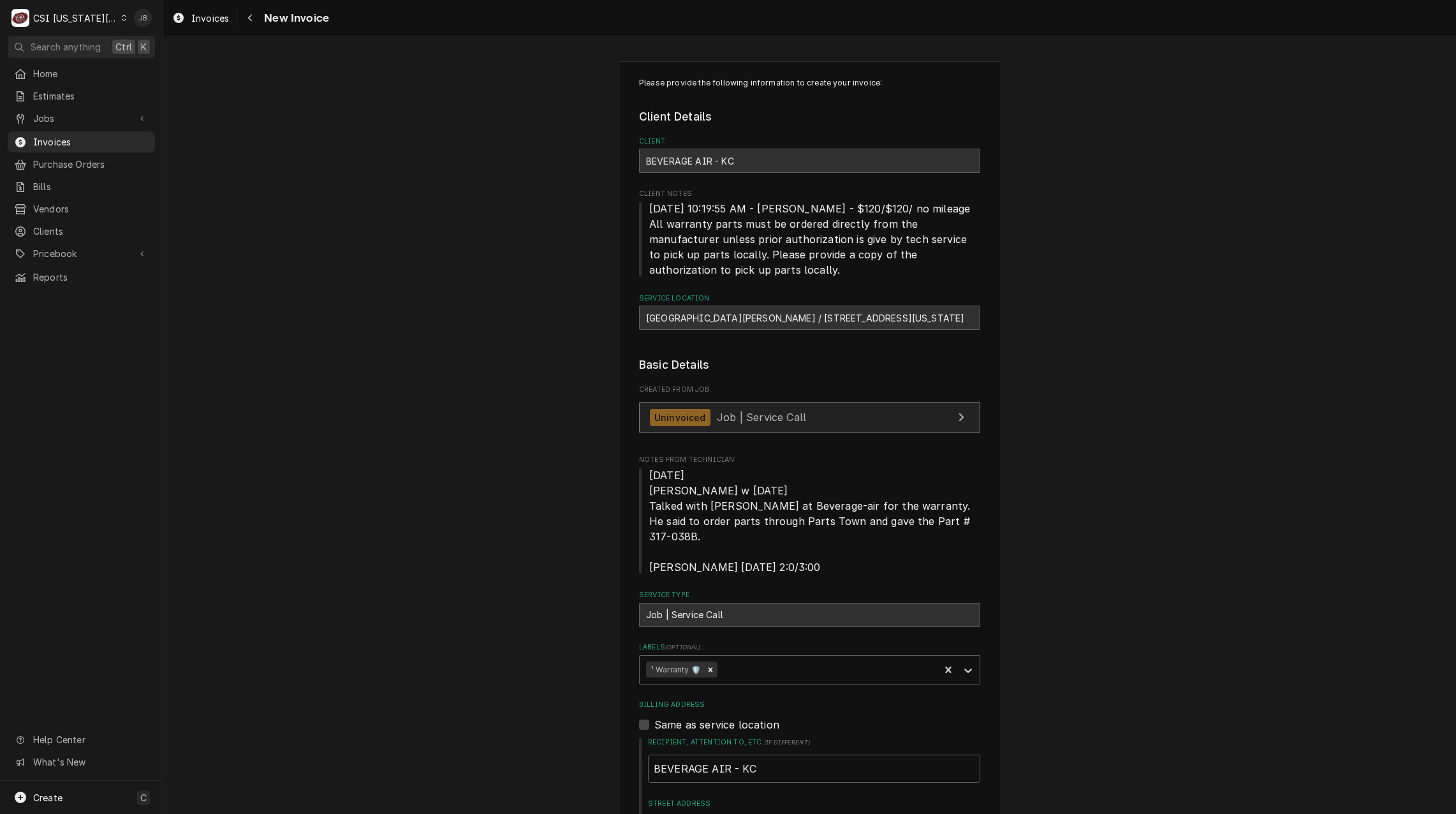
click at [723, 412] on span "Job | Service Call" at bounding box center [762, 417] width 89 height 13
click at [52, 137] on span "Invoices" at bounding box center [91, 142] width 115 height 13
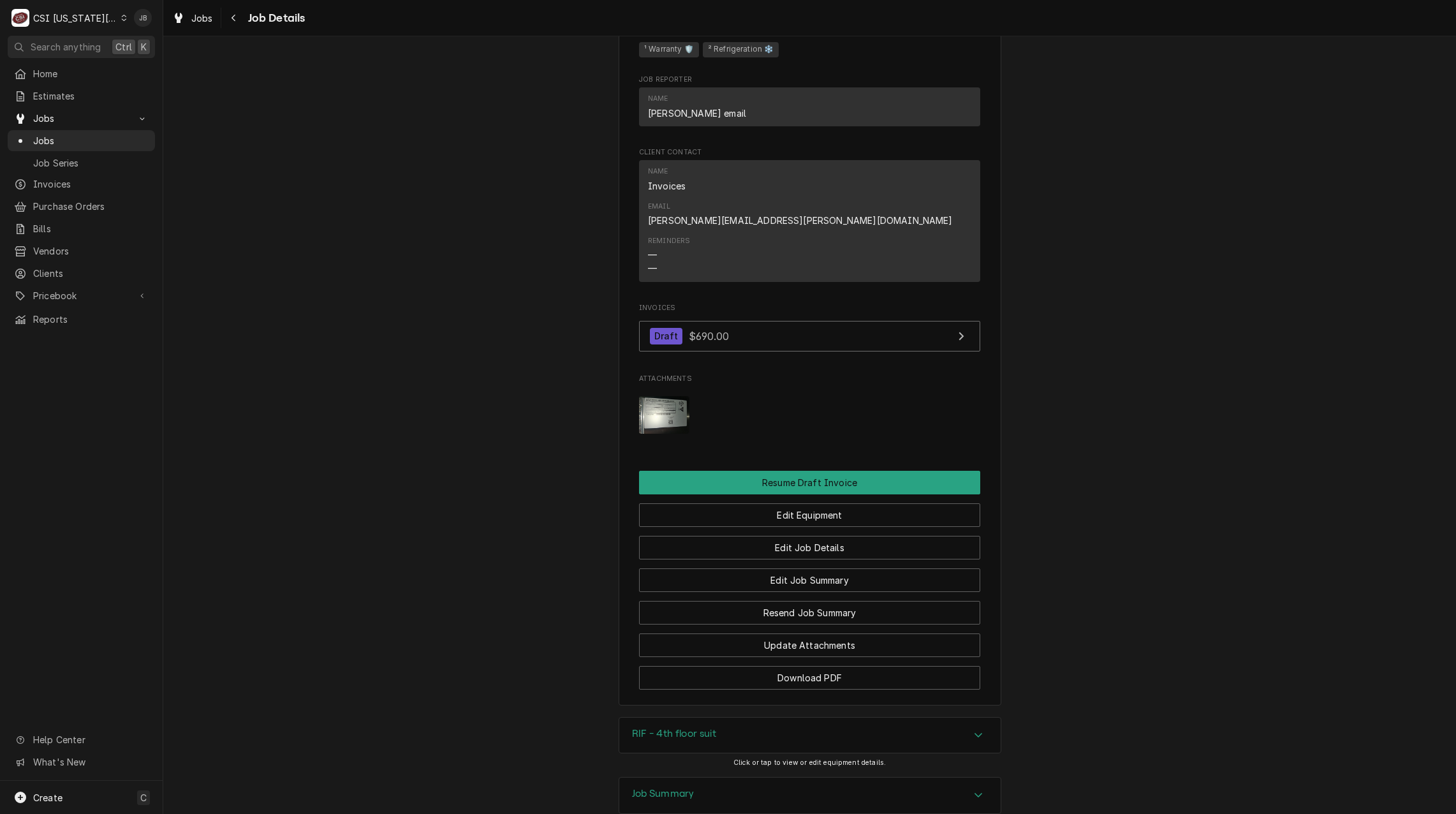
scroll to position [1005, 0]
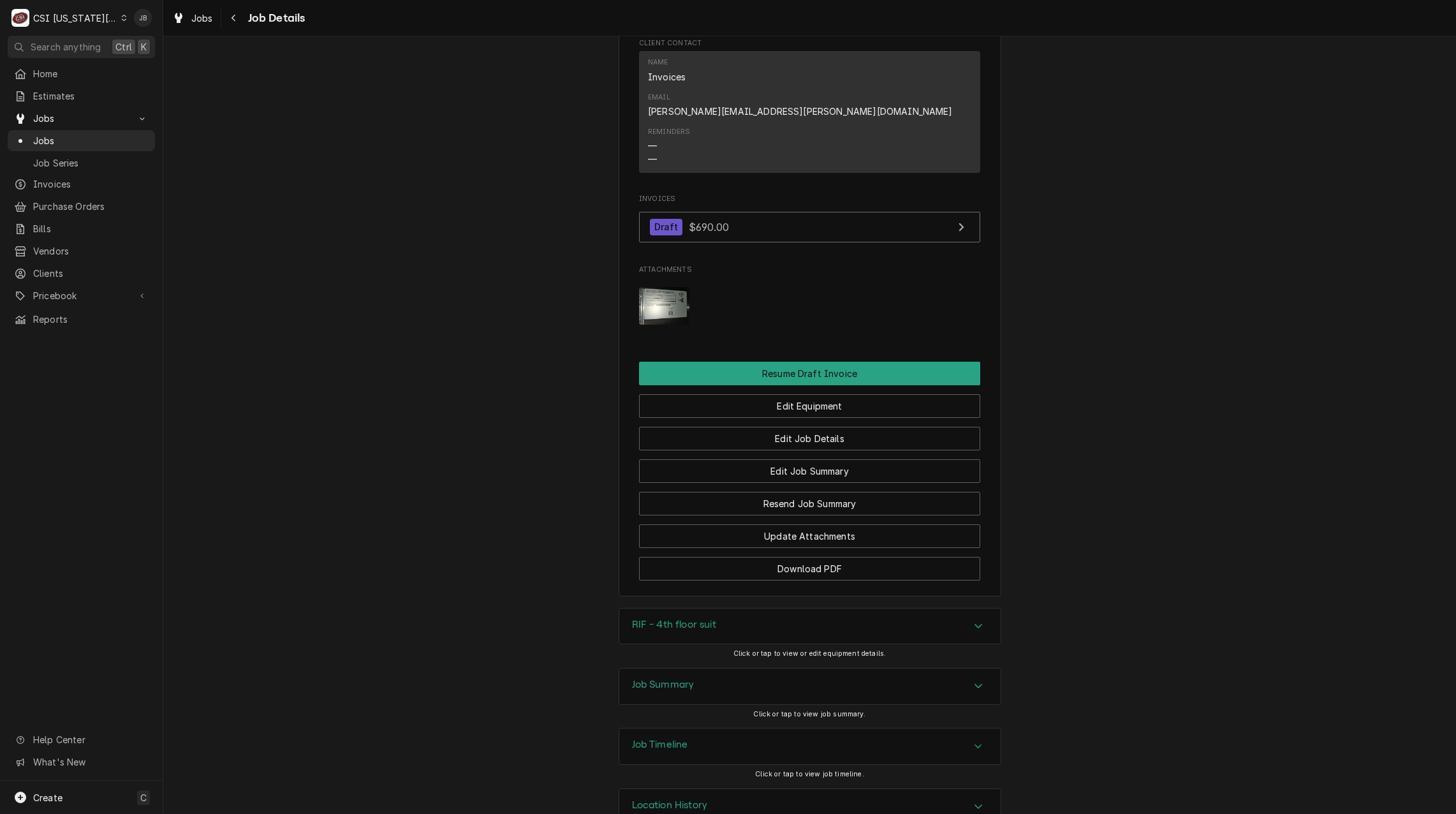
click at [712, 668] on div "Job Summary" at bounding box center [810, 686] width 381 height 35
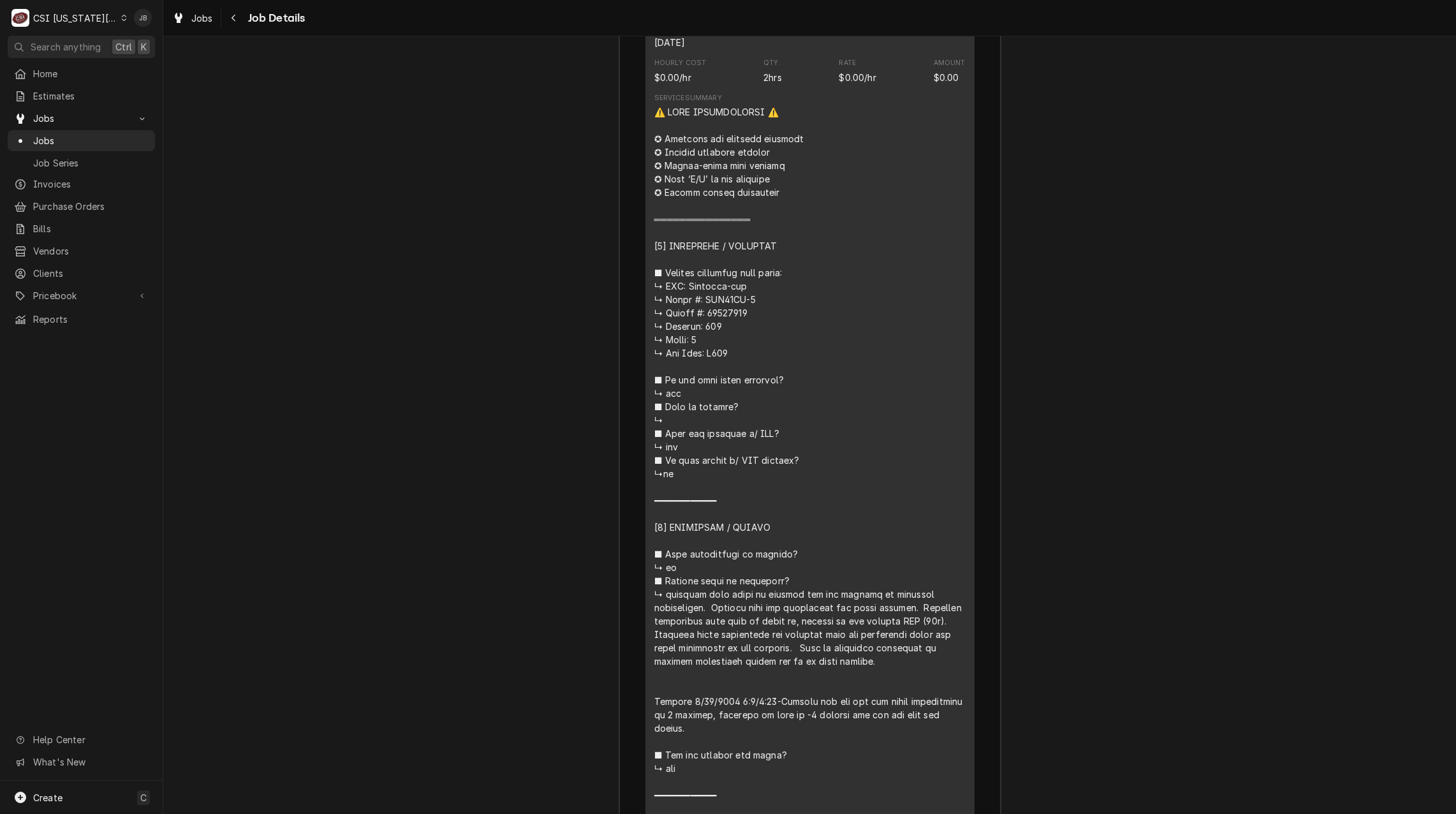
scroll to position [1961, 0]
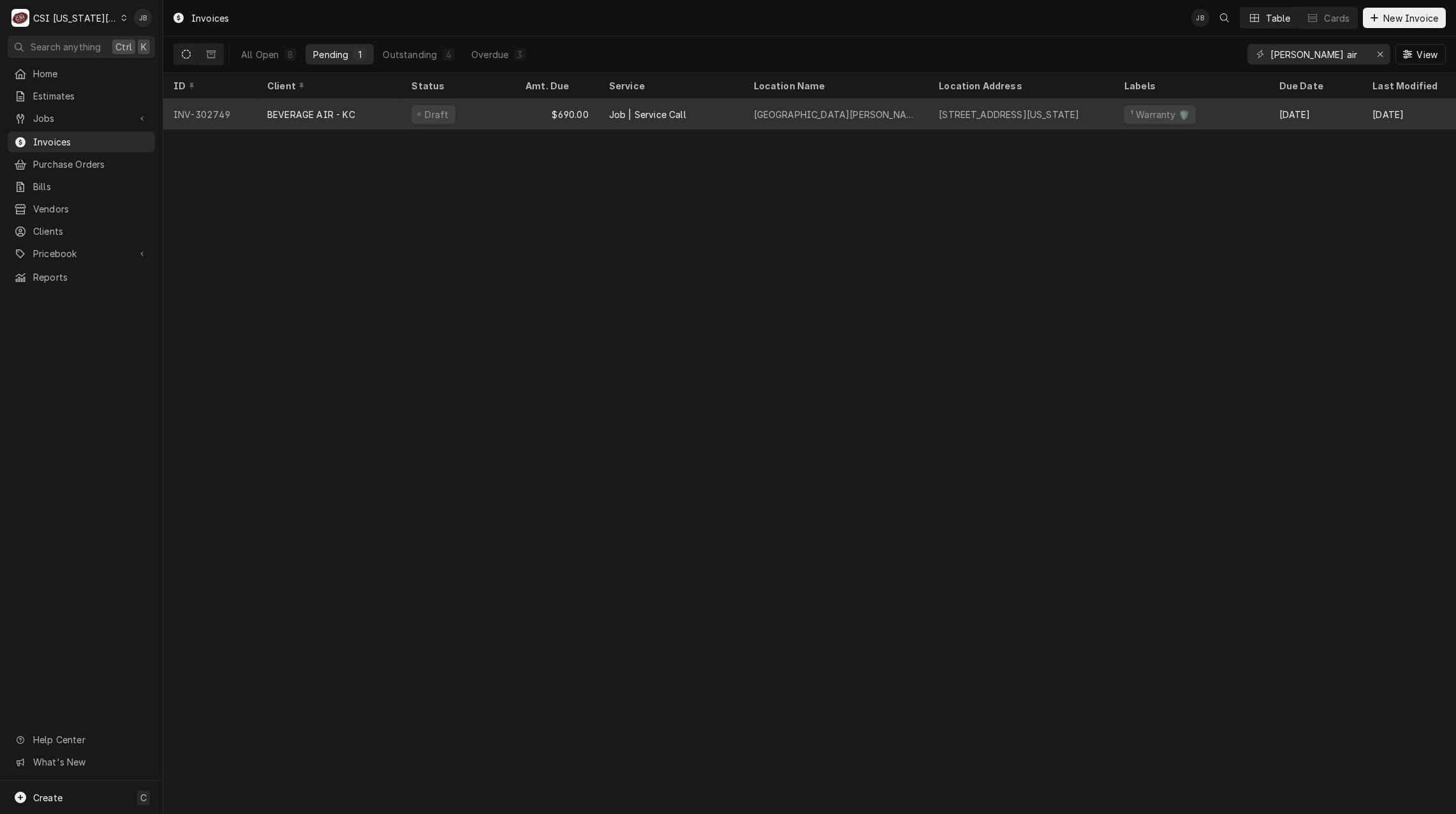
click at [347, 108] on div "BEVERAGE AIR - KC" at bounding box center [311, 114] width 88 height 13
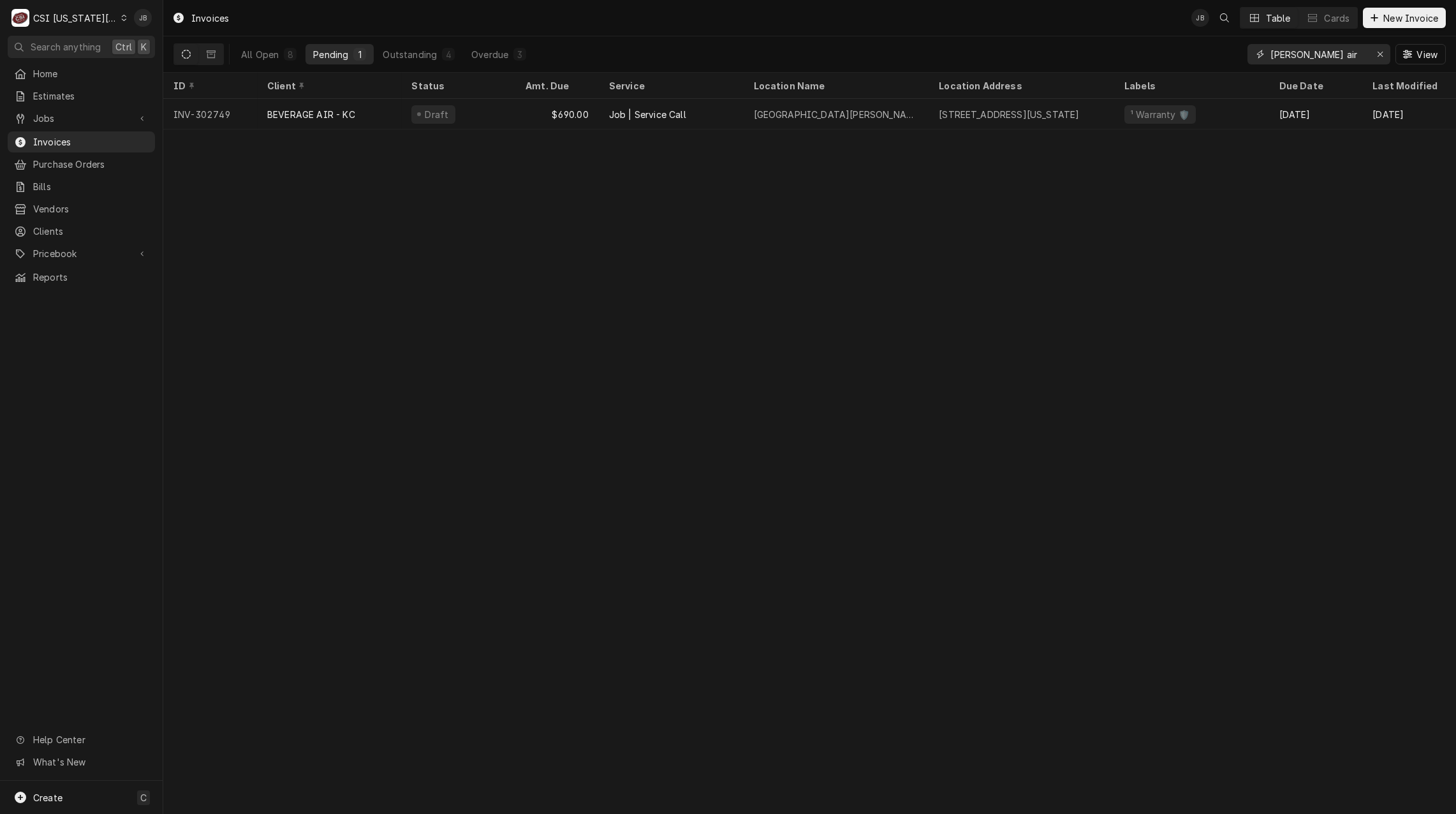
drag, startPoint x: 1326, startPoint y: 55, endPoint x: 1180, endPoint y: 51, distance: 146.1
click at [1180, 51] on div "All Open 8 Pending 1 Outstanding 4 Overdue 3 [PERSON_NAME] air View" at bounding box center [810, 54] width 1273 height 35
click at [820, 58] on div "All Open 8 Pending 1 Outstanding 4 Overdue 3 bev air View" at bounding box center [810, 54] width 1273 height 35
click at [89, 118] on span "Jobs" at bounding box center [81, 118] width 96 height 13
click at [91, 134] on span "Jobs" at bounding box center [91, 140] width 115 height 13
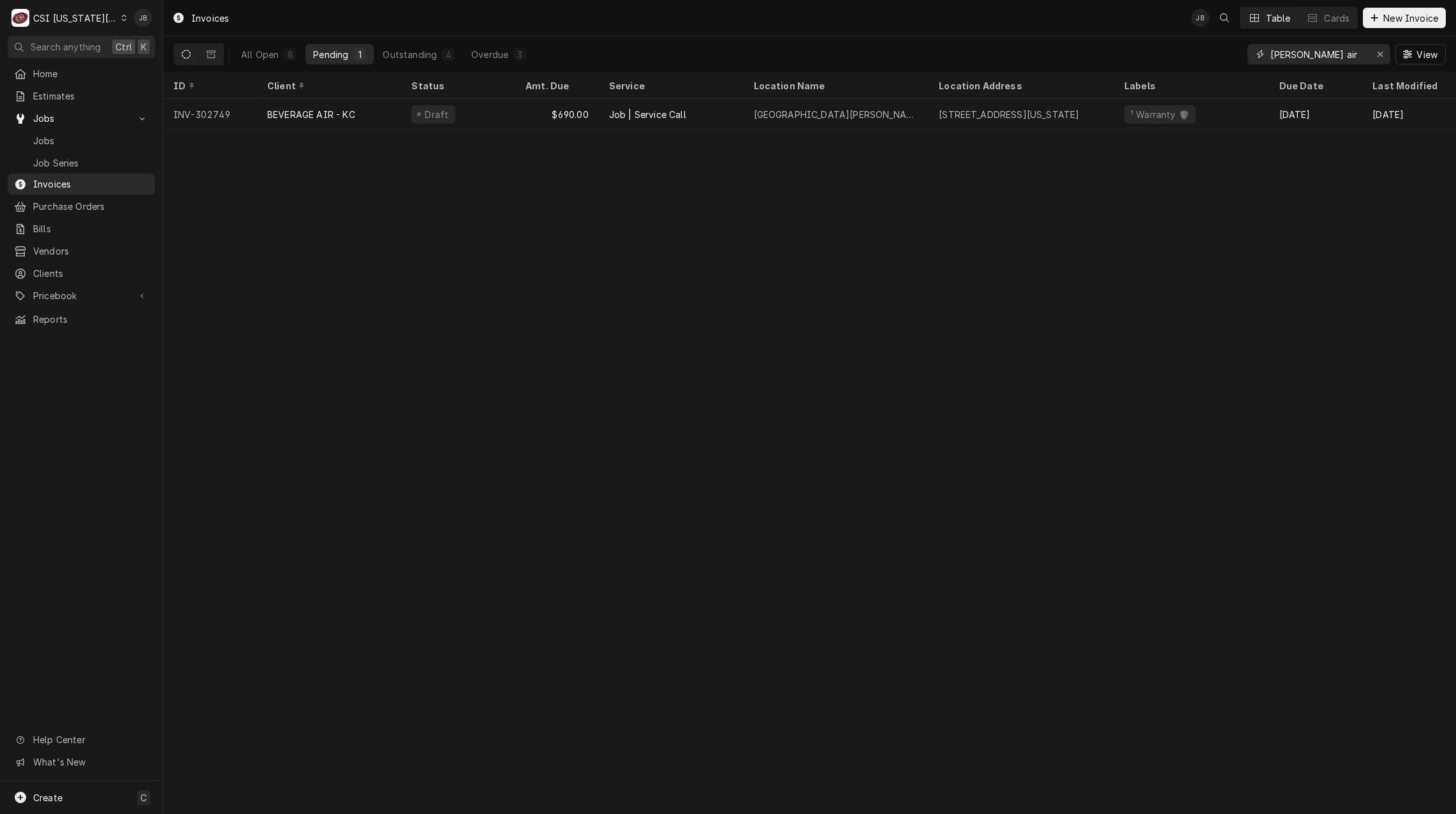
click at [1306, 57] on input "bev air" at bounding box center [1319, 55] width 96 height 21
drag, startPoint x: 1309, startPoint y: 55, endPoint x: 1182, endPoint y: 55, distance: 127.0
click at [1183, 55] on div "All Open 8 Pending 1 Outstanding 4 Overdue 3 bev air View" at bounding box center [810, 54] width 1273 height 35
click at [1327, 52] on input "bev air" at bounding box center [1319, 55] width 96 height 21
drag, startPoint x: 1270, startPoint y: 52, endPoint x: 1190, endPoint y: 49, distance: 80.1
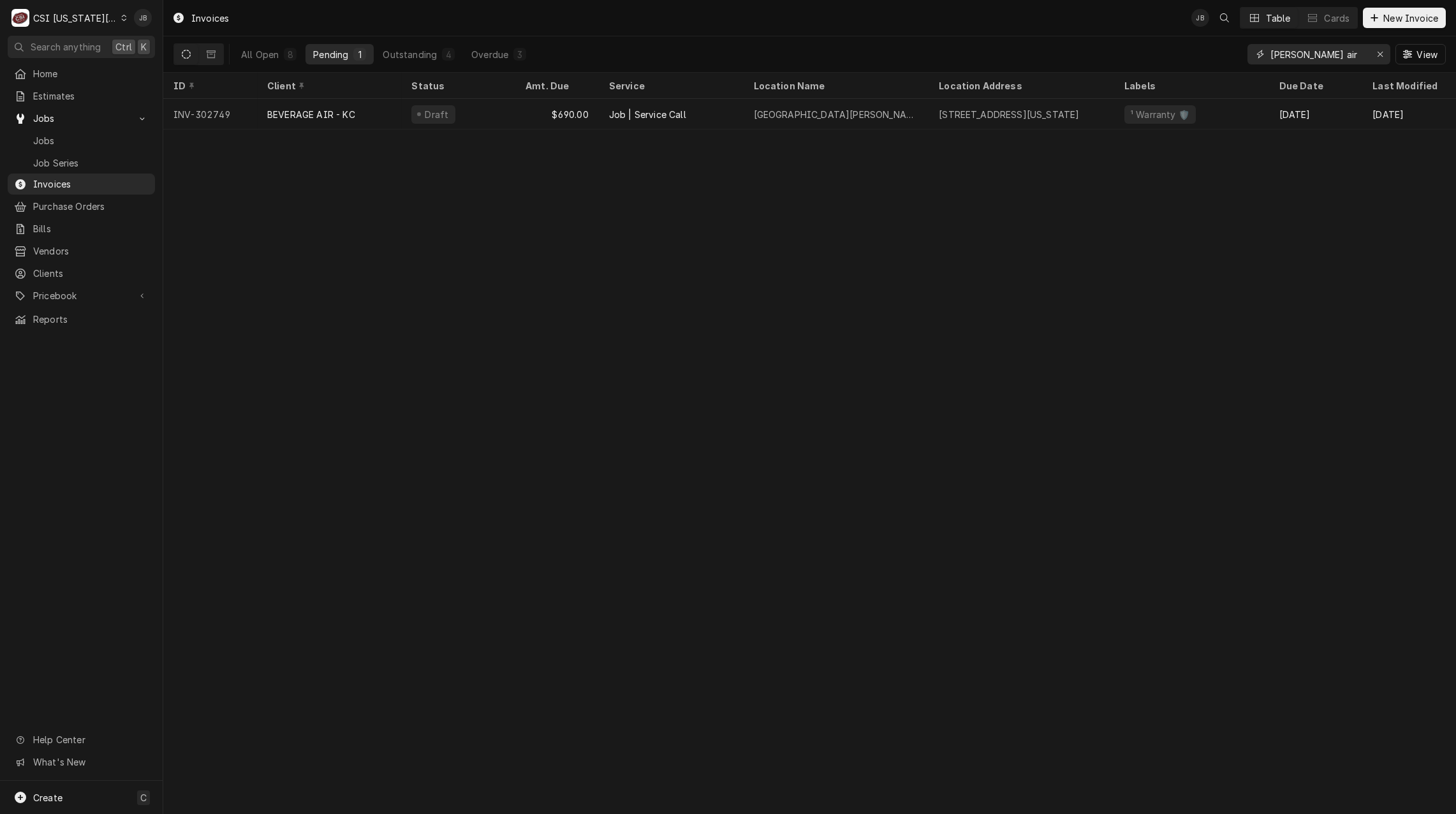
click at [1192, 50] on div "All Open 8 Pending 1 Outstanding 4 Overdue 3 bev air View" at bounding box center [810, 54] width 1273 height 35
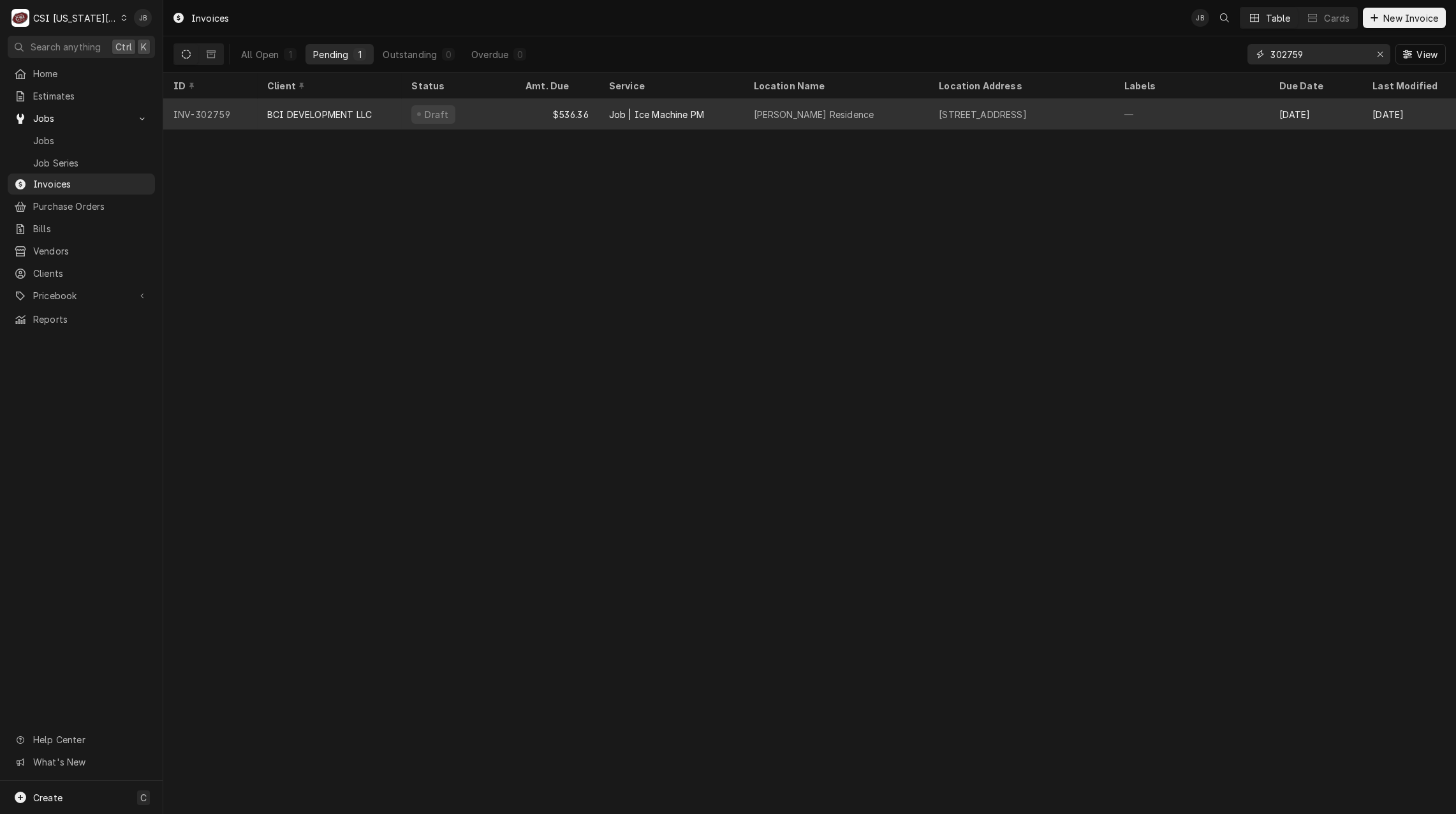
type input "302759"
click at [400, 110] on div "BCI DEVELOPMENT LLC" at bounding box center [329, 114] width 145 height 30
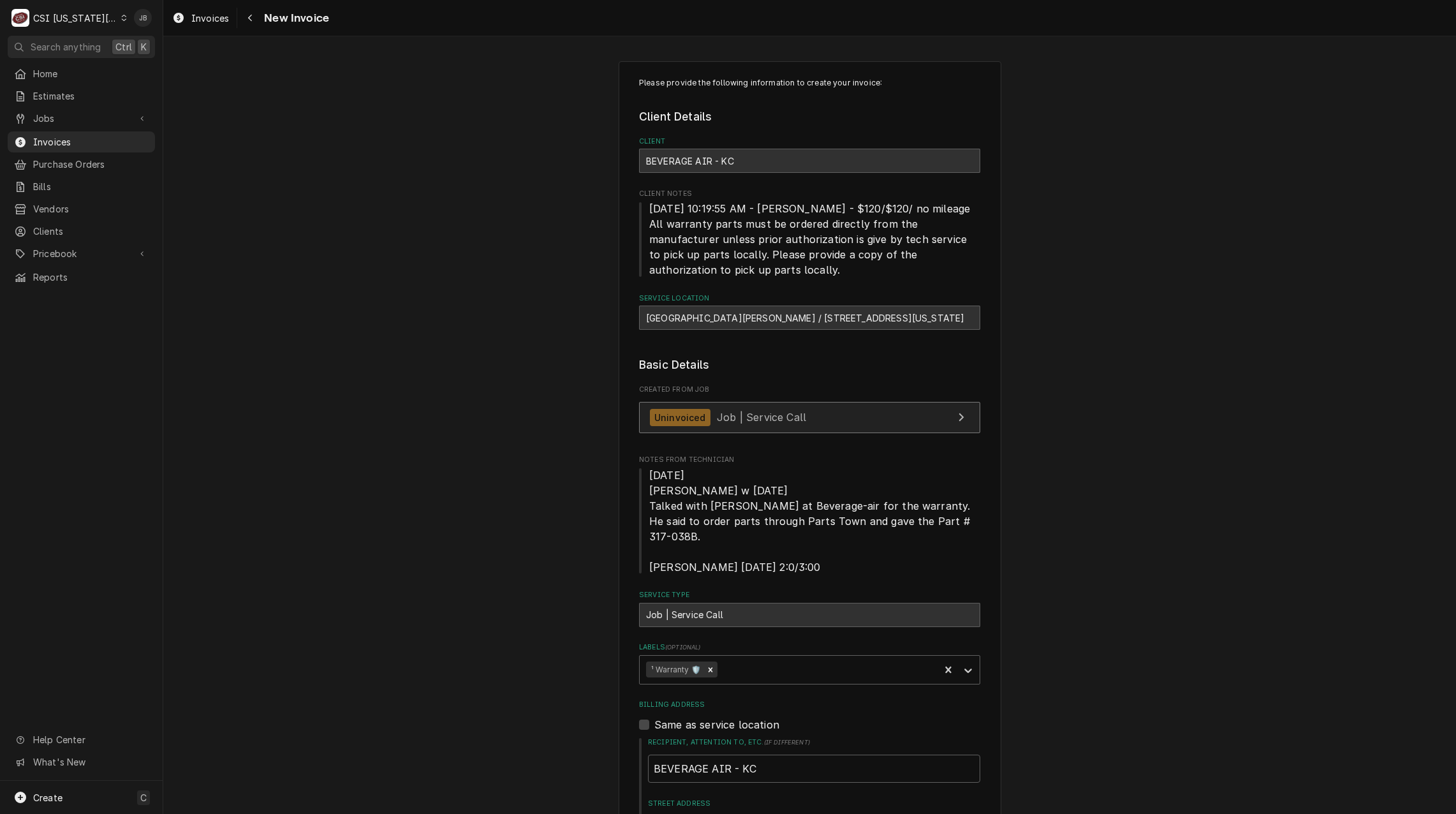
click at [688, 418] on div "Uninvoiced" at bounding box center [680, 417] width 61 height 17
click at [964, 411] on div "View Job" at bounding box center [961, 417] width 16 height 16
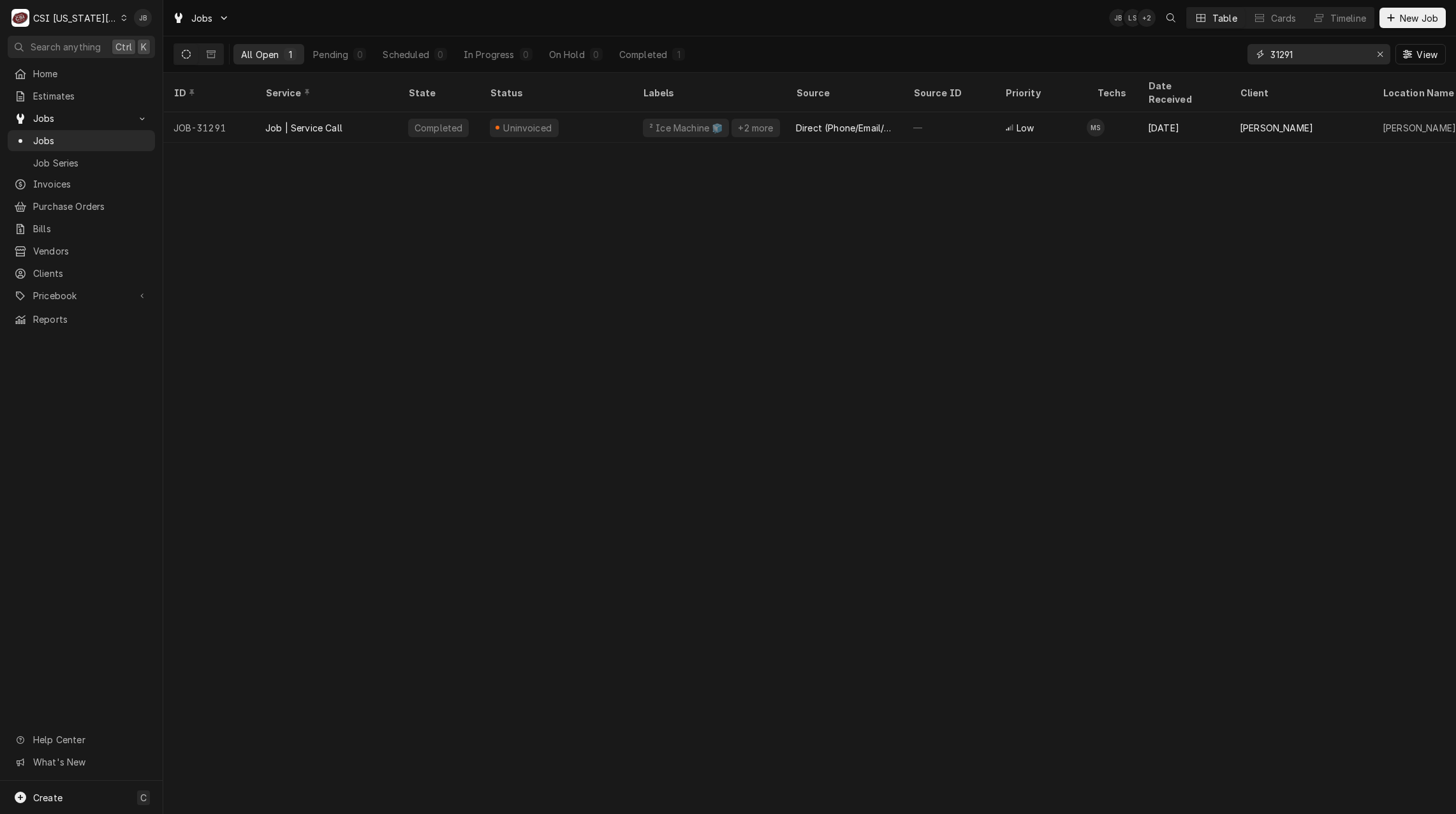
drag, startPoint x: 1320, startPoint y: 58, endPoint x: 1088, endPoint y: 54, distance: 232.0
click at [1104, 54] on div "All Open 1 Pending 0 Scheduled 0 In Progress 0 On Hold 0 Completed 1 31291 View" at bounding box center [810, 54] width 1273 height 35
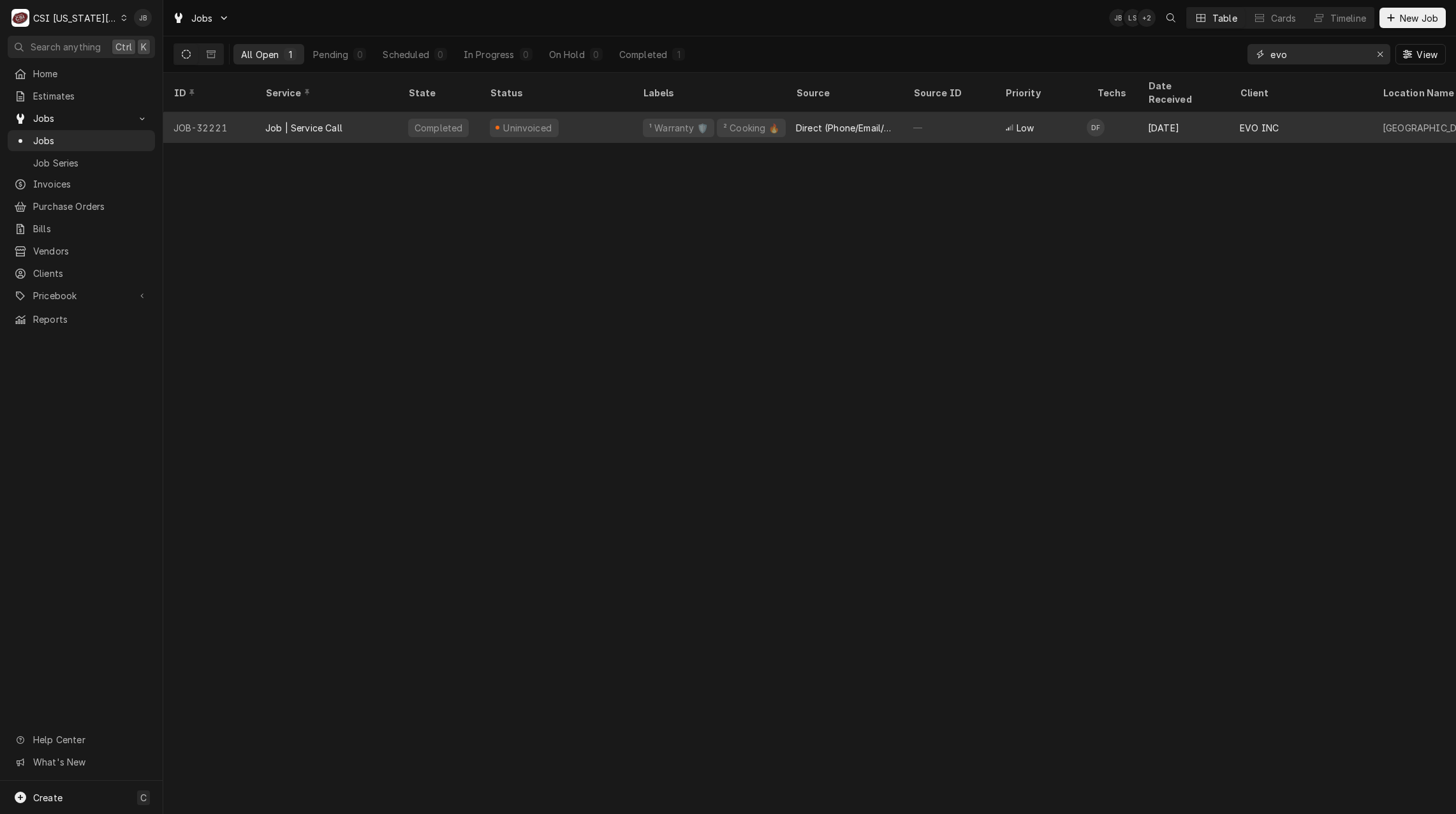
type input "evo"
click at [809, 121] on div "Direct (Phone/Email/etc.)" at bounding box center [844, 128] width 97 height 13
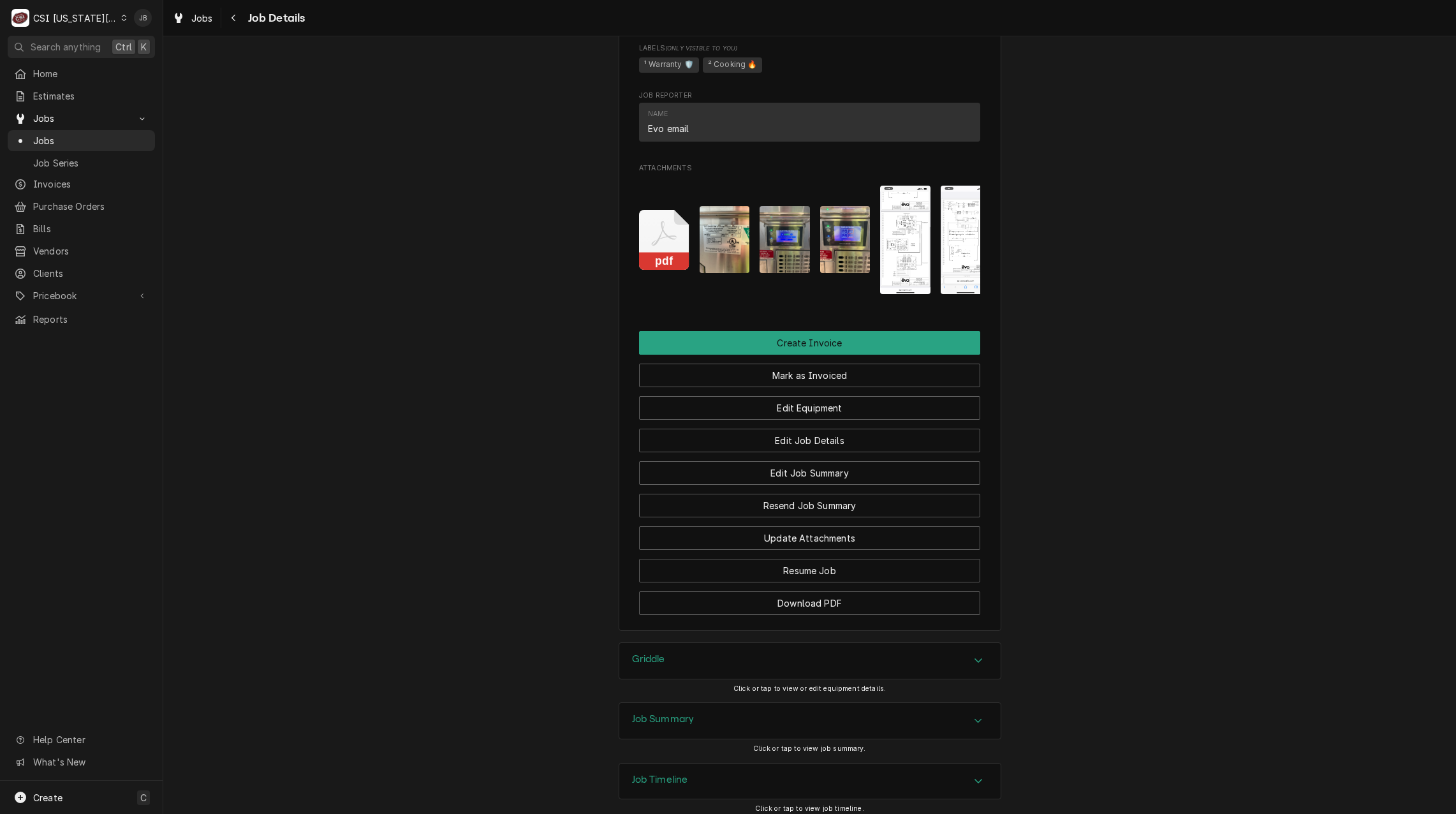
scroll to position [855, 0]
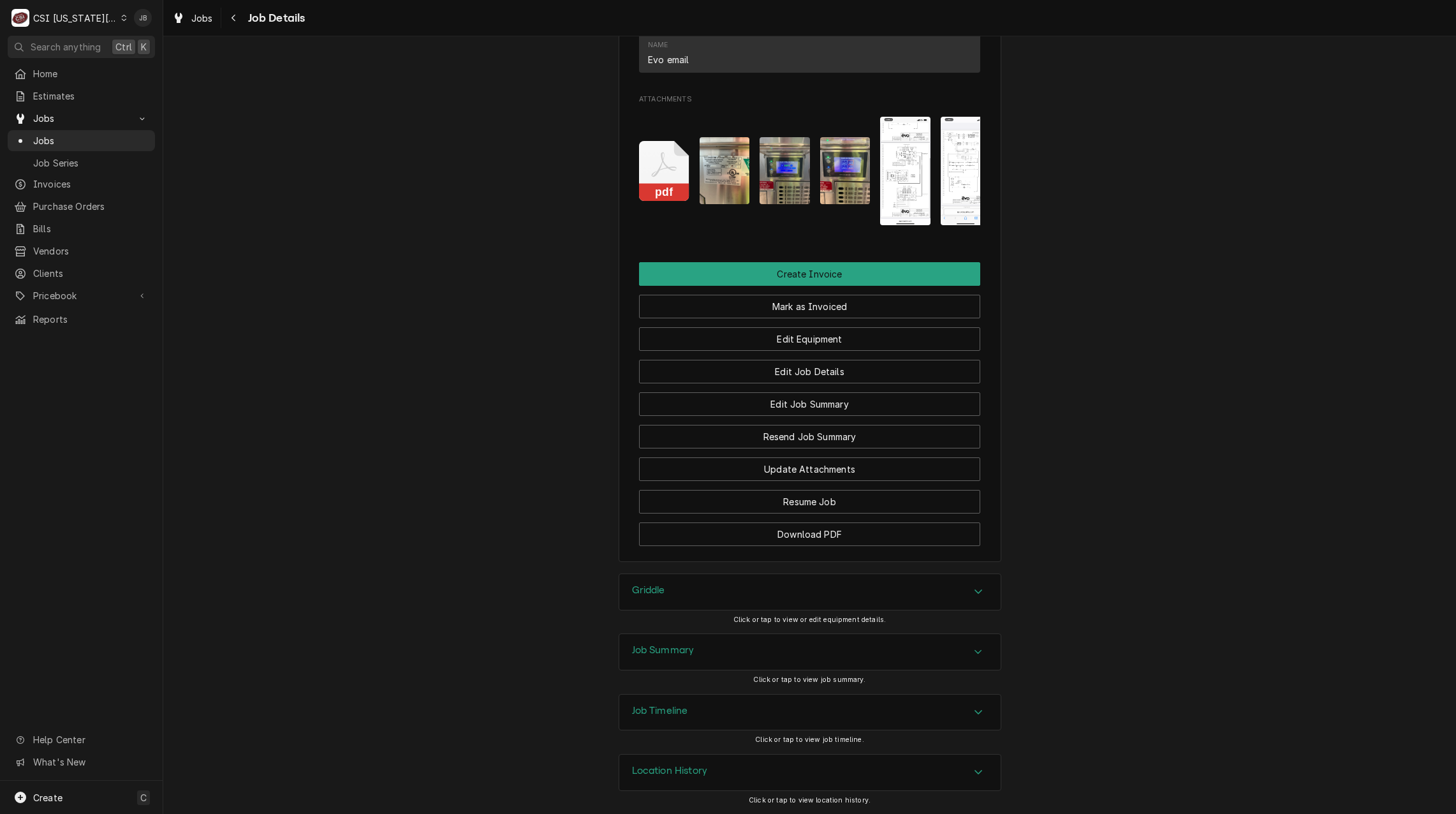
click at [695, 646] on div "Job Summary" at bounding box center [810, 651] width 381 height 35
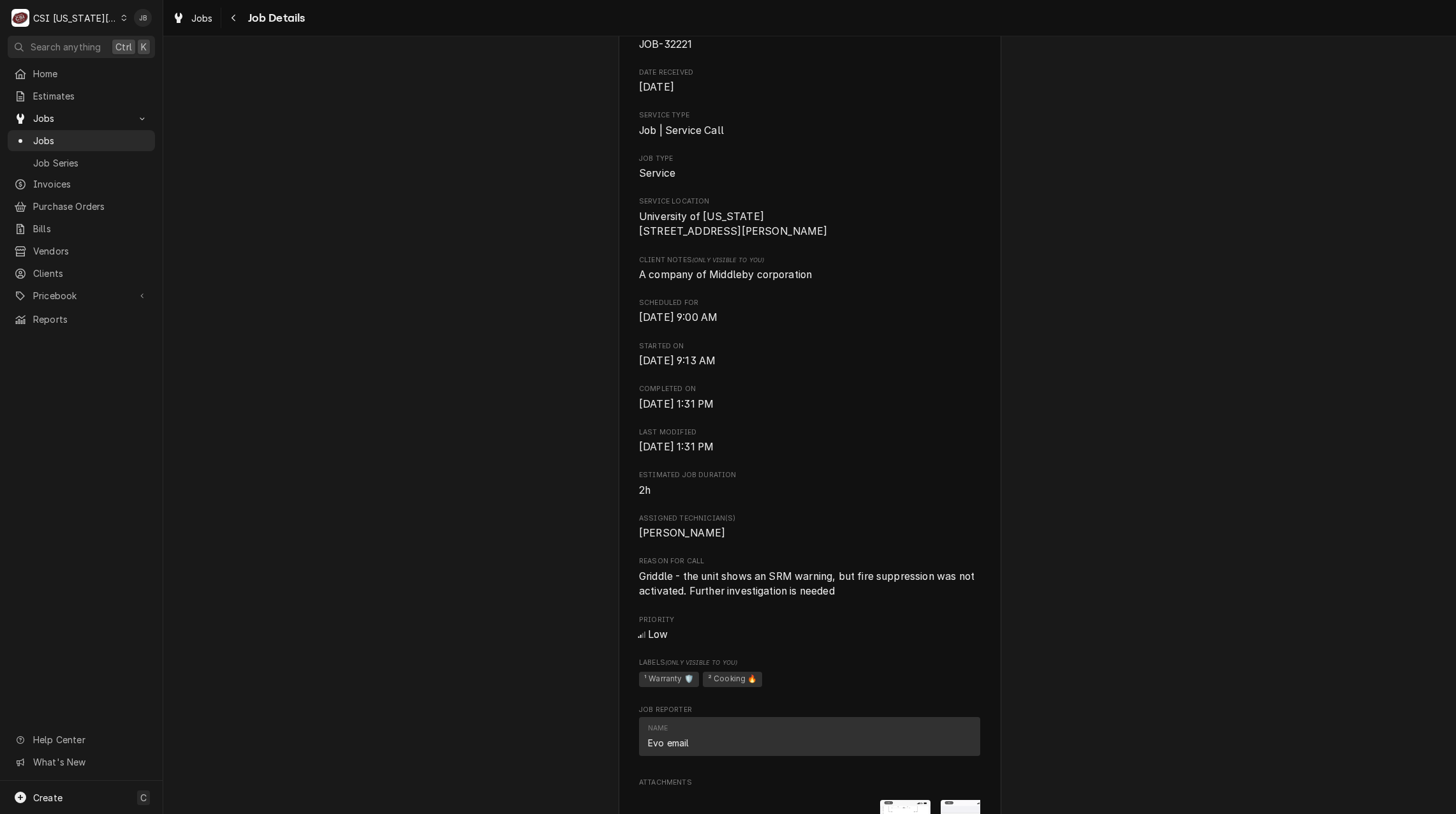
scroll to position [0, 0]
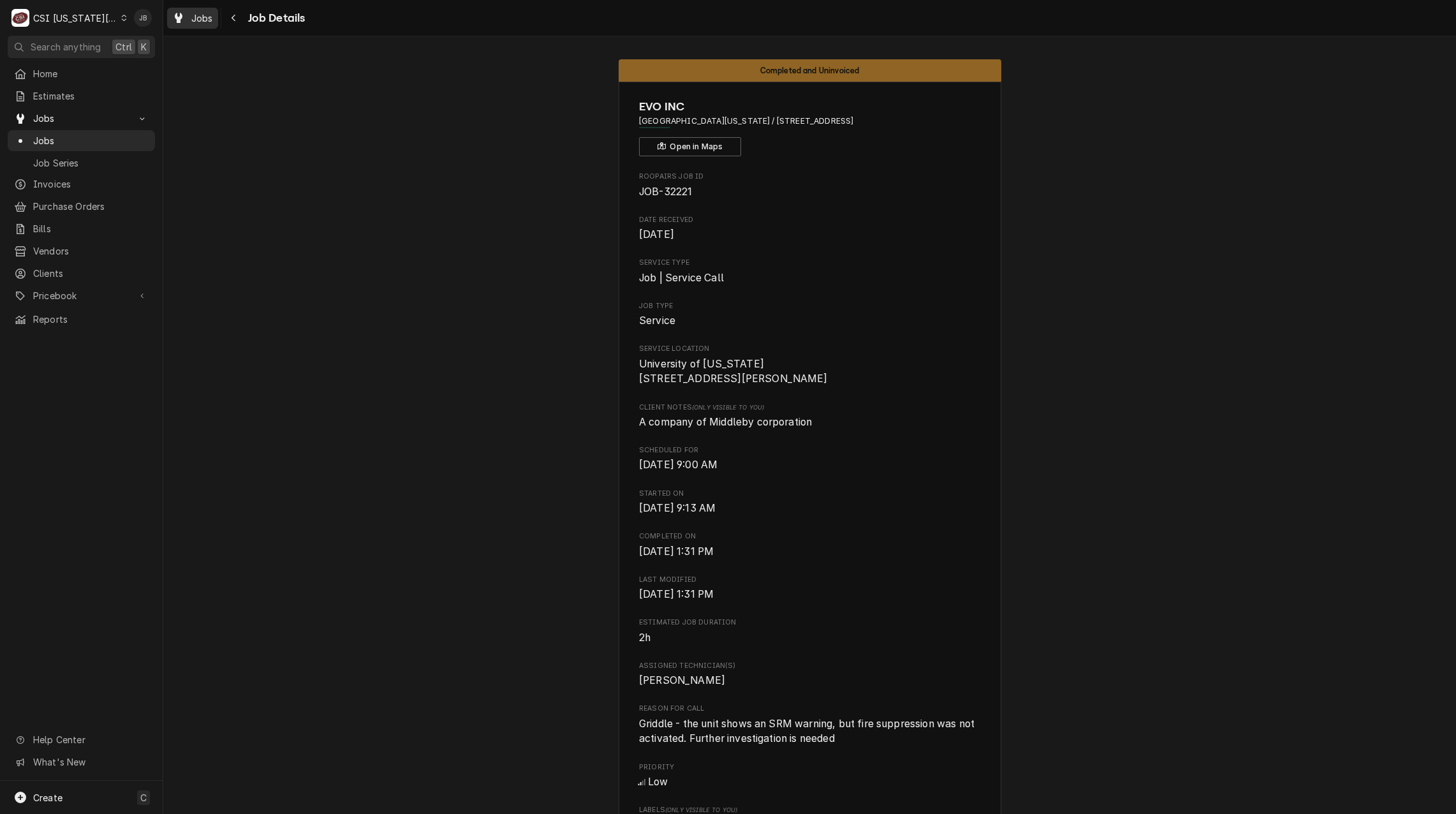
click at [203, 21] on span "Jobs" at bounding box center [202, 18] width 21 height 13
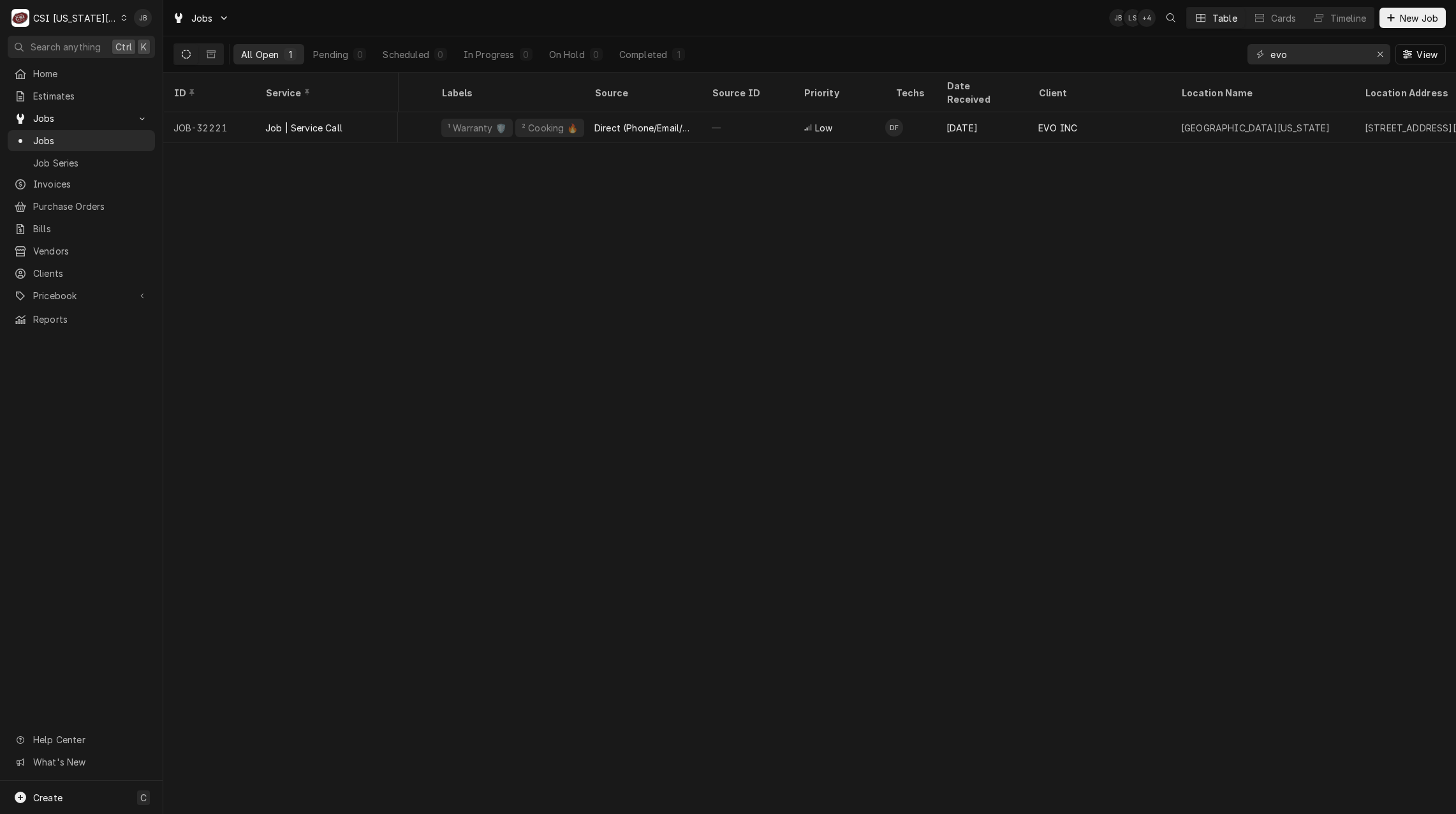
scroll to position [0, 540]
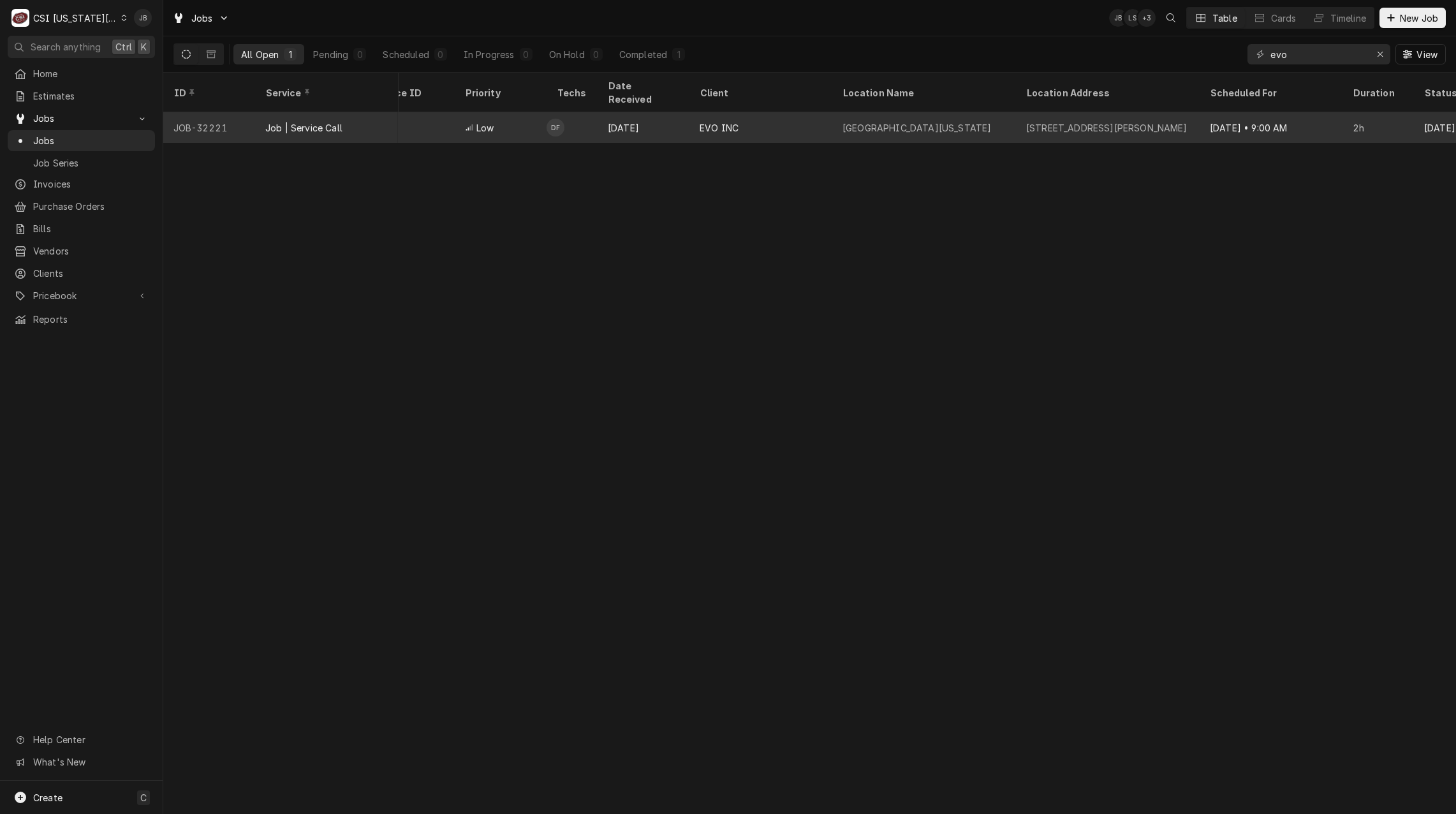
click at [619, 113] on div "Aug 20" at bounding box center [643, 127] width 92 height 30
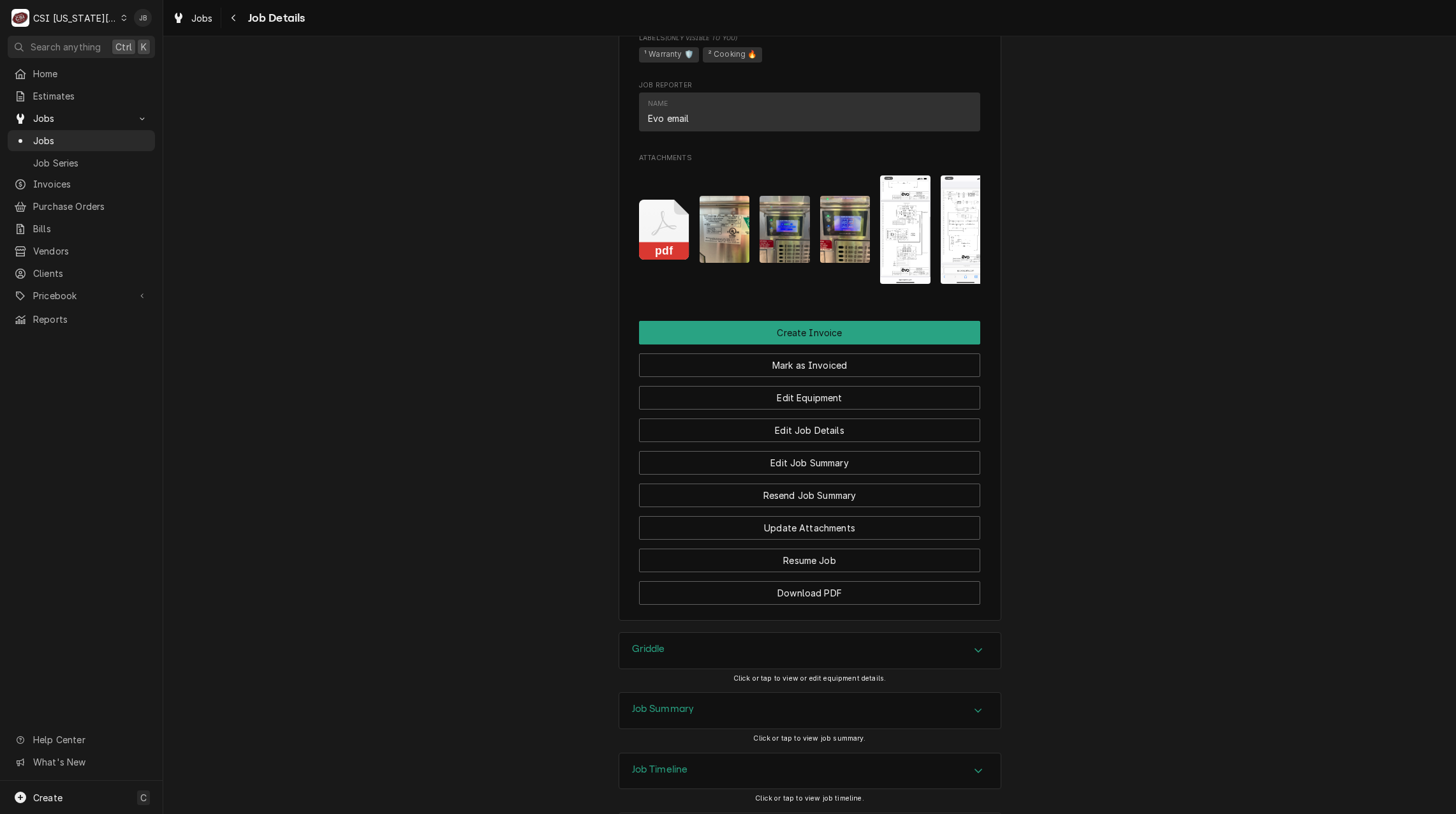
scroll to position [855, 0]
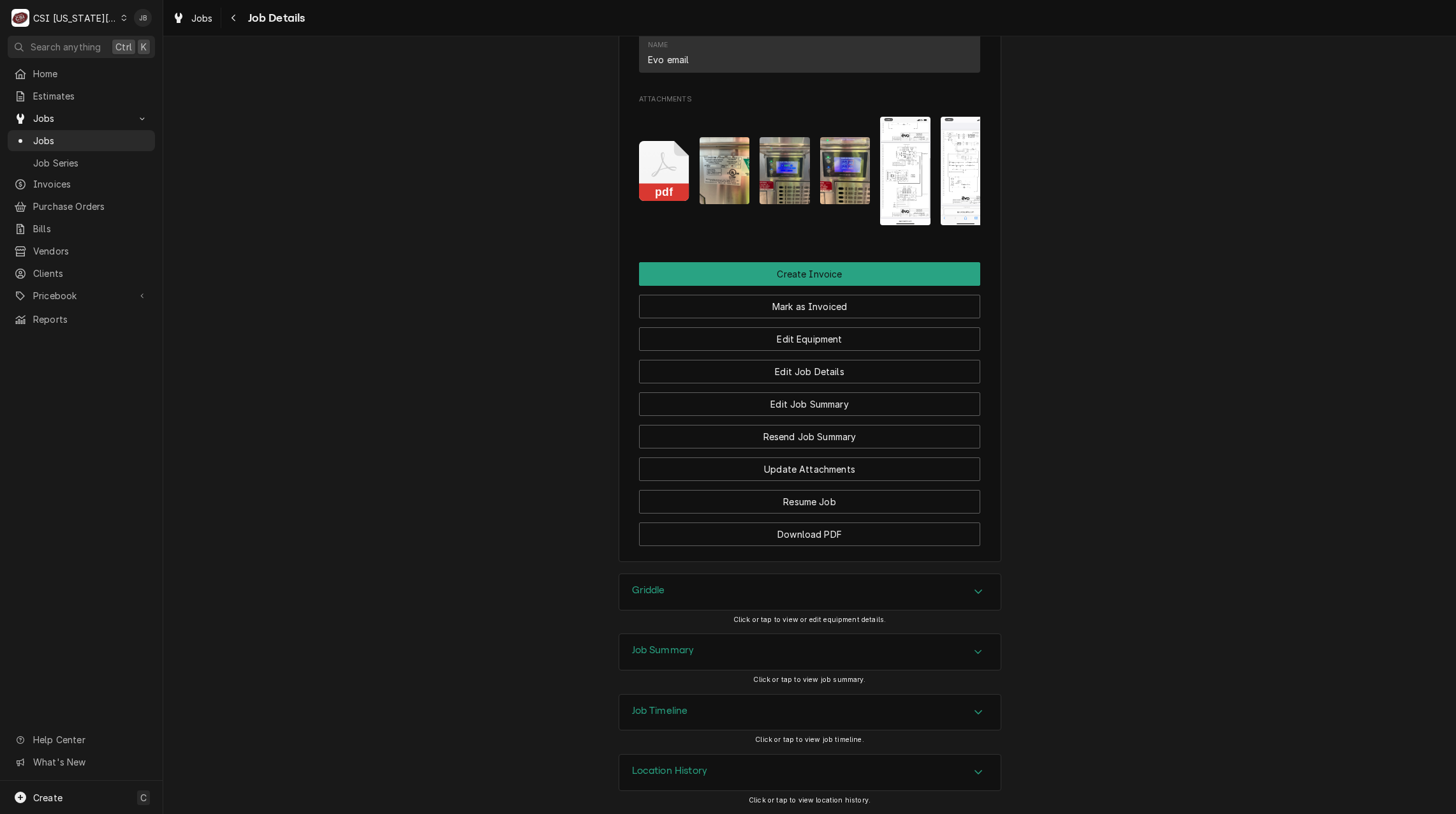
click at [677, 649] on h3 "Job Summary" at bounding box center [663, 650] width 63 height 12
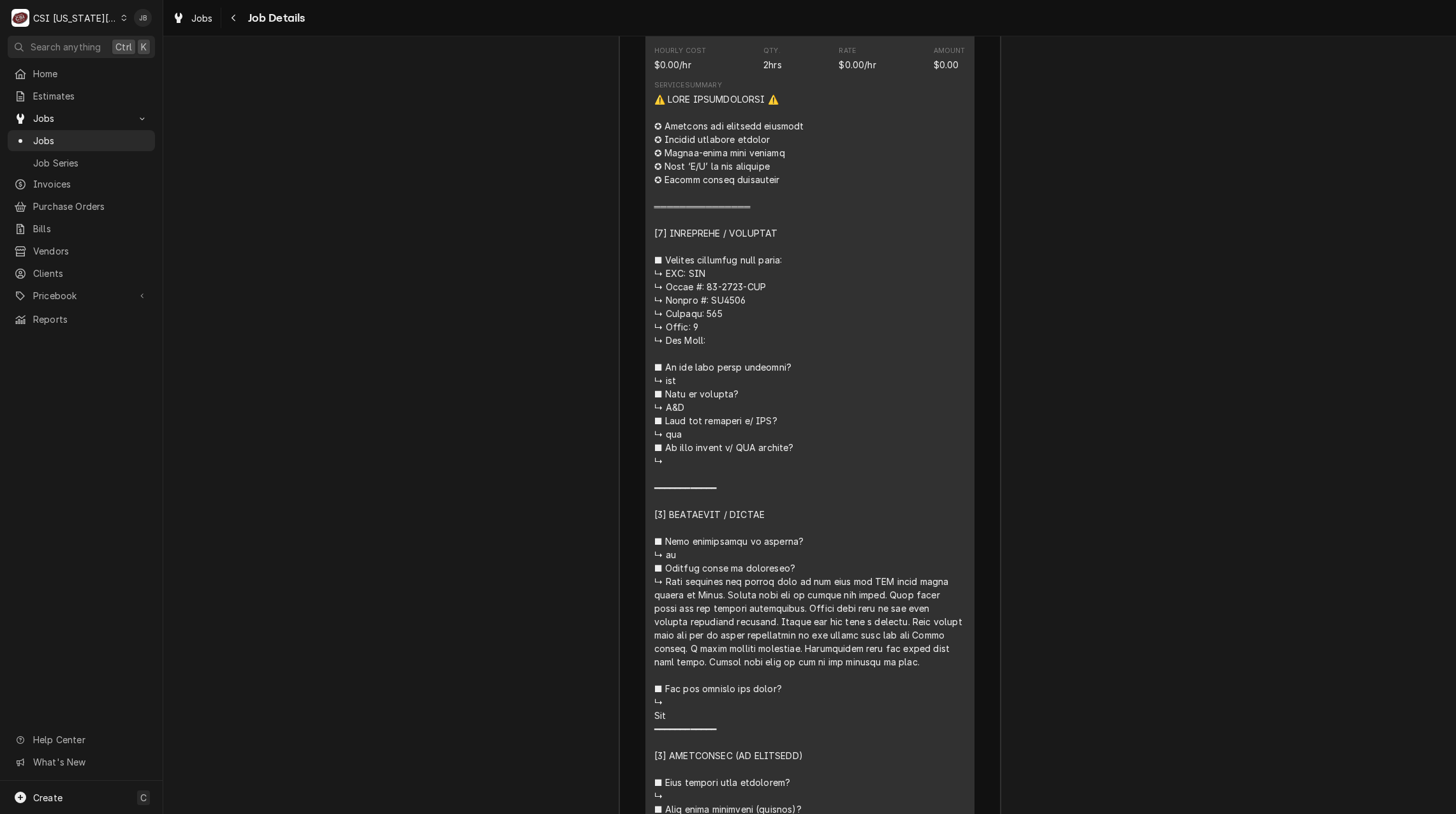
scroll to position [1812, 0]
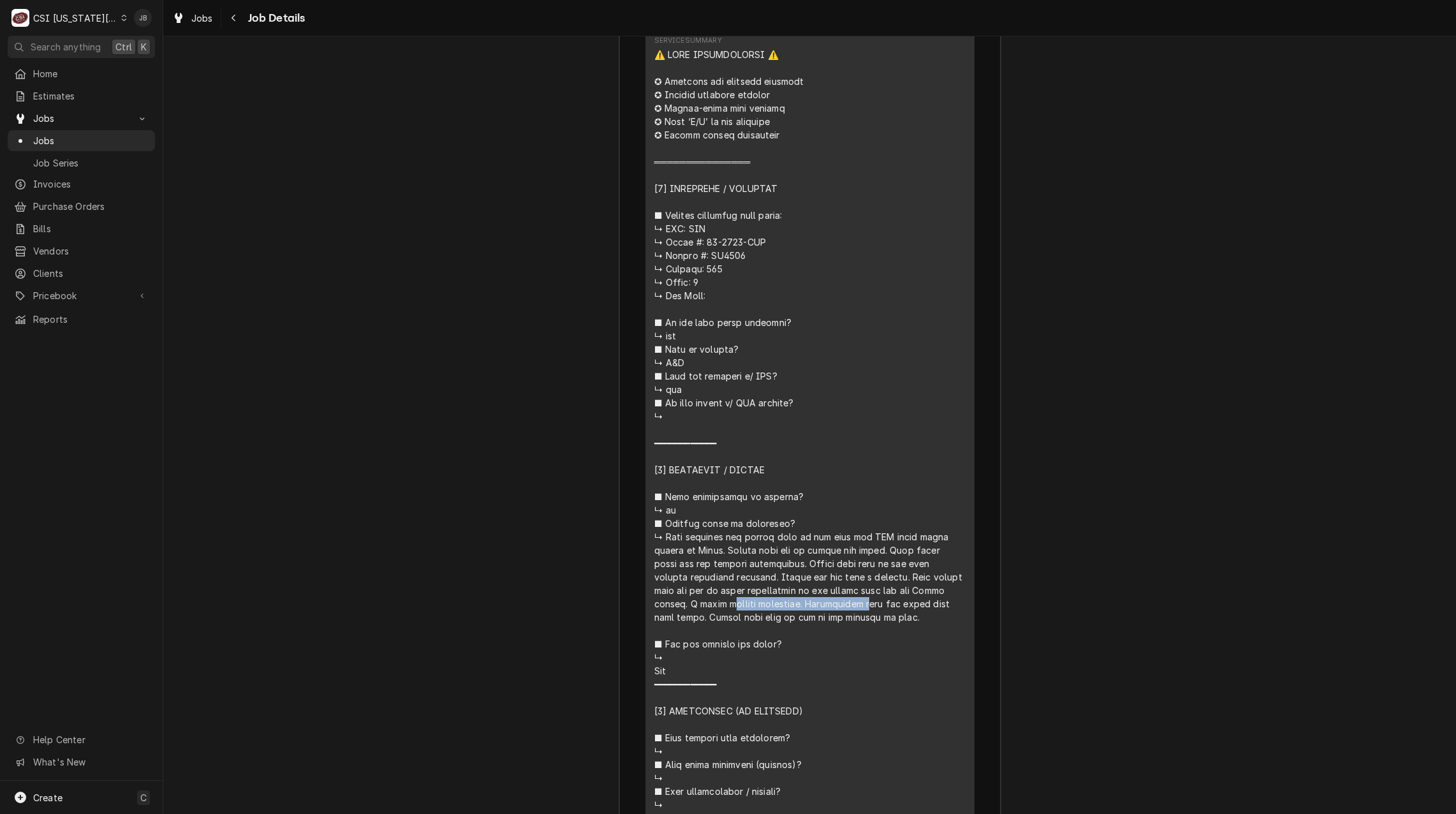
drag, startPoint x: 672, startPoint y: 557, endPoint x: 815, endPoint y: 567, distance: 143.3
click at [815, 567] on div "Line Item" at bounding box center [810, 564] width 311 height 1031
drag, startPoint x: 815, startPoint y: 567, endPoint x: 913, endPoint y: 543, distance: 100.9
click at [913, 543] on div "Line Item" at bounding box center [810, 564] width 311 height 1031
drag, startPoint x: 717, startPoint y: 575, endPoint x: 855, endPoint y: 590, distance: 138.8
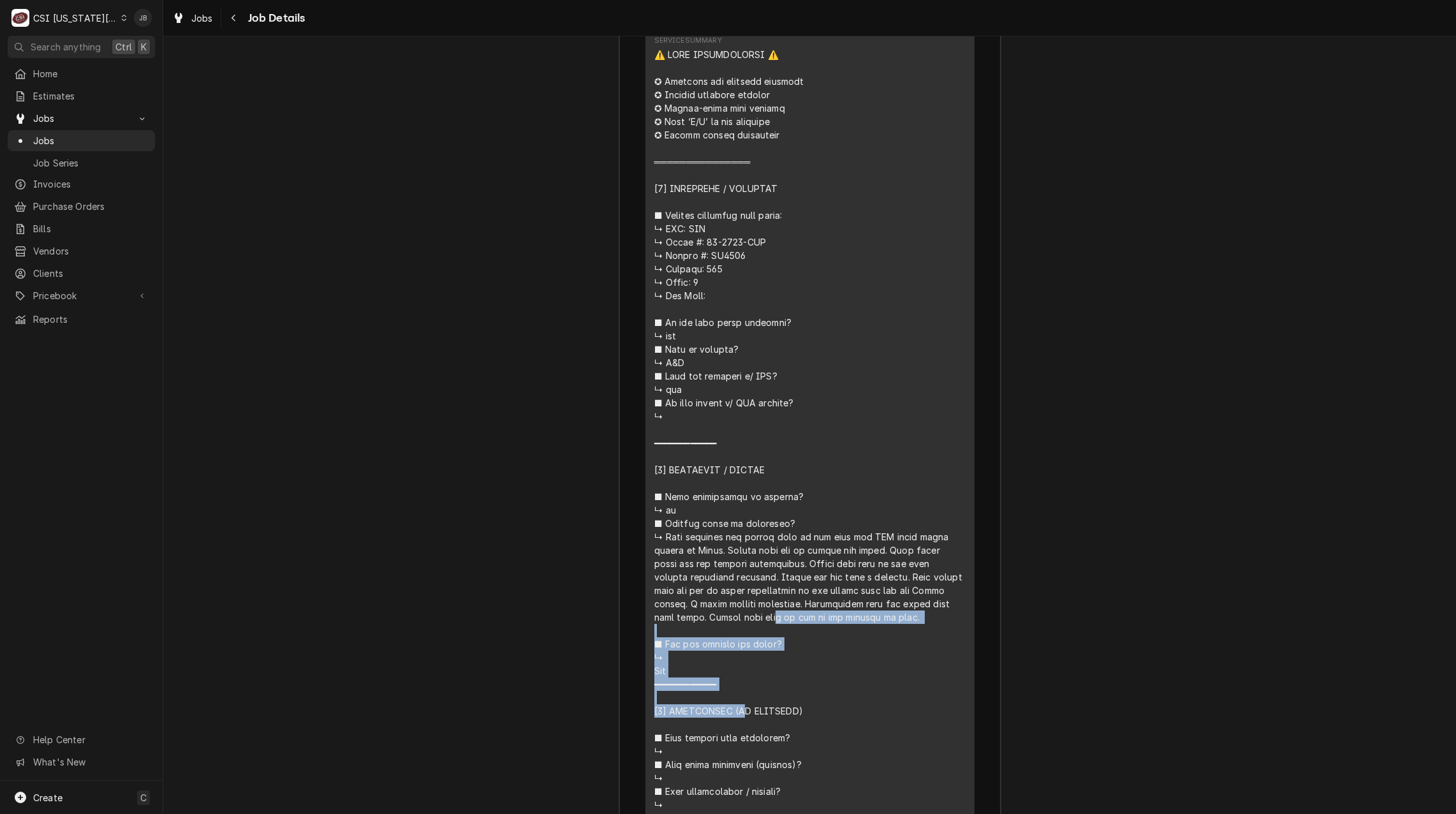
click at [855, 590] on div "Line Item" at bounding box center [810, 564] width 311 height 1031
drag, startPoint x: 855, startPoint y: 590, endPoint x: 877, endPoint y: 619, distance: 36.4
click at [873, 614] on div "Line Item" at bounding box center [810, 564] width 311 height 1031
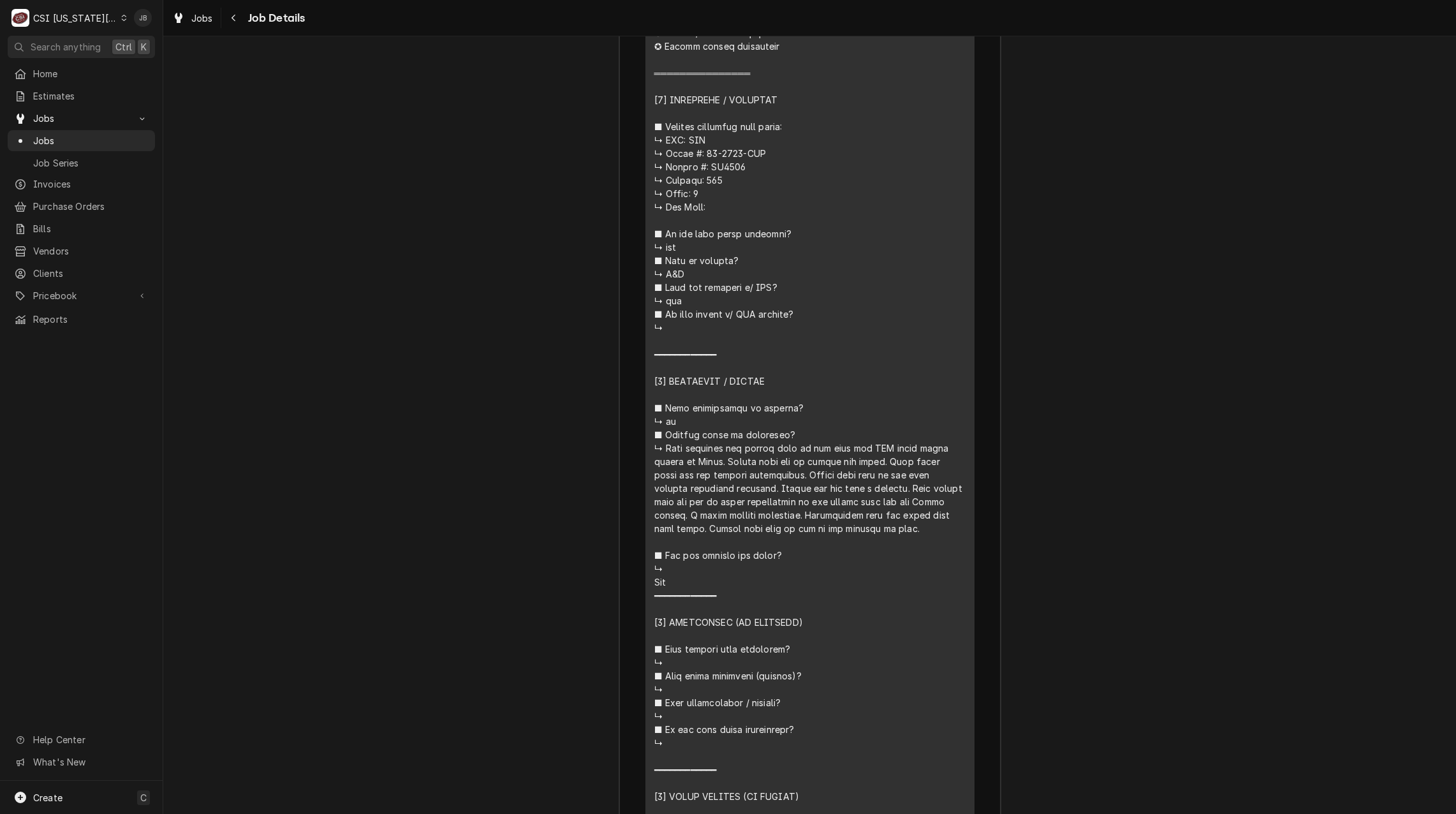
scroll to position [1831, 0]
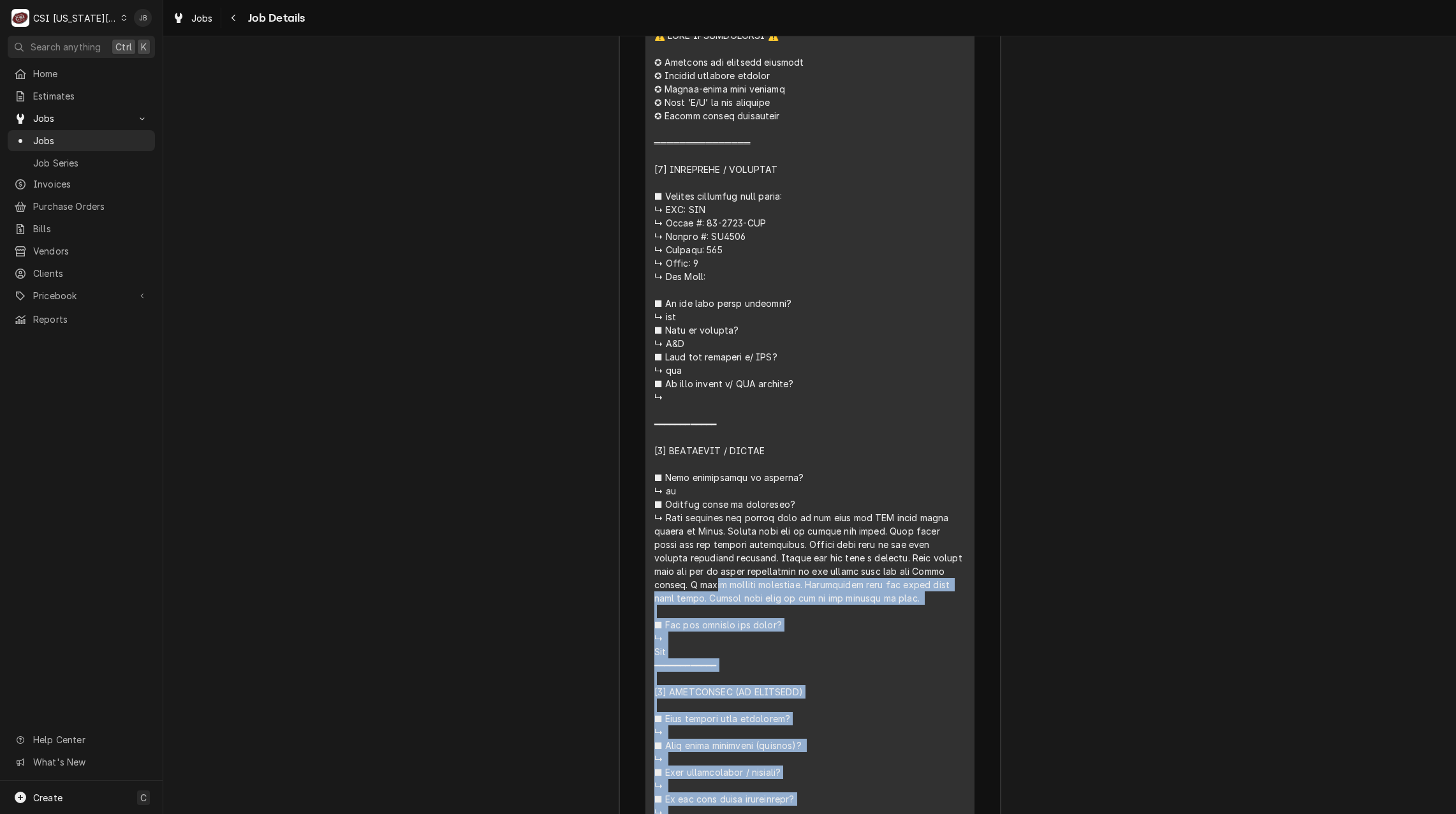
drag, startPoint x: 885, startPoint y: 620, endPoint x: 629, endPoint y: 544, distance: 267.0
click at [629, 544] on div "Roopairs Job ID JOB-32221 Service Type Job | Service Call Job Type Service Tota…" at bounding box center [810, 736] width 381 height 2133
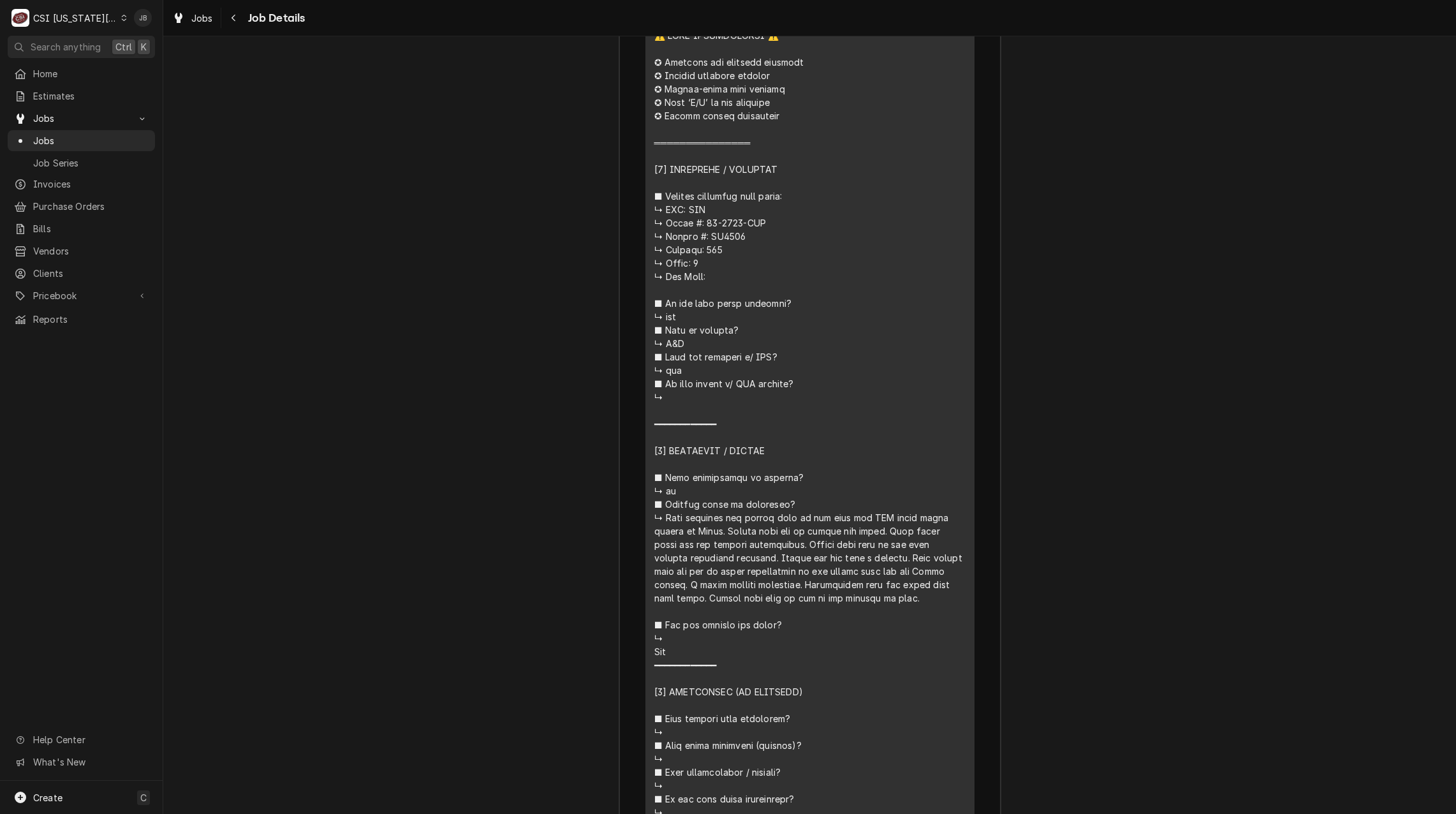
drag, startPoint x: 629, startPoint y: 544, endPoint x: 878, endPoint y: 511, distance: 251.2
click at [878, 511] on div "Line Item" at bounding box center [810, 544] width 311 height 1031
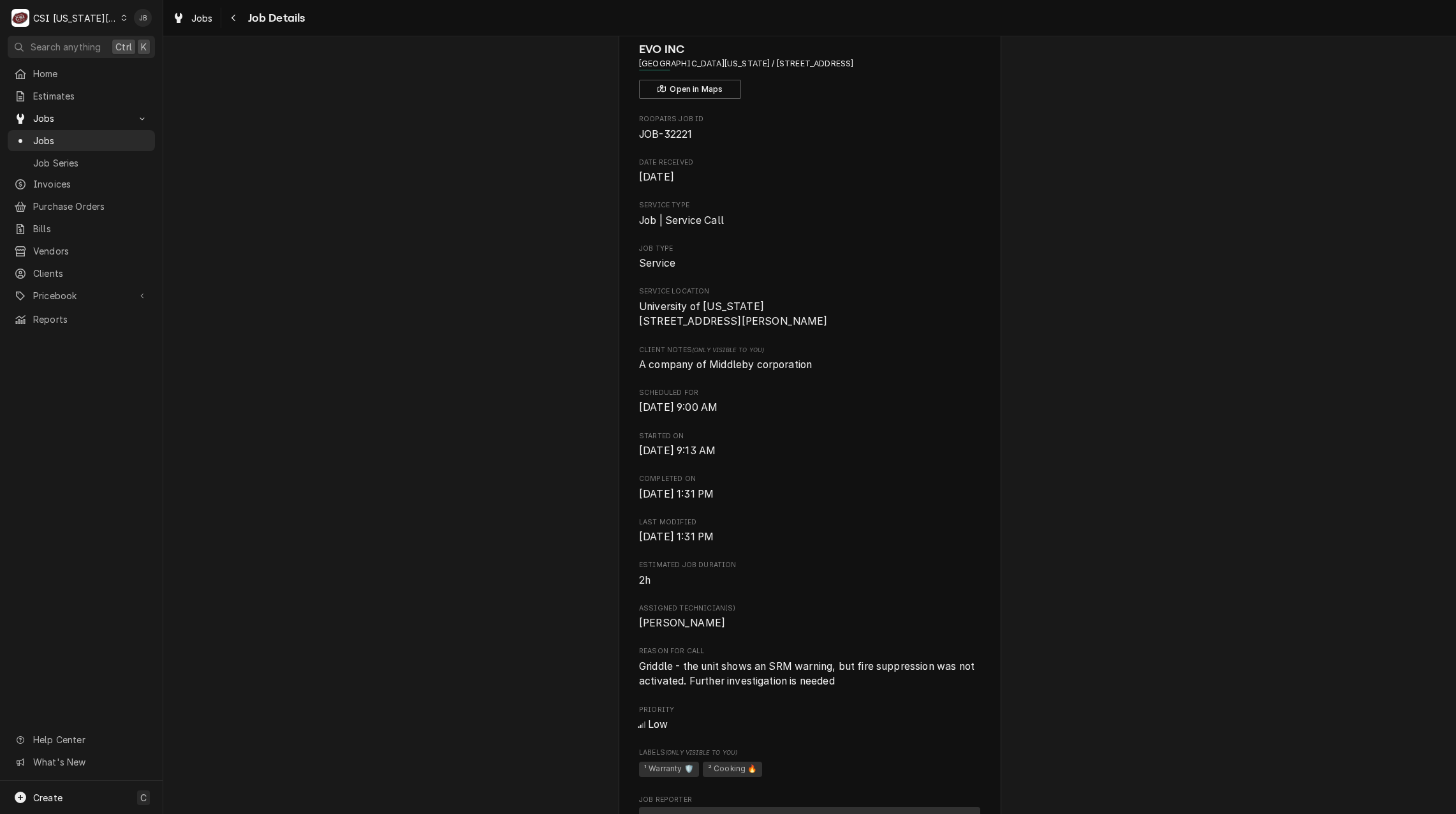
scroll to position [0, 0]
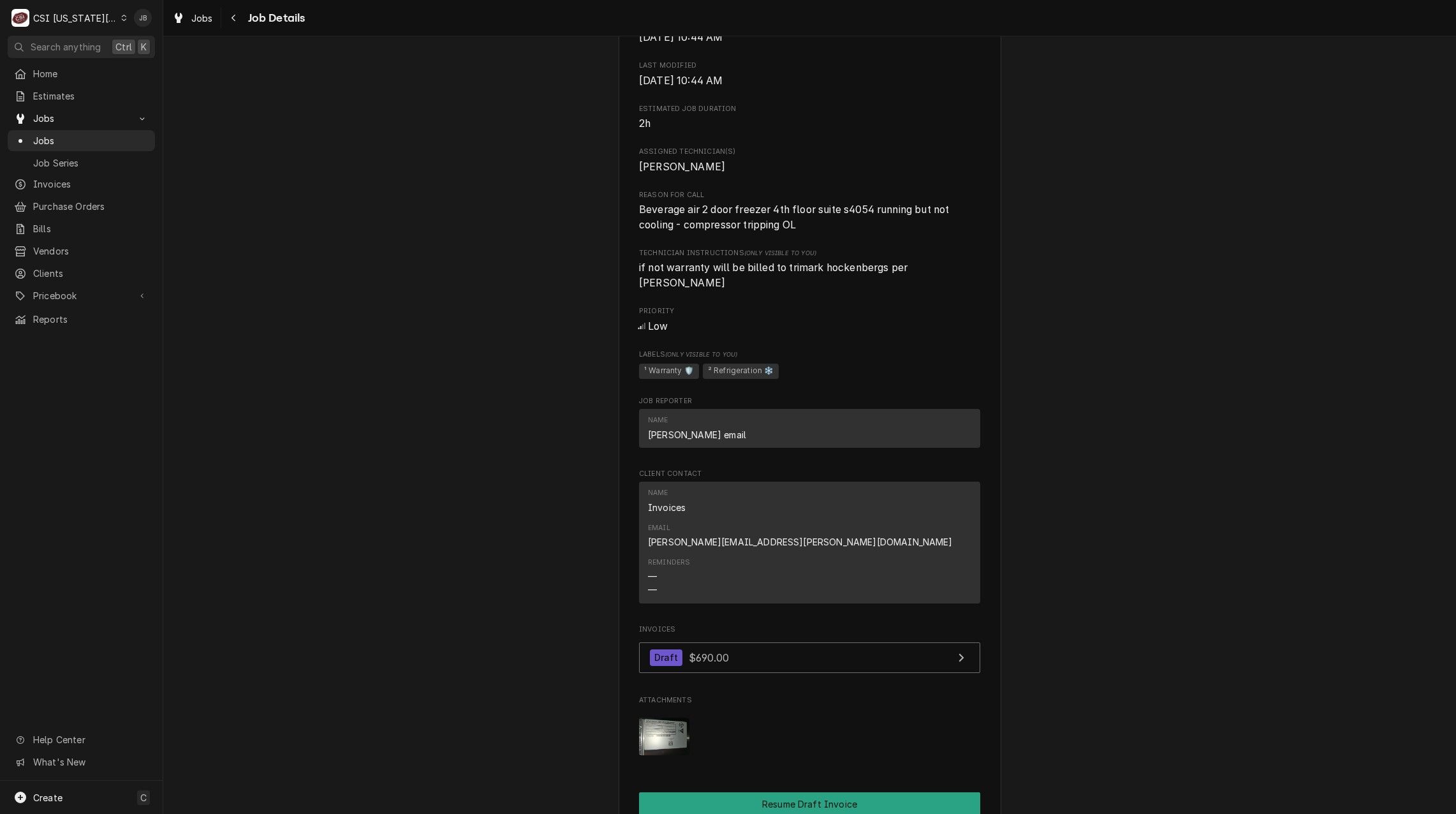
scroll to position [1005, 0]
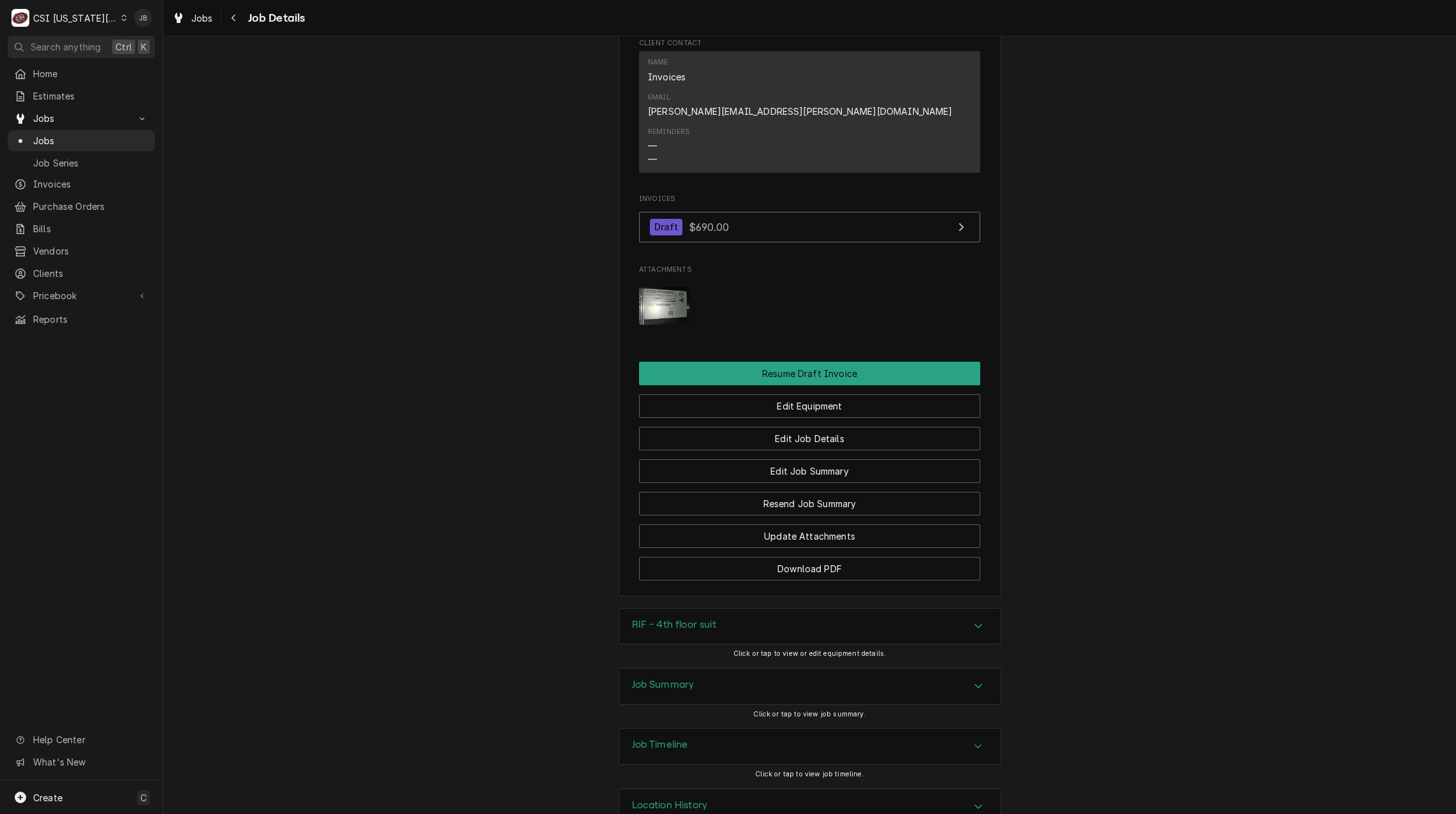
click at [692, 668] on div "Job Summary" at bounding box center [810, 686] width 381 height 35
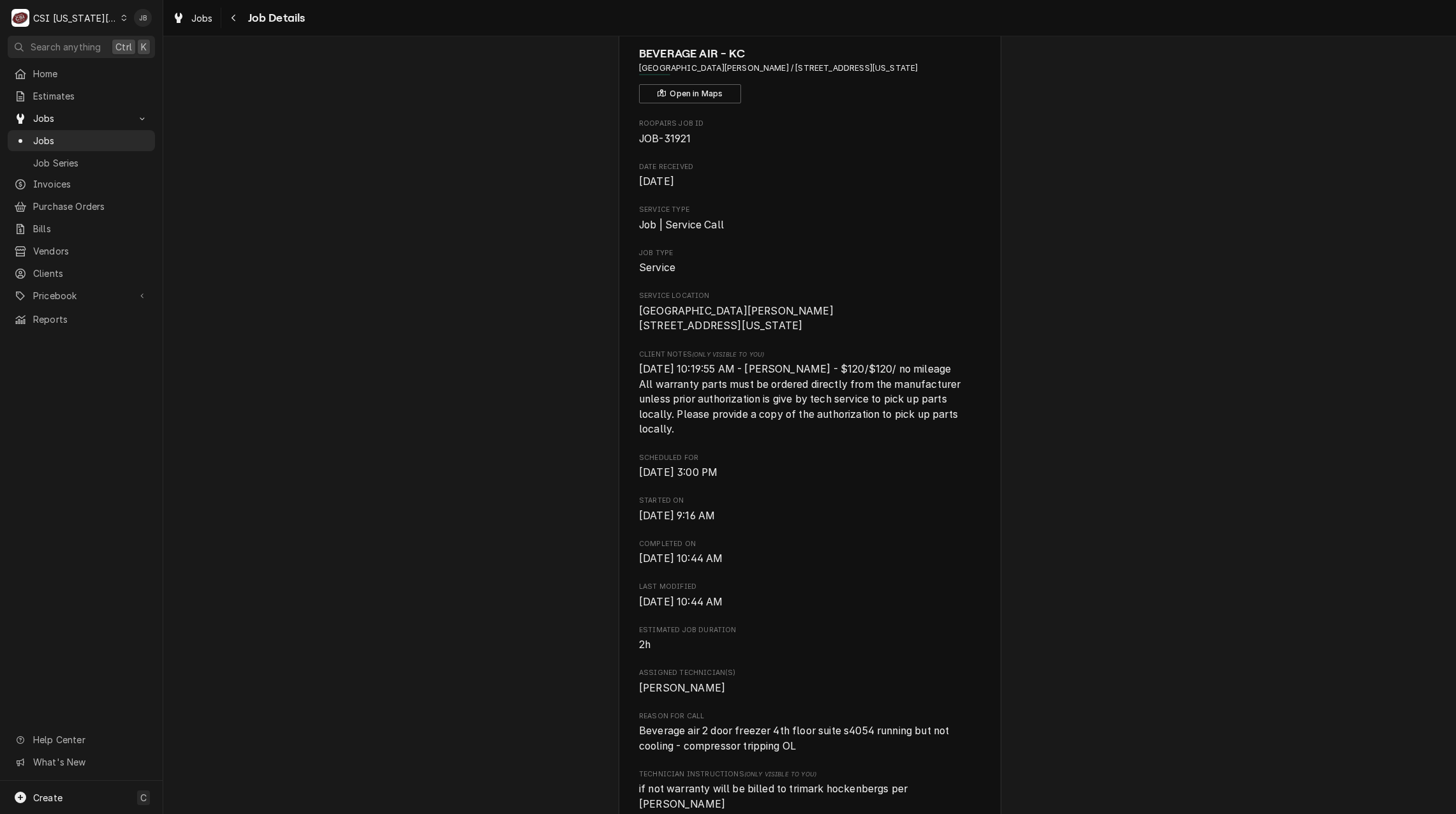
scroll to position [0, 0]
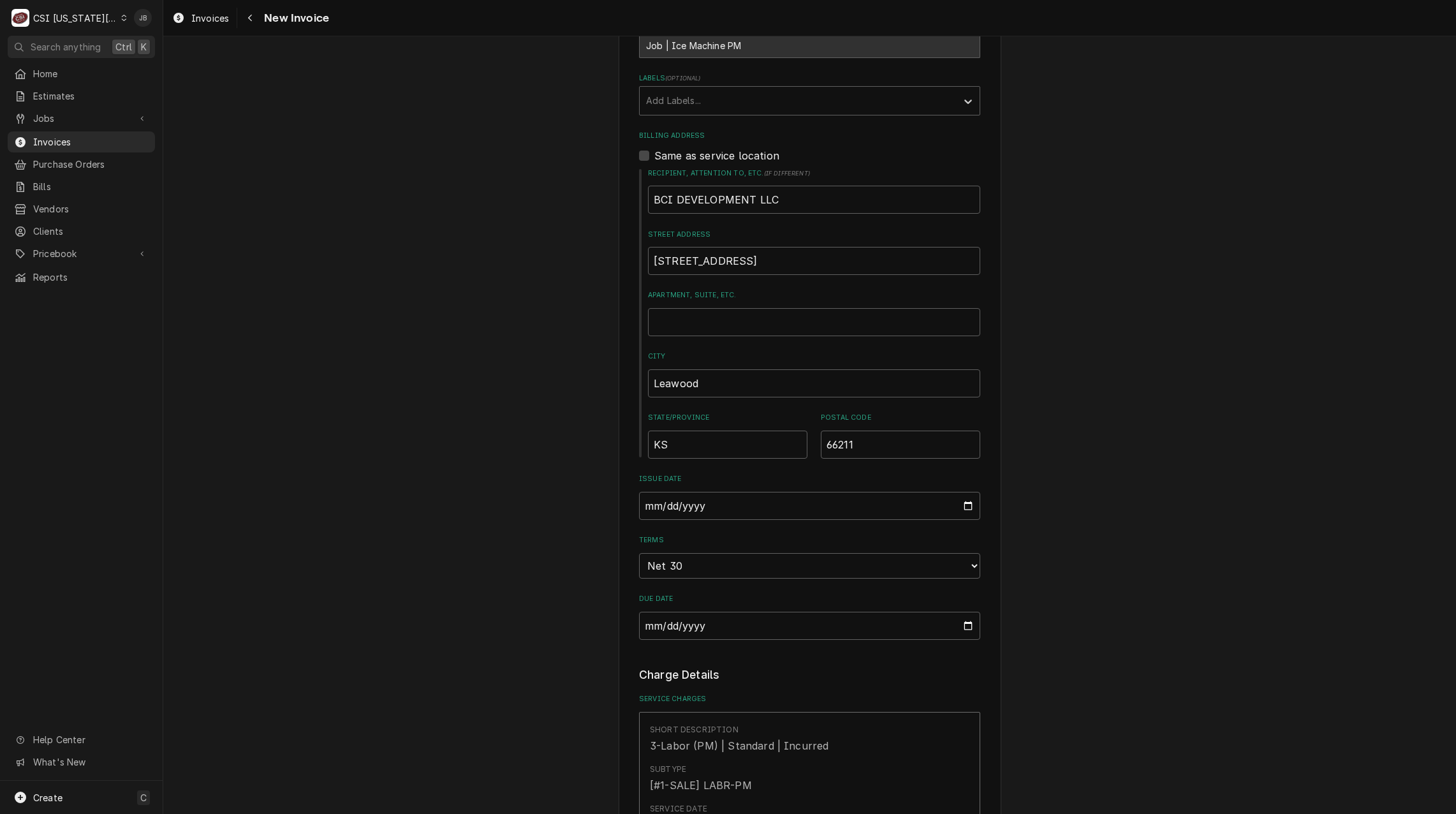
scroll to position [255, 0]
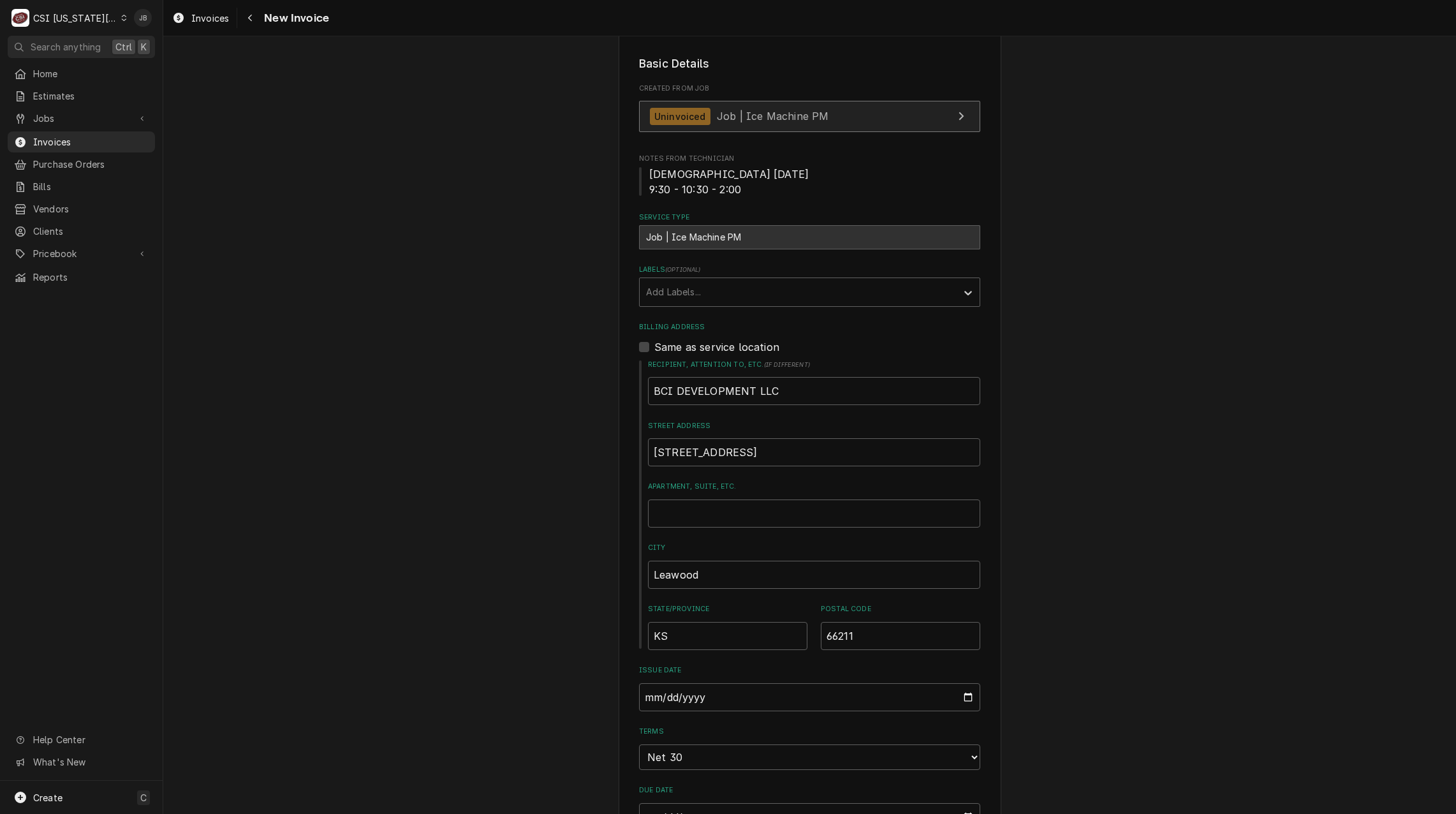
click at [795, 115] on span "Job | Ice Machine PM" at bounding box center [773, 116] width 112 height 13
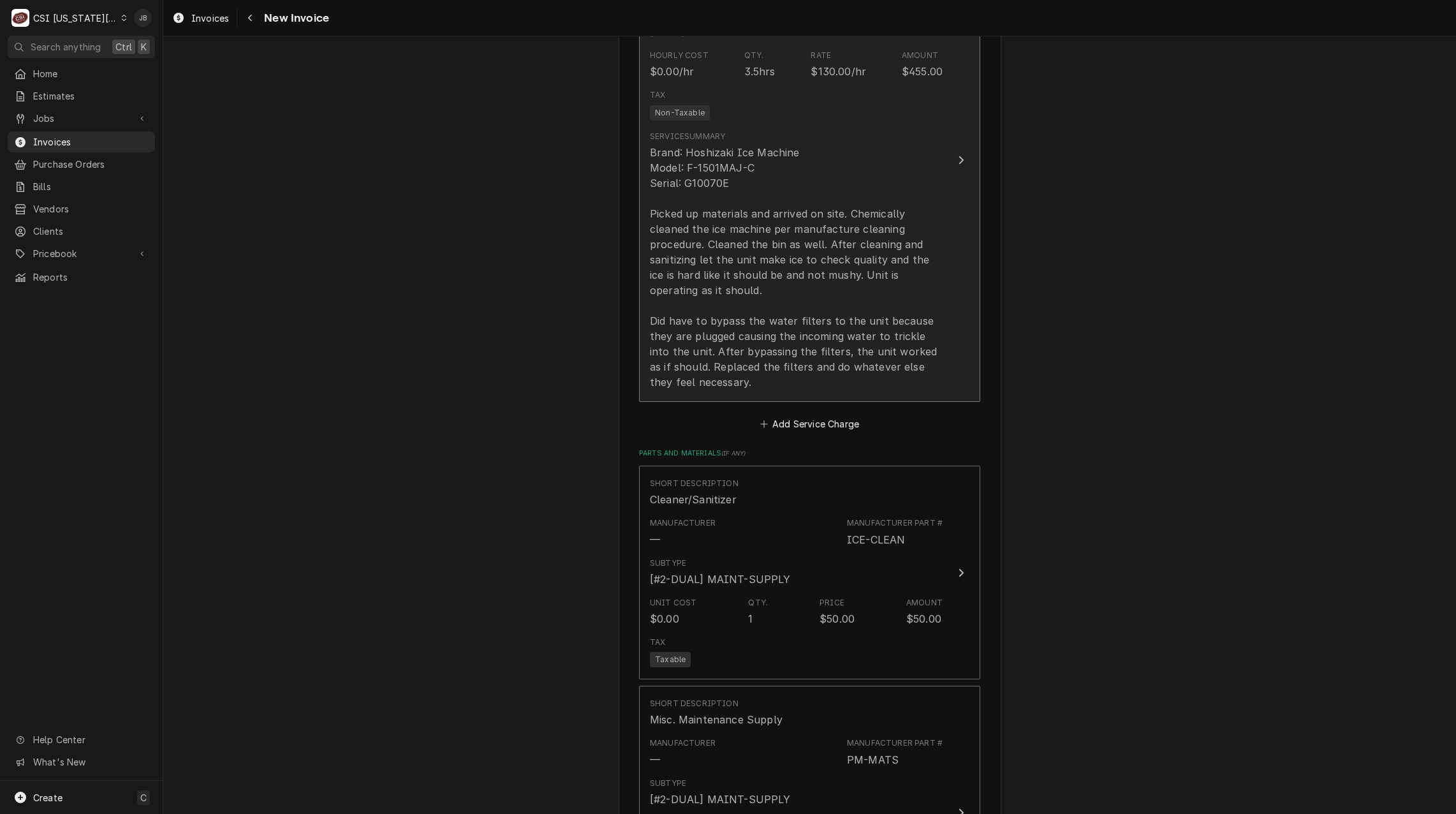
scroll to position [1084, 0]
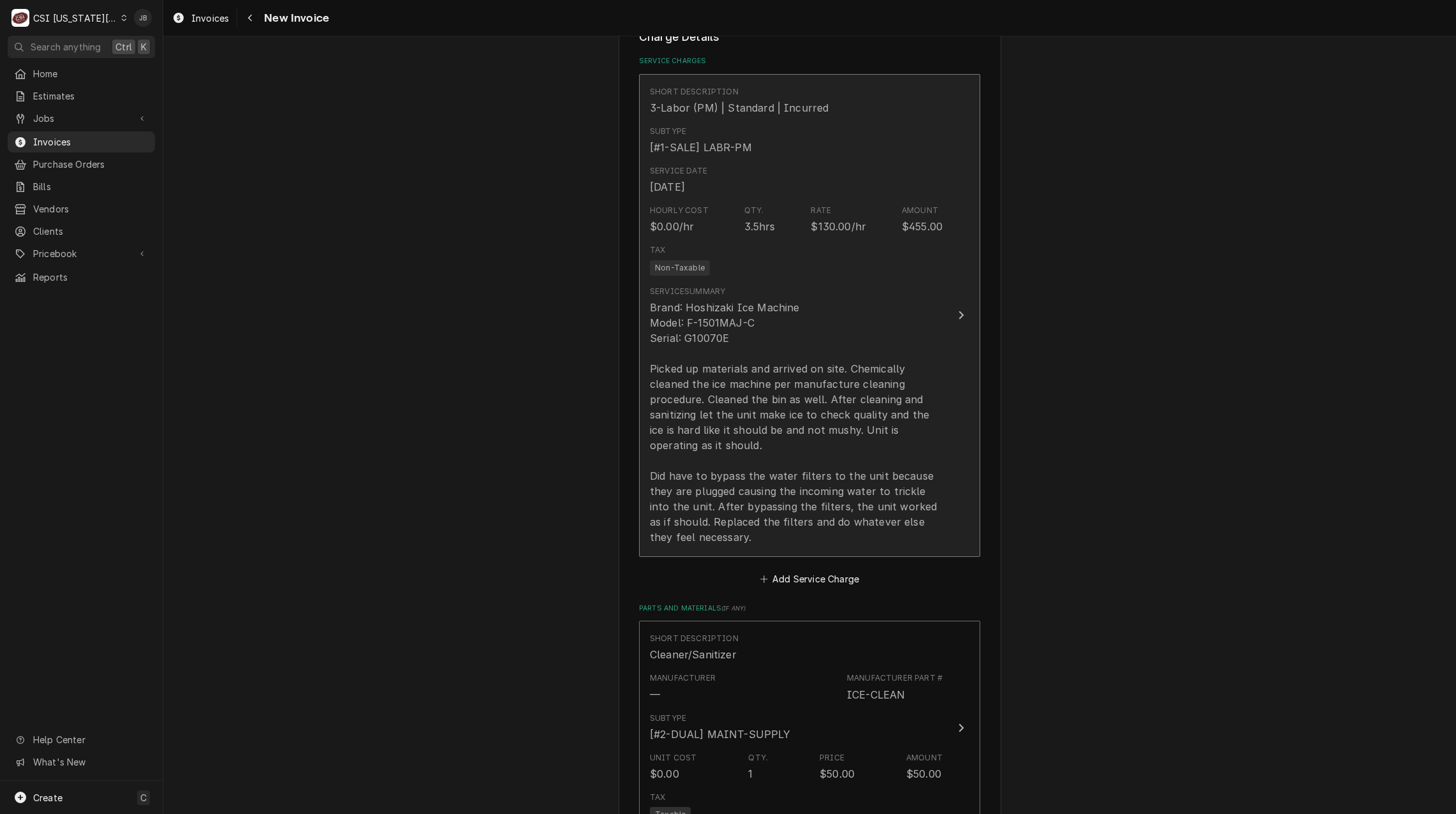
click at [743, 425] on div "Brand: Hoshizaki Ice Machine Model: F-1501MAJ-C Serial: G10070E Picked up mater…" at bounding box center [796, 423] width 293 height 245
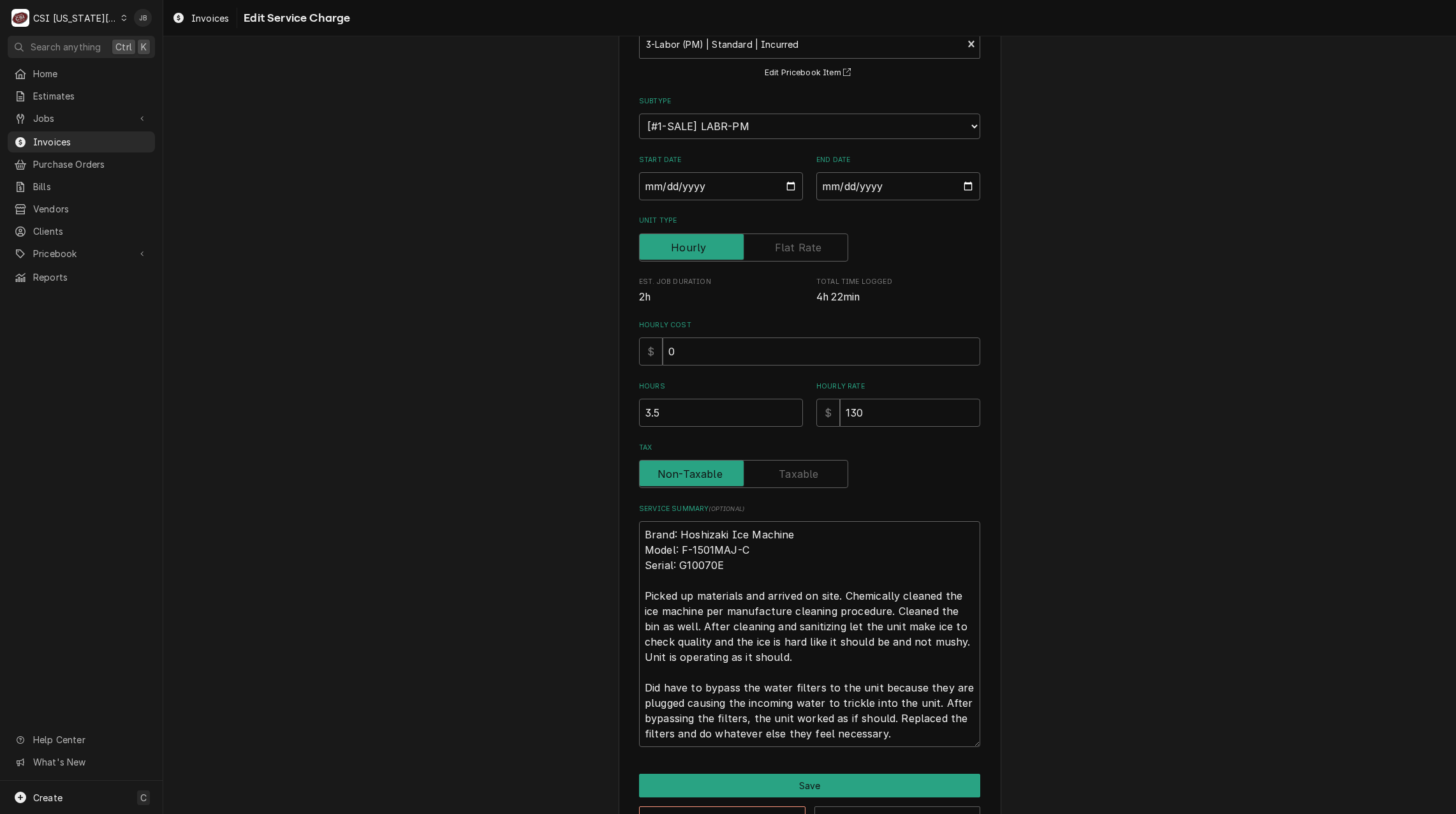
scroll to position [134, 0]
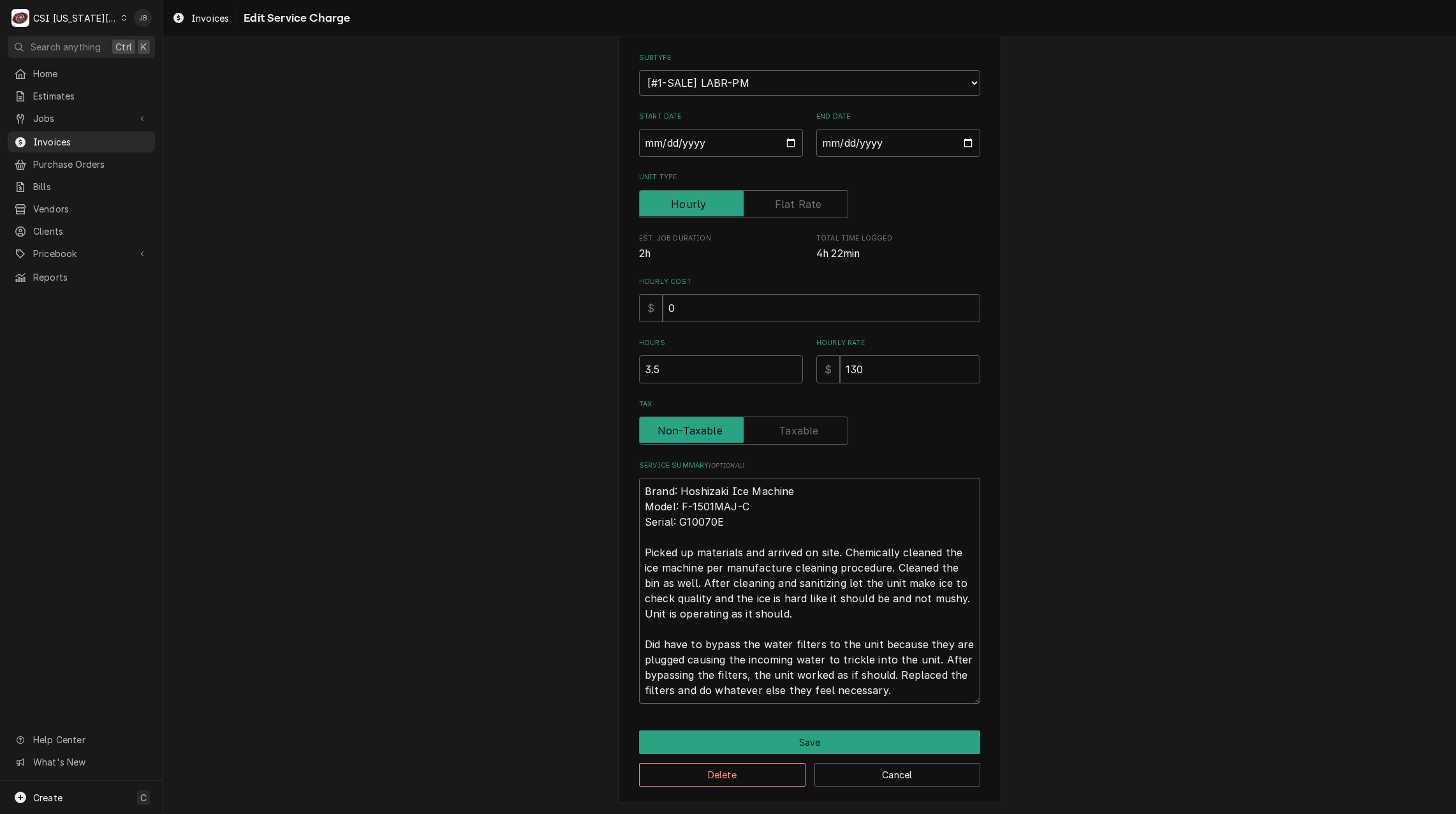
click at [900, 685] on textarea "Brand: Hoshizaki Ice Machine Model: F-1501MAJ-C Serial: G10070E Picked up mater…" at bounding box center [810, 591] width 341 height 226
drag, startPoint x: 903, startPoint y: 688, endPoint x: 887, endPoint y: 672, distance: 22.6
click at [887, 672] on textarea "Brand: Hoshizaki Ice Machine Model: F-1501MAJ-C Serial: G10070E Picked up mater…" at bounding box center [810, 591] width 341 height 226
type textarea "x"
type textarea "Brand: Hoshizaki Ice Machine Model: F-1501MAJ-C Serial: G10070E Picked up mater…"
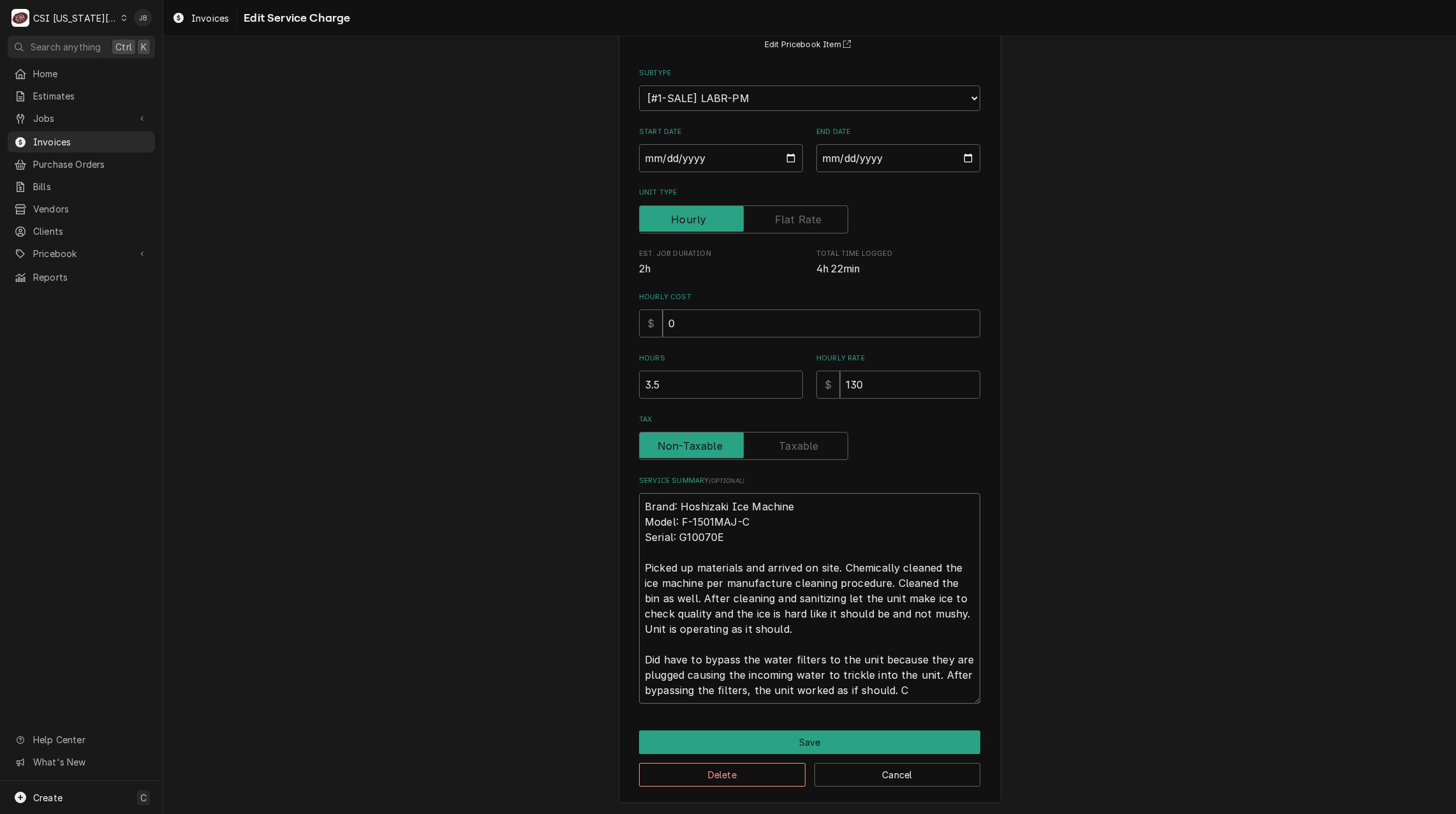
scroll to position [119, 0]
type textarea "x"
type textarea "Brand: Hoshizaki Ice Machine Model: F-1501MAJ-C Serial: G10070E Picked up mater…"
type textarea "x"
type textarea "Brand: Hoshizaki Ice Machine Model: F-1501MAJ-C Serial: G10070E Picked up mater…"
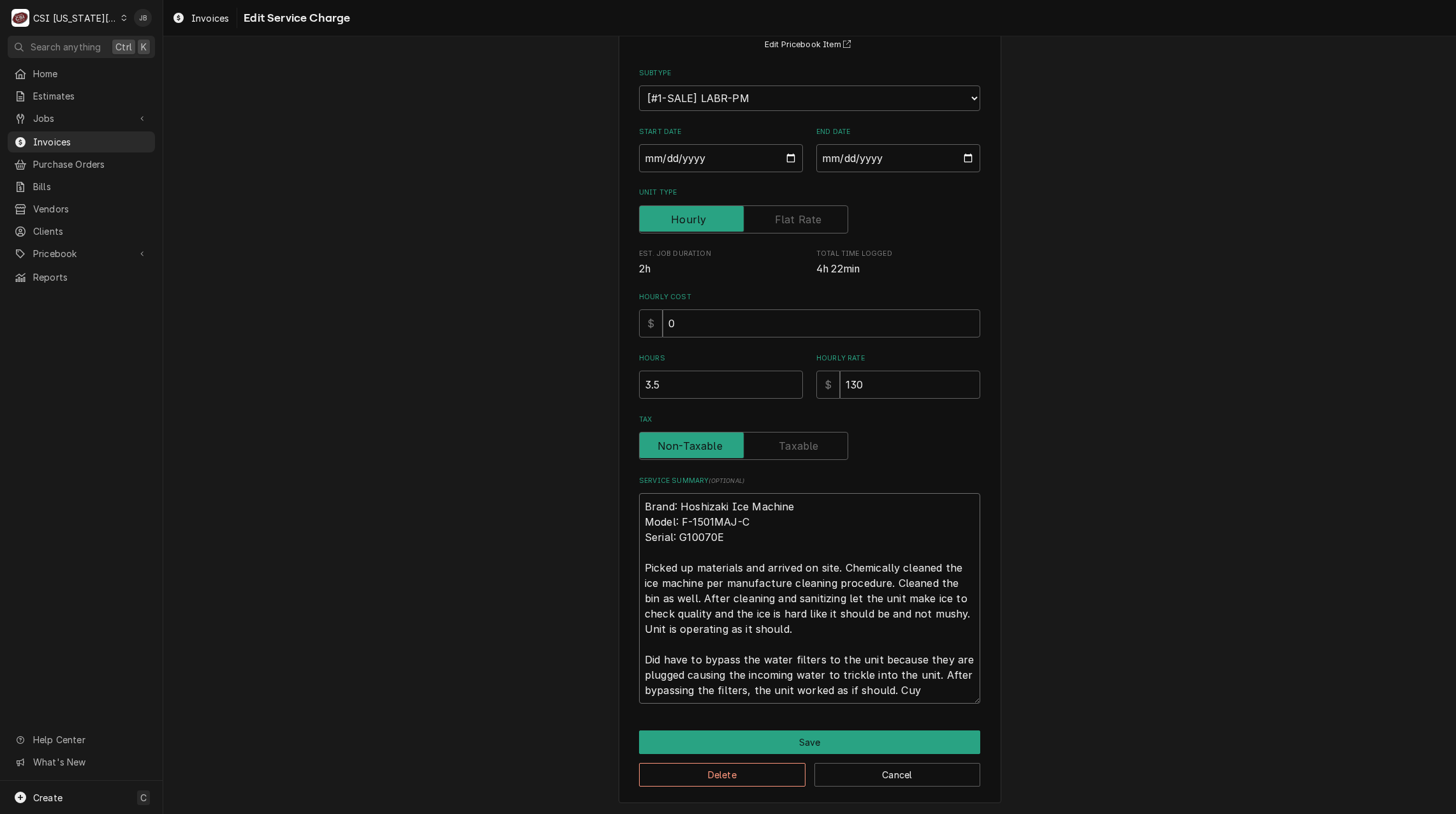
type textarea "x"
type textarea "Brand: Hoshizaki Ice Machine Model: F-1501MAJ-C Serial: G10070E Picked up mater…"
type textarea "x"
type textarea "Brand: Hoshizaki Ice Machine Model: F-1501MAJ-C Serial: G10070E Picked up mater…"
type textarea "x"
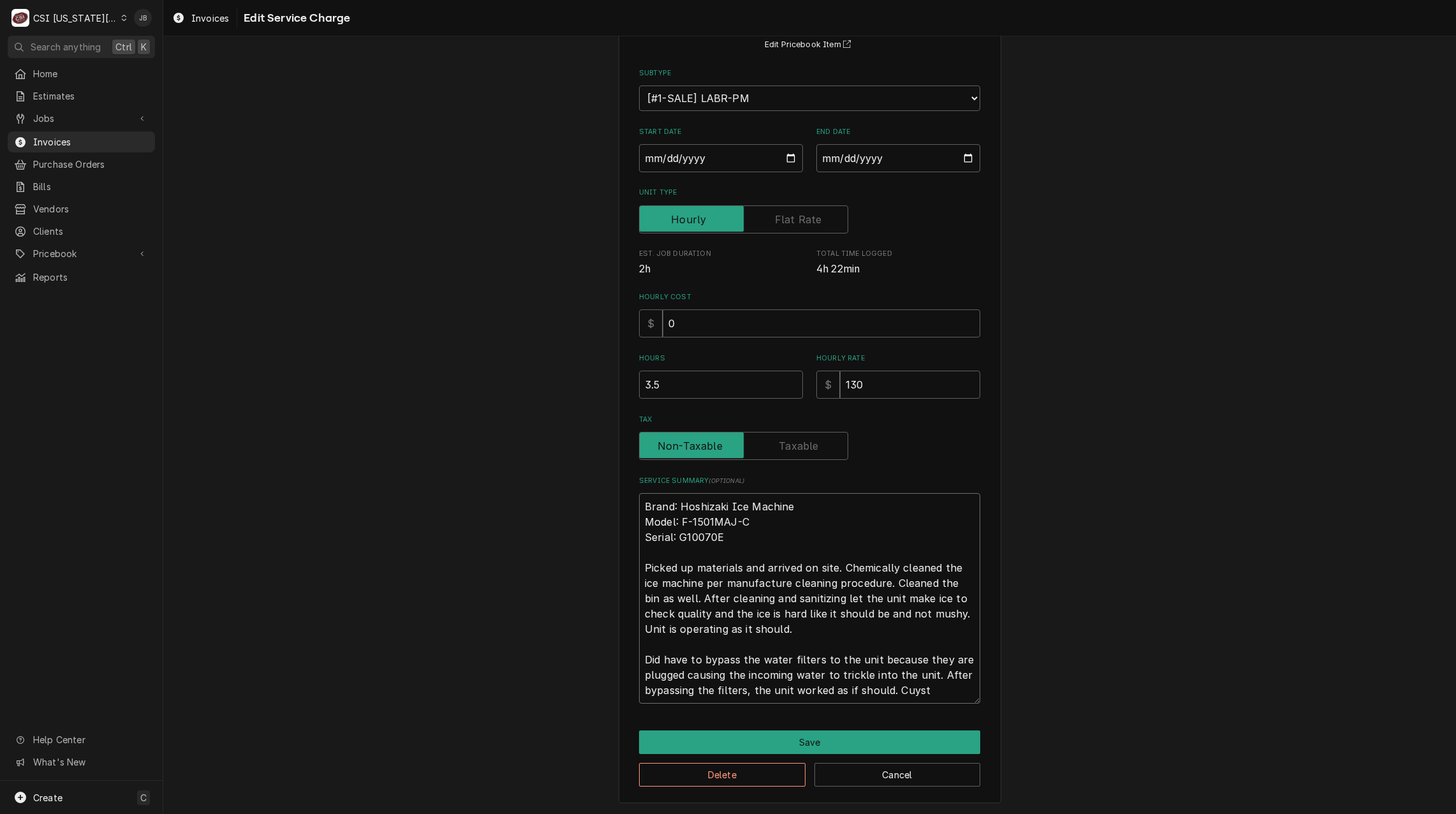
type textarea "Brand: Hoshizaki Ice Machine Model: F-1501MAJ-C Serial: G10070E Picked up mater…"
type textarea "x"
type textarea "Brand: Hoshizaki Ice Machine Model: F-1501MAJ-C Serial: G10070E Picked up mater…"
type textarea "x"
type textarea "Brand: Hoshizaki Ice Machine Model: F-1501MAJ-C Serial: G10070E Picked up mater…"
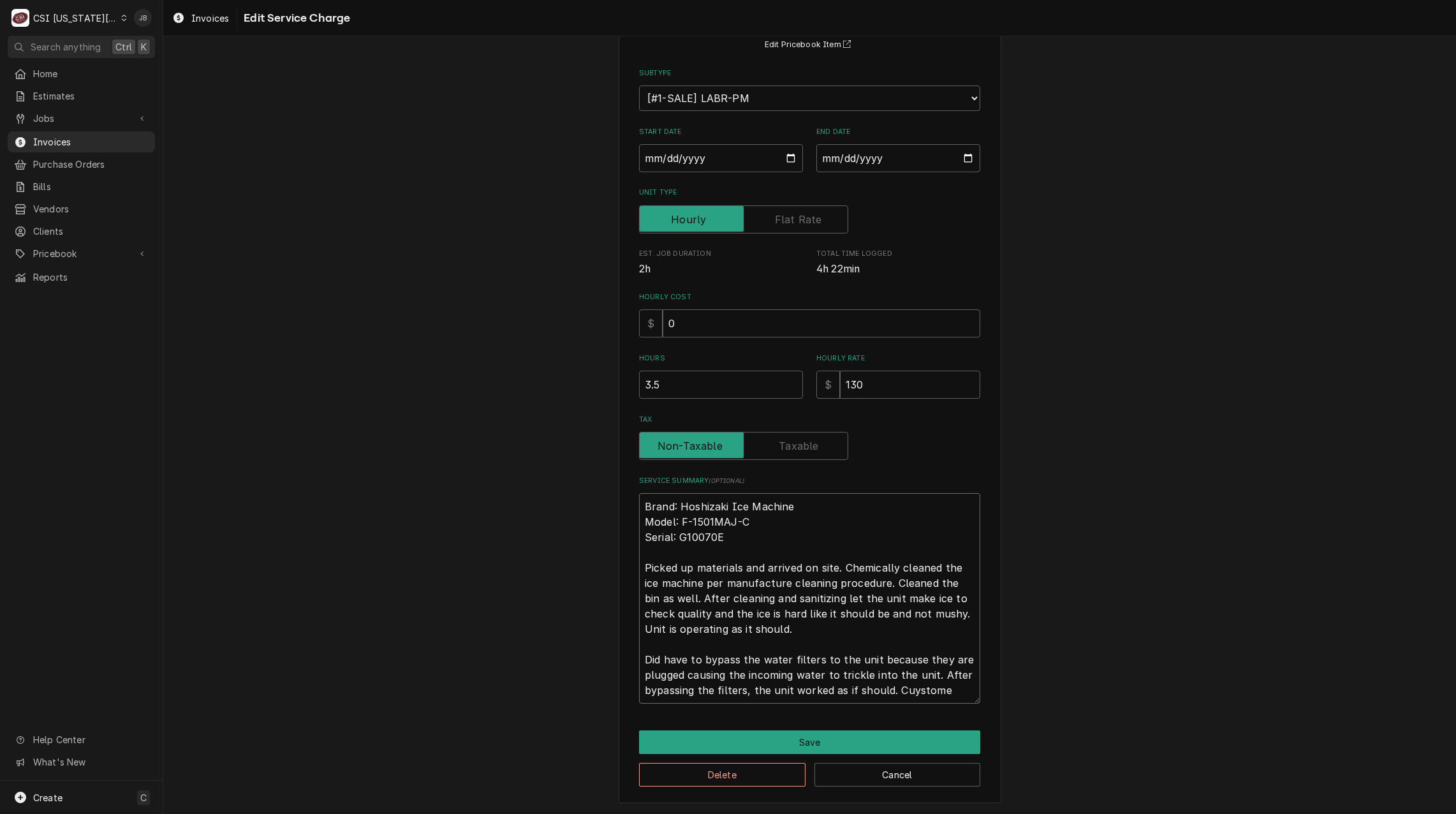
type textarea "x"
type textarea "Brand: Hoshizaki Ice Machine Model: F-1501MAJ-C Serial: G10070E Picked up mater…"
type textarea "x"
type textarea "Brand: Hoshizaki Ice Machine Model: F-1501MAJ-C Serial: G10070E Picked up mater…"
type textarea "x"
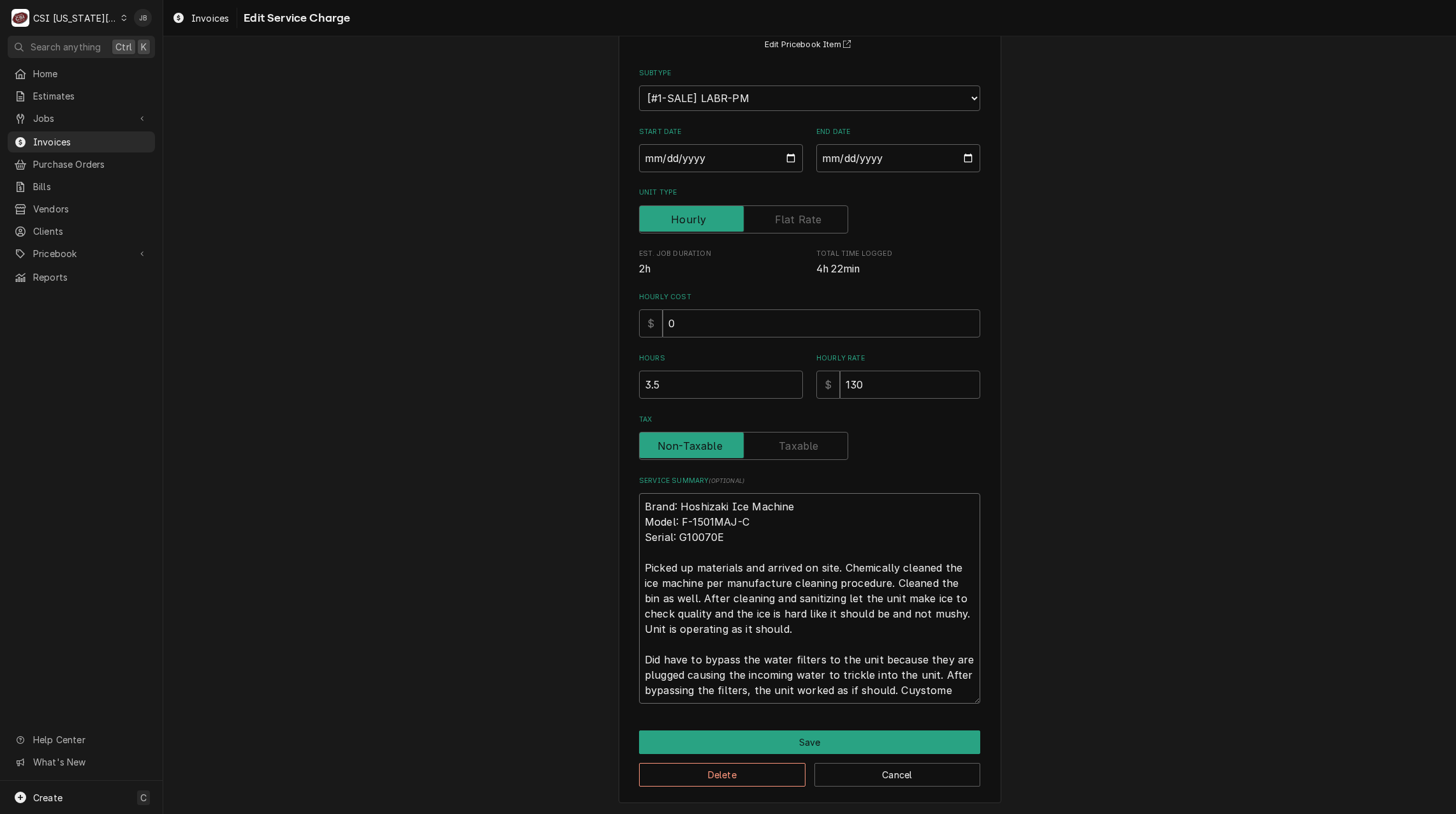
type textarea "Brand: Hoshizaki Ice Machine Model: F-1501MAJ-C Serial: G10070E Picked up mater…"
type textarea "x"
type textarea "Brand: Hoshizaki Ice Machine Model: F-1501MAJ-C Serial: G10070E Picked up mater…"
type textarea "x"
type textarea "Brand: Hoshizaki Ice Machine Model: F-1501MAJ-C Serial: G10070E Picked up mater…"
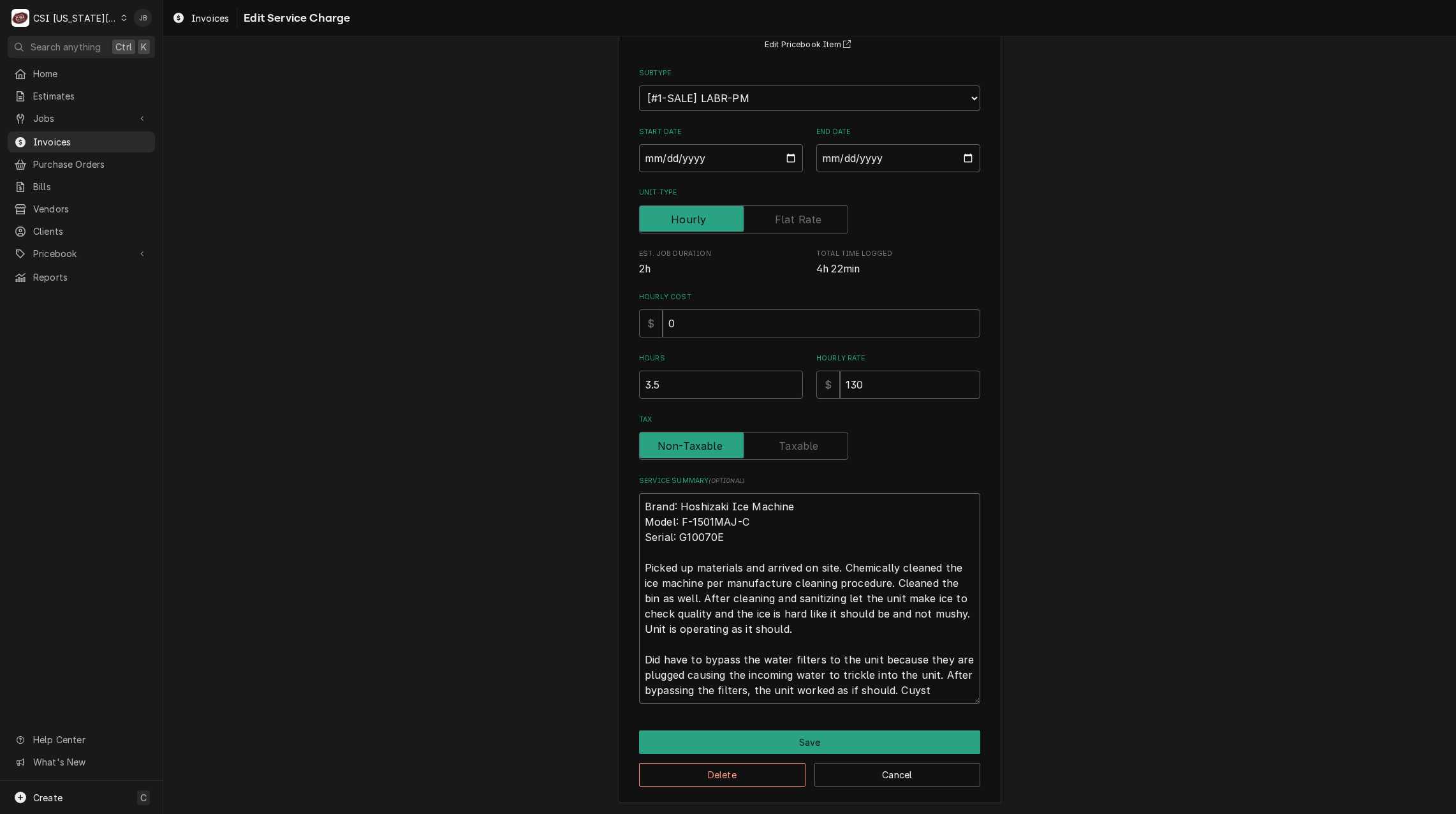
type textarea "x"
type textarea "Brand: Hoshizaki Ice Machine Model: F-1501MAJ-C Serial: G10070E Picked up mater…"
type textarea "x"
type textarea "Brand: Hoshizaki Ice Machine Model: F-1501MAJ-C Serial: G10070E Picked up mater…"
type textarea "x"
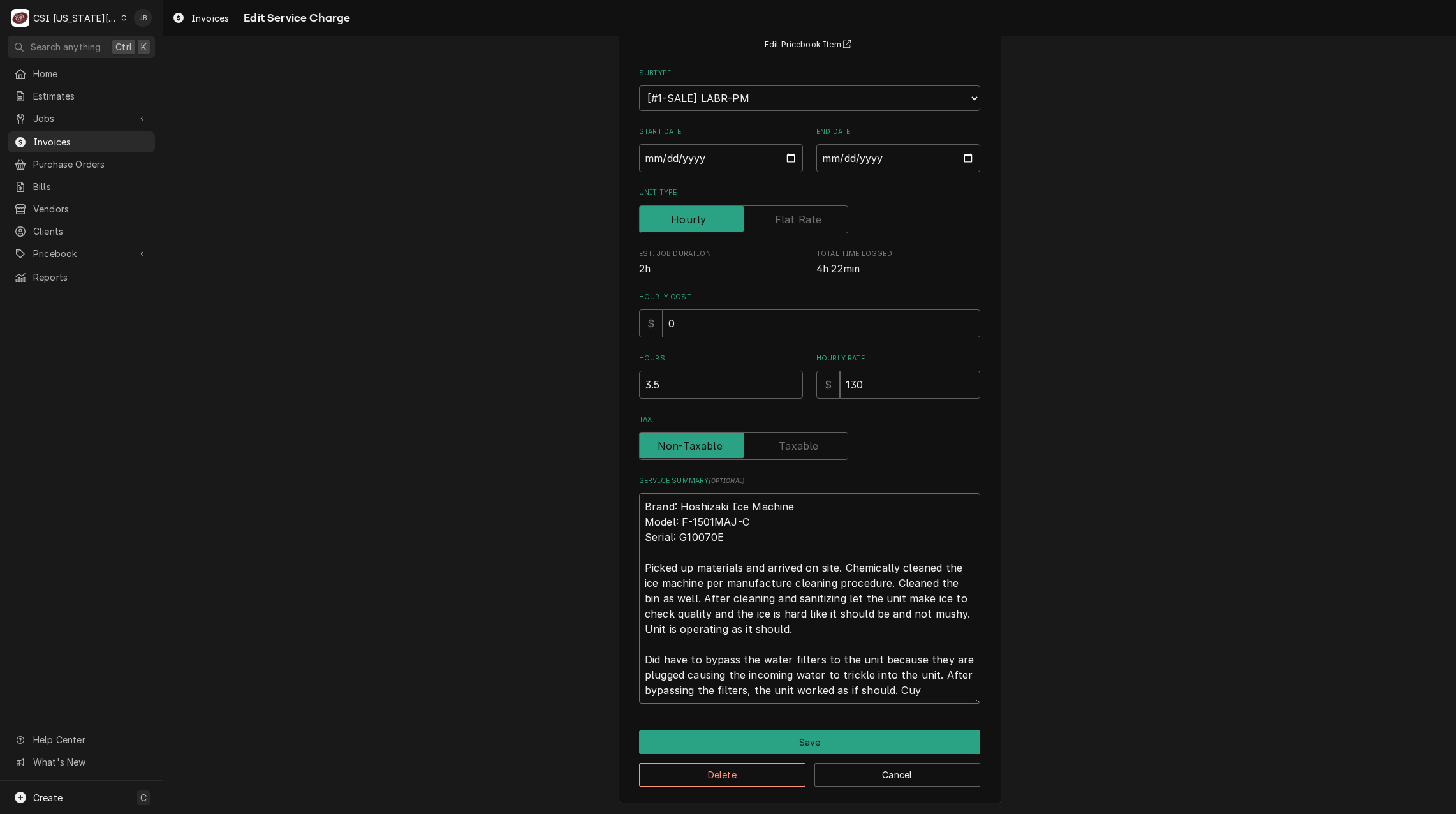
type textarea "Brand: Hoshizaki Ice Machine Model: F-1501MAJ-C Serial: G10070E Picked up mater…"
type textarea "x"
type textarea "Brand: Hoshizaki Ice Machine Model: F-1501MAJ-C Serial: G10070E Picked up mater…"
type textarea "x"
type textarea "Brand: Hoshizaki Ice Machine Model: F-1501MAJ-C Serial: G10070E Picked up mater…"
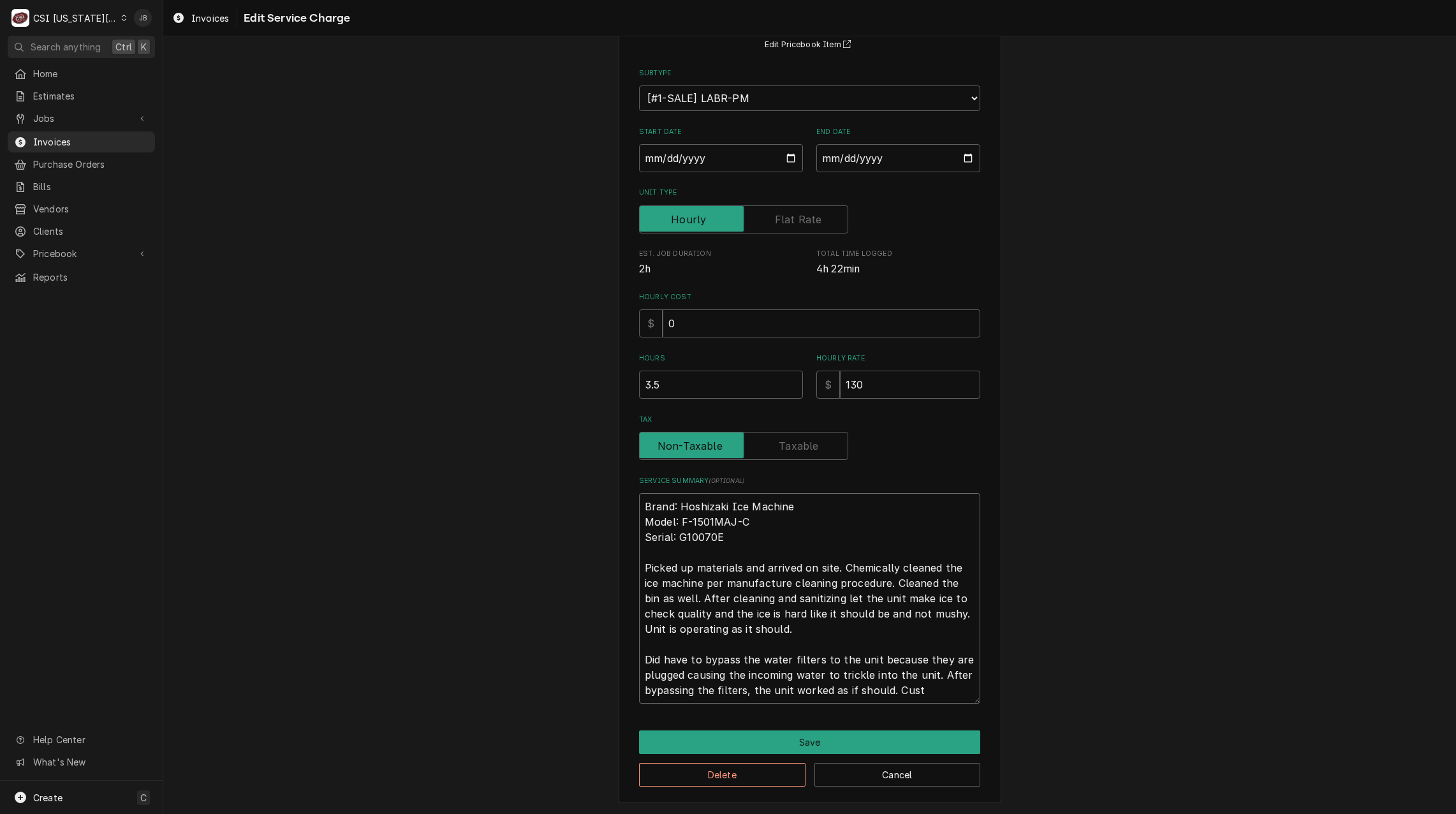
type textarea "x"
type textarea "Brand: Hoshizaki Ice Machine Model: F-1501MAJ-C Serial: G10070E Picked up mater…"
type textarea "x"
type textarea "Brand: Hoshizaki Ice Machine Model: F-1501MAJ-C Serial: G10070E Picked up mater…"
type textarea "x"
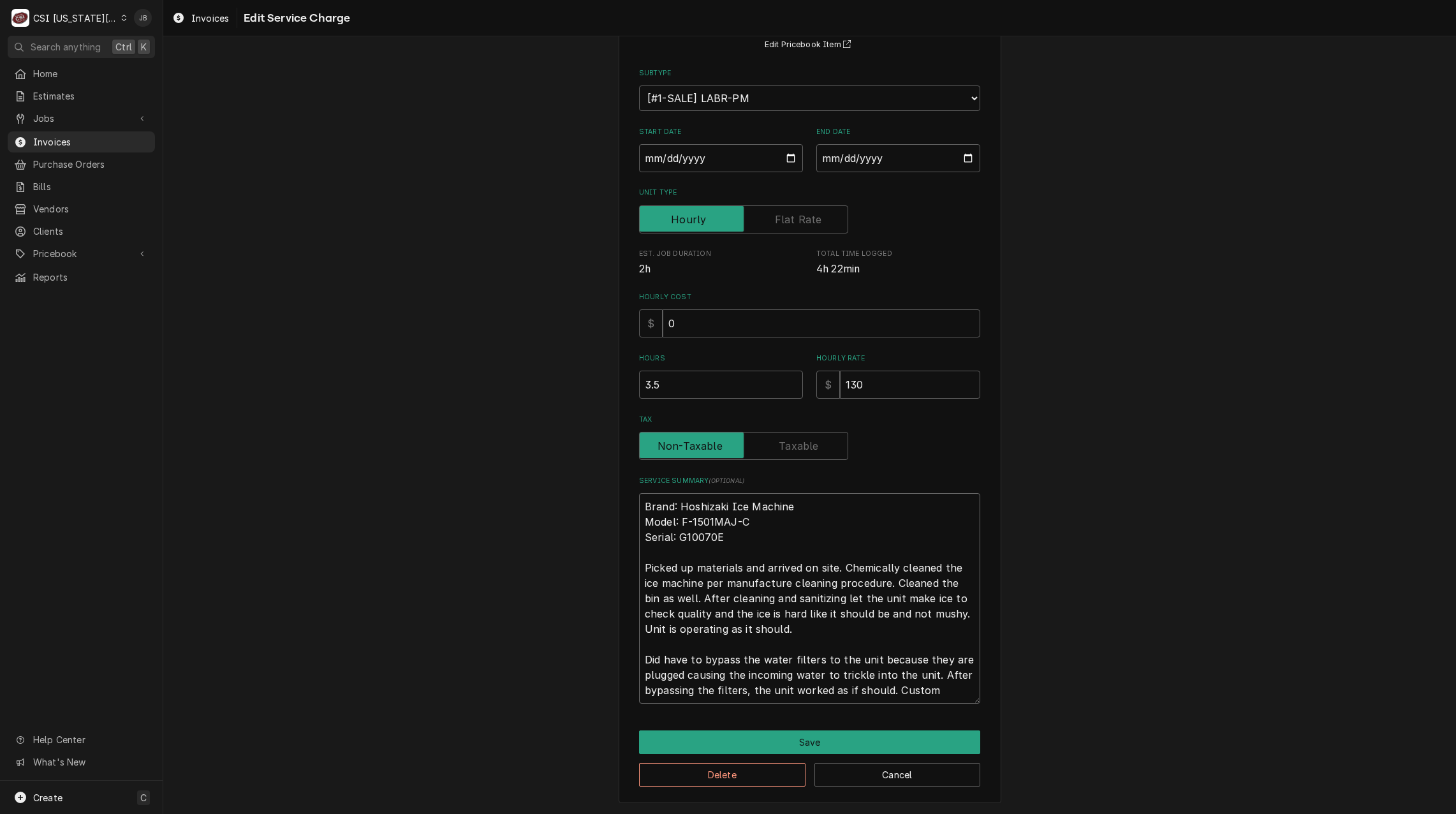
type textarea "Brand: Hoshizaki Ice Machine Model: F-1501MAJ-C Serial: G10070E Picked up mater…"
type textarea "x"
type textarea "Brand: Hoshizaki Ice Machine Model: F-1501MAJ-C Serial: G10070E Picked up mater…"
type textarea "x"
type textarea "Brand: Hoshizaki Ice Machine Model: F-1501MAJ-C Serial: G10070E Picked up mater…"
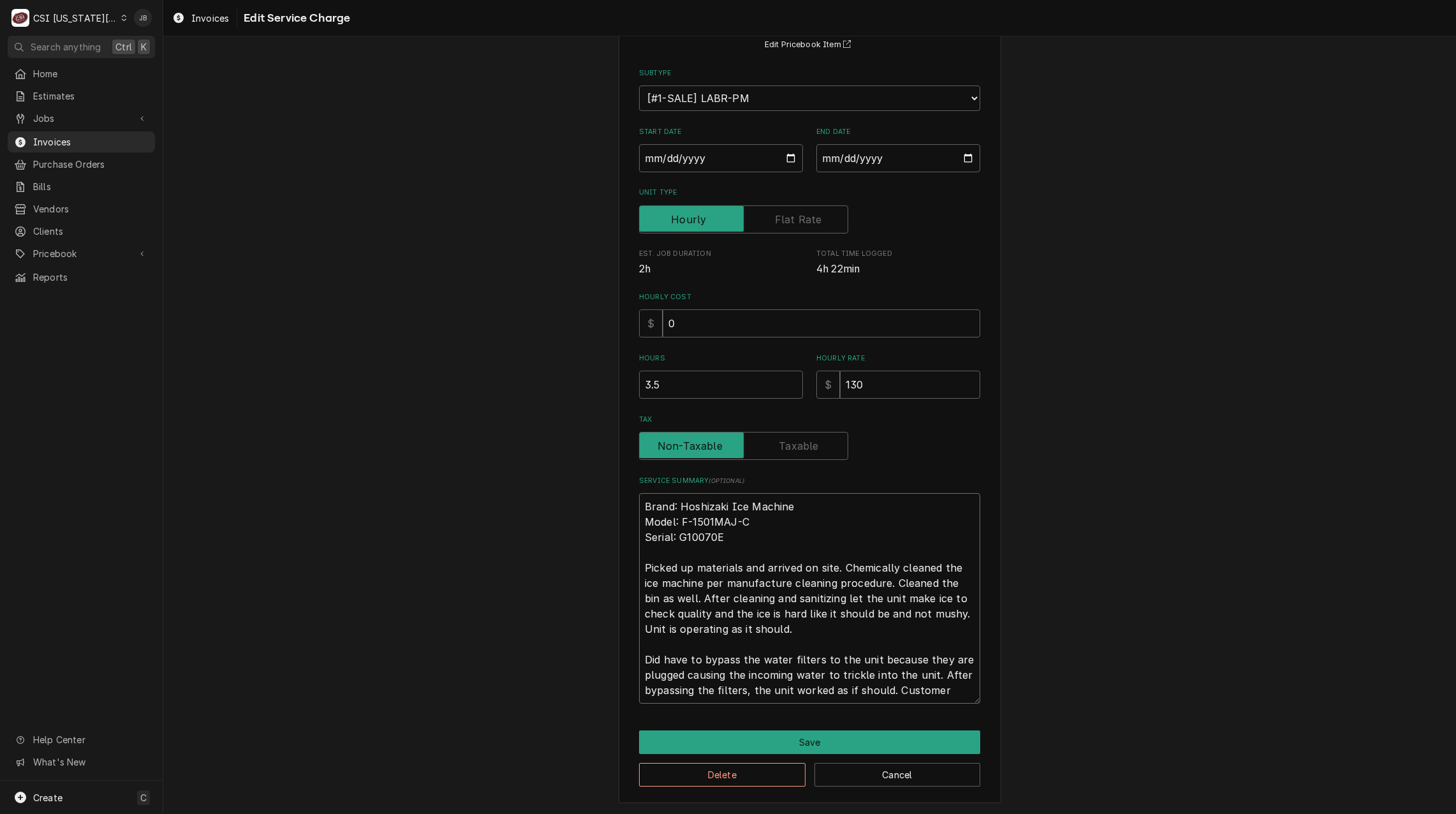
type textarea "x"
type textarea "Brand: Hoshizaki Ice Machine Model: F-1501MAJ-C Serial: G10070E Picked up mater…"
type textarea "x"
type textarea "Brand: Hoshizaki Ice Machine Model: F-1501MAJ-C Serial: G10070E Picked up mater…"
type textarea "x"
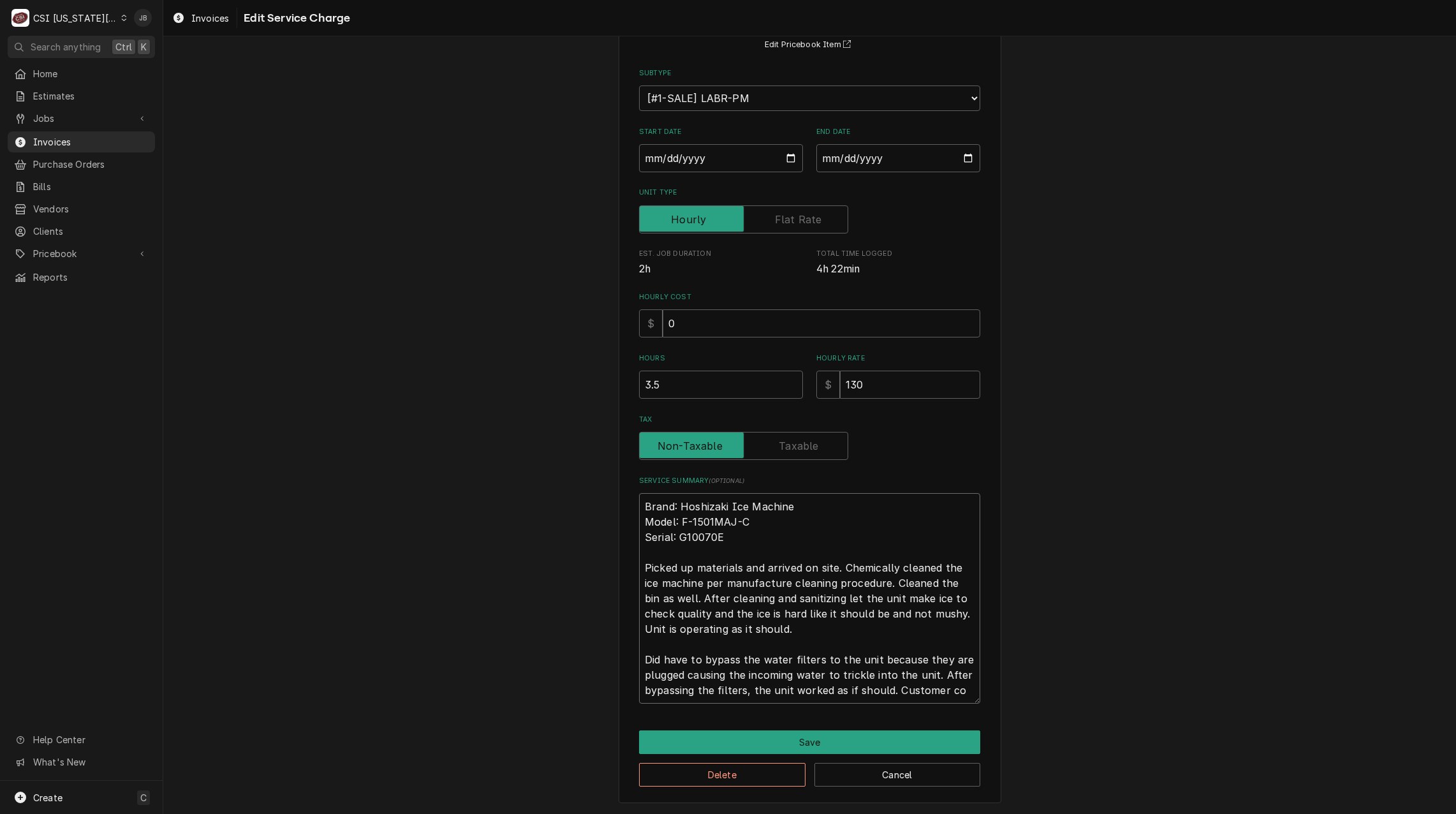
type textarea "Brand: Hoshizaki Ice Machine Model: F-1501MAJ-C Serial: G10070E Picked up mater…"
type textarea "x"
type textarea "Brand: Hoshizaki Ice Machine Model: F-1501MAJ-C Serial: G10070E Picked up mater…"
type textarea "x"
type textarea "Brand: Hoshizaki Ice Machine Model: F-1501MAJ-C Serial: G10070E Picked up mater…"
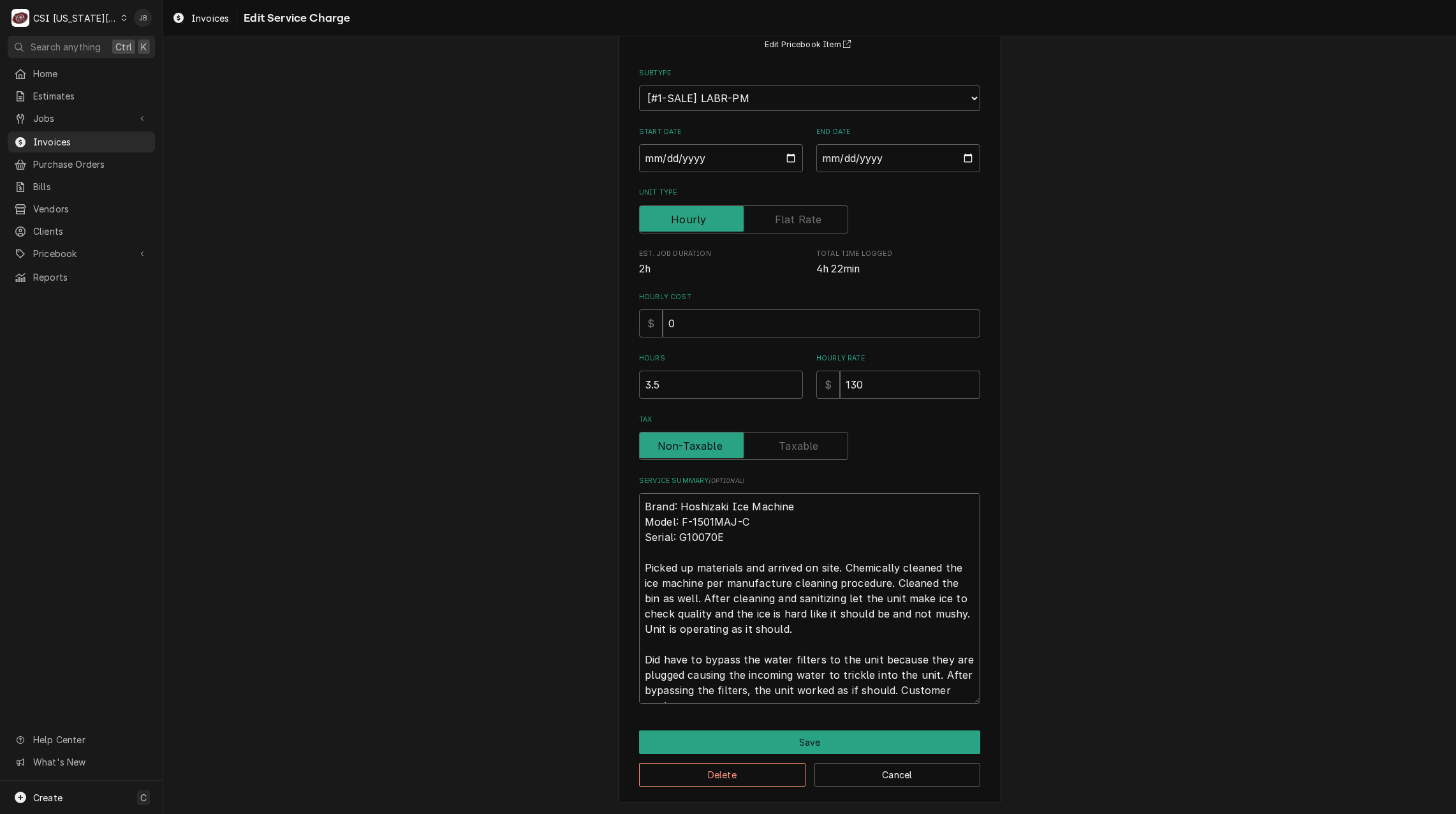
type textarea "x"
type textarea "Brand: Hoshizaki Ice Machine Model: F-1501MAJ-C Serial: G10070E Picked up mater…"
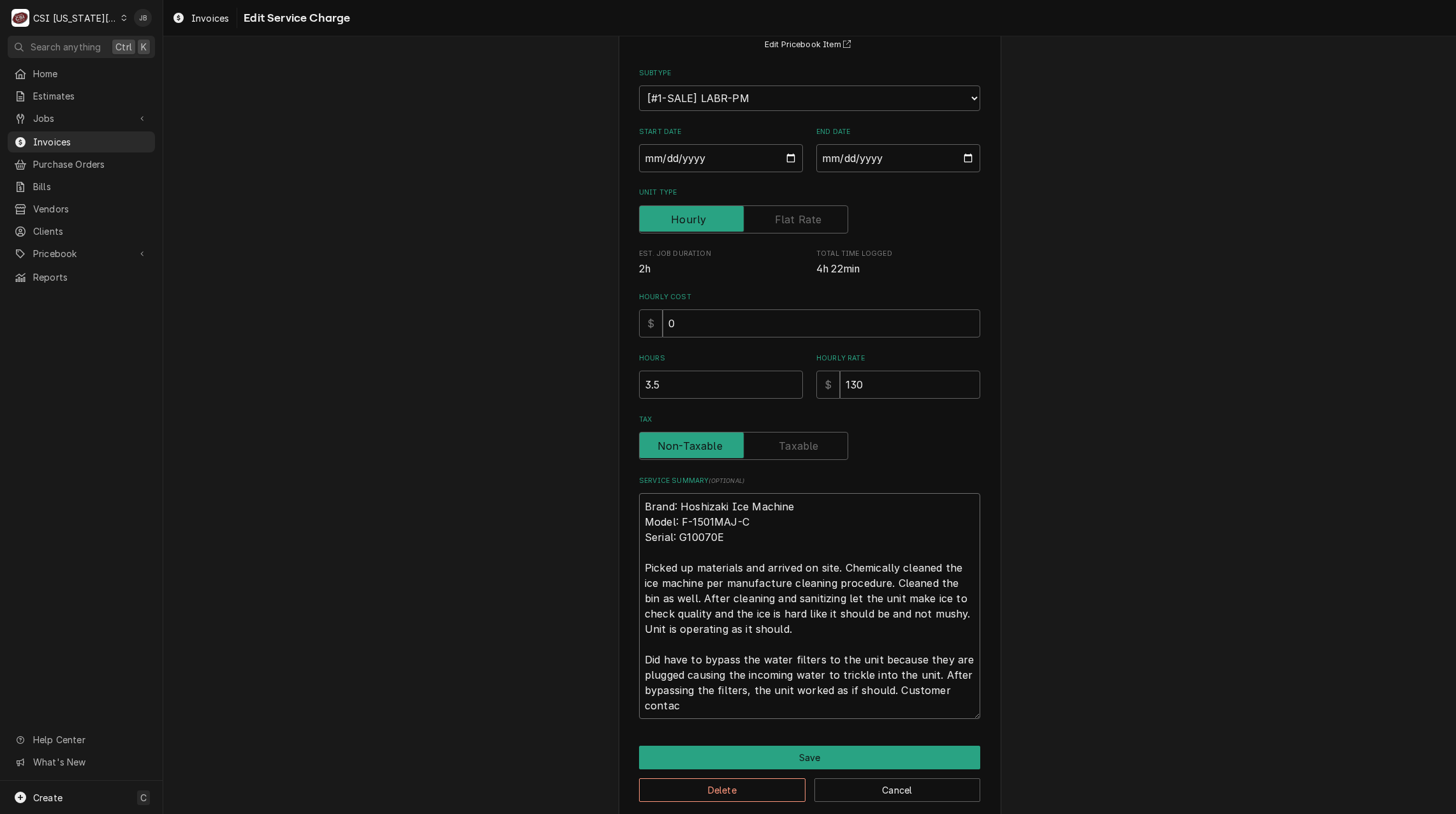
scroll to position [134, 0]
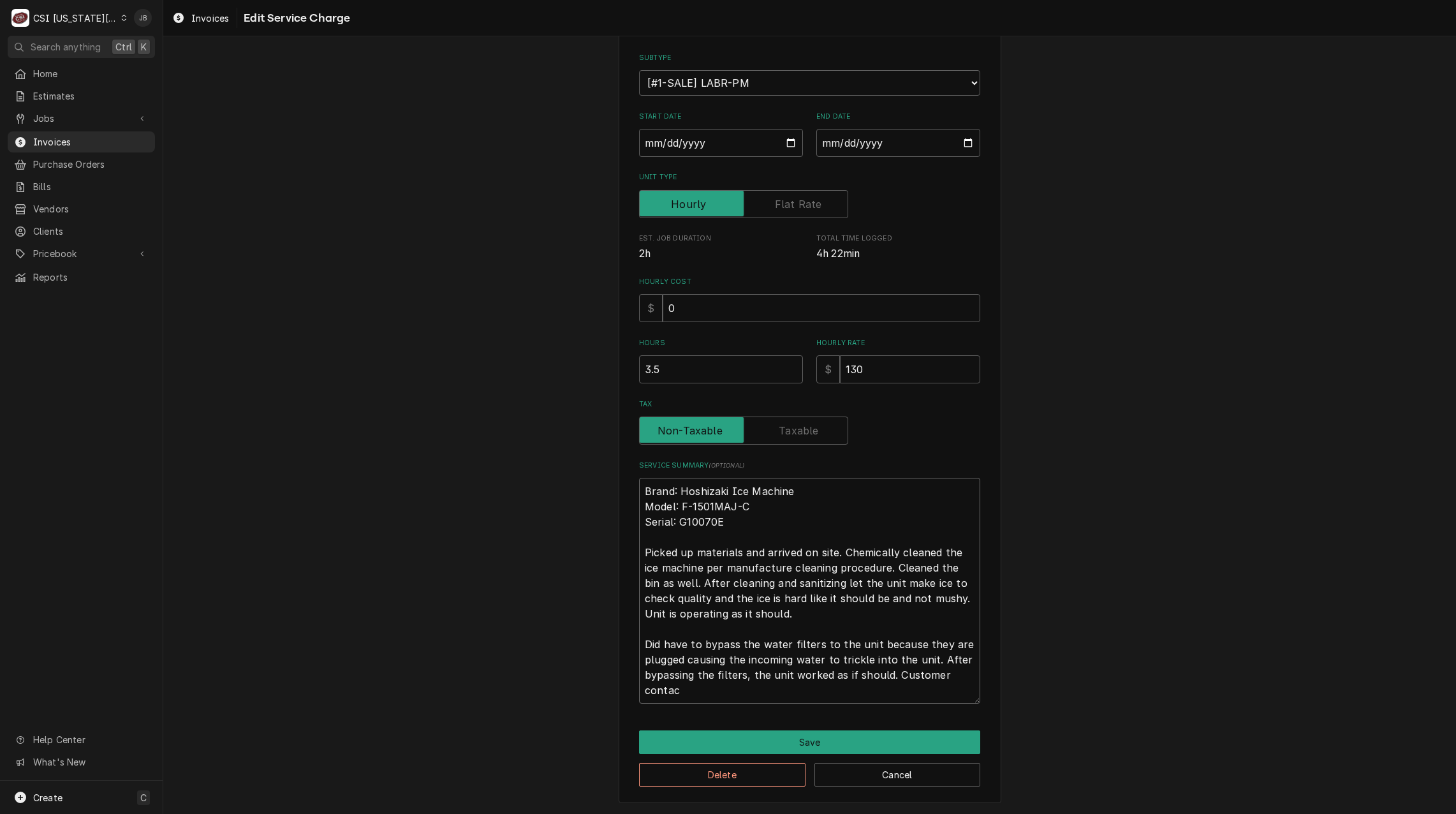
type textarea "x"
type textarea "Brand: Hoshizaki Ice Machine Model: F-1501MAJ-C Serial: G10070E Picked up mater…"
type textarea "x"
type textarea "Brand: Hoshizaki Ice Machine Model: F-1501MAJ-C Serial: G10070E Picked up mater…"
type textarea "x"
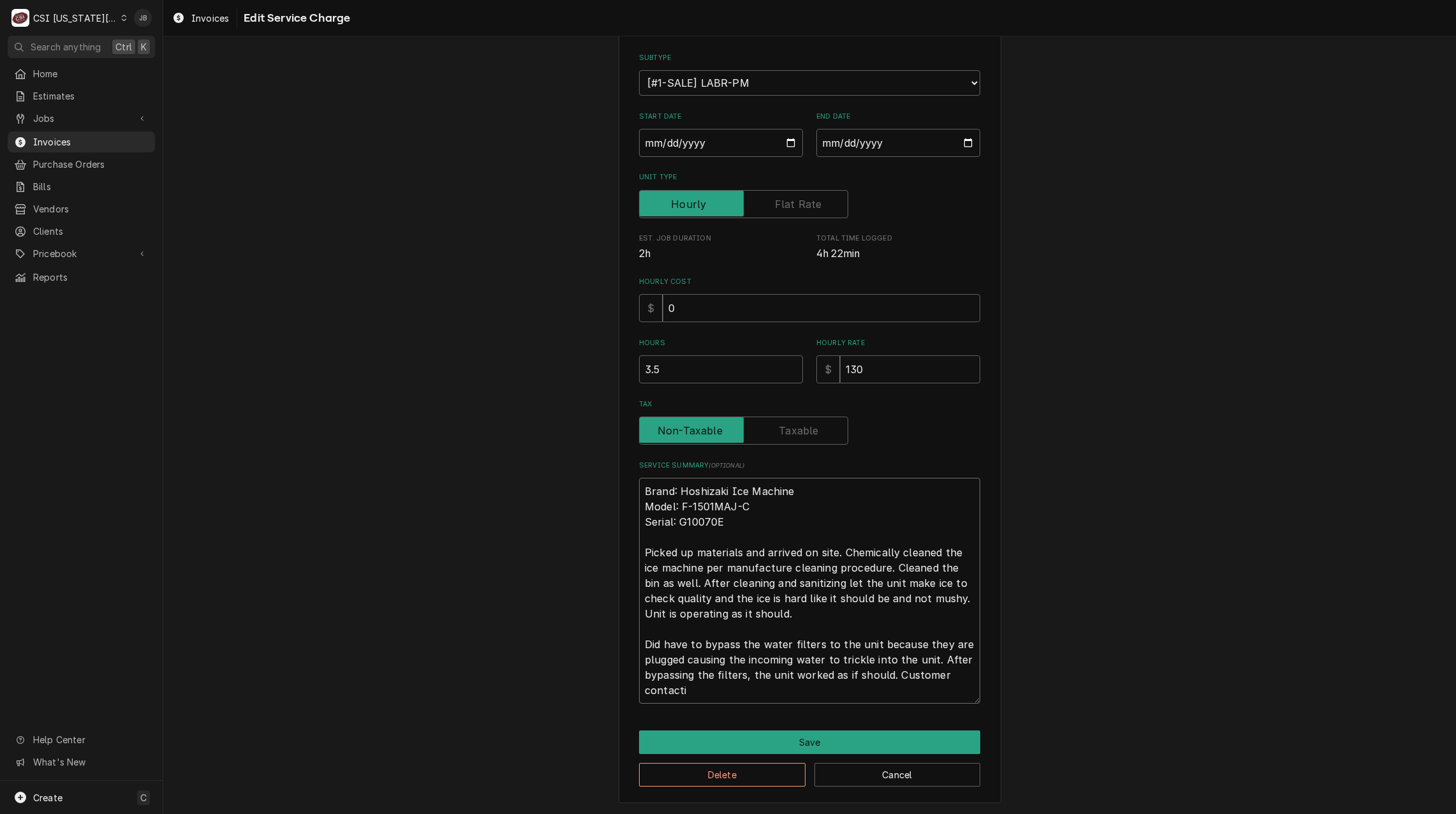
type textarea "Brand: Hoshizaki Ice Machine Model: F-1501MAJ-C Serial: G10070E Picked up mater…"
type textarea "x"
type textarea "Brand: Hoshizaki Ice Machine Model: F-1501MAJ-C Serial: G10070E Picked up mater…"
type textarea "x"
type textarea "Brand: Hoshizaki Ice Machine Model: F-1501MAJ-C Serial: G10070E Picked up mater…"
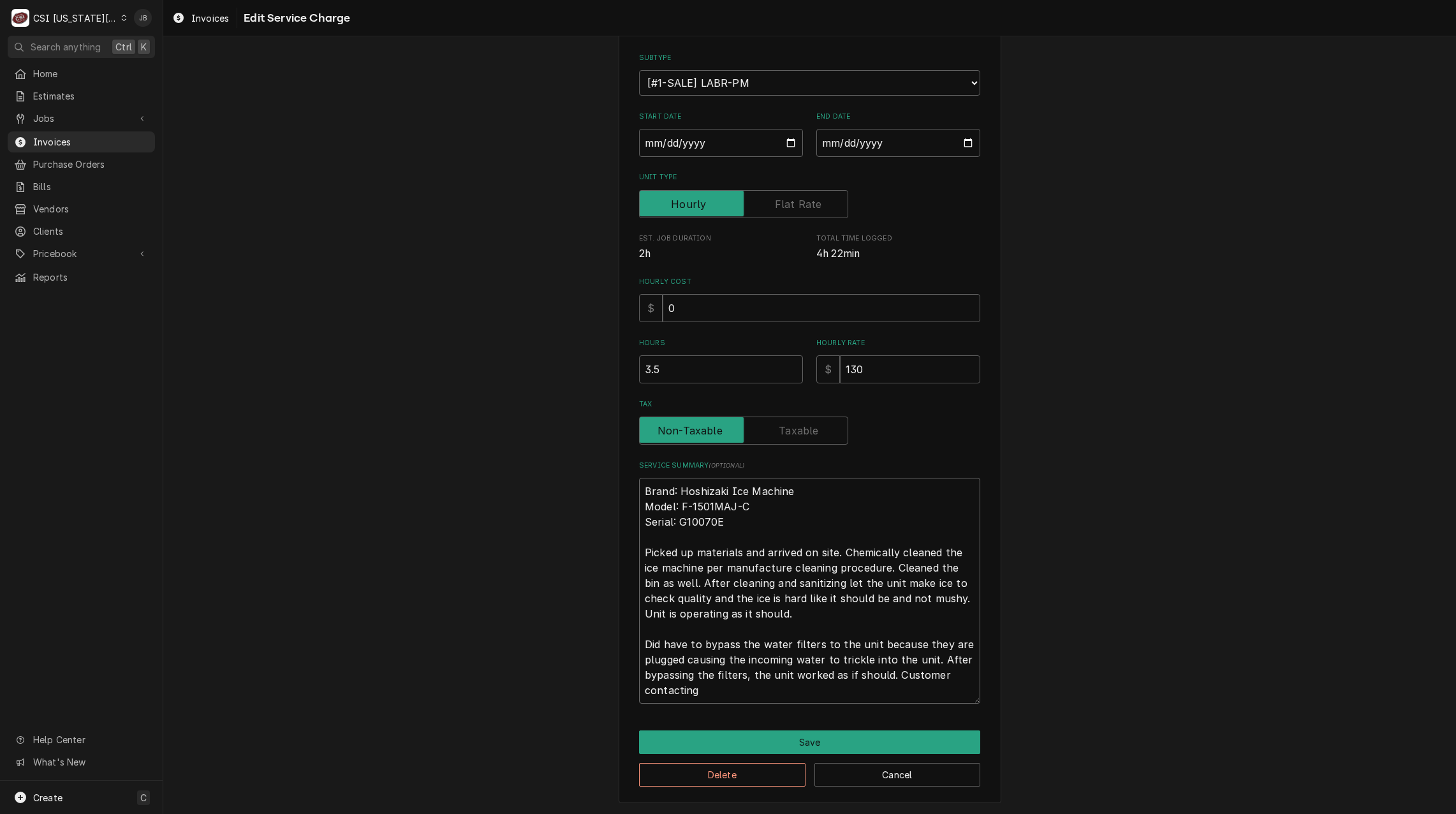
type textarea "x"
type textarea "Brand: Hoshizaki Ice Machine Model: F-1501MAJ-C Serial: G10070E Picked up mater…"
type textarea "x"
type textarea "Brand: Hoshizaki Ice Machine Model: F-1501MAJ-C Serial: G10070E Picked up mater…"
type textarea "x"
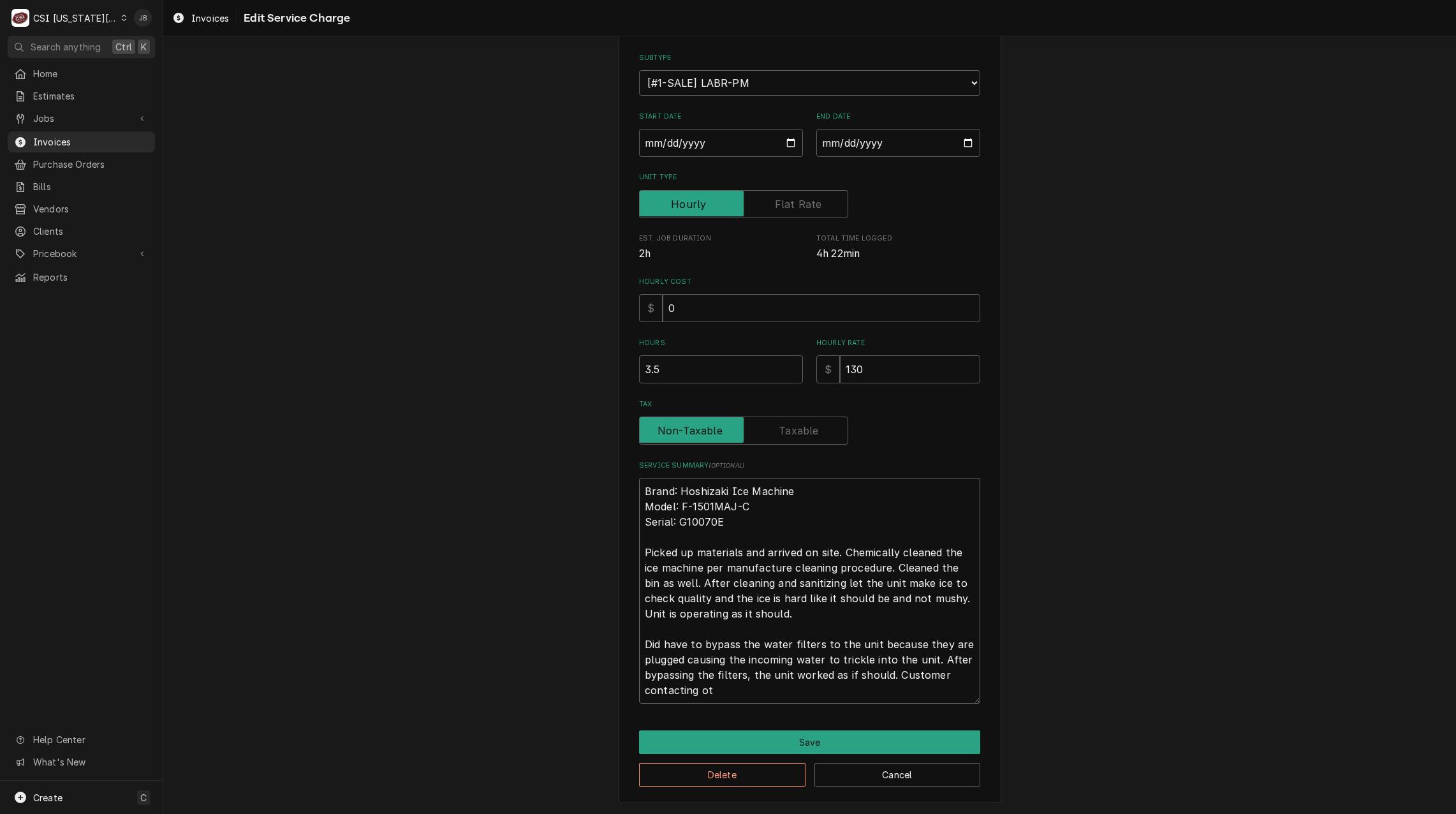
type textarea "Brand: Hoshizaki Ice Machine Model: F-1501MAJ-C Serial: G10070E Picked up mater…"
type textarea "x"
type textarea "Brand: Hoshizaki Ice Machine Model: F-1501MAJ-C Serial: G10070E Picked up mater…"
type textarea "x"
type textarea "Brand: Hoshizaki Ice Machine Model: F-1501MAJ-C Serial: G10070E Picked up mater…"
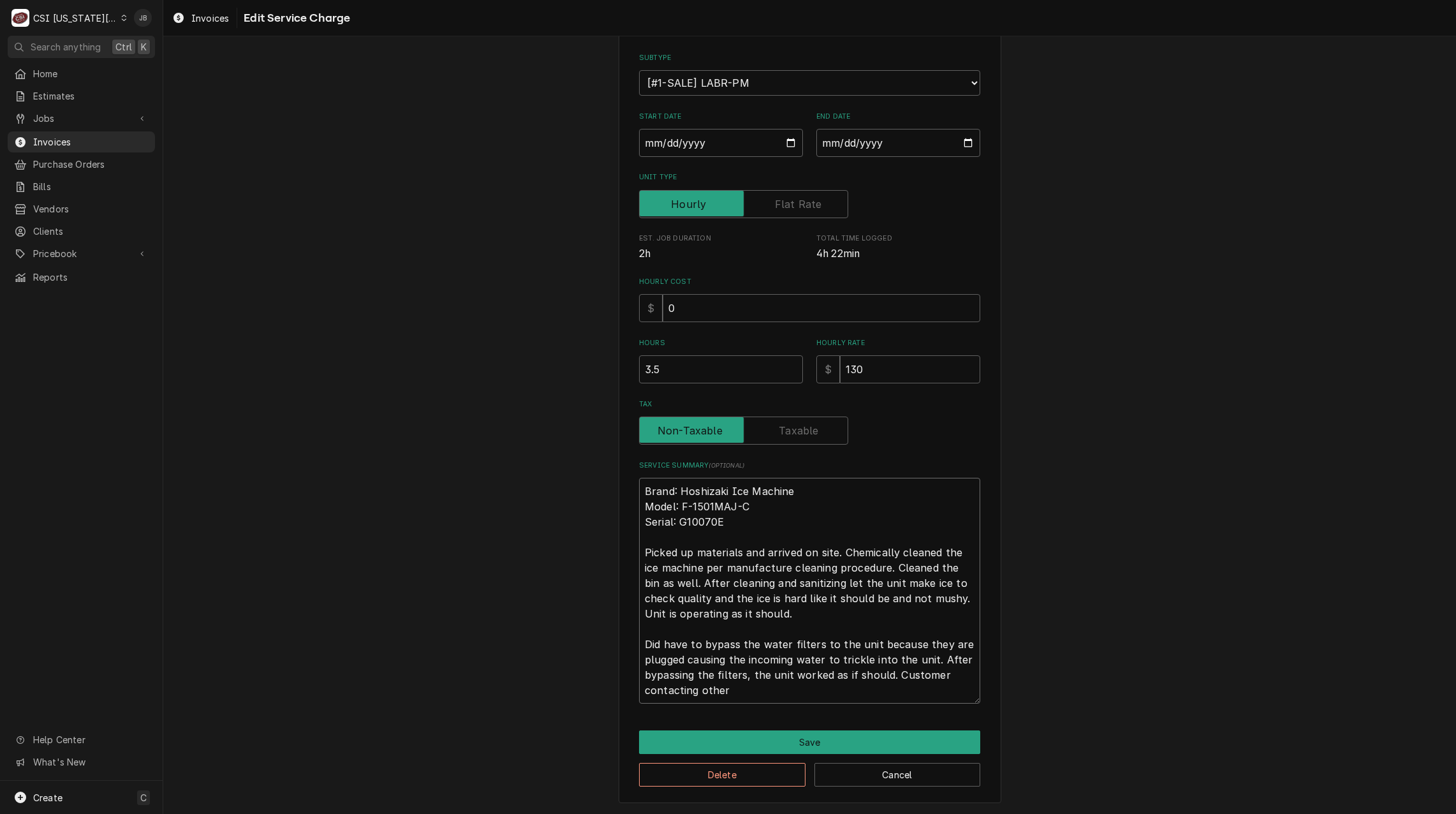
type textarea "x"
type textarea "Brand: Hoshizaki Ice Machine Model: F-1501MAJ-C Serial: G10070E Picked up mater…"
type textarea "x"
type textarea "Brand: Hoshizaki Ice Machine Model: F-1501MAJ-C Serial: G10070E Picked up mater…"
type textarea "x"
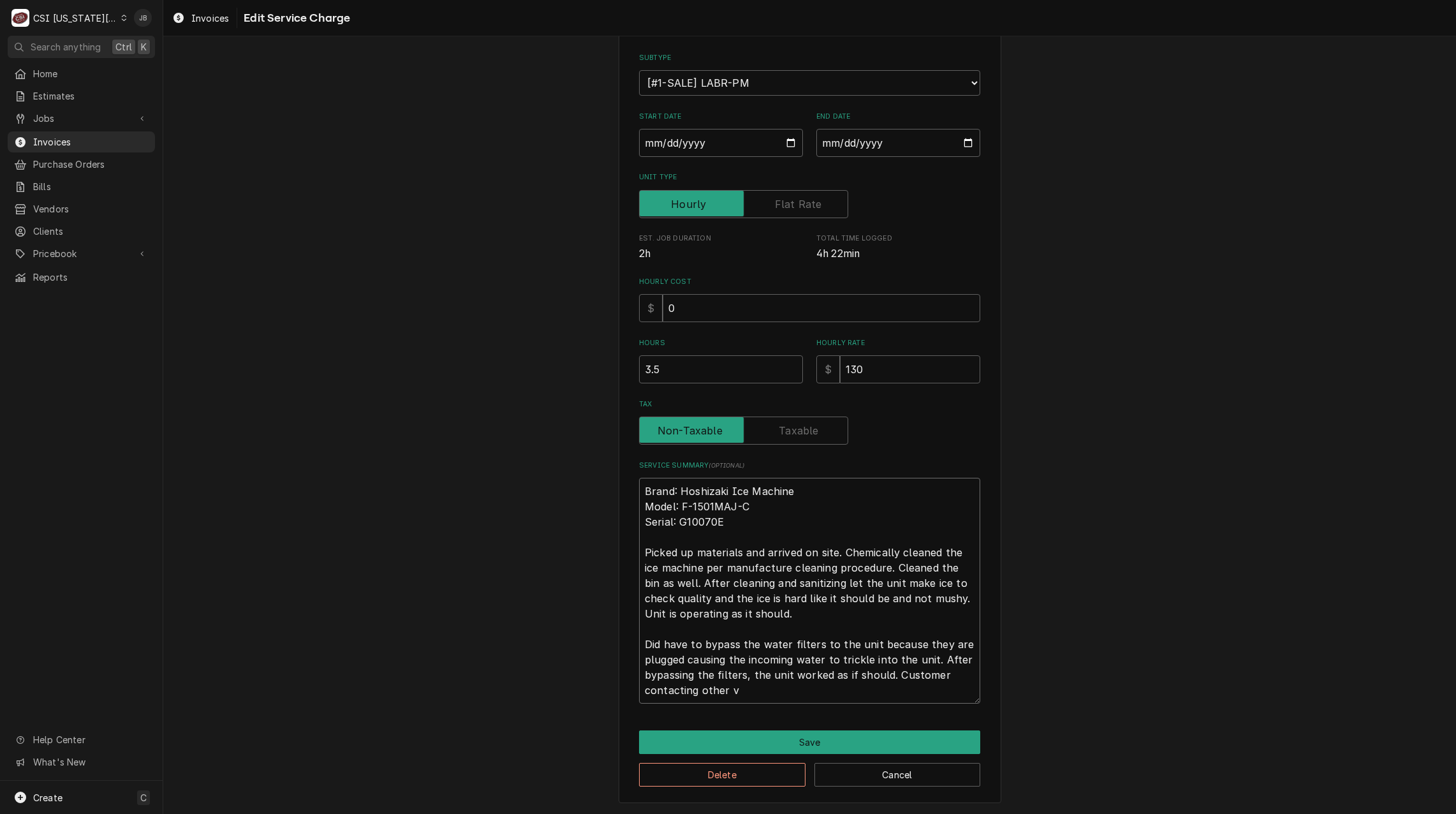
type textarea "Brand: Hoshizaki Ice Machine Model: F-1501MAJ-C Serial: G10070E Picked up mater…"
type textarea "x"
type textarea "Brand: Hoshizaki Ice Machine Model: F-1501MAJ-C Serial: G10070E Picked up mater…"
type textarea "x"
type textarea "Brand: Hoshizaki Ice Machine Model: F-1501MAJ-C Serial: G10070E Picked up mater…"
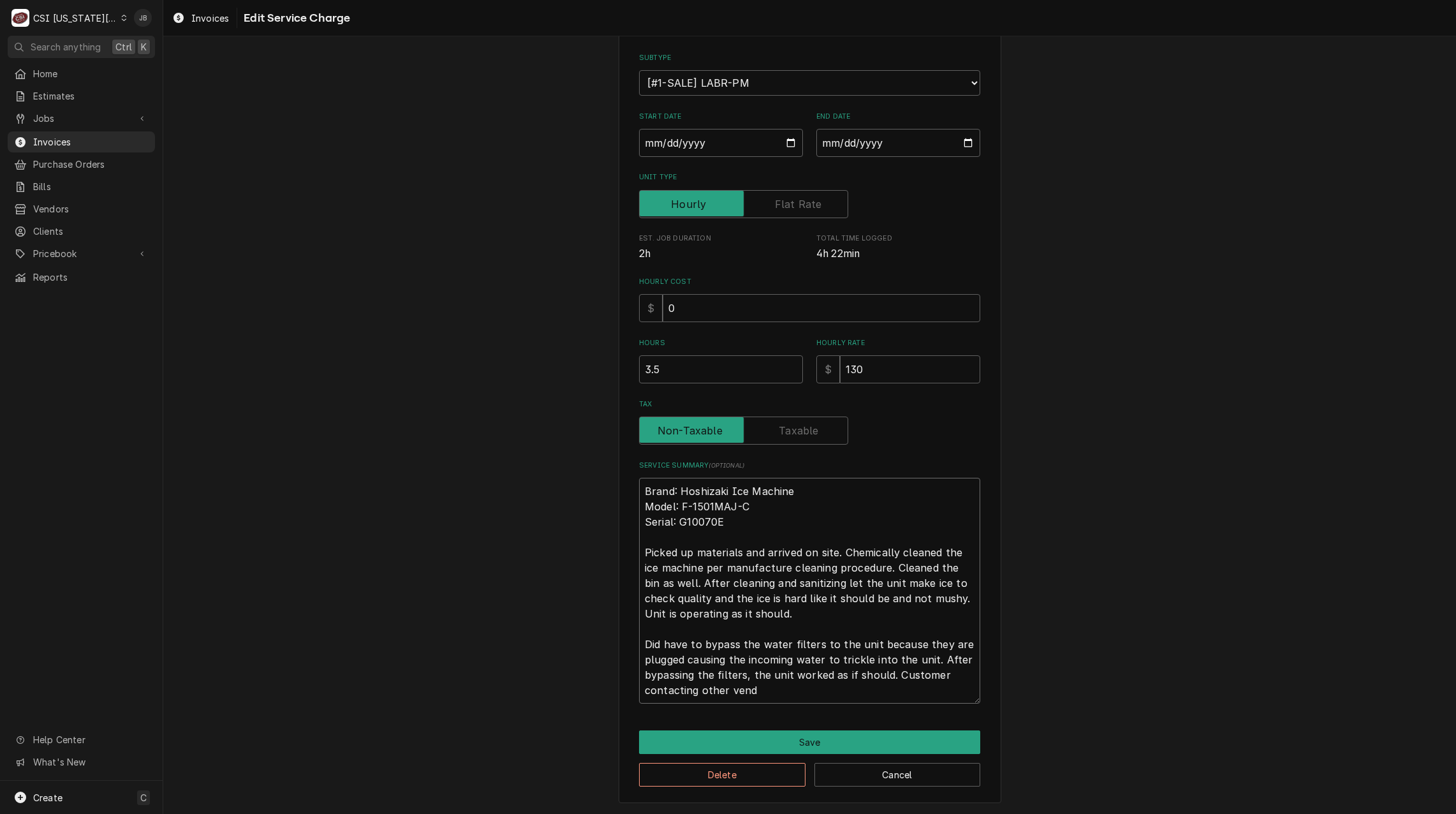
type textarea "x"
type textarea "Brand: Hoshizaki Ice Machine Model: F-1501MAJ-C Serial: G10070E Picked up mater…"
type textarea "x"
type textarea "Brand: Hoshizaki Ice Machine Model: F-1501MAJ-C Serial: G10070E Picked up mater…"
type textarea "x"
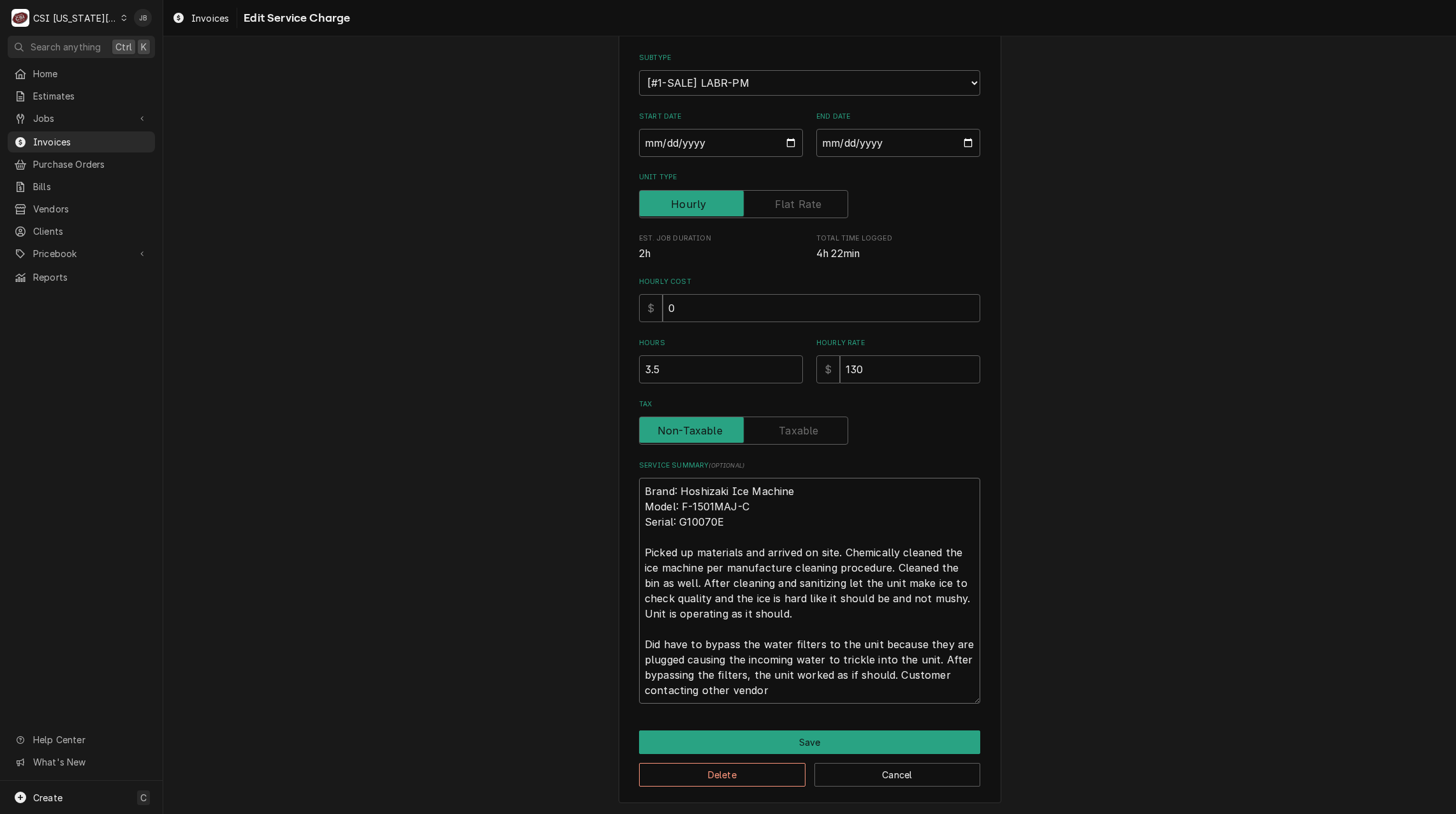
type textarea "Brand: Hoshizaki Ice Machine Model: F-1501MAJ-C Serial: G10070E Picked up mater…"
type textarea "x"
type textarea "Brand: Hoshizaki Ice Machine Model: F-1501MAJ-C Serial: G10070E Picked up mater…"
type textarea "x"
type textarea "Brand: Hoshizaki Ice Machine Model: F-1501MAJ-C Serial: G10070E Picked up mater…"
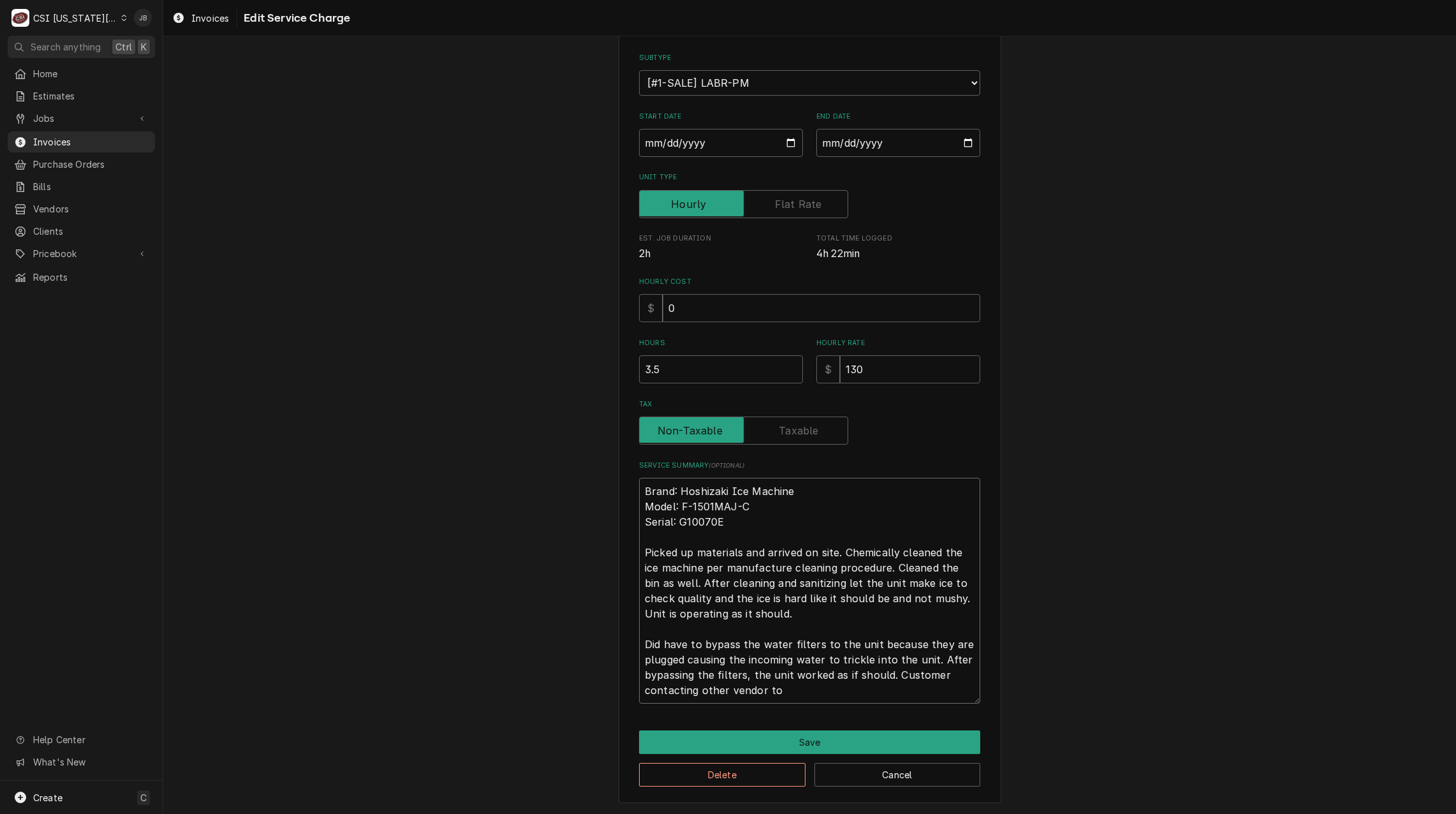
type textarea "x"
type textarea "Brand: Hoshizaki Ice Machine Model: F-1501MAJ-C Serial: G10070E Picked up mater…"
type textarea "x"
type textarea "Brand: Hoshizaki Ice Machine Model: F-1501MAJ-C Serial: G10070E Picked up mater…"
type textarea "x"
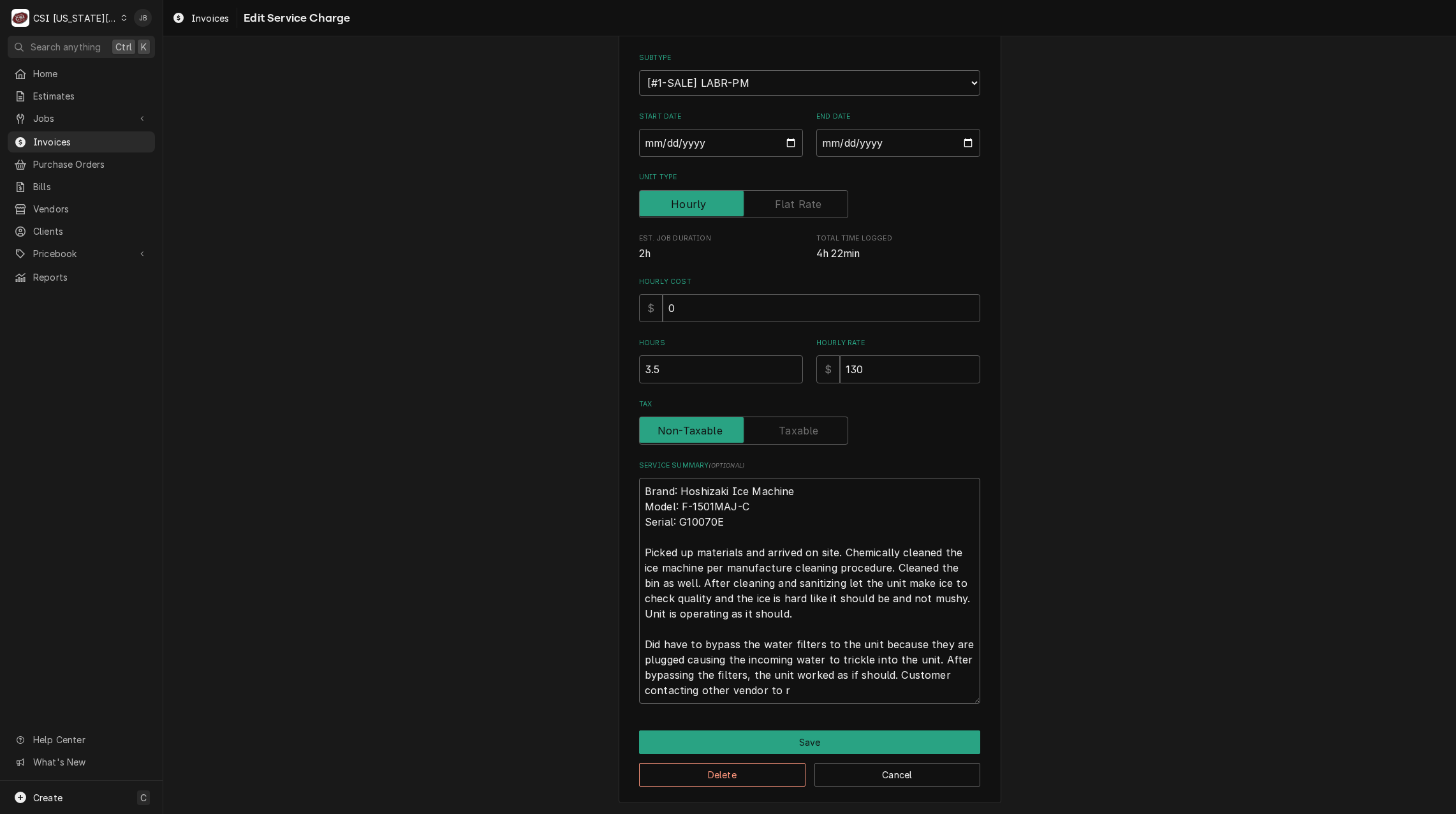
type textarea "Brand: Hoshizaki Ice Machine Model: F-1501MAJ-C Serial: G10070E Picked up mater…"
type textarea "x"
type textarea "Brand: Hoshizaki Ice Machine Model: F-1501MAJ-C Serial: G10070E Picked up mater…"
type textarea "x"
type textarea "Brand: Hoshizaki Ice Machine Model: F-1501MAJ-C Serial: G10070E Picked up mater…"
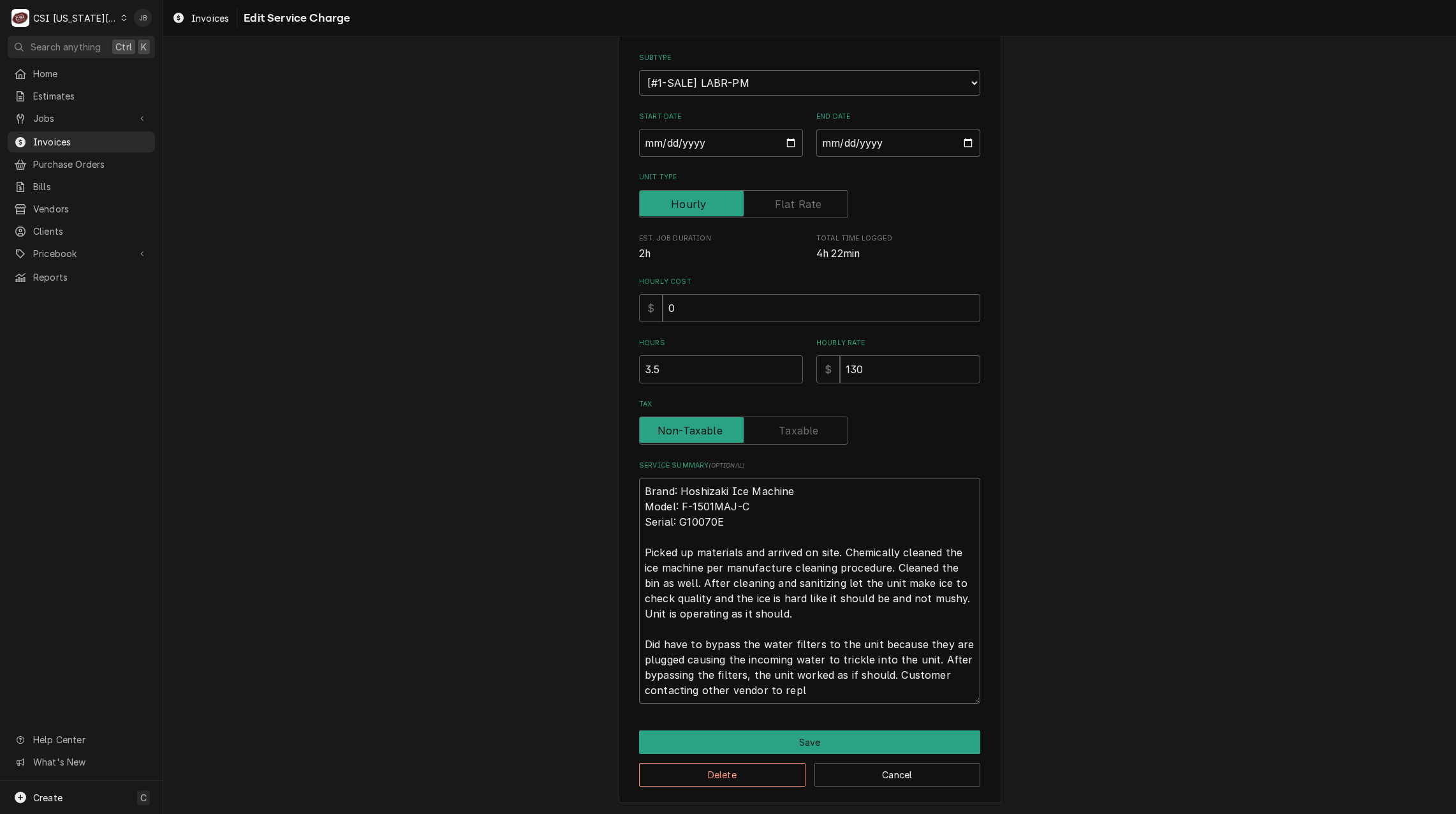
type textarea "x"
type textarea "Brand: Hoshizaki Ice Machine Model: F-1501MAJ-C Serial: G10070E Picked up mater…"
type textarea "x"
type textarea "Brand: Hoshizaki Ice Machine Model: F-1501MAJ-C Serial: G10070E Picked up mater…"
type textarea "x"
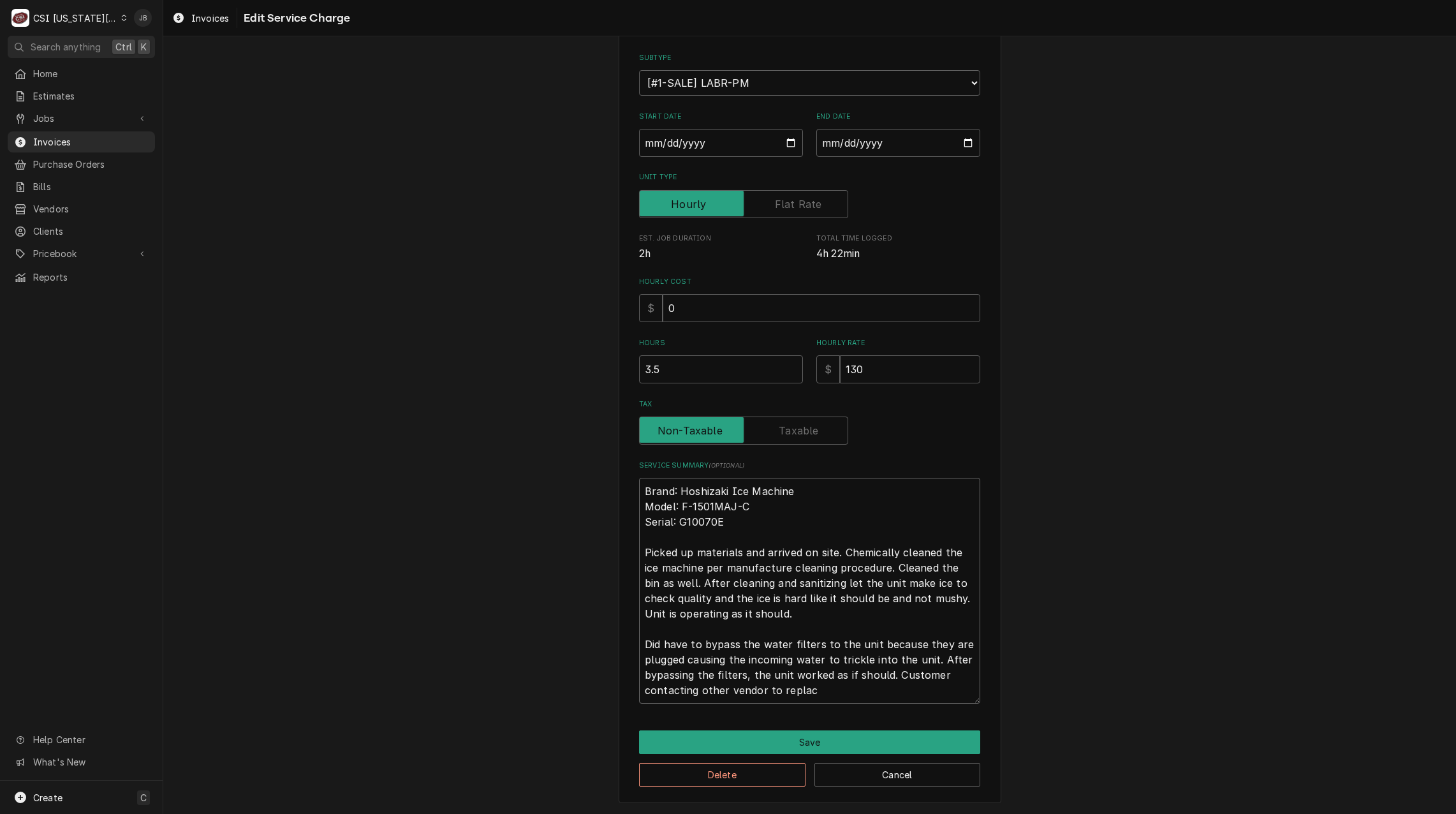
type textarea "Brand: Hoshizaki Ice Machine Model: F-1501MAJ-C Serial: G10070E Picked up mater…"
type textarea "x"
type textarea "Brand: Hoshizaki Ice Machine Model: F-1501MAJ-C Serial: G10070E Picked up mater…"
type textarea "x"
type textarea "Brand: Hoshizaki Ice Machine Model: F-1501MAJ-C Serial: G10070E Picked up mater…"
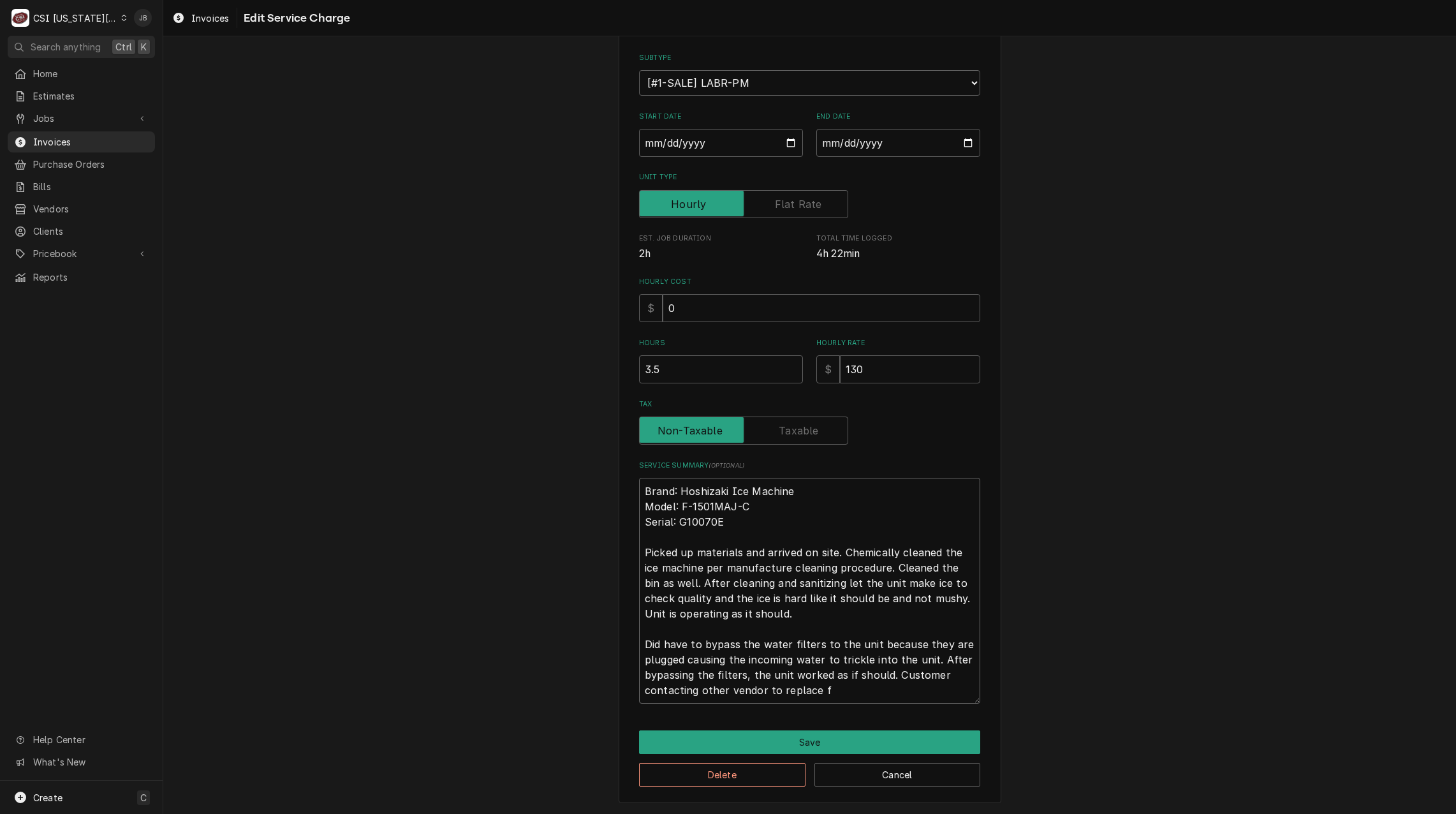
type textarea "x"
type textarea "Brand: Hoshizaki Ice Machine Model: F-1501MAJ-C Serial: G10070E Picked up mater…"
type textarea "x"
type textarea "Brand: Hoshizaki Ice Machine Model: F-1501MAJ-C Serial: G10070E Picked up mater…"
type textarea "x"
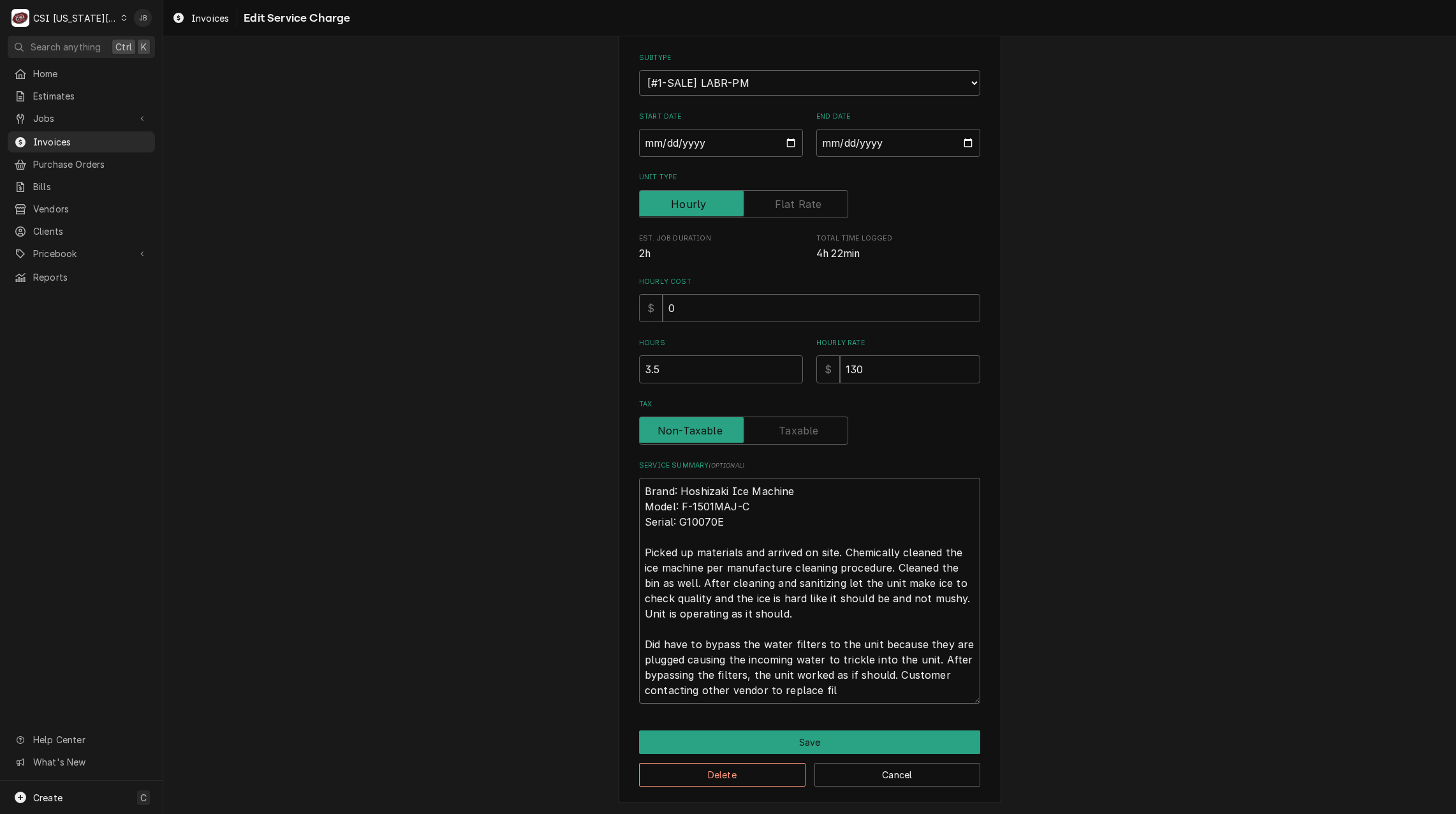
type textarea "Brand: Hoshizaki Ice Machine Model: F-1501MAJ-C Serial: G10070E Picked up mater…"
type textarea "x"
type textarea "Brand: Hoshizaki Ice Machine Model: F-1501MAJ-C Serial: G10070E Picked up mater…"
type textarea "x"
type textarea "Brand: Hoshizaki Ice Machine Model: F-1501MAJ-C Serial: G10070E Picked up mater…"
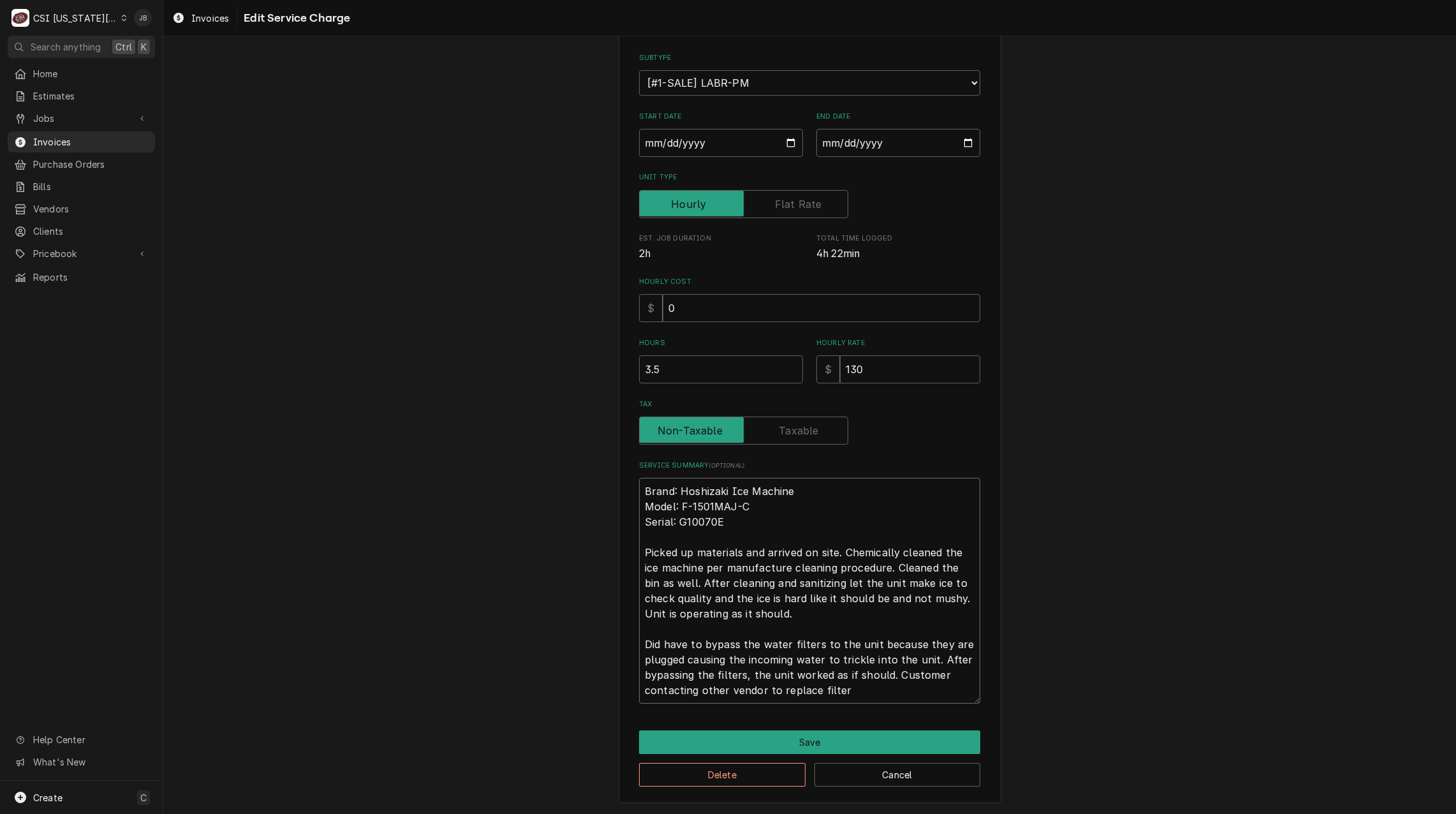
type textarea "x"
type textarea "Brand: Hoshizaki Ice Machine Model: F-1501MAJ-C Serial: G10070E Picked up mater…"
type textarea "x"
type textarea "Brand: Hoshizaki Ice Machine Model: F-1501MAJ-C Serial: G10070E Picked up mater…"
click at [870, 734] on button "Save" at bounding box center [810, 742] width 341 height 24
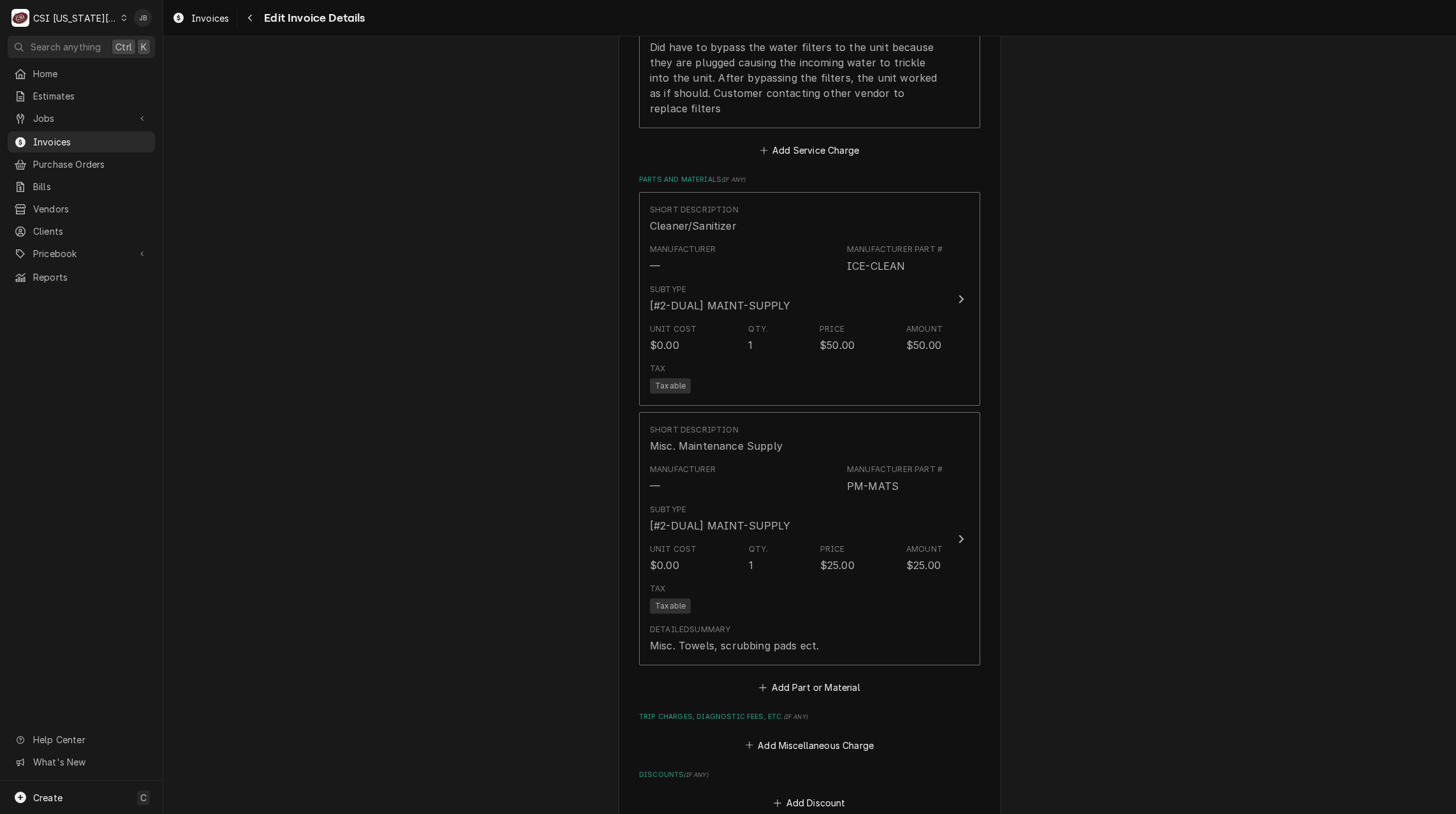
scroll to position [1643, 0]
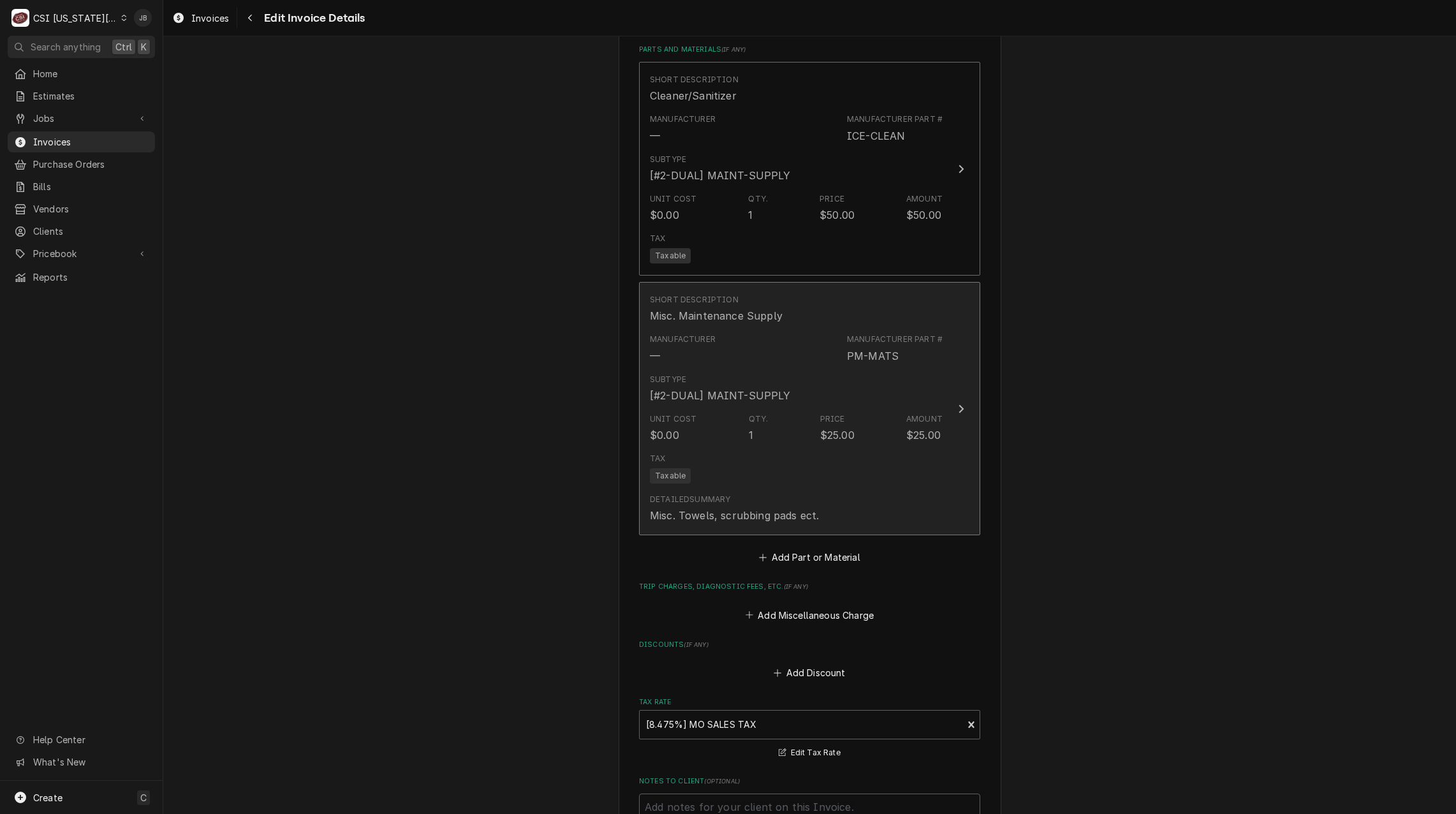
click at [776, 423] on div "Unit Cost $0.00 Qty. 1 Price $25.00 Amount $25.00" at bounding box center [796, 428] width 293 height 40
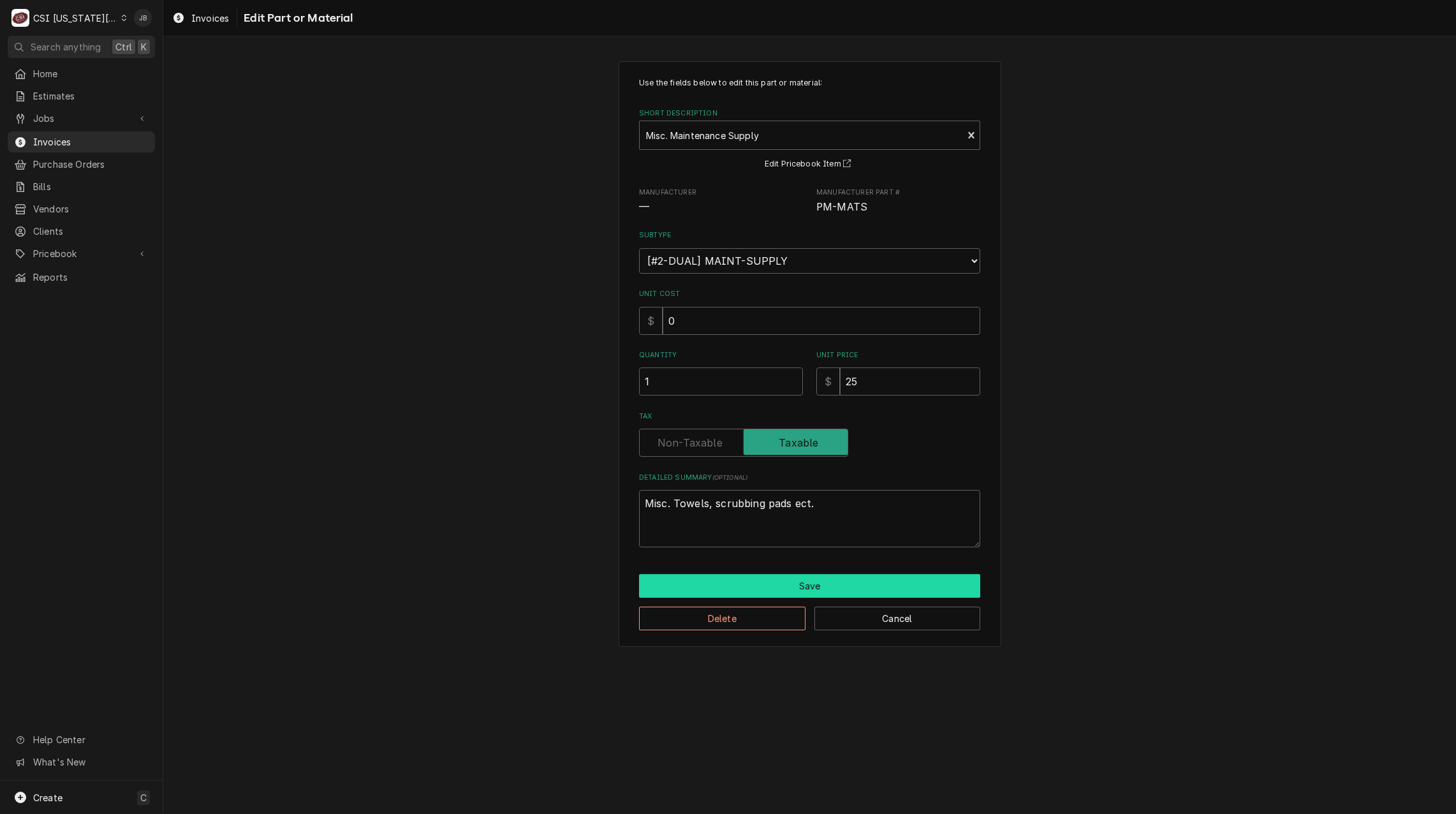
click at [778, 581] on button "Save" at bounding box center [810, 586] width 341 height 24
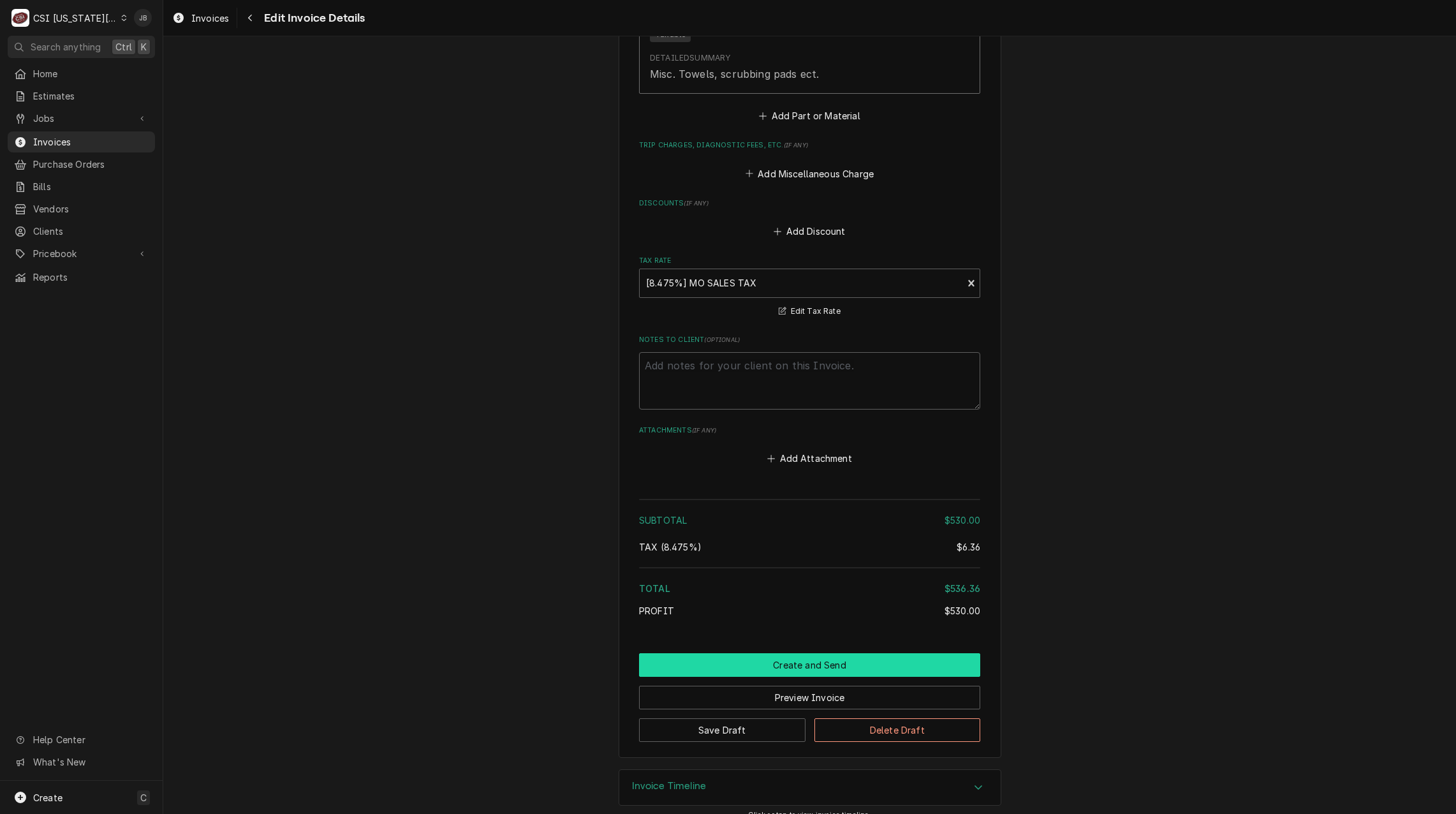
click at [782, 653] on button "Create and Send" at bounding box center [810, 665] width 341 height 24
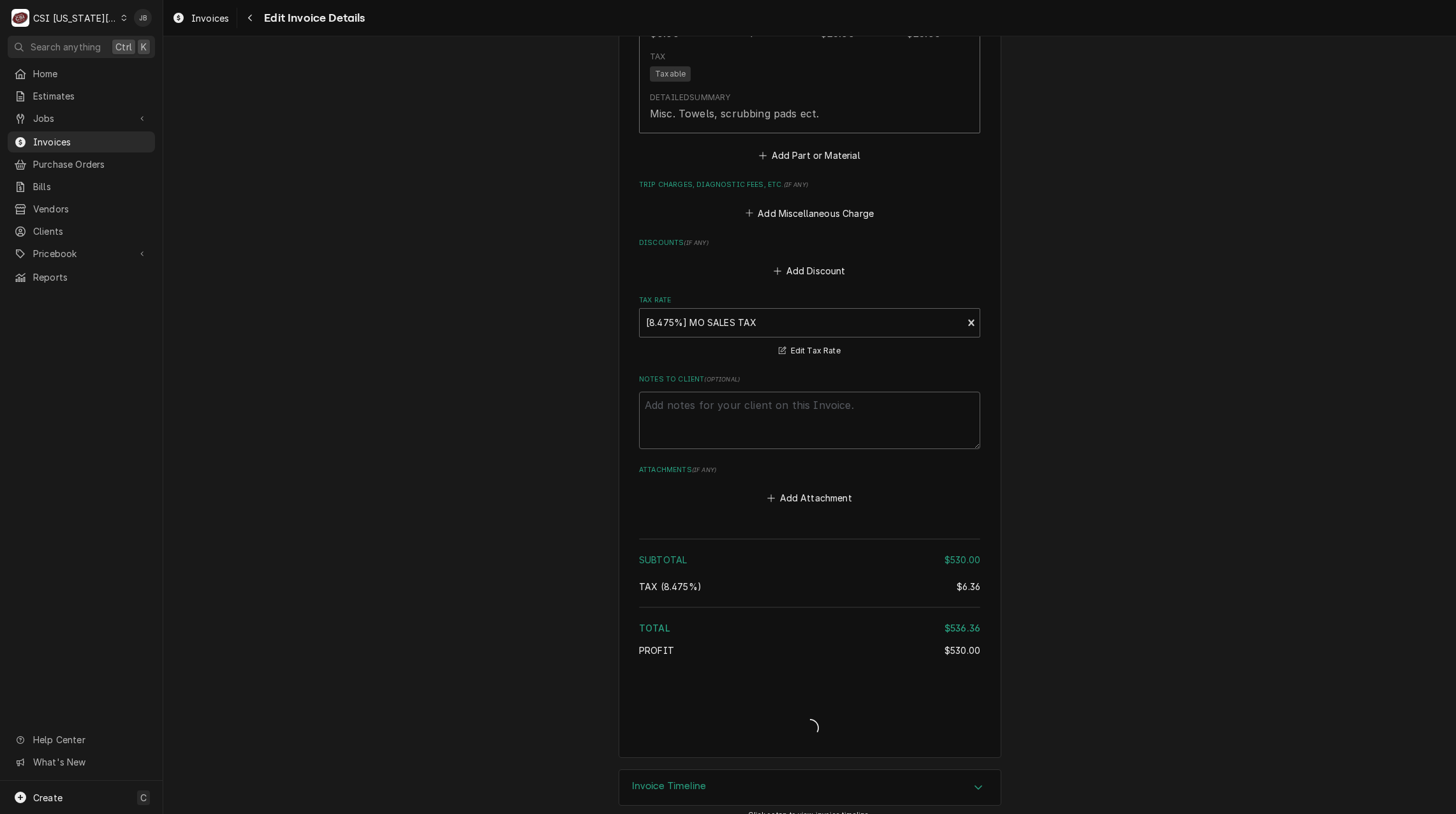
type textarea "x"
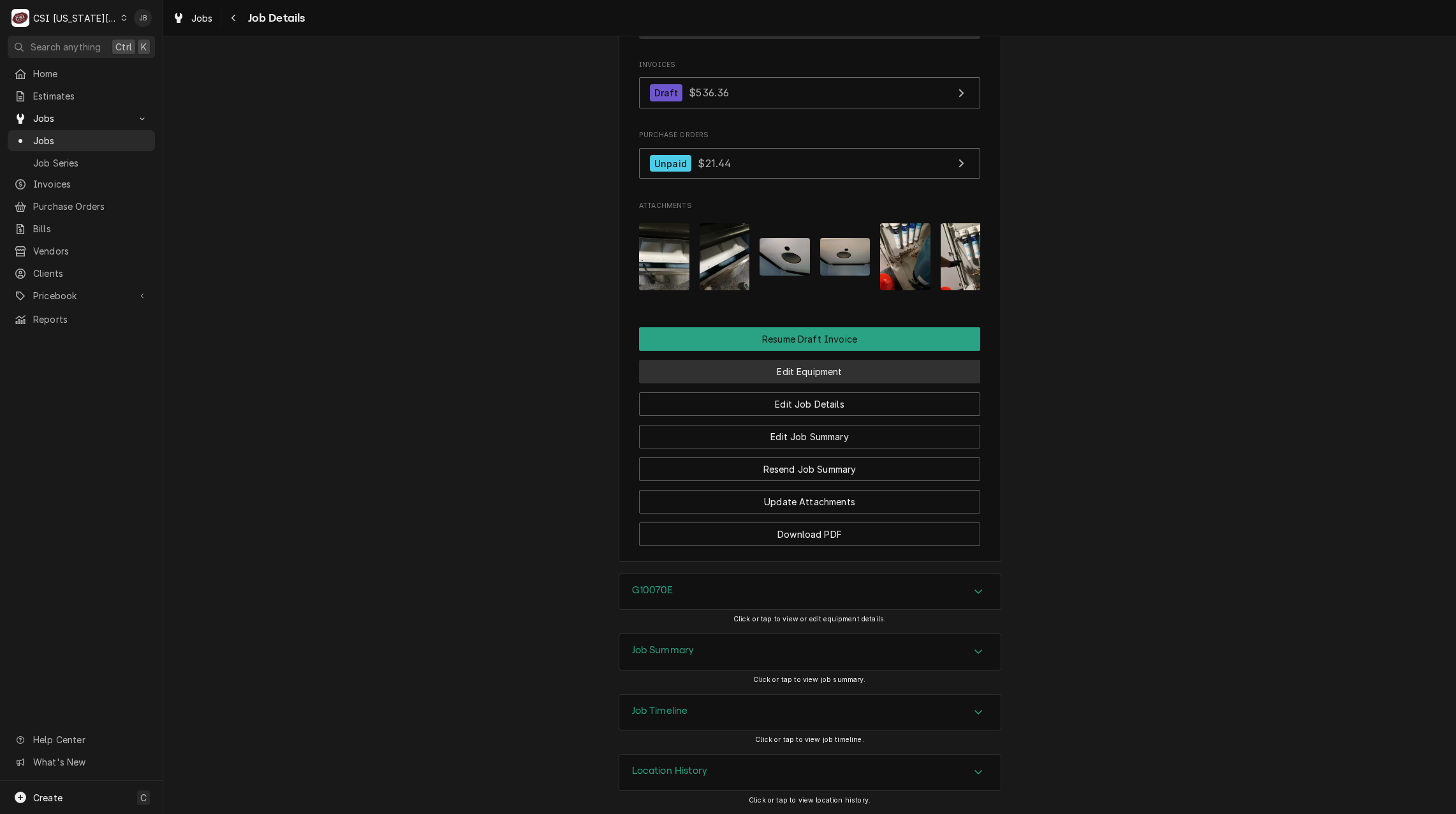
scroll to position [1262, 0]
drag, startPoint x: 675, startPoint y: 654, endPoint x: 674, endPoint y: 633, distance: 21.0
click at [674, 654] on h3 "Job Summary" at bounding box center [663, 650] width 63 height 12
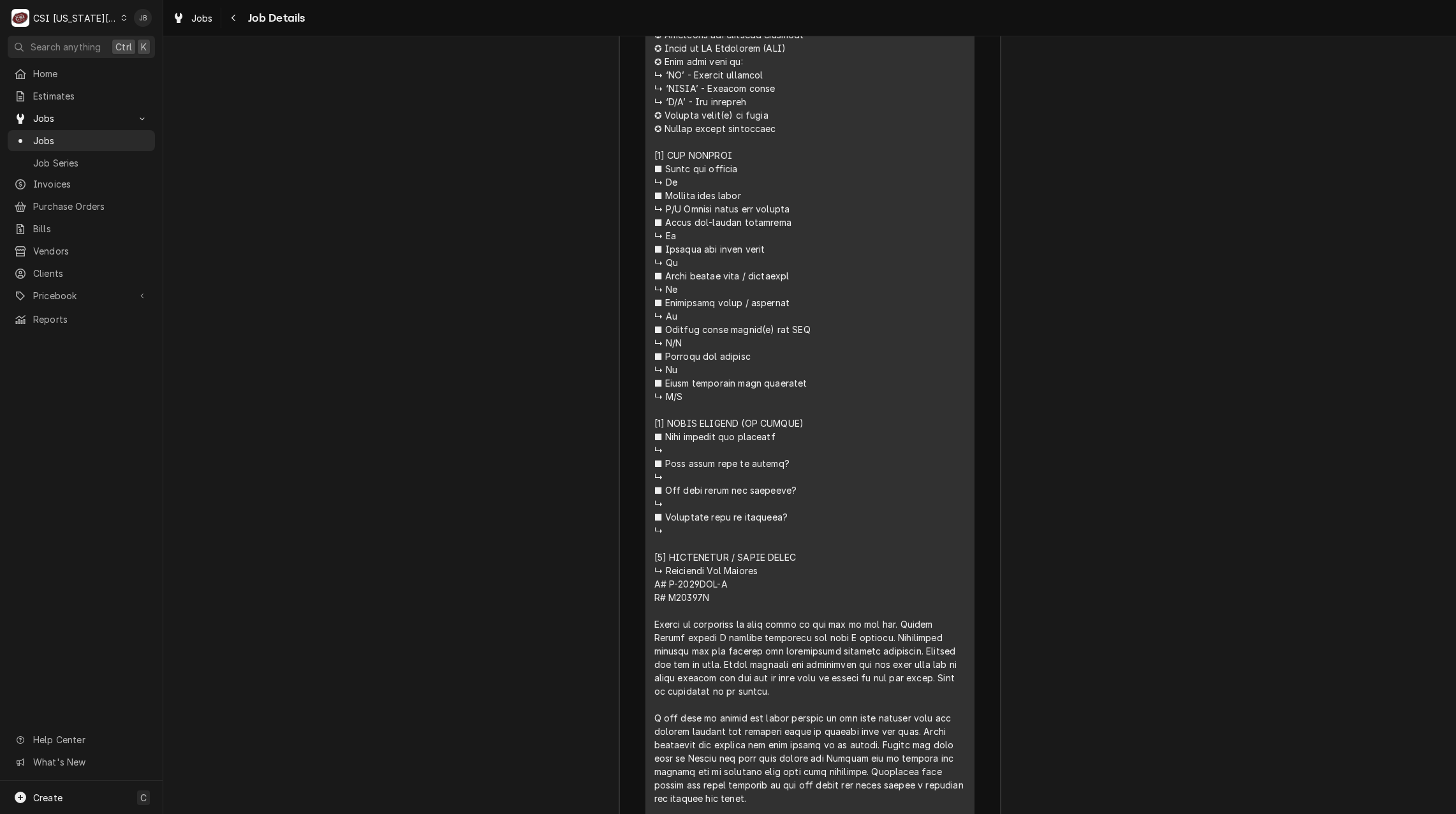
scroll to position [2729, 0]
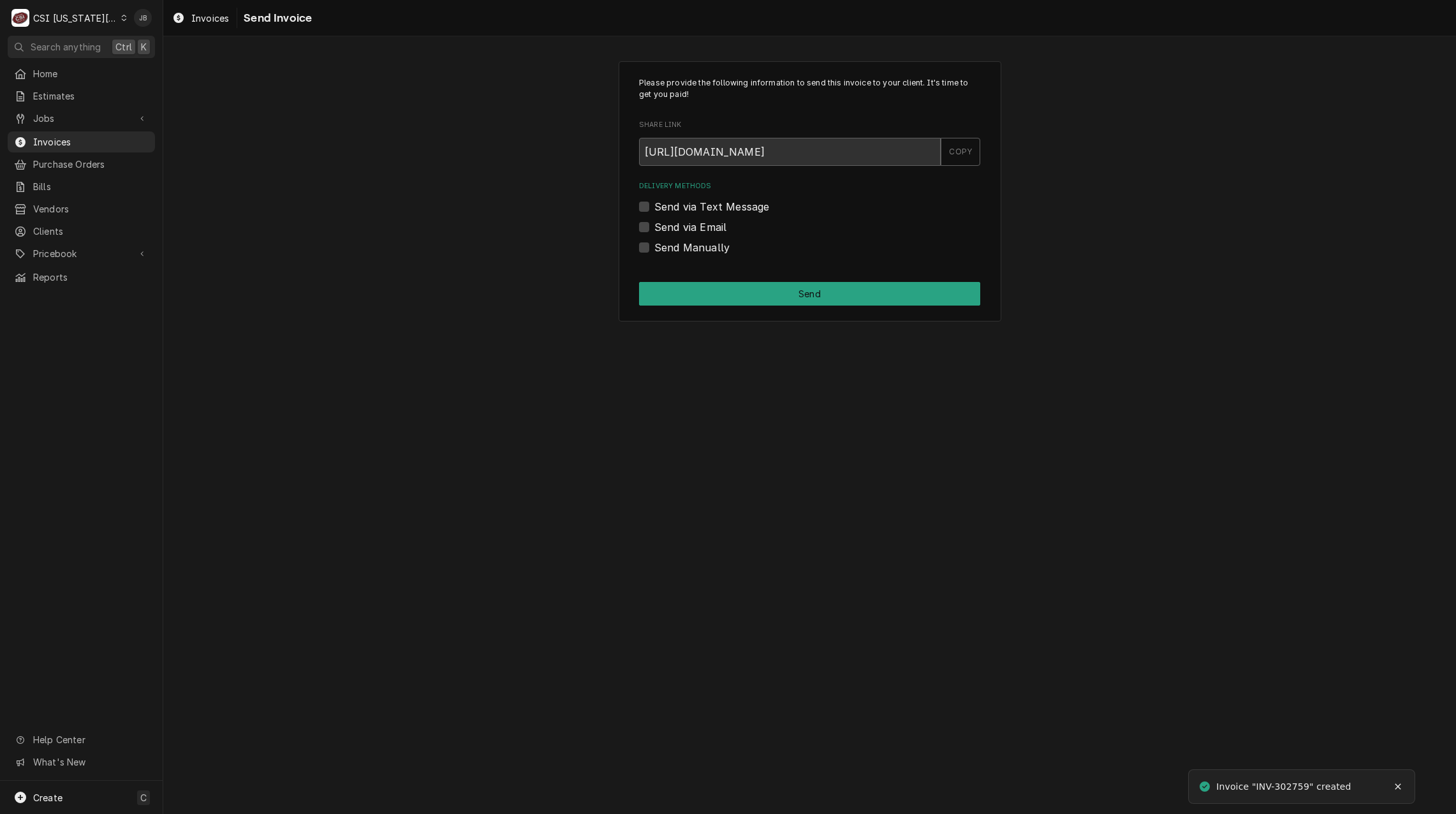
click at [702, 219] on label "Send via Email" at bounding box center [691, 227] width 72 height 16
click at [702, 219] on input "Send via Email" at bounding box center [825, 233] width 341 height 28
checkbox input "true"
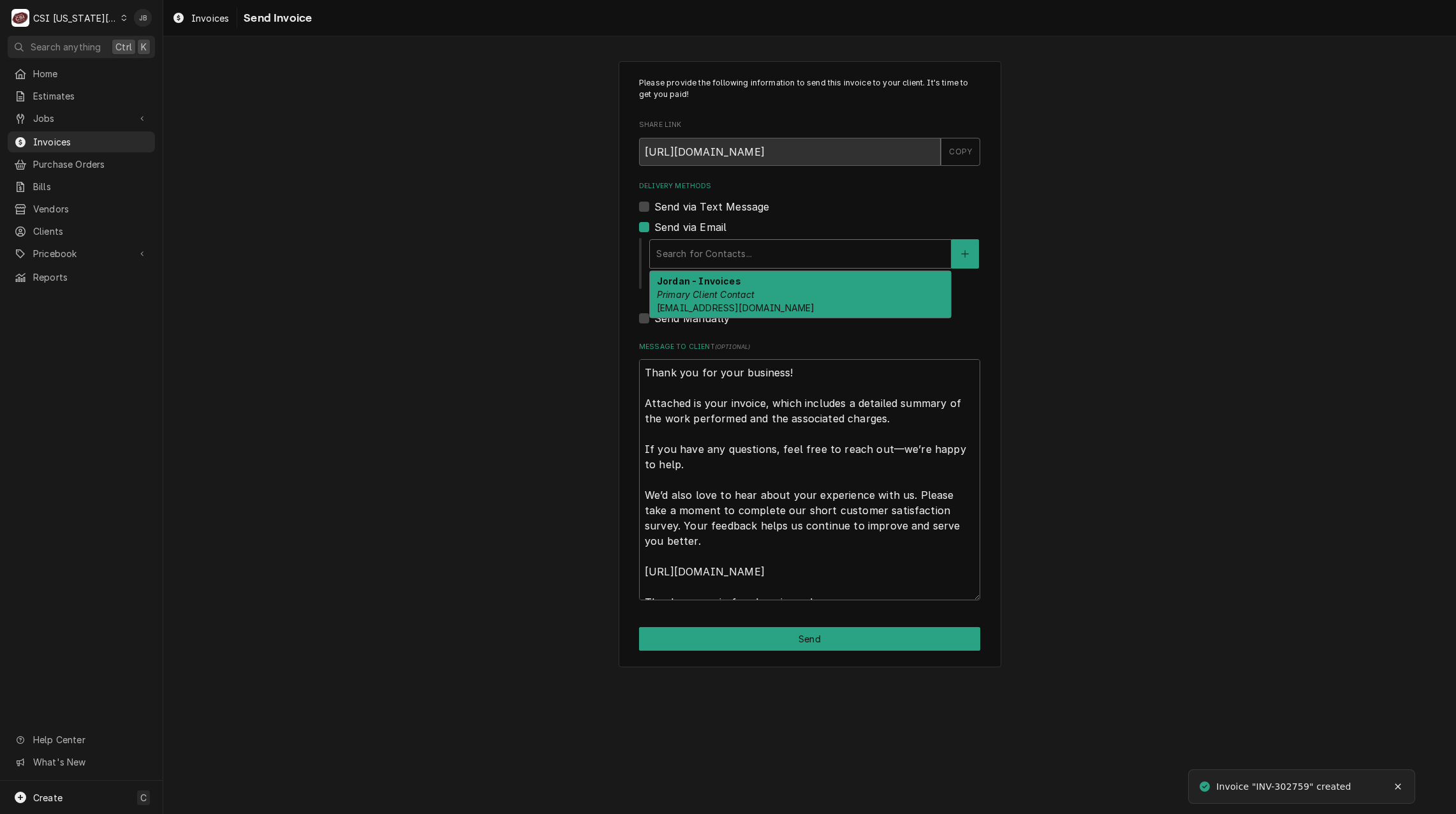
click at [717, 240] on div "Search for Contacts..." at bounding box center [801, 254] width 301 height 28
click at [732, 295] on em "Primary Client Contact" at bounding box center [705, 294] width 98 height 11
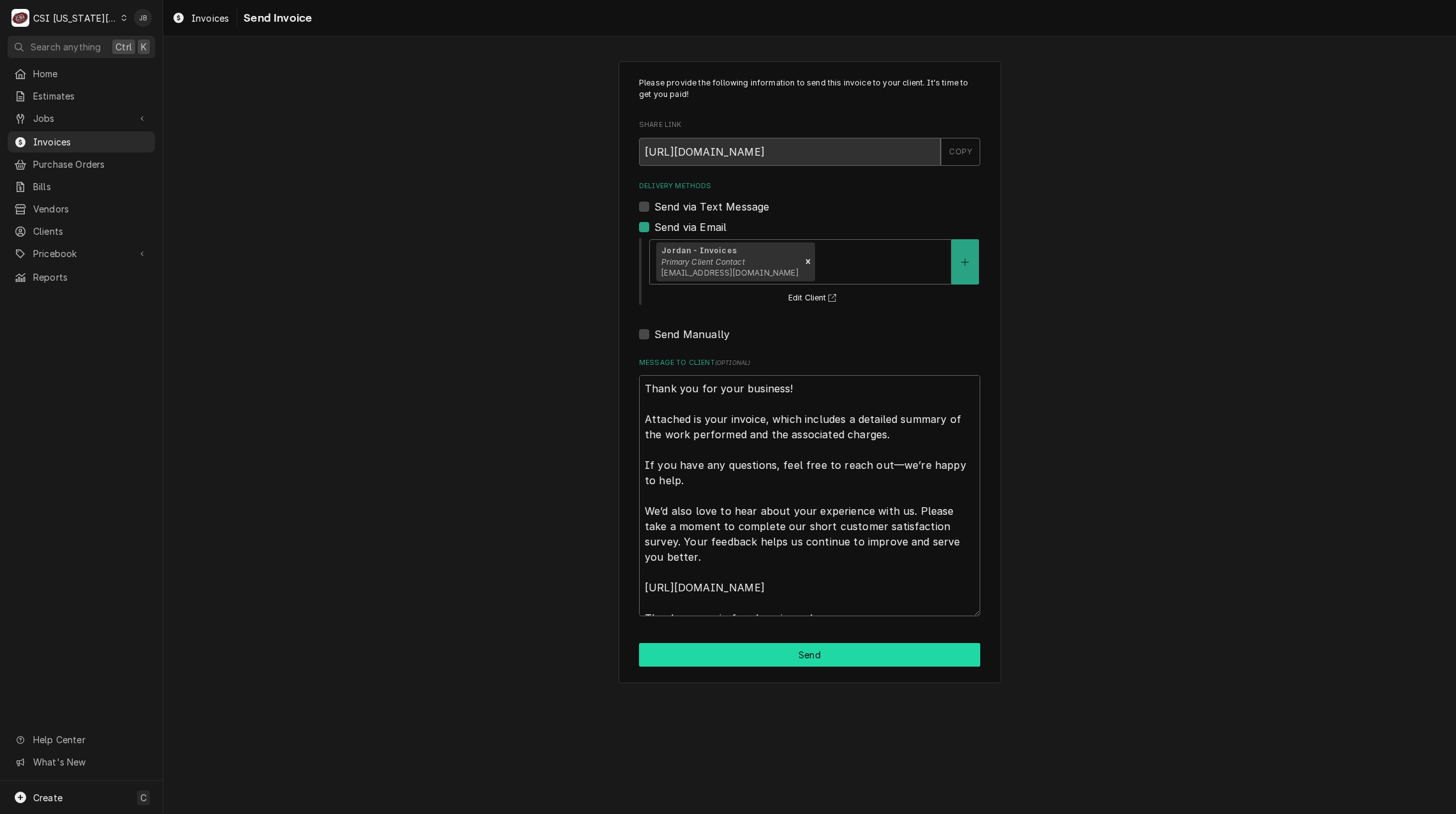
click at [723, 650] on button "Send" at bounding box center [810, 654] width 341 height 24
type textarea "x"
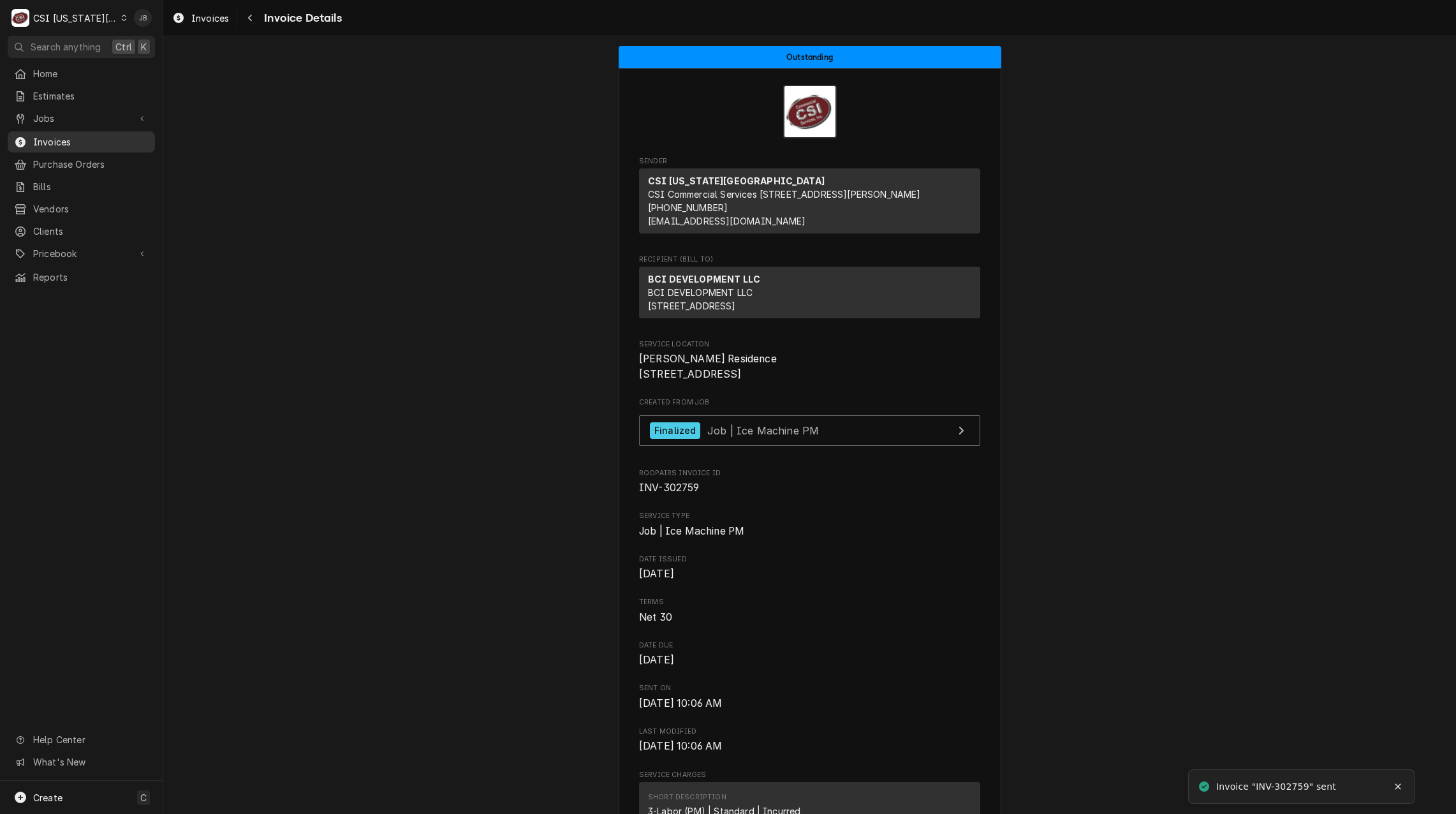
click at [103, 136] on span "Invoices" at bounding box center [91, 142] width 115 height 13
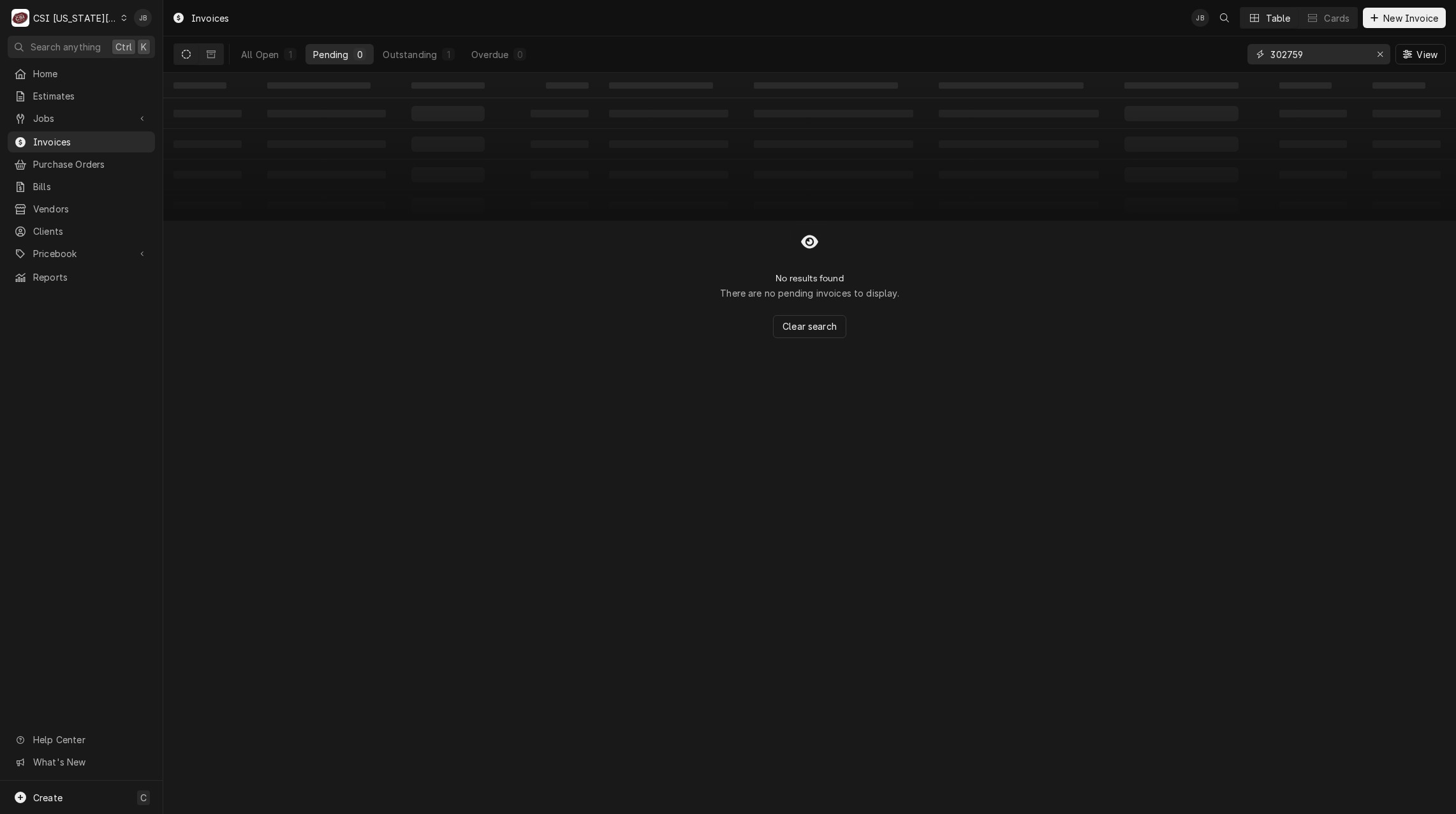
click at [1319, 56] on input "302759" at bounding box center [1319, 55] width 96 height 21
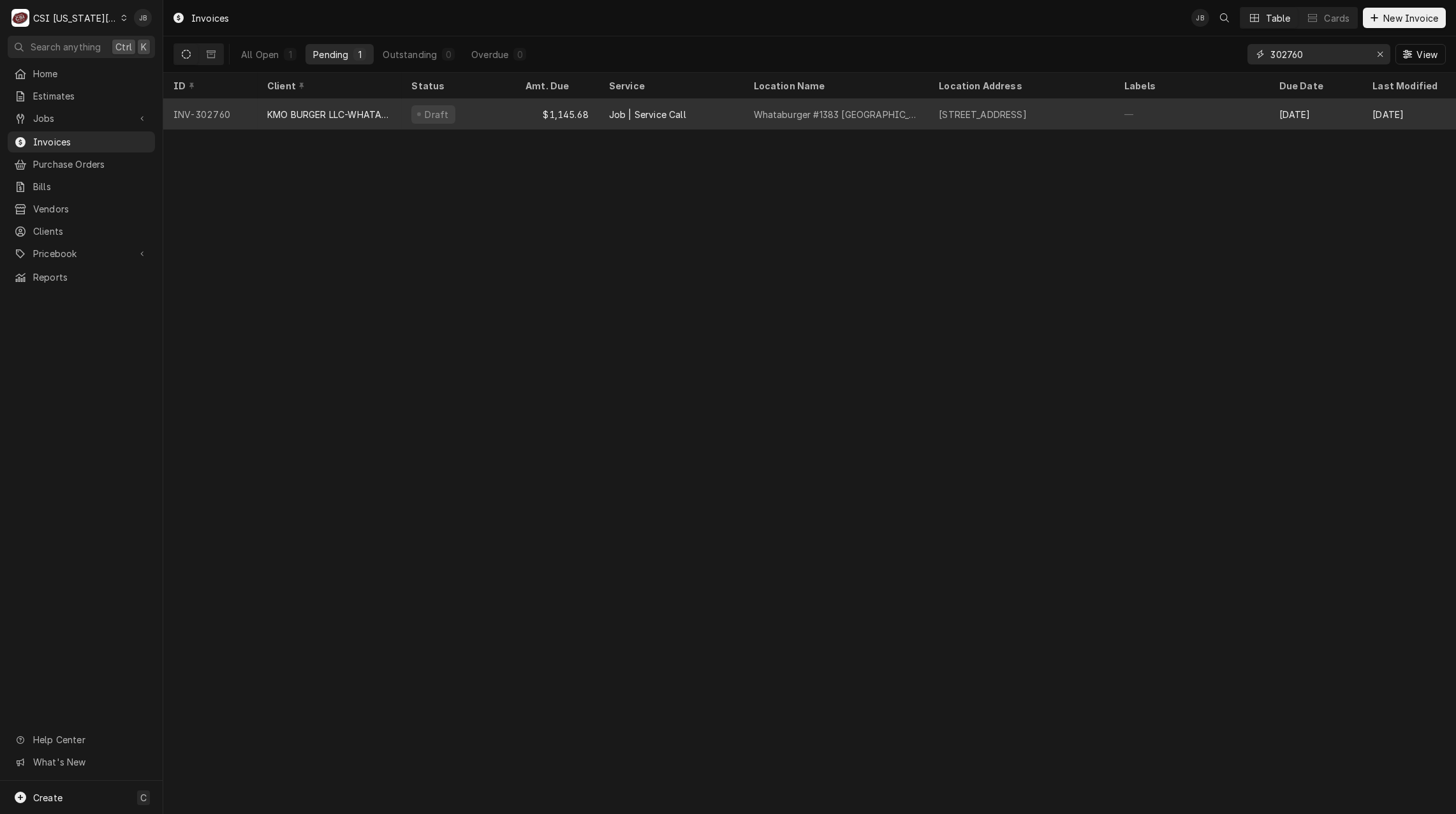
type input "302760"
click at [638, 111] on div "Job | Service Call" at bounding box center [648, 114] width 77 height 13
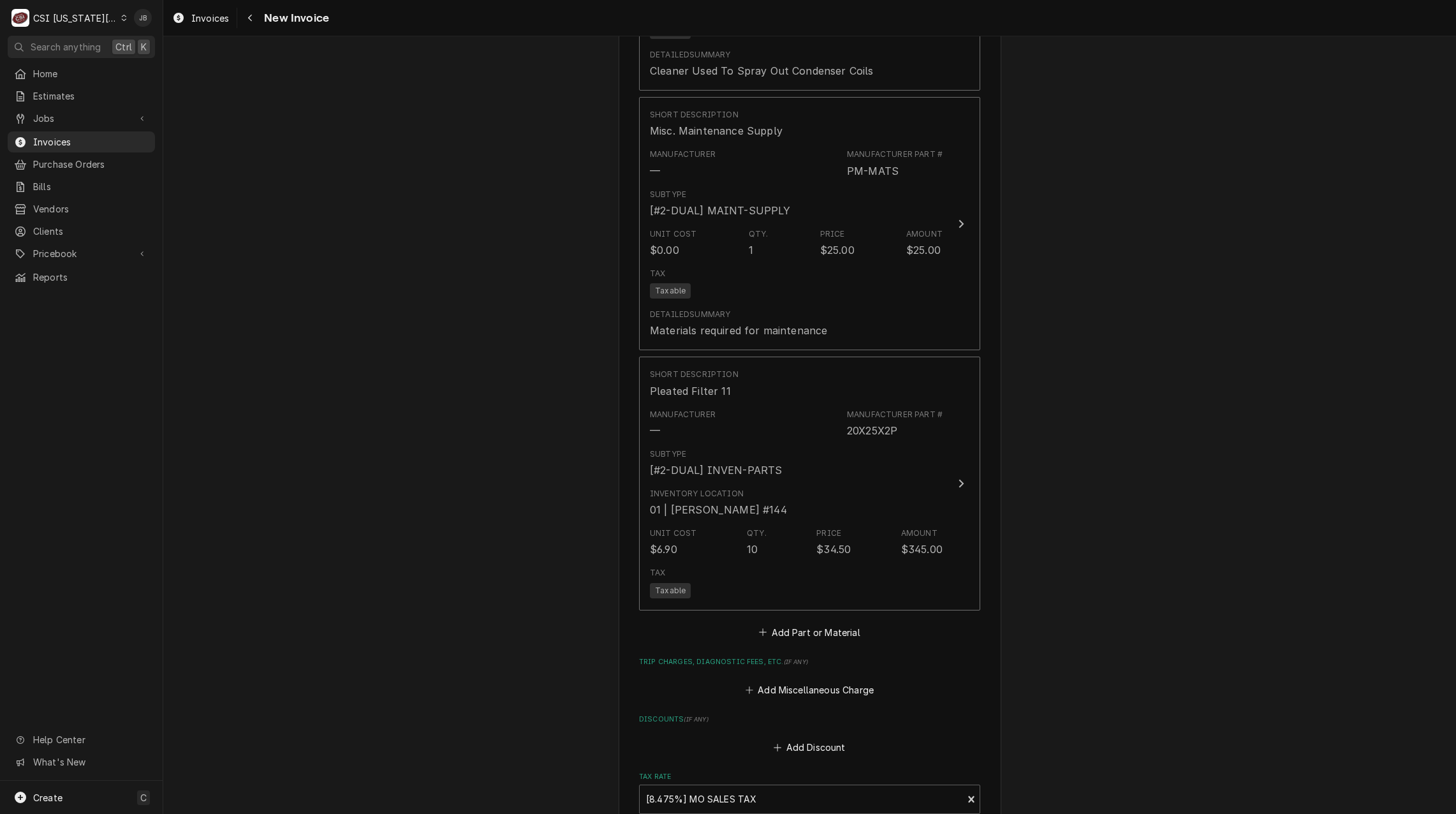
scroll to position [2041, 0]
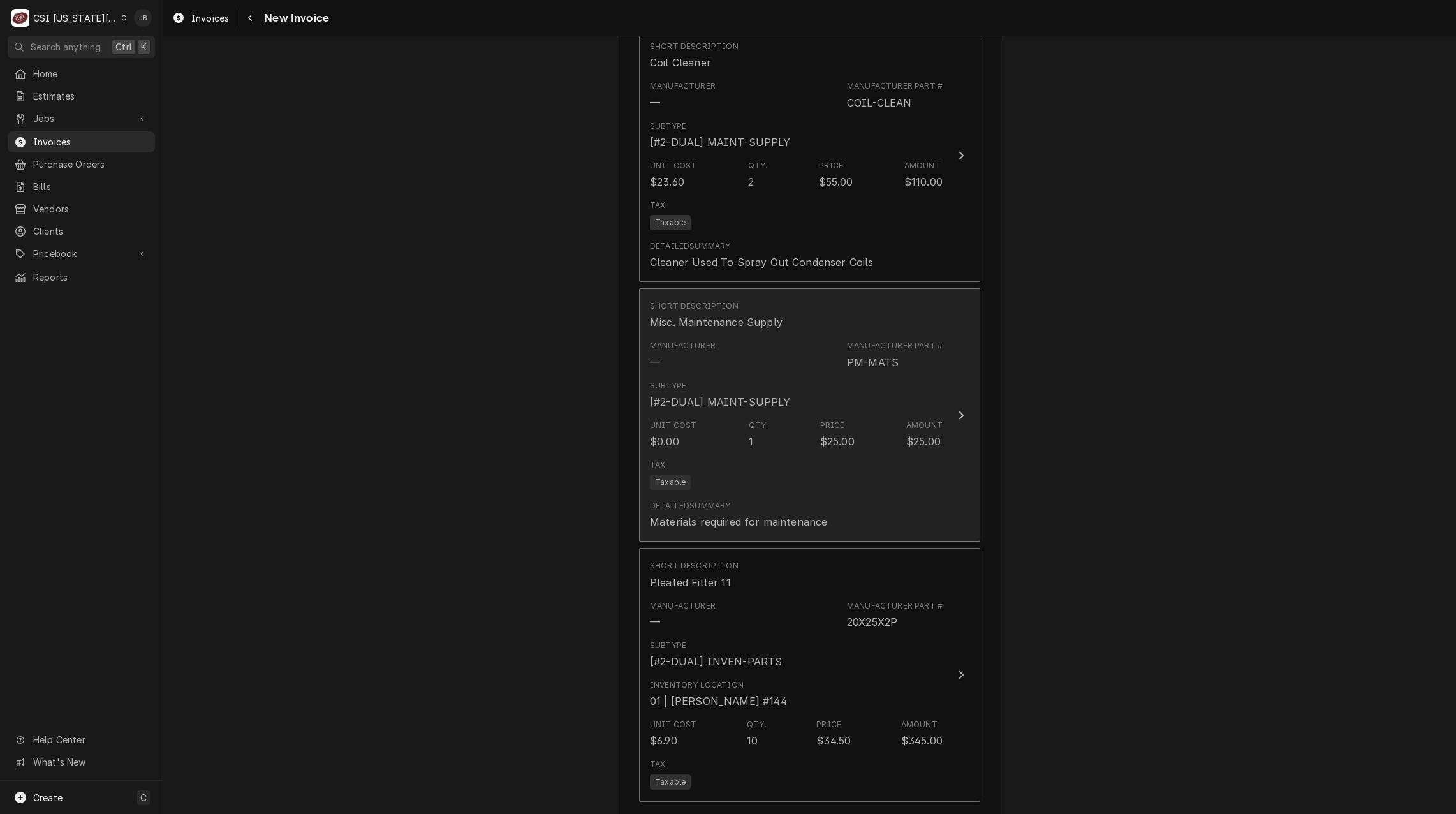
click at [764, 454] on div "Tax Taxable" at bounding box center [796, 474] width 293 height 41
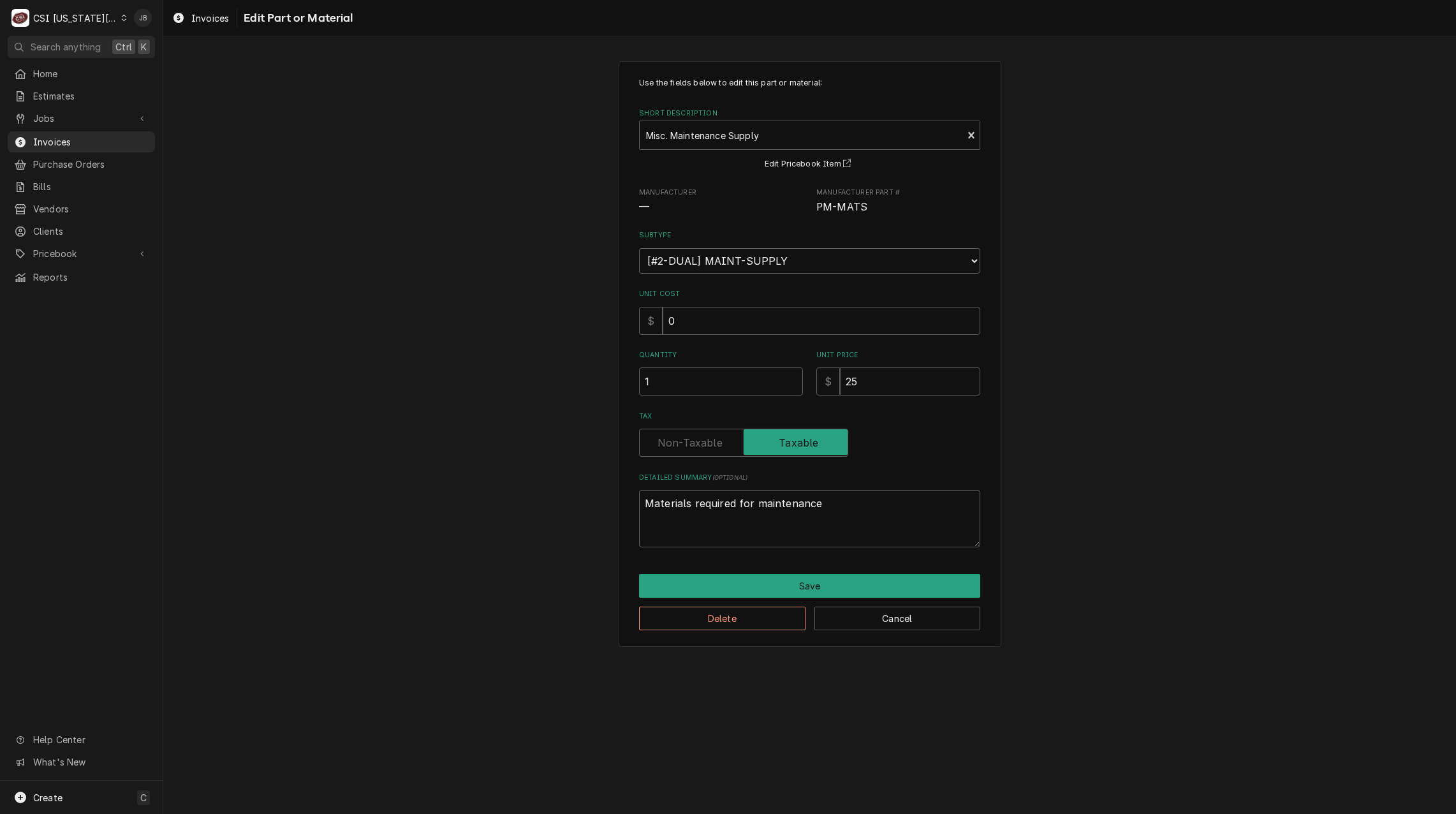
click at [690, 631] on div "Use the fields below to edit this part or material: Short Description Misc. Mai…" at bounding box center [810, 354] width 383 height 586
click at [691, 623] on button "Delete" at bounding box center [722, 618] width 166 height 24
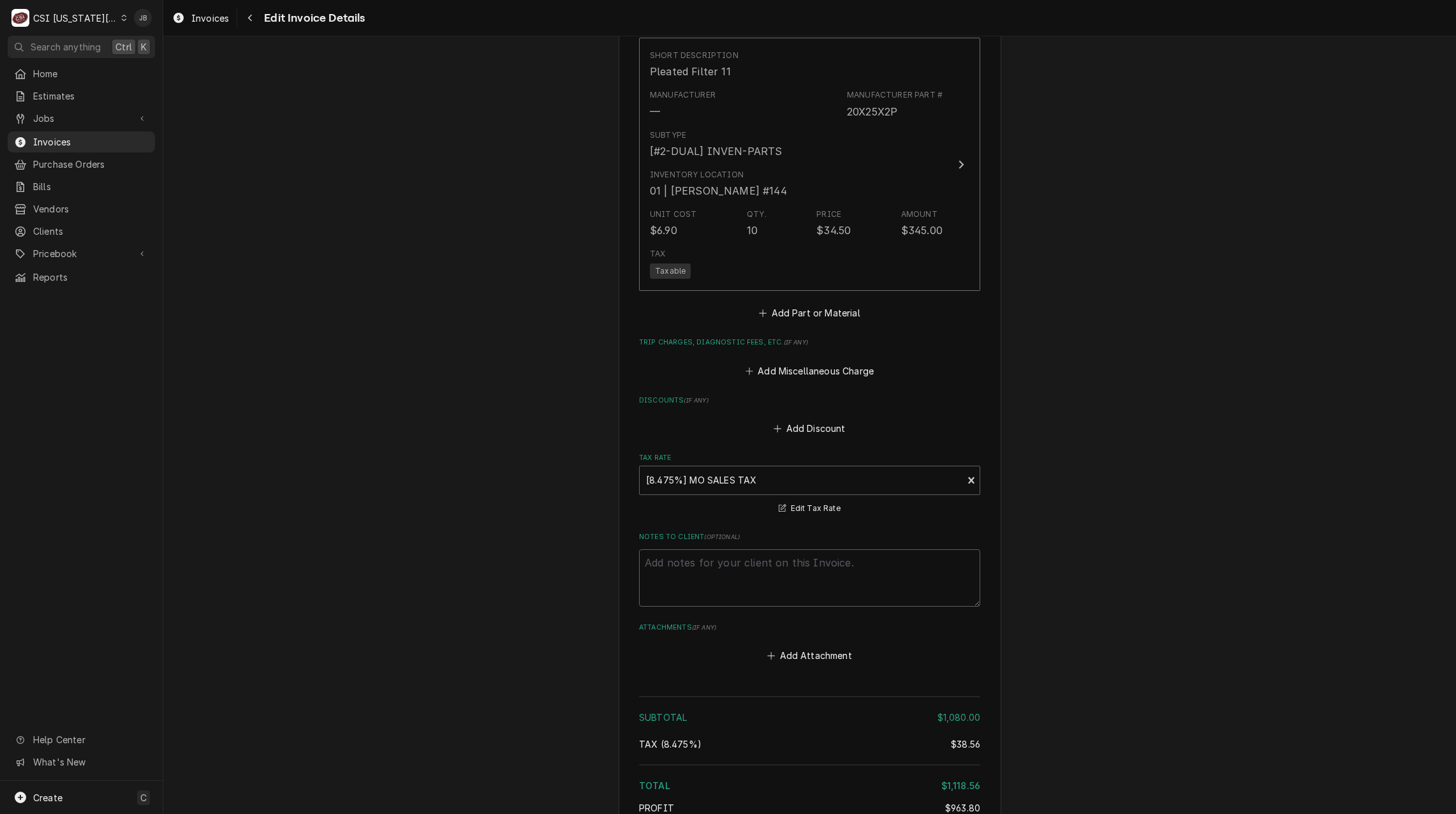
scroll to position [2443, 0]
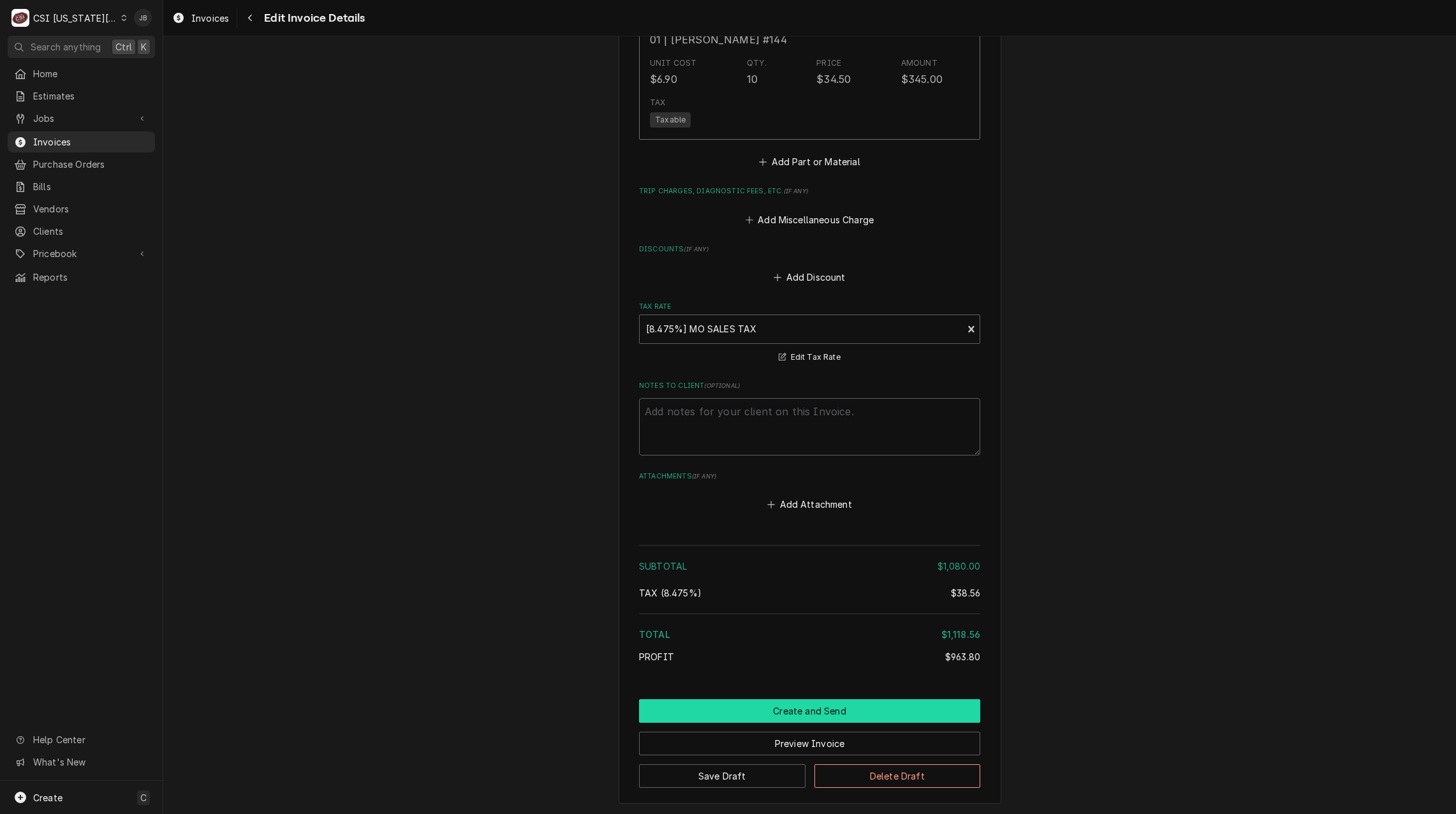
click at [731, 699] on button "Create and Send" at bounding box center [810, 711] width 341 height 24
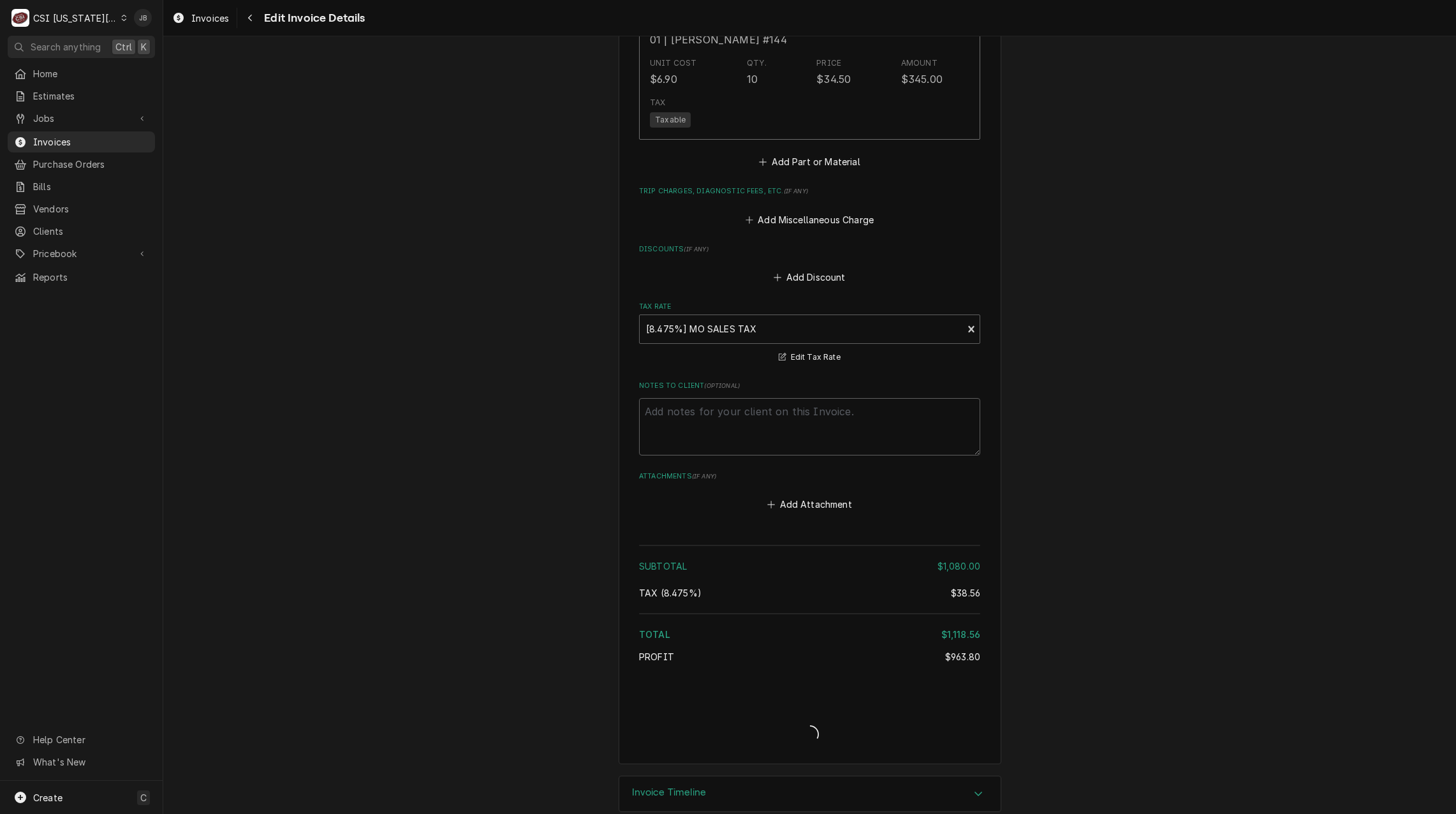
scroll to position [2404, 0]
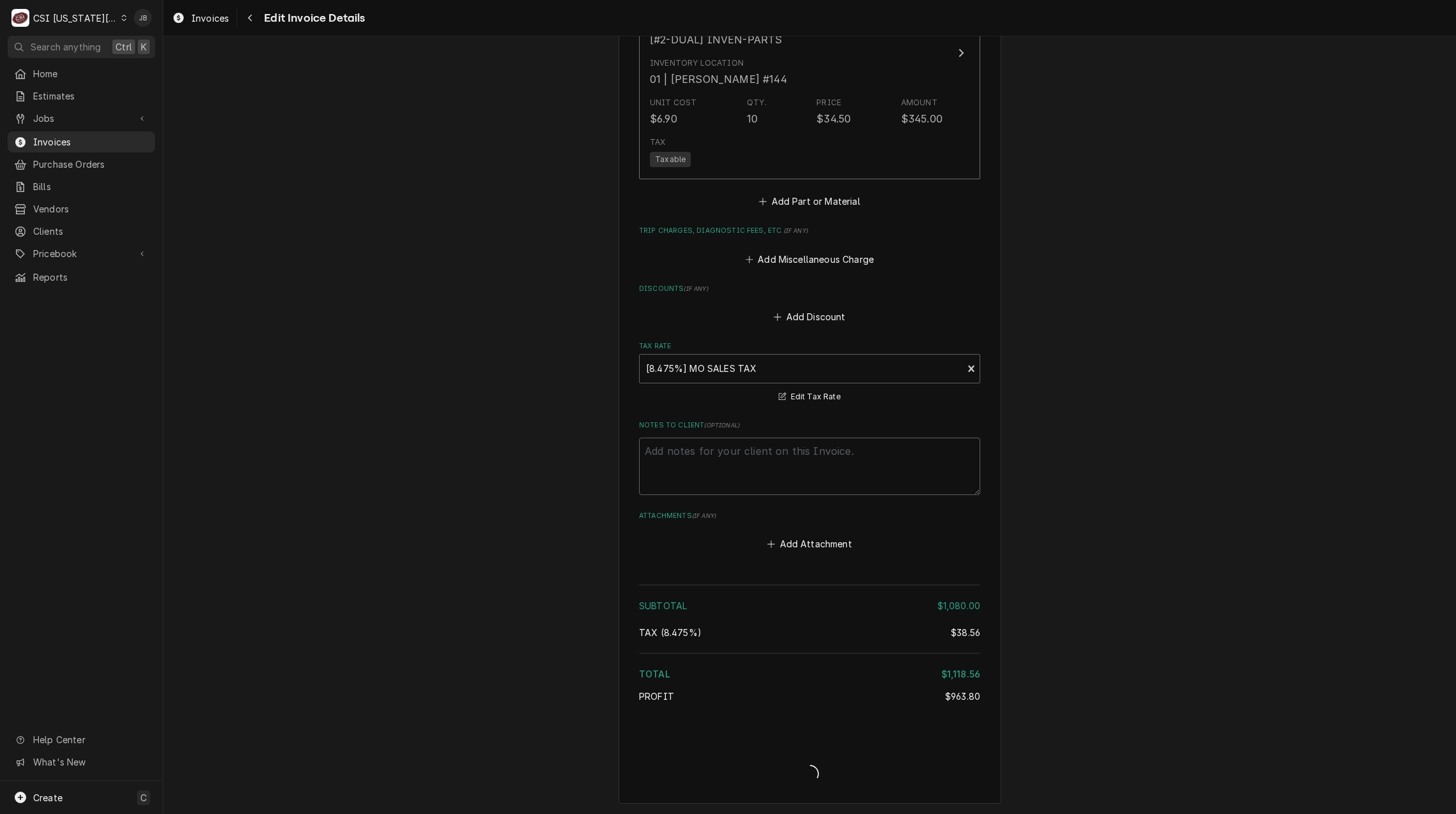
type textarea "x"
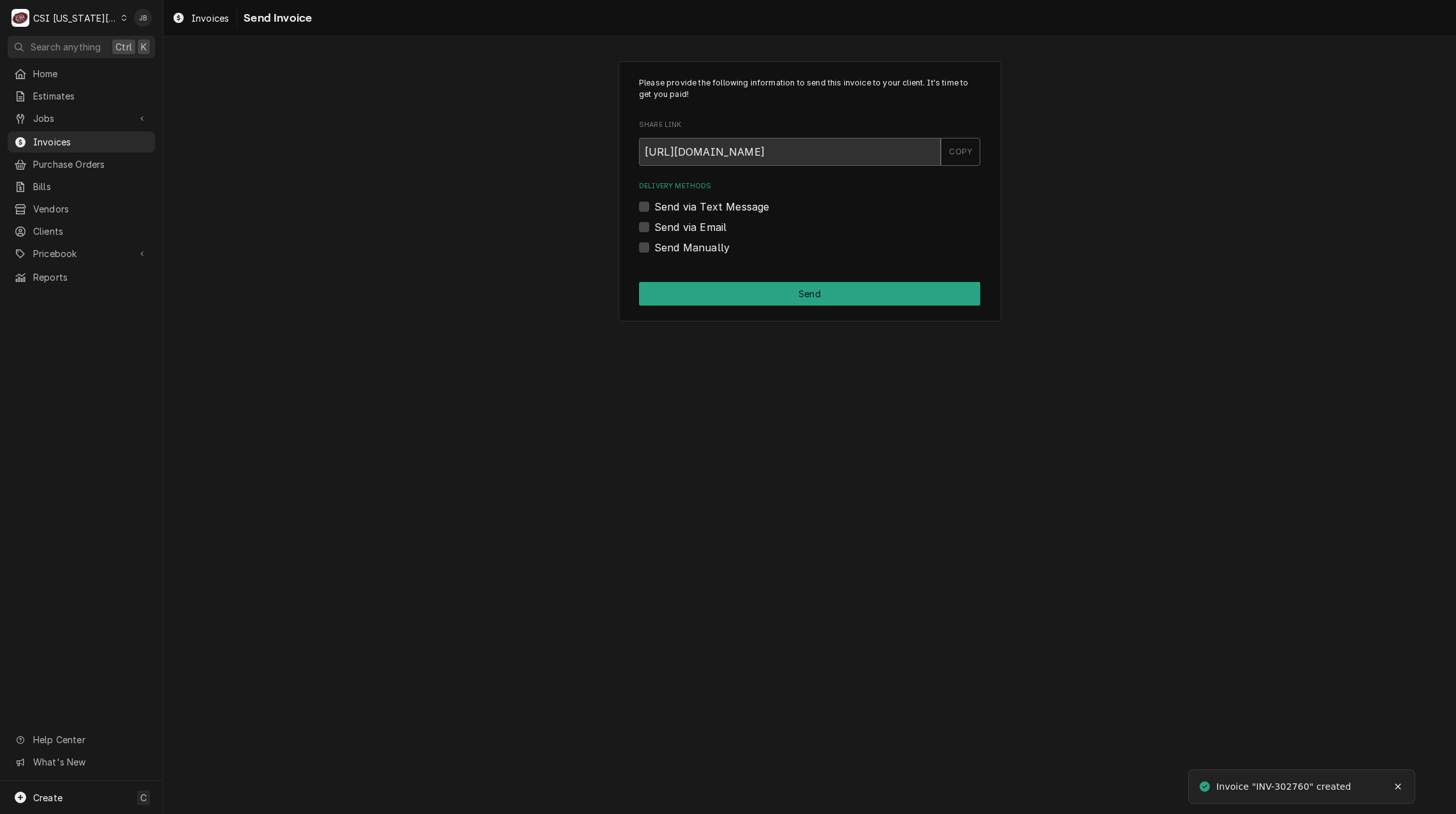
click at [675, 231] on label "Send via Email" at bounding box center [691, 227] width 72 height 16
click at [675, 231] on input "Send via Email" at bounding box center [825, 233] width 341 height 28
checkbox input "true"
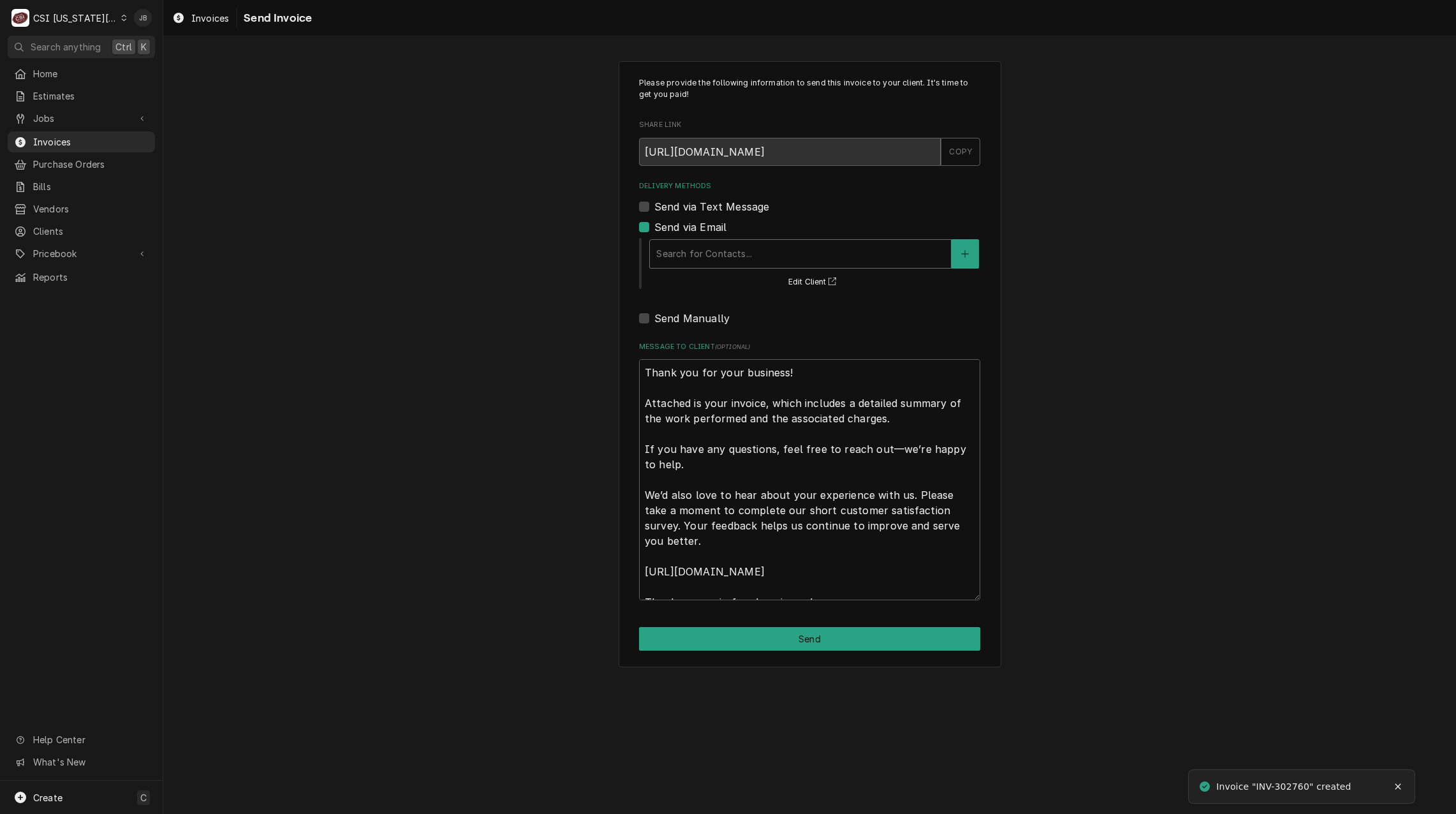
click at [724, 254] on div "Delivery Methods" at bounding box center [801, 253] width 288 height 23
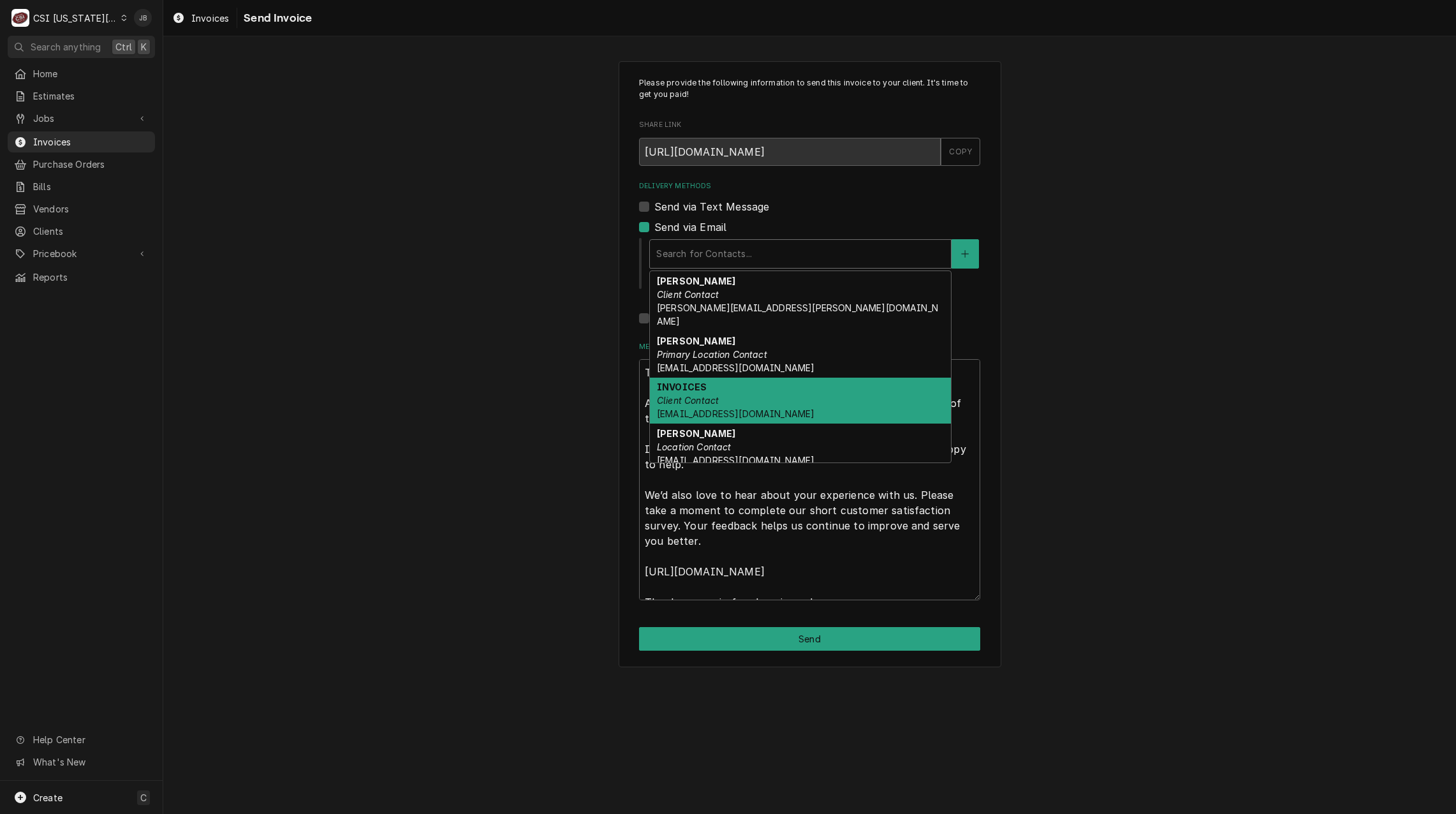
click at [776, 391] on div "INVOICES Client Contact [EMAIL_ADDRESS][DOMAIN_NAME]" at bounding box center [801, 400] width 301 height 47
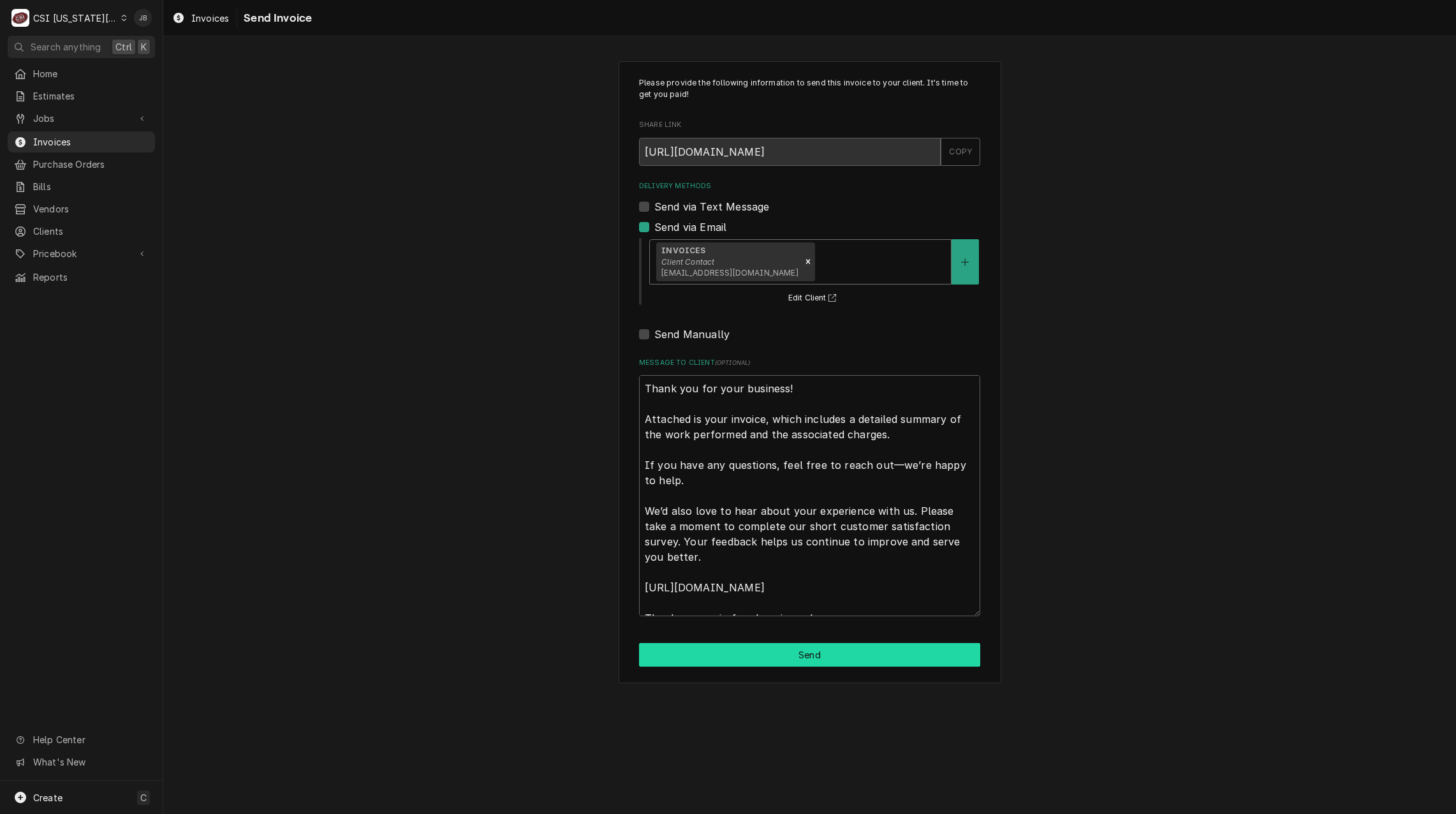
click at [723, 657] on button "Send" at bounding box center [810, 654] width 341 height 24
type textarea "x"
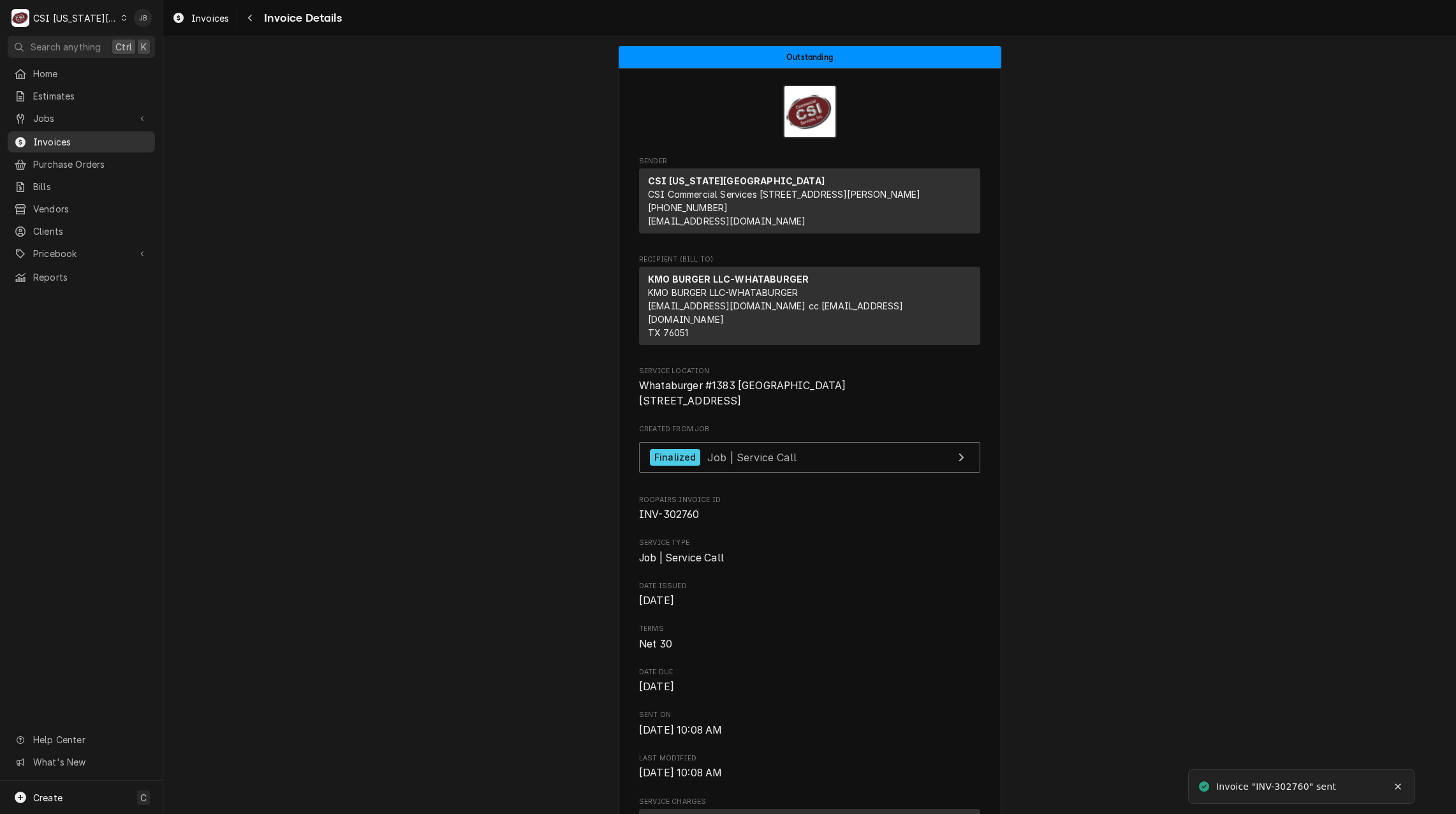
click at [44, 135] on span "Invoices" at bounding box center [91, 142] width 115 height 13
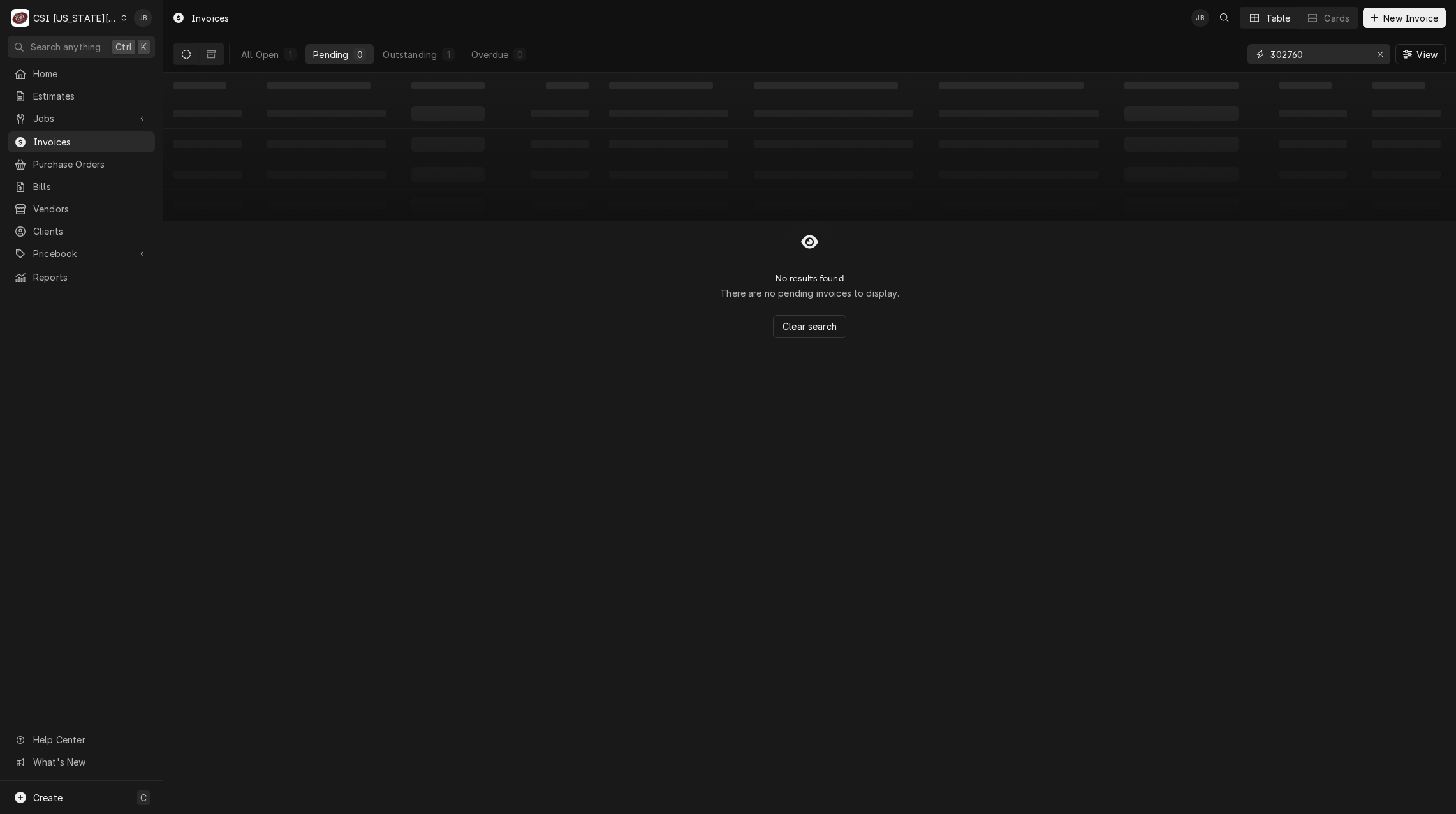
click at [1317, 51] on input "302760" at bounding box center [1319, 55] width 96 height 21
click at [1336, 54] on input "302761" at bounding box center [1319, 55] width 96 height 21
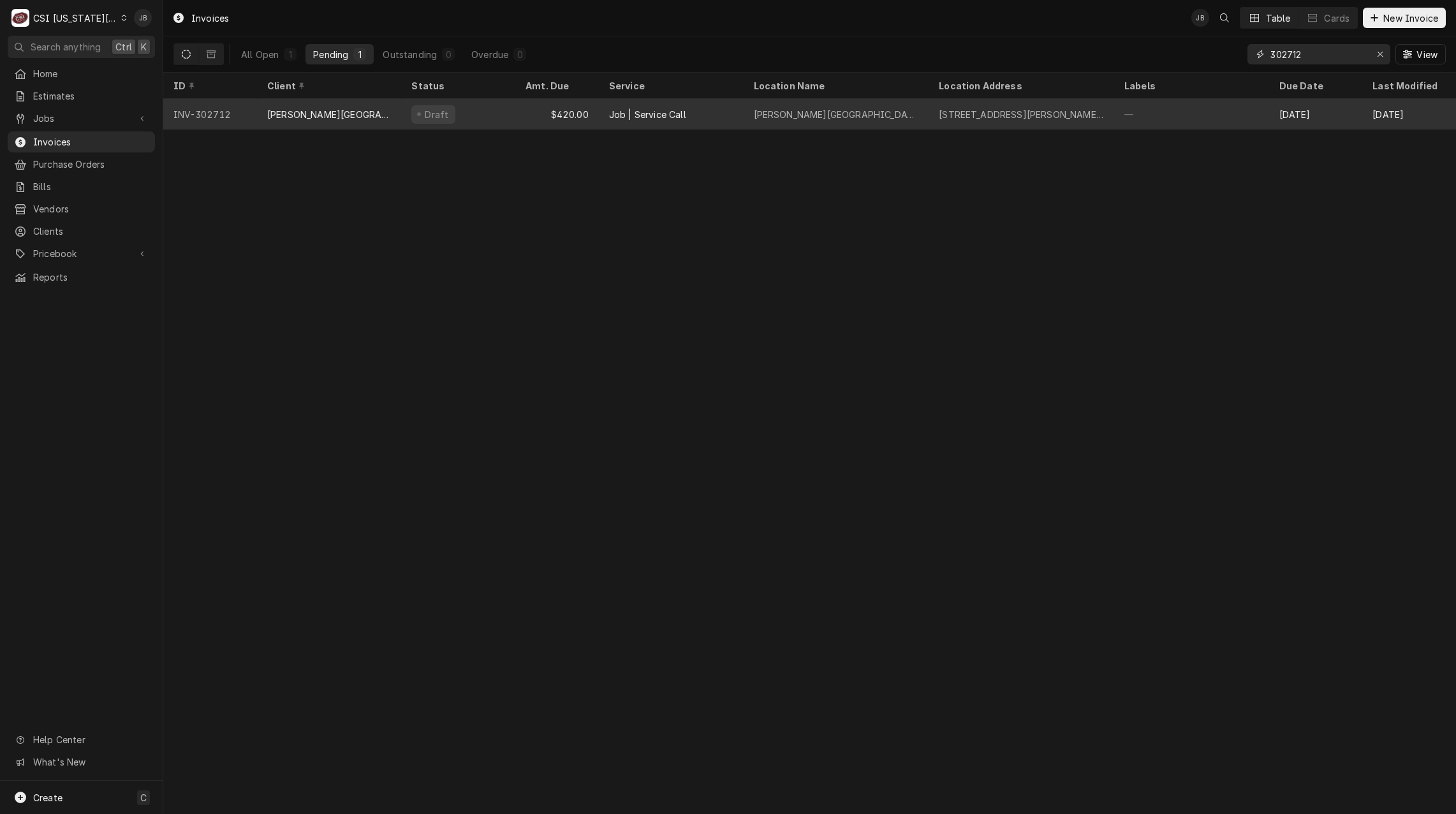
type input "302712"
click at [358, 114] on div "BISHOP SULLIVAN CENTER" at bounding box center [329, 114] width 124 height 13
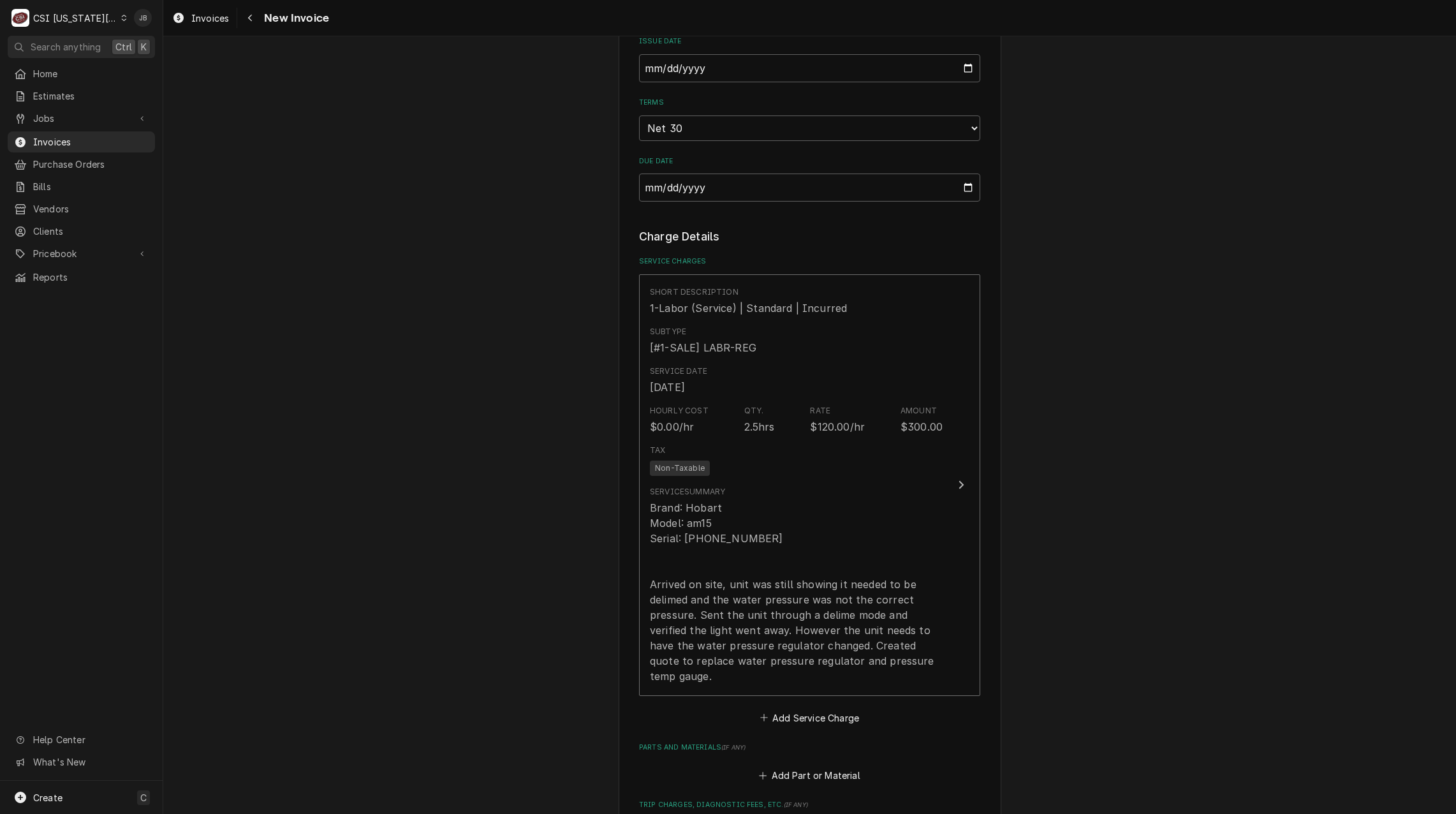
scroll to position [1084, 0]
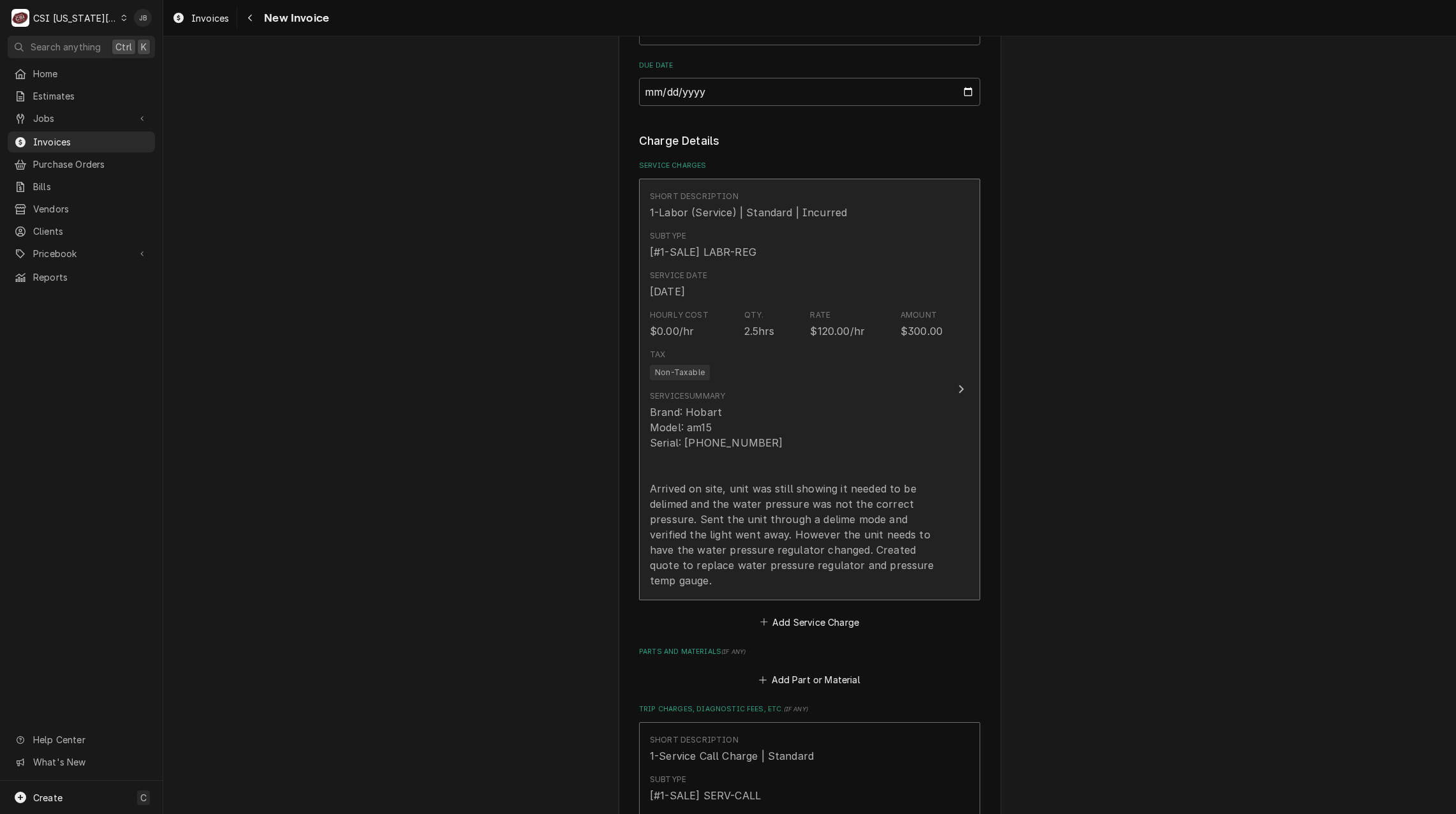
click at [756, 439] on div "Brand: Hobart Model: am15 Serial: 23-1139-752 Arrived on site, unit was still s…" at bounding box center [796, 496] width 293 height 184
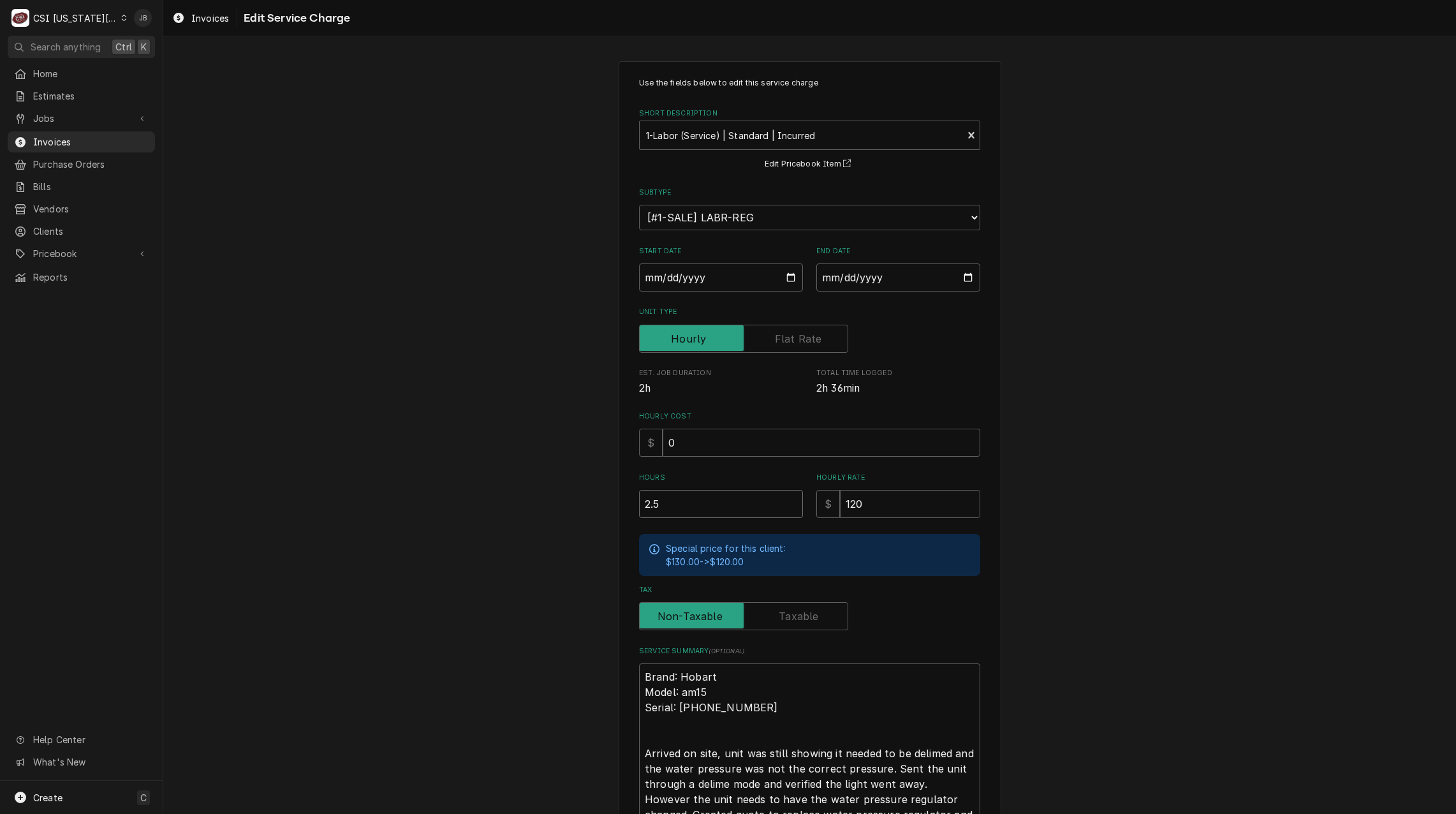
drag, startPoint x: 581, startPoint y: 508, endPoint x: 566, endPoint y: 508, distance: 15.0
click at [574, 508] on div "Use the fields below to edit this service charge Short Description 1-Labor (Ser…" at bounding box center [810, 502] width 1293 height 904
type textarea "x"
type input "2"
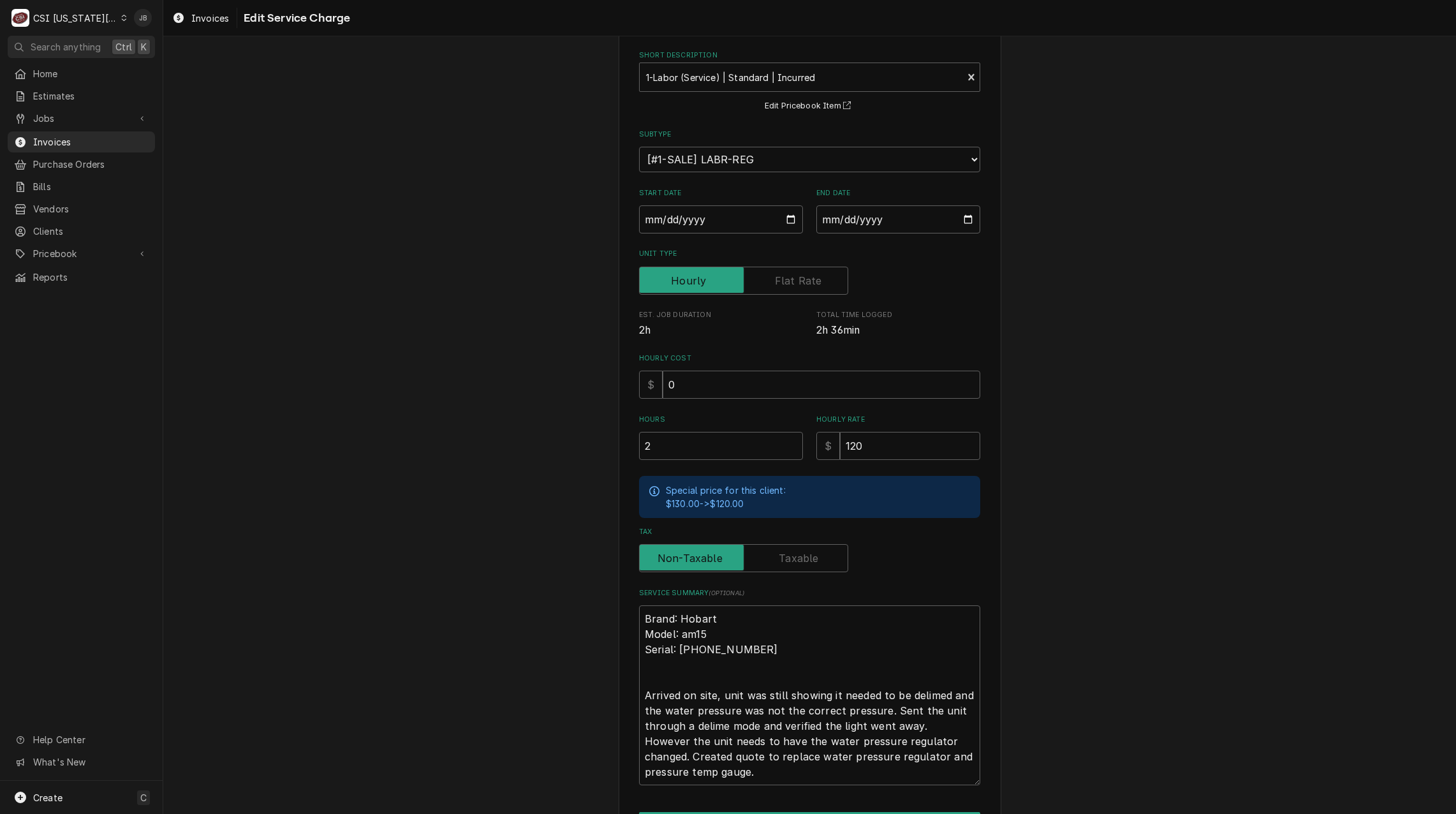
scroll to position [138, 0]
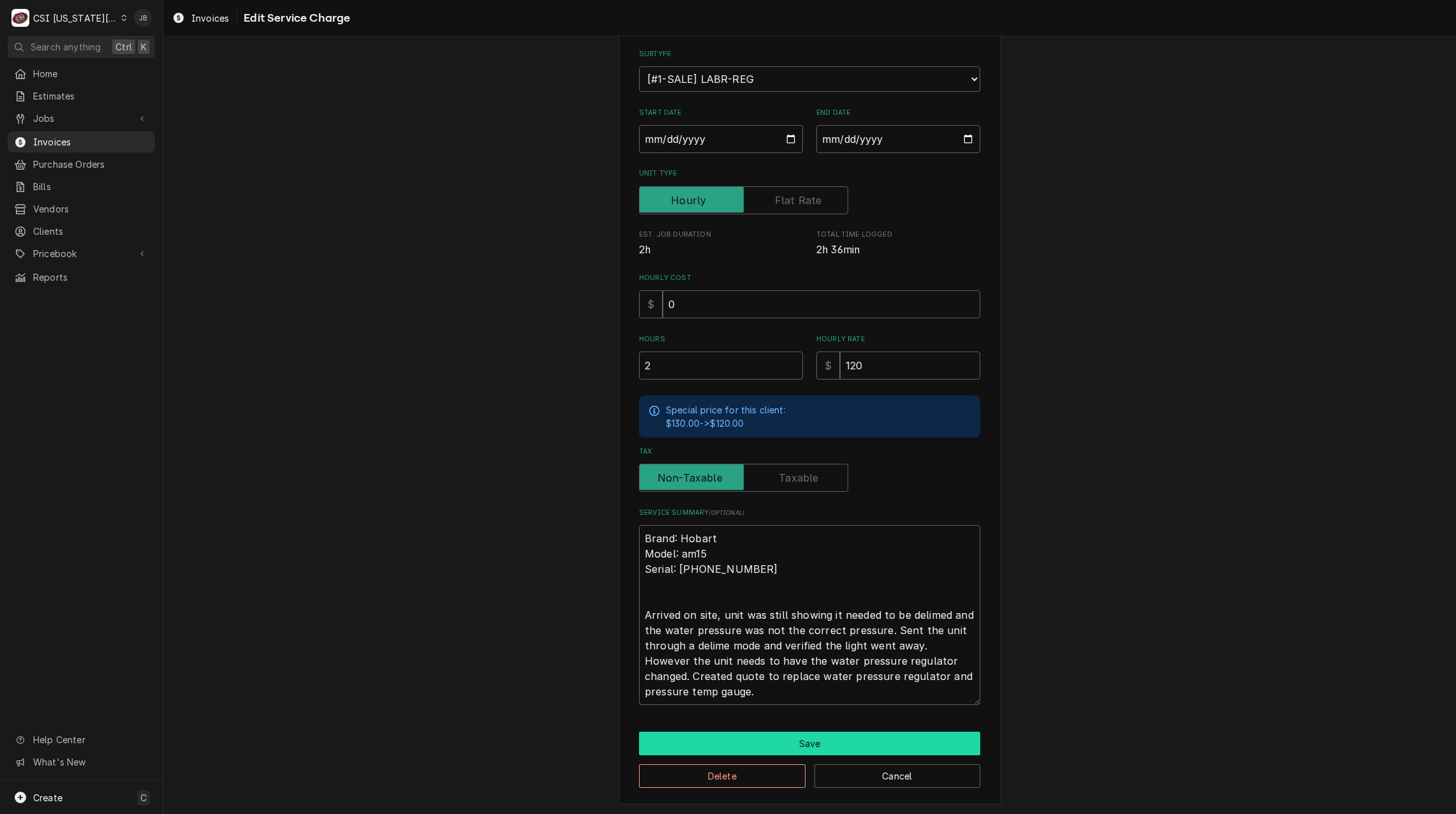
click at [697, 746] on button "Save" at bounding box center [810, 743] width 341 height 24
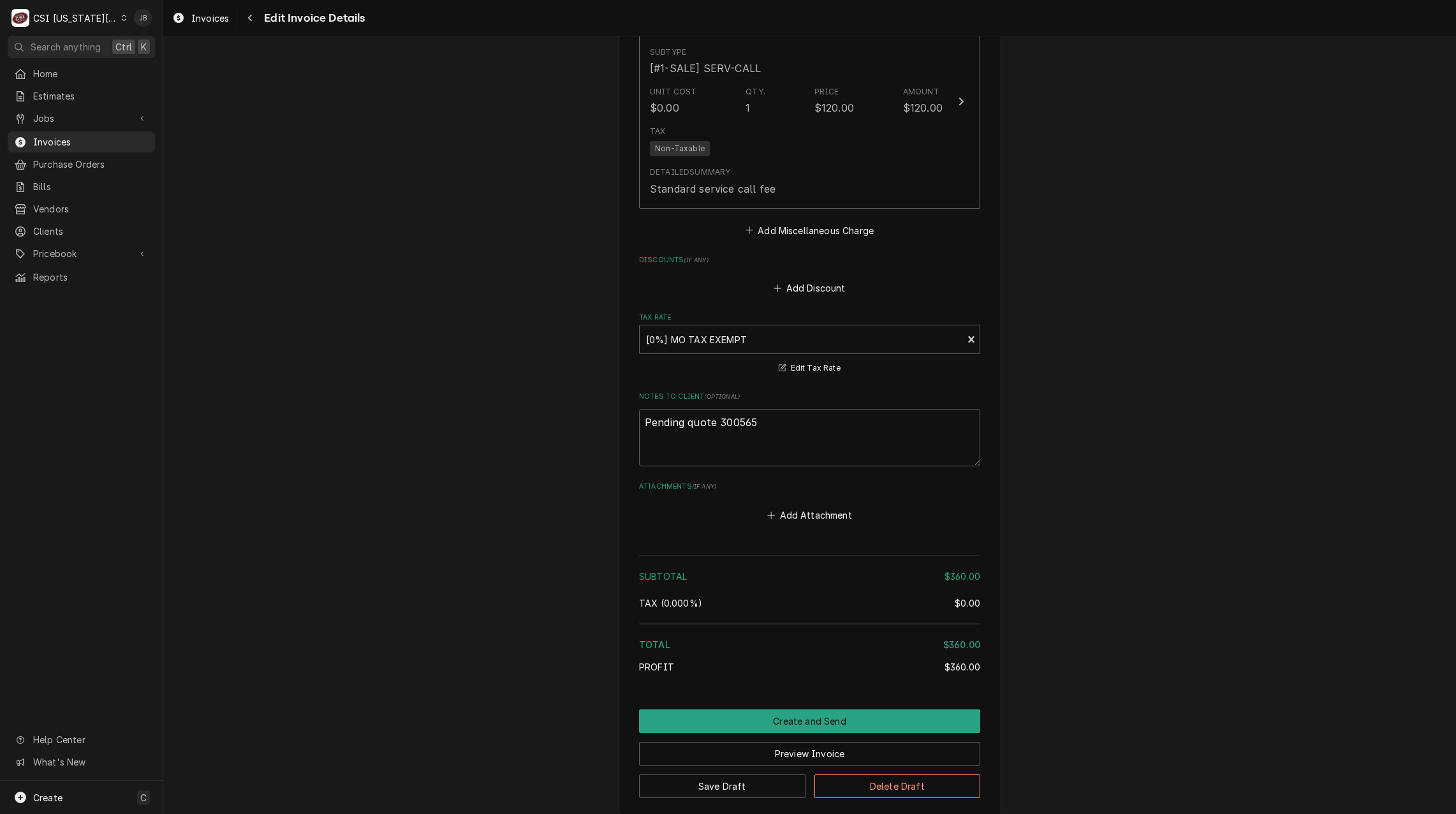
scroll to position [1884, 0]
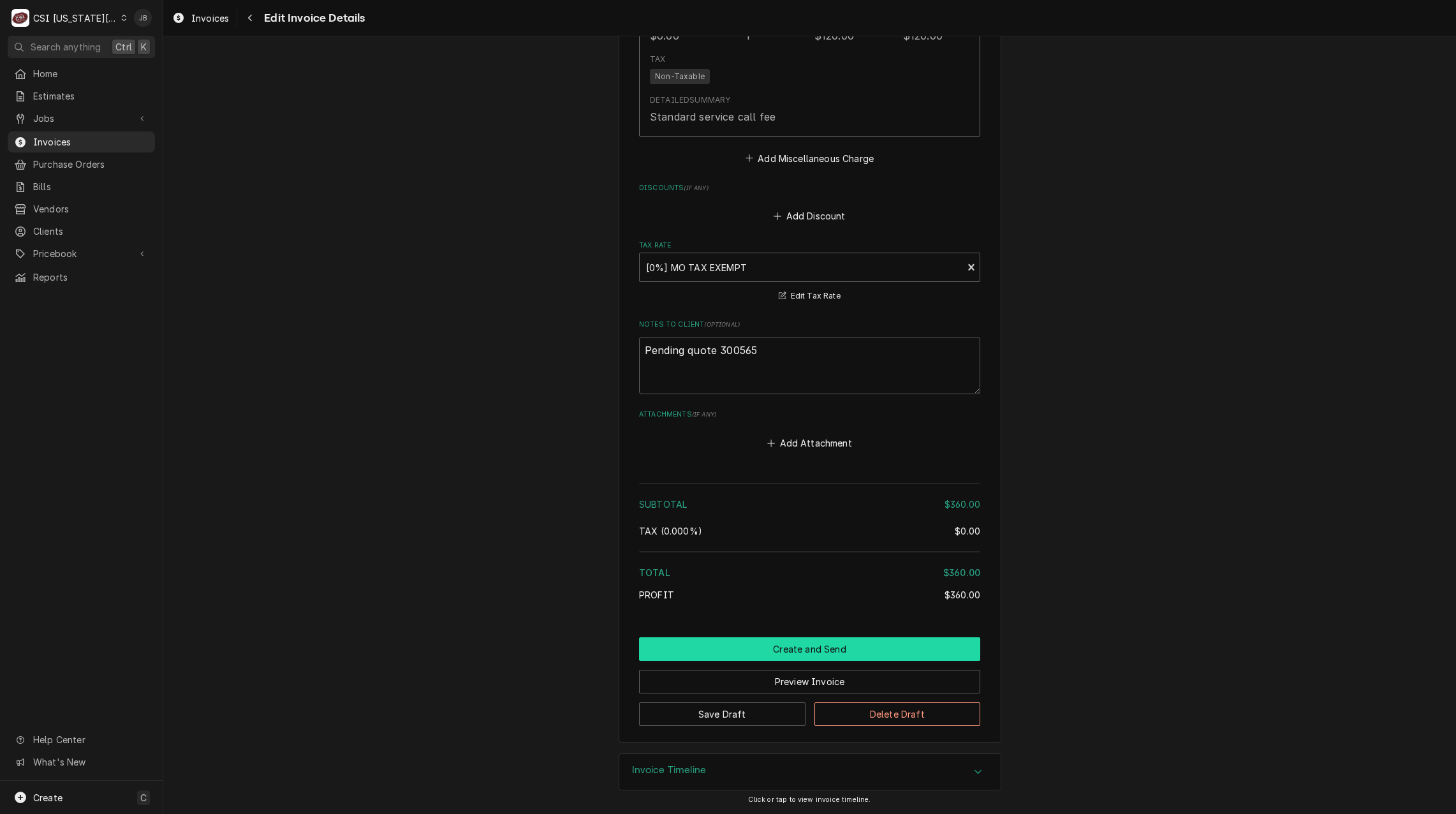
click at [739, 651] on button "Create and Send" at bounding box center [810, 649] width 341 height 24
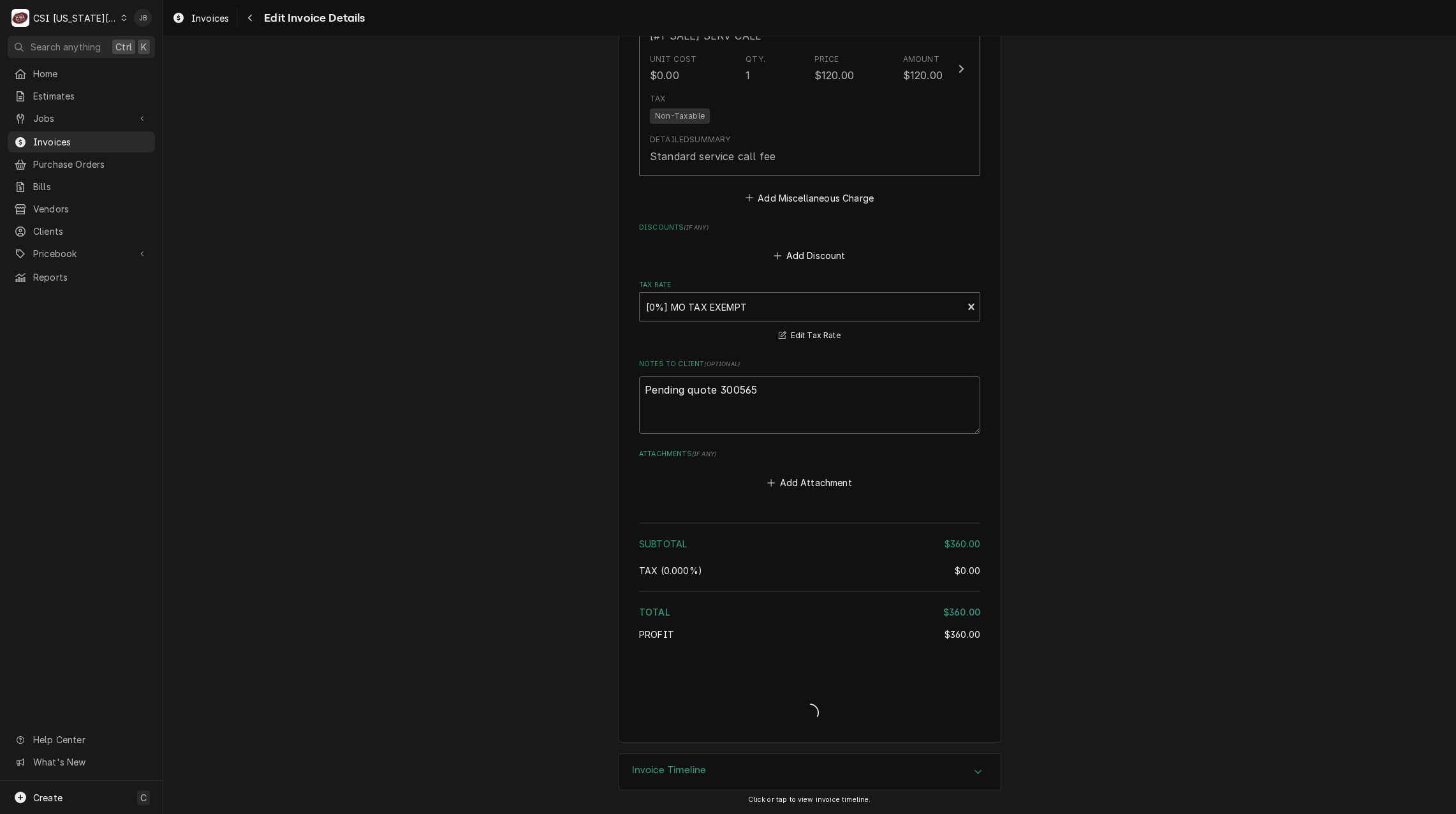
type textarea "x"
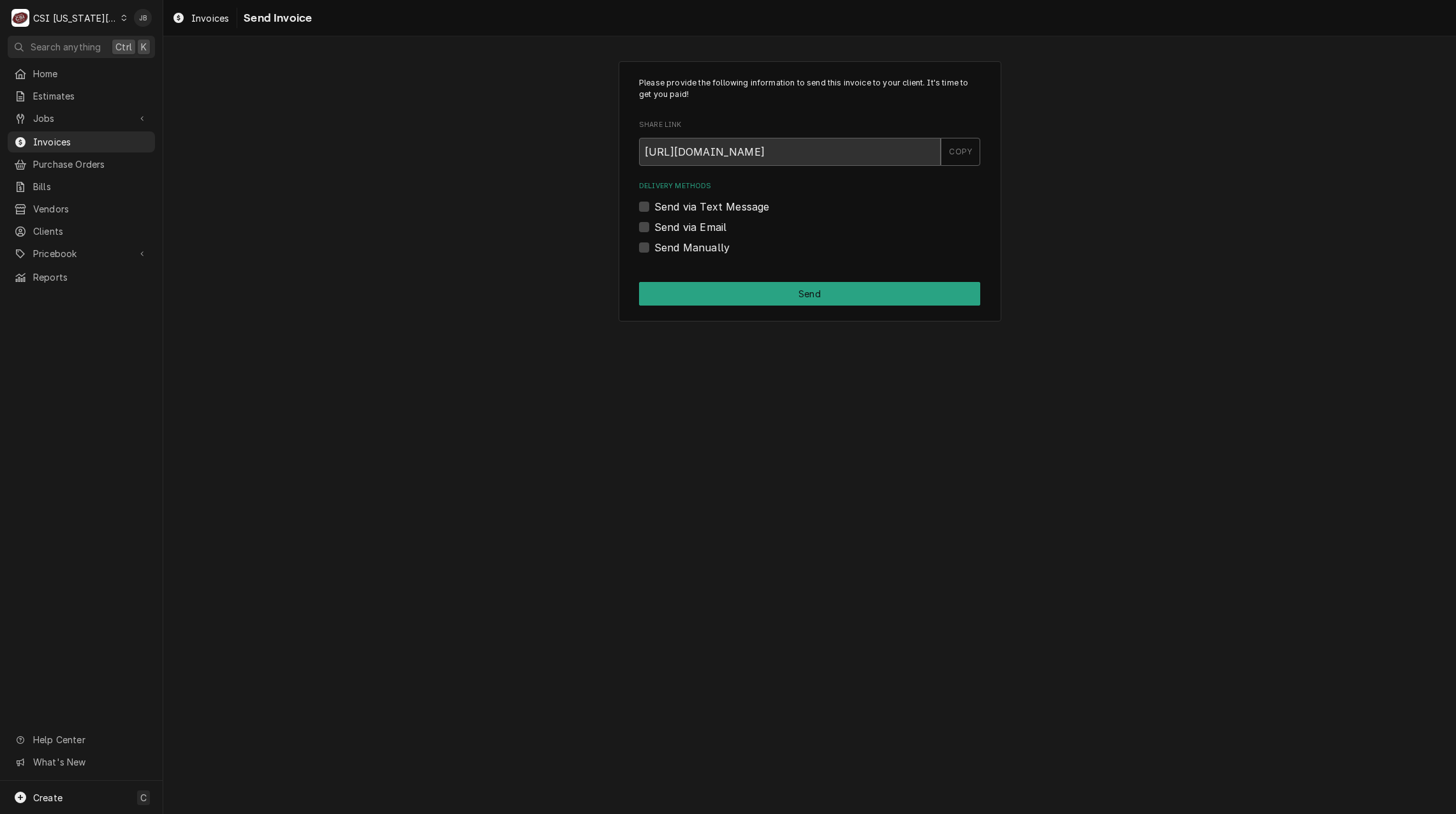
click at [708, 234] on label "Send via Email" at bounding box center [691, 227] width 72 height 16
click at [708, 234] on input "Send via Email" at bounding box center [825, 233] width 341 height 28
checkbox input "true"
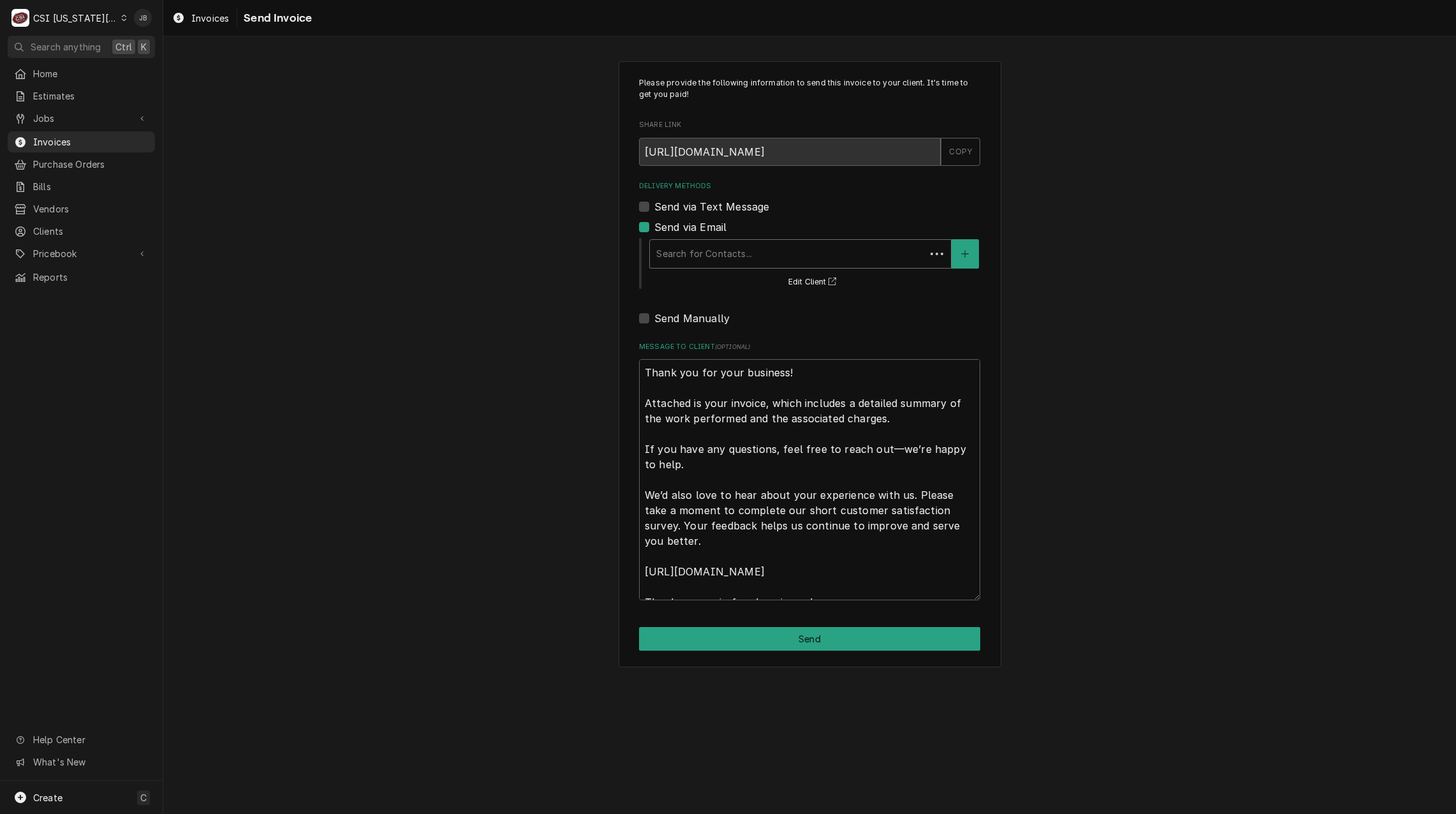
click at [773, 253] on div "Delivery Methods" at bounding box center [788, 253] width 263 height 23
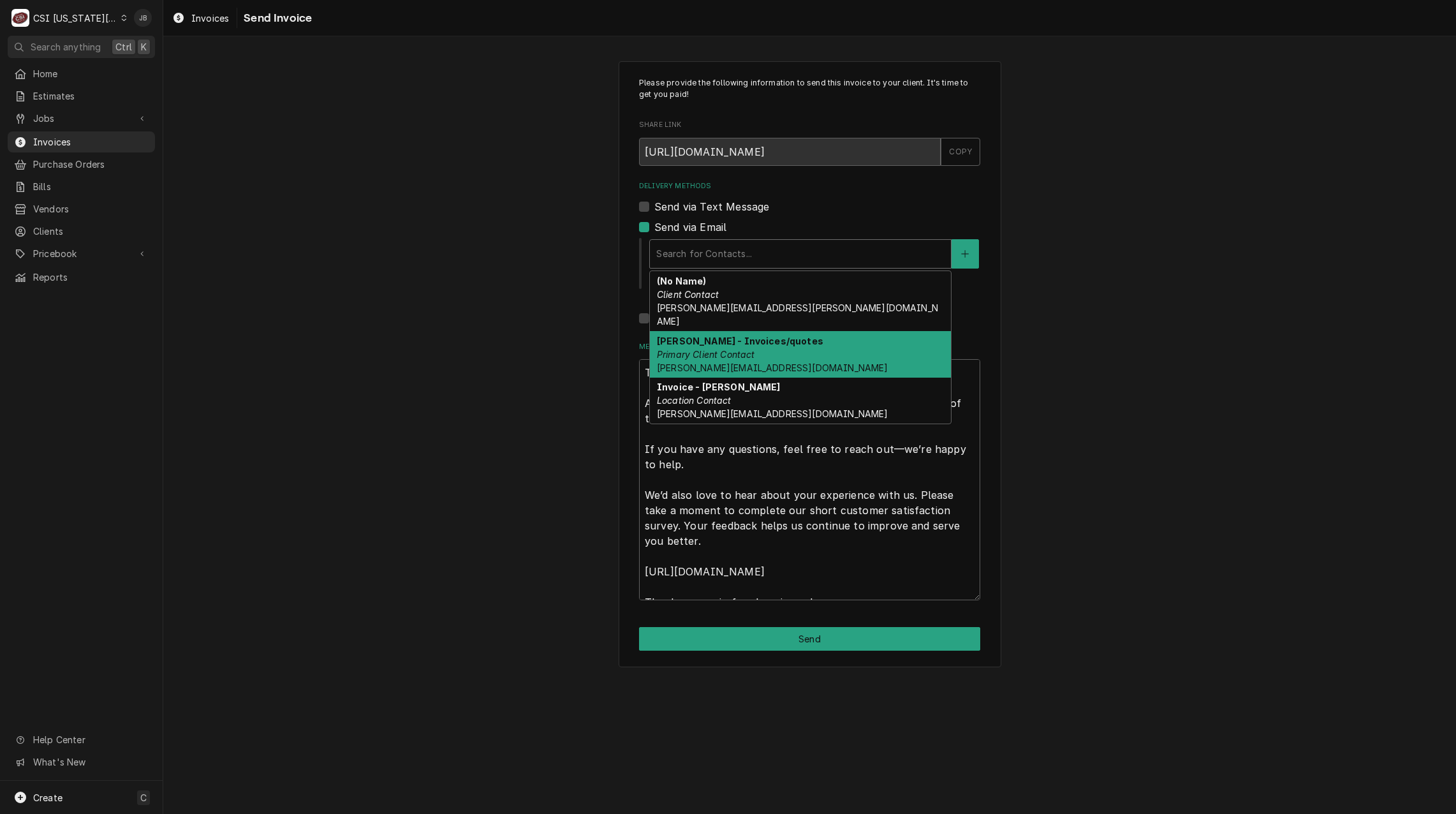
click at [790, 341] on div "[PERSON_NAME] - Invoices/quotes Primary Client Contact [PERSON_NAME][EMAIL_ADDR…" at bounding box center [801, 354] width 301 height 47
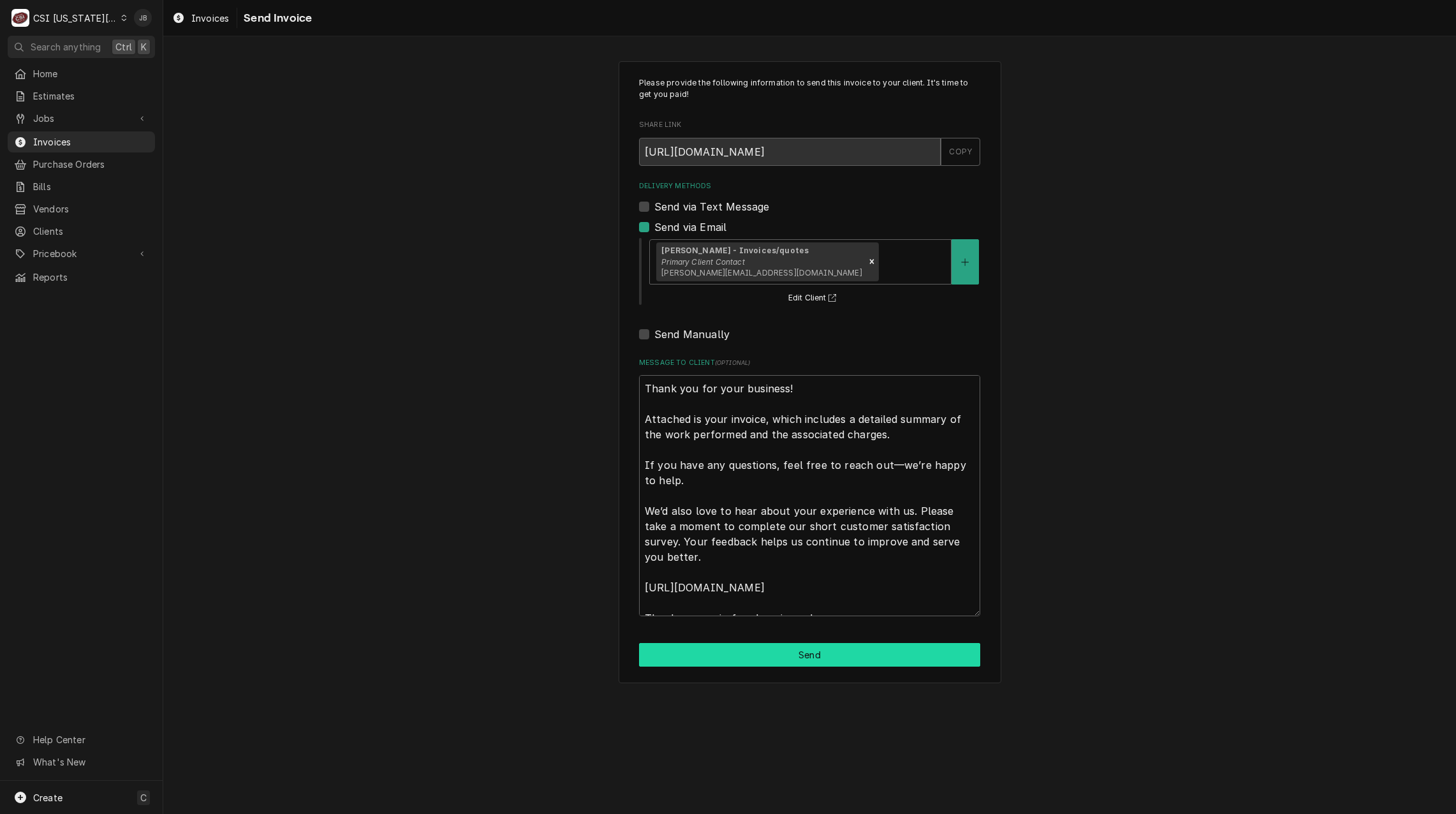
click at [777, 646] on button "Send" at bounding box center [810, 654] width 341 height 24
type textarea "x"
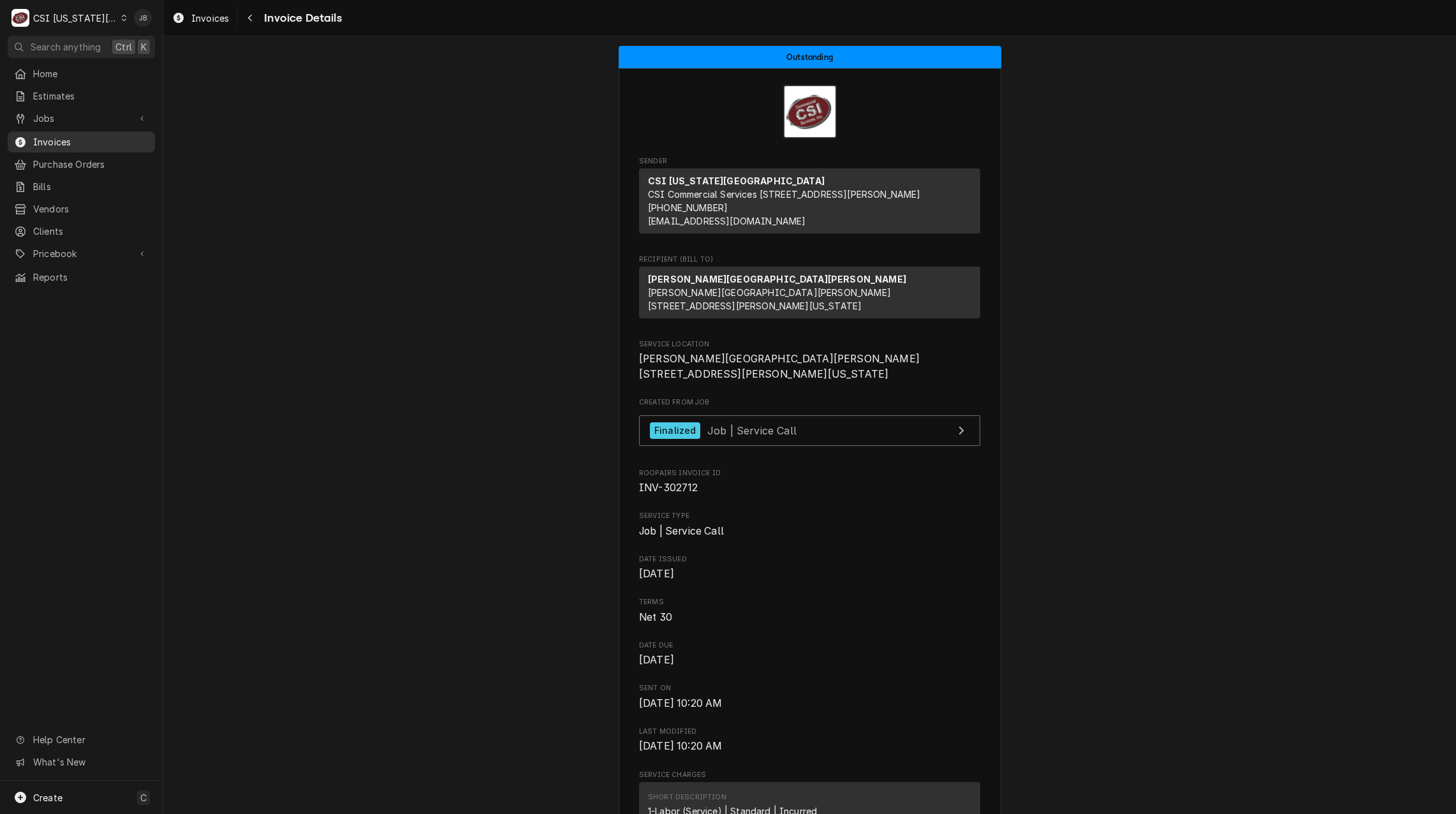
click at [117, 138] on span "Invoices" at bounding box center [91, 142] width 115 height 13
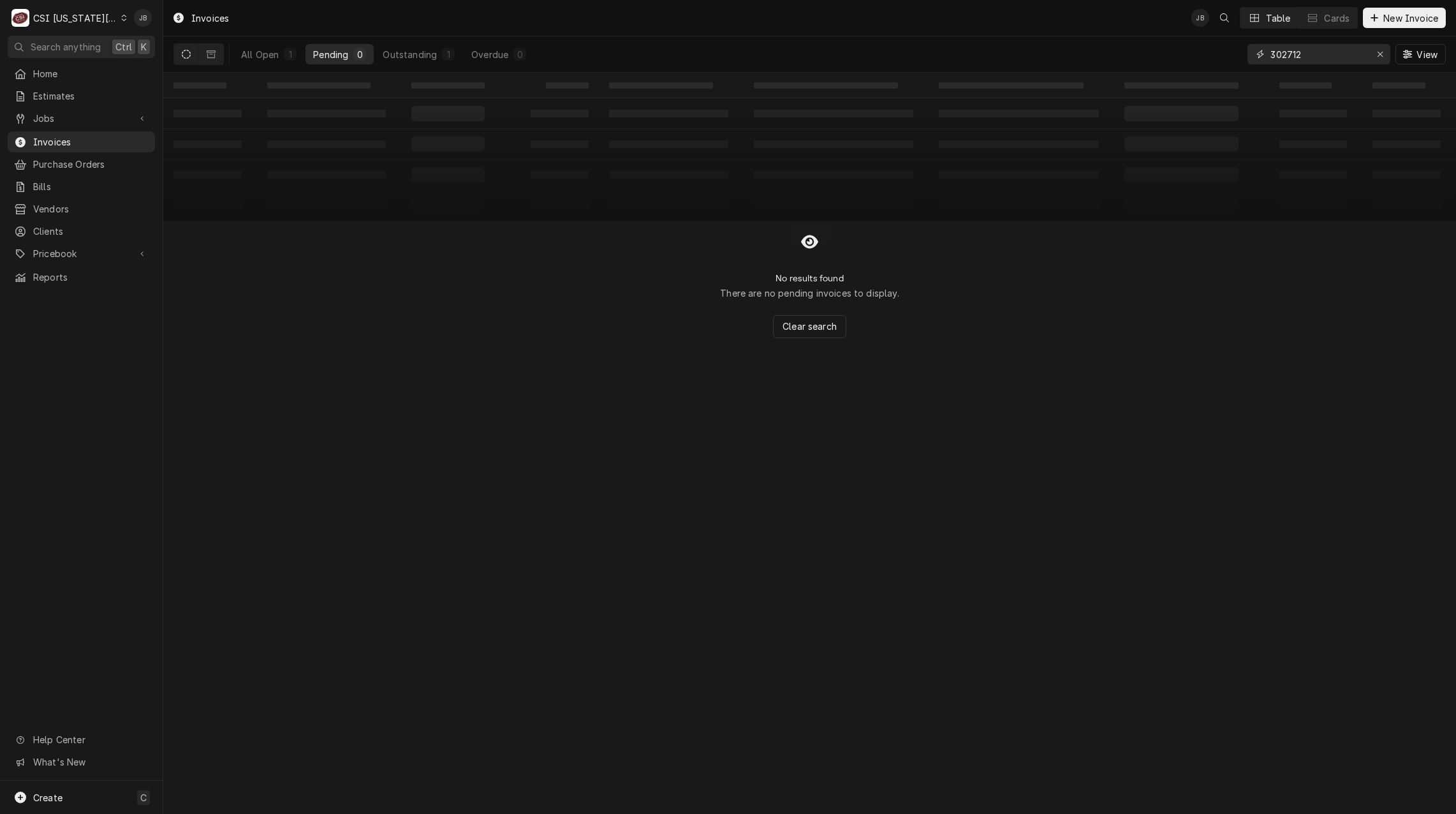
click at [1301, 55] on input "302712" at bounding box center [1319, 55] width 96 height 21
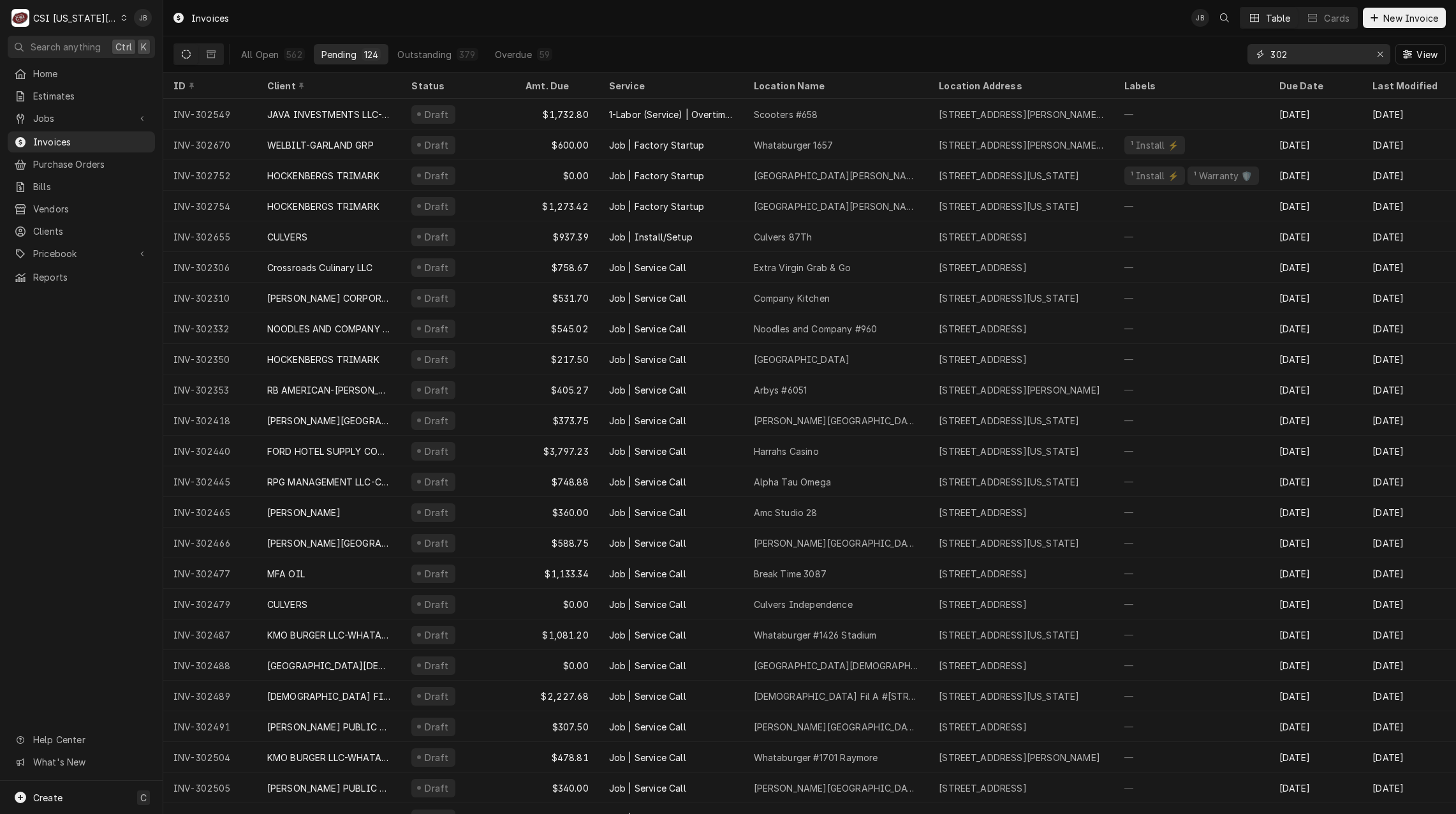
click at [1326, 52] on input "302" at bounding box center [1319, 55] width 96 height 21
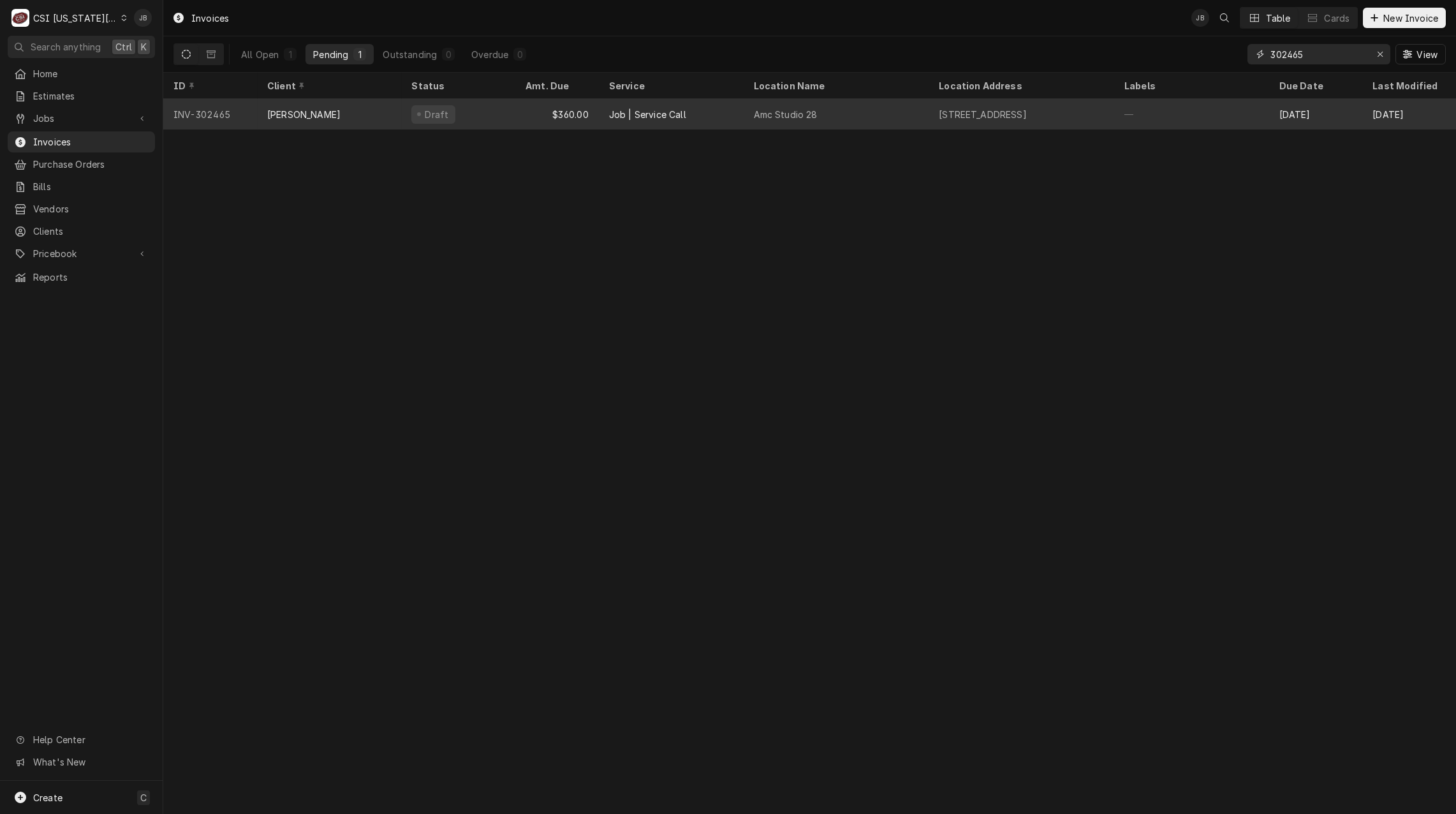
type input "302465"
click at [1011, 115] on div "[STREET_ADDRESS]" at bounding box center [982, 114] width 88 height 13
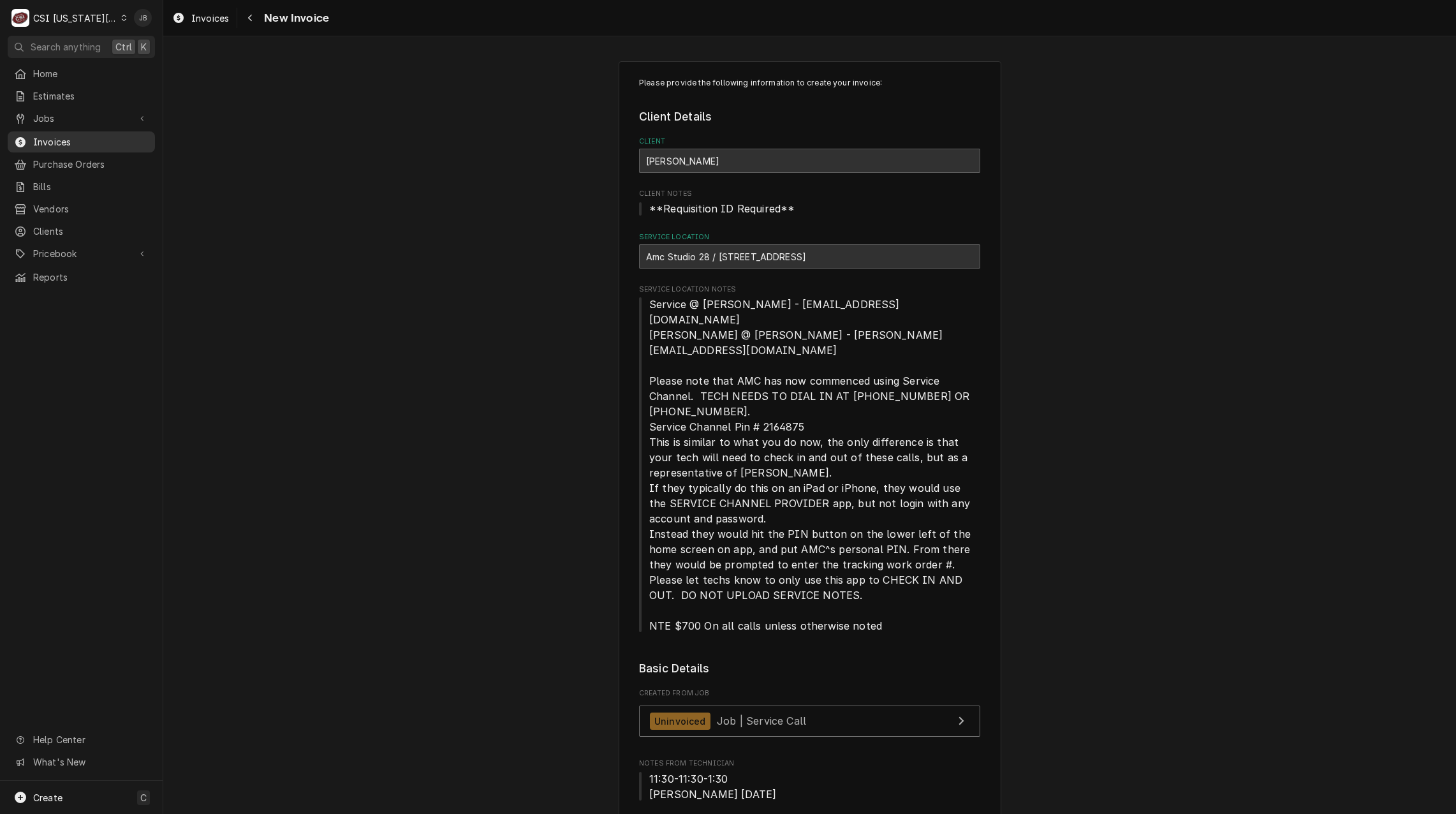
drag, startPoint x: 100, startPoint y: 141, endPoint x: 109, endPoint y: 141, distance: 9.0
click at [100, 141] on span "Invoices" at bounding box center [91, 142] width 115 height 13
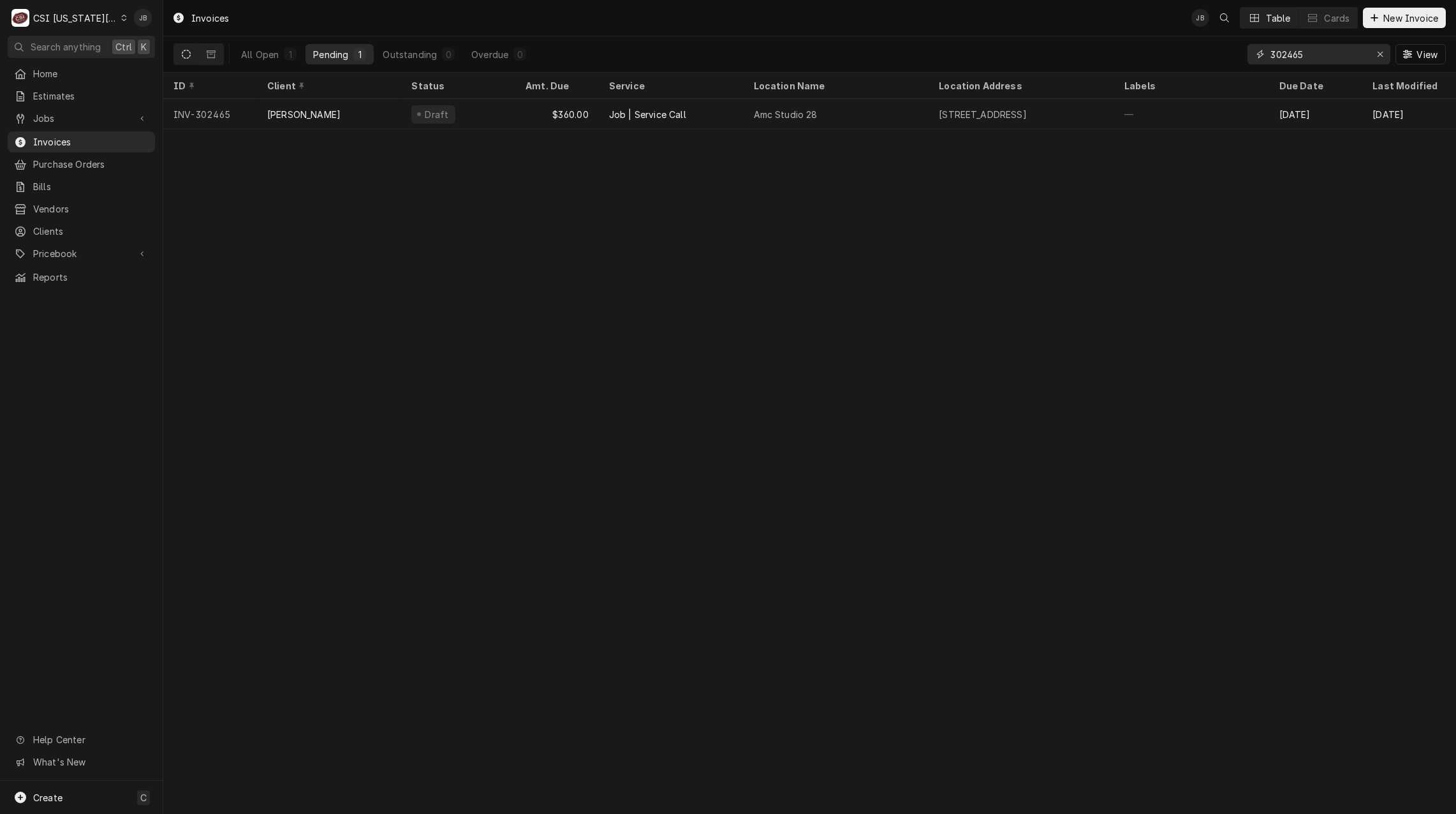
click at [1333, 55] on input "302465" at bounding box center [1319, 55] width 96 height 21
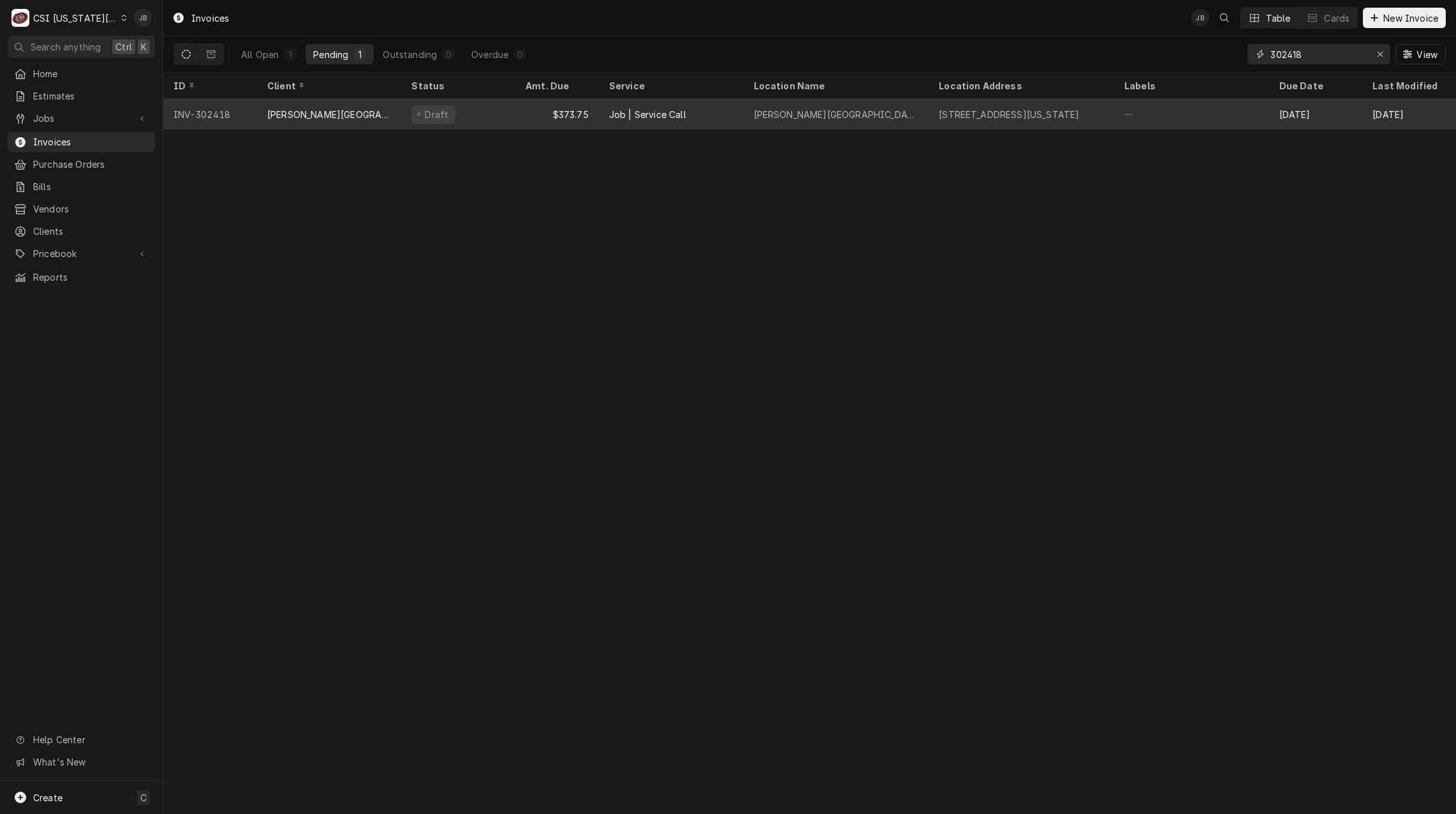
type input "302418"
click at [275, 110] on div "[PERSON_NAME][GEOGRAPHIC_DATA][PERSON_NAME]" at bounding box center [329, 114] width 124 height 13
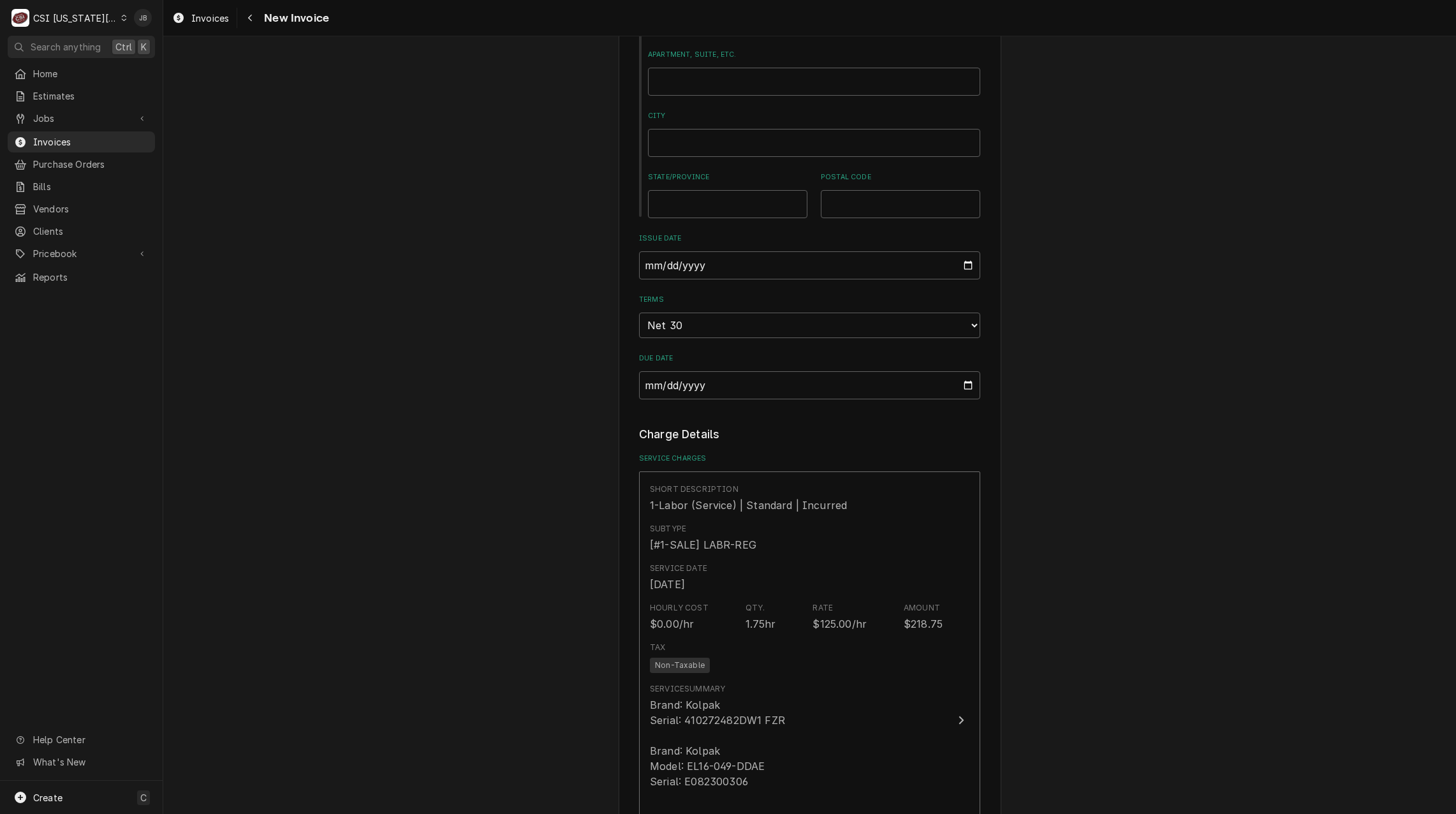
scroll to position [574, 0]
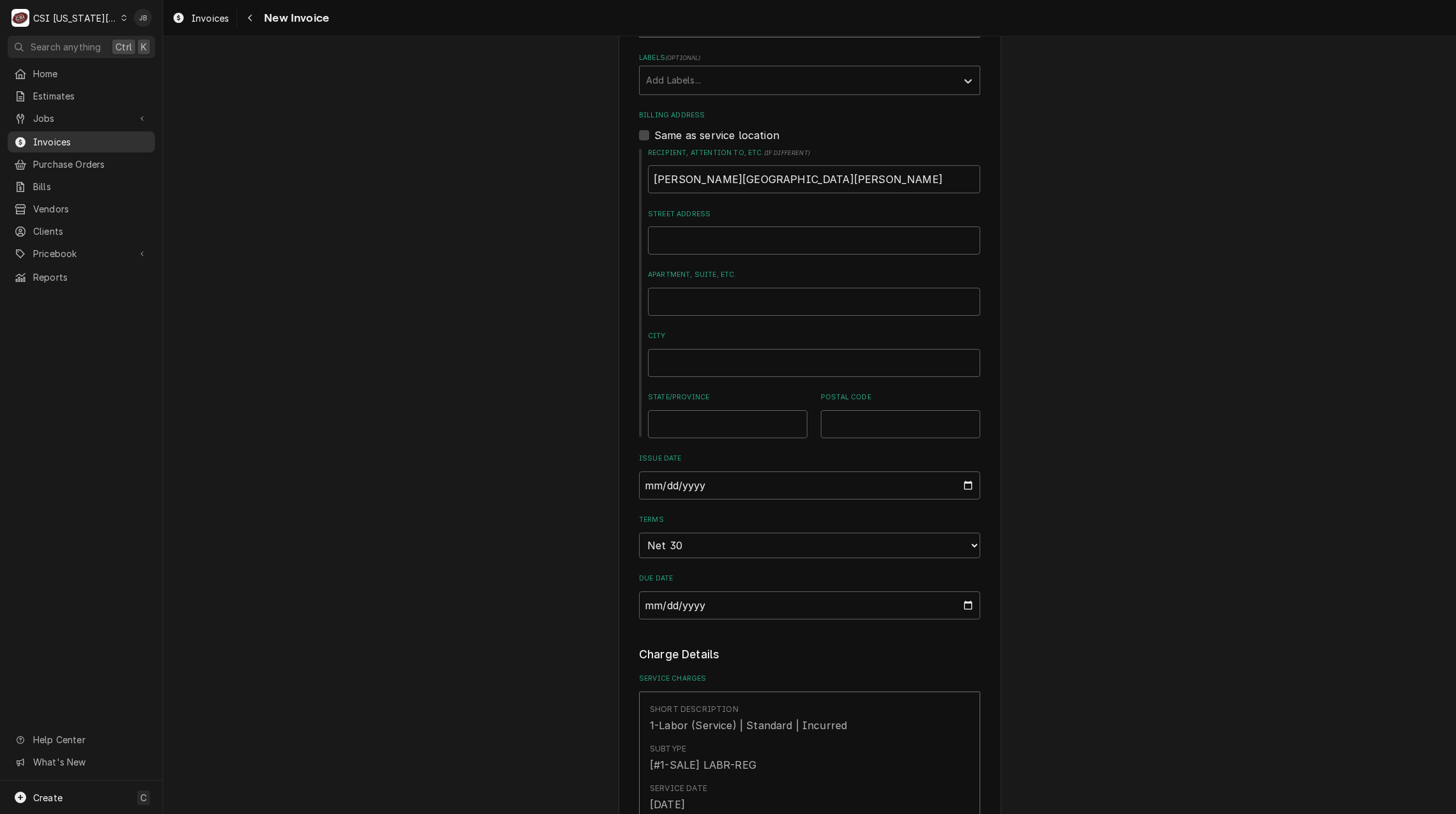
click at [83, 138] on span "Invoices" at bounding box center [91, 142] width 115 height 13
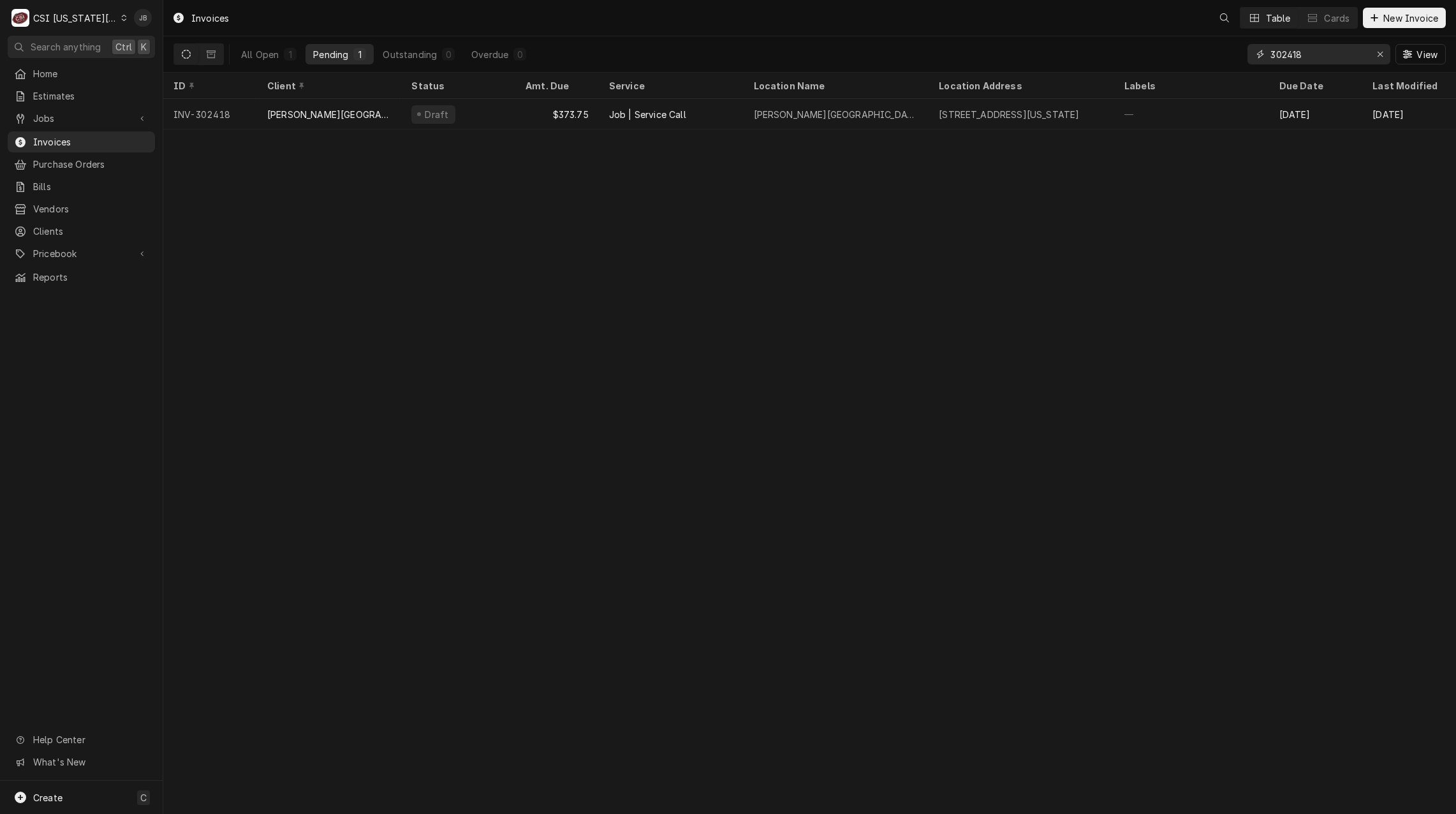
drag, startPoint x: 1306, startPoint y: 58, endPoint x: 971, endPoint y: 44, distance: 335.3
click at [1022, 54] on div "All Open 1 Pending 1 Outstanding 0 Overdue 0 302418 View" at bounding box center [810, 54] width 1273 height 35
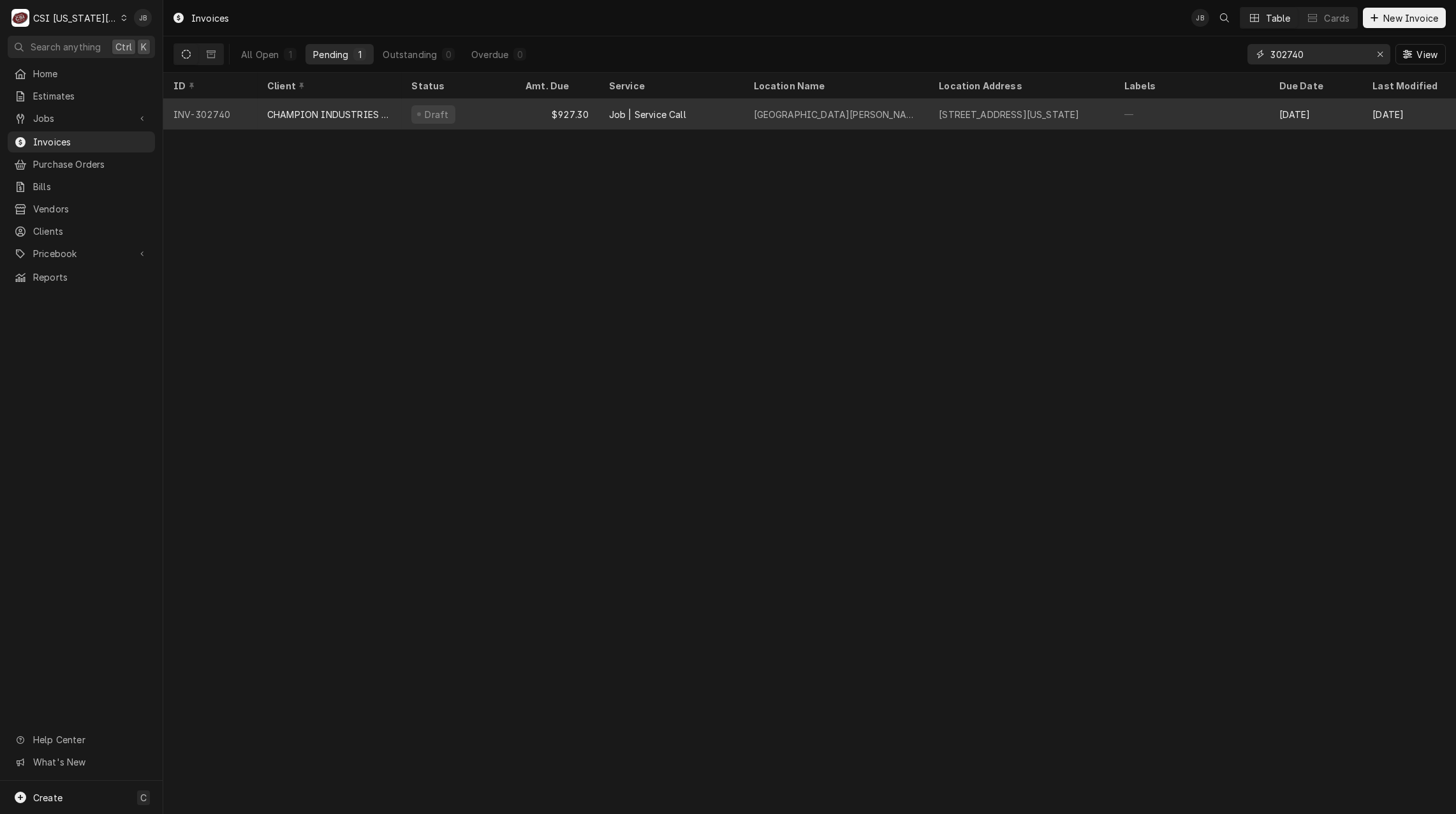
type input "302740"
click at [509, 109] on div "Draft" at bounding box center [458, 114] width 115 height 30
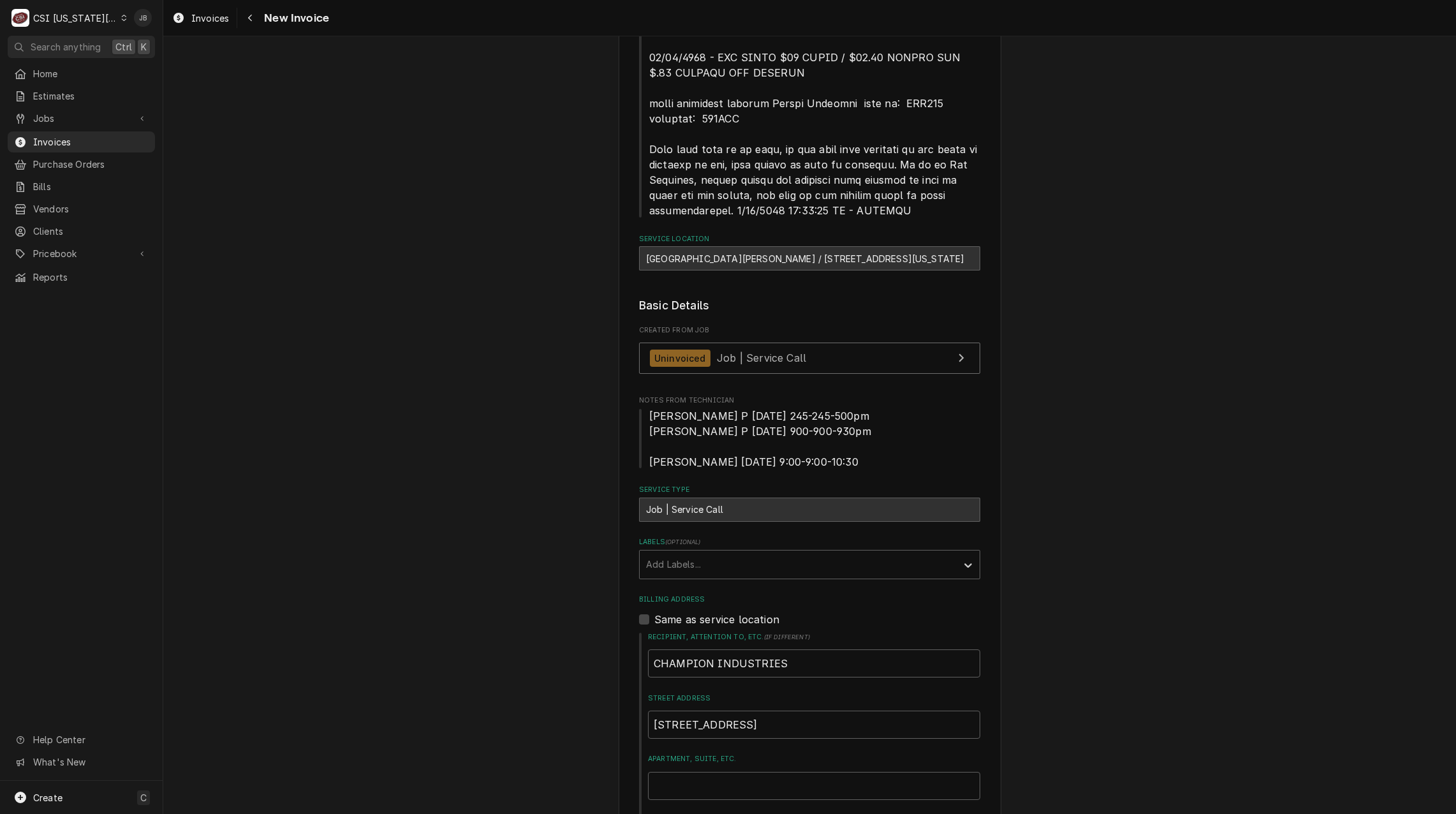
scroll to position [1148, 0]
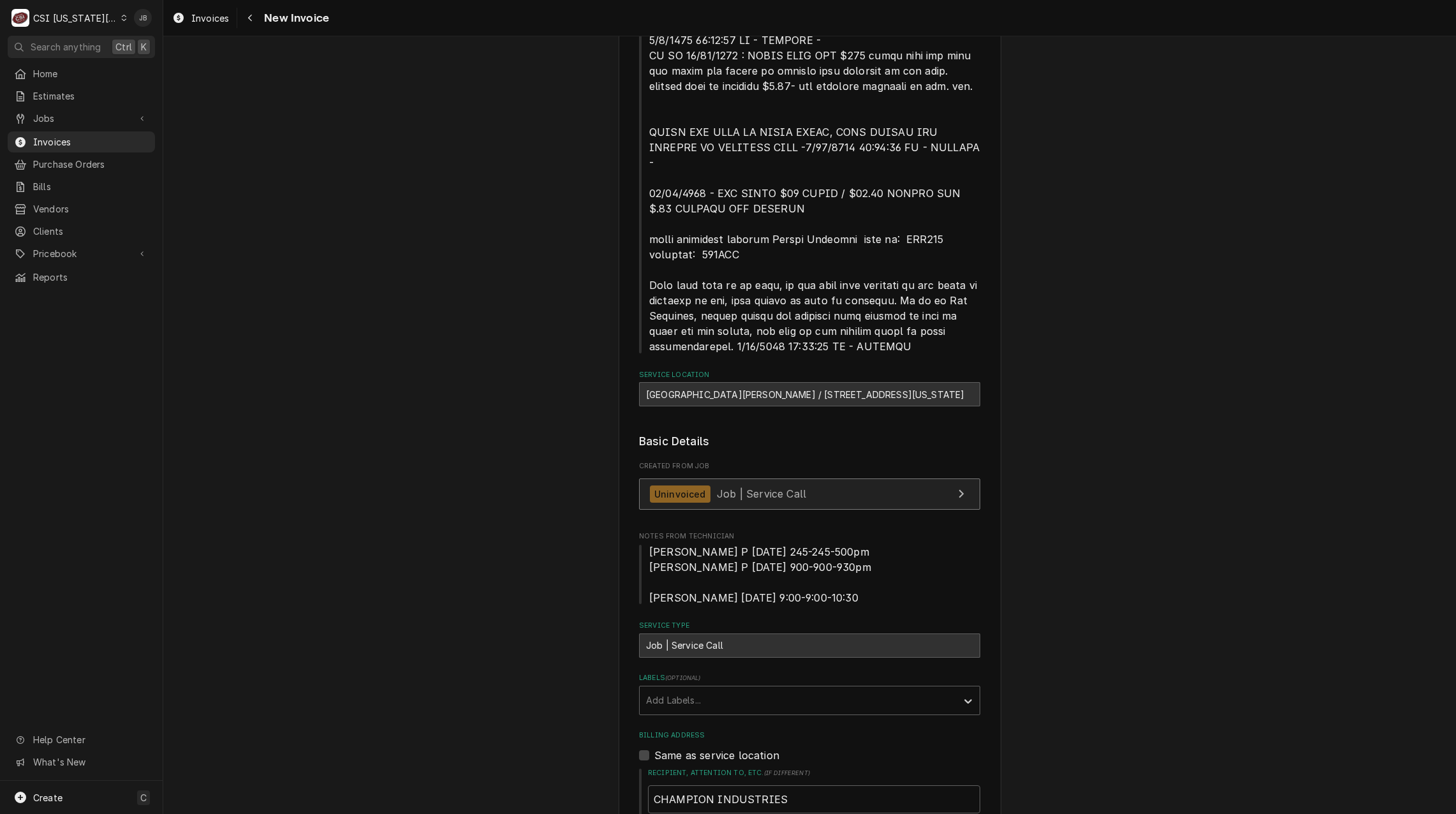
click at [756, 488] on span "Job | Service Call" at bounding box center [762, 493] width 89 height 13
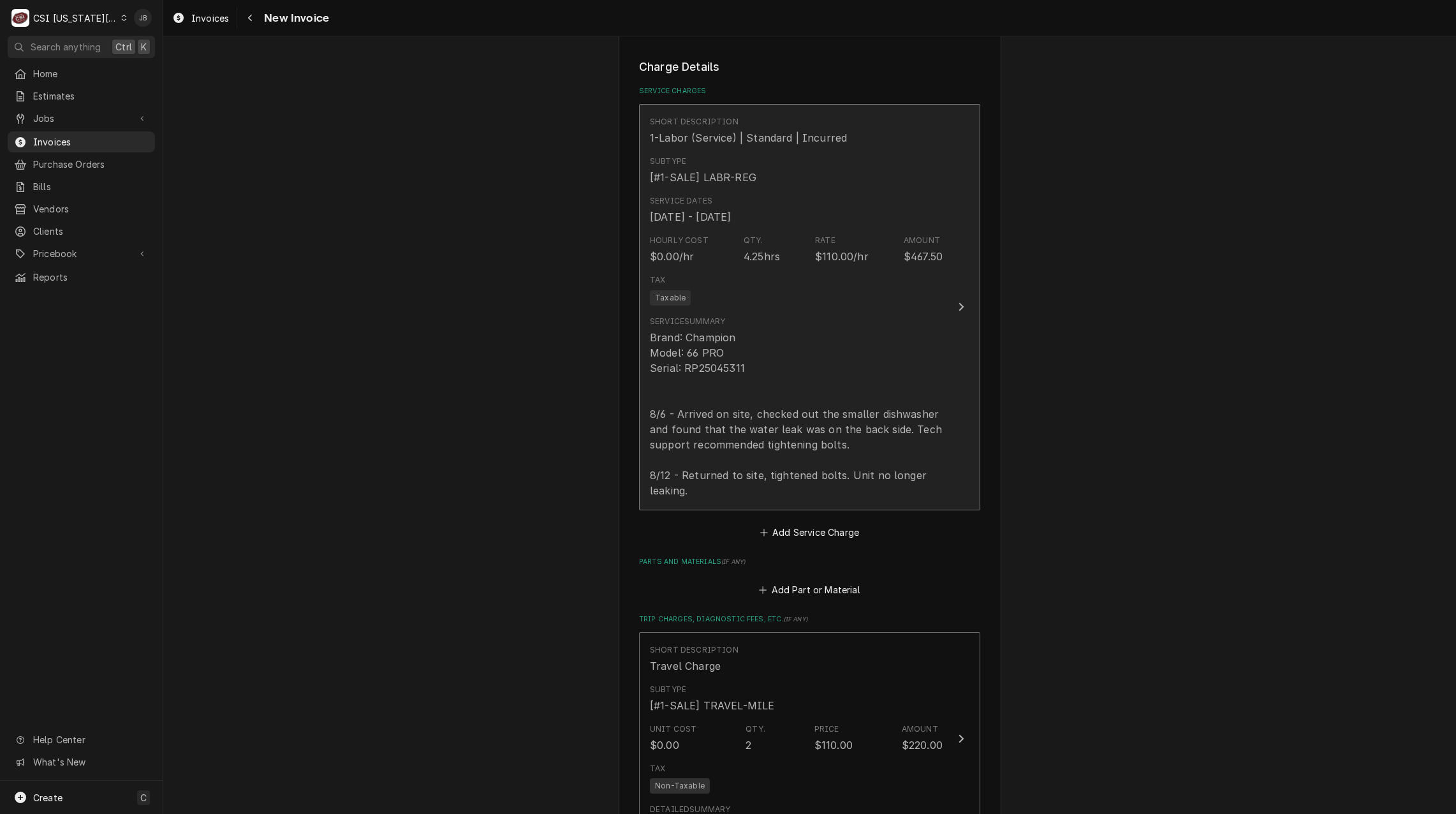
scroll to position [2487, 0]
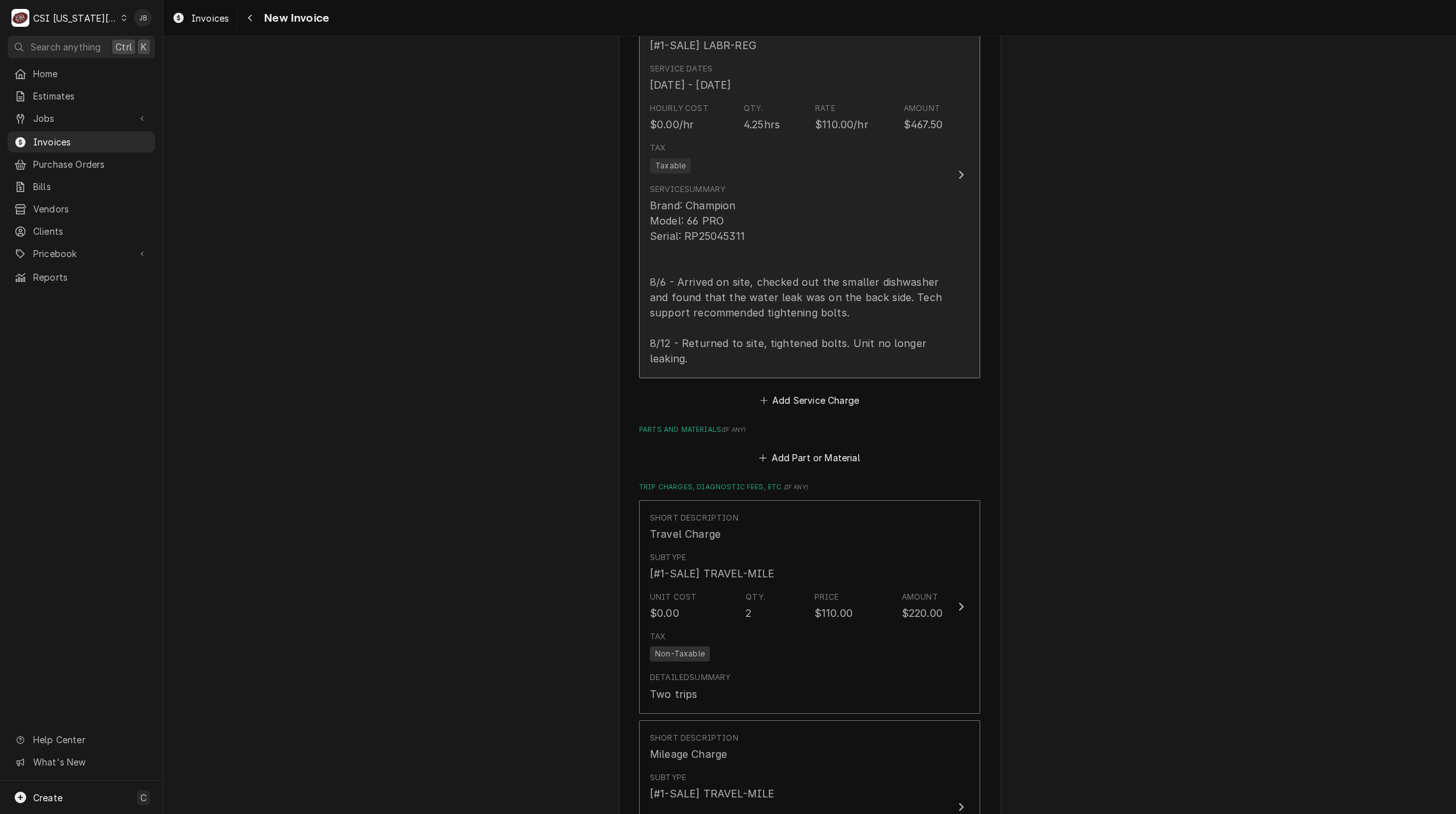
click at [787, 263] on div "Brand: Champion Model: 66 PRO Serial: RP25045311 8/6 - Arrived on site, checked…" at bounding box center [796, 282] width 293 height 168
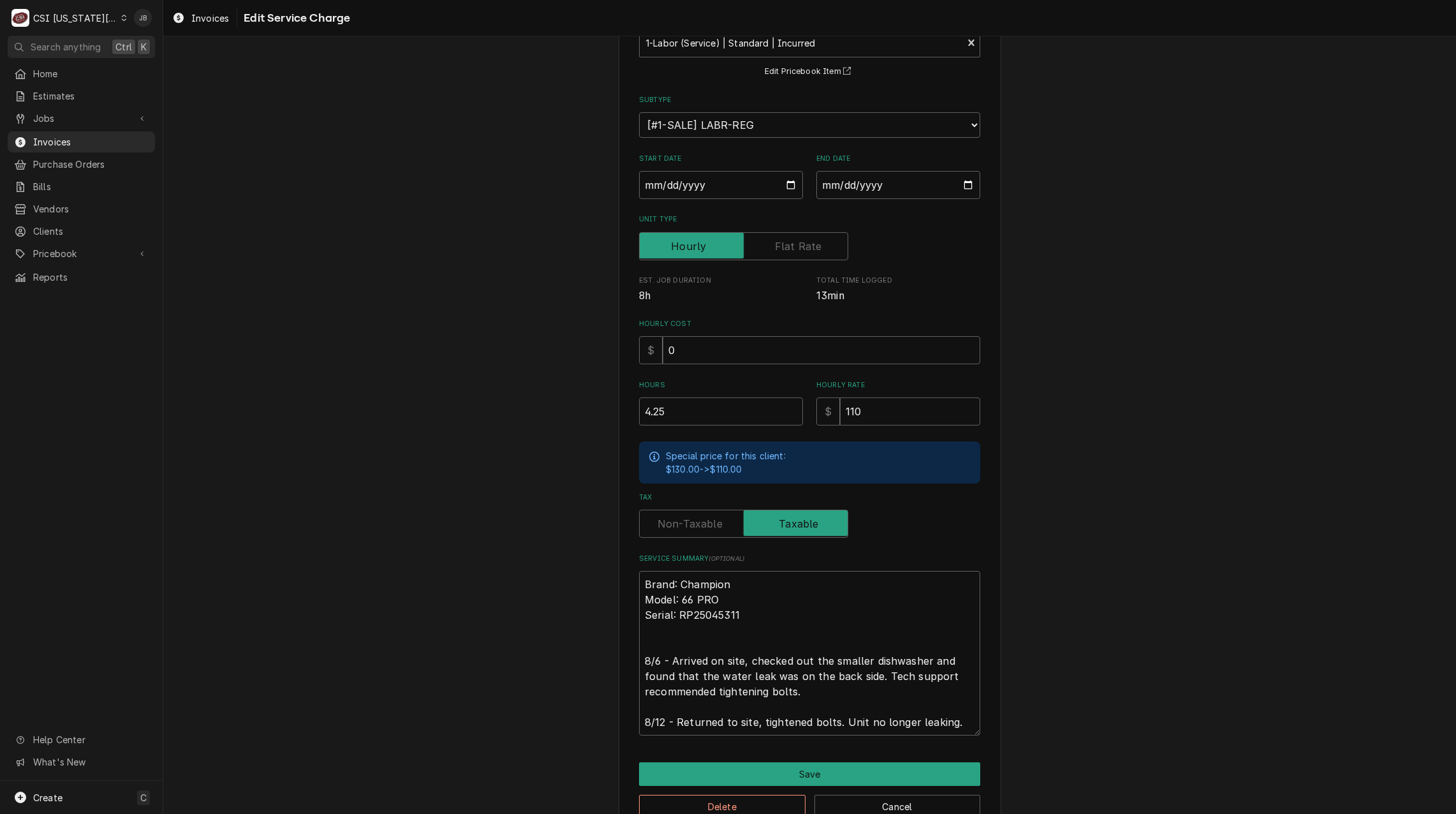
scroll to position [123, 0]
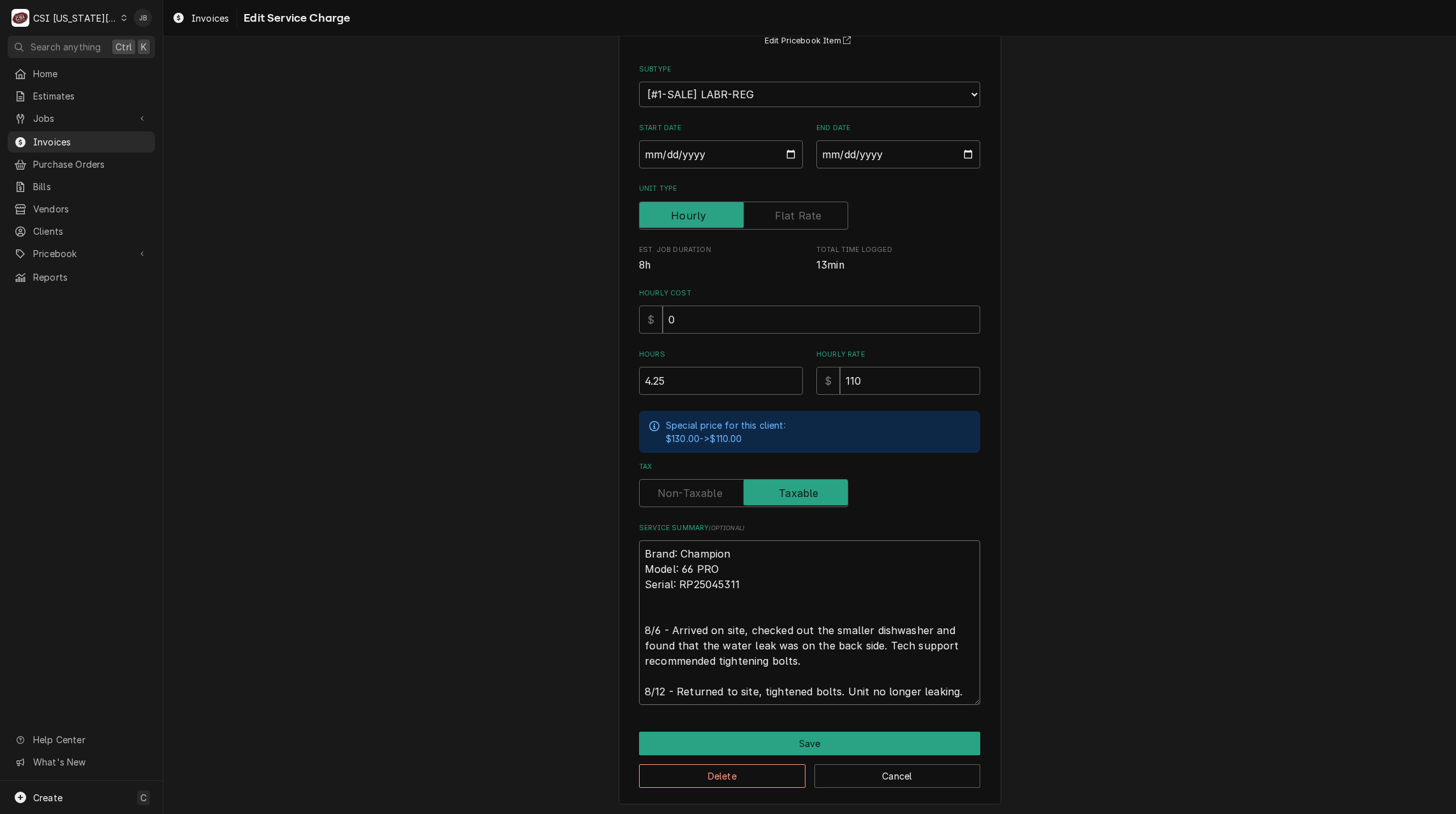
click at [943, 642] on textarea "Brand: Champion Model: 66 PRO Serial: RP25045311 8/6 - Arrived on site, checked…" at bounding box center [810, 622] width 341 height 165
type textarea "x"
type textarea "Brand: Champion Model: 66 PRO Serial: RP25045311 8/6 - Arrived on site, checked…"
type textarea "x"
type textarea "Brand: Champion Model: 66 PRO Serial: RP25045311 8/6 - Arrived on site, checked…"
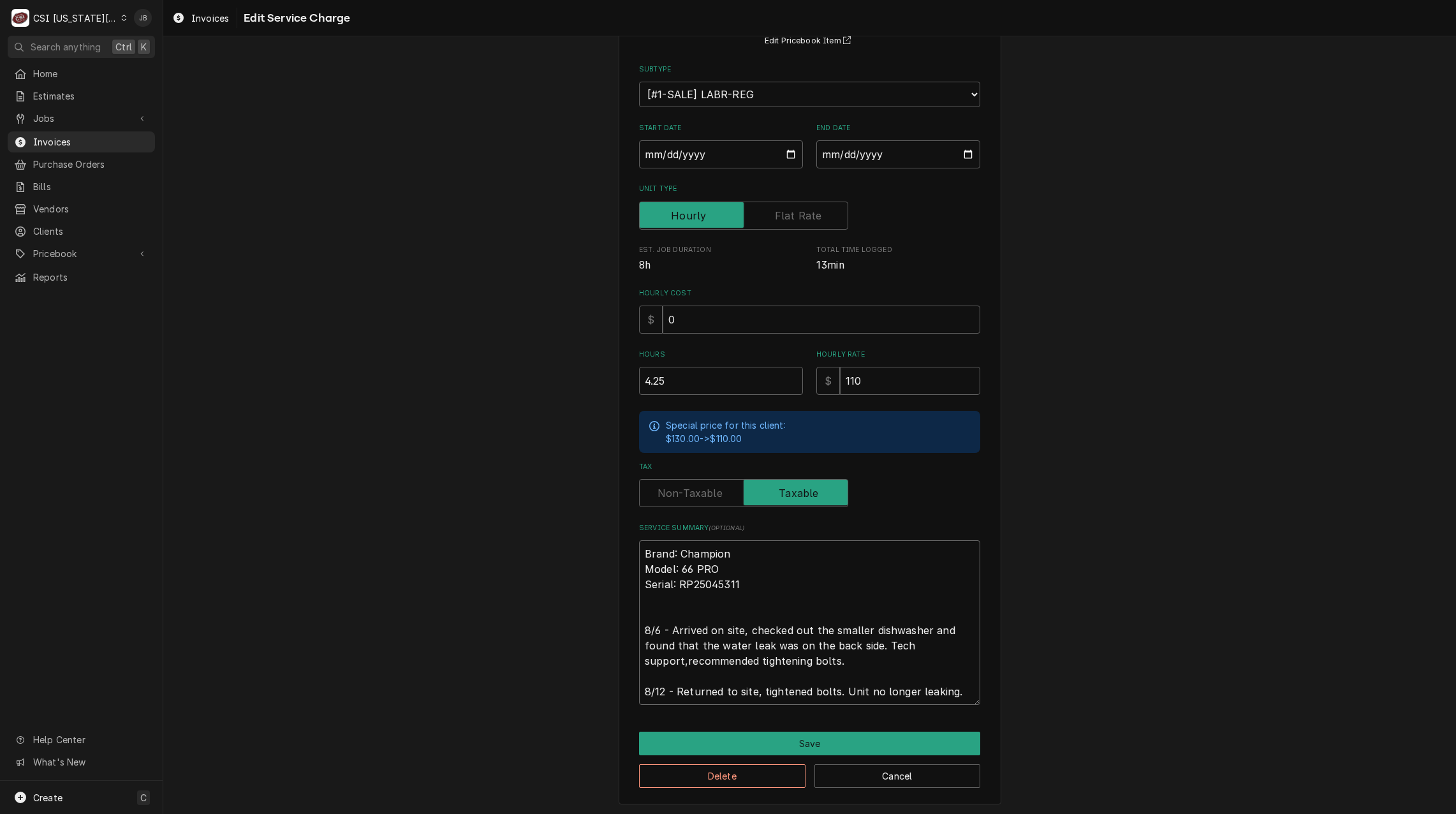
type textarea "x"
type textarea "Brand: Champion Model: 66 PRO Serial: RP25045311 8/6 - Arrived on site, checked…"
type textarea "x"
type textarea "Brand: Champion Model: 66 PRO Serial: RP25045311 8/6 - Arrived on site, checked…"
type textarea "x"
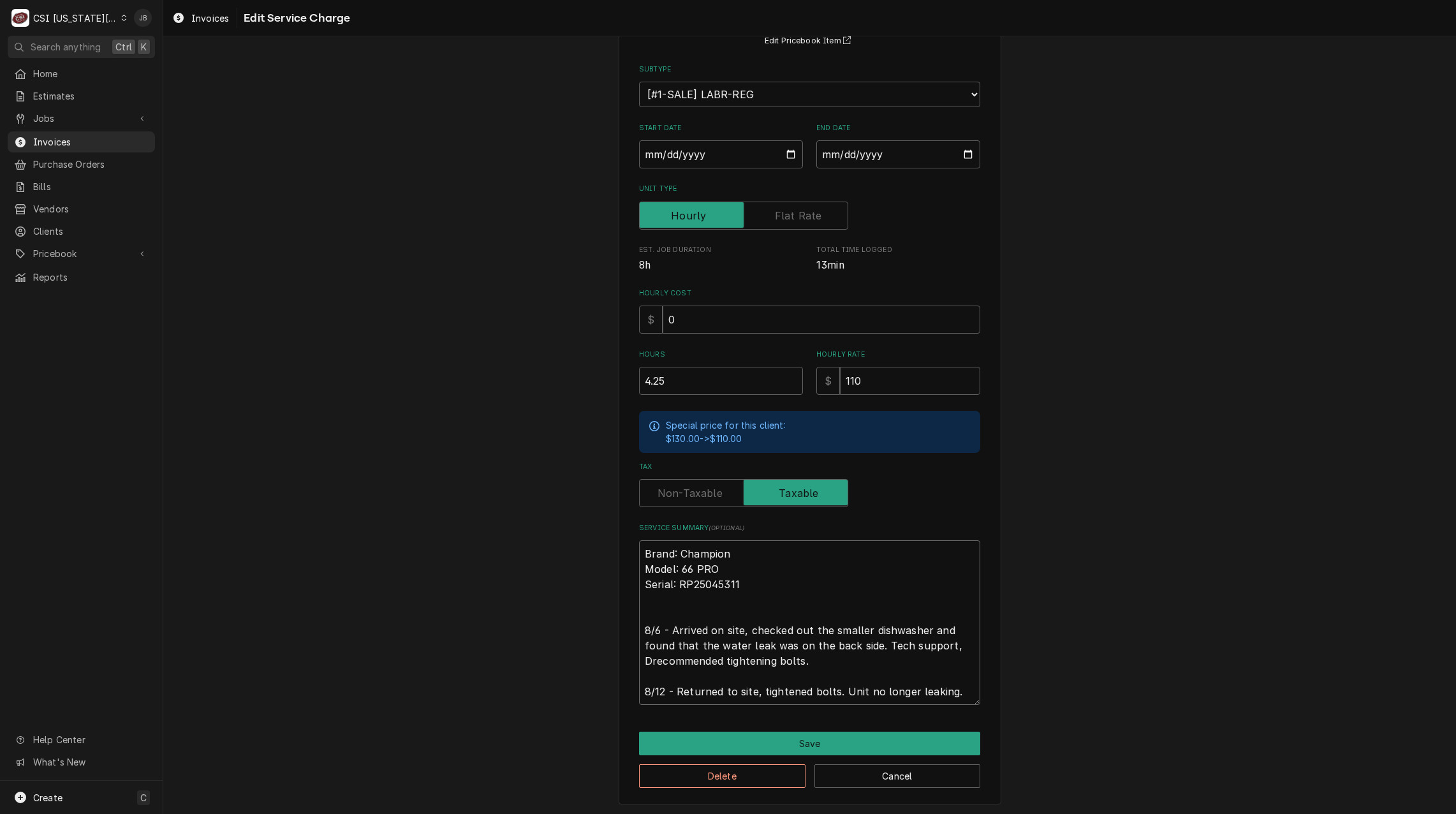
type textarea "Brand: Champion Model: 66 PRO Serial: RP25045311 8/6 - Arrived on site, checked…"
type textarea "x"
type textarea "Brand: Champion Model: 66 PRO Serial: RP25045311 8/6 - Arrived on site, checked…"
type textarea "x"
type textarea "Brand: Champion Model: 66 PRO Serial: RP25045311 8/6 - Arrived on site, checked…"
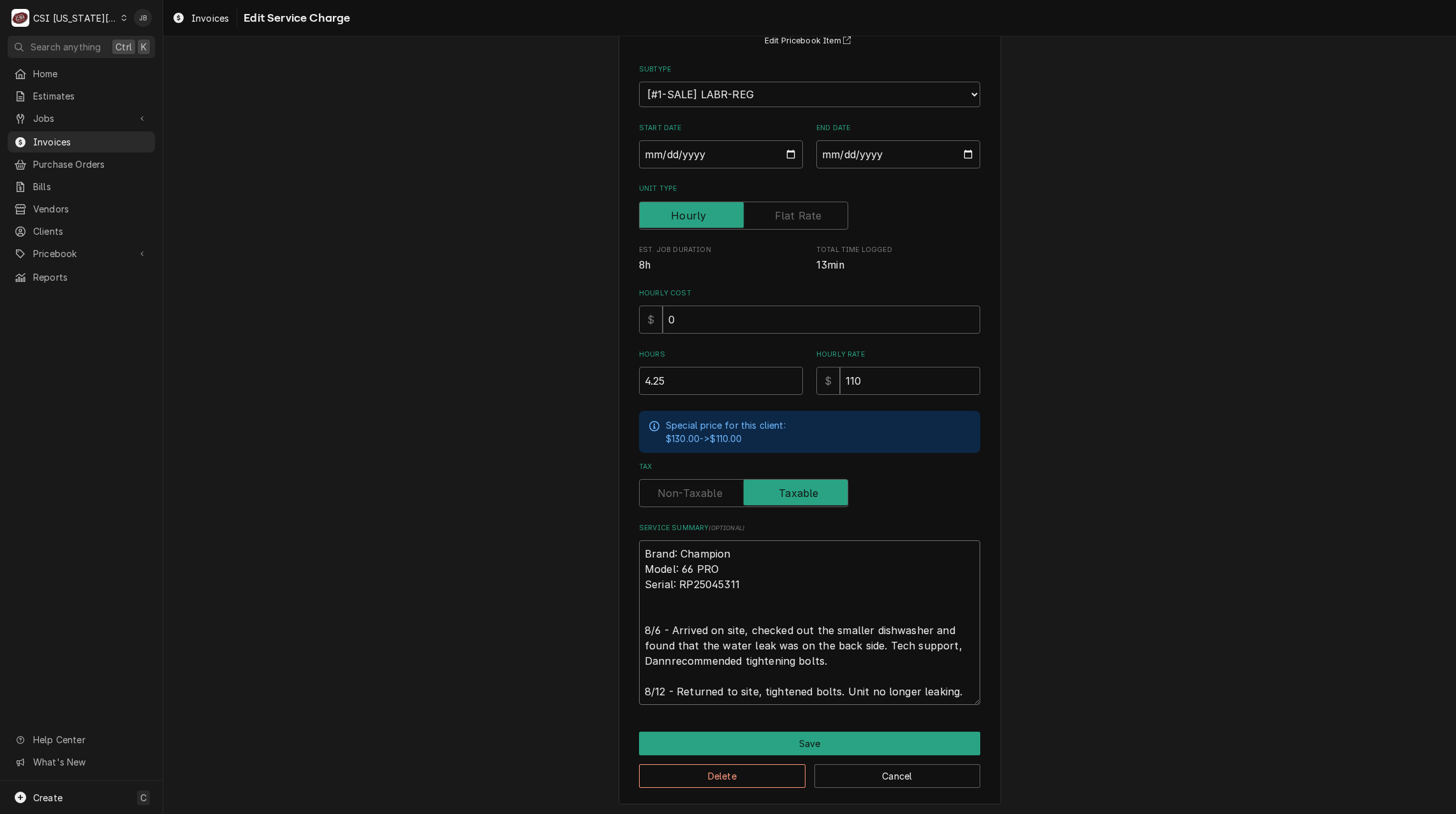
type textarea "x"
type textarea "Brand: Champion Model: 66 PRO Serial: RP25045311 8/6 - Arrived on site, checked…"
type textarea "x"
type textarea "Brand: Champion Model: 66 PRO Serial: RP25045311 8/6 - Arrived on site, checked…"
type textarea "x"
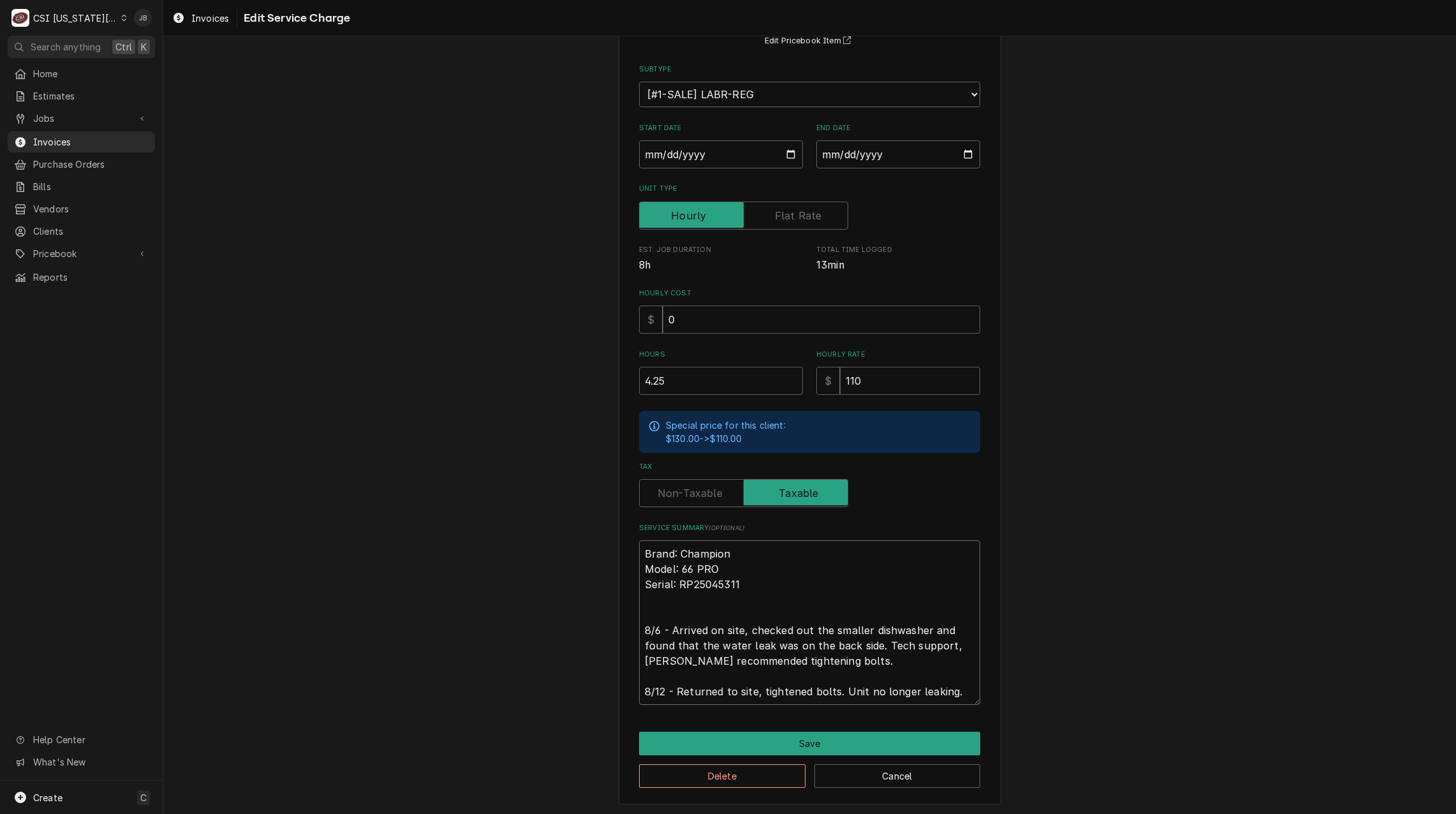
type textarea "Brand: Champion Model: 66 PRO Serial: RP25045311 8/6 - Arrived on site, checked…"
type textarea "x"
type textarea "Brand: Champion Model: 66 PRO Serial: RP25045311 8/6 - Arrived on site, checked…"
type textarea "x"
type textarea "Brand: Champion Model: 66 PRO Serial: RP25045311 8/6 - Arrived on site, checked…"
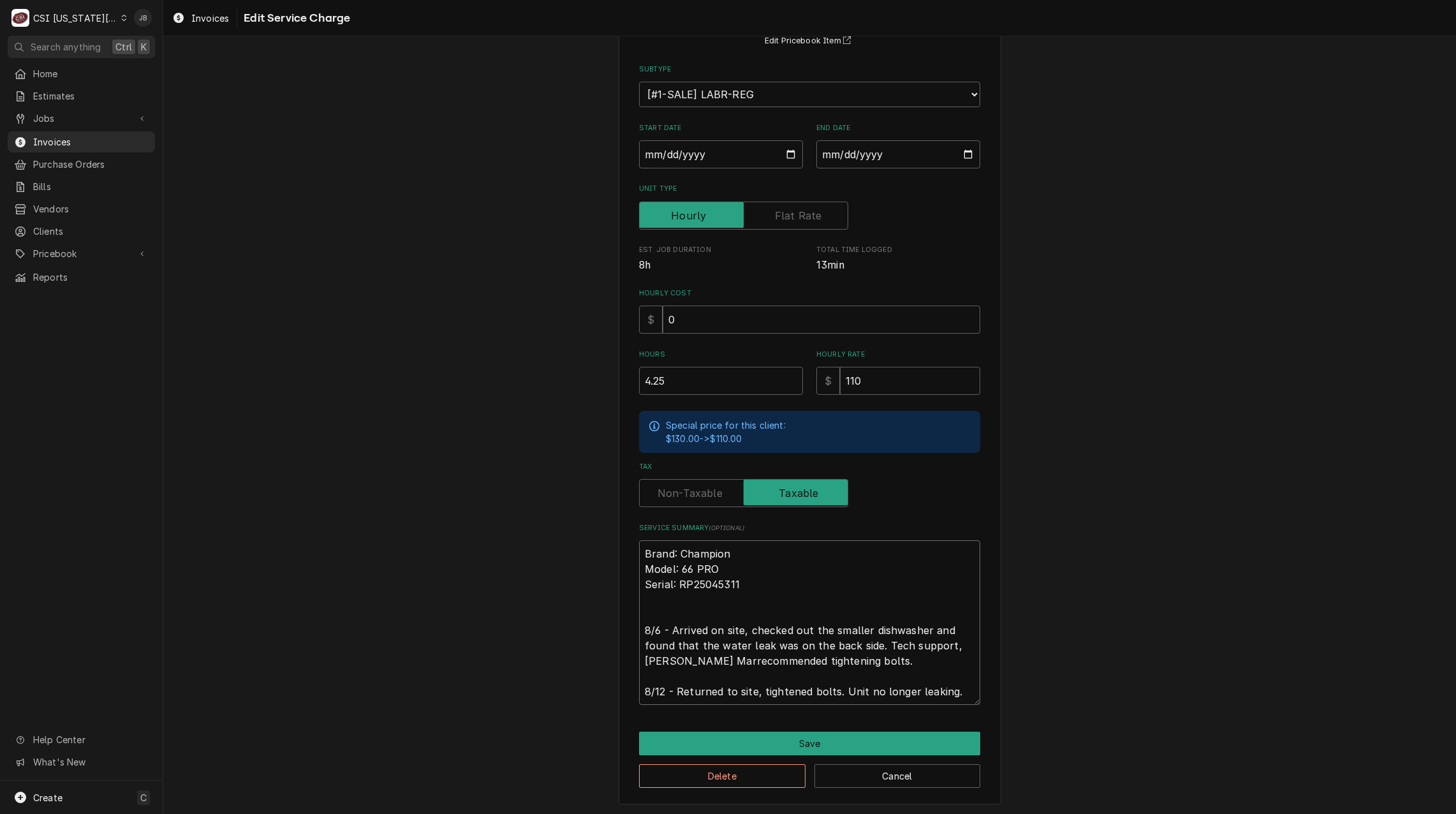
type textarea "x"
type textarea "Brand: Champion Model: 66 PRO Serial: RP25045311 8/6 - Arrived on site, checked…"
type textarea "x"
type textarea "Brand: Champion Model: 66 PRO Serial: RP25045311 8/6 - Arrived on site, checked…"
type textarea "x"
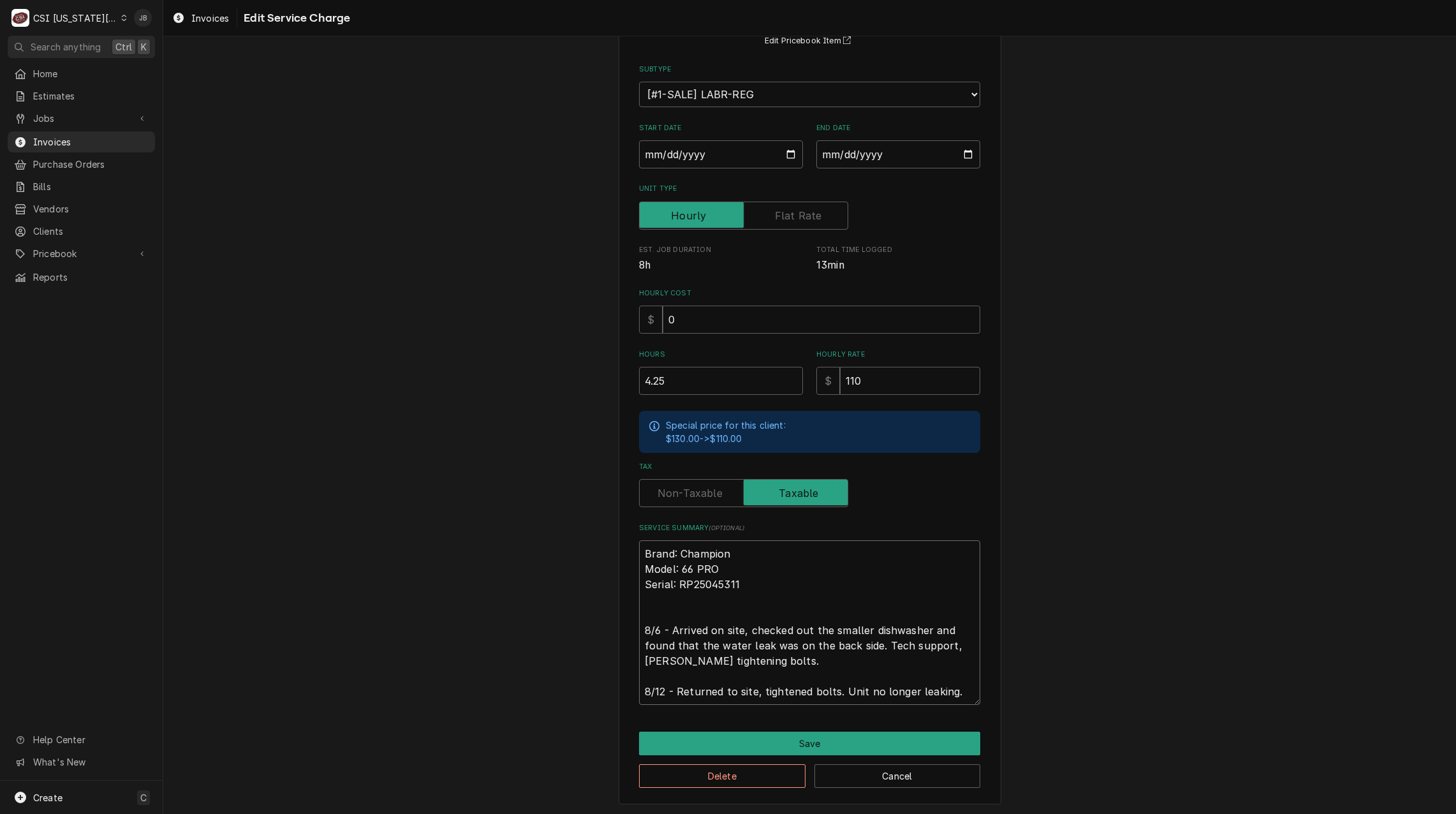
type textarea "Brand: Champion Model: 66 PRO Serial: RP25045311 8/6 - Arrived on site, checked…"
type textarea "x"
type textarea "Brand: Champion Model: 66 PRO Serial: RP25045311 8/6 - Arrived on site, checked…"
type textarea "x"
type textarea "Brand: Champion Model: 66 PRO Serial: RP25045311 8/6 - Arrived on site, checked…"
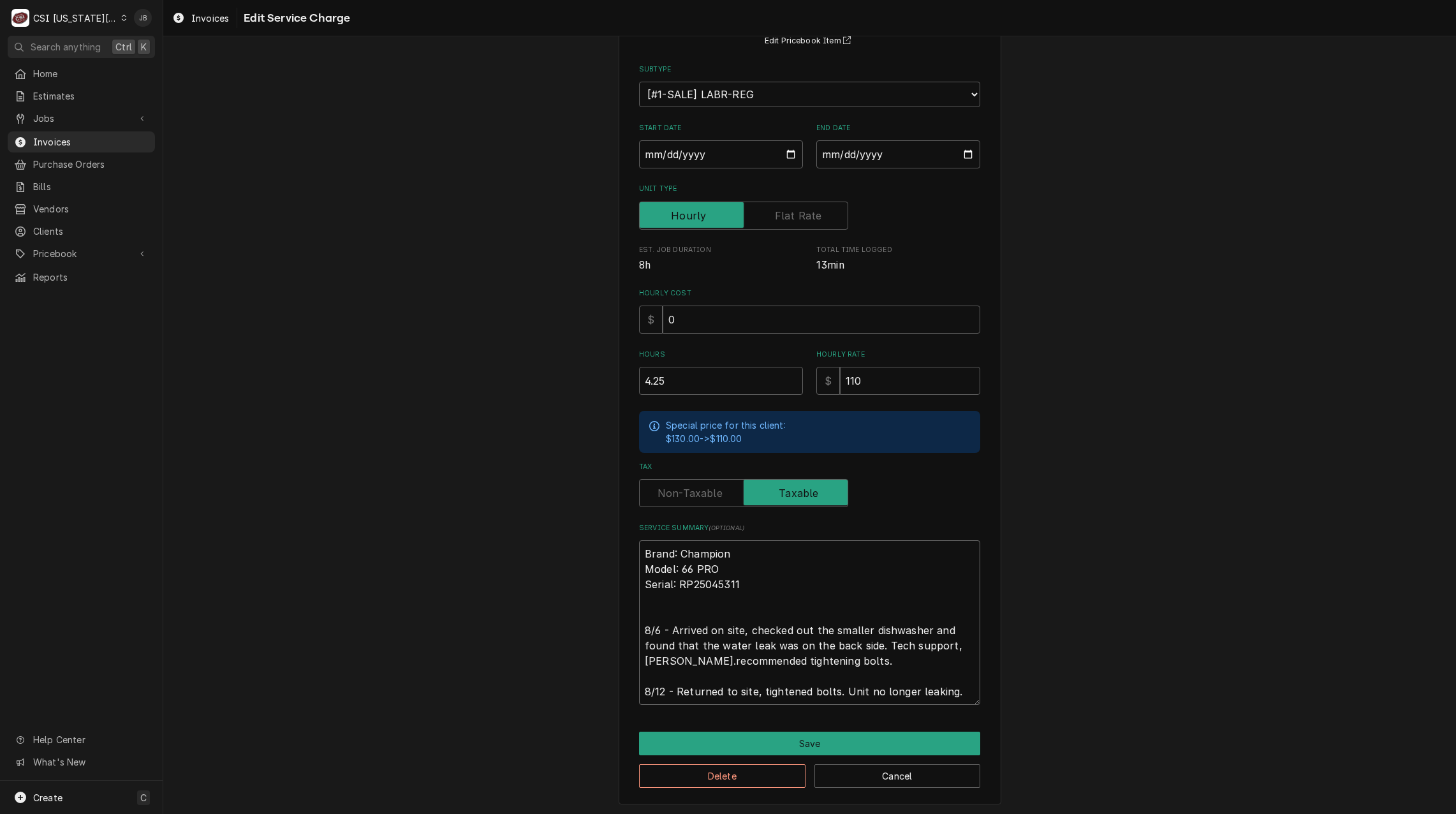
type textarea "x"
type textarea "Brand: Champion Model: 66 PRO Serial: RP25045311 8/6 - Arrived on site, checked…"
type textarea "x"
type textarea "Brand: Champion Model: 66 PRO Serial: RP25045311 8/6 - Arrived on site, checked…"
type textarea "x"
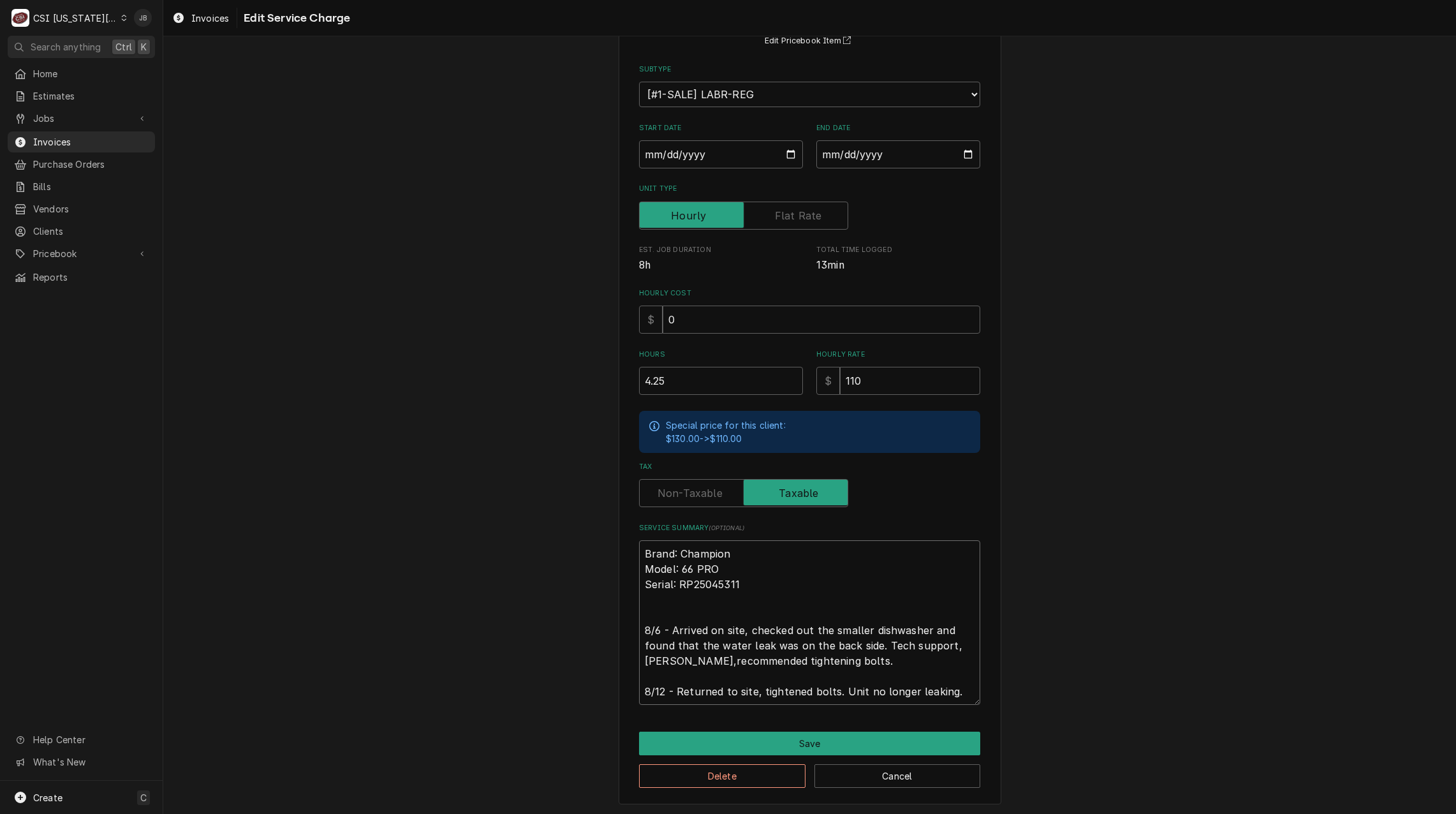
type textarea "Brand: Champion Model: 66 PRO Serial: RP25045311 8/6 - Arrived on site, checked…"
click at [863, 657] on textarea "Brand: Champion Model: 66 PRO Serial: RP25045311 8/6 - Arrived on site, checked…" at bounding box center [810, 622] width 341 height 165
type textarea "x"
type textarea "Brand: Champion Model: 66 PRO Serial: RP25045311 8/6 - Arrived on site, checked…"
type textarea "x"
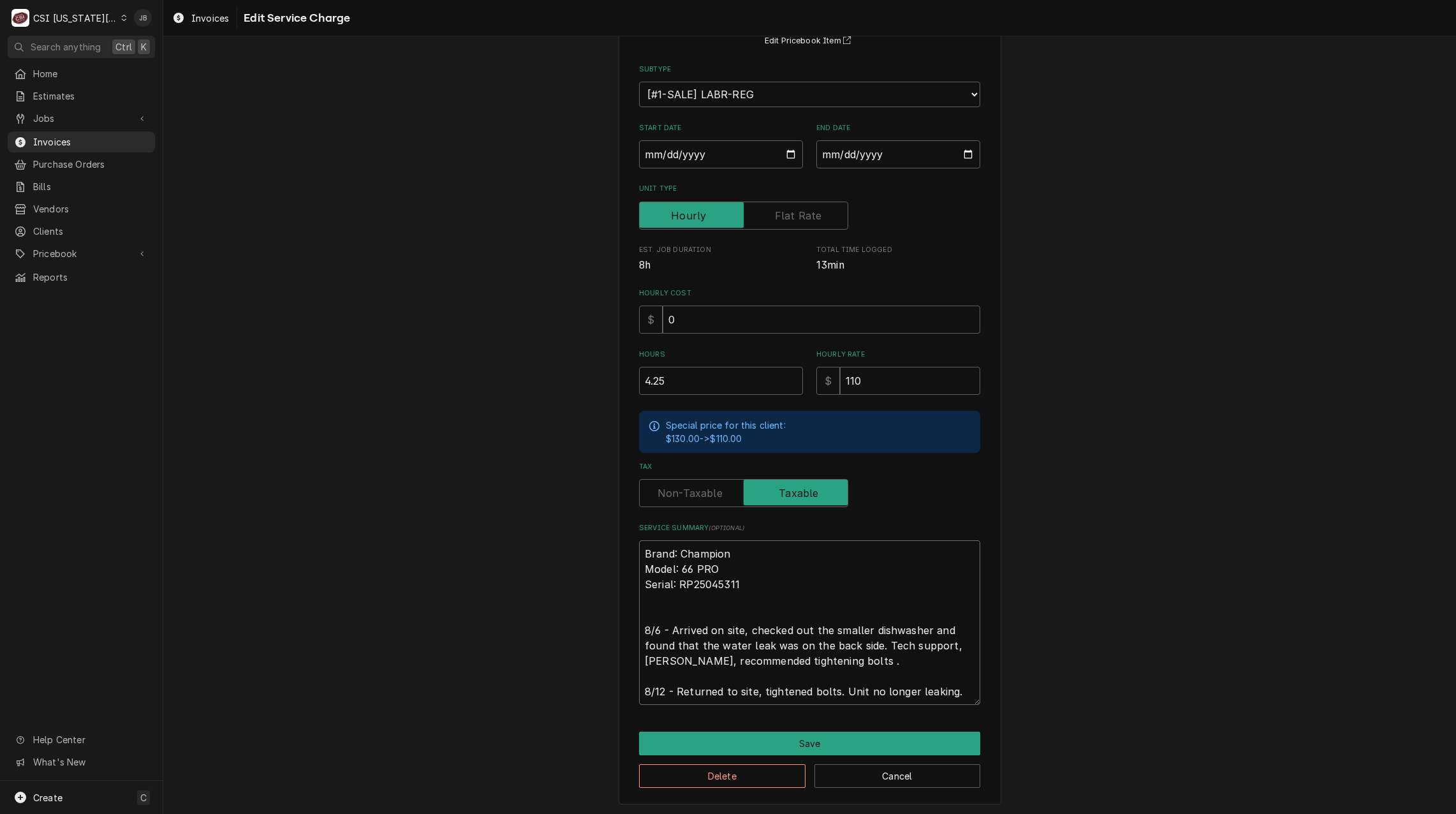
type textarea "Brand: Champion Model: 66 PRO Serial: RP25045311 8/6 - Arrived on site, checked…"
type textarea "x"
type textarea "Brand: Champion Model: 66 PRO Serial: RP25045311 8/6 - Arrived on site, checked…"
type textarea "x"
type textarea "Brand: Champion Model: 66 PRO Serial: RP25045311 8/6 - Arrived on site, checked…"
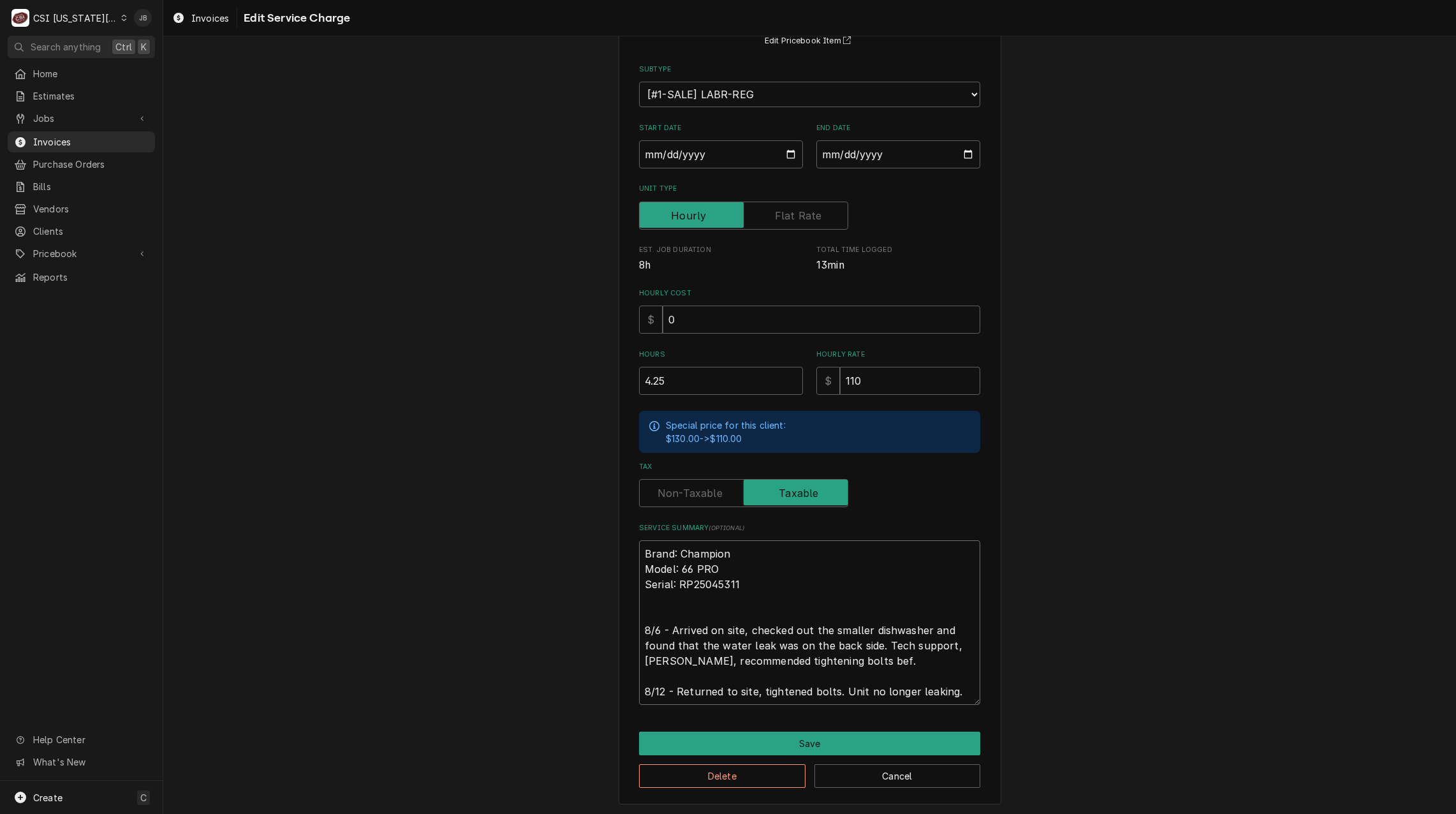
type textarea "x"
type textarea "Brand: Champion Model: 66 PRO Serial: RP25045311 8/6 - Arrived on site, checked…"
type textarea "x"
type textarea "Brand: Champion Model: 66 PRO Serial: RP25045311 8/6 - Arrived on site, checked…"
type textarea "x"
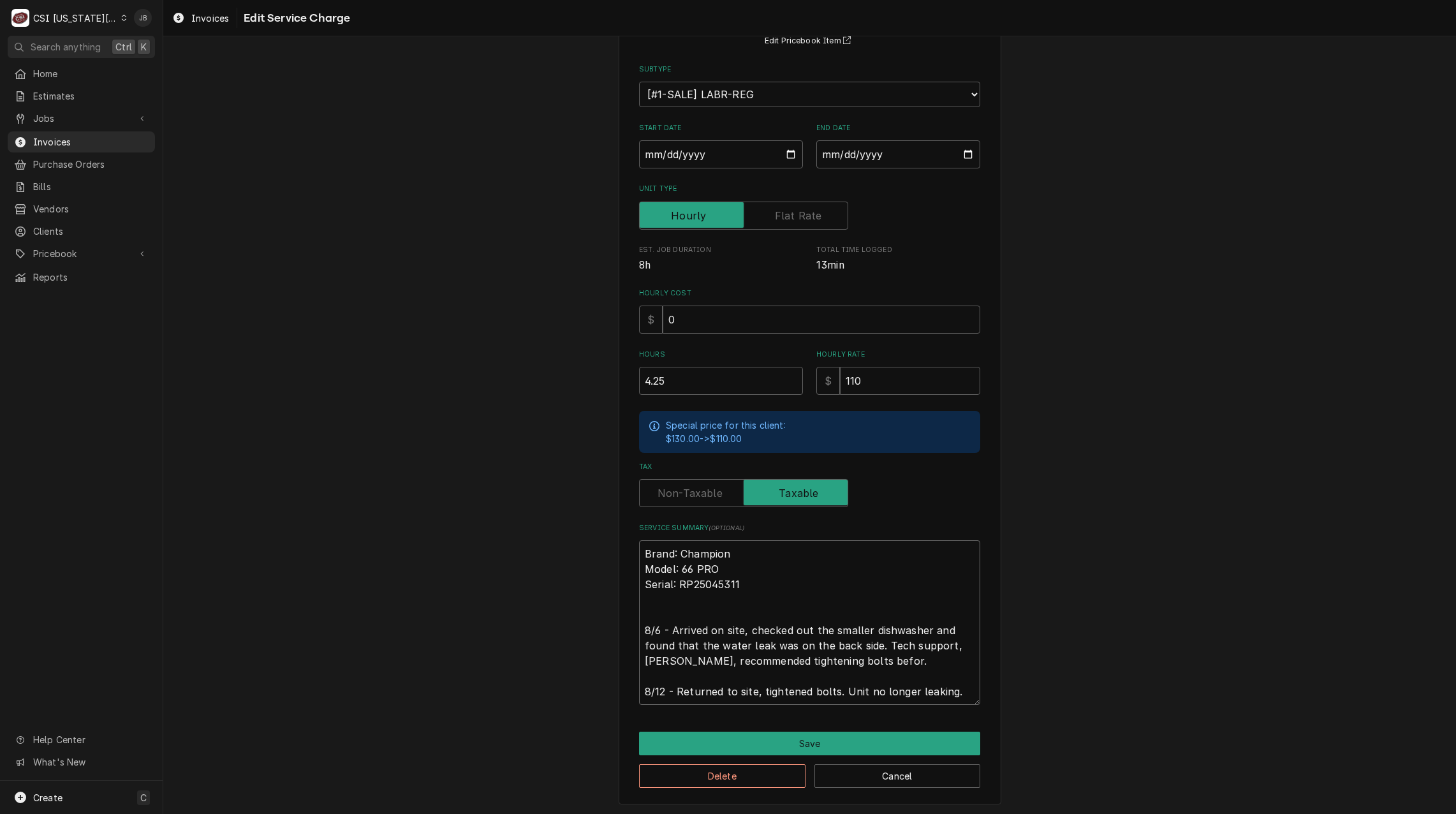
type textarea "Brand: Champion Model: 66 PRO Serial: RP25045311 8/6 - Arrived on site, checked…"
type textarea "x"
type textarea "Brand: Champion Model: 66 PRO Serial: RP25045311 8/6 - Arrived on site, checked…"
type textarea "x"
type textarea "Brand: Champion Model: 66 PRO Serial: RP25045311 8/6 - Arrived on site, checked…"
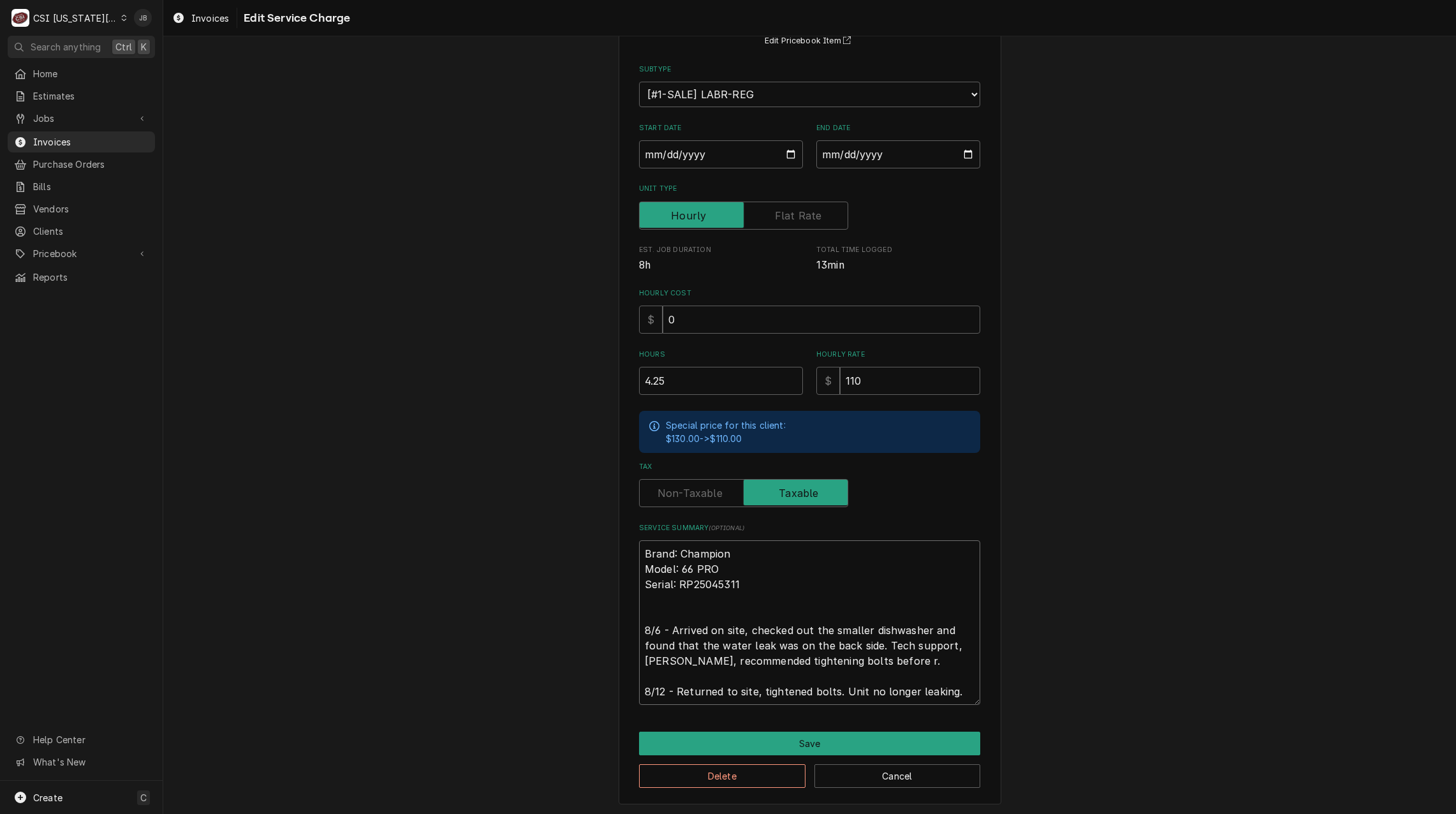
type textarea "x"
type textarea "Brand: Champion Model: 66 PRO Serial: RP25045311 8/6 - Arrived on site, checked…"
type textarea "x"
type textarea "Brand: Champion Model: 66 PRO Serial: RP25045311 8/6 - Arrived on site, checked…"
type textarea "x"
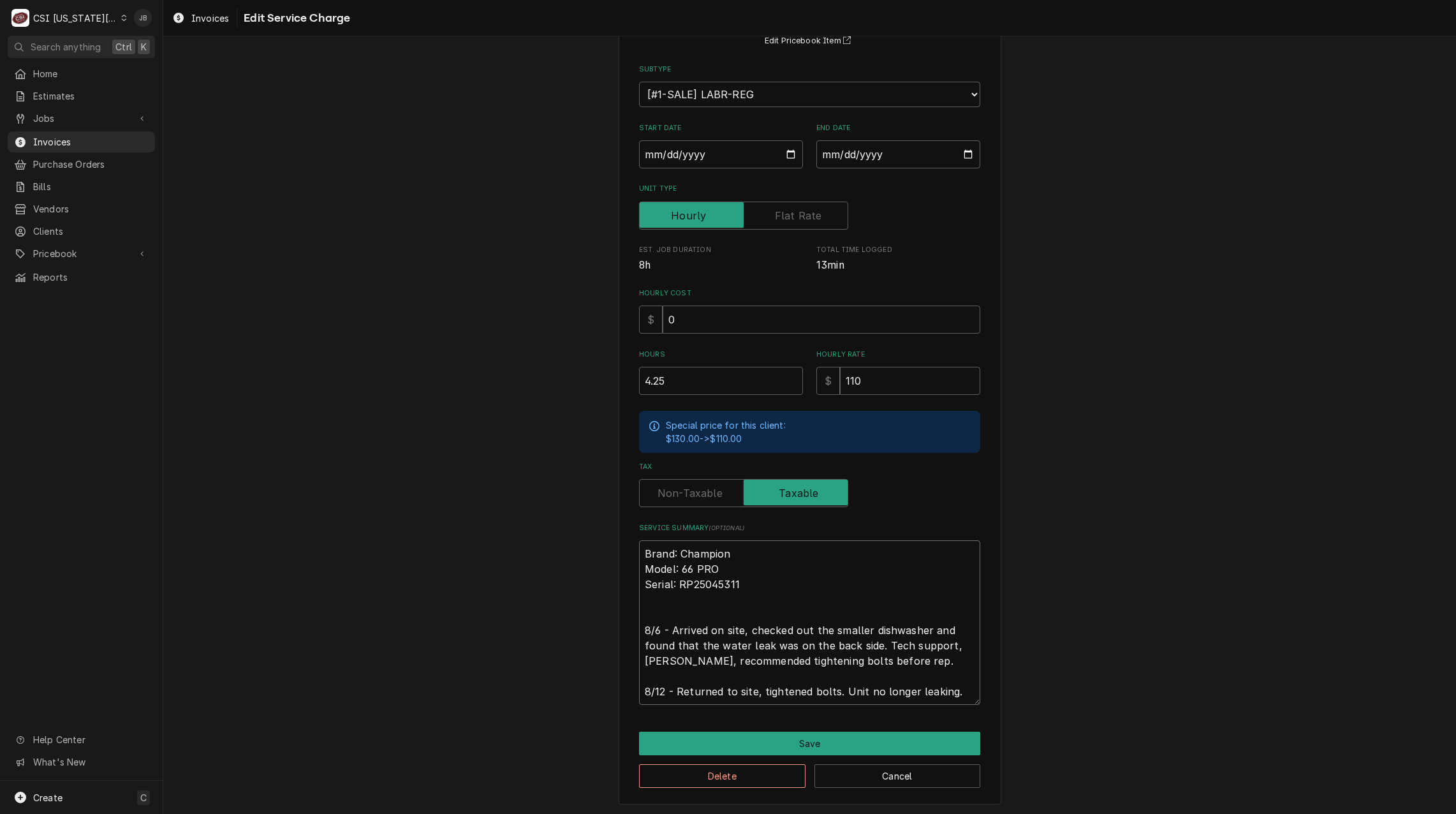
type textarea "Brand: Champion Model: 66 PRO Serial: RP25045311 8/6 - Arrived on site, checked…"
type textarea "x"
type textarea "Brand: Champion Model: 66 PRO Serial: RP25045311 8/6 - Arrived on site, checked…"
type textarea "x"
type textarea "Brand: Champion Model: 66 PRO Serial: RP25045311 8/6 - Arrived on site, checked…"
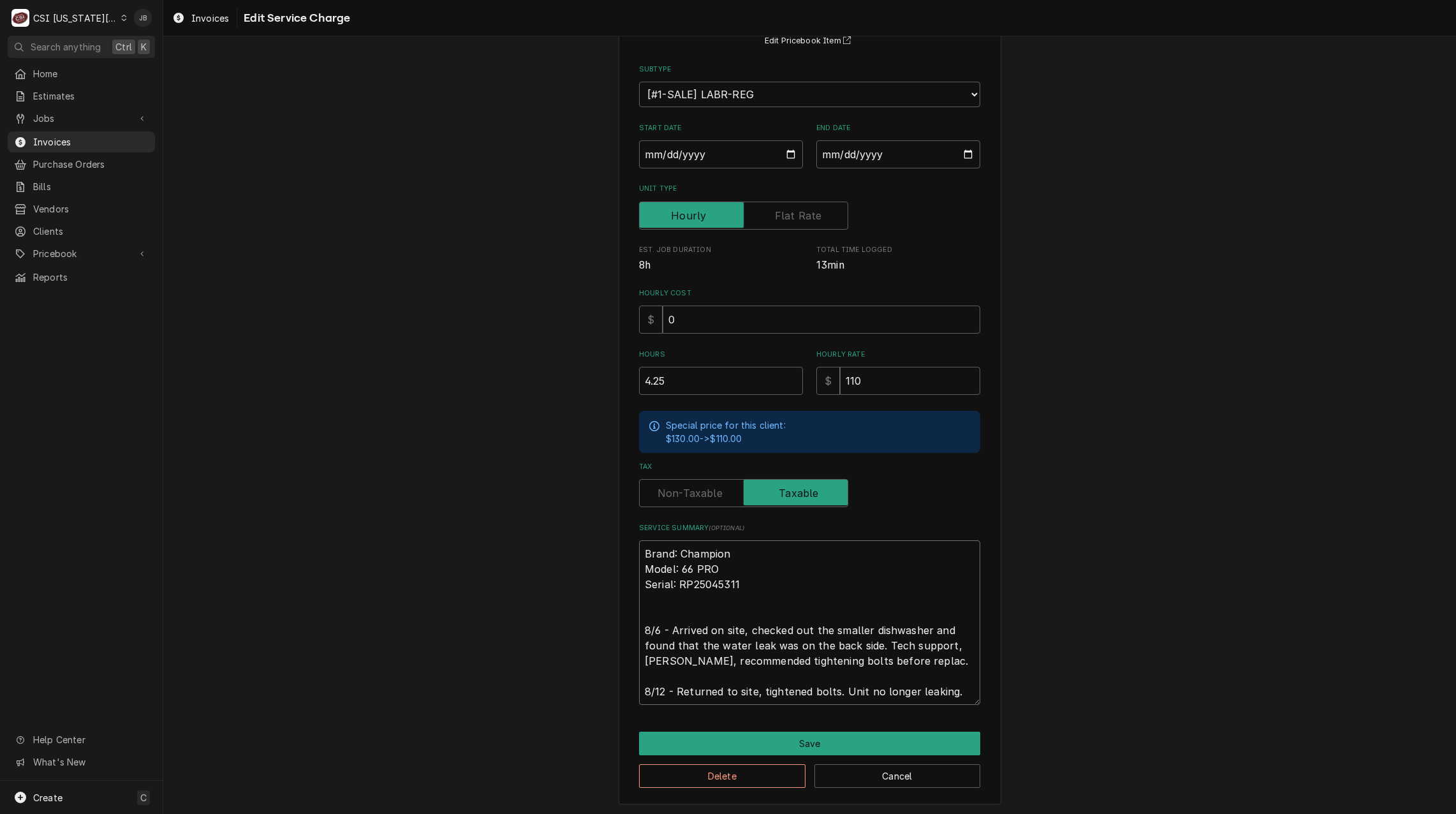
type textarea "x"
type textarea "Brand: Champion Model: 66 PRO Serial: RP25045311 8/6 - Arrived on site, checked…"
type textarea "x"
type textarea "Brand: Champion Model: 66 PRO Serial: RP25045311 8/6 - Arrived on site, checked…"
type textarea "x"
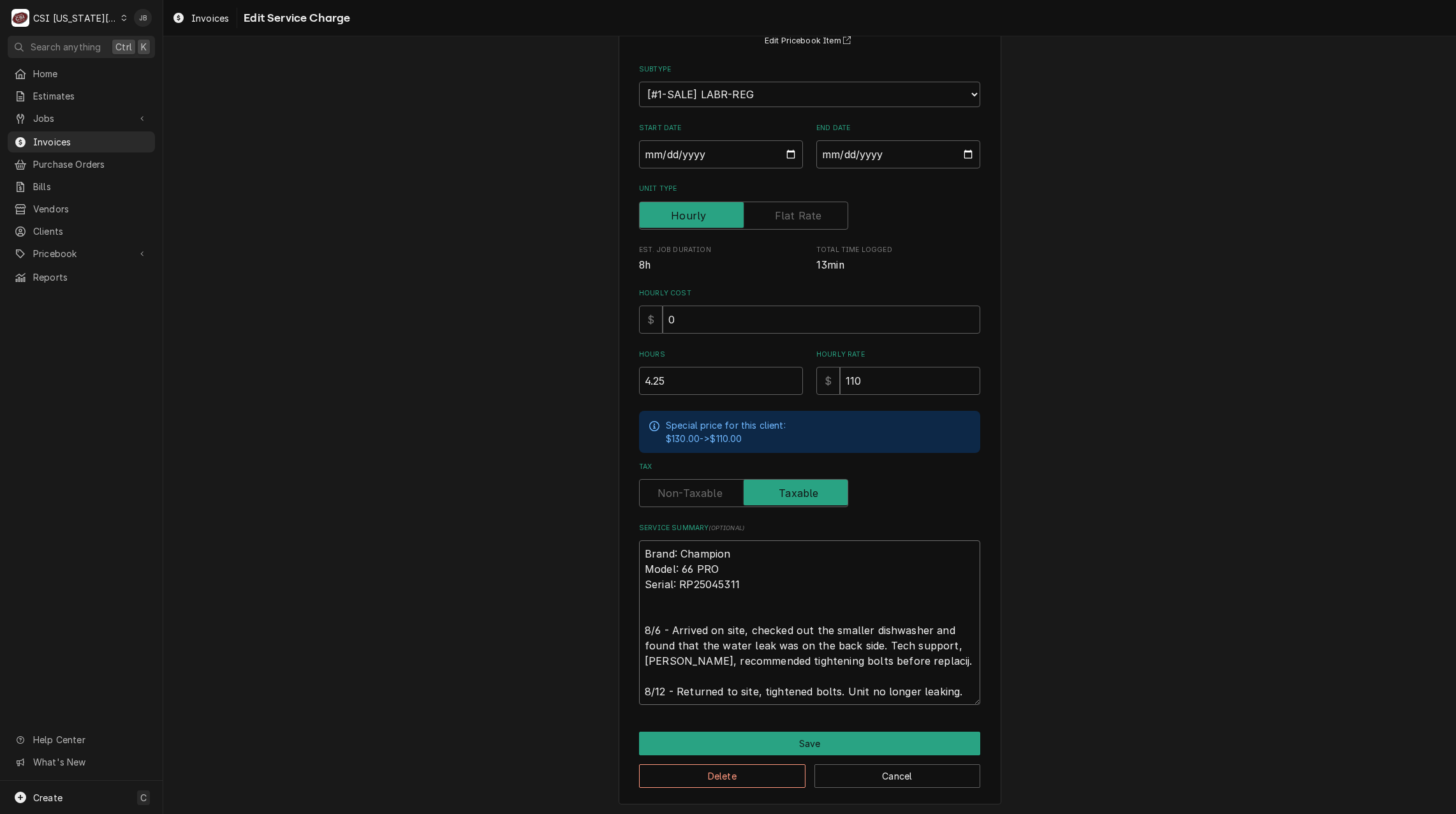
type textarea "Brand: Champion Model: 66 PRO Serial: RP25045311 8/6 - Arrived on site, checked…"
type textarea "x"
type textarea "Brand: Champion Model: 66 PRO Serial: RP25045311 8/6 - Arrived on site, checked…"
type textarea "x"
type textarea "Brand: Champion Model: 66 PRO Serial: RP25045311 8/6 - Arrived on site, checked…"
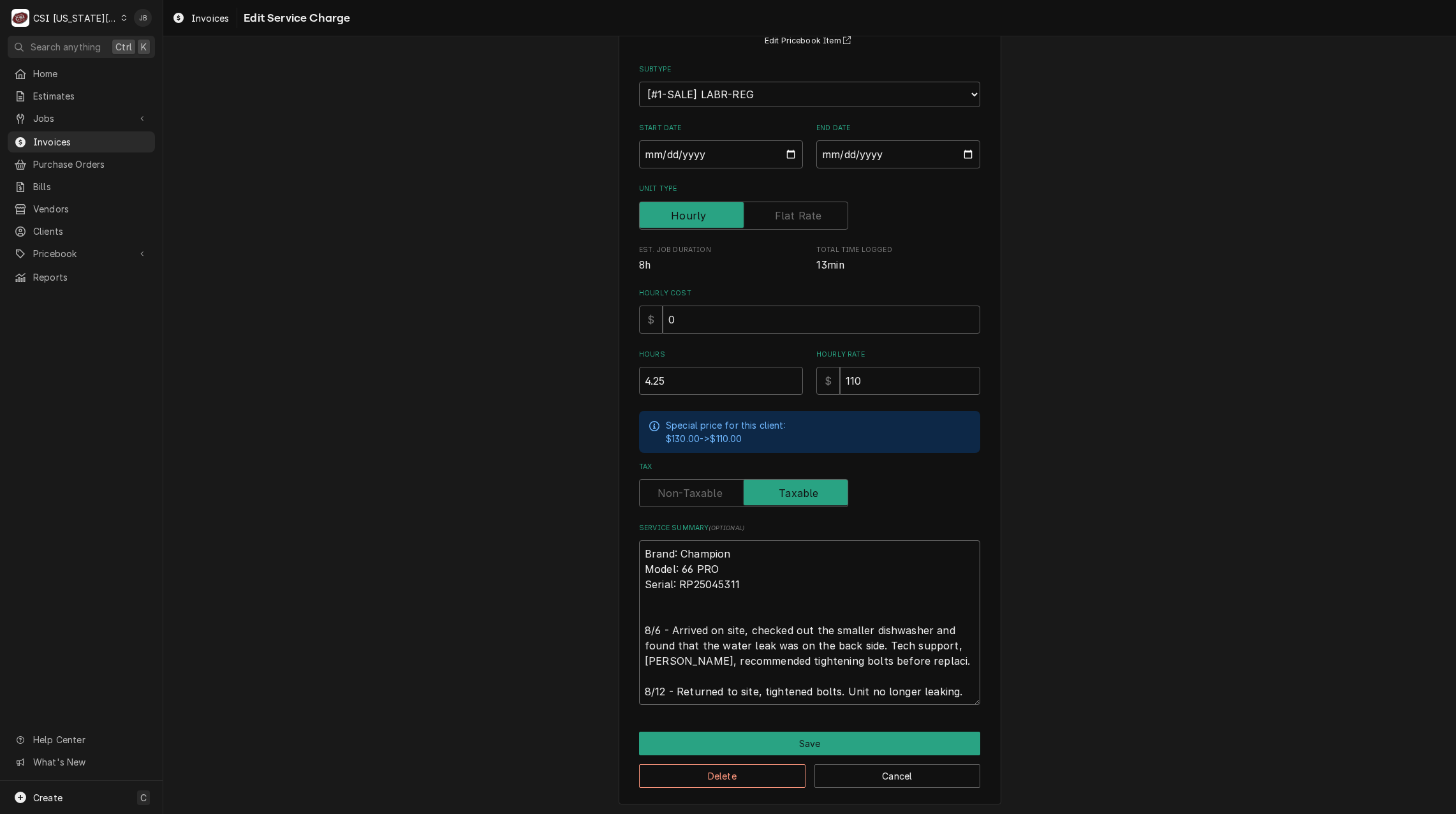
type textarea "x"
type textarea "Brand: Champion Model: 66 PRO Serial: RP25045311 8/6 - Arrived on site, checked…"
type textarea "x"
type textarea "Brand: Champion Model: 66 PRO Serial: RP25045311 8/6 - Arrived on site, checked…"
type textarea "x"
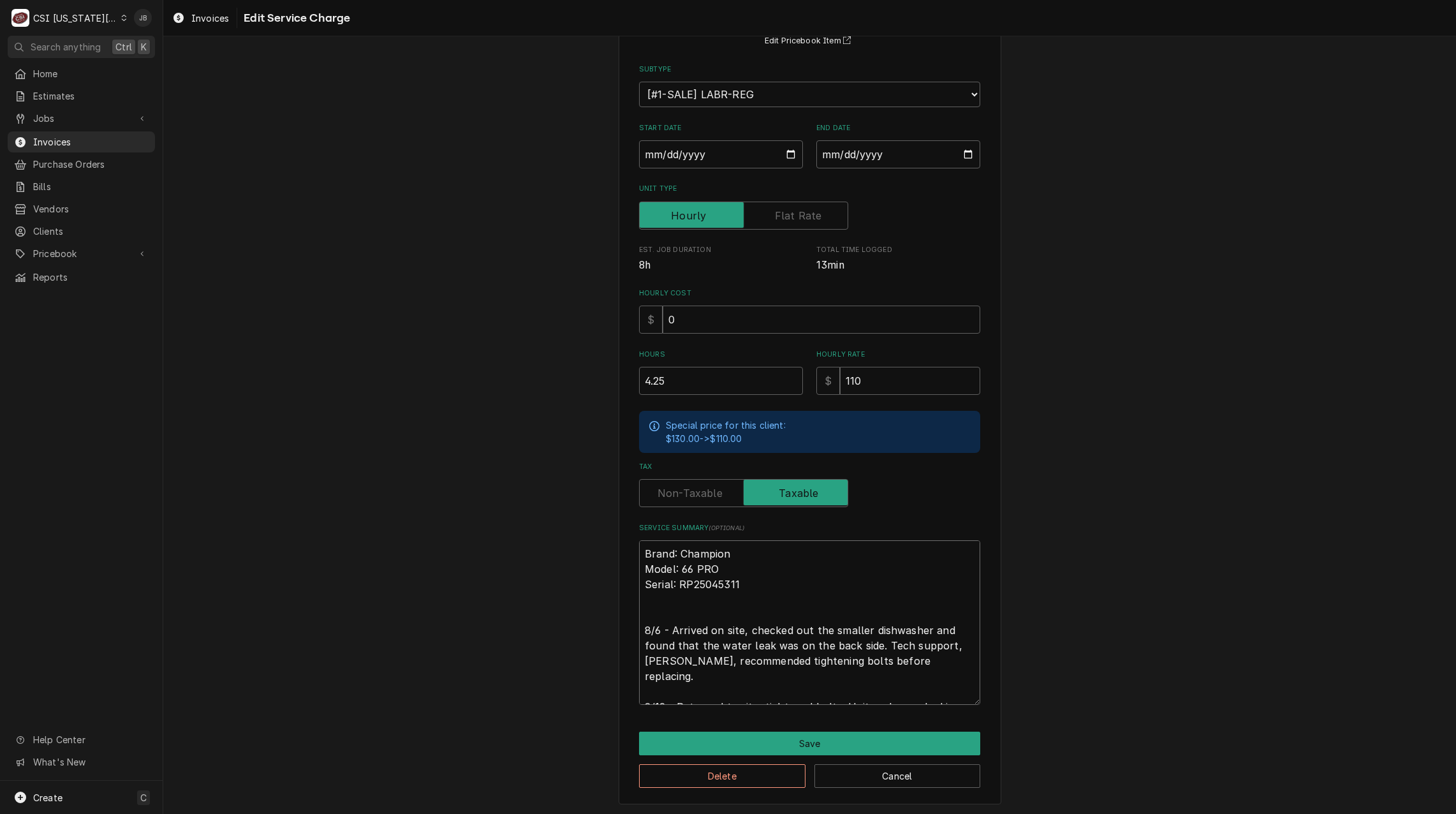
type textarea "Brand: Champion Model: 66 PRO Serial: RP25045311 8/6 - Arrived on site, checked…"
type textarea "x"
type textarea "Brand: Champion Model: 66 PRO Serial: RP25045311 8/6 - Arrived on site, checked…"
type textarea "x"
type textarea "Brand: Champion Model: 66 PRO Serial: RP25045311 8/6 - Arrived on site, checked…"
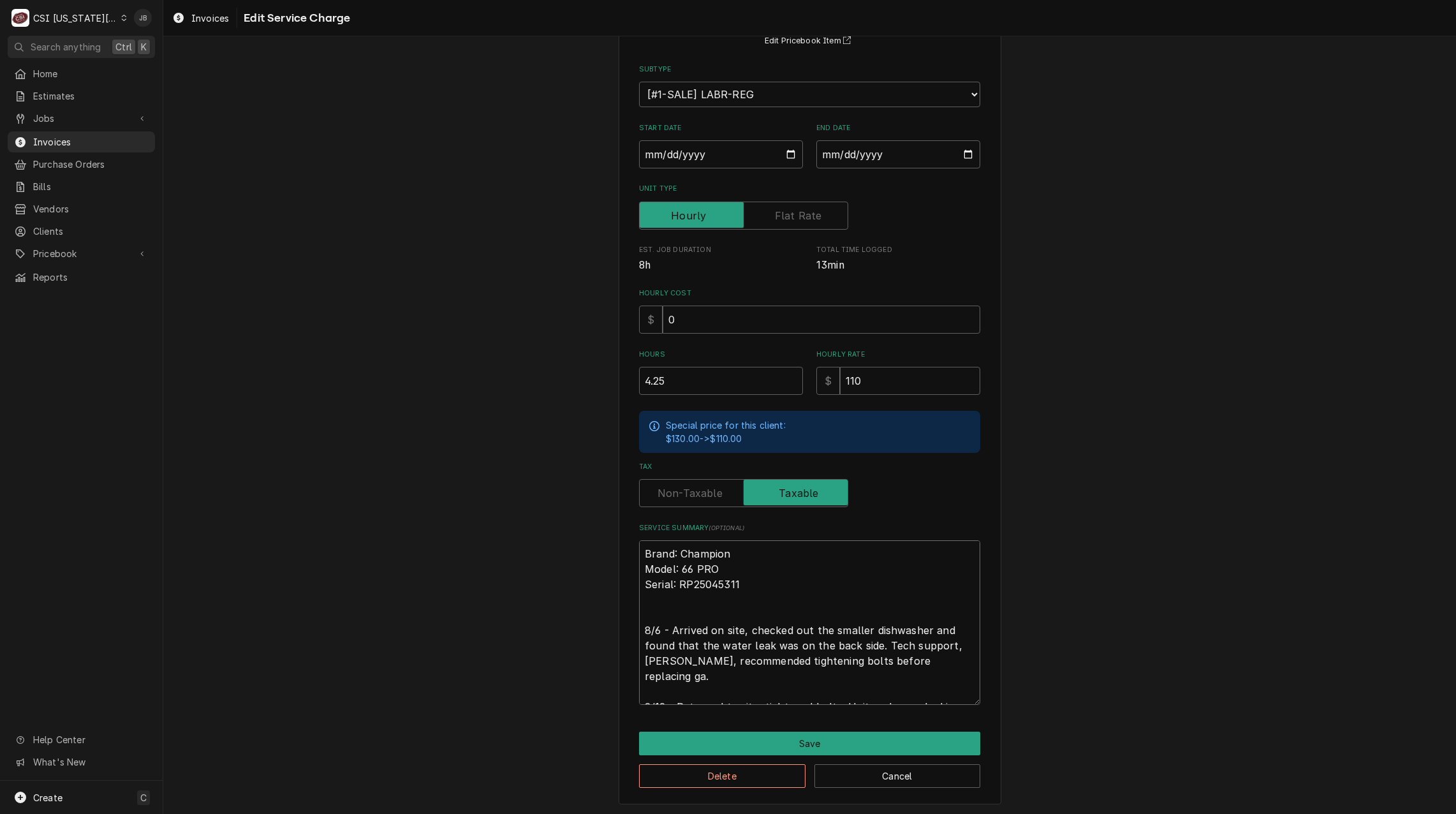
type textarea "x"
type textarea "Brand: Champion Model: 66 PRO Serial: RP25045311 8/6 - Arrived on site, checked…"
type textarea "x"
type textarea "Brand: Champion Model: 66 PRO Serial: RP25045311 8/6 - Arrived on site, checked…"
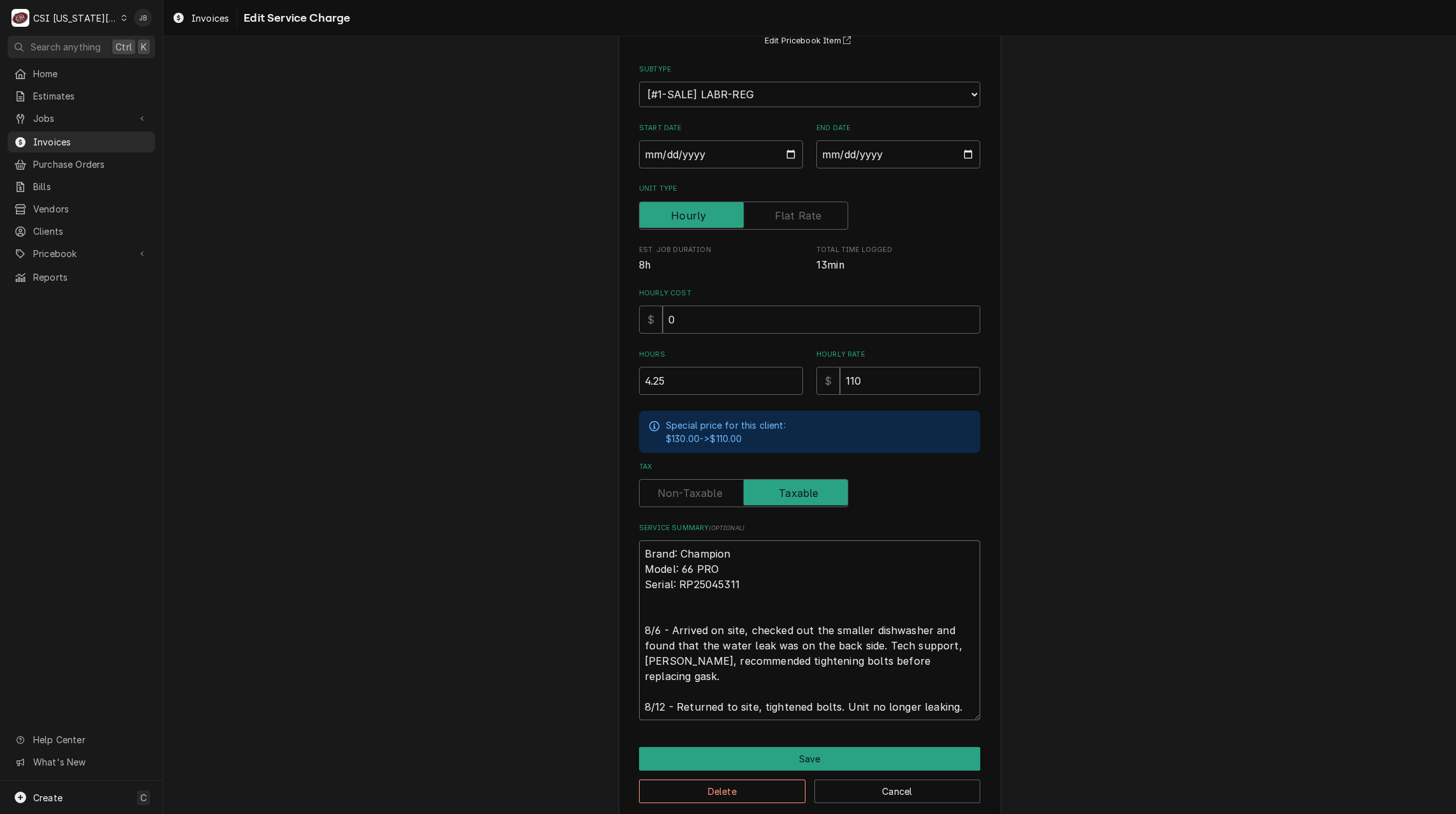
type textarea "x"
type textarea "Brand: Champion Model: 66 PRO Serial: RP25045311 8/6 - Arrived on site, checked…"
type textarea "x"
click at [753, 674] on textarea "Brand: Champion Model: 66 PRO Serial: RP25045311 8/6 - Arrived on site, checked…" at bounding box center [810, 629] width 341 height 179
type textarea "Brand: Champion Model: 66 PRO Serial: RP25045311 8/6 - Arrived on site, checked…"
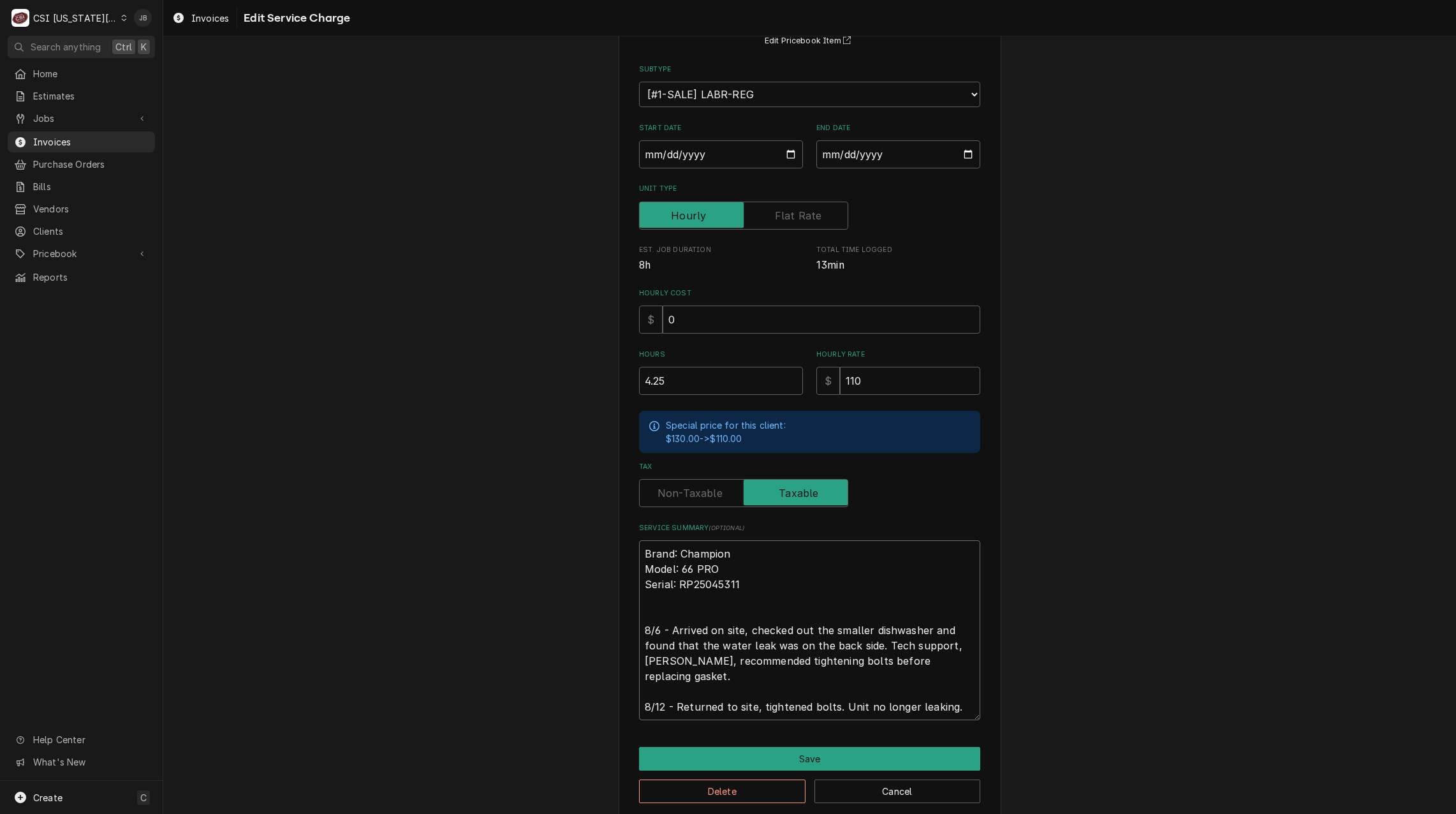
click at [712, 664] on textarea "Brand: Champion Model: 66 PRO Serial: RP25045311 8/6 - Arrived on site, checked…" at bounding box center [810, 629] width 341 height 179
click at [715, 673] on textarea "Brand: Champion Model: 66 PRO Serial: RP25045311 8/6 - Arrived on site, checked…" at bounding box center [810, 629] width 341 height 179
click at [831, 689] on textarea "Brand: Champion Model: 66 PRO Serial: RP25045311 8/6 - Arrived on site, checked…" at bounding box center [810, 629] width 341 height 179
click at [713, 678] on textarea "Brand: Champion Model: 66 PRO Serial: RP25045311 8/6 - Arrived on site, checked…" at bounding box center [810, 629] width 341 height 179
click at [717, 742] on div "Use the fields below to edit this service charge Short Description 1-Labor (Ser…" at bounding box center [810, 378] width 383 height 881
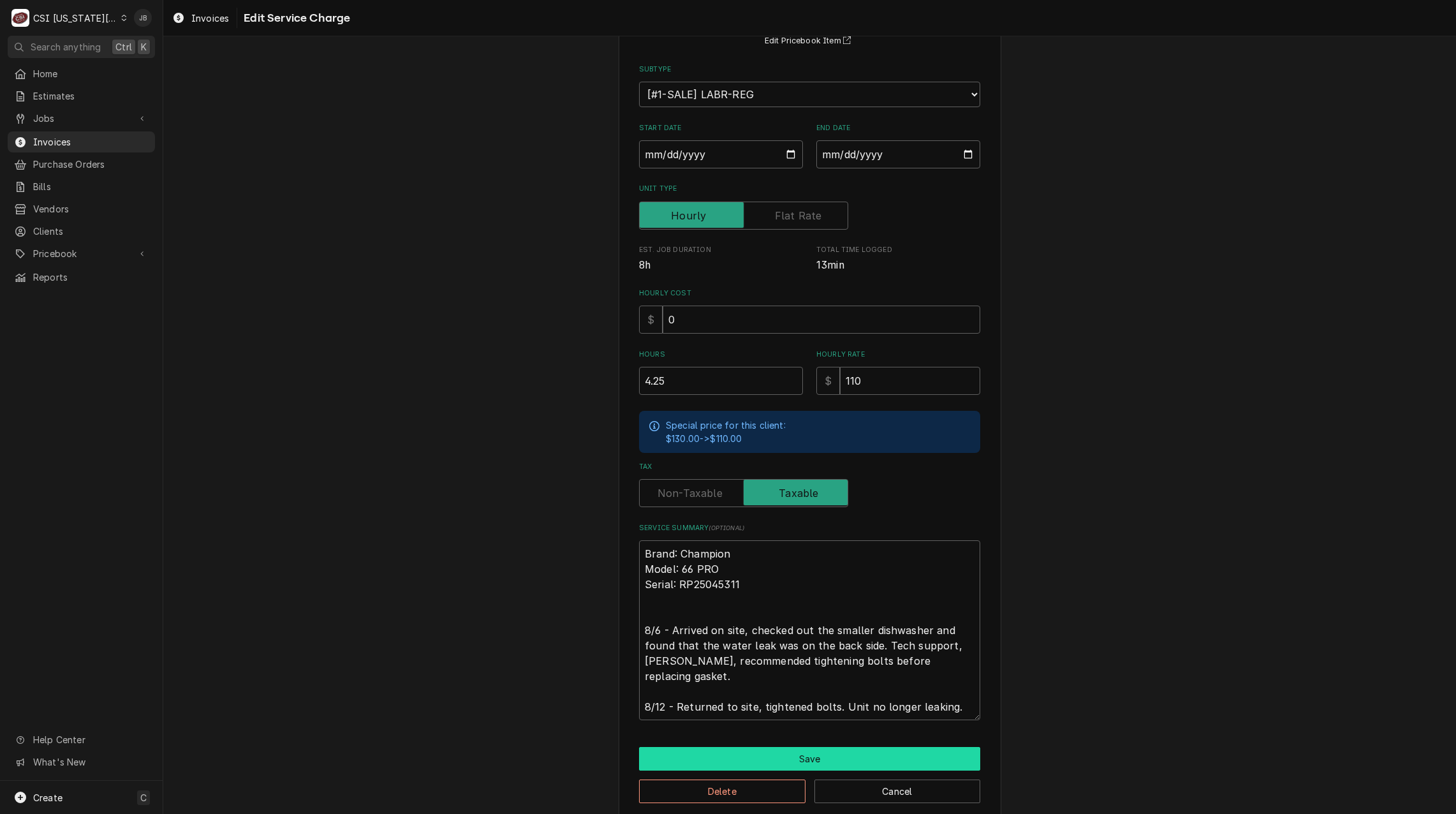
click at [724, 754] on button "Save" at bounding box center [810, 759] width 341 height 24
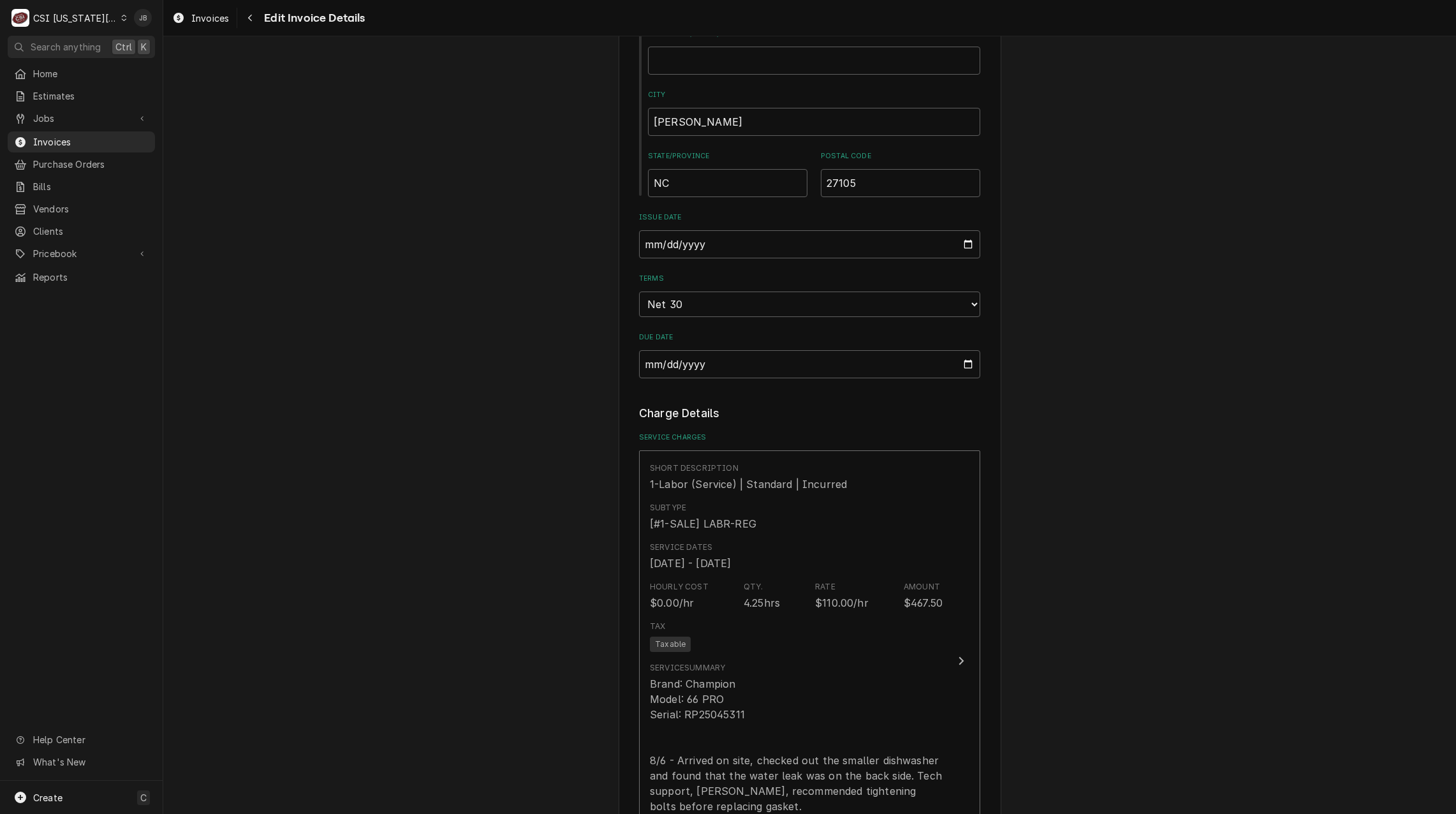
scroll to position [2065, 0]
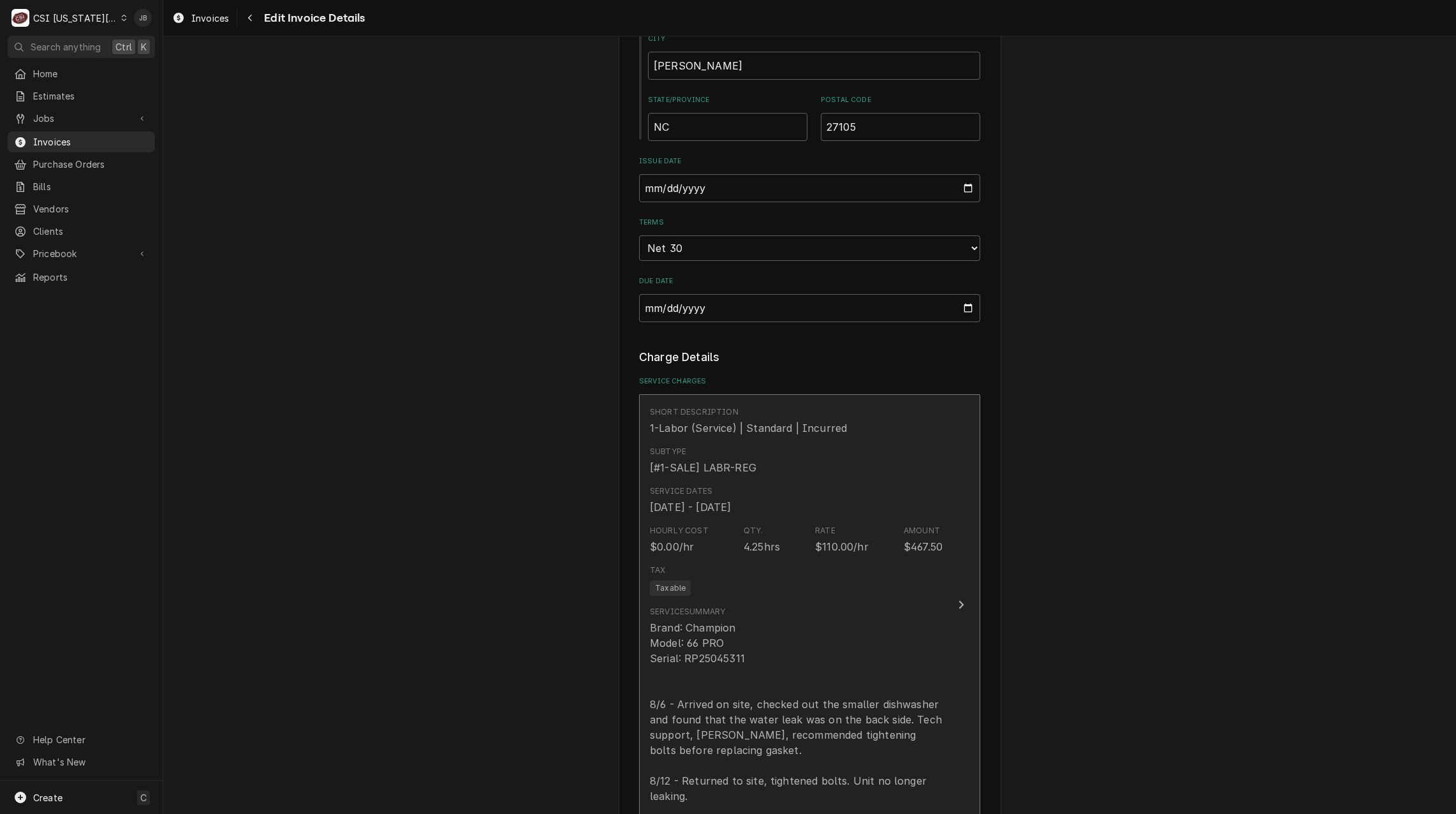
click at [731, 499] on div "Aug 6, 2025 - Aug 12, 2025" at bounding box center [691, 507] width 81 height 16
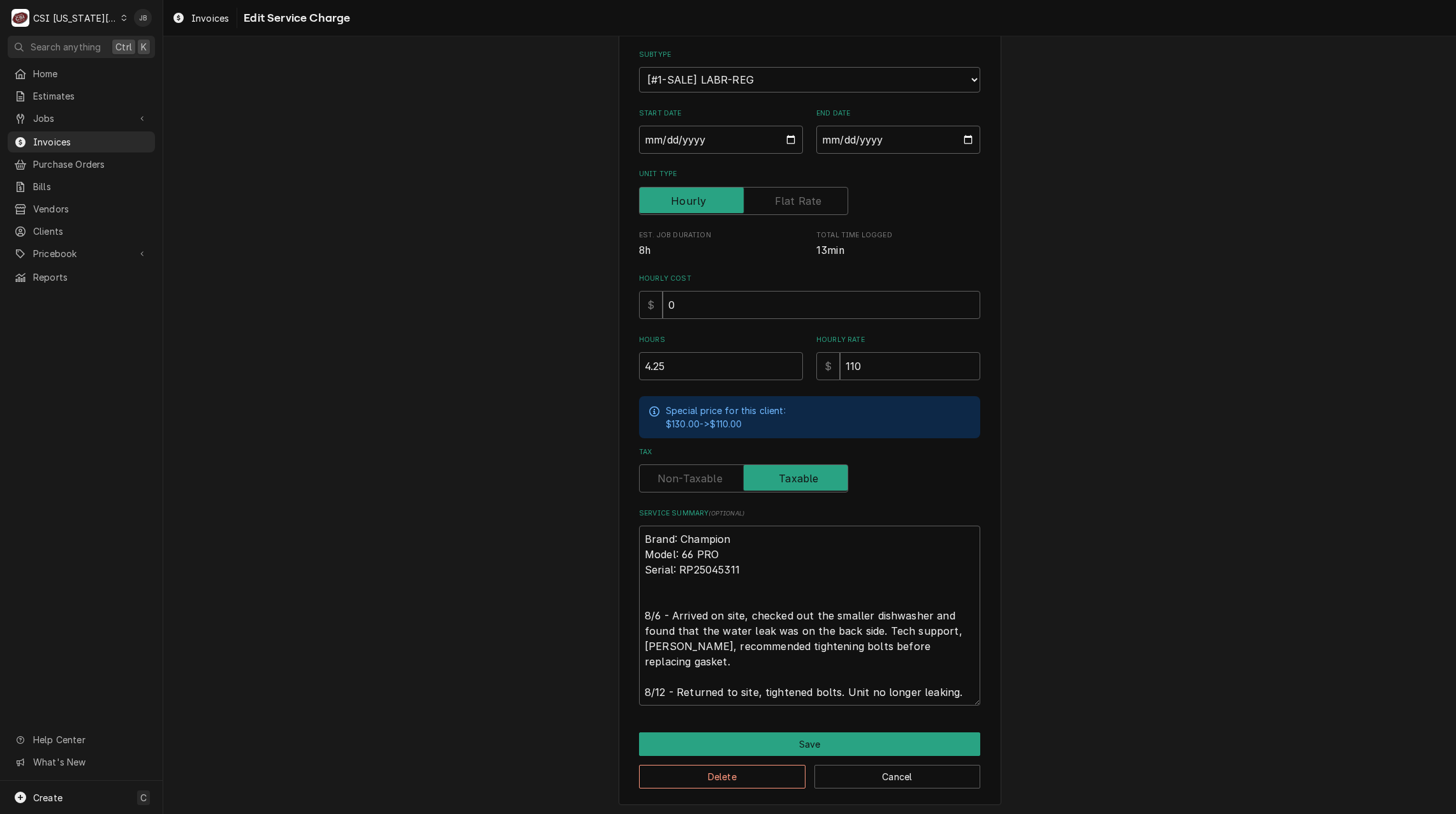
scroll to position [138, 0]
click at [824, 621] on textarea "Brand: Champion Model: 66 PRO Serial: RP25045311 8/6 - Arrived on site, checked…" at bounding box center [810, 615] width 341 height 179
click at [867, 627] on textarea "Brand: Champion Model: 66 PRO Serial: RP25045311 8/6 - Arrived on site, checked…" at bounding box center [810, 615] width 341 height 179
click at [874, 628] on textarea "Brand: Champion Model: 66 PRO Serial: RP25045311 8/6 - Arrived on site, checked…" at bounding box center [810, 615] width 341 height 179
type textarea "x"
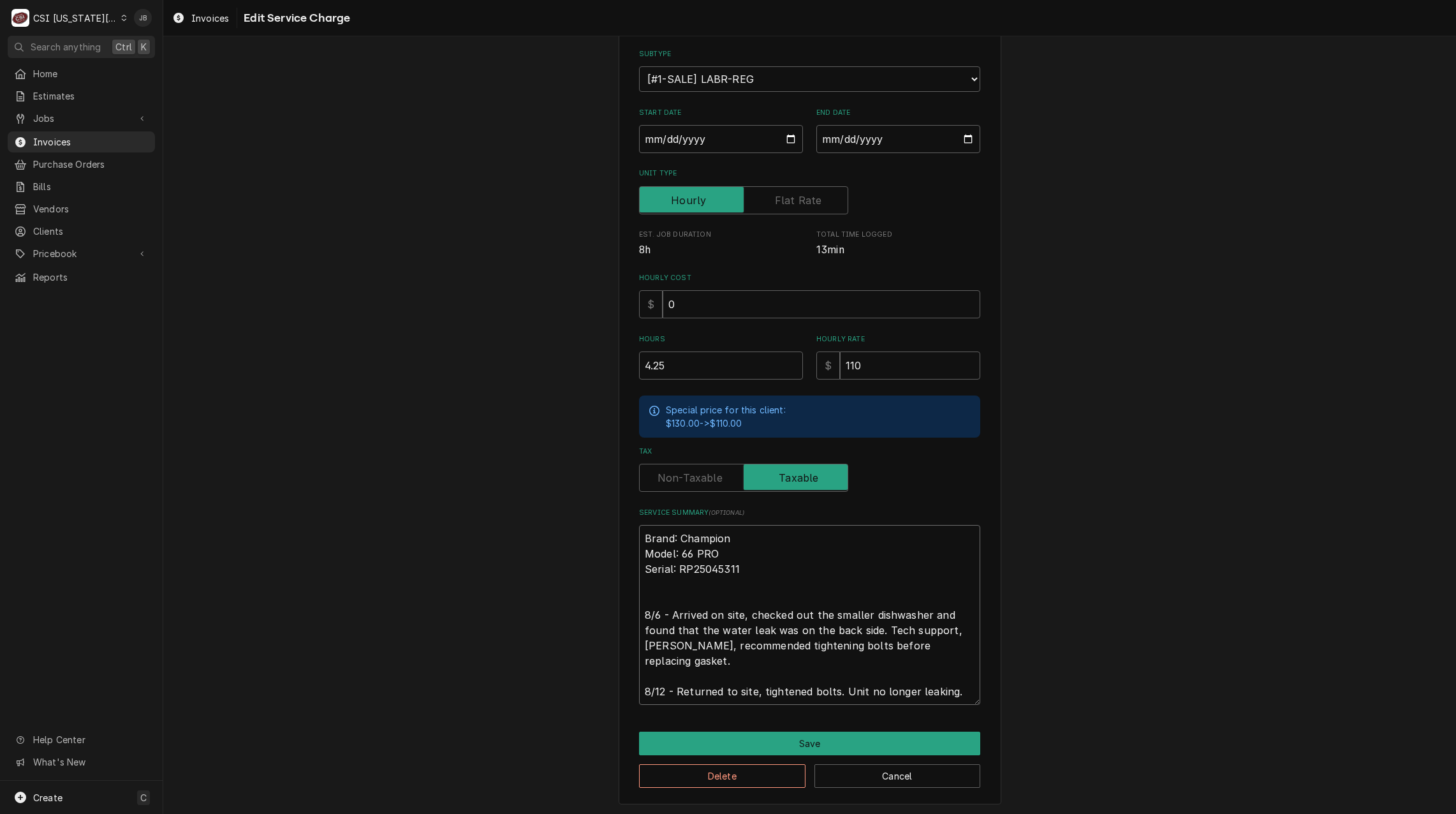
type textarea "Brand: Champion Model: 66 PRO Serial: RP25045311 8/6 - Arrived on site, checked…"
type textarea "x"
type textarea "Brand: Champion Model: 66 PRO Serial: RP25045311 8/6 - Arrived on site, checked…"
type textarea "x"
type textarea "Brand: Champion Model: 66 PRO Serial: RP25045311 8/6 - Arrived on site, checked…"
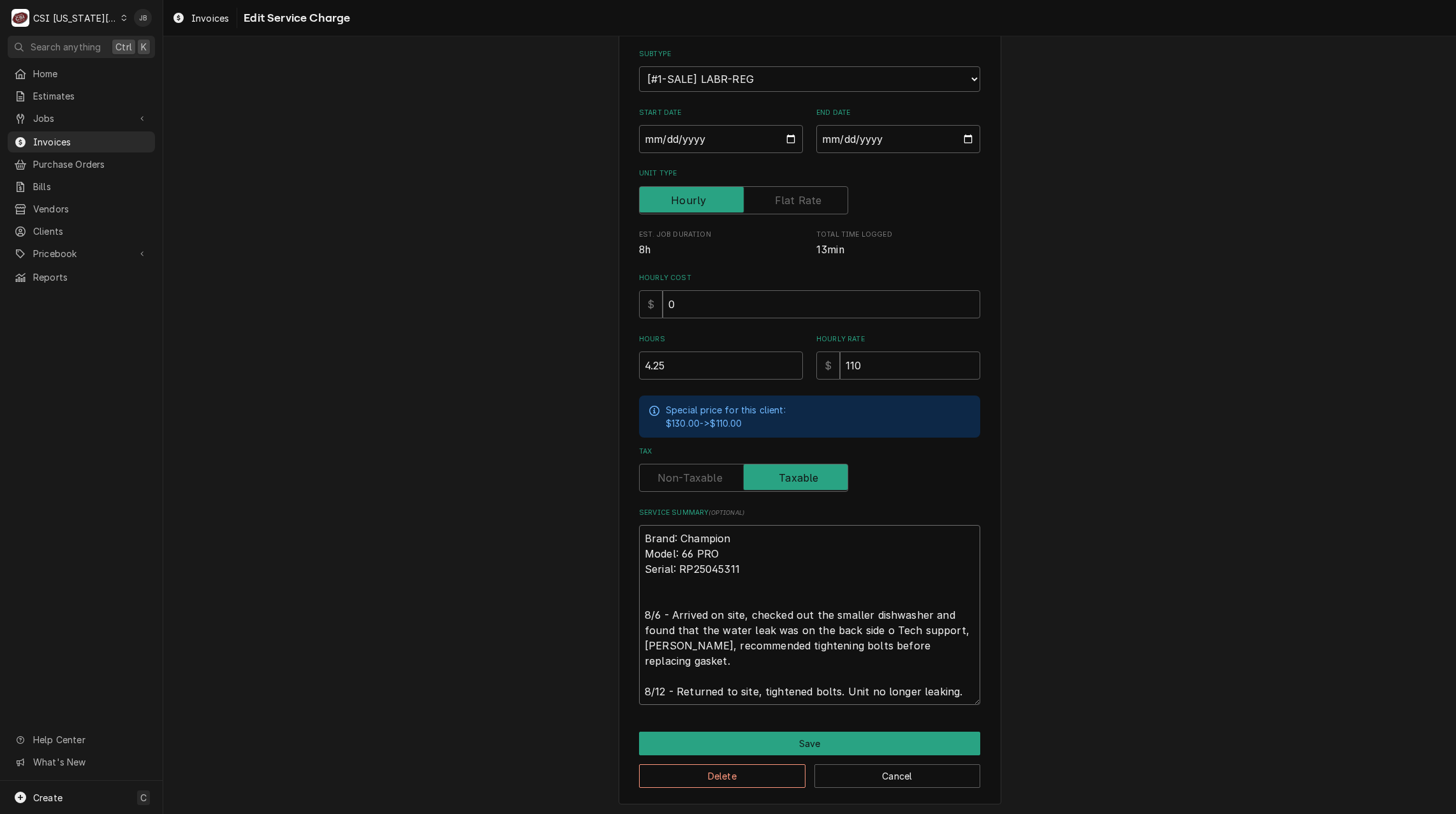
type textarea "x"
type textarea "Brand: Champion Model: 66 PRO Serial: RP25045311 8/6 - Arrived on site, checked…"
type textarea "x"
type textarea "Brand: Champion Model: 66 PRO Serial: RP25045311 8/6 - Arrived on site, checked…"
type textarea "x"
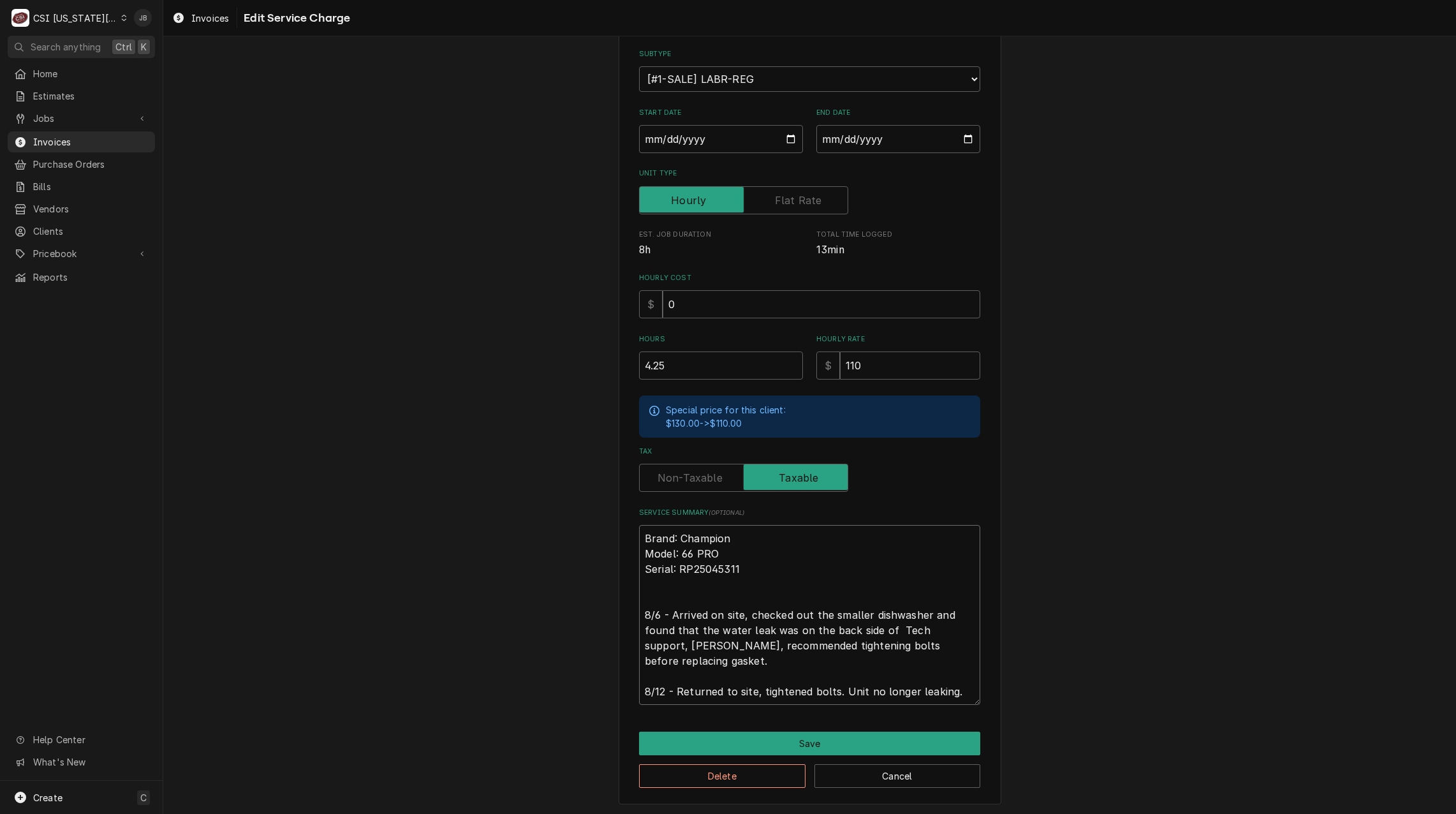
type textarea "Brand: Champion Model: 66 PRO Serial: RP25045311 8/6 - Arrived on site, checked…"
type textarea "x"
type textarea "Brand: Champion Model: 66 PRO Serial: RP25045311 8/6 - Arrived on site, checked…"
type textarea "x"
type textarea "Brand: Champion Model: 66 PRO Serial: RP25045311 8/6 - Arrived on site, checked…"
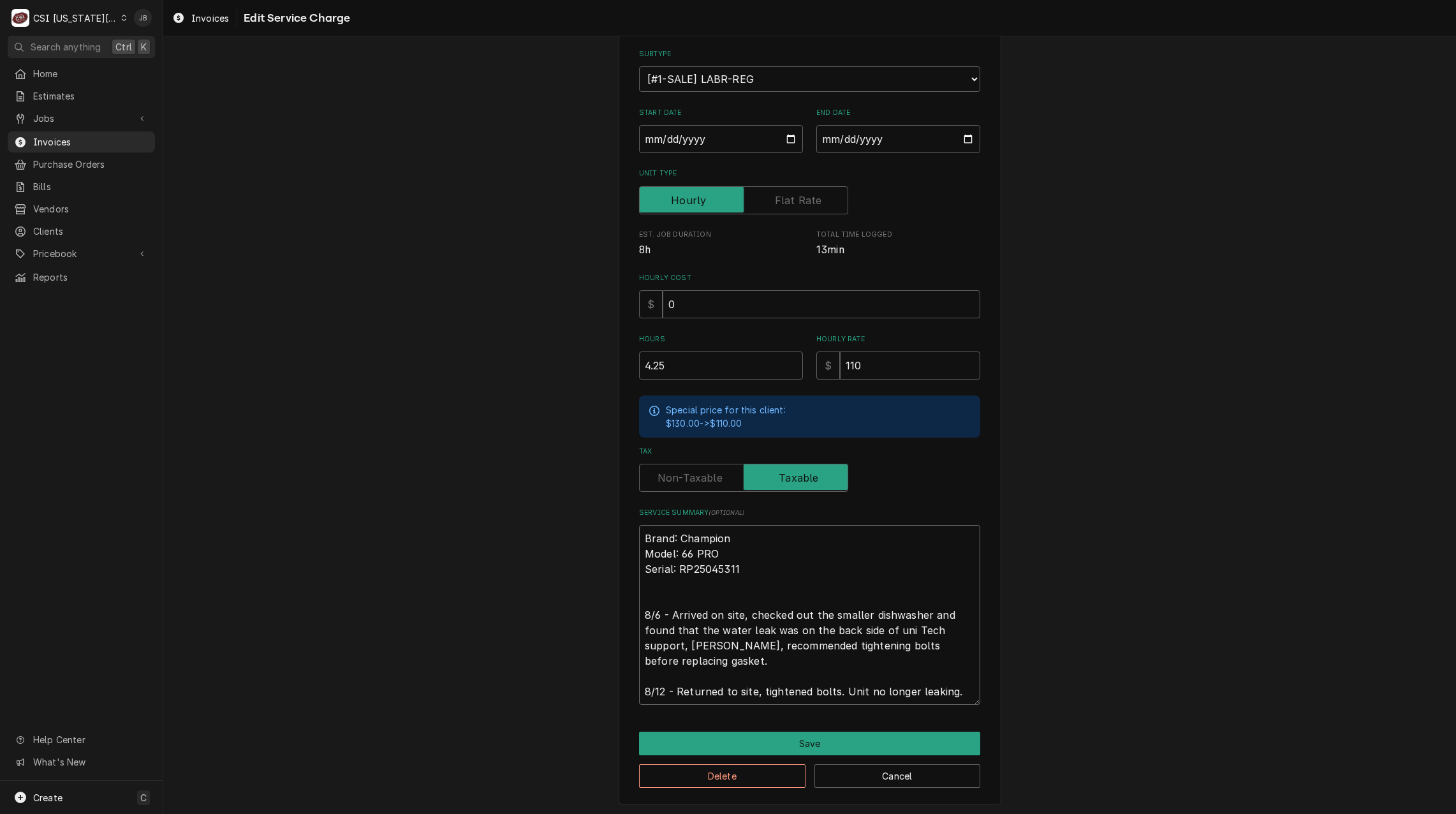
type textarea "x"
type textarea "Brand: Champion Model: 66 PRO Serial: RP25045311 8/6 - Arrived on site, checked…"
type textarea "x"
type textarea "Brand: Champion Model: 66 PRO Serial: RP25045311 8/6 - Arrived on site, checked…"
type textarea "x"
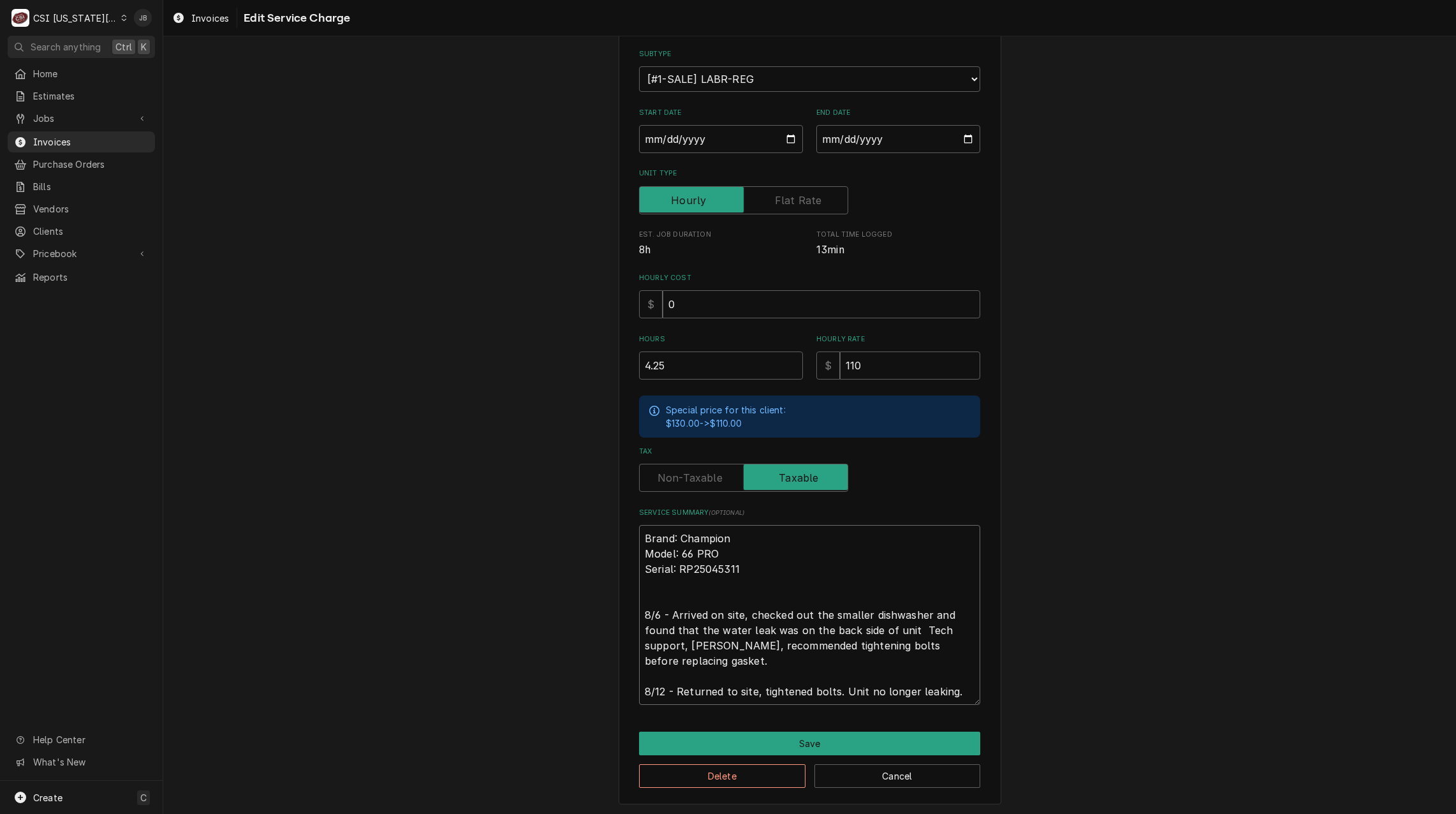
type textarea "Brand: Champion Model: 66 PRO Serial: RP25045311 8/6 - Arrived on site, checked…"
type textarea "x"
type textarea "Brand: Champion Model: 66 PRO Serial: RP25045311 8/6 - Arrived on site, checked…"
type textarea "x"
type textarea "Brand: Champion Model: 66 PRO Serial: RP25045311 8/6 - Arrived on site, checked…"
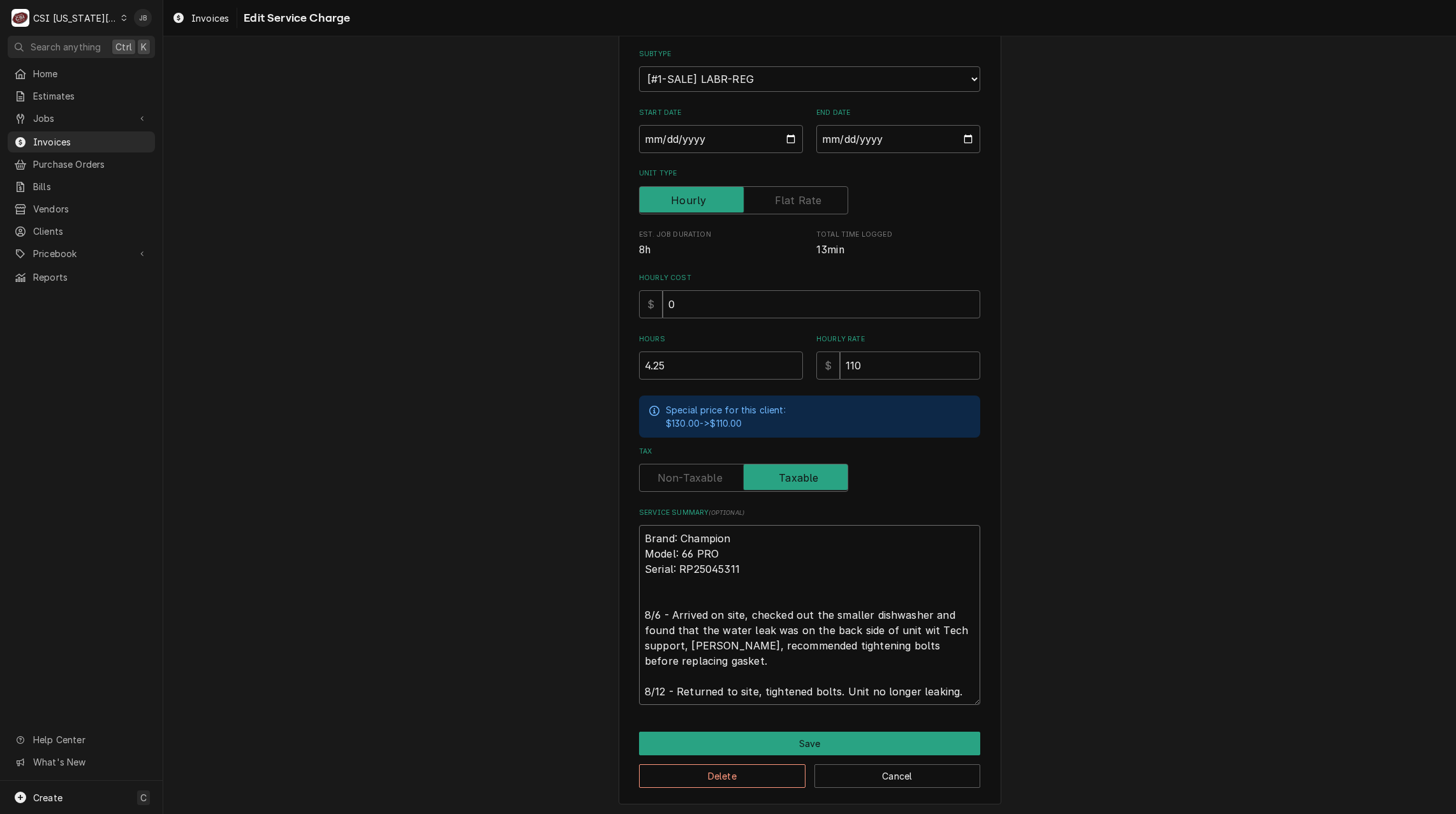
type textarea "x"
type textarea "Brand: Champion Model: 66 PRO Serial: RP25045311 8/6 - Arrived on site, checked…"
type textarea "x"
type textarea "Brand: Champion Model: 66 PRO Serial: RP25045311 8/6 - Arrived on site, checked…"
type textarea "x"
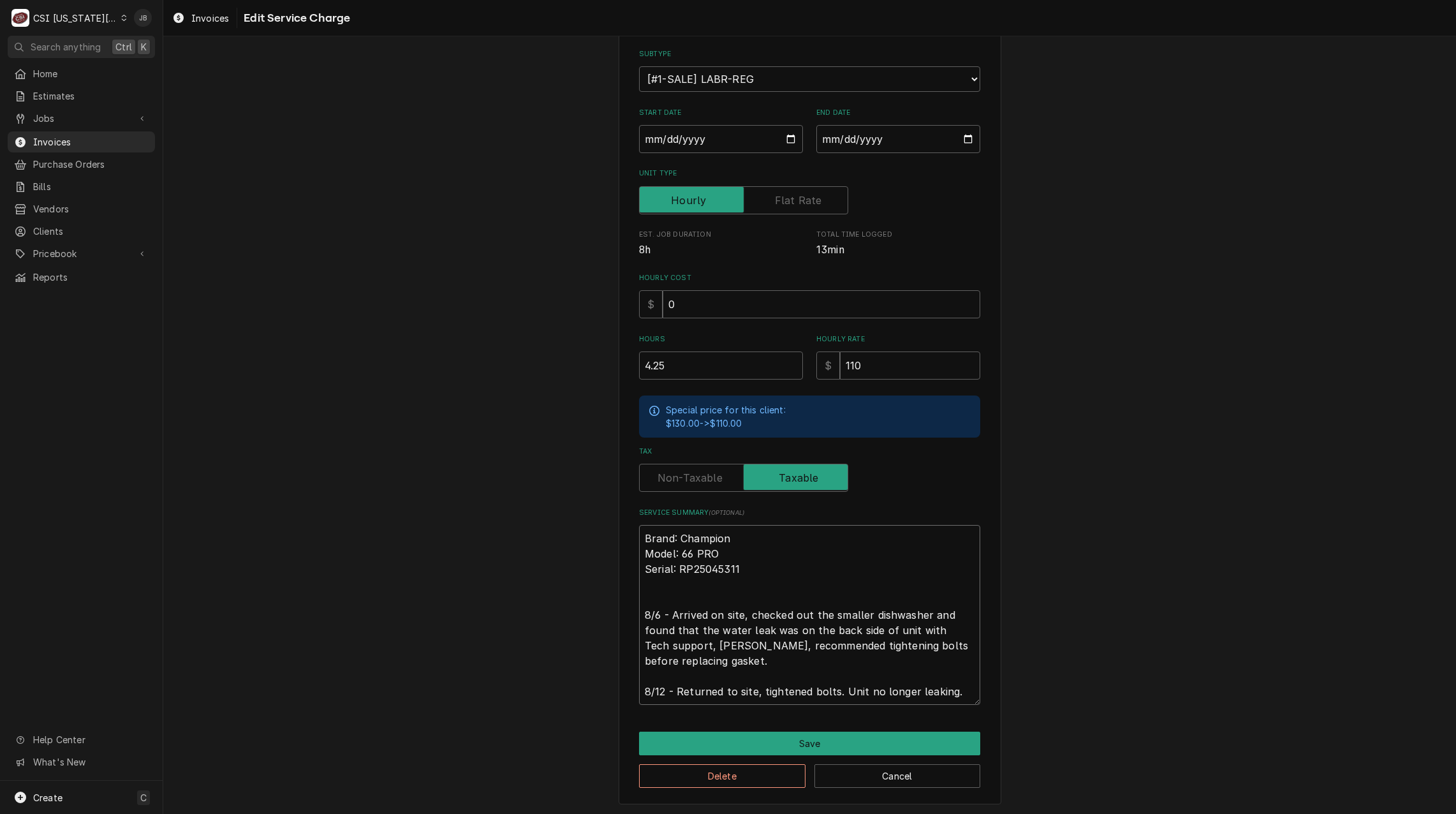
type textarea "Brand: Champion Model: 66 PRO Serial: RP25045311 8/6 - Arrived on site, checked…"
type textarea "x"
type textarea "Brand: Champion Model: 66 PRO Serial: RP25045311 8/6 - Arrived on site, checked…"
type textarea "x"
type textarea "Brand: Champion Model: 66 PRO Serial: RP25045311 8/6 - Arrived on site, checked…"
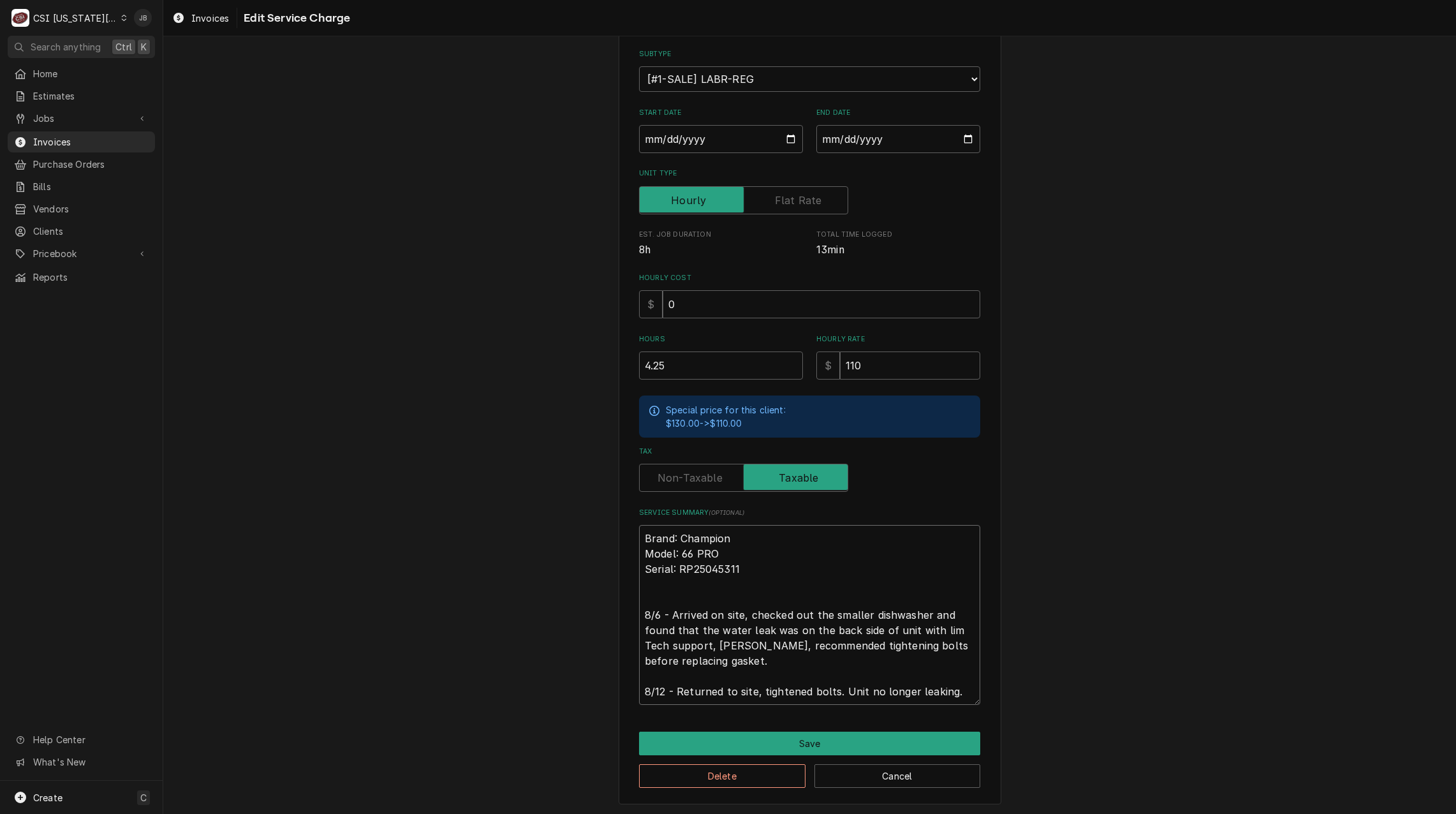
type textarea "x"
type textarea "Brand: Champion Model: 66 PRO Serial: RP25045311 8/6 - Arrived on site, checked…"
type textarea "x"
type textarea "Brand: Champion Model: 66 PRO Serial: RP25045311 8/6 - Arrived on site, checked…"
type textarea "x"
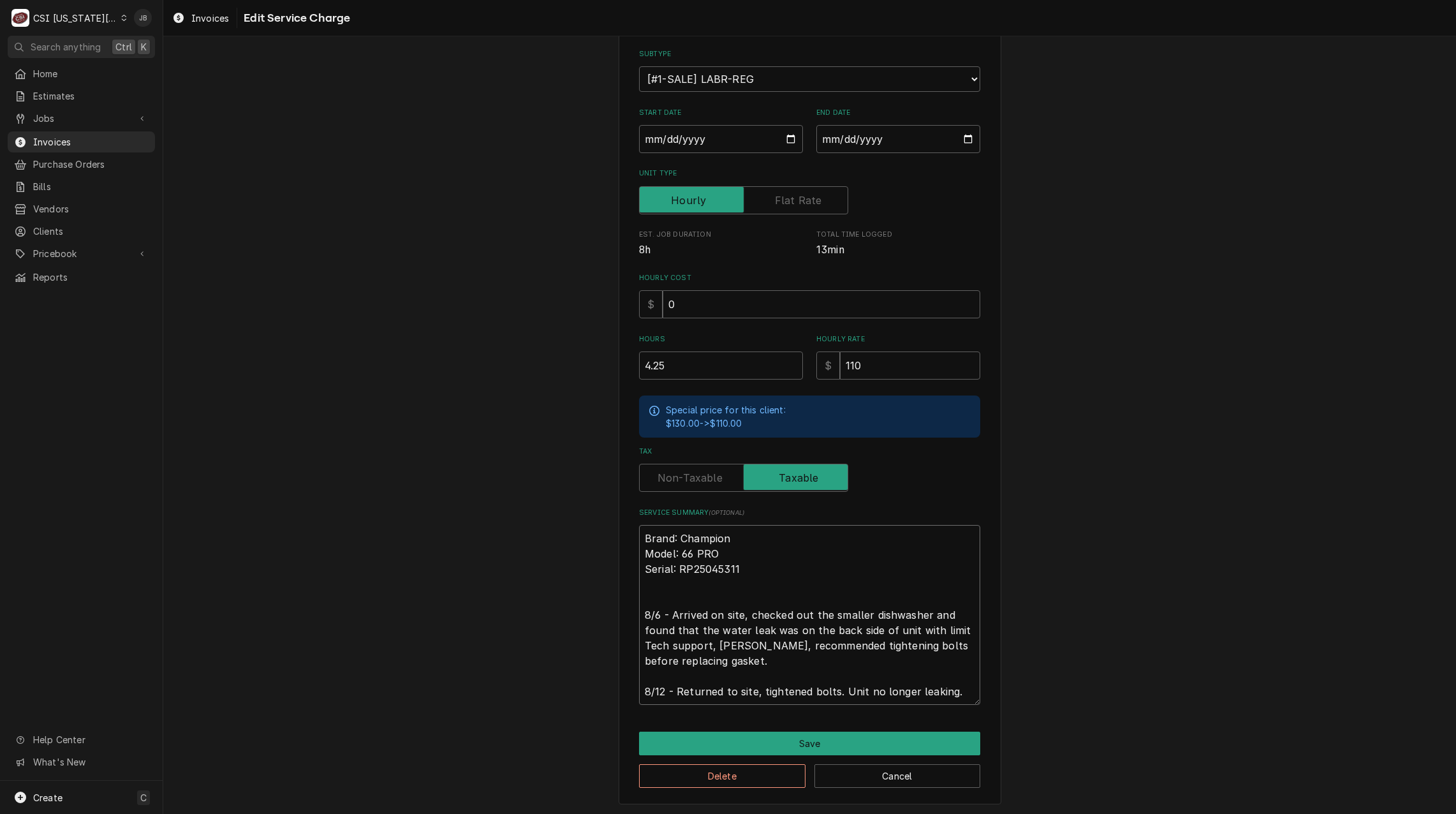
type textarea "Brand: Champion Model: 66 PRO Serial: RP25045311 8/6 - Arrived on site, checked…"
type textarea "x"
type textarea "Brand: Champion Model: 66 PRO Serial: RP25045311 8/6 - Arrived on site, checked…"
type textarea "x"
type textarea "Brand: Champion Model: 66 PRO Serial: RP25045311 8/6 - Arrived on site, checked…"
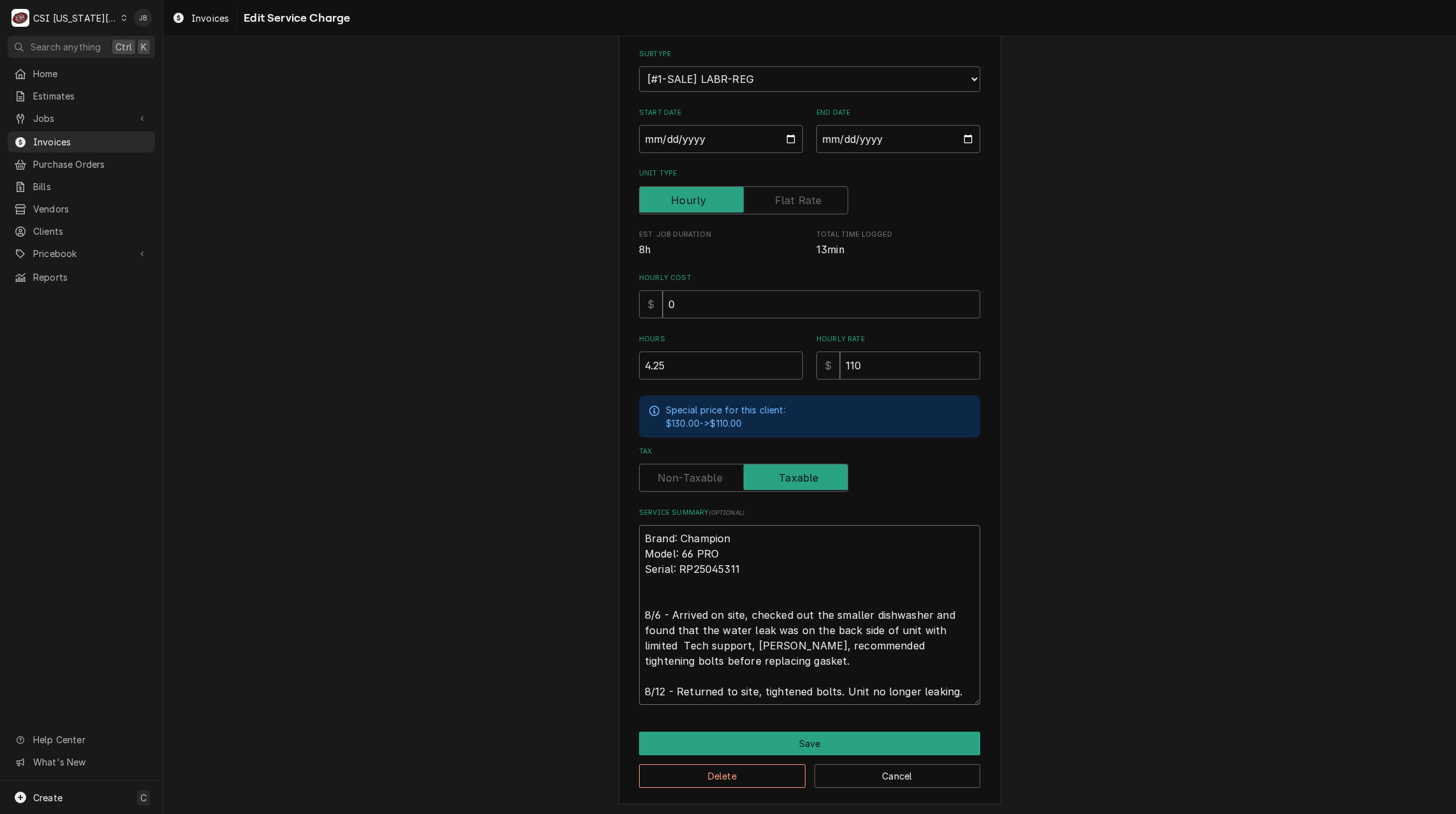
type textarea "x"
type textarea "Brand: Champion Model: 66 PRO Serial: RP25045311 8/6 - Arrived on site, checked…"
type textarea "x"
type textarea "Brand: Champion Model: 66 PRO Serial: RP25045311 8/6 - Arrived on site, checked…"
type textarea "x"
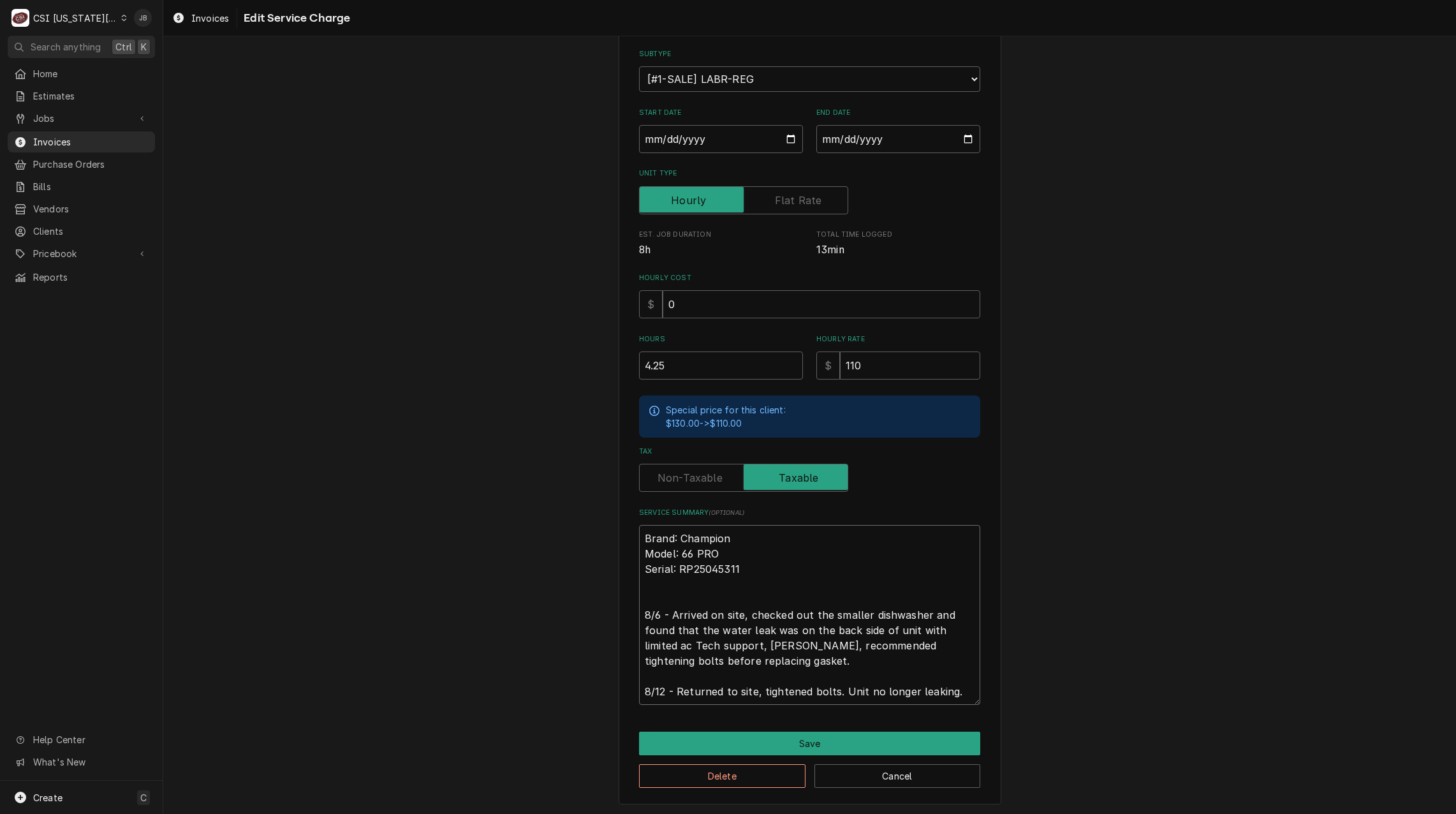
type textarea "Brand: Champion Model: 66 PRO Serial: RP25045311 8/6 - Arrived on site, checked…"
type textarea "x"
type textarea "Brand: Champion Model: 66 PRO Serial: RP25045311 8/6 - Arrived on site, checked…"
type textarea "x"
type textarea "Brand: Champion Model: 66 PRO Serial: RP25045311 8/6 - Arrived on site, checked…"
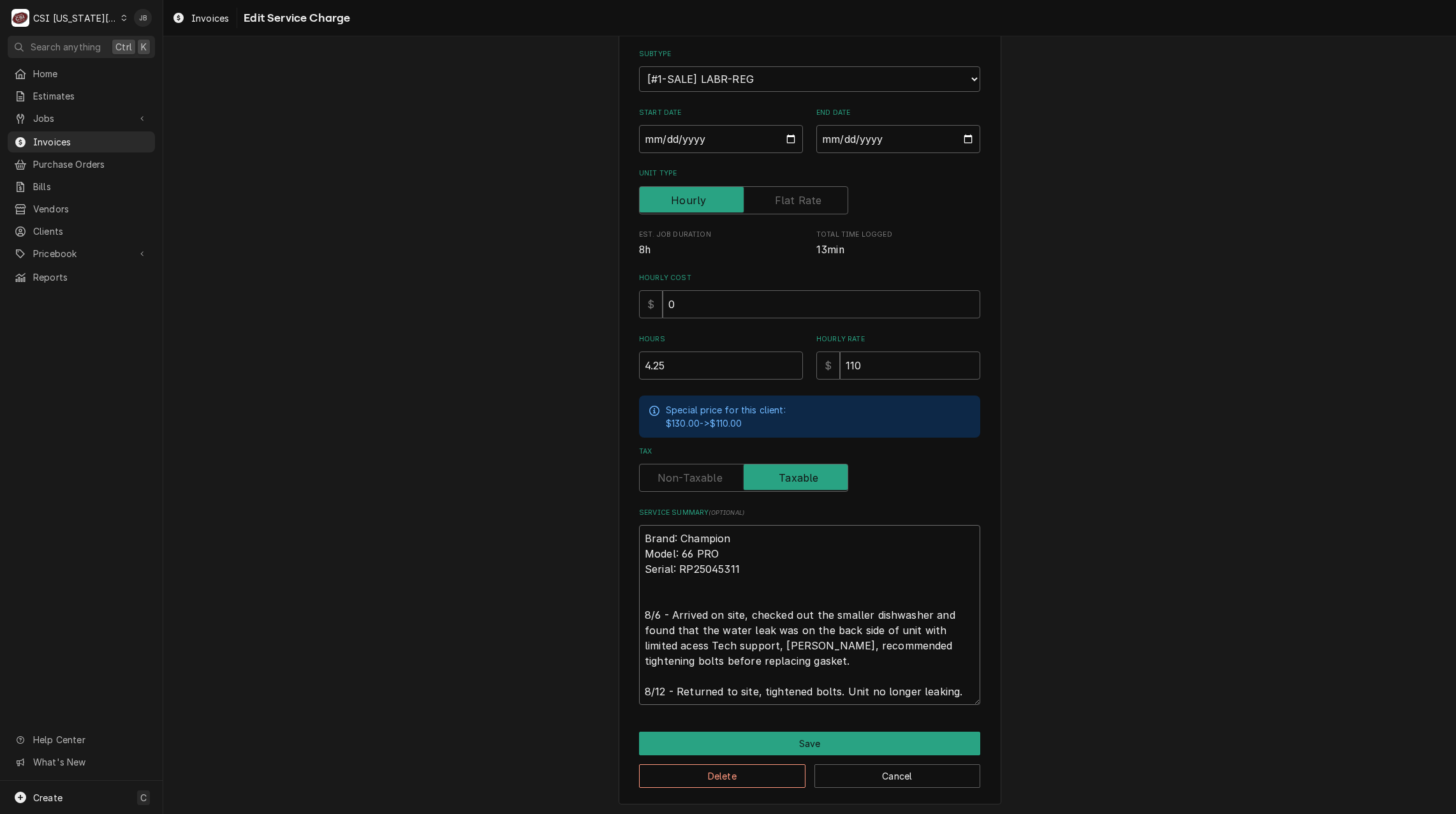
type textarea "x"
type textarea "Brand: Champion Model: 66 PRO Serial: RP25045311 8/6 - Arrived on site, checked…"
type textarea "x"
type textarea "Brand: Champion Model: 66 PRO Serial: RP25045311 8/6 - Arrived on site, checked…"
type textarea "x"
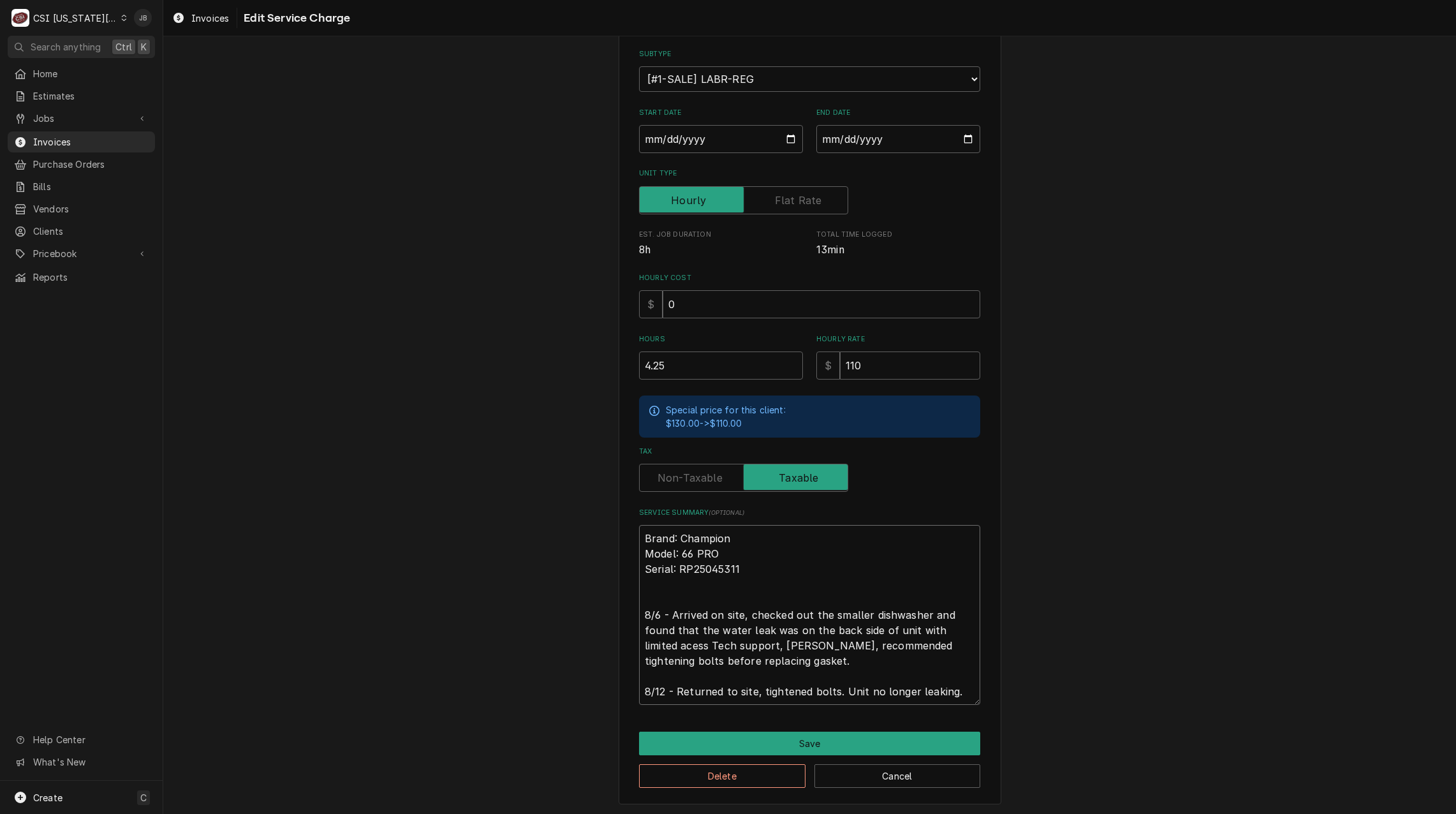
type textarea "Brand: Champion Model: 66 PRO Serial: RP25045311 8/6 - Arrived on site, checked…"
type textarea "x"
type textarea "Brand: Champion Model: 66 PRO Serial: RP25045311 8/6 - Arrived on site, checked…"
type textarea "x"
type textarea "Brand: Champion Model: 66 PRO Serial: RP25045311 8/6 - Arrived on site, checked…"
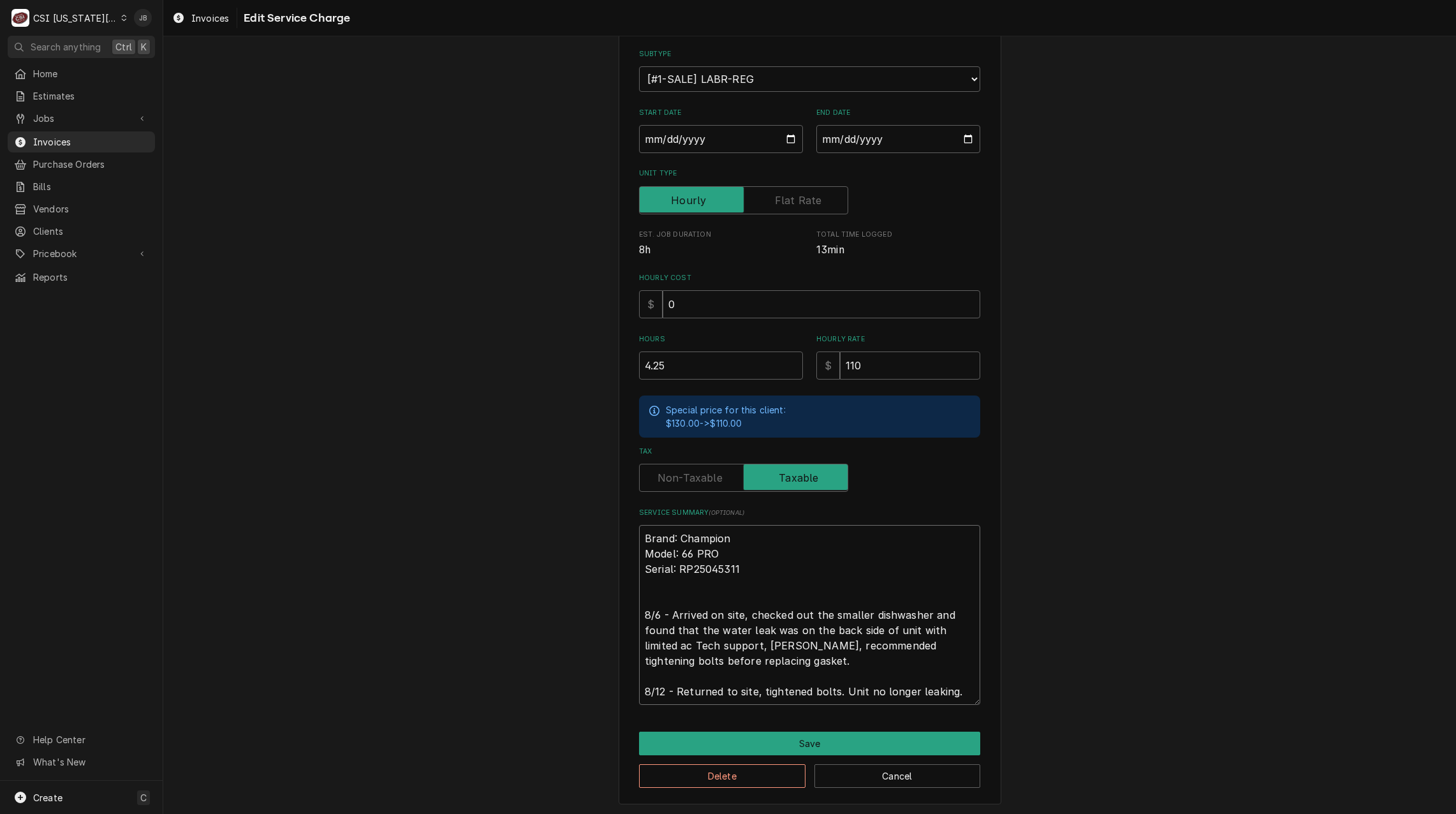
type textarea "x"
type textarea "Brand: Champion Model: 66 PRO Serial: RP25045311 8/6 - Arrived on site, checked…"
type textarea "x"
type textarea "Brand: Champion Model: 66 PRO Serial: RP25045311 8/6 - Arrived on site, checked…"
type textarea "x"
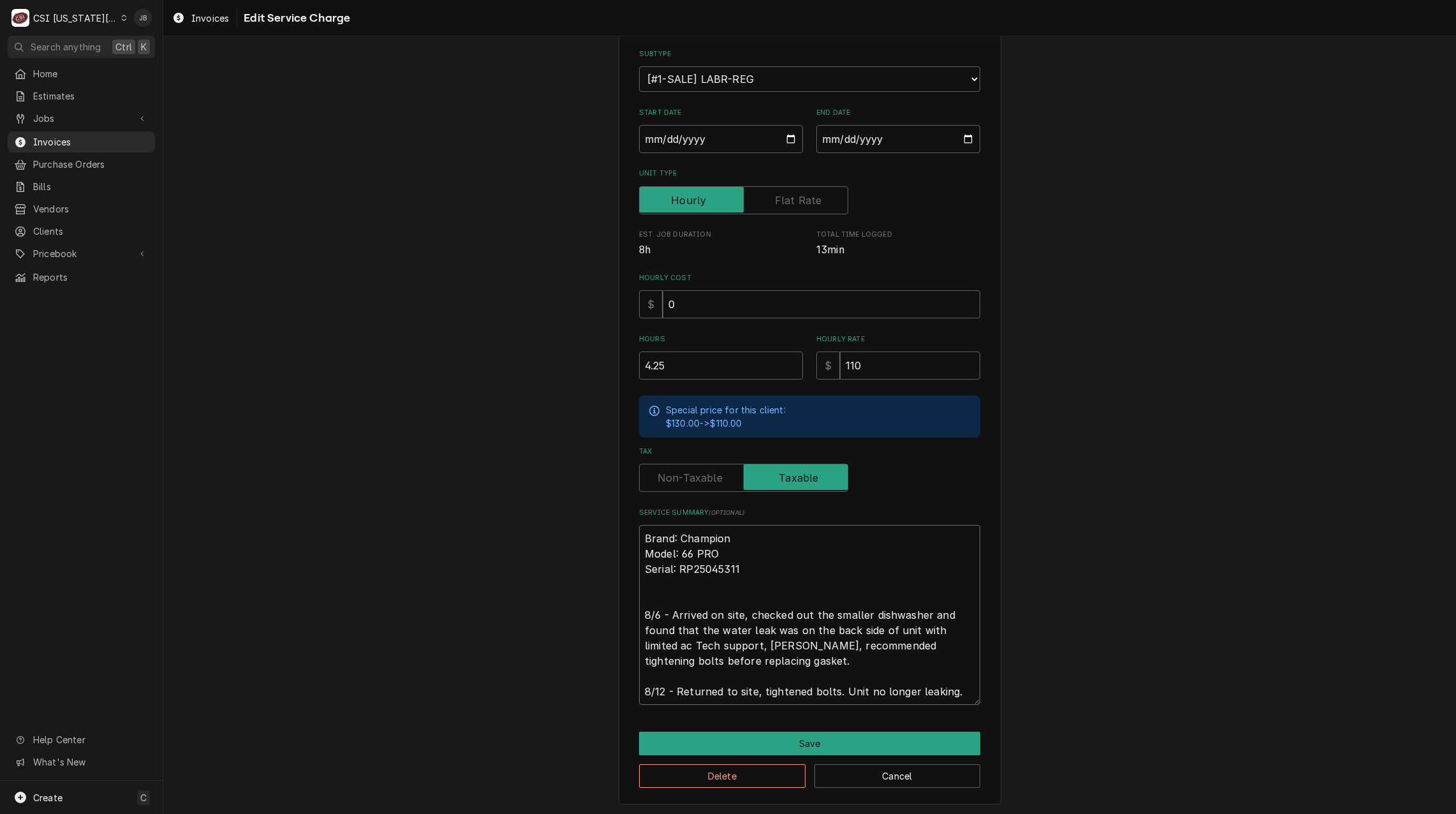
type textarea "Brand: Champion Model: 66 PRO Serial: RP25045311 8/6 - Arrived on site, checked…"
type textarea "x"
type textarea "Brand: Champion Model: 66 PRO Serial: RP25045311 8/6 - Arrived on site, checked…"
type textarea "x"
type textarea "Brand: Champion Model: 66 PRO Serial: RP25045311 8/6 - Arrived on site, checked…"
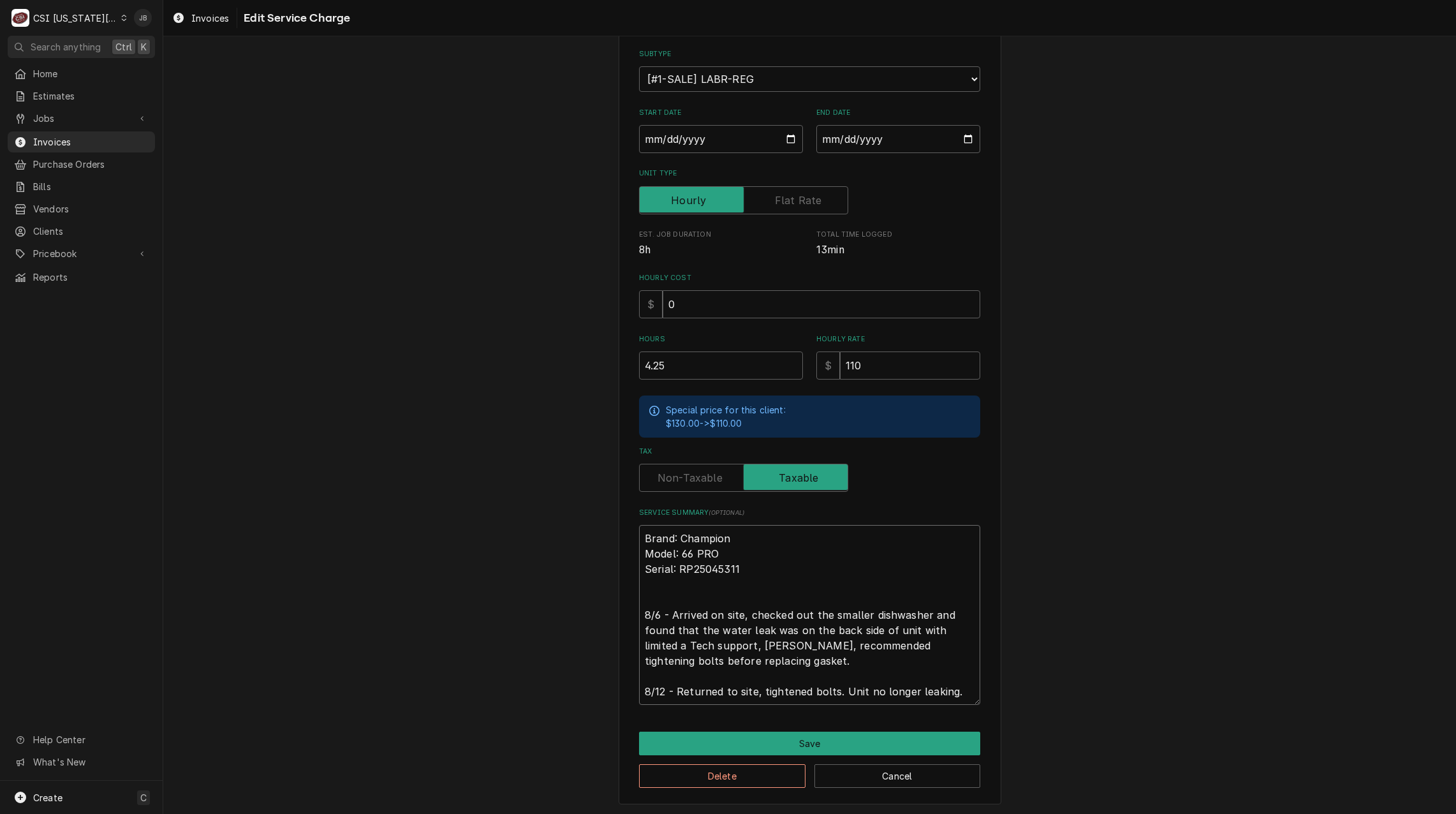
type textarea "x"
type textarea "Brand: Champion Model: 66 PRO Serial: RP25045311 8/6 - Arrived on site, checked…"
type textarea "x"
type textarea "Brand: Champion Model: 66 PRO Serial: RP25045311 8/6 - Arrived on site, checked…"
type textarea "x"
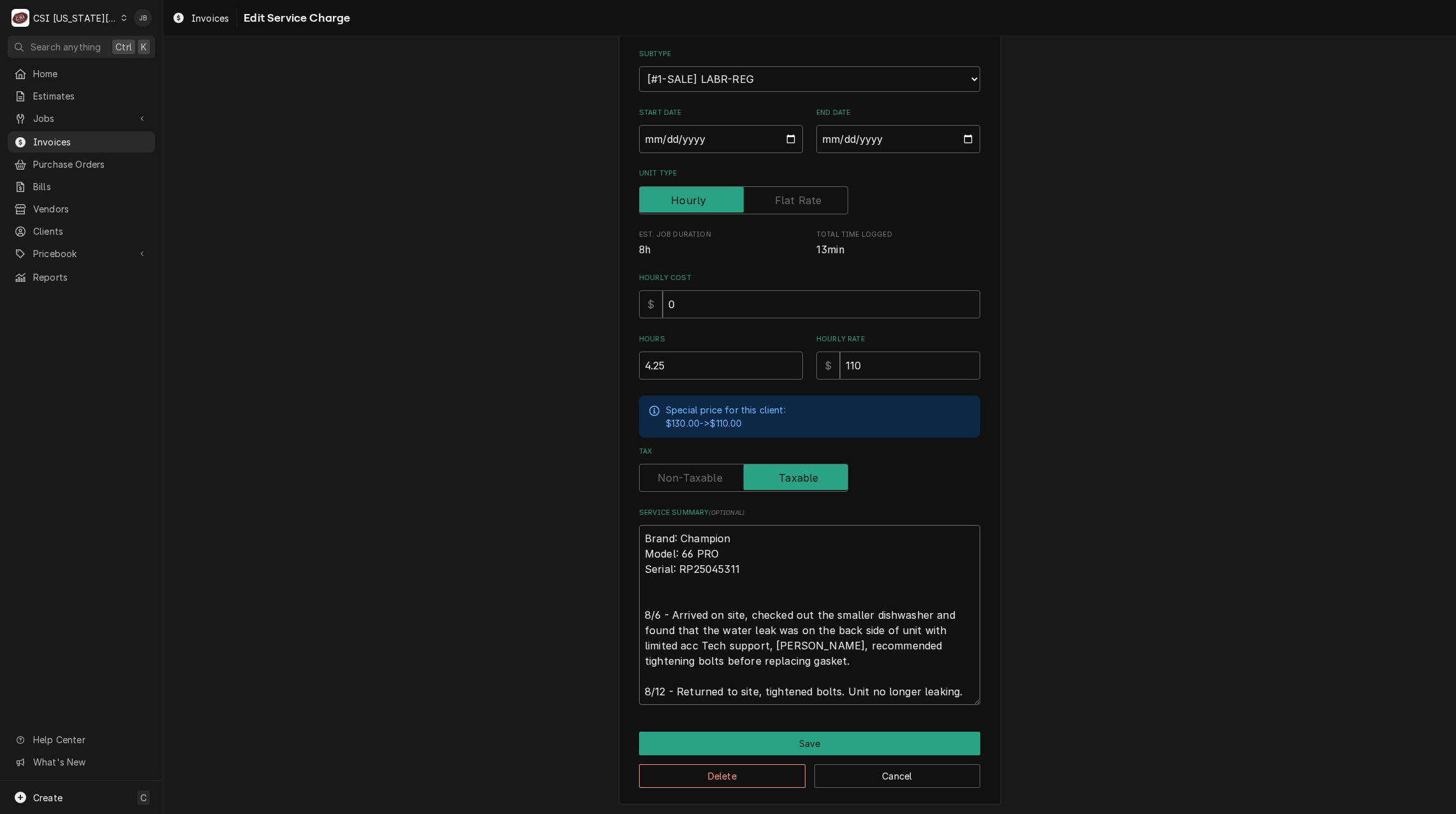
type textarea "Brand: Champion Model: 66 PRO Serial: RP25045311 8/6 - Arrived on site, checked…"
type textarea "x"
type textarea "Brand: Champion Model: 66 PRO Serial: RP25045311 8/6 - Arrived on site, checked…"
type textarea "x"
type textarea "Brand: Champion Model: 66 PRO Serial: RP25045311 8/6 - Arrived on site, checked…"
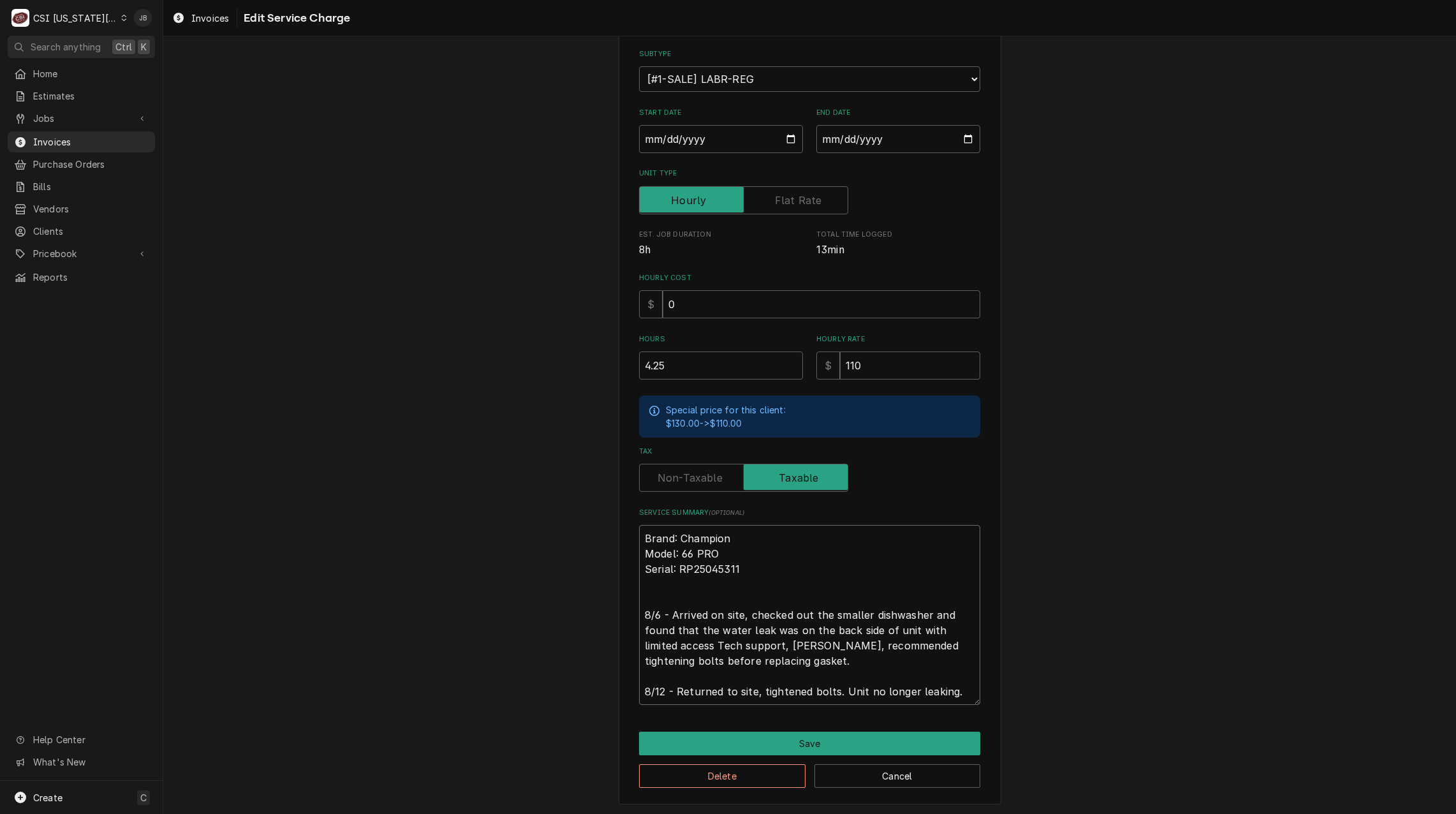
type textarea "x"
type textarea "Brand: Champion Model: 66 PRO Serial: RP25045311 8/6 - Arrived on site, checked…"
type textarea "x"
type textarea "Brand: Champion Model: 66 PRO Serial: RP25045311 8/6 - Arrived on site, checked…"
type textarea "x"
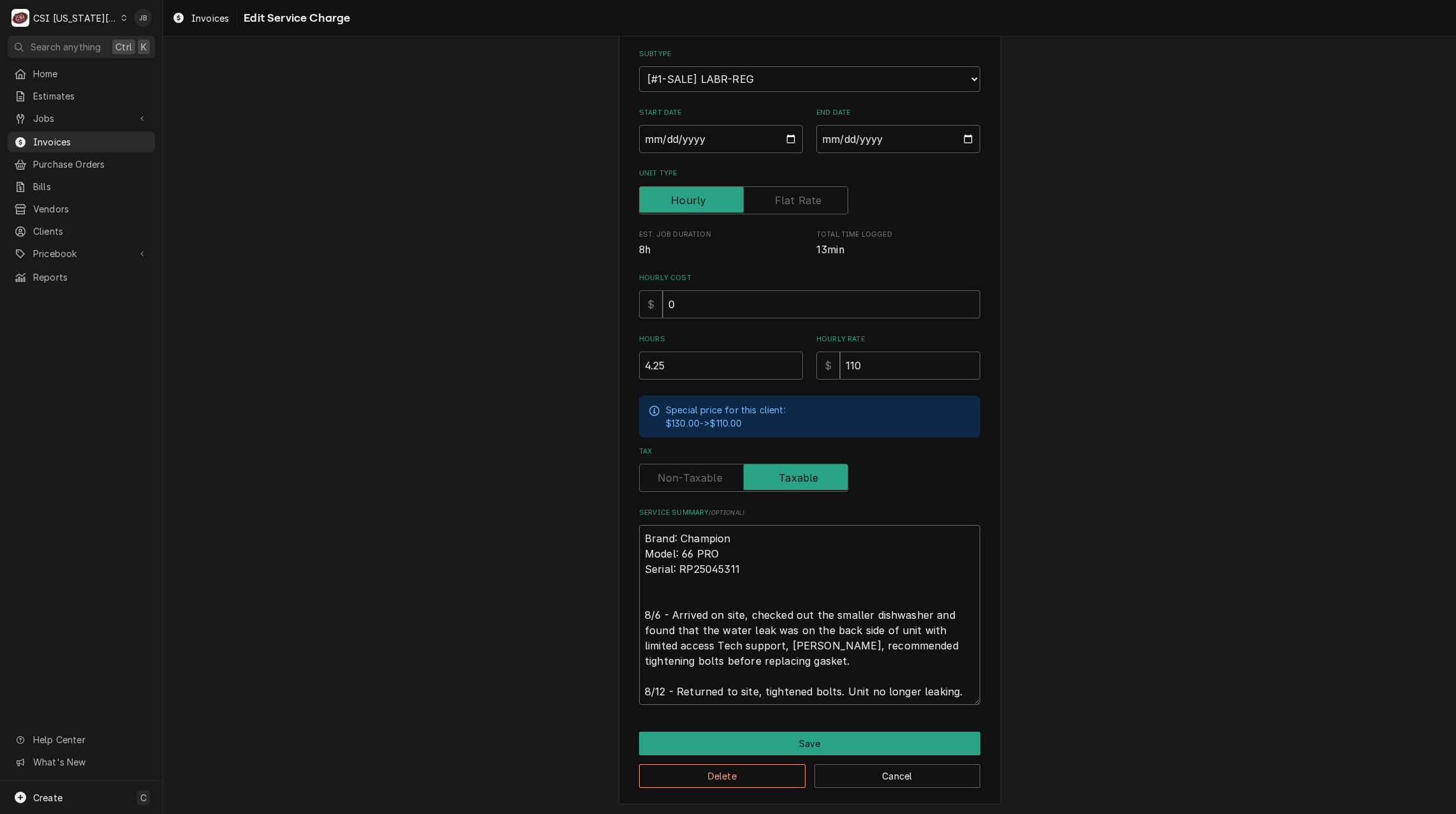
type textarea "Brand: Champion Model: 66 PRO Serial: RP25045311 8/6 - Arrived on site, checked…"
type textarea "x"
type textarea "Brand: Champion Model: 66 PRO Serial: RP25045311 8/6 - Arrived on site, checked…"
type textarea "x"
type textarea "Brand: Champion Model: 66 PRO Serial: RP25045311 8/6 - Arrived on site, checked…"
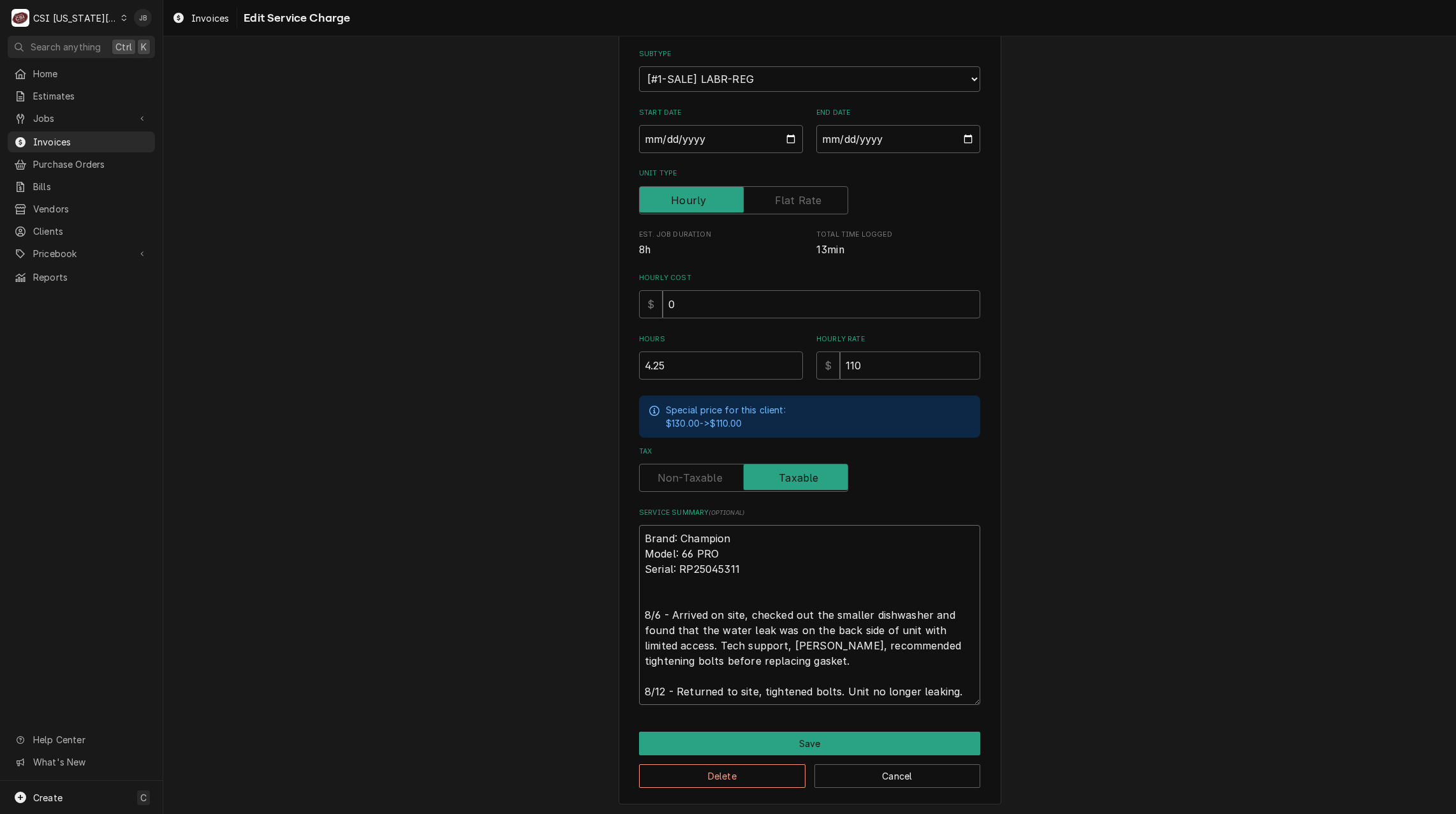
type textarea "x"
type textarea "Brand: Champion Model: 66 PRO Serial: RP25045311 8/6 - Arrived on site, checked…"
type textarea "x"
type textarea "Brand: Champion Model: 66 PRO Serial: RP25045311 8/6 - Arrived on site, checked…"
click at [796, 661] on textarea "Brand: Champion Model: 66 PRO Serial: RP25045311 8/6 - Arrived on site, checked…" at bounding box center [810, 615] width 341 height 179
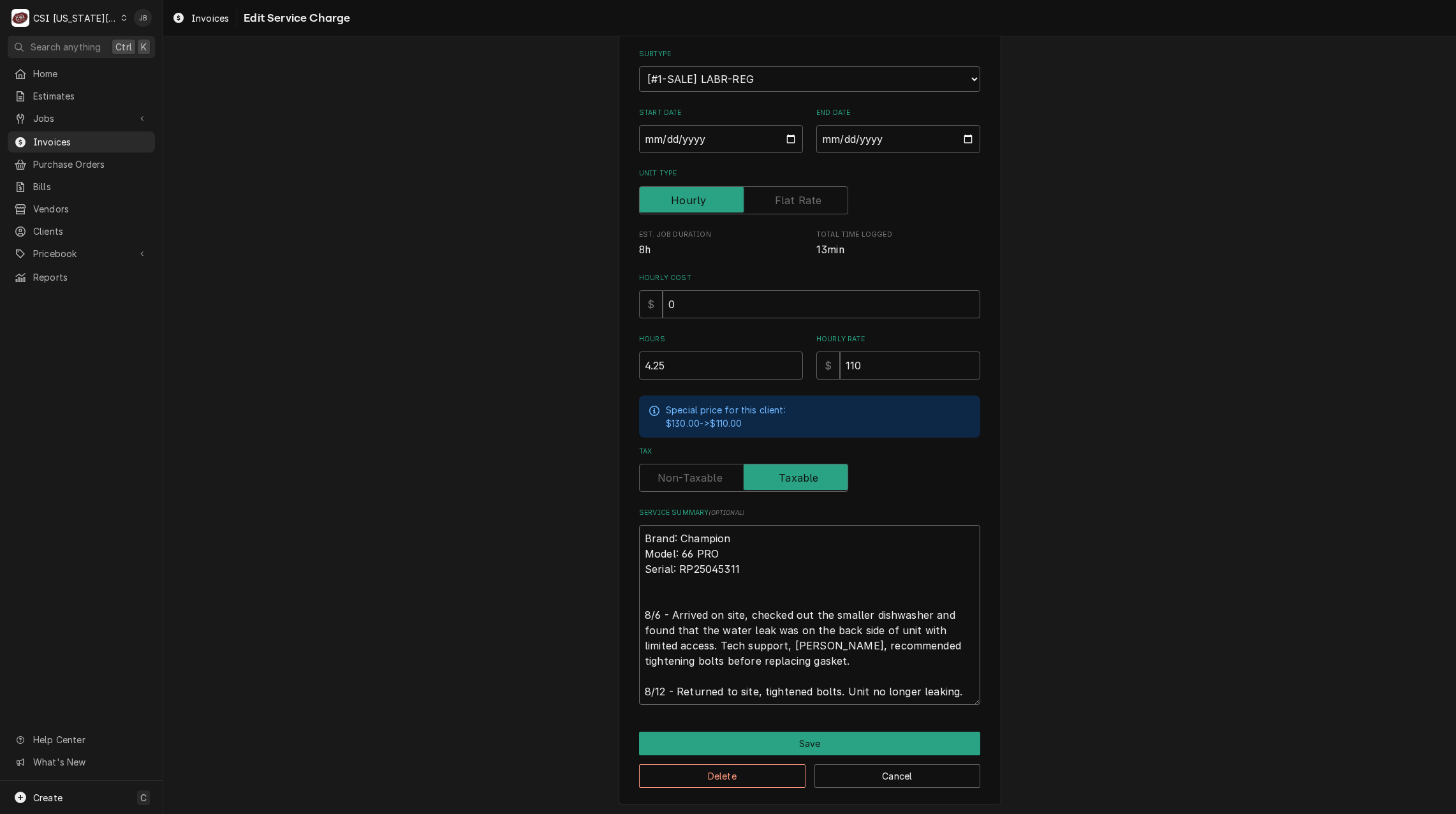
type textarea "x"
type textarea "Brand: Champion Model: 66 PRO Serial: RP25045311 8/6 - Arrived on site, checked…"
type textarea "x"
type textarea "Brand: Champion Model: 66 PRO Serial: RP25045311 8/6 - Arrived on site, checked…"
drag, startPoint x: 661, startPoint y: 689, endPoint x: 615, endPoint y: 683, distance: 46.4
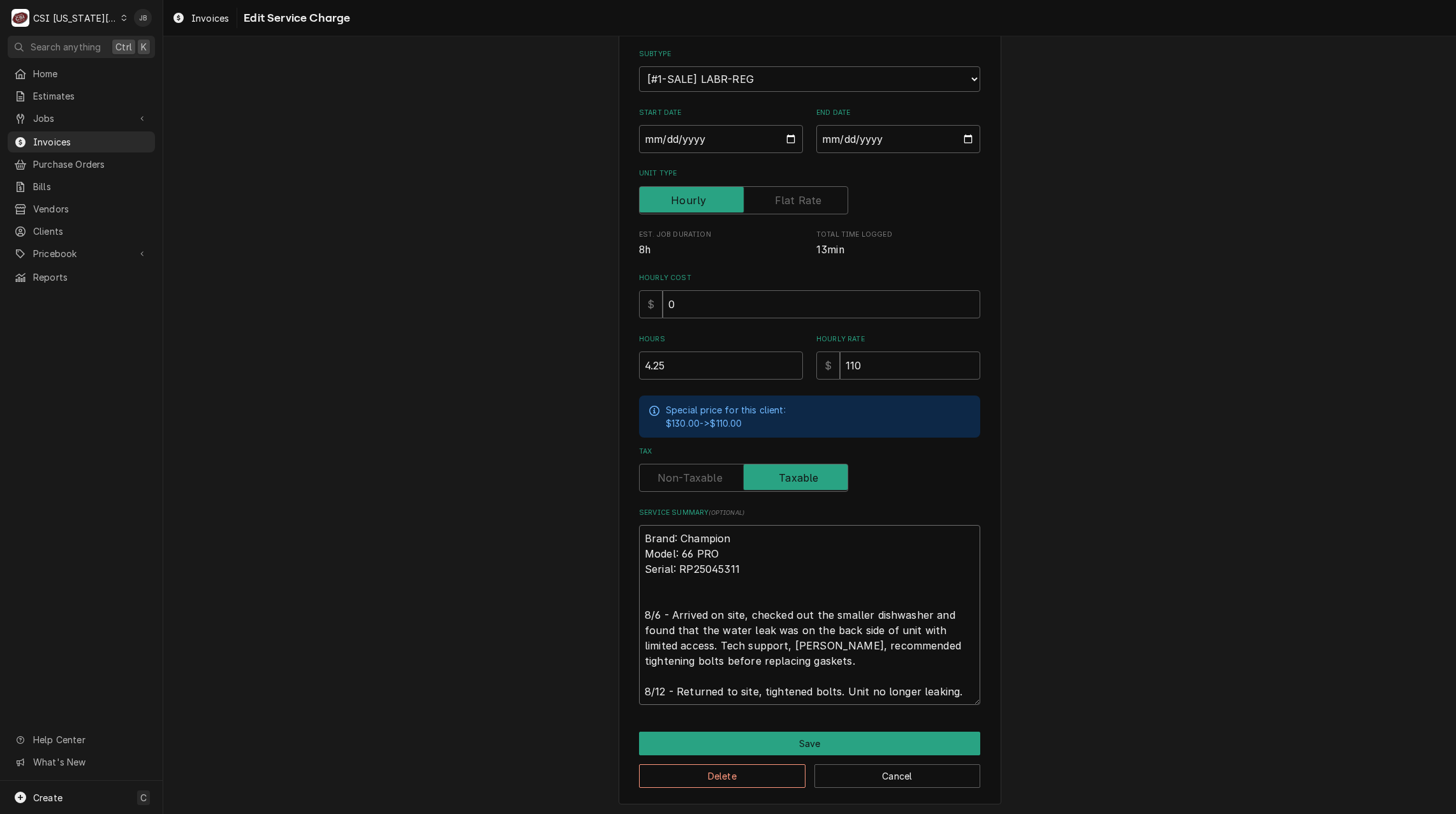
click at [619, 683] on div "Use the fields below to edit this service charge Short Description 1-Labor (Ser…" at bounding box center [810, 363] width 383 height 881
click at [662, 686] on textarea "Brand: Champion Model: 66 PRO Serial: RP25045311 8/6 - Arrived on site, checked…" at bounding box center [810, 615] width 341 height 179
click at [756, 691] on textarea "Brand: Champion Model: 66 PRO Serial: RP25045311 8/6 - Arrived on site, checked…" at bounding box center [810, 615] width 341 height 179
drag, startPoint x: 759, startPoint y: 691, endPoint x: 529, endPoint y: 685, distance: 230.1
click at [526, 691] on div "Use the fields below to edit this service charge Short Description 1-Labor (Ser…" at bounding box center [810, 363] width 1293 height 904
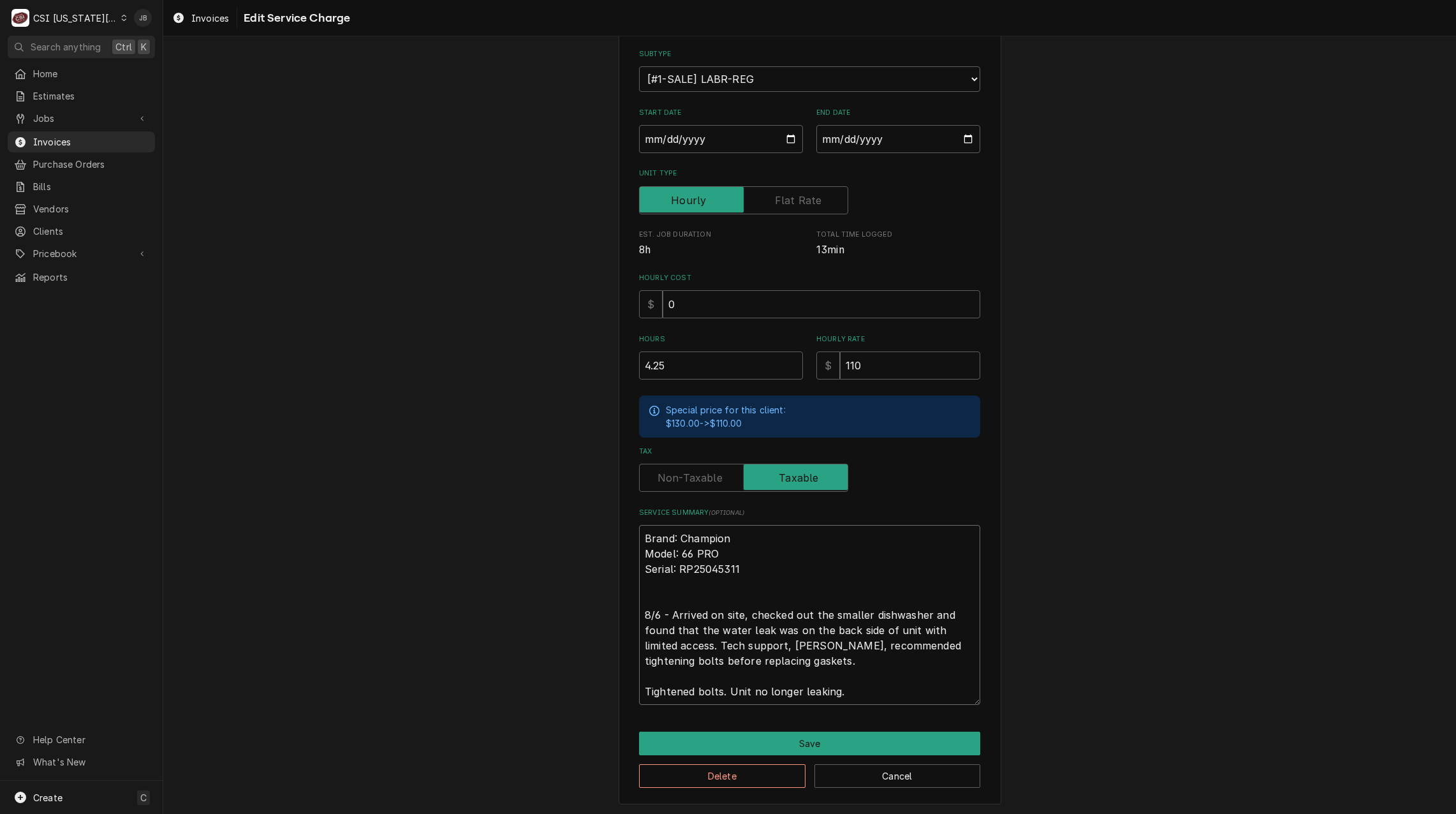
click at [720, 663] on textarea "Brand: Champion Model: 66 PRO Serial: RP25045311 8/6 - Arrived on site, checked…" at bounding box center [810, 615] width 341 height 179
click at [715, 691] on textarea "Brand: Champion Model: 66 PRO Serial: RP25045311 8/6 - Arrived on site, checked…" at bounding box center [810, 615] width 341 height 179
click at [782, 745] on button "Save" at bounding box center [810, 743] width 341 height 24
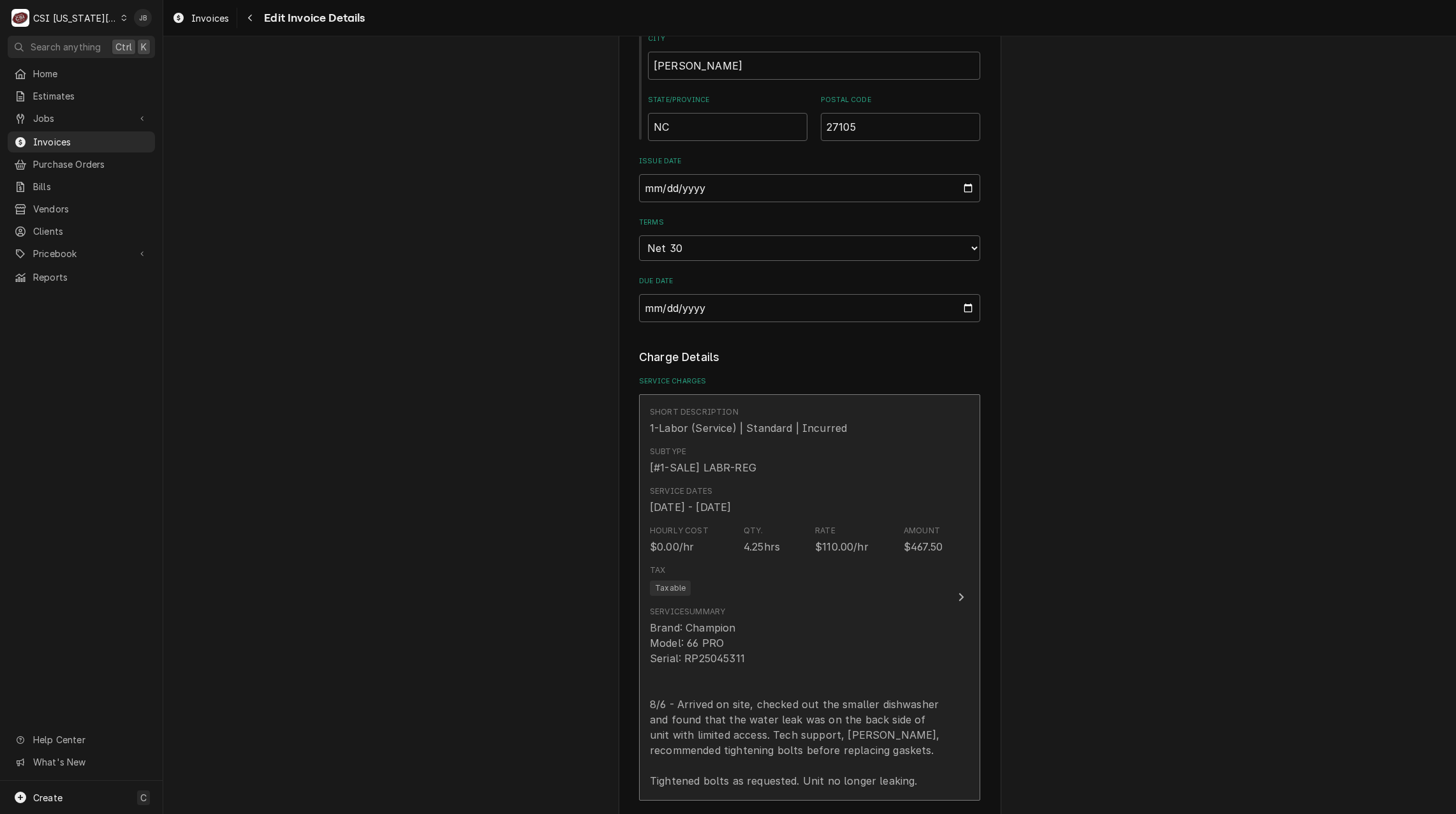
scroll to position [2050, 0]
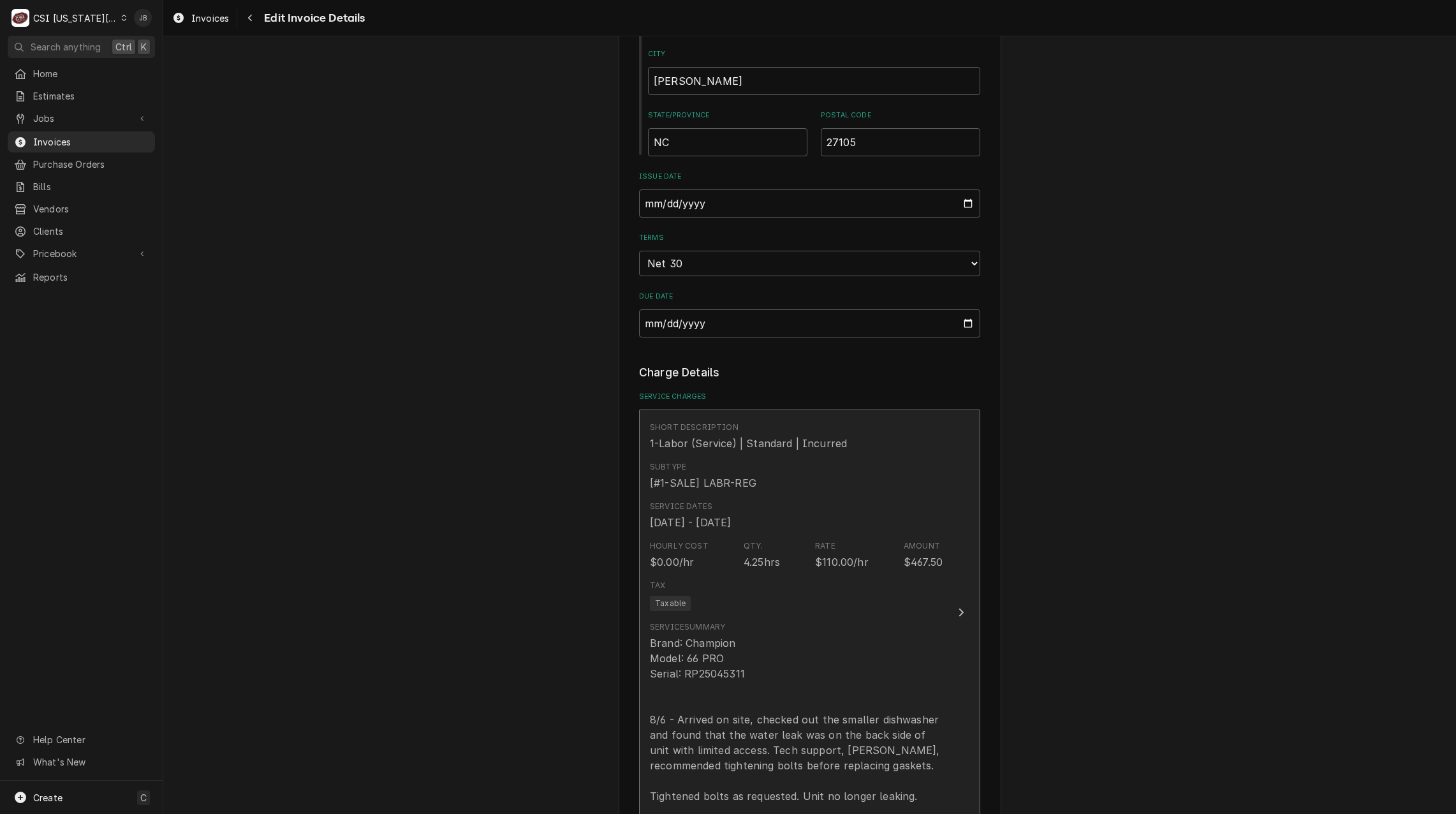
click at [745, 657] on div "Brand: Champion Model: 66 PRO Serial: RP25045311 8/6 - Arrived on site, checked…" at bounding box center [796, 719] width 293 height 168
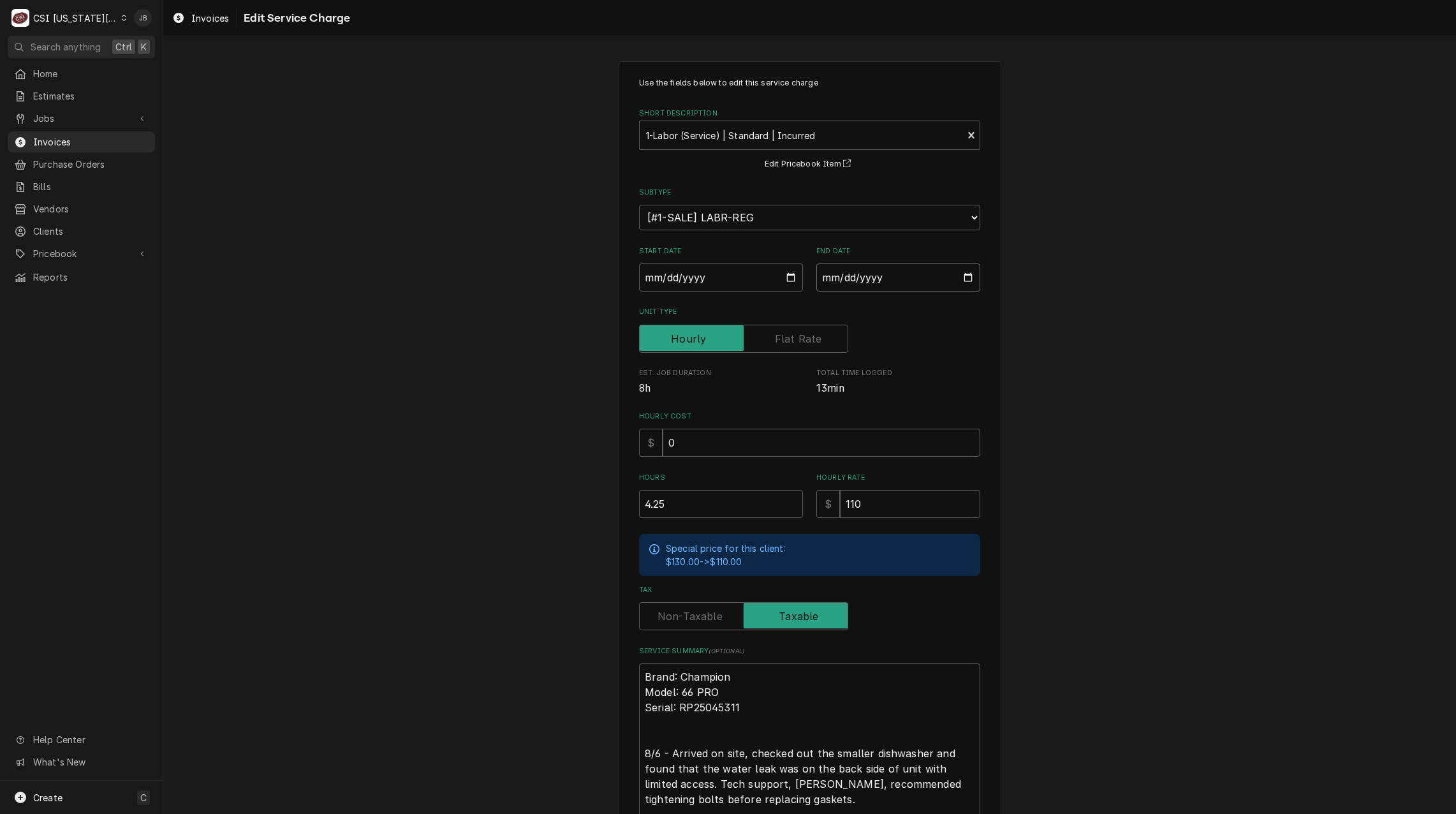
click at [866, 278] on input "2025-08-12" at bounding box center [898, 278] width 164 height 28
click at [960, 277] on input "2025-08-12" at bounding box center [898, 278] width 164 height 28
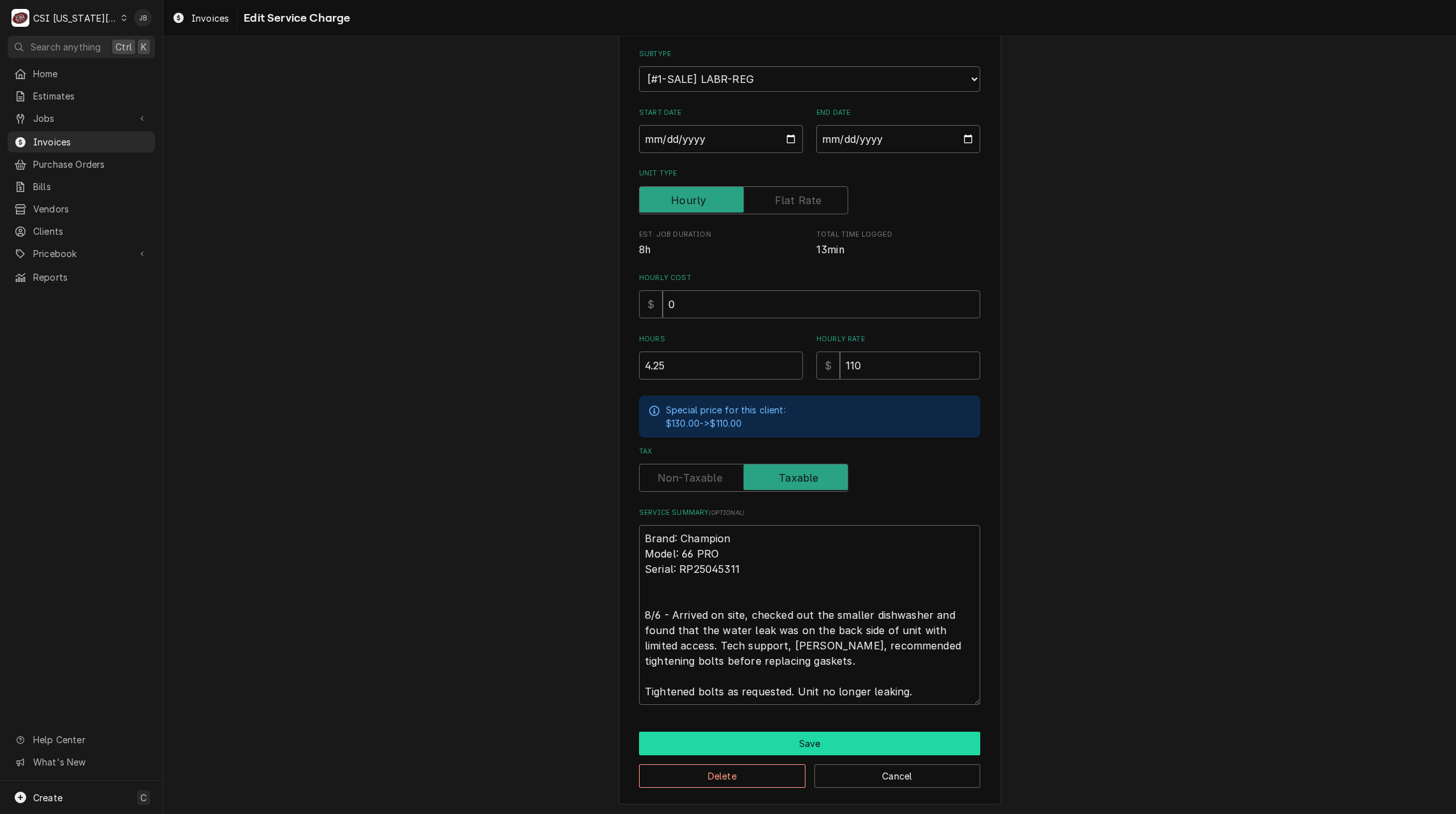
click at [761, 743] on button "Save" at bounding box center [810, 743] width 341 height 24
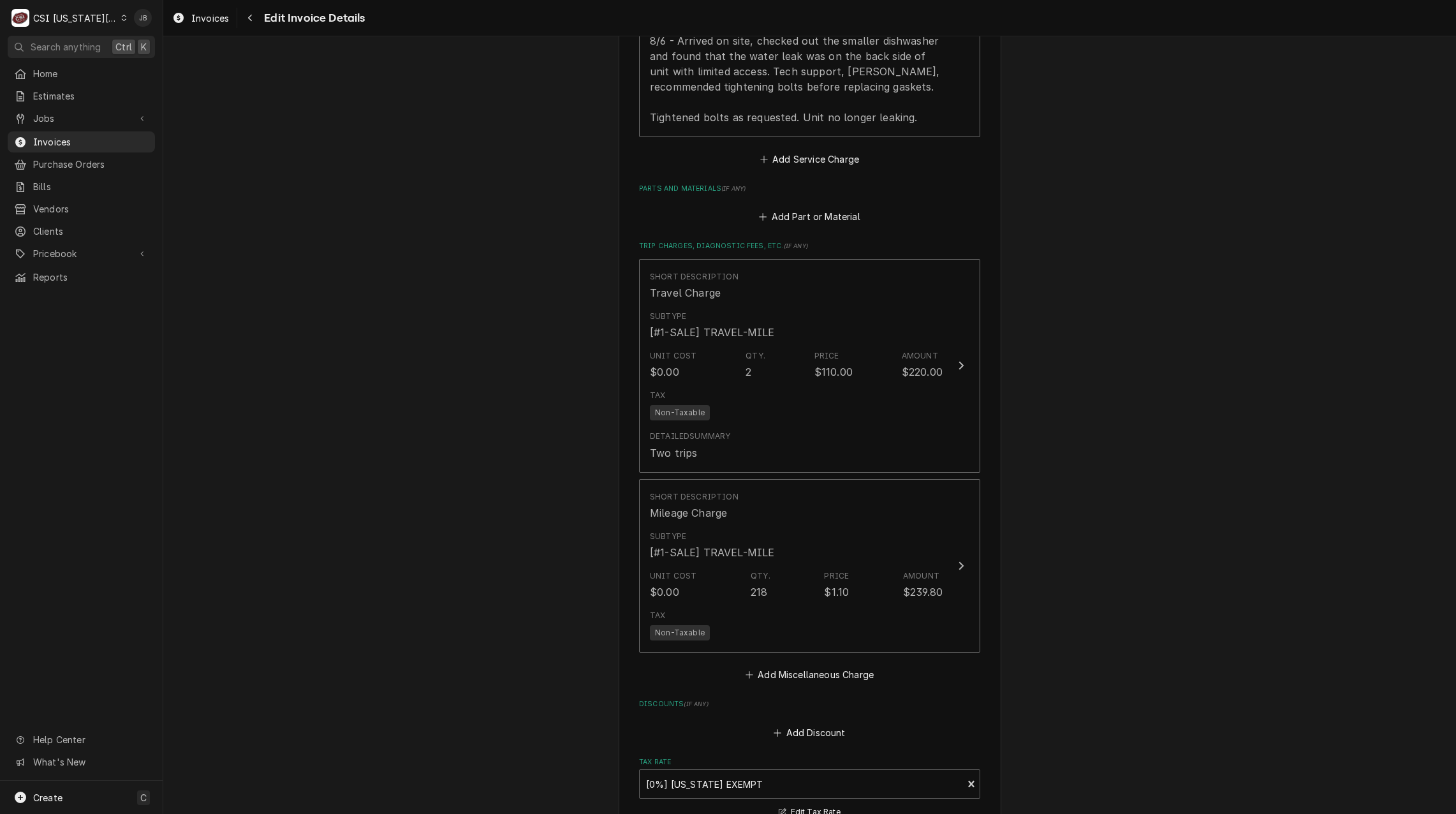
scroll to position [2736, 0]
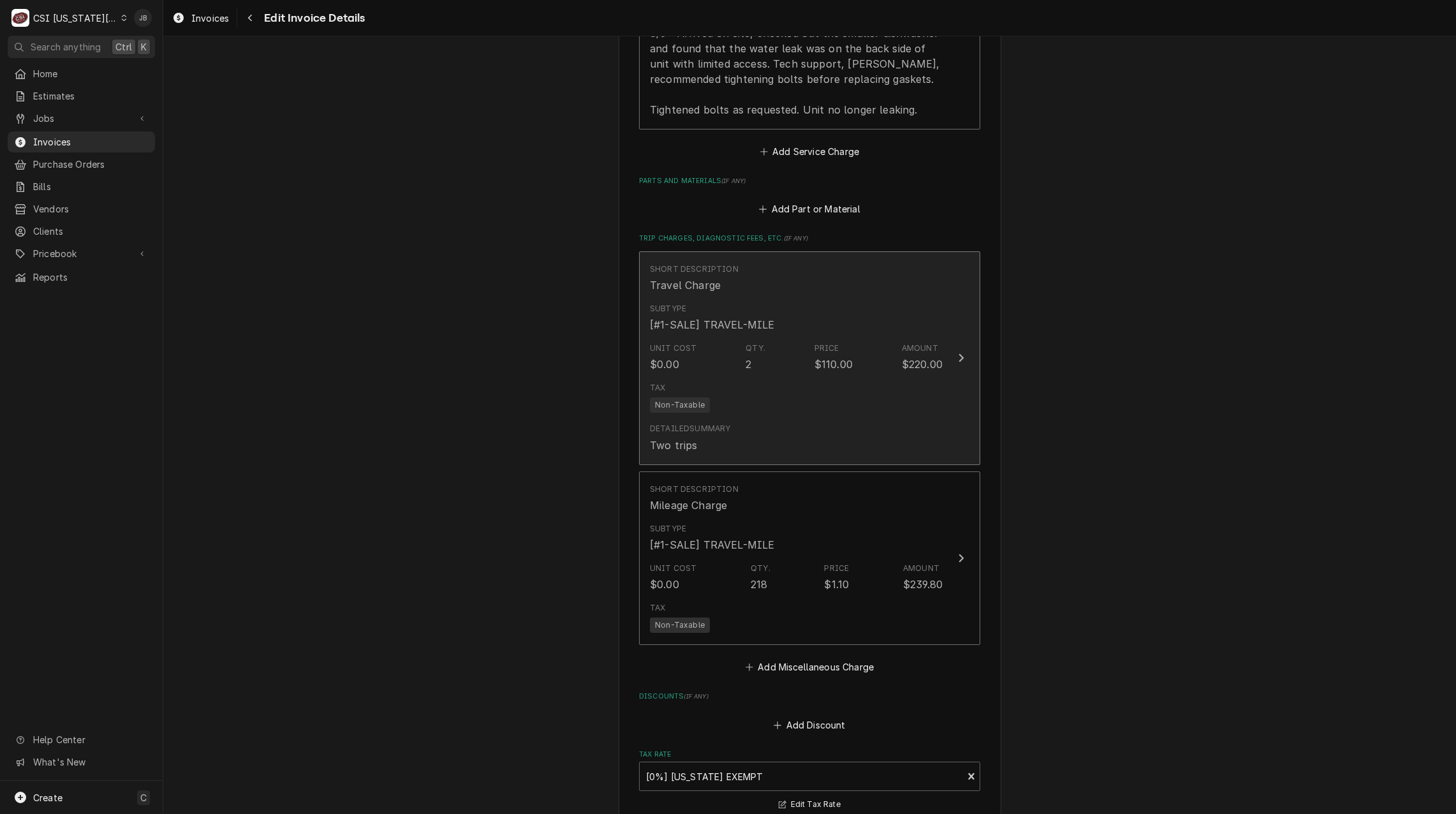
click at [780, 377] on div "Tax Non-Taxable" at bounding box center [796, 397] width 293 height 41
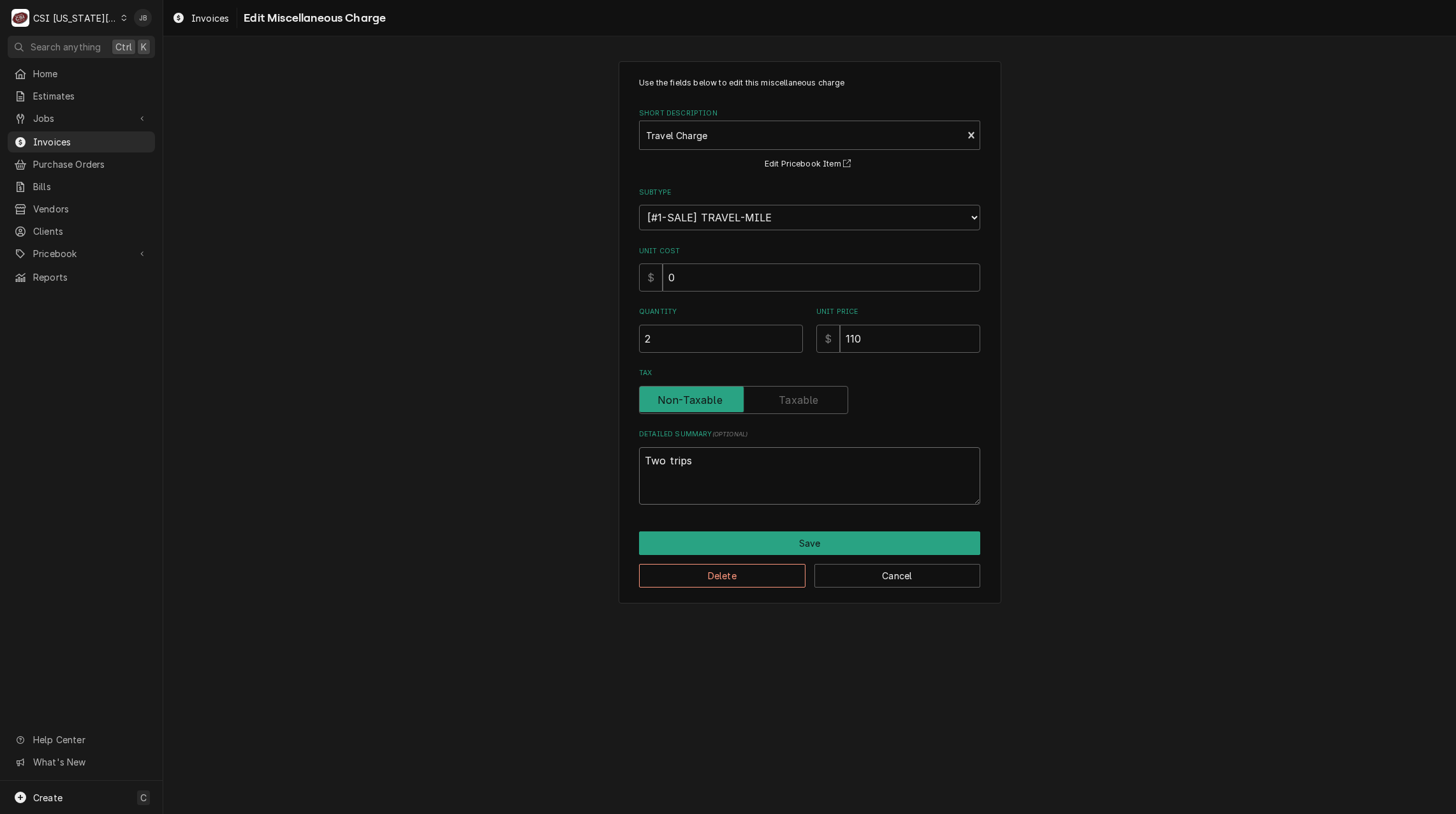
drag, startPoint x: 696, startPoint y: 462, endPoint x: 574, endPoint y: 461, distance: 122.0
click at [581, 461] on div "Use the fields below to edit this miscellaneous charge Short Description Travel…" at bounding box center [810, 332] width 1293 height 565
click at [768, 546] on button "Save" at bounding box center [810, 543] width 341 height 24
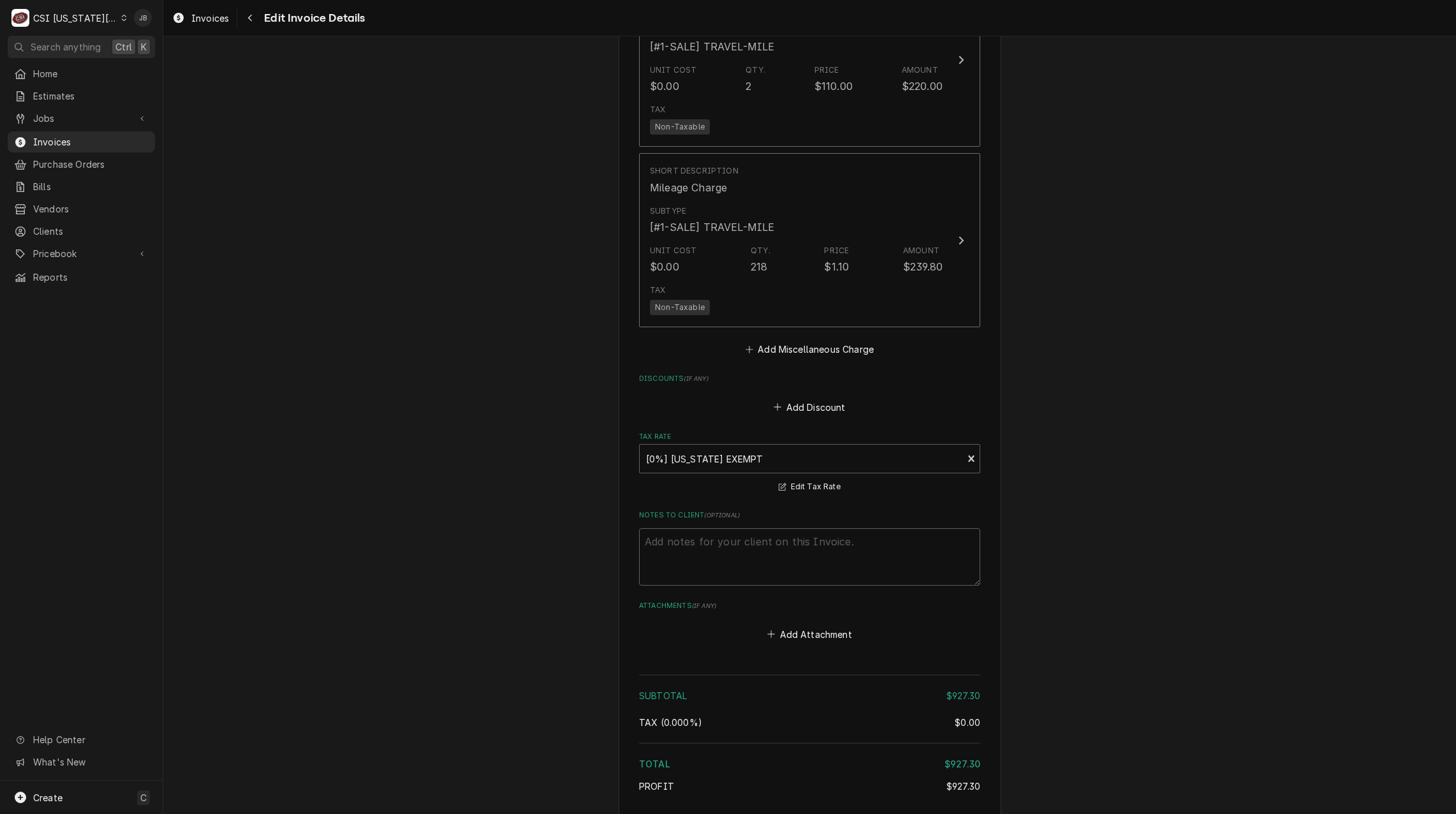
scroll to position [3143, 0]
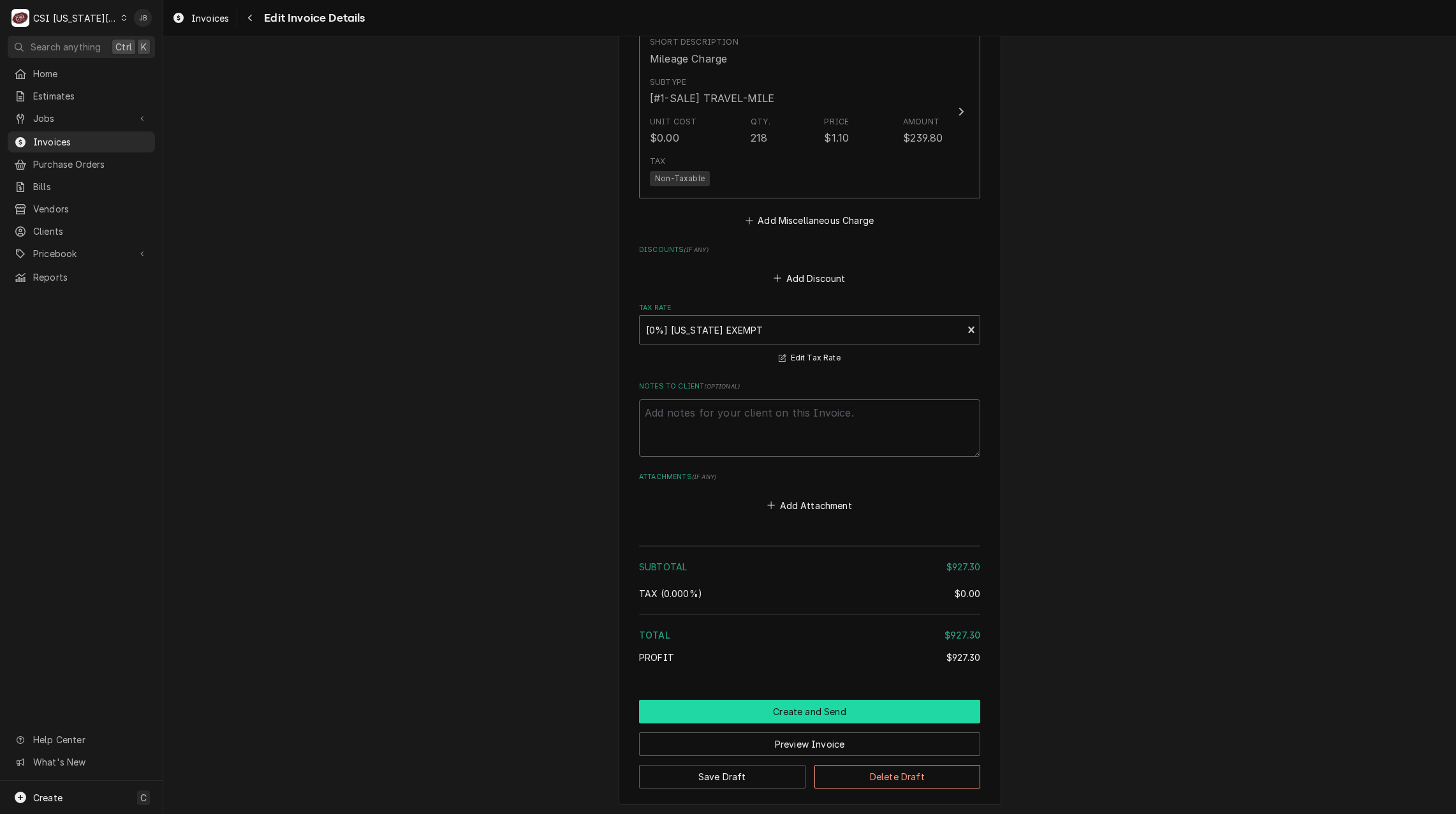
click at [785, 700] on button "Create and Send" at bounding box center [810, 711] width 341 height 24
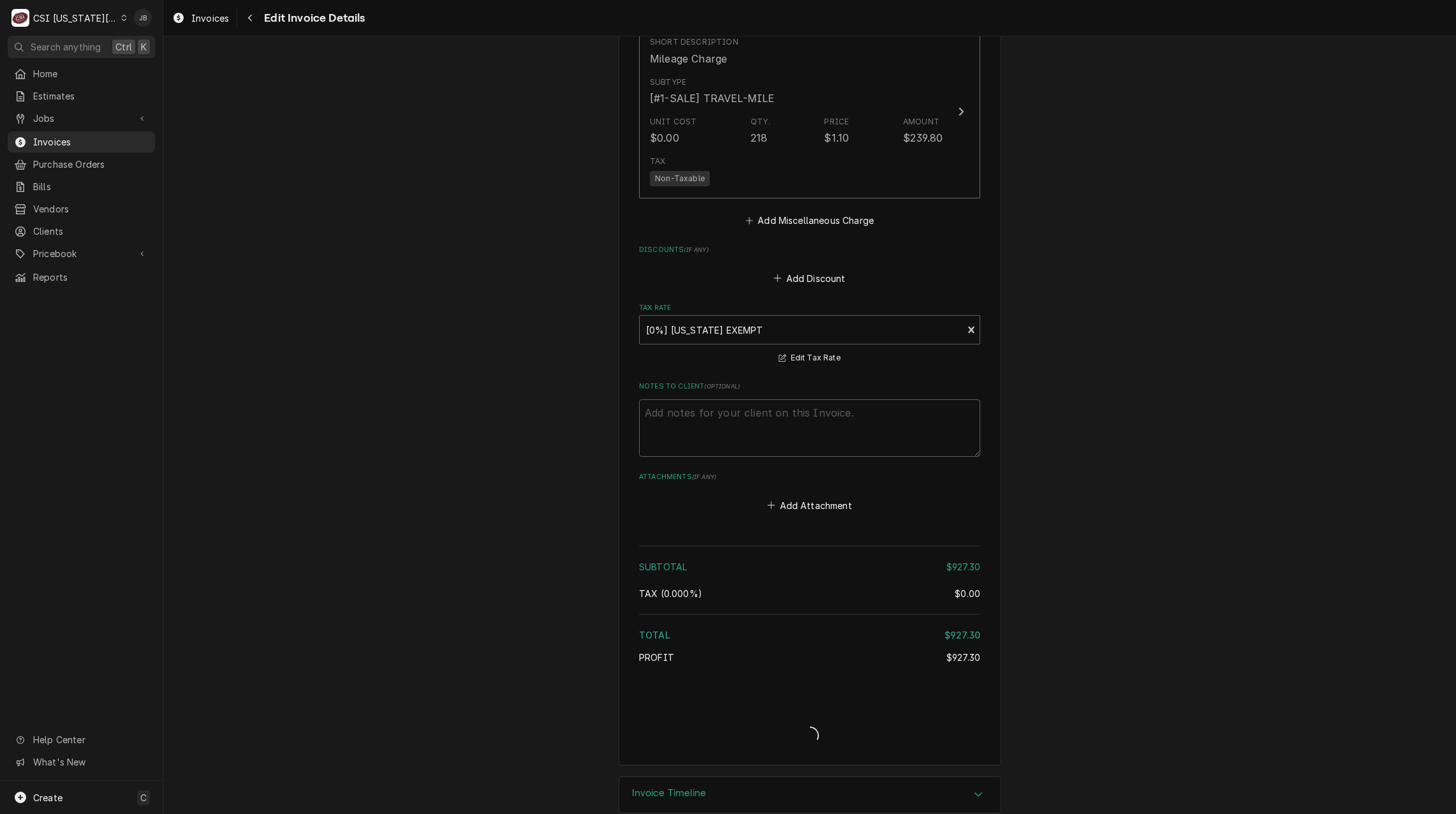
scroll to position [3135, 0]
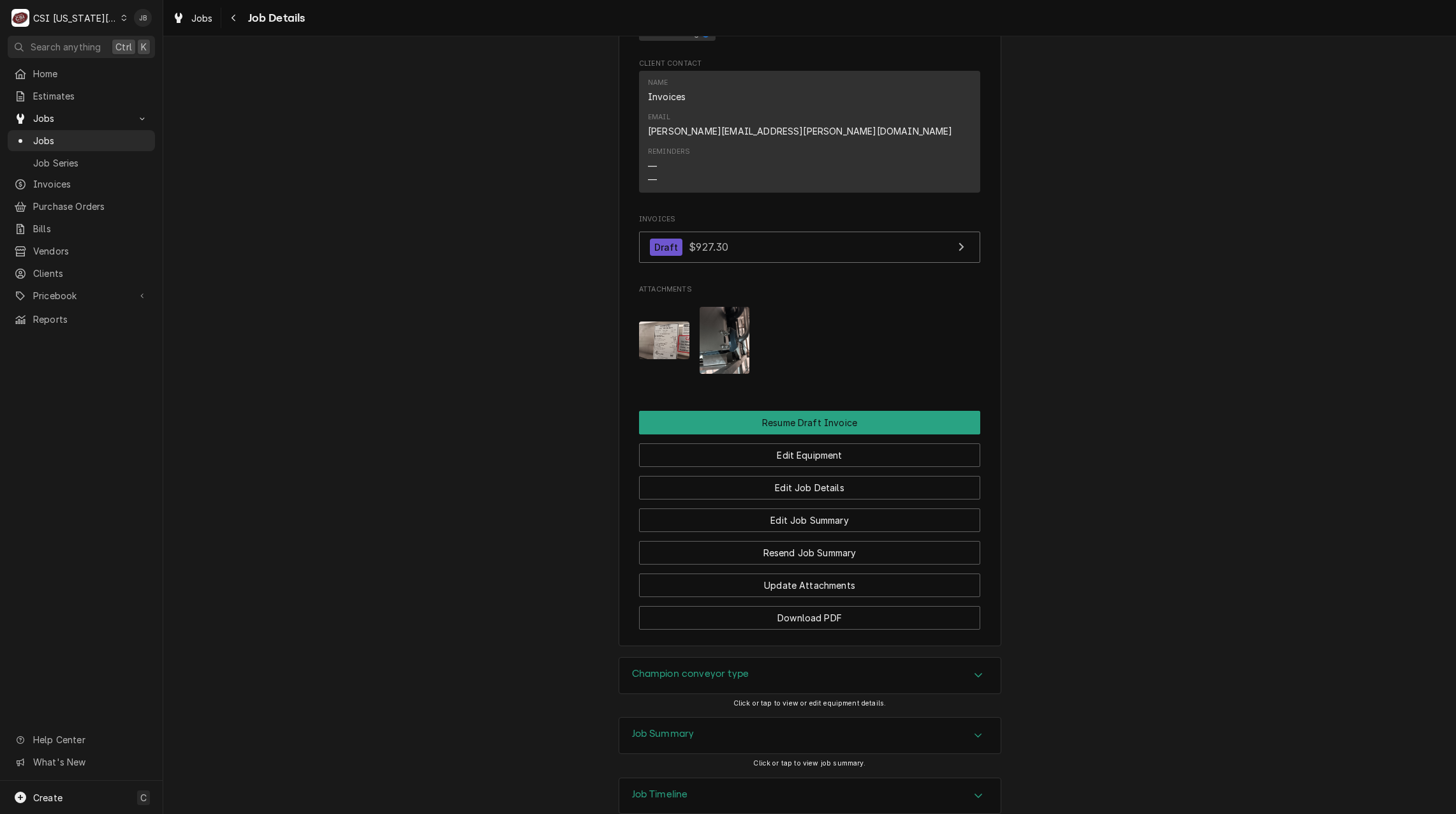
scroll to position [1977, 0]
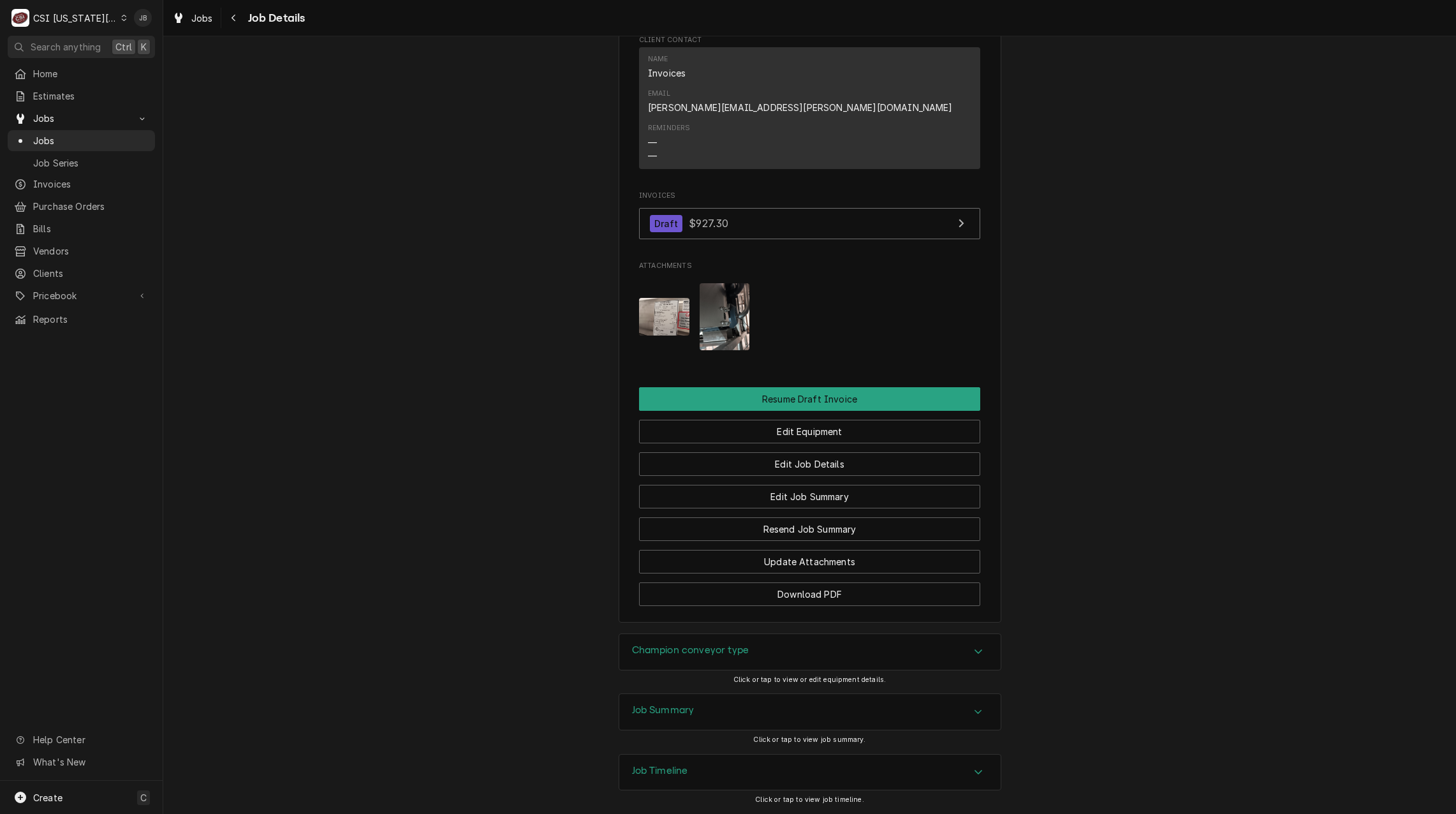
click at [702, 695] on div "Job Summary" at bounding box center [810, 711] width 381 height 35
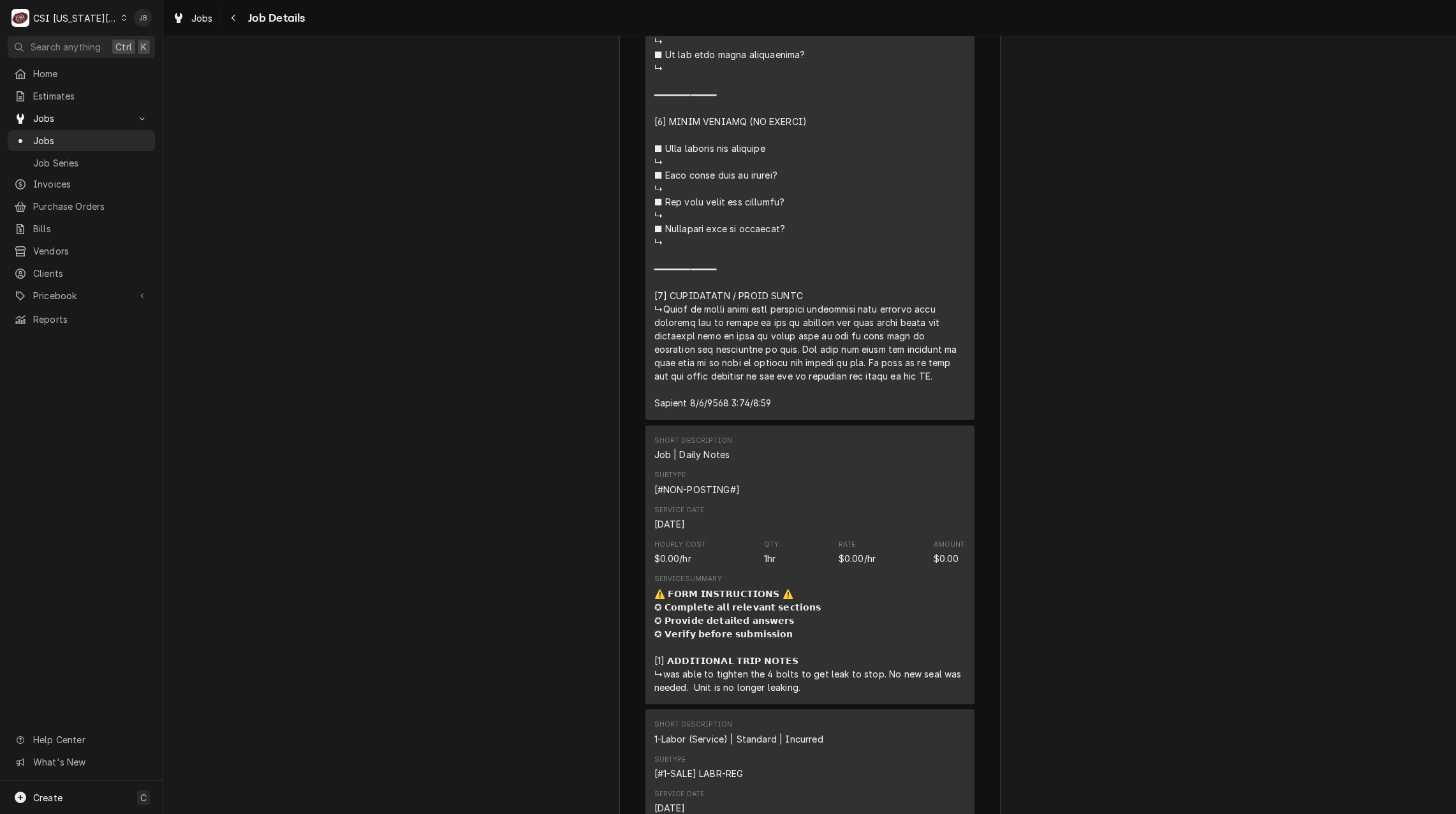
scroll to position [4082, 0]
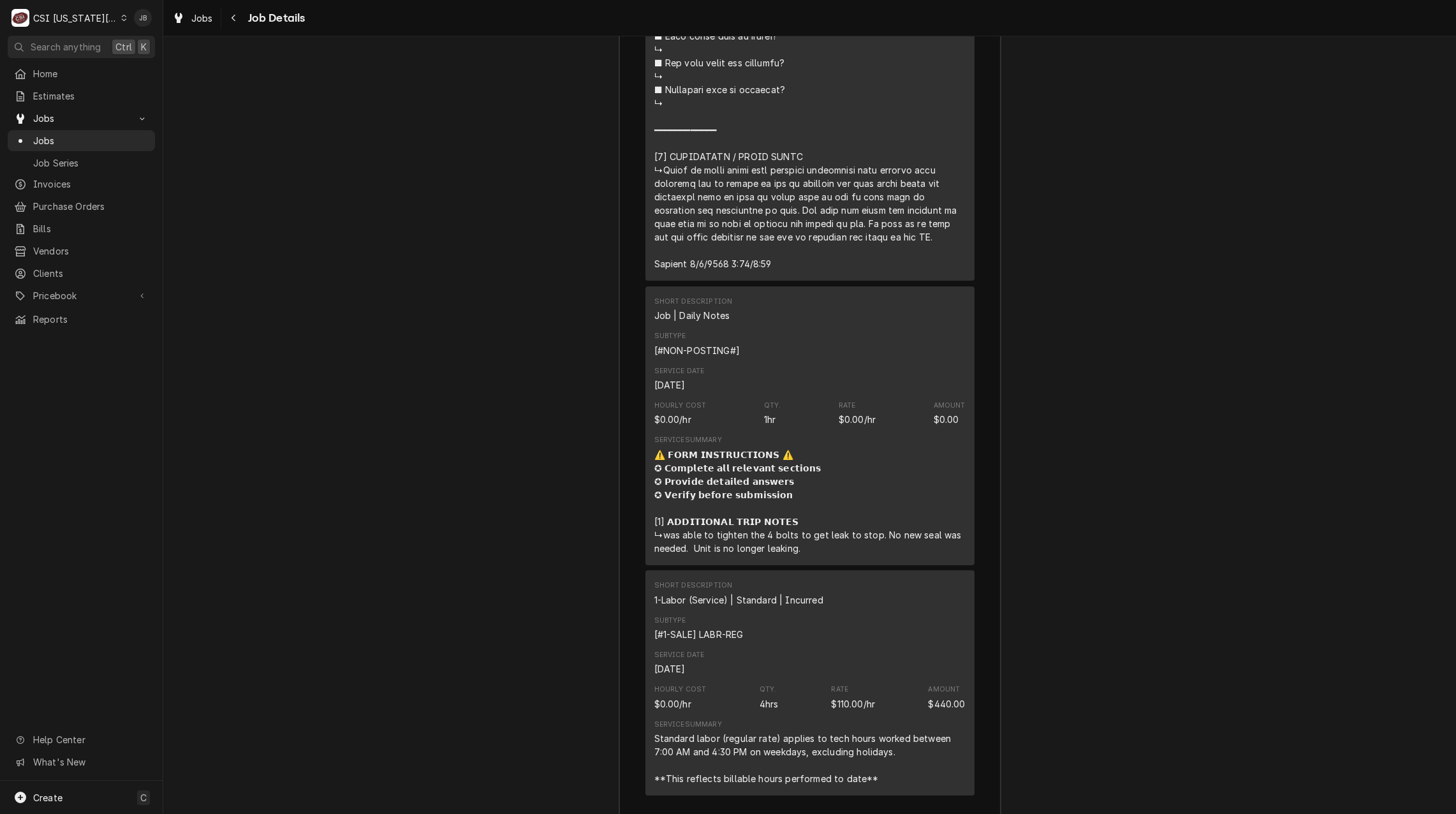
drag, startPoint x: 698, startPoint y: 151, endPoint x: 804, endPoint y: 149, distance: 106.0
click at [646, 290] on div "Short Description Job | Daily Notes Subtype [#NON-POSTING#] Service Date Aug 12…" at bounding box center [810, 425] width 329 height 278
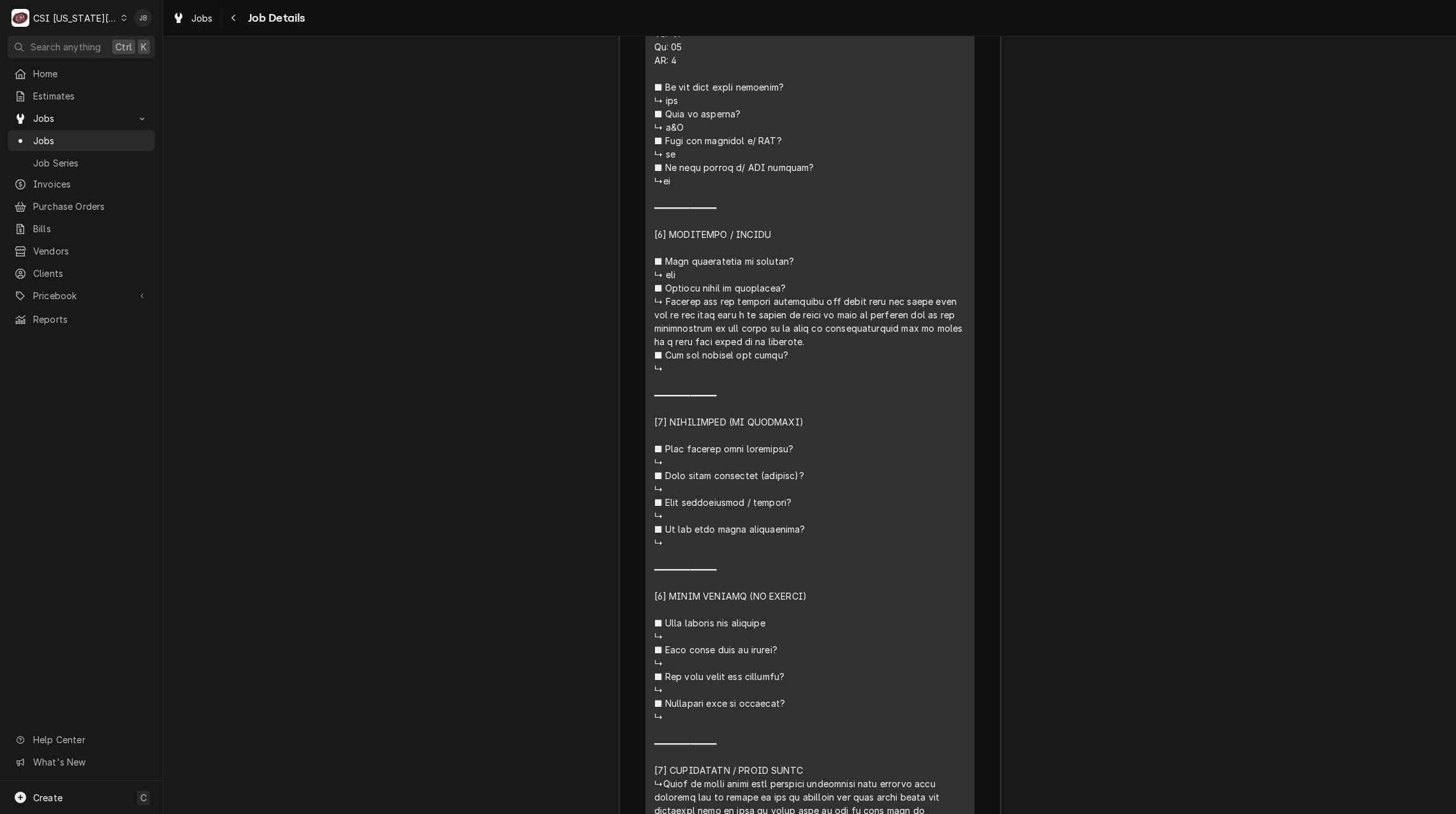
scroll to position [3317, 0]
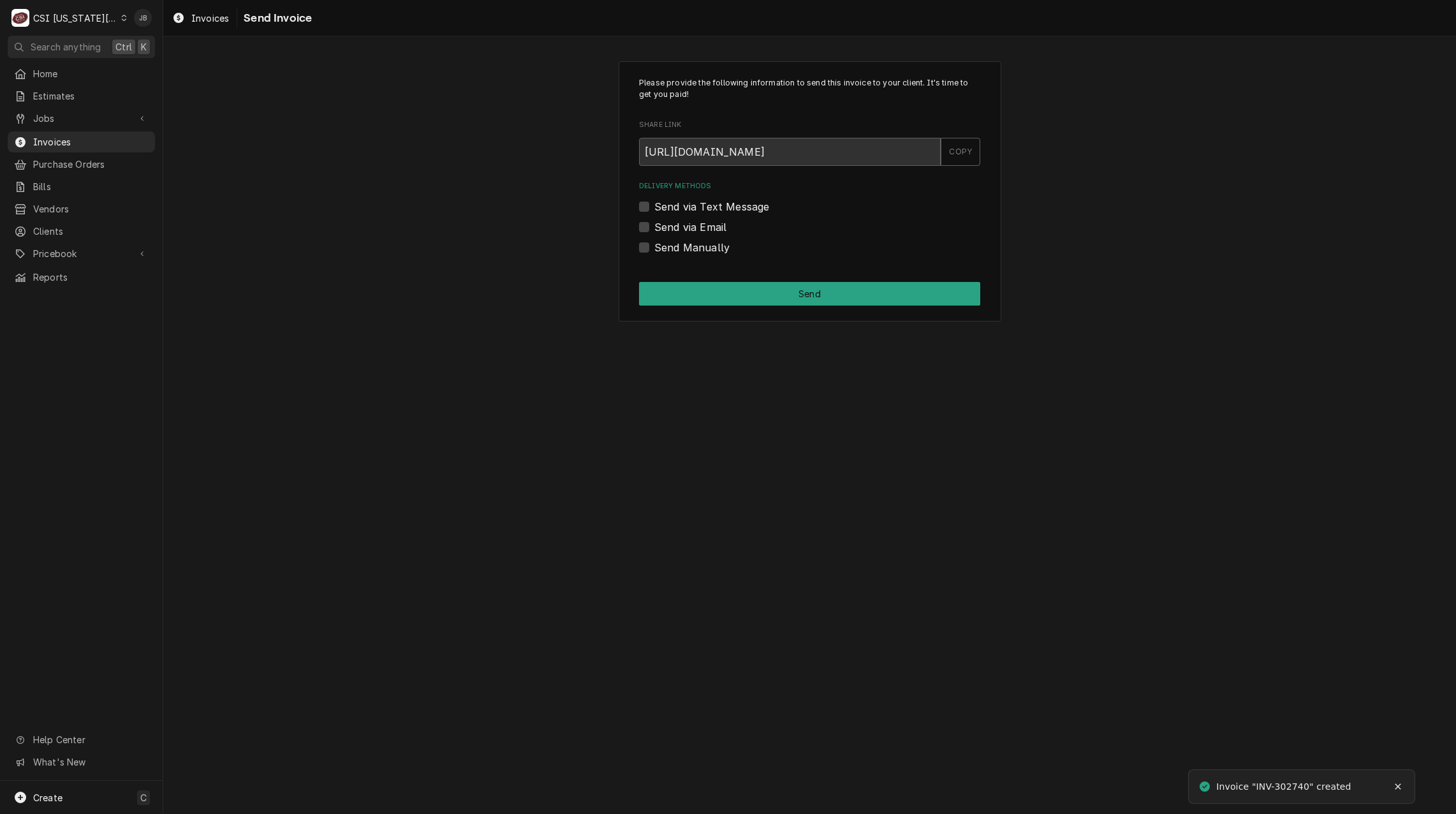
click at [694, 229] on label "Send via Email" at bounding box center [691, 227] width 72 height 16
click at [694, 229] on input "Send via Email" at bounding box center [825, 233] width 341 height 28
checkbox input "true"
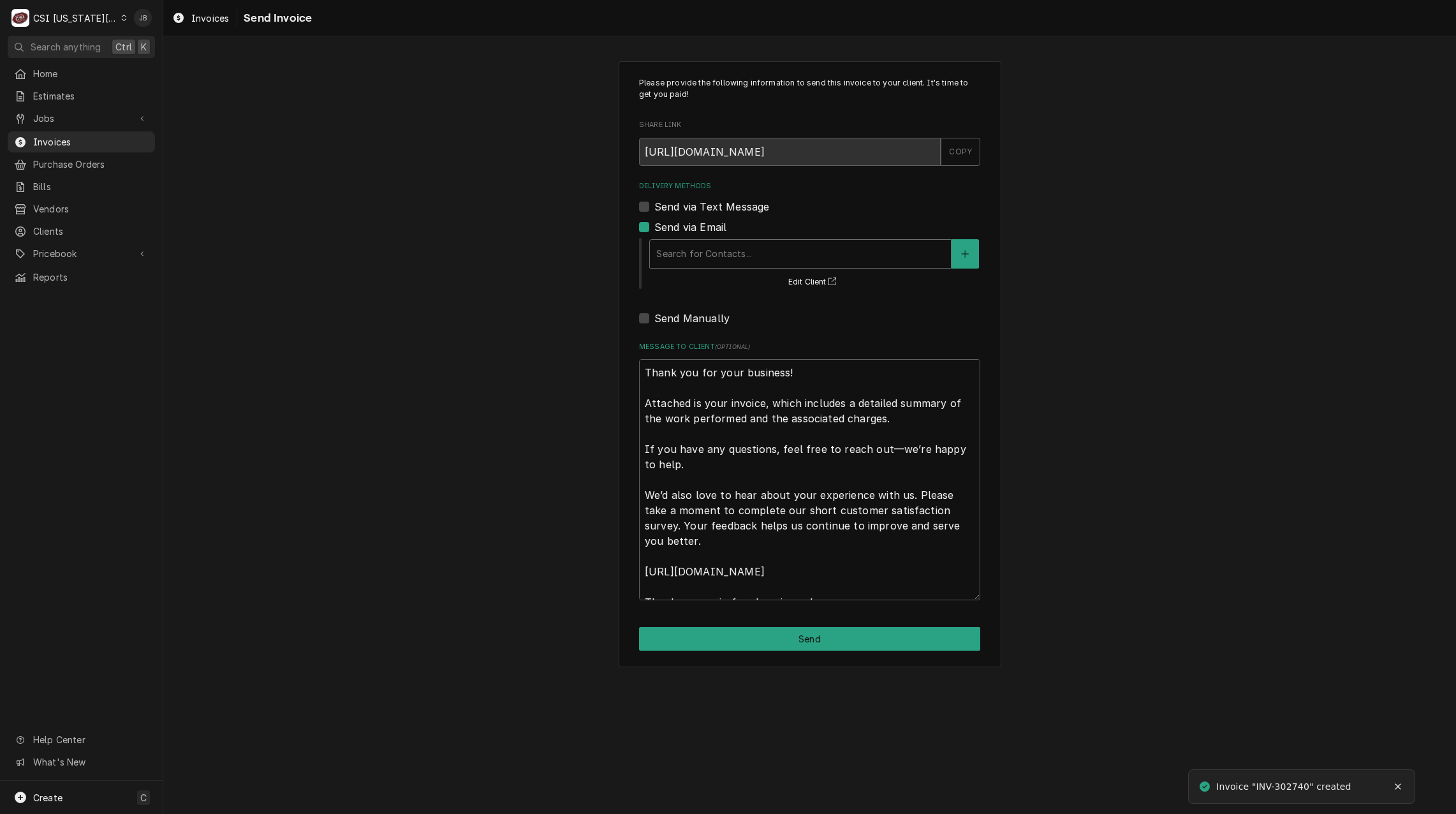
click at [704, 253] on div "Delivery Methods" at bounding box center [801, 253] width 288 height 23
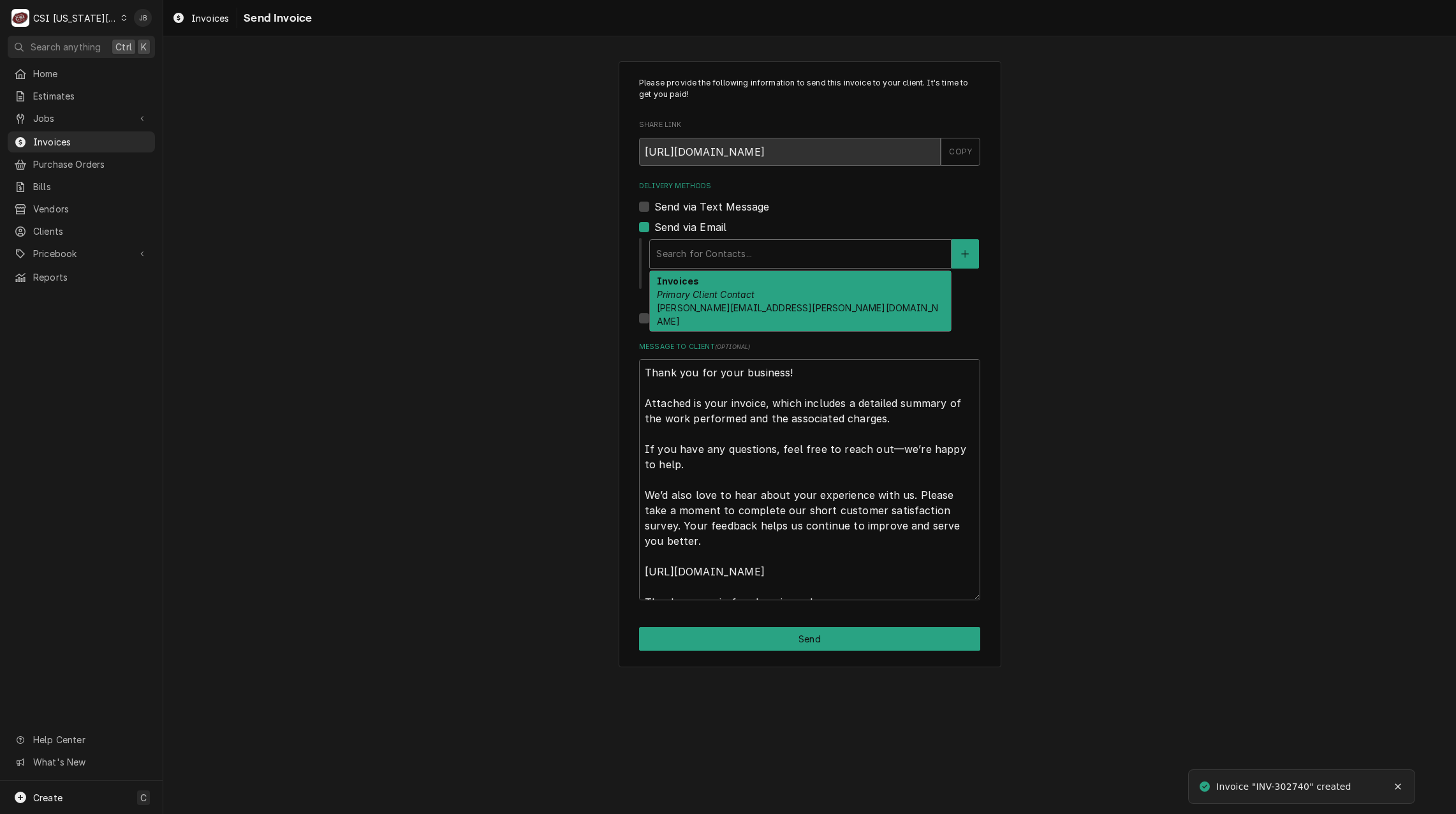
click at [720, 290] on em "Primary Client Contact" at bounding box center [705, 294] width 98 height 11
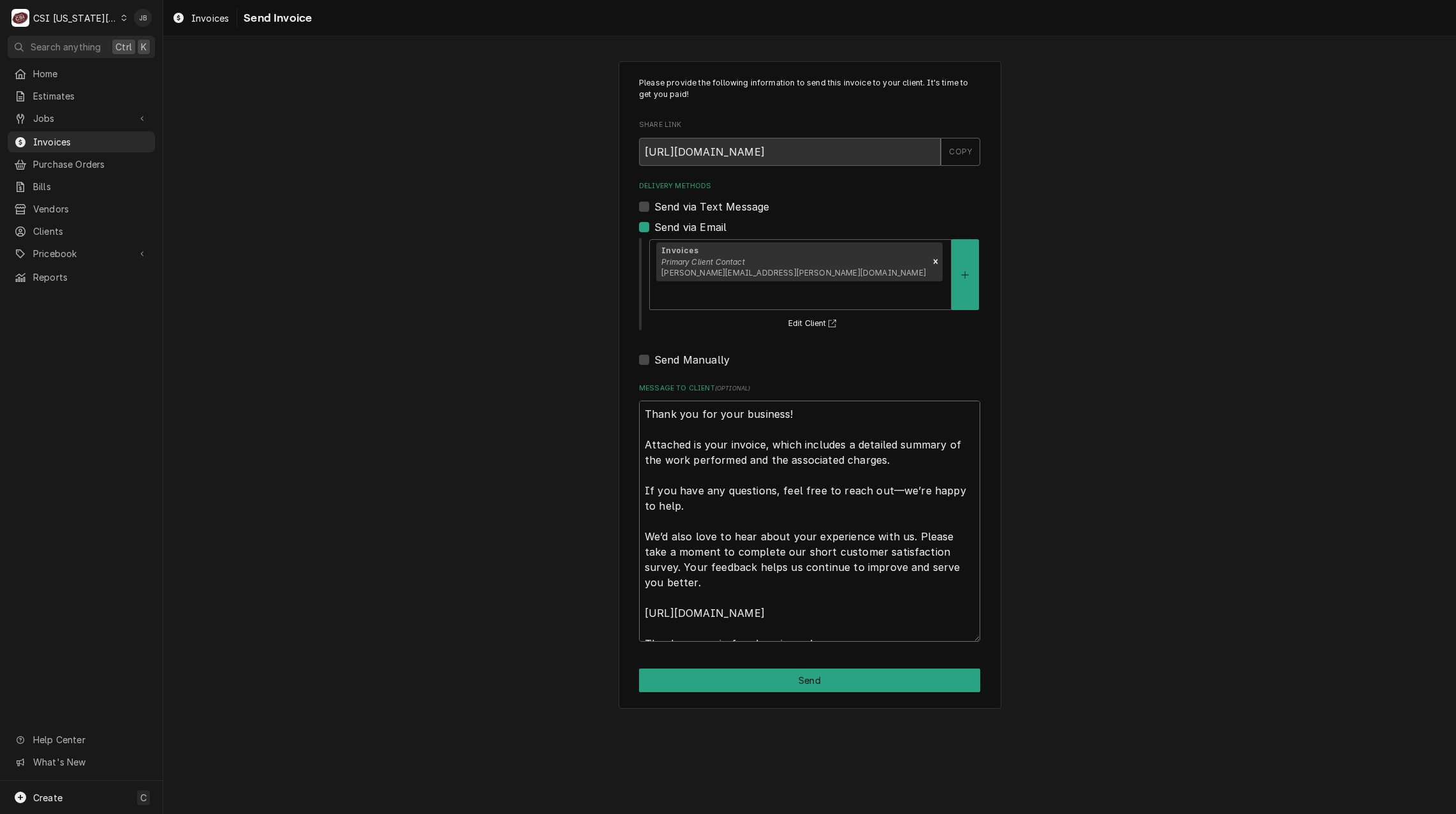
scroll to position [16, 0]
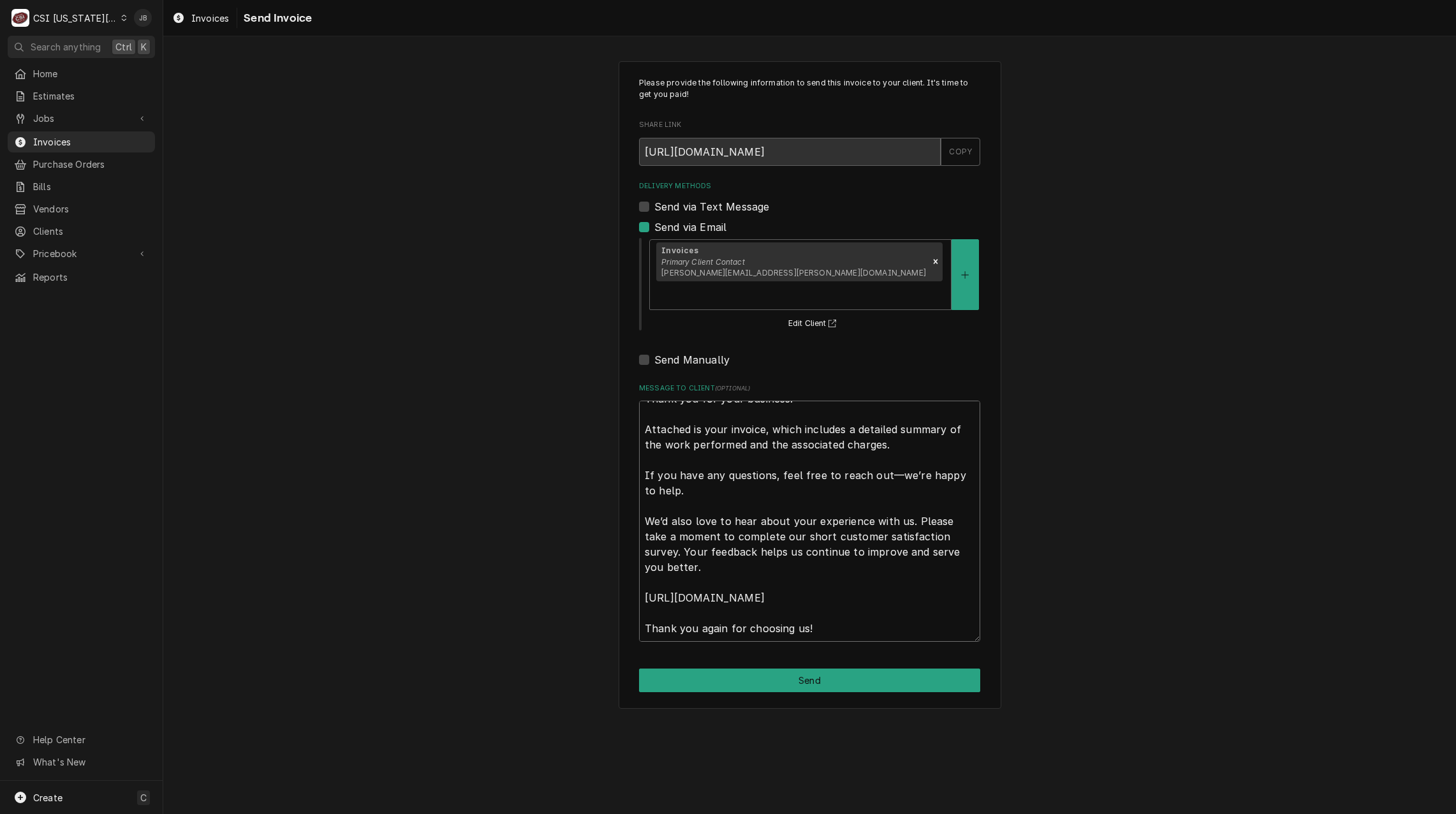
drag, startPoint x: 646, startPoint y: 381, endPoint x: 1325, endPoint y: 667, distance: 736.8
click at [1319, 666] on div "Please provide the following information to send this invoice to your client. I…" at bounding box center [810, 384] width 1293 height 670
type textarea "x"
type textarea "a"
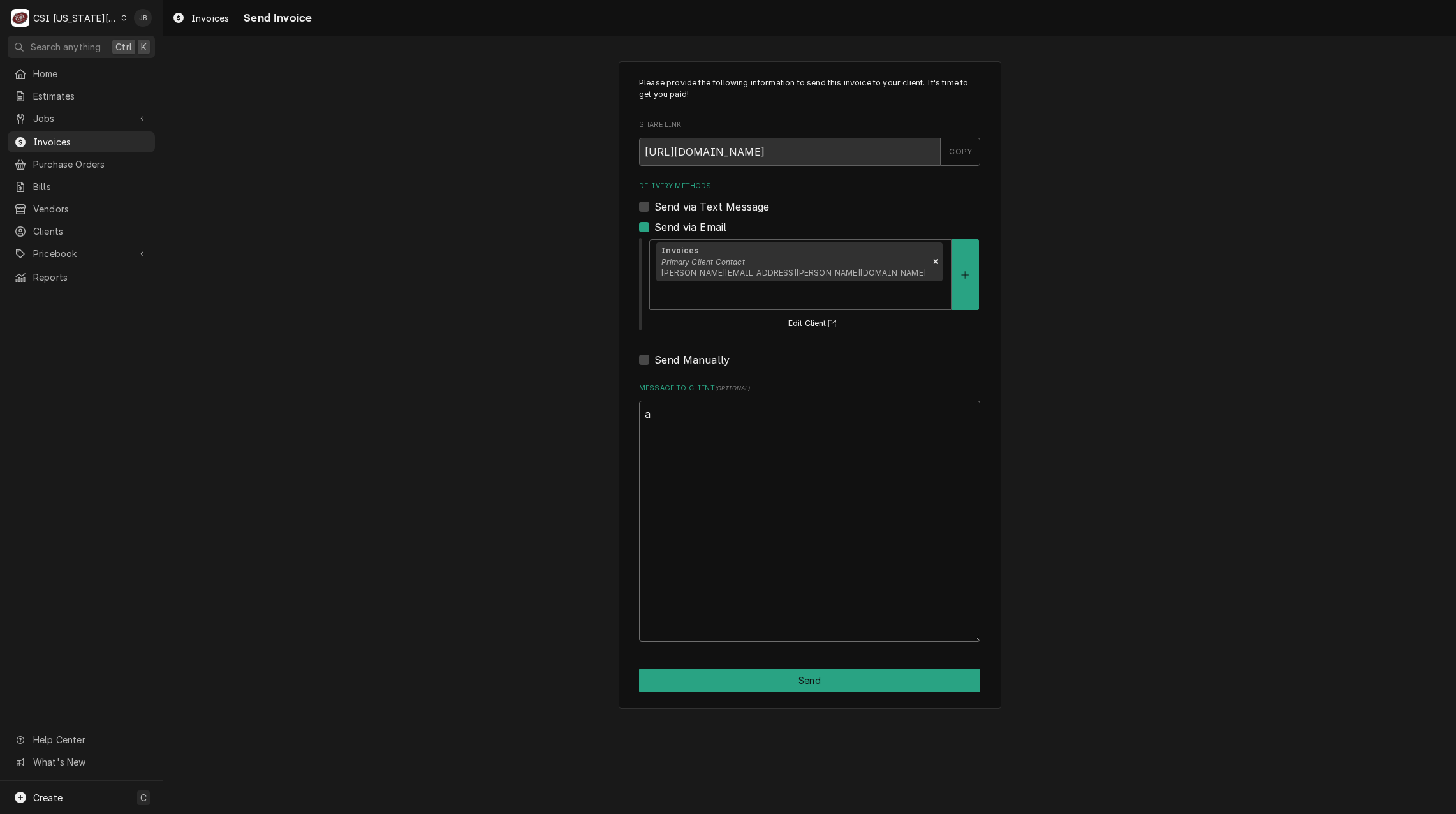
scroll to position [0, 0]
type textarea "x"
type textarea "ap"
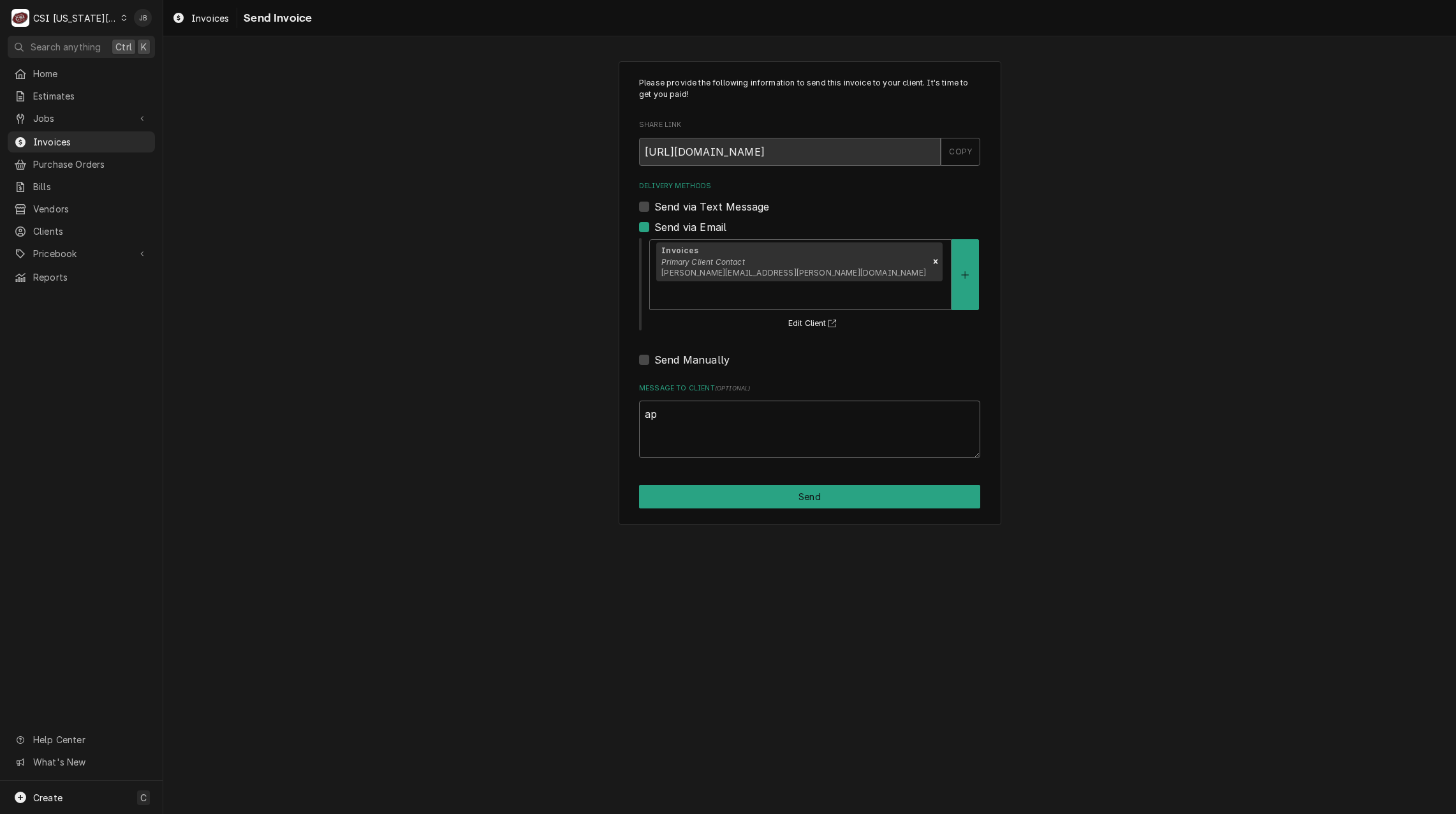
type textarea "x"
type textarea "app"
type textarea "x"
type textarea "appr"
type textarea "x"
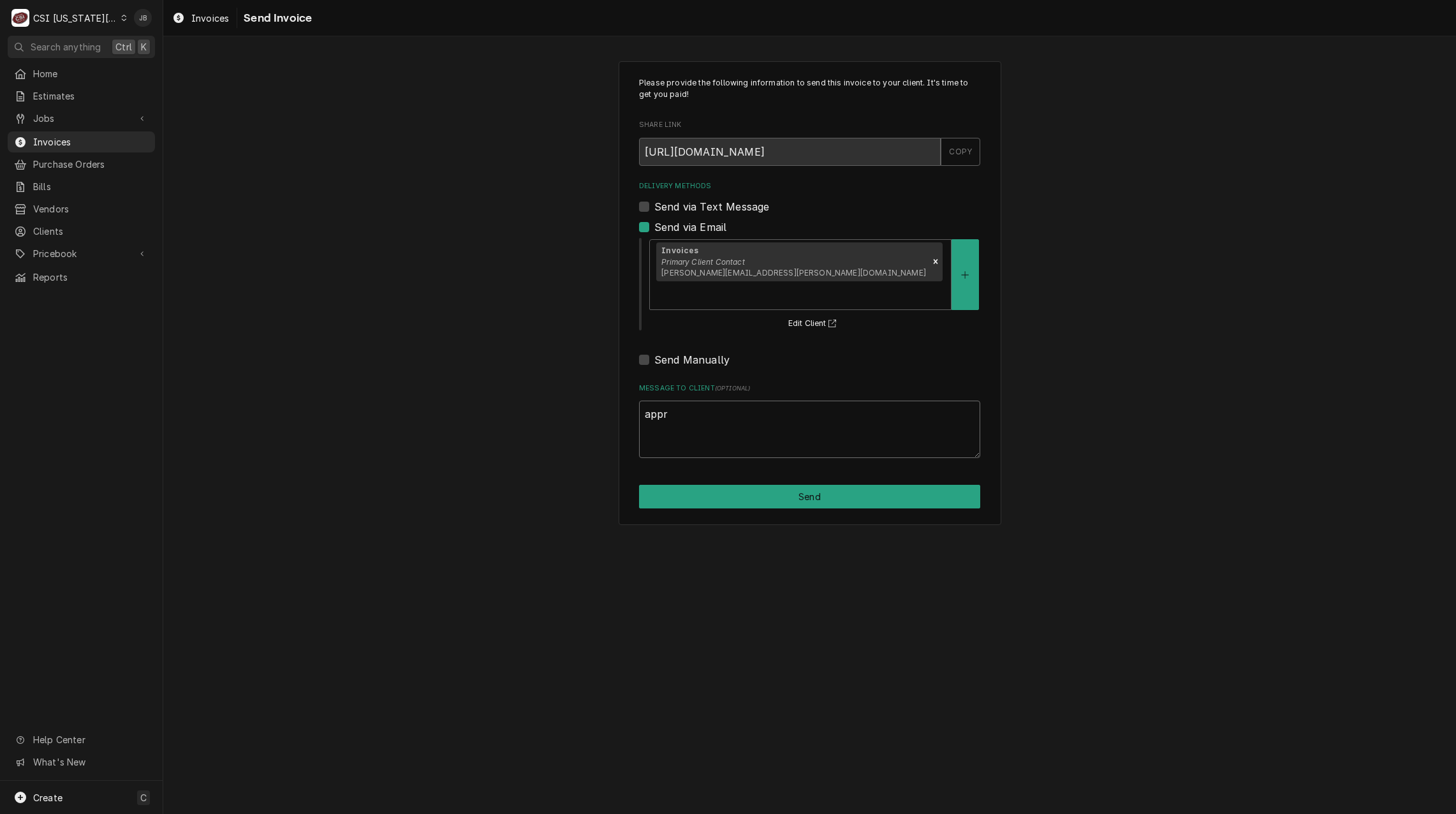
type textarea "appro"
type textarea "x"
type textarea "approv"
type textarea "x"
type textarea "approve"
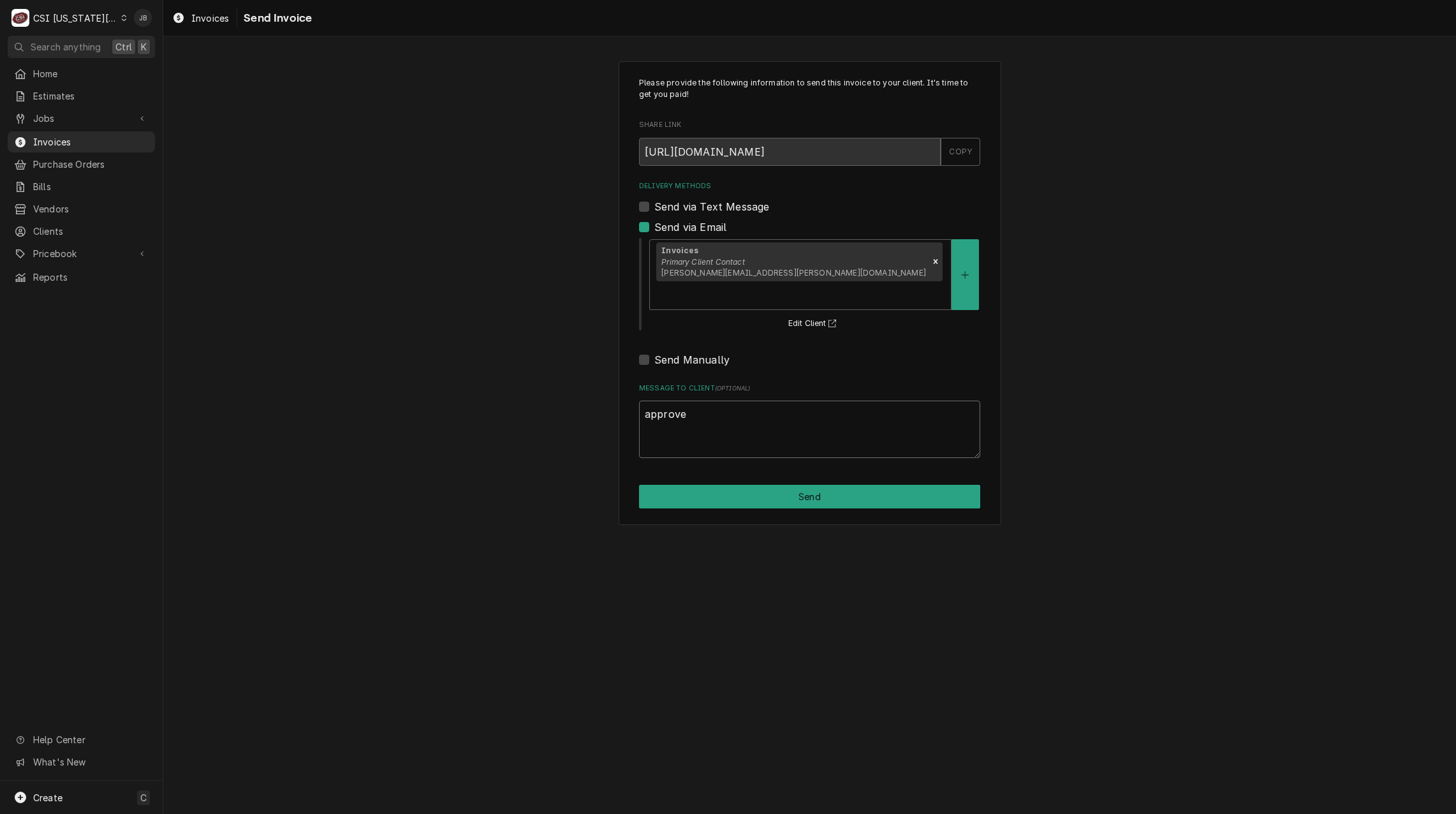
type textarea "x"
type textarea "approved"
type textarea "x"
type textarea "approved"
click at [797, 485] on button "Send" at bounding box center [810, 496] width 341 height 24
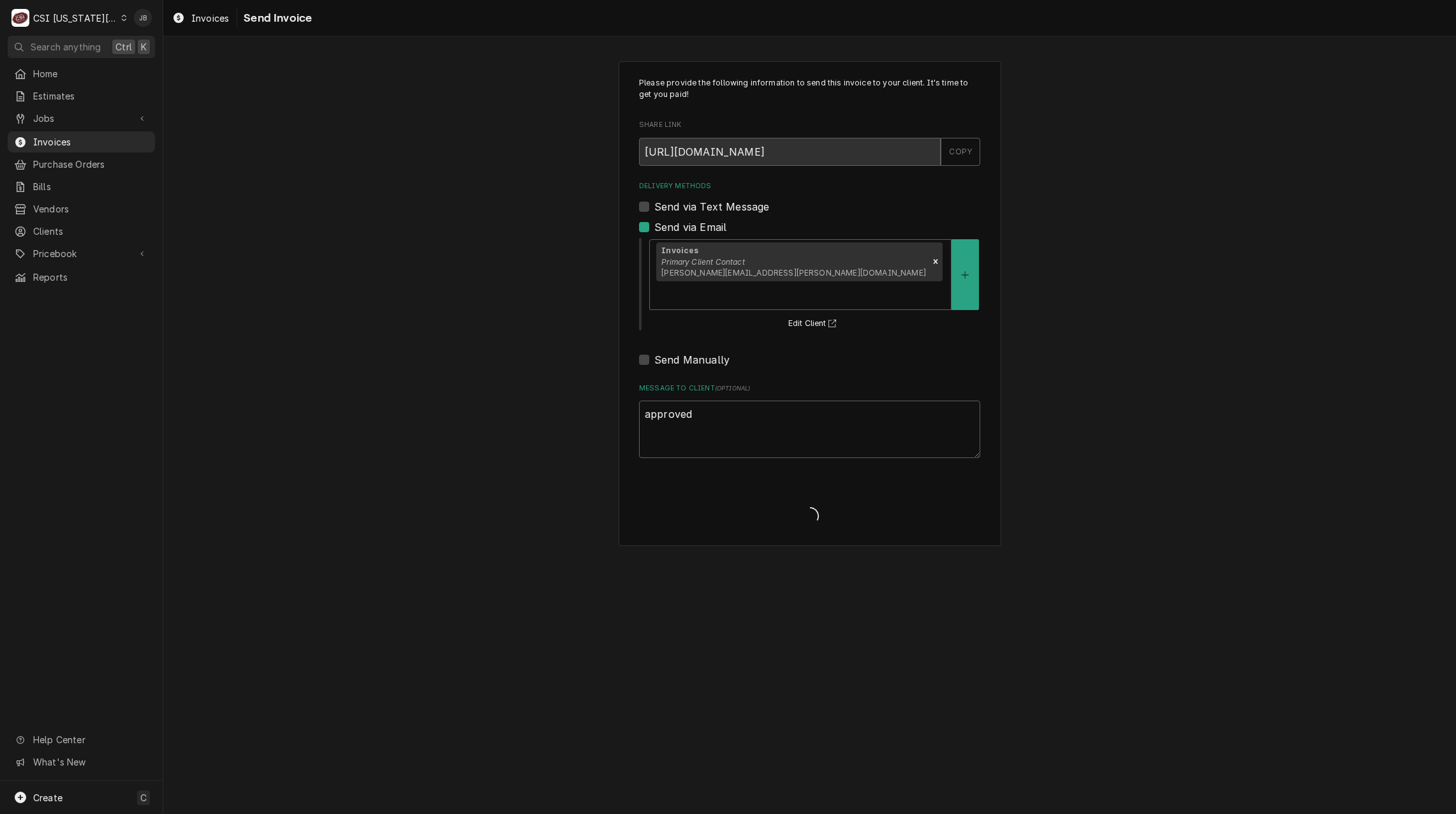
type textarea "x"
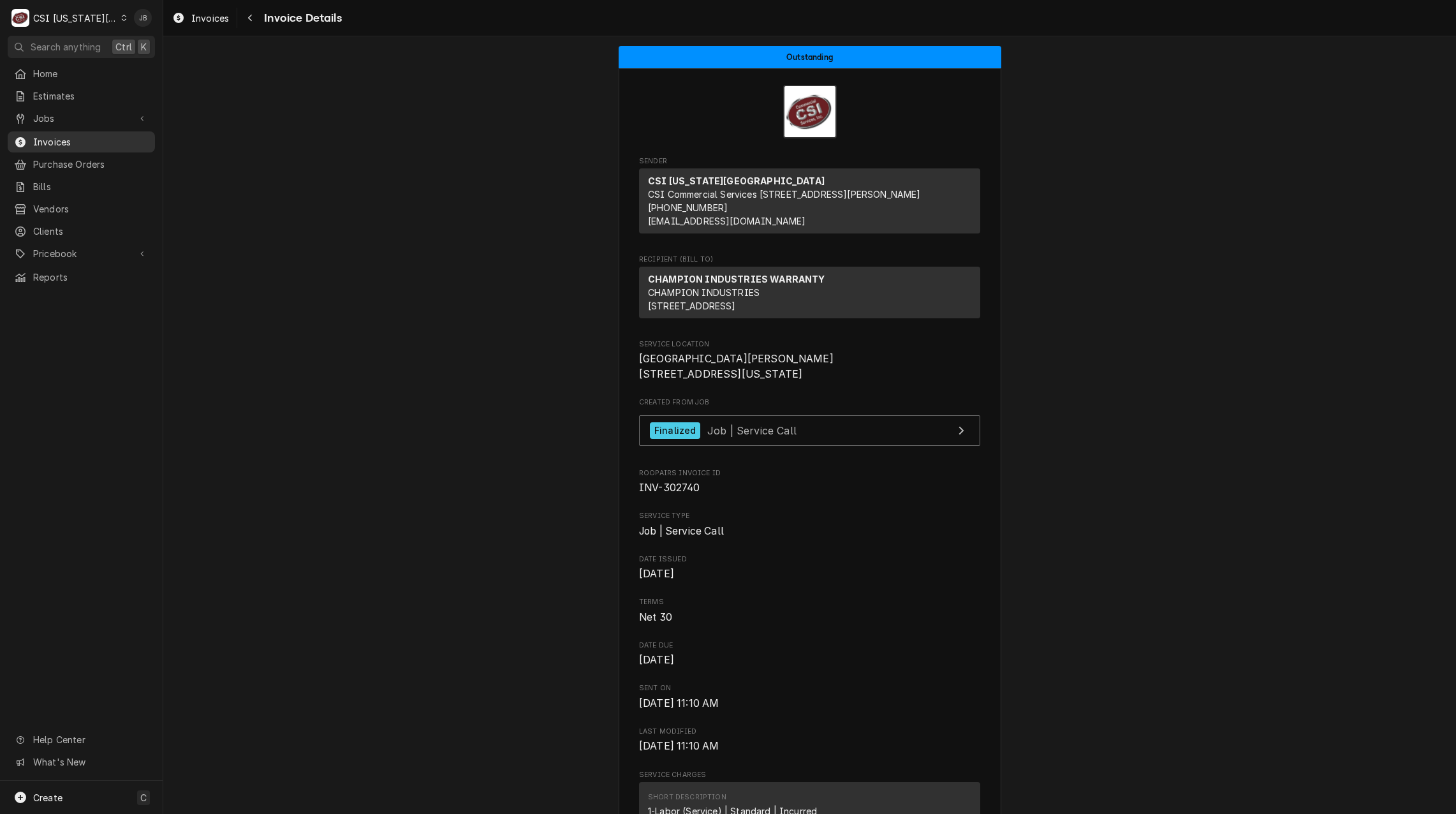
click at [81, 135] on span "Invoices" at bounding box center [91, 142] width 115 height 13
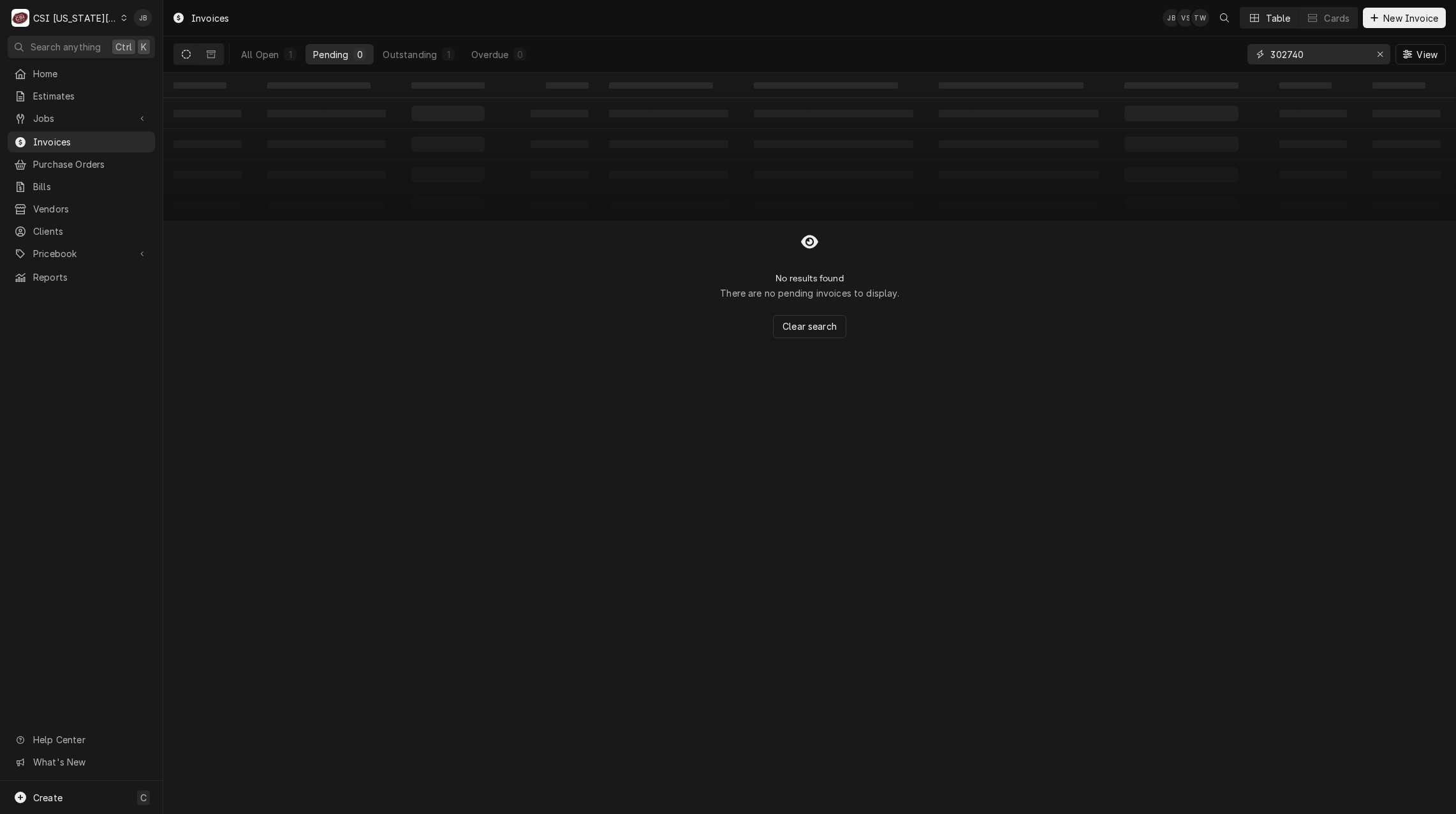
click at [1325, 54] on input "302740" at bounding box center [1319, 55] width 96 height 21
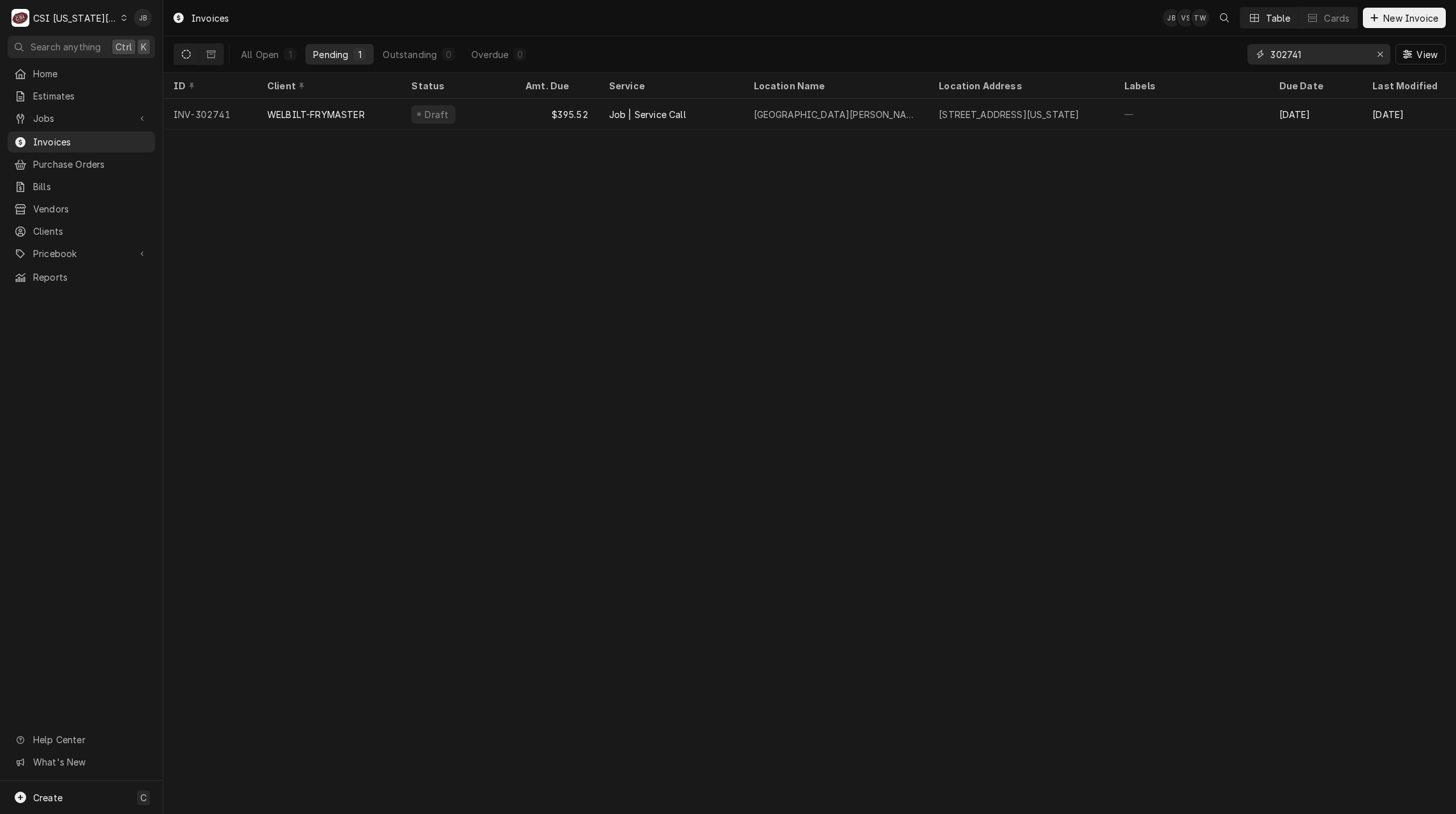
type input "302741"
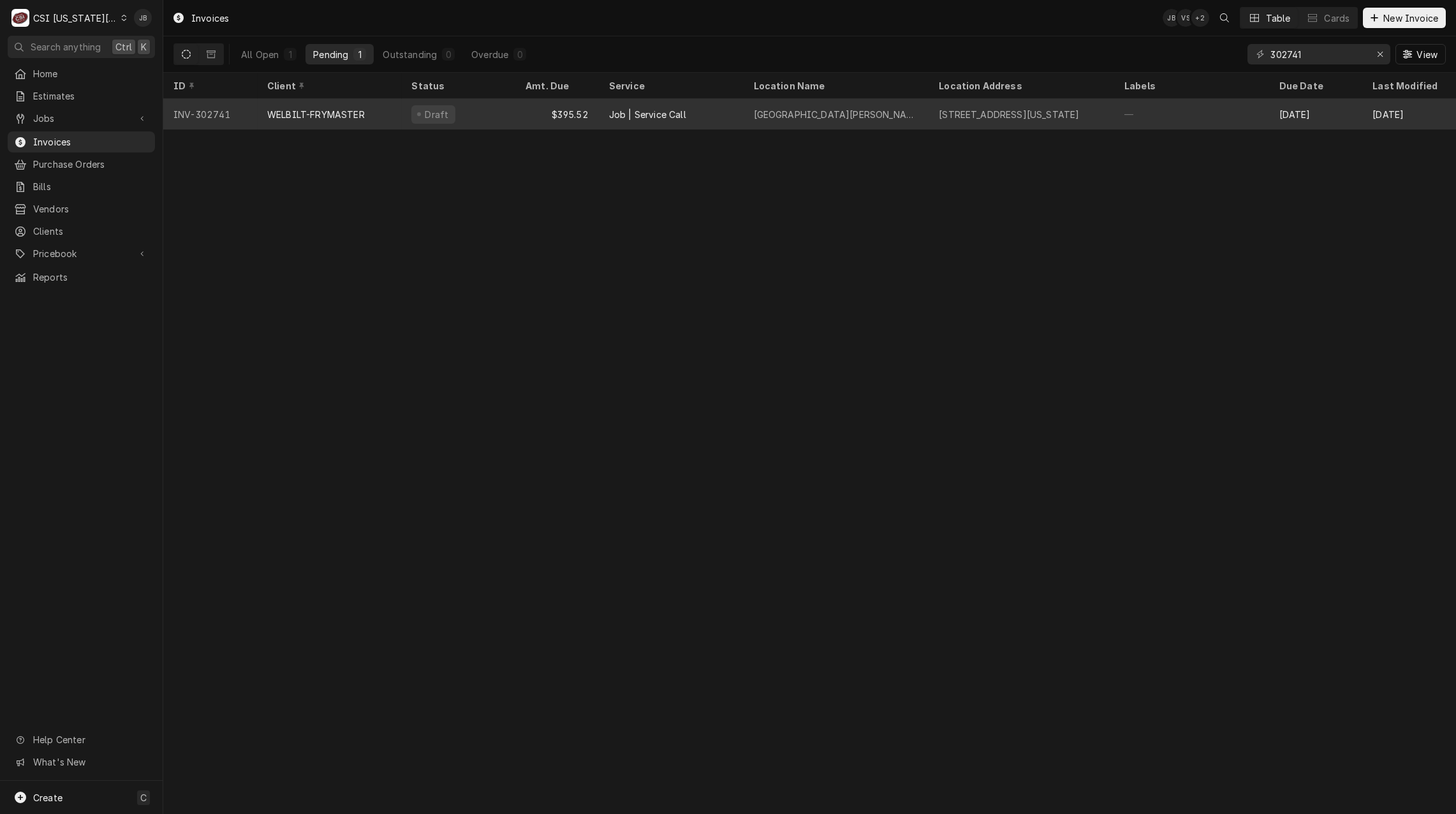
click at [618, 111] on div "Job | Service Call" at bounding box center [648, 114] width 77 height 13
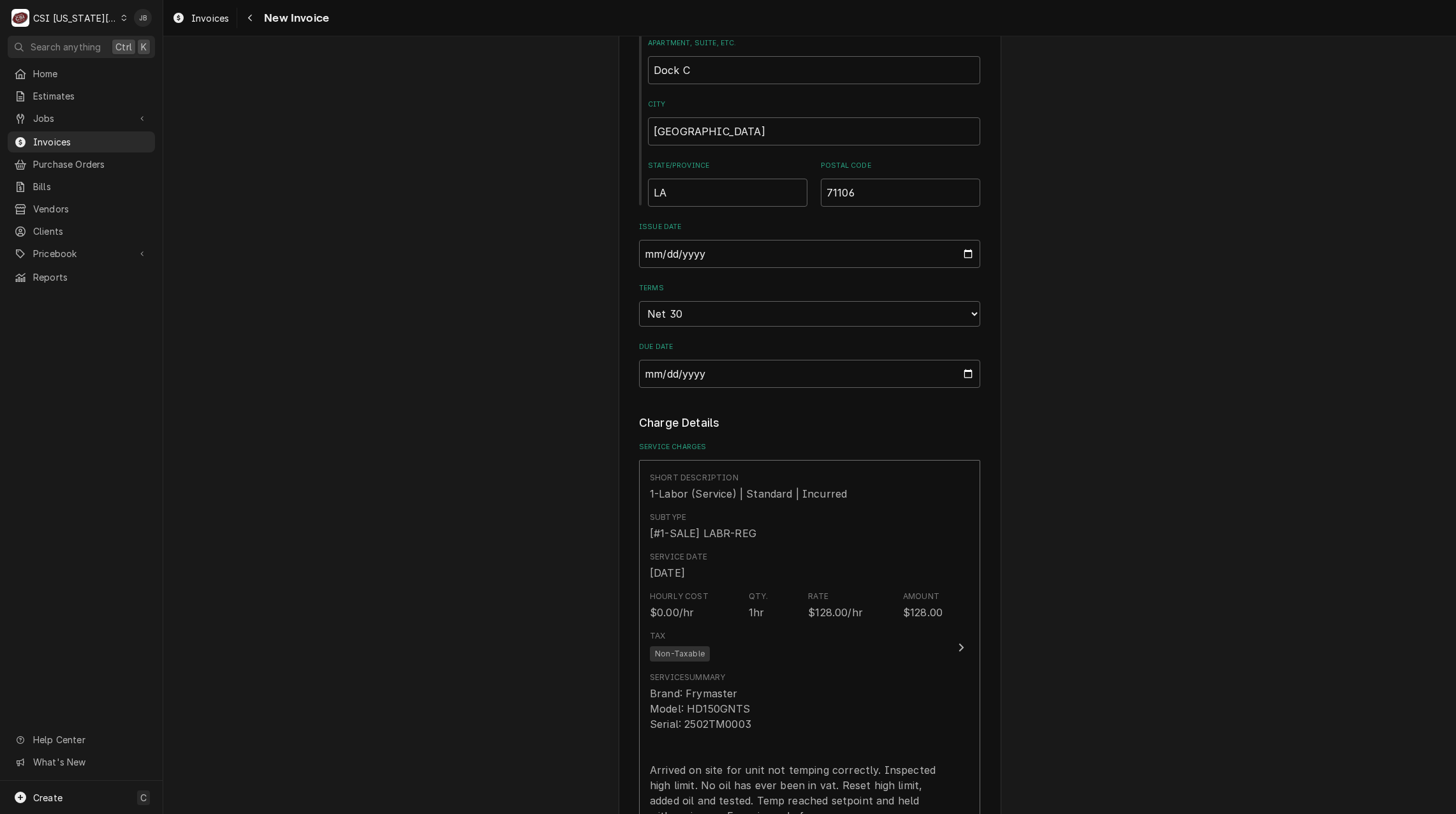
scroll to position [1530, 0]
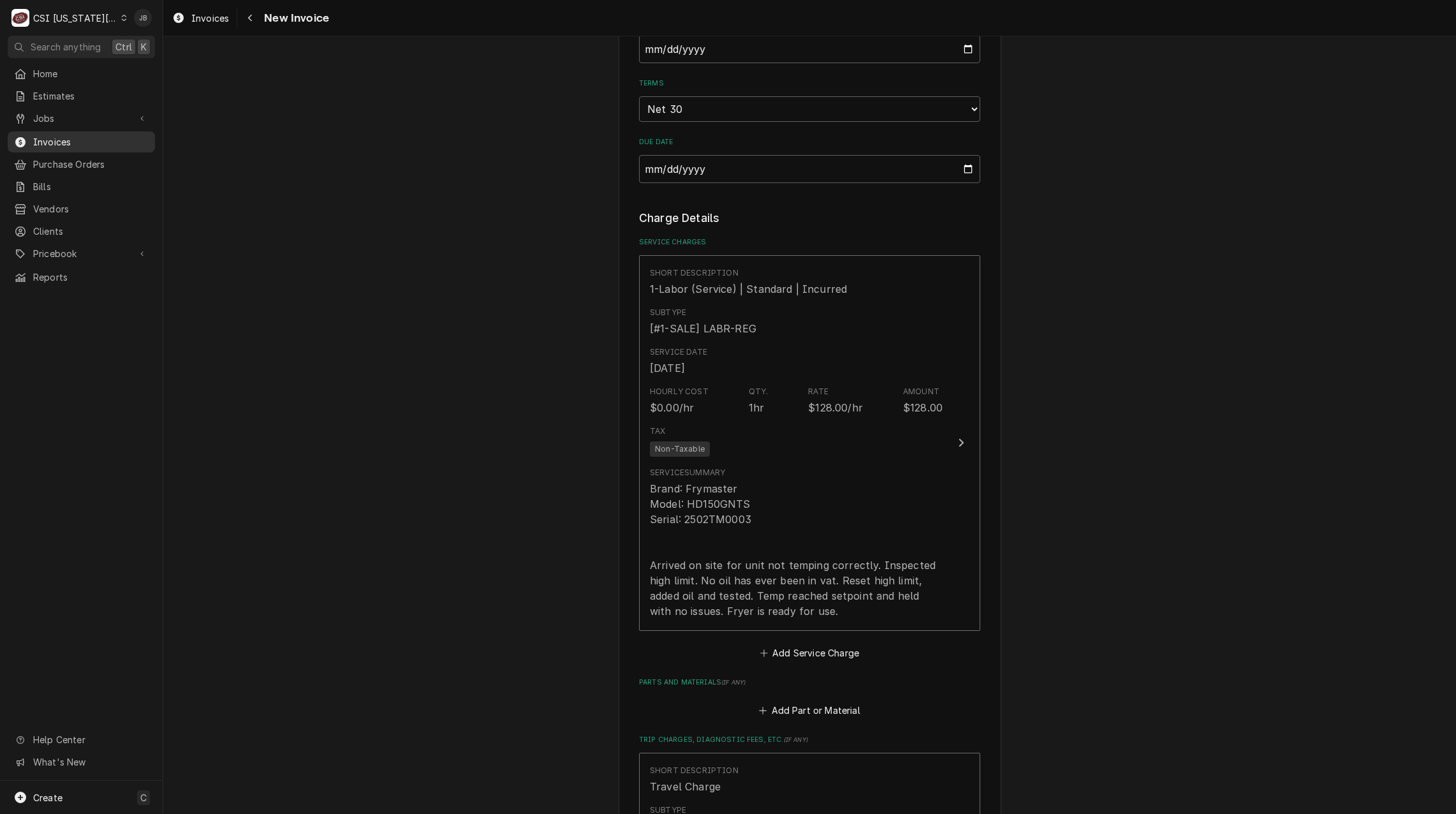
click at [70, 135] on span "Invoices" at bounding box center [91, 142] width 115 height 13
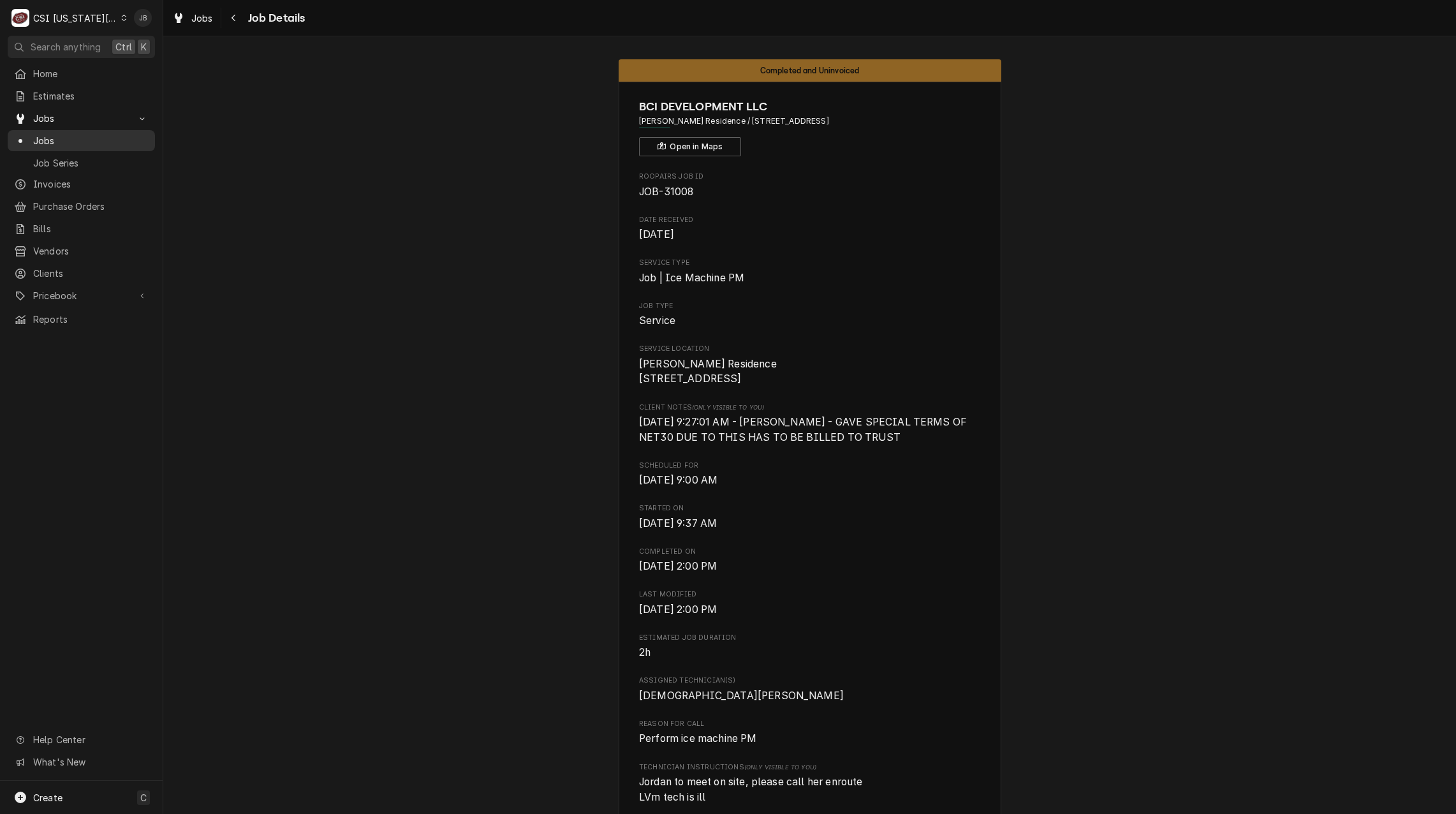
click at [59, 143] on span "Jobs" at bounding box center [91, 140] width 115 height 13
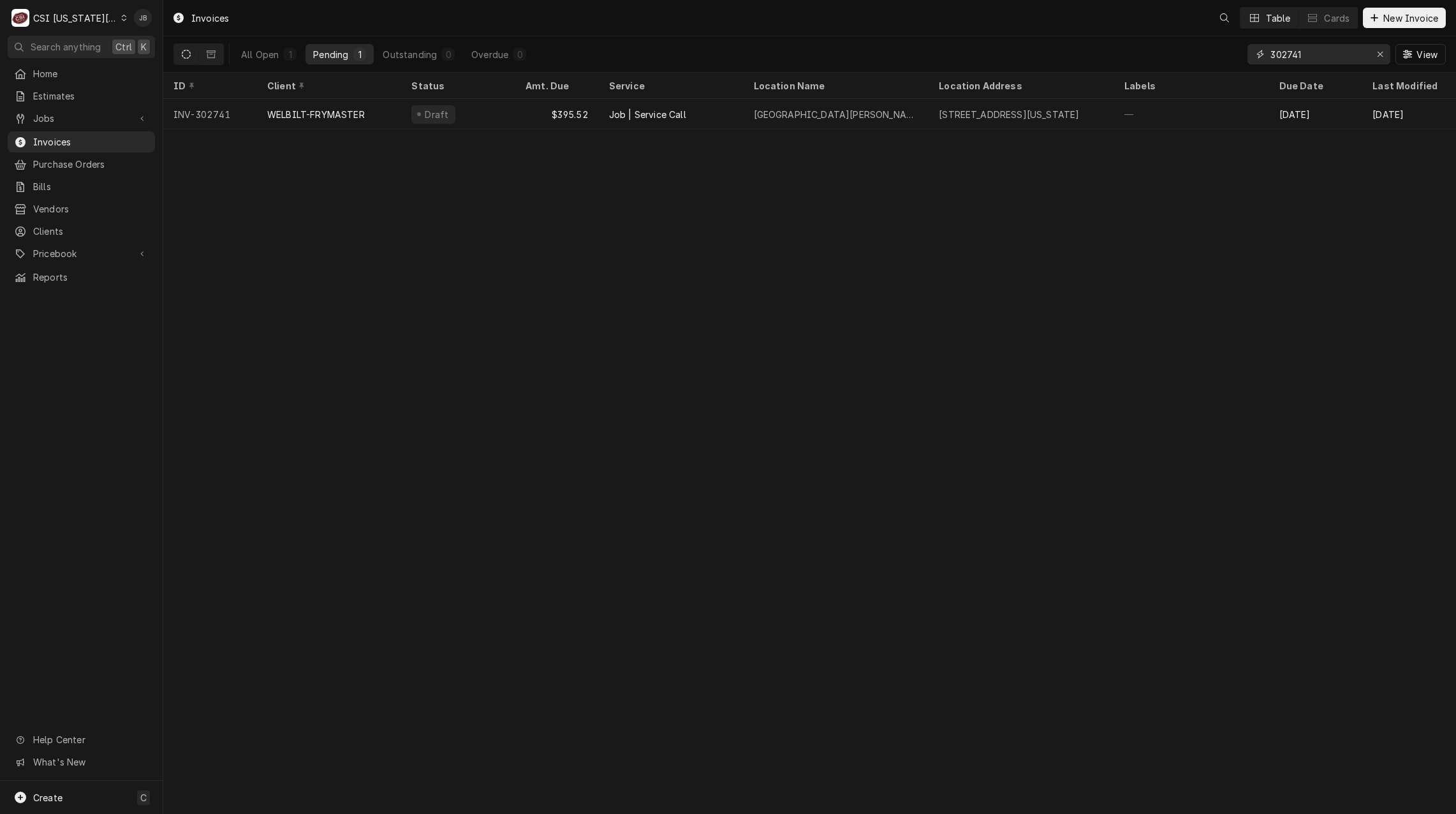
drag, startPoint x: 1318, startPoint y: 56, endPoint x: 1119, endPoint y: 49, distance: 199.1
click at [1138, 52] on div "All Open 1 Pending 1 Outstanding 0 Overdue 0 302741 View" at bounding box center [810, 54] width 1273 height 35
type input "3"
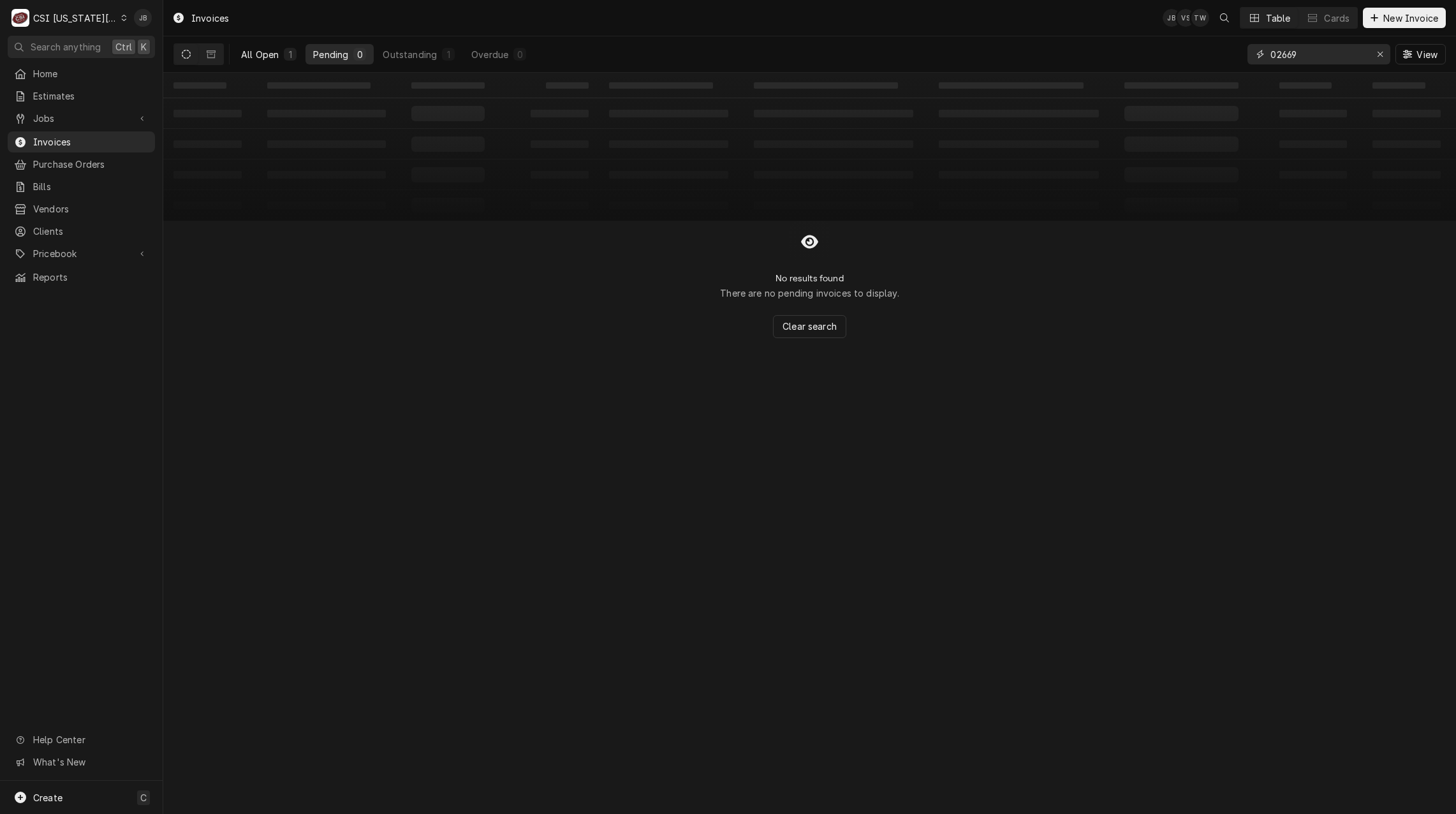
type input "02669"
click at [274, 59] on div "All Open" at bounding box center [259, 55] width 38 height 13
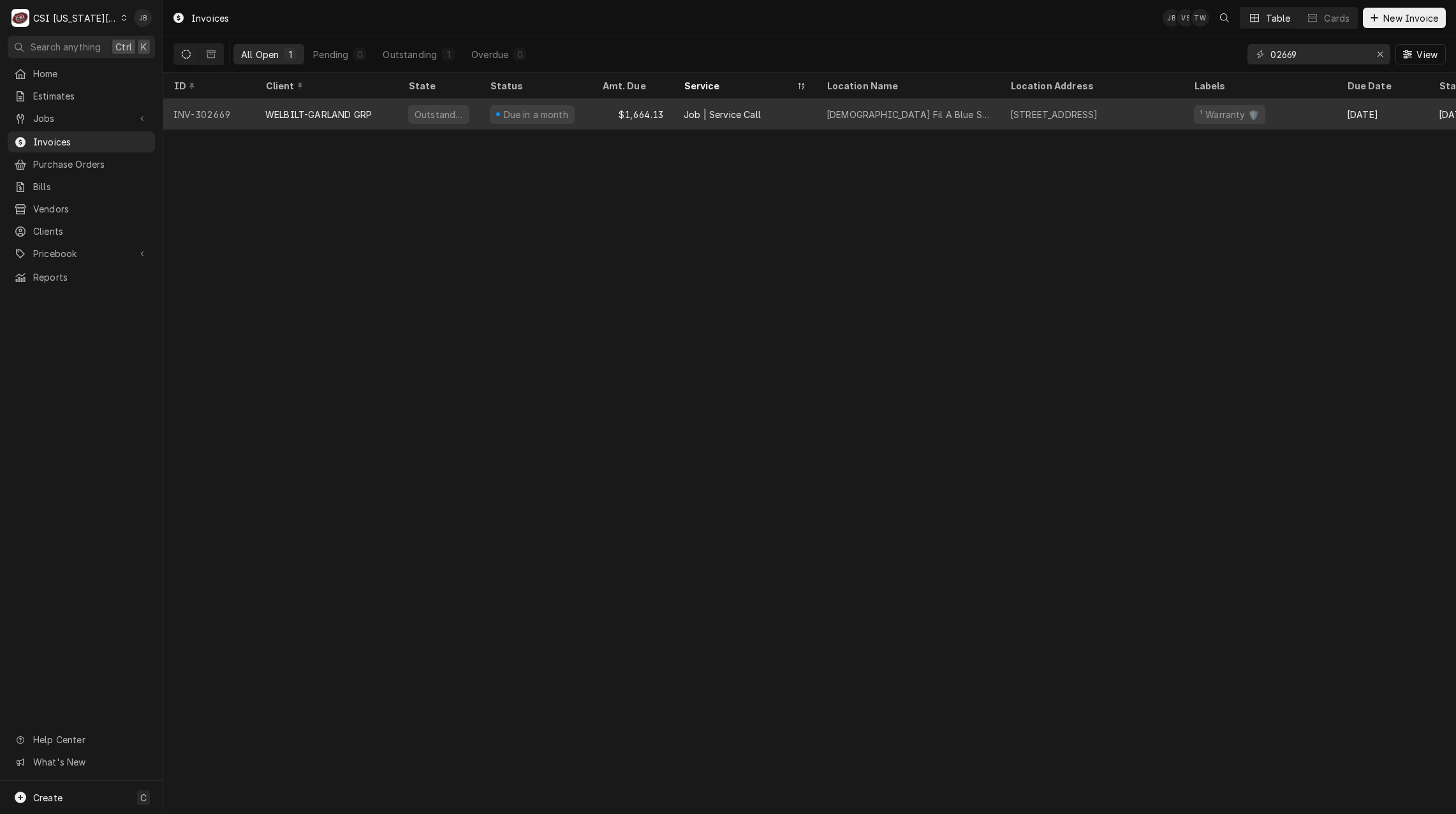
click at [431, 116] on div "Outstanding" at bounding box center [439, 114] width 51 height 13
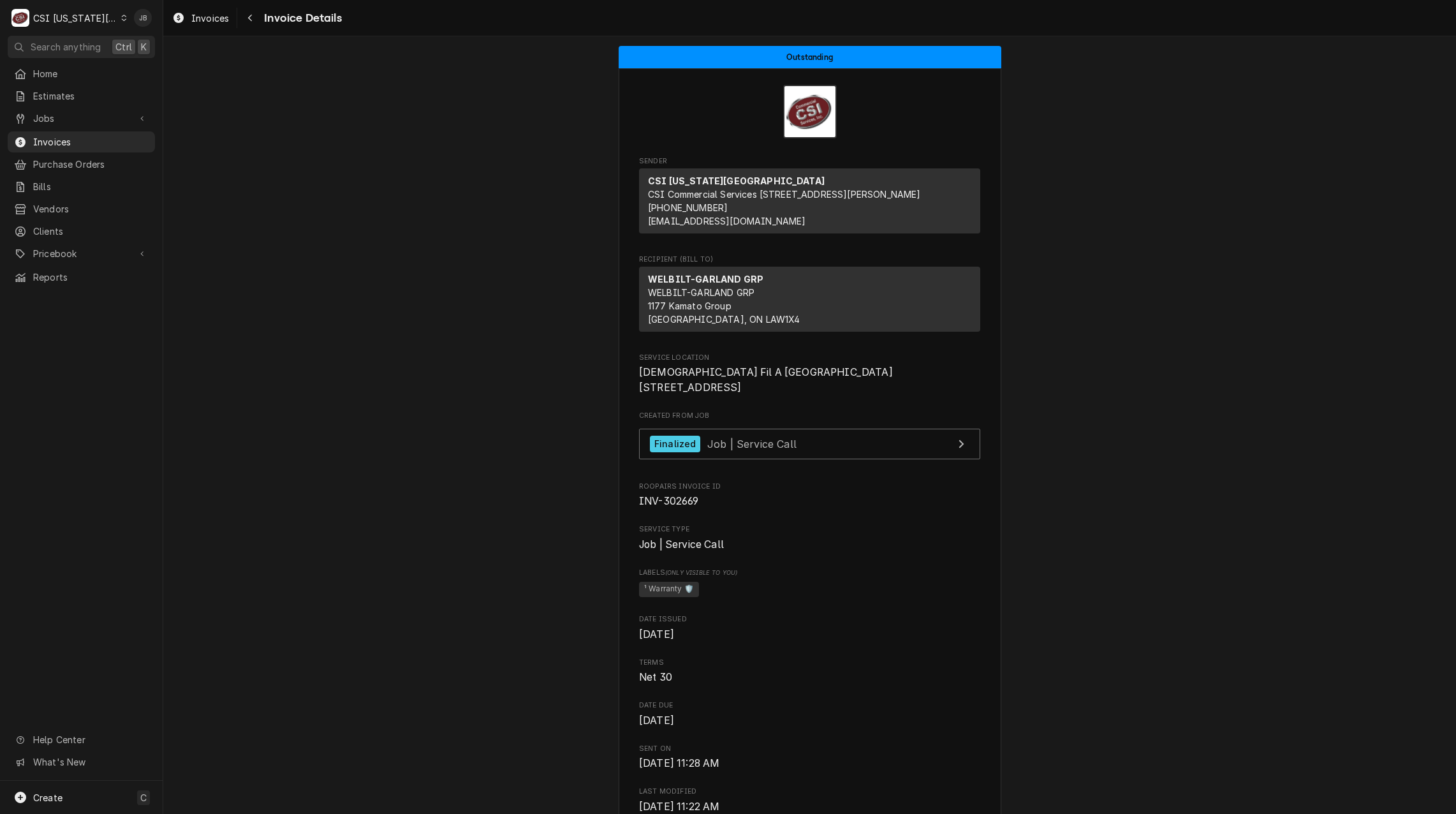
click at [796, 421] on span "Created From Job" at bounding box center [810, 416] width 341 height 10
click at [783, 453] on div "Finalized Job | Service Call" at bounding box center [723, 444] width 147 height 17
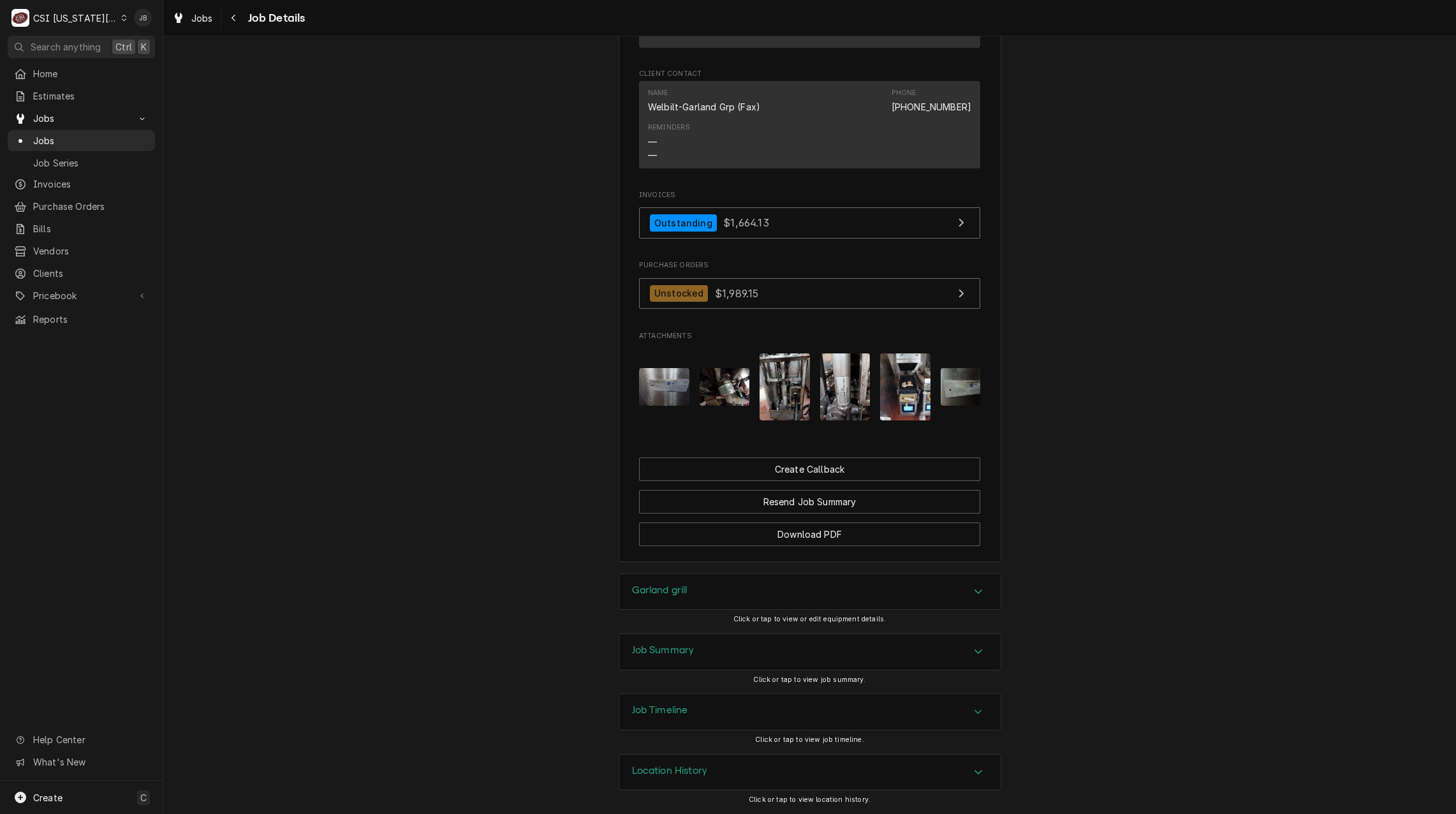
scroll to position [0, 81]
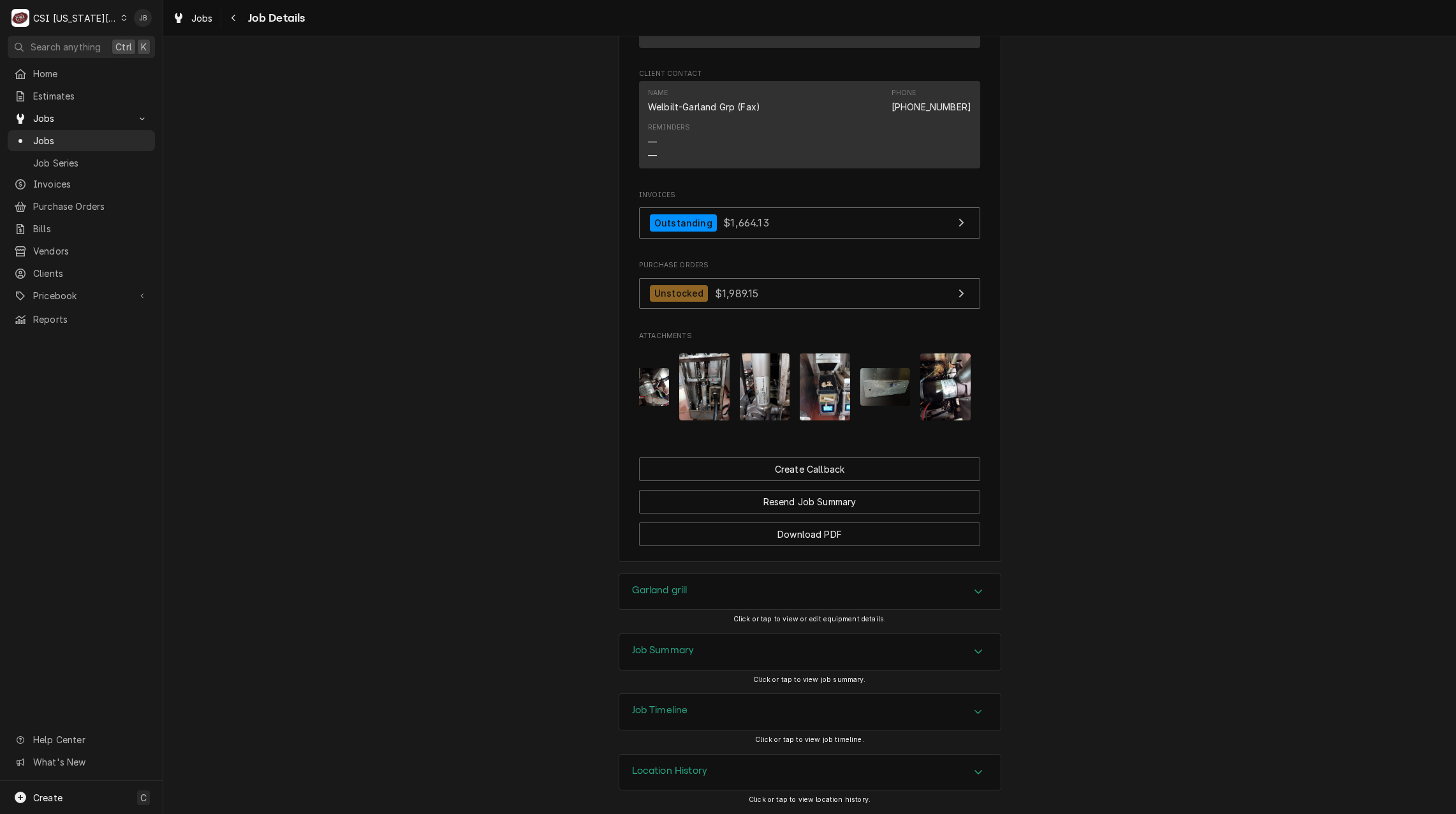
click at [657, 649] on h3 "Job Summary" at bounding box center [663, 650] width 63 height 12
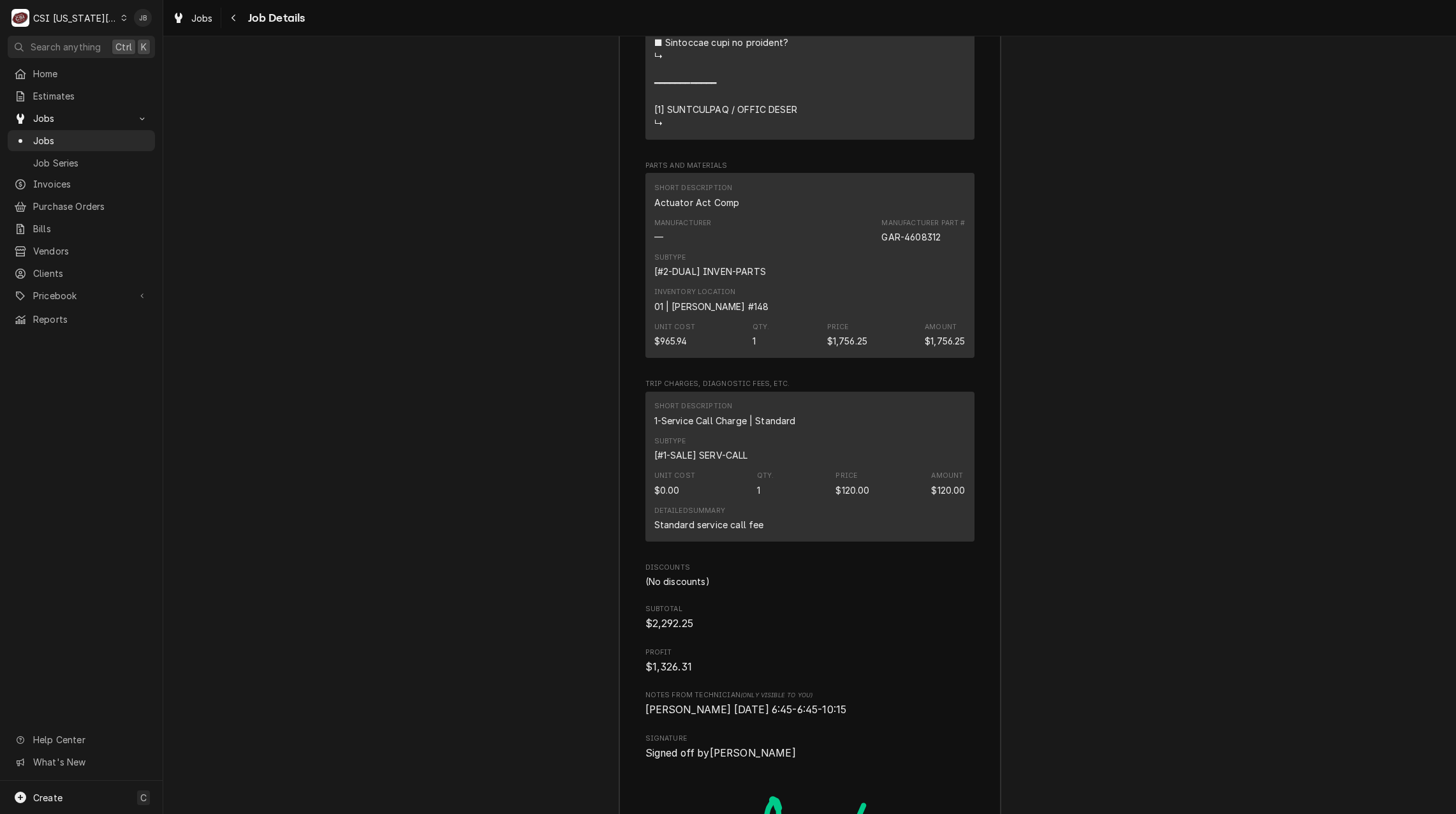
scroll to position [4631, 0]
